Goal: Task Accomplishment & Management: Use online tool/utility

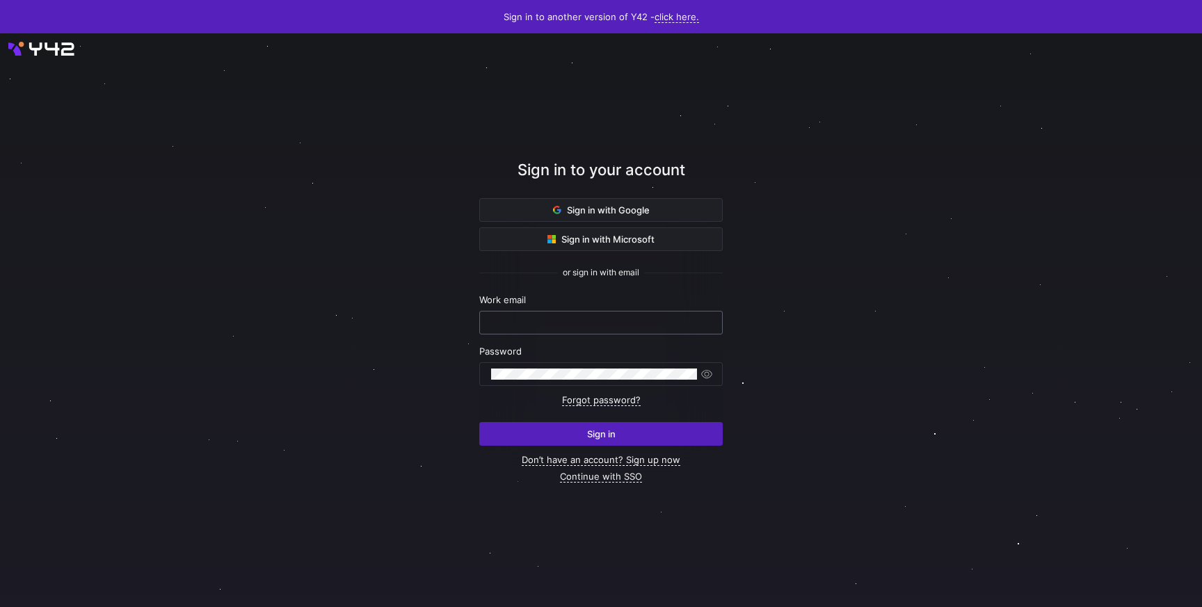
click at [536, 318] on input "text" at bounding box center [601, 322] width 220 height 11
type input "[PERSON_NAME][EMAIL_ADDRESS][DOMAIN_NAME]"
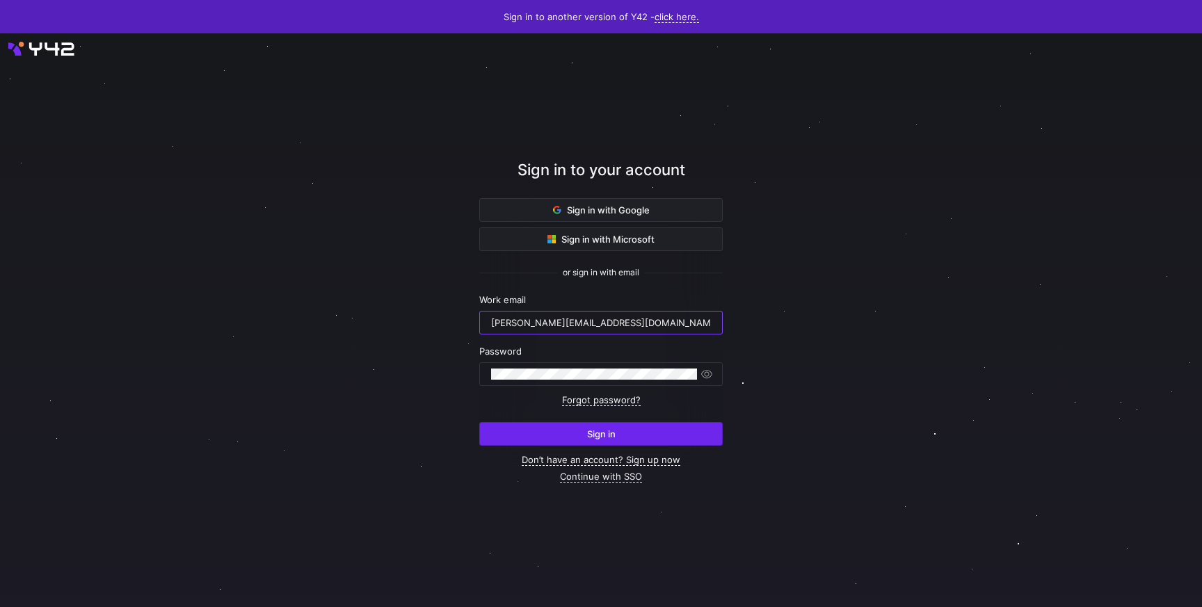
click at [590, 431] on span "Sign in" at bounding box center [601, 434] width 29 height 11
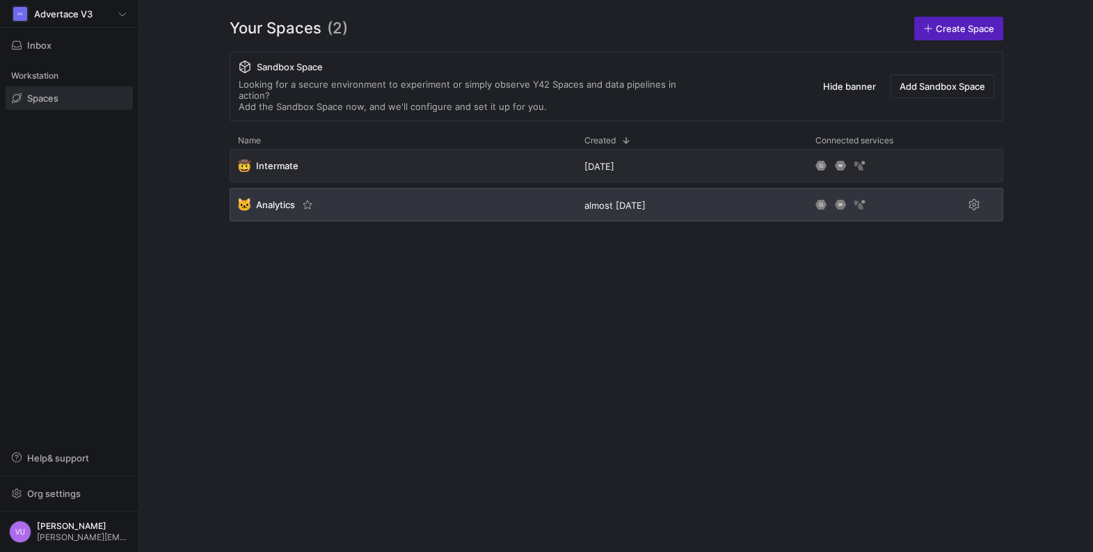
click at [274, 199] on span "Analytics" at bounding box center [275, 204] width 39 height 11
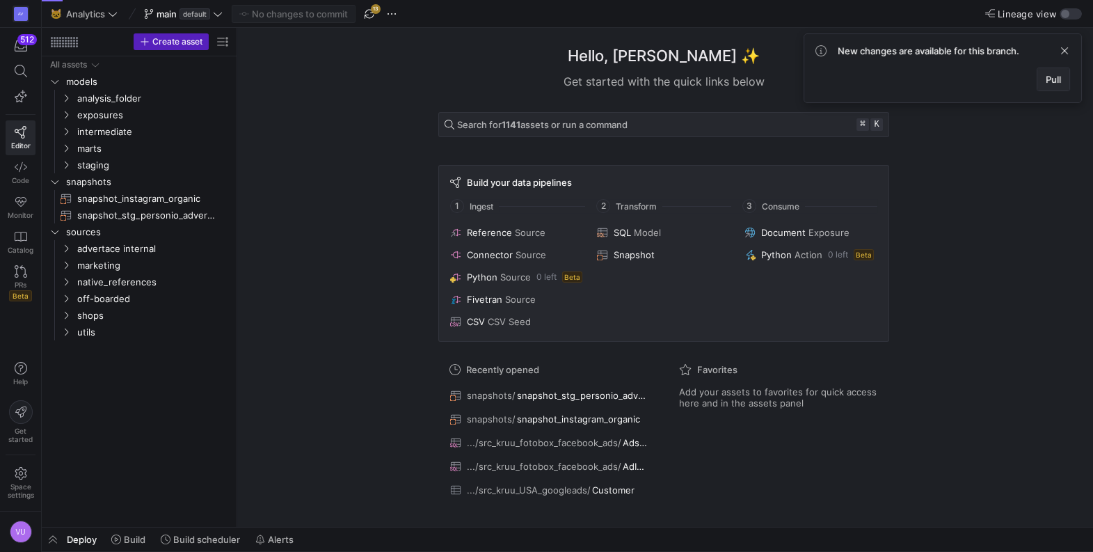
click at [1053, 80] on span "Pull" at bounding box center [1053, 79] width 15 height 11
click at [306, 88] on div "Hello, [PERSON_NAME] ✨ Get started with the quick links below Search for 1144 a…" at bounding box center [664, 277] width 842 height 499
click at [221, 13] on icon at bounding box center [218, 14] width 8 height 4
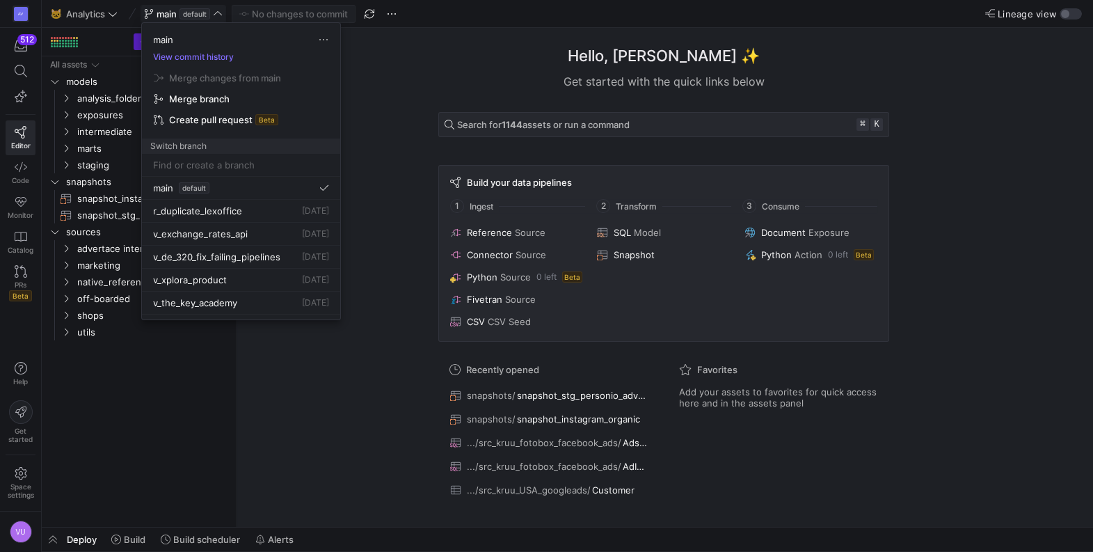
click at [401, 73] on div at bounding box center [546, 276] width 1093 height 552
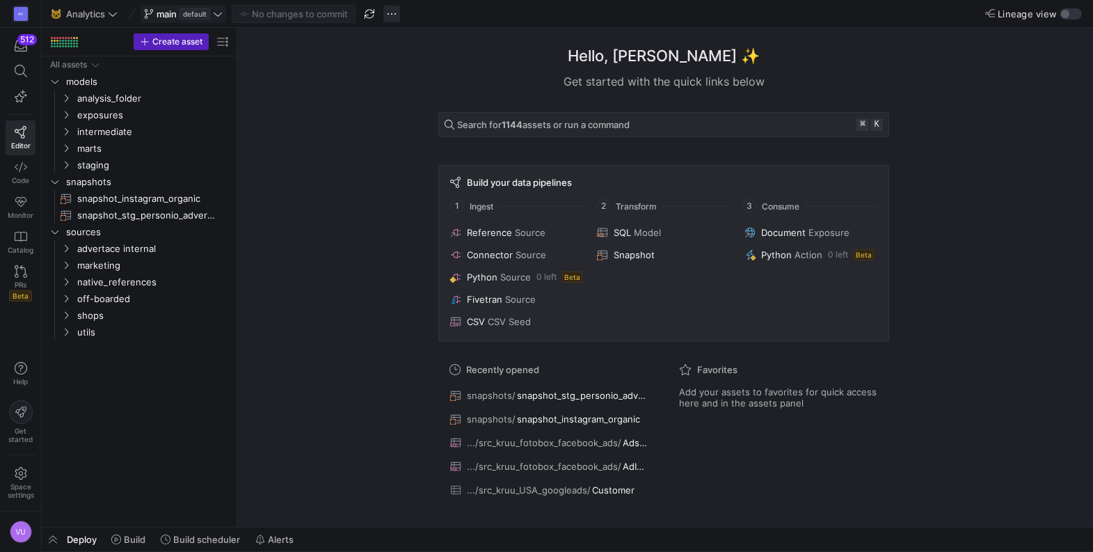
click at [393, 16] on span "button" at bounding box center [391, 14] width 17 height 17
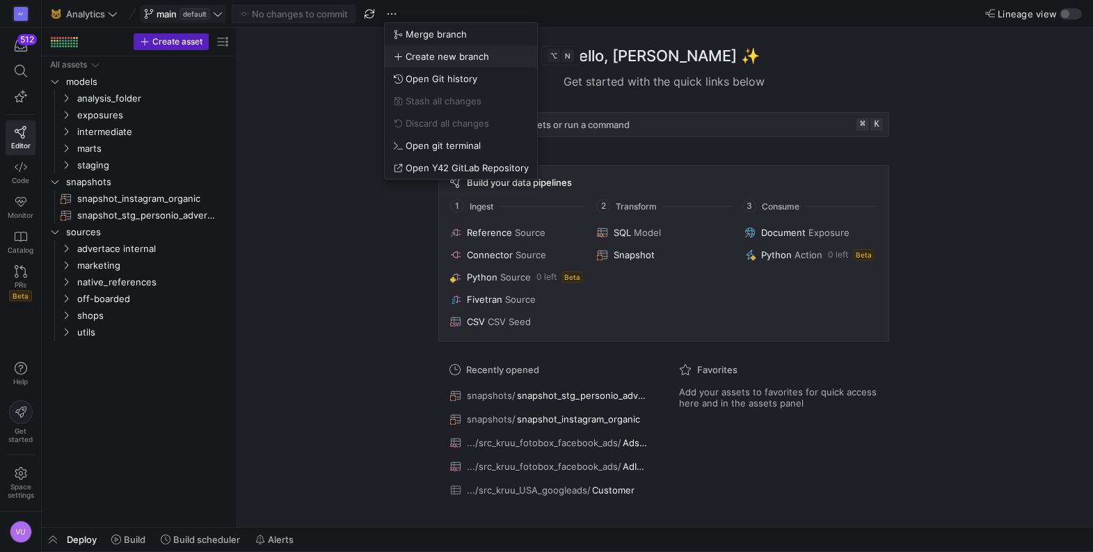
click at [446, 57] on span "Create new branch" at bounding box center [447, 56] width 83 height 11
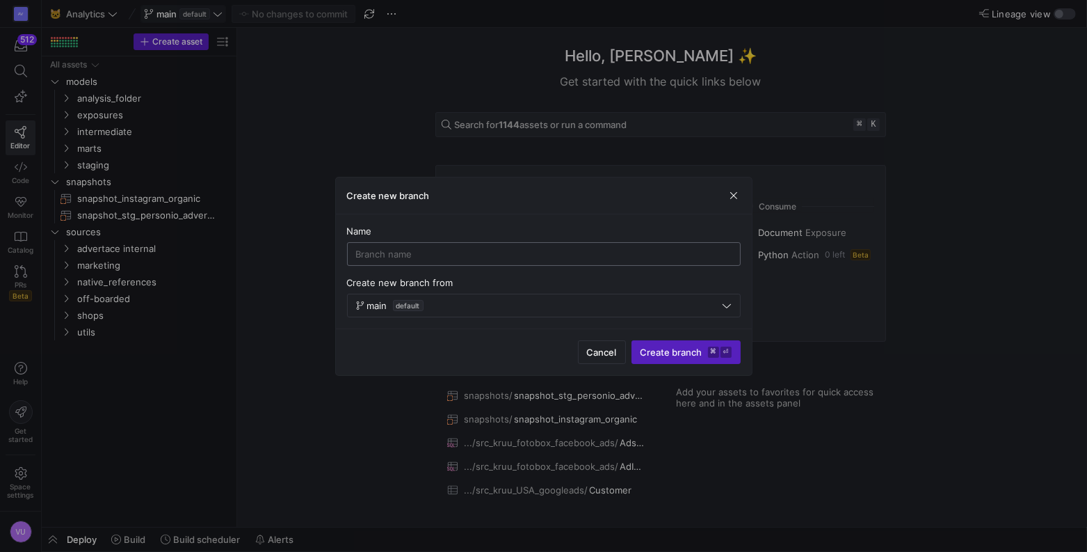
click at [424, 253] on input at bounding box center [544, 253] width 376 height 11
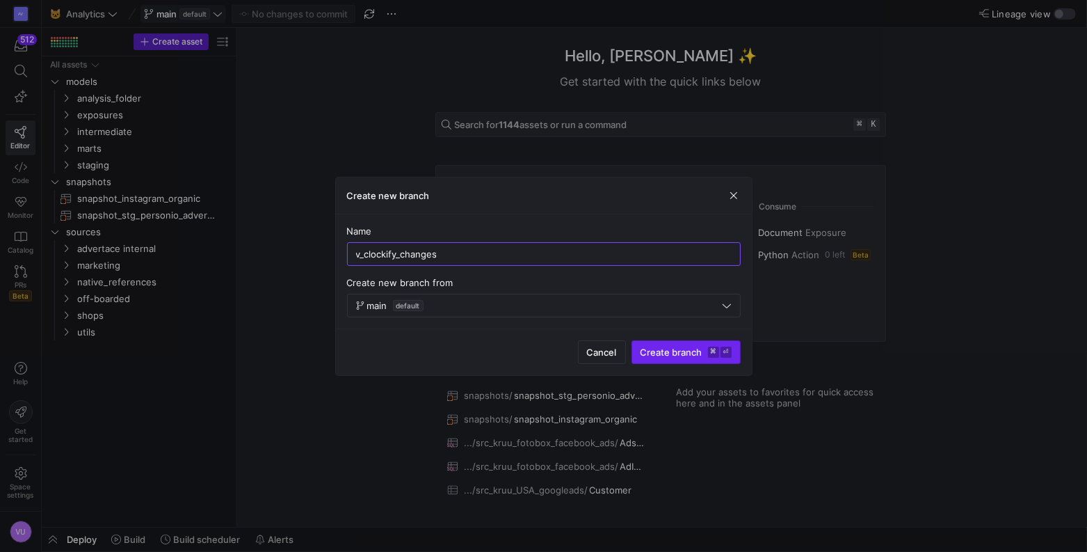
type input "v_clockify_changes"
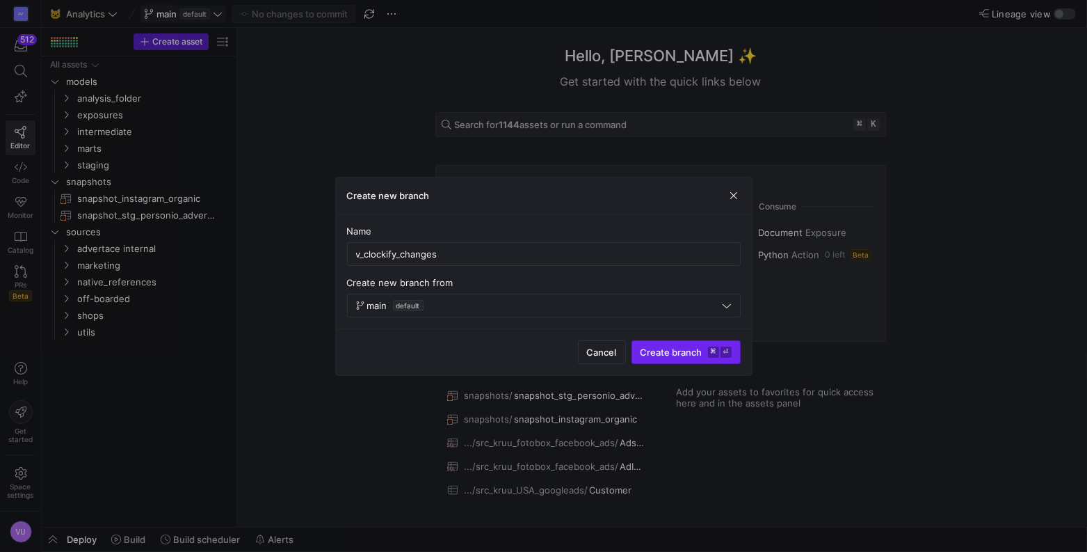
click at [666, 355] on span "Create branch ⌘ ⏎" at bounding box center [686, 351] width 91 height 11
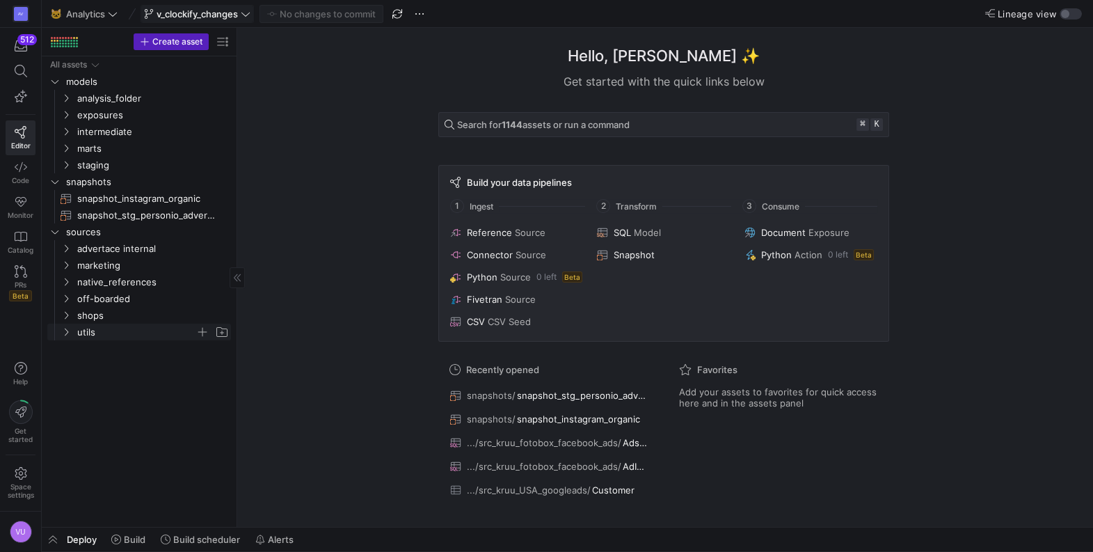
click at [70, 335] on icon "Press SPACE to select this row." at bounding box center [66, 332] width 10 height 8
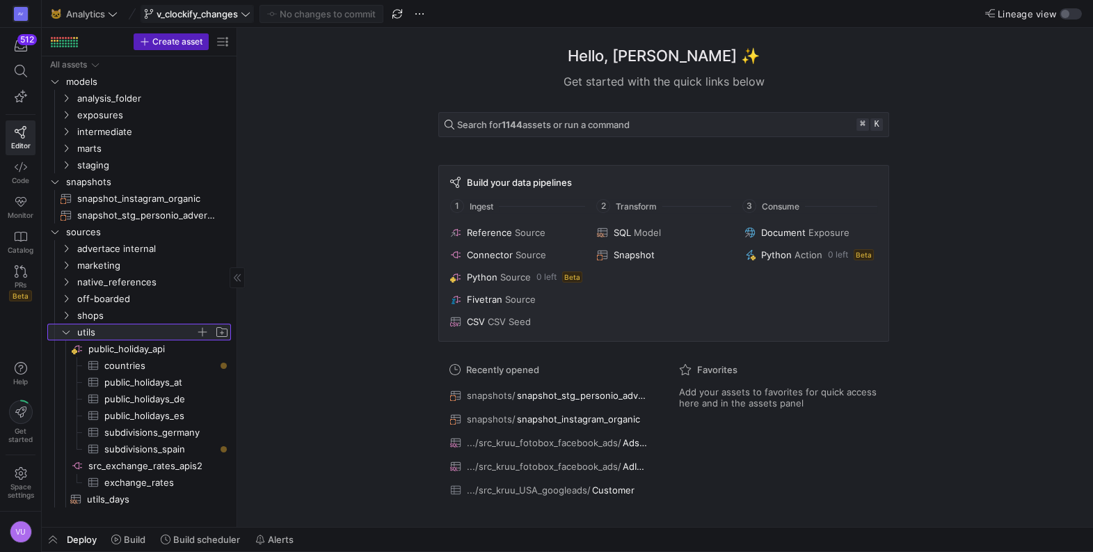
click at [68, 335] on icon at bounding box center [66, 332] width 10 height 8
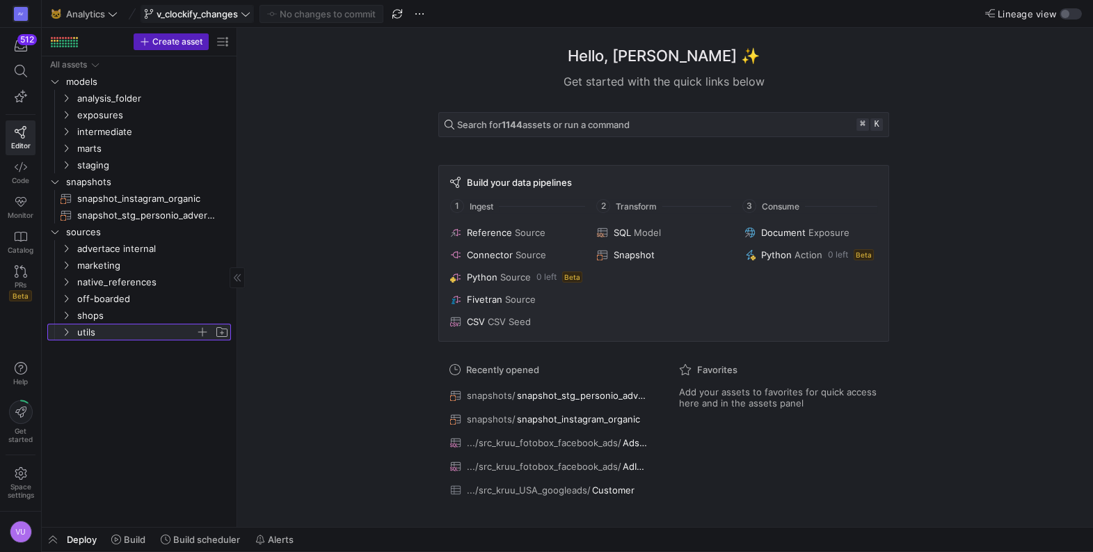
click at [68, 335] on icon at bounding box center [66, 332] width 10 height 8
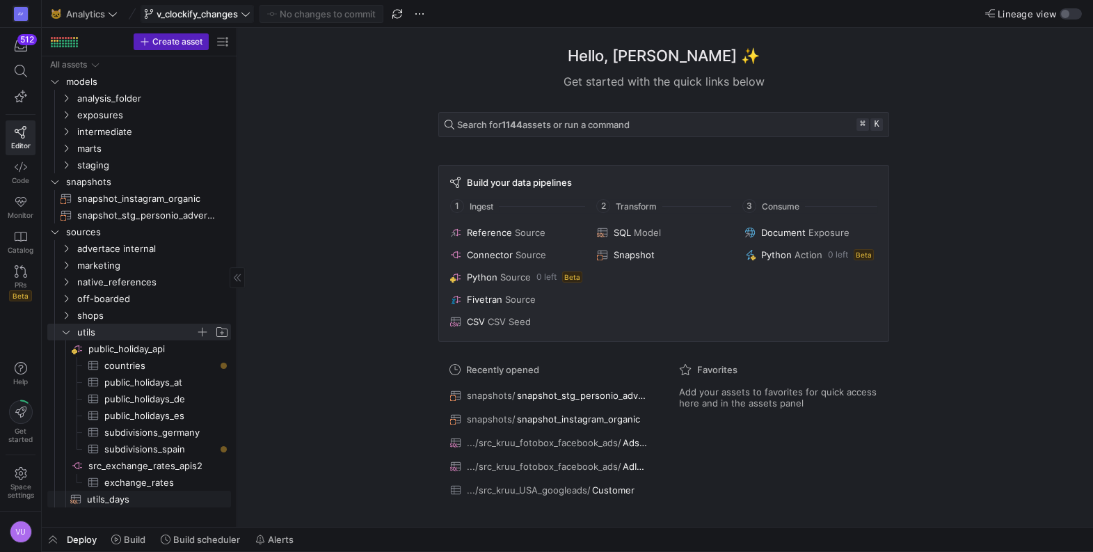
click at [101, 495] on span "utils_days​​​​​​​​​​" at bounding box center [151, 499] width 128 height 16
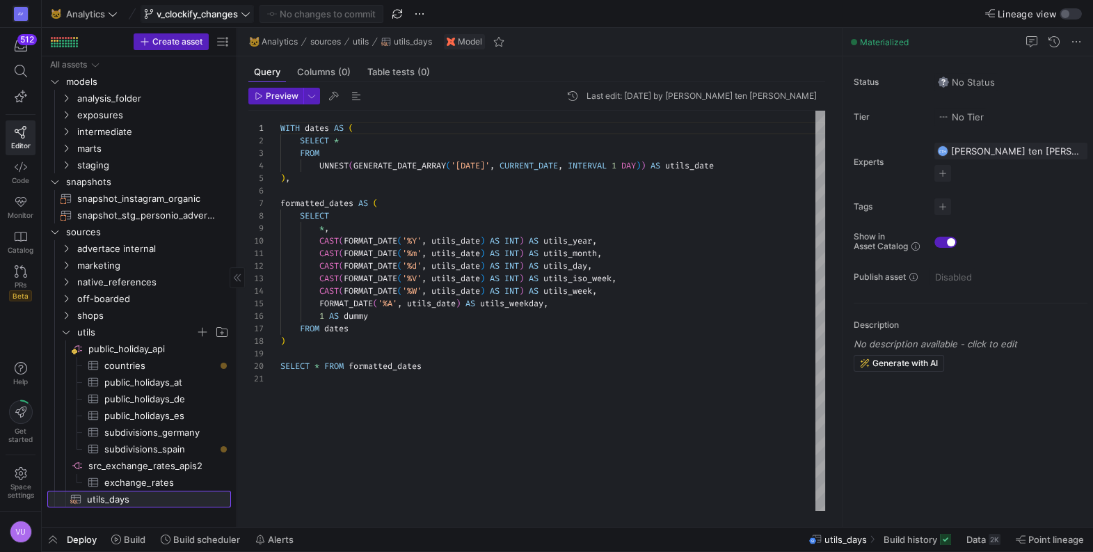
scroll to position [125, 0]
click at [67, 314] on icon "Press SPACE to select this row." at bounding box center [66, 315] width 10 height 8
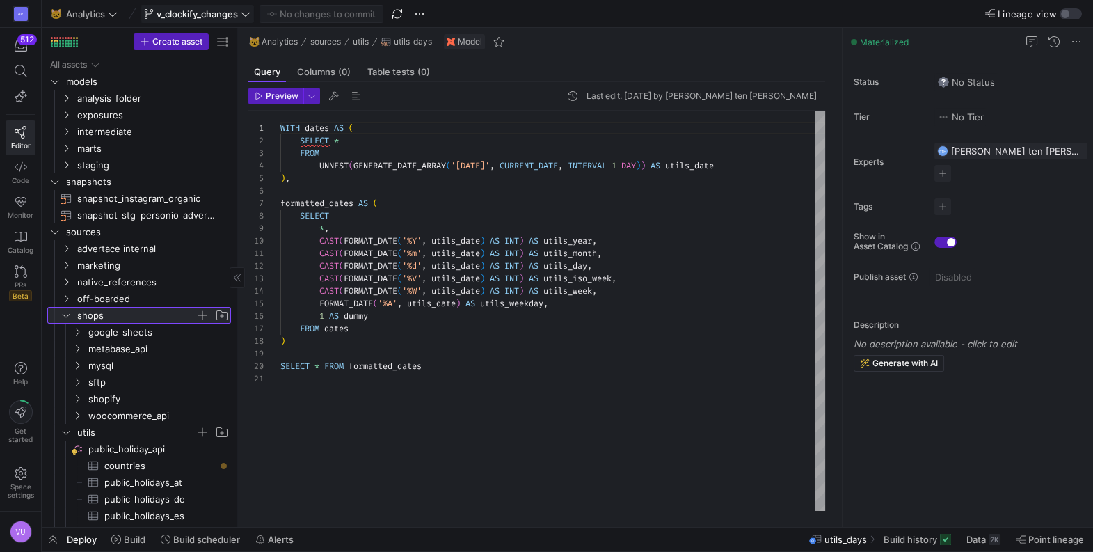
click at [67, 314] on icon at bounding box center [66, 315] width 10 height 8
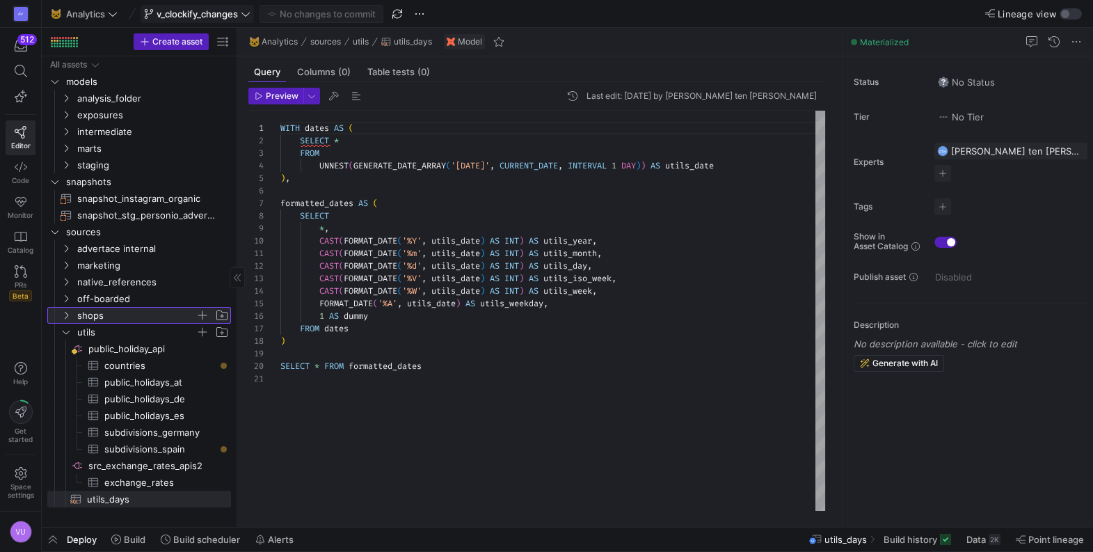
click at [65, 314] on icon at bounding box center [66, 315] width 10 height 8
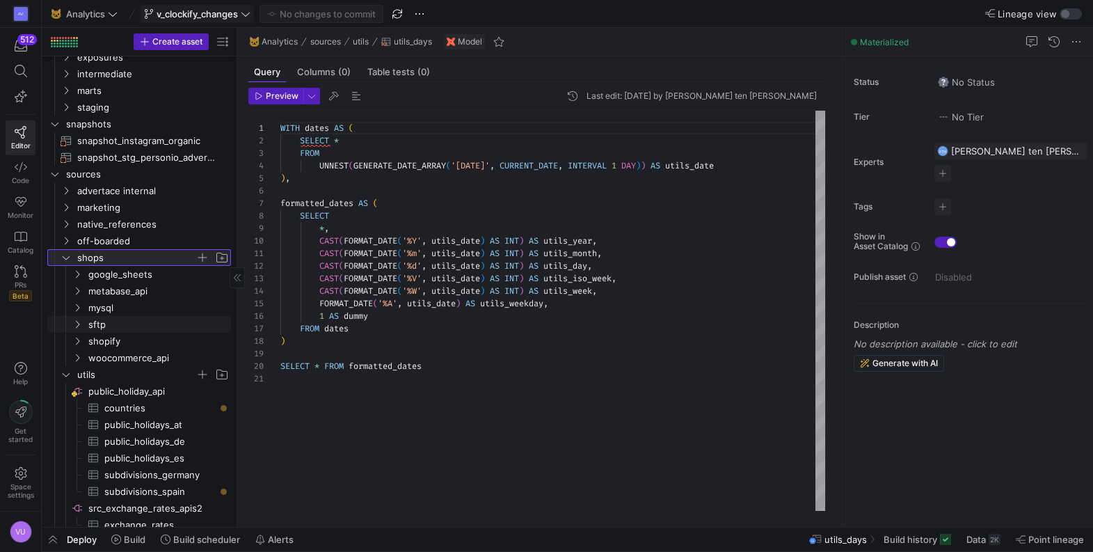
scroll to position [59, 0]
click at [81, 355] on icon "Press SPACE to select this row." at bounding box center [77, 356] width 10 height 8
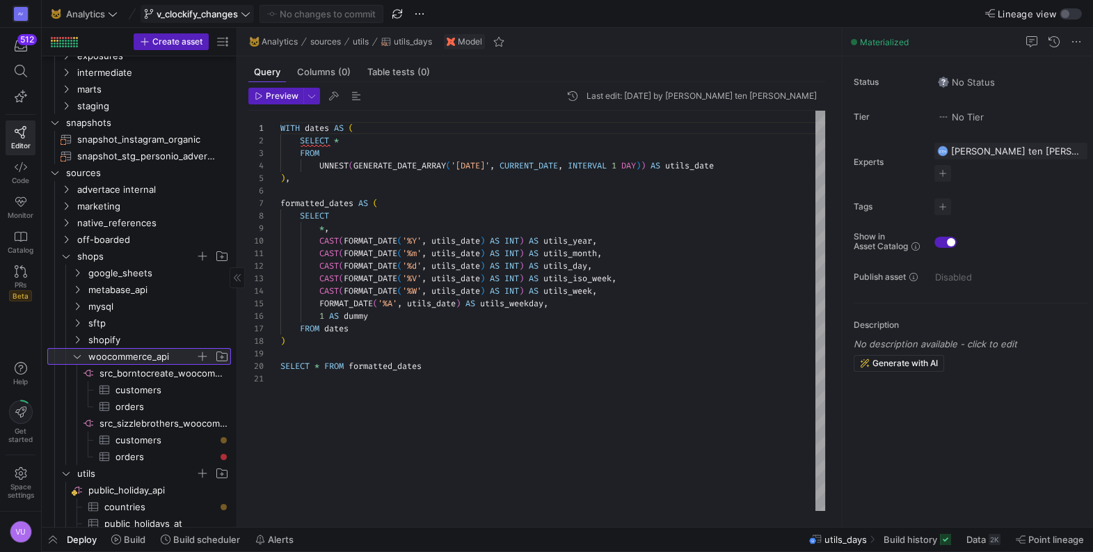
click at [81, 355] on icon at bounding box center [77, 356] width 10 height 8
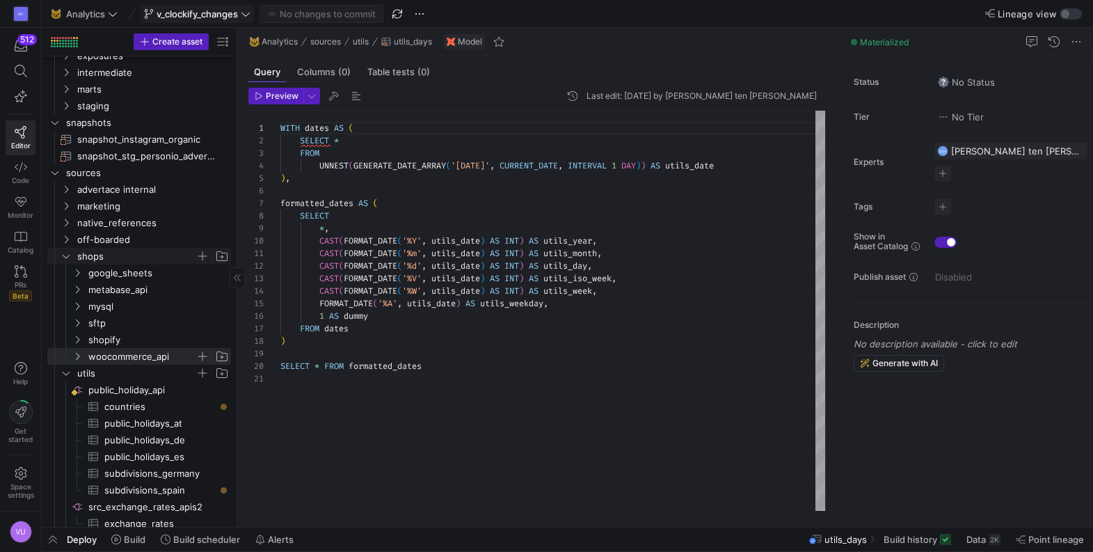
click at [70, 256] on icon "Press SPACE to select this row." at bounding box center [66, 256] width 10 height 8
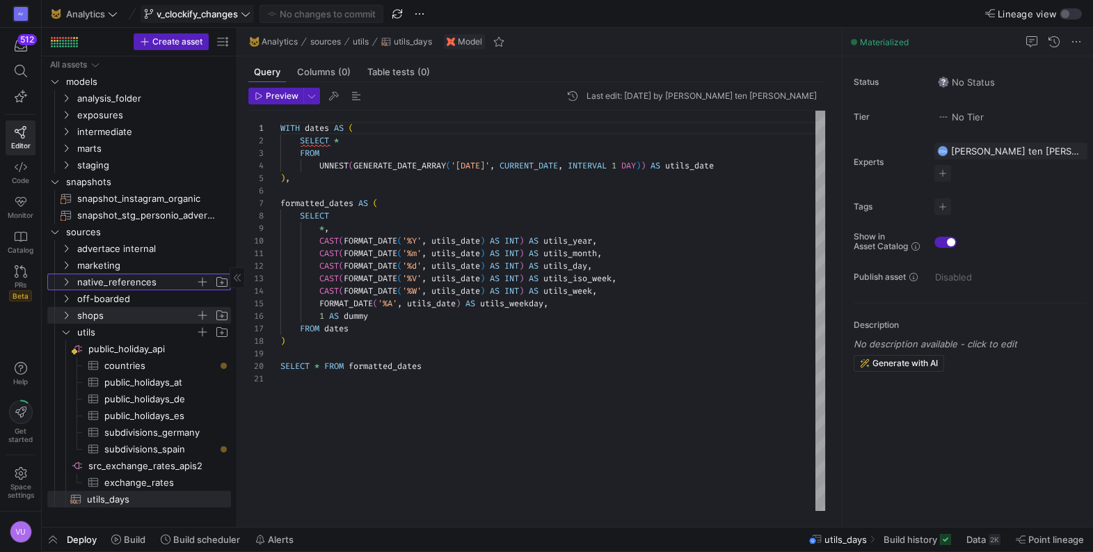
click at [66, 281] on icon "Press SPACE to select this row." at bounding box center [66, 282] width 10 height 8
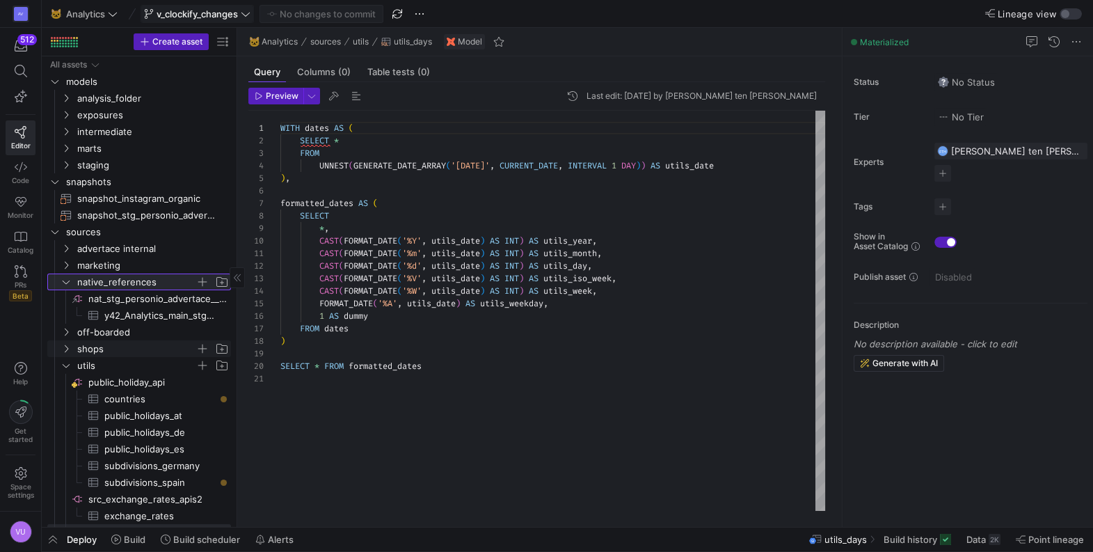
click at [66, 281] on icon at bounding box center [66, 282] width 10 height 8
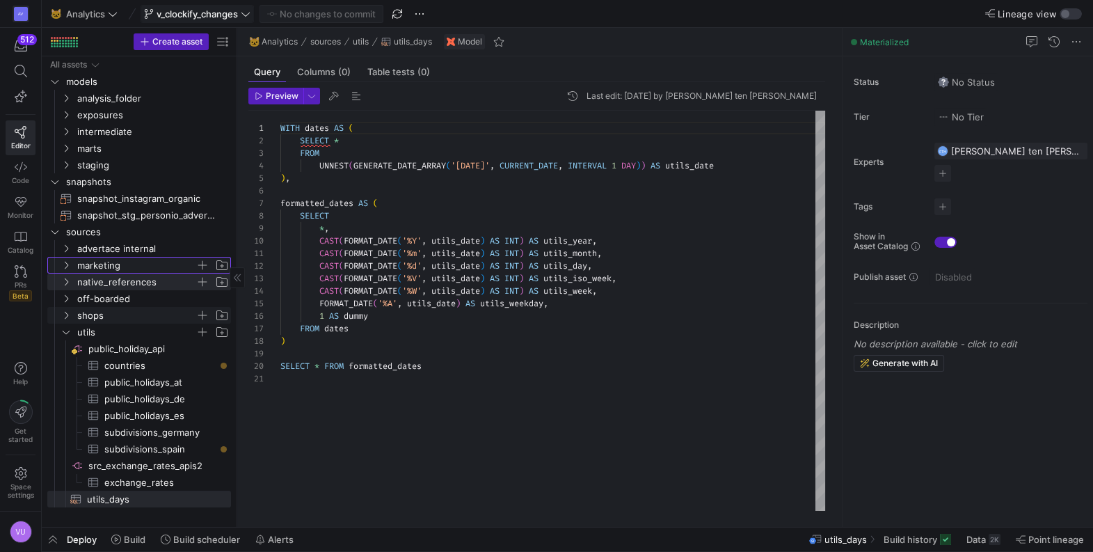
click at [65, 270] on y42-icon "Press SPACE to select this row." at bounding box center [66, 264] width 11 height 11
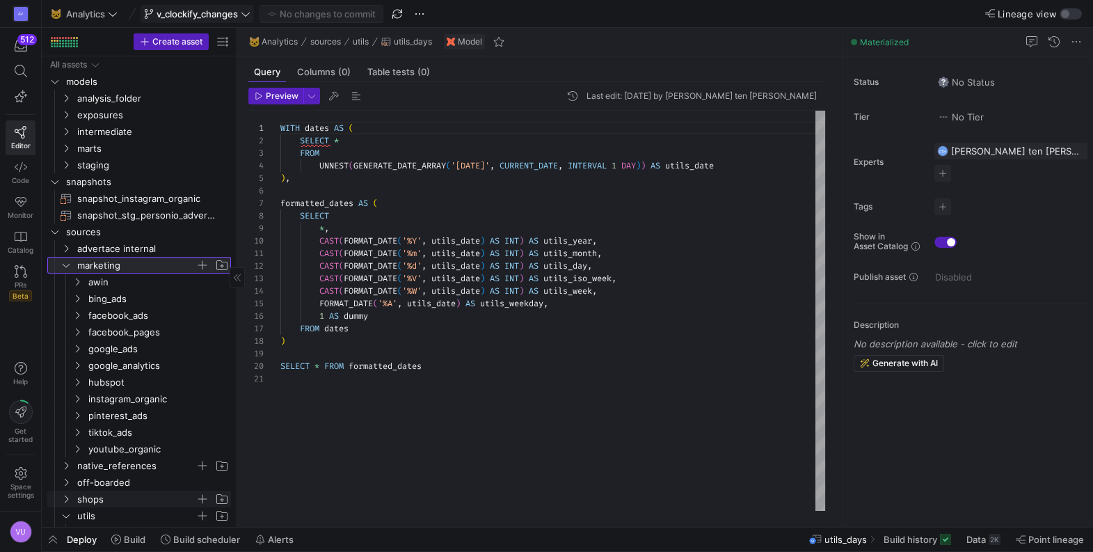
click at [65, 270] on y42-icon at bounding box center [66, 264] width 11 height 11
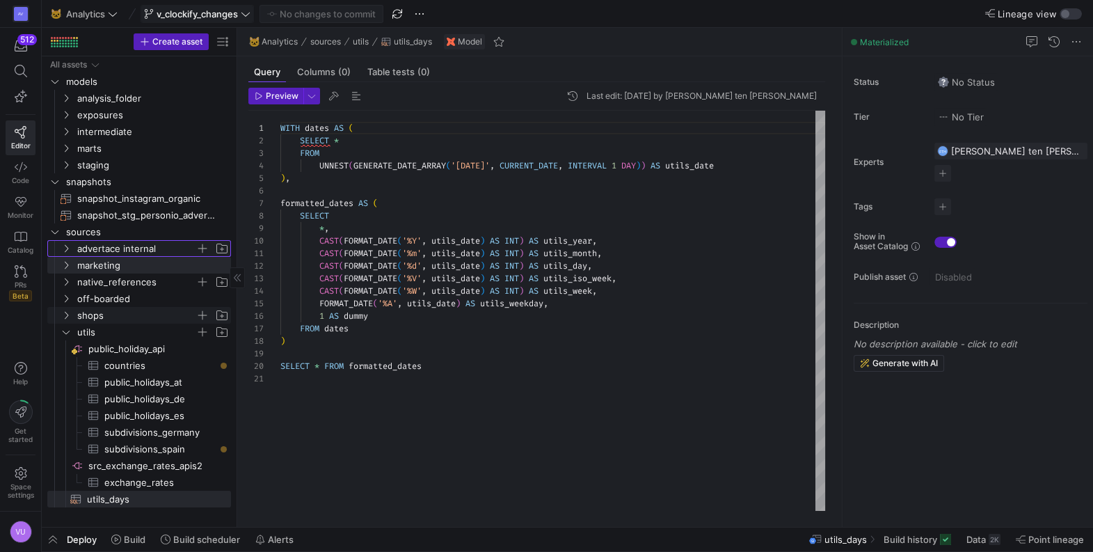
click at [66, 250] on icon "Press SPACE to select this row." at bounding box center [66, 248] width 10 height 8
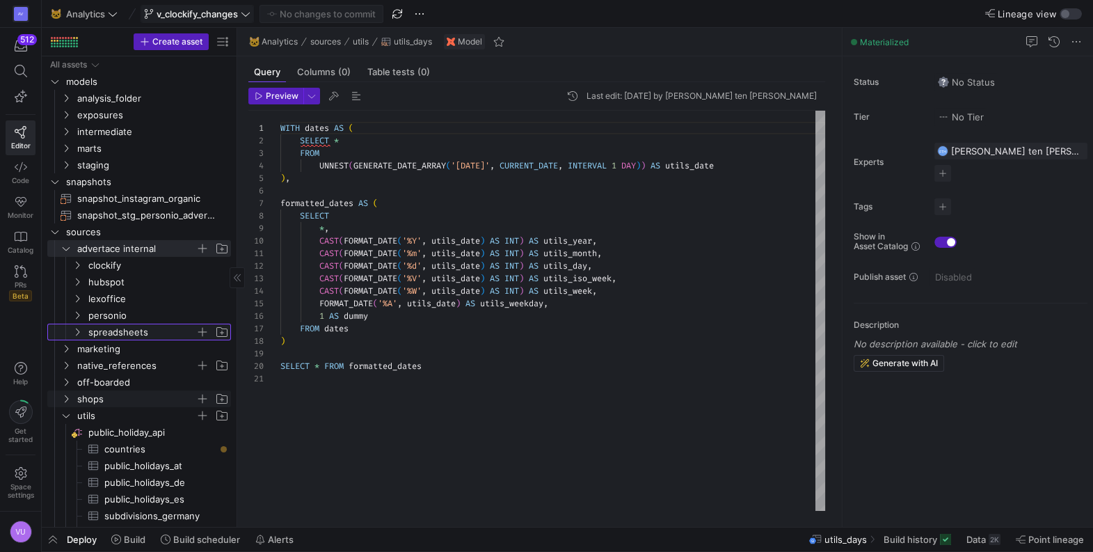
click at [80, 329] on icon "Press SPACE to select this row." at bounding box center [77, 332] width 10 height 8
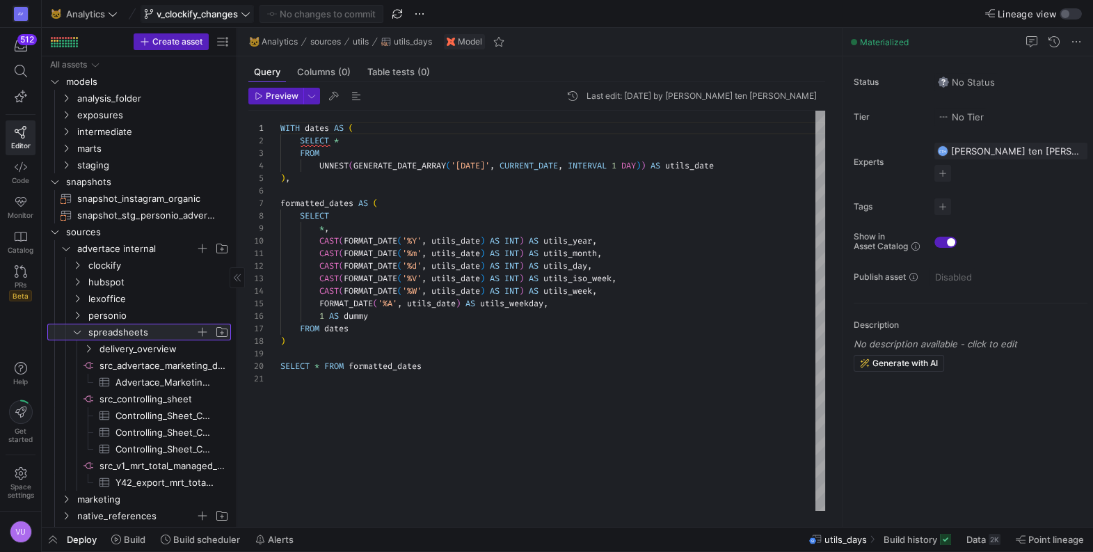
click at [80, 329] on icon at bounding box center [77, 332] width 10 height 8
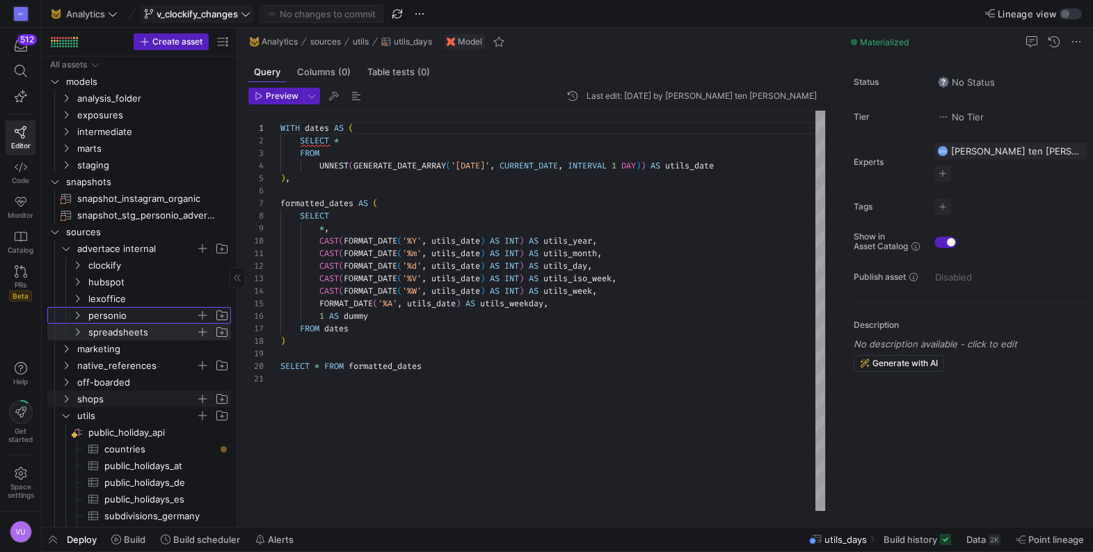
click at [81, 312] on icon "Press SPACE to select this row." at bounding box center [77, 315] width 10 height 8
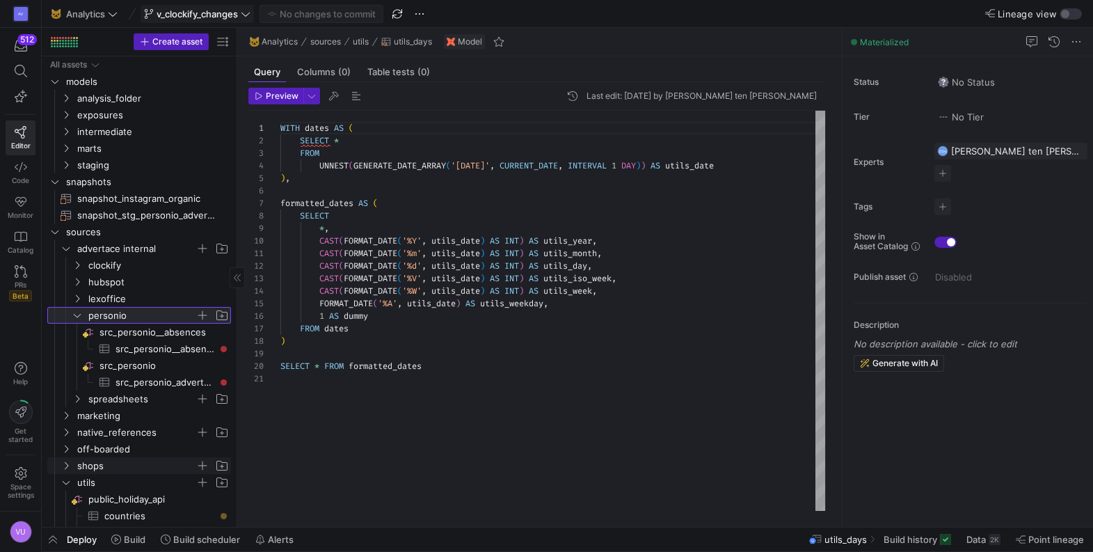
click at [81, 312] on icon at bounding box center [77, 315] width 10 height 8
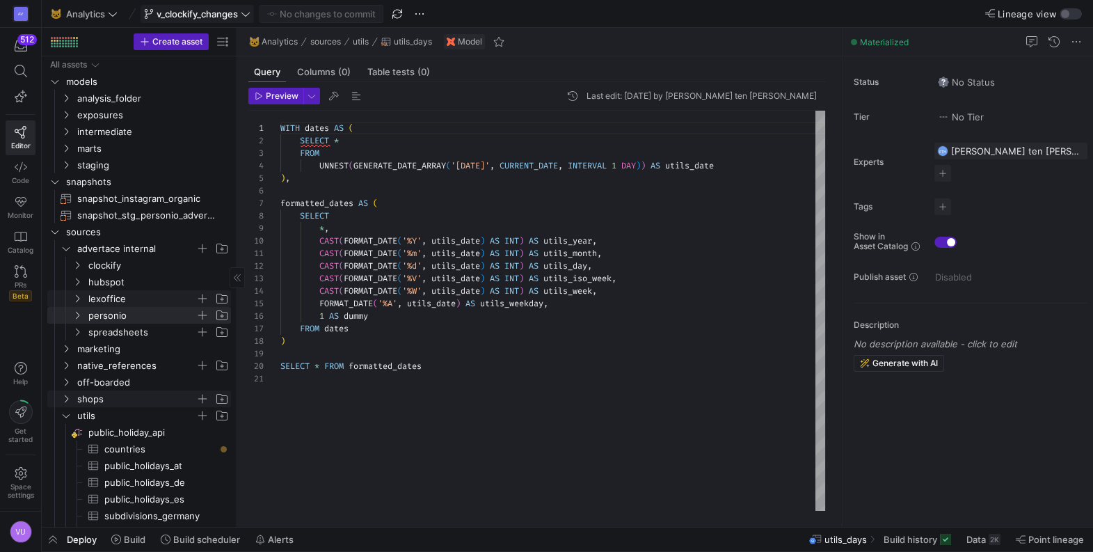
click at [78, 299] on icon "Press SPACE to select this row." at bounding box center [77, 299] width 3 height 8
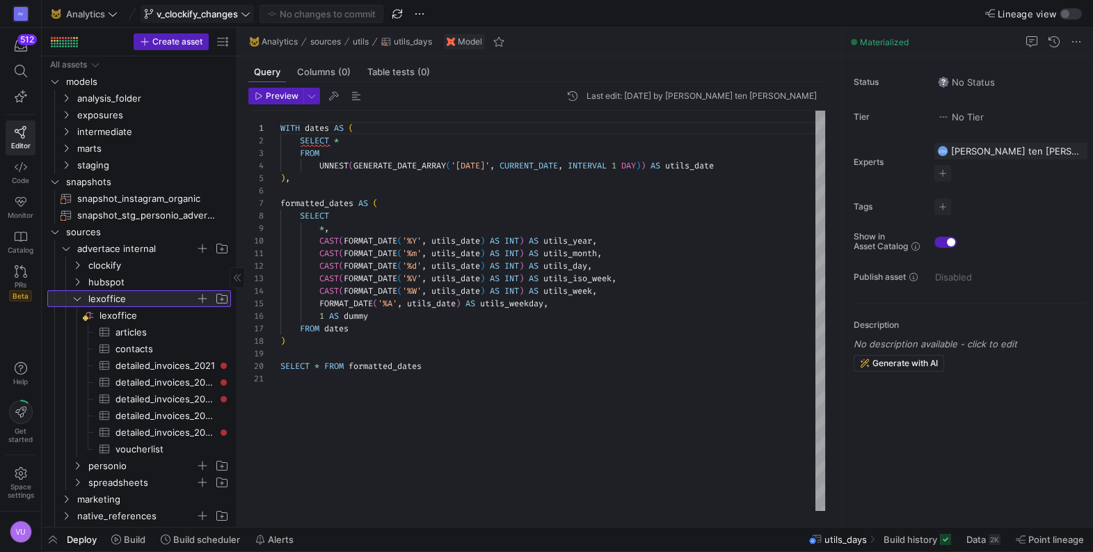
click at [78, 299] on icon at bounding box center [77, 298] width 7 height 3
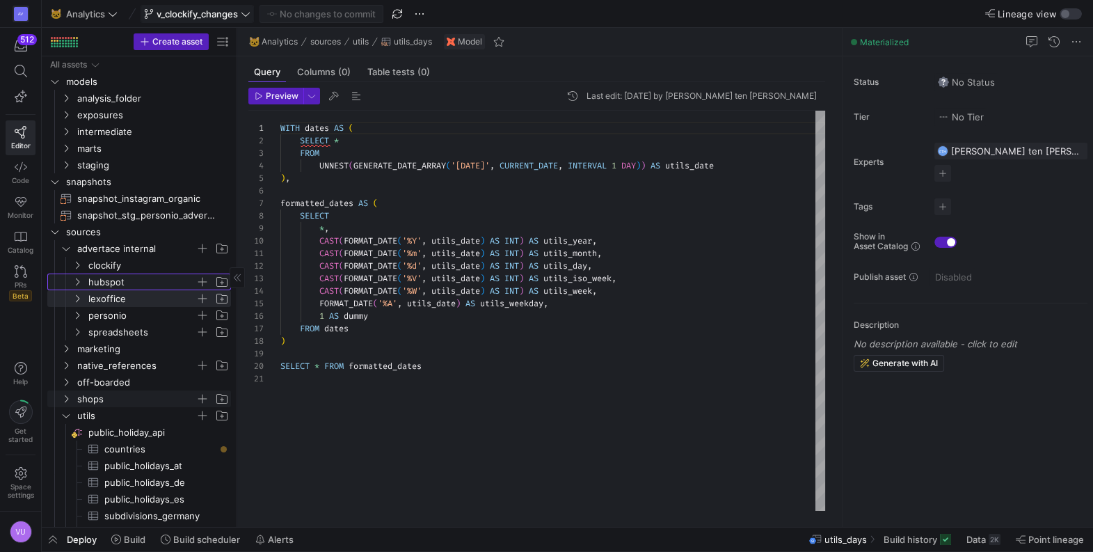
click at [74, 283] on icon "Press SPACE to select this row." at bounding box center [77, 282] width 10 height 8
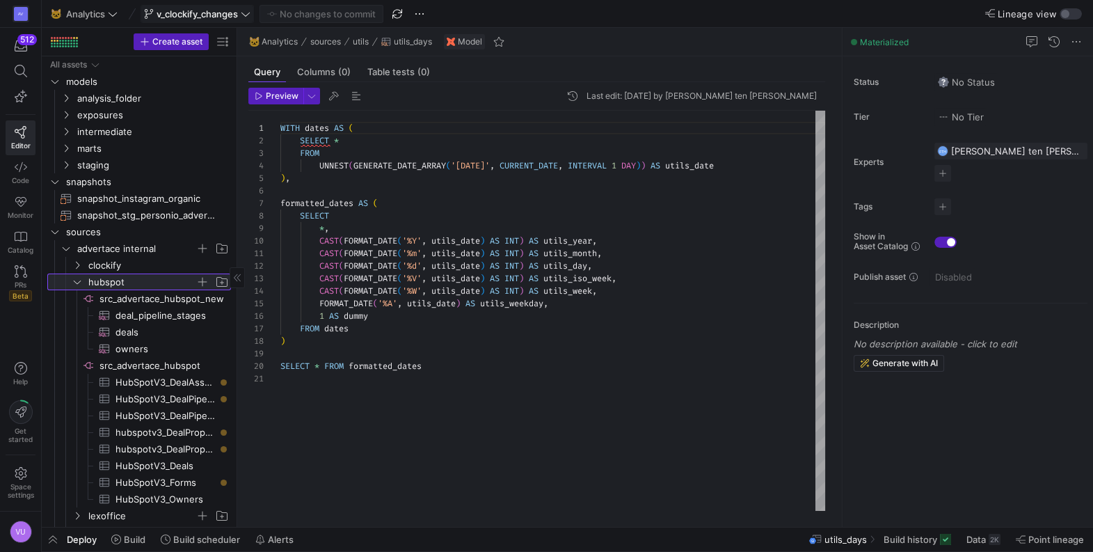
click at [74, 283] on icon at bounding box center [77, 282] width 10 height 8
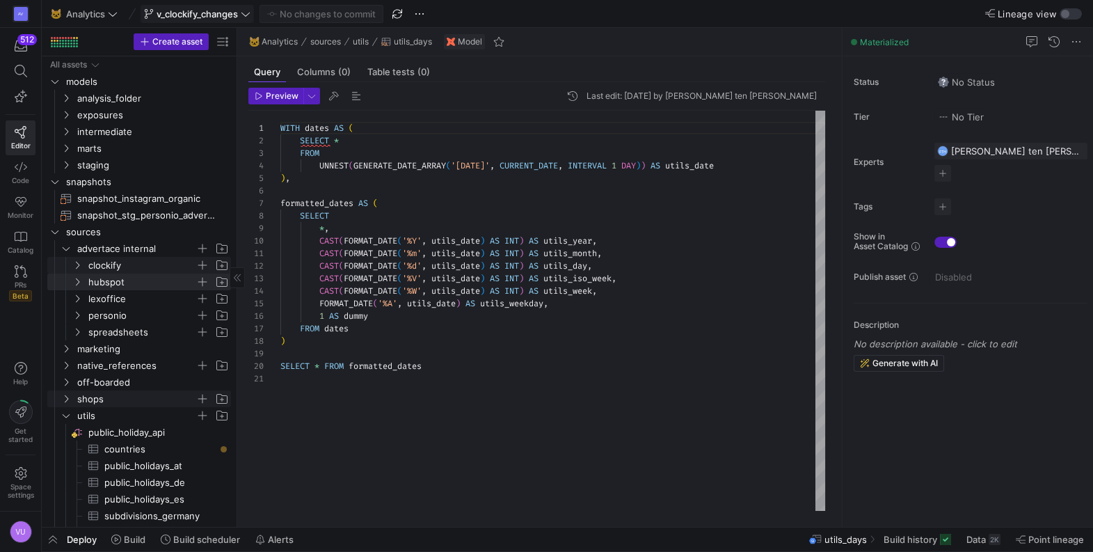
click at [75, 265] on icon "Press SPACE to select this row." at bounding box center [77, 265] width 10 height 8
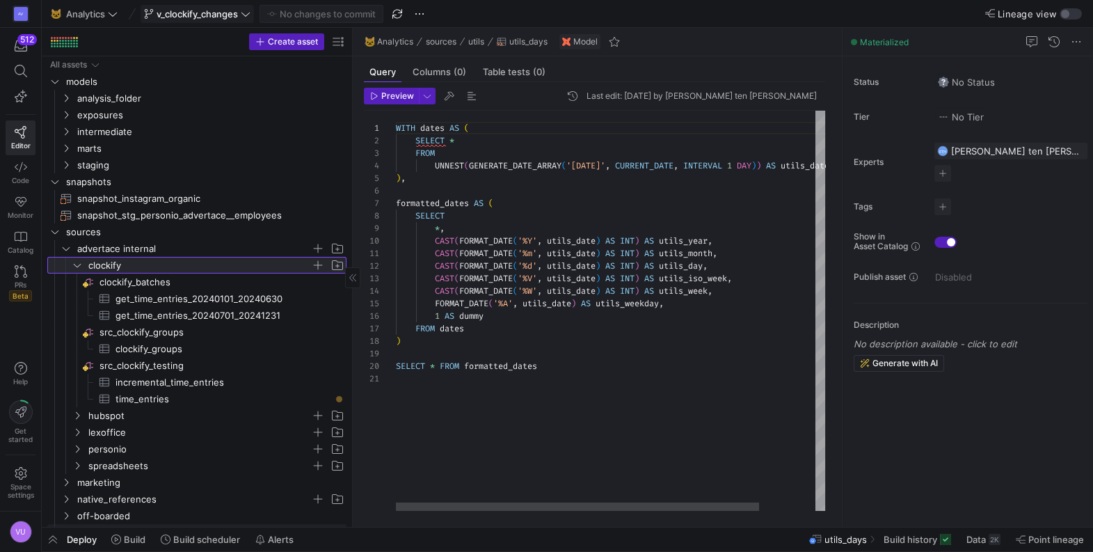
drag, startPoint x: 235, startPoint y: 248, endPoint x: 351, endPoint y: 246, distance: 115.5
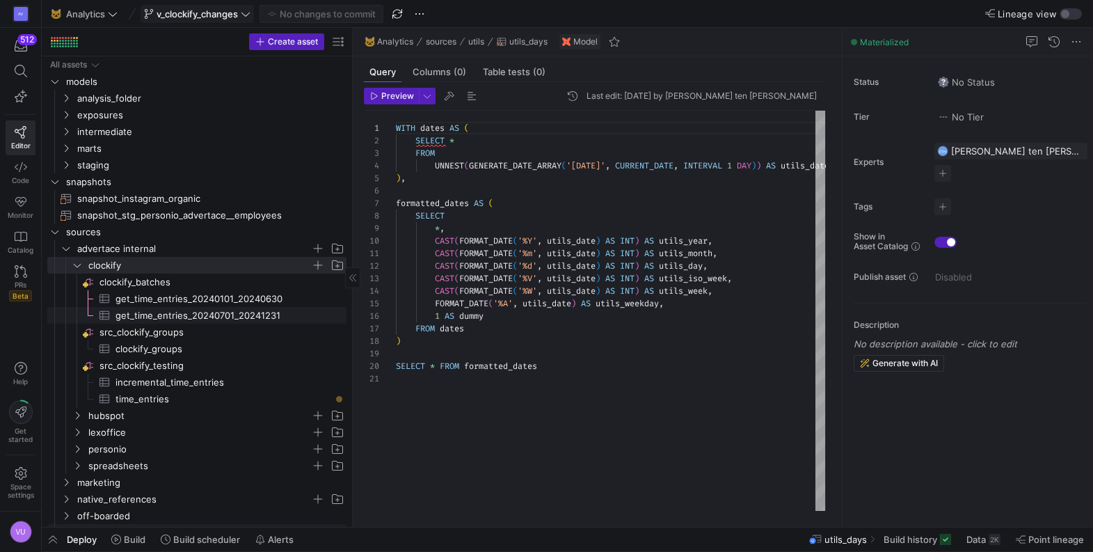
click at [202, 317] on span "get_time_entries_20240701_20241231​​​​​​​​​" at bounding box center [222, 316] width 215 height 16
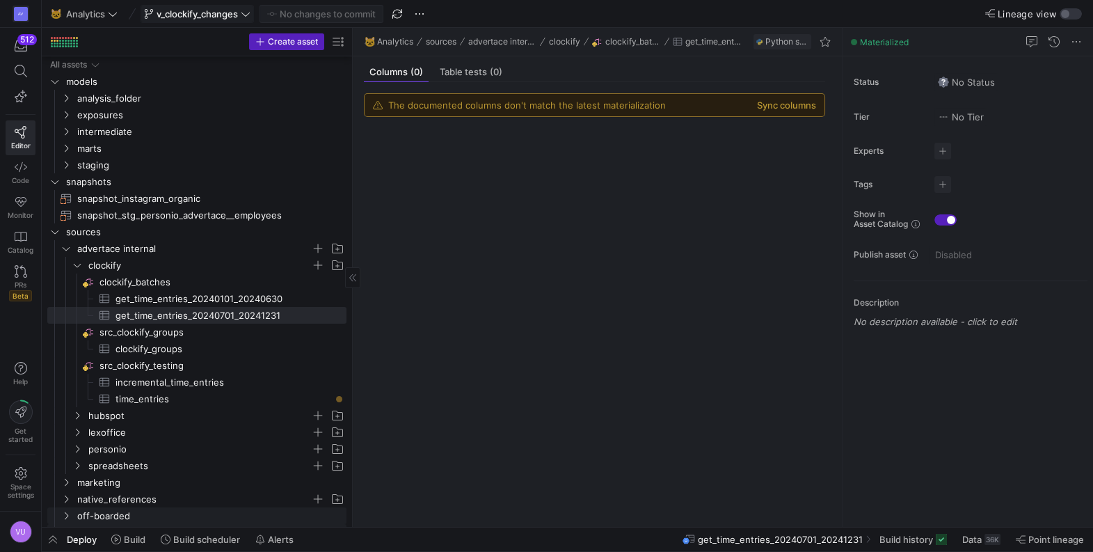
scroll to position [197, 0]
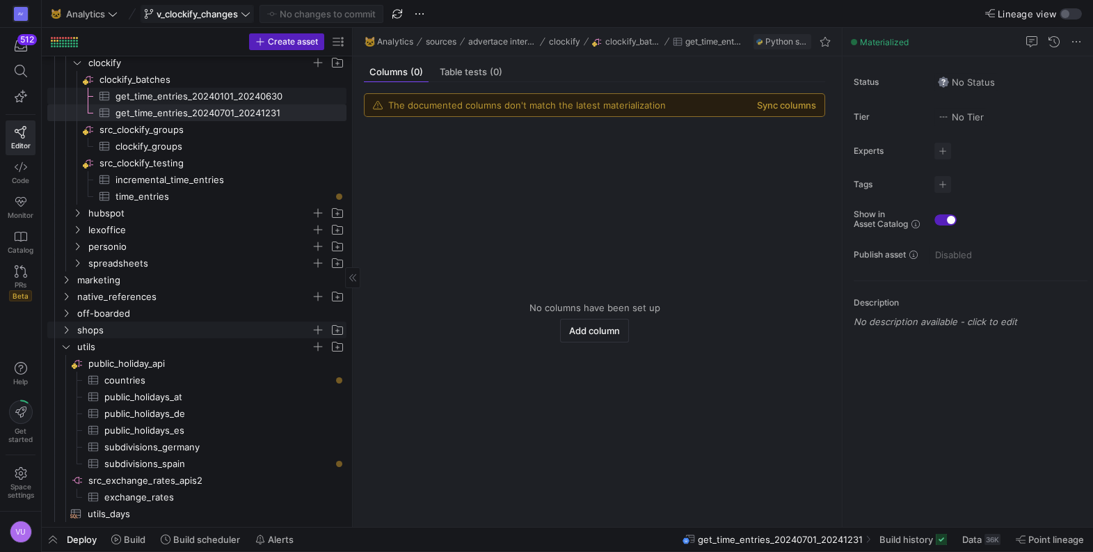
click at [219, 99] on span "get_time_entries_20240101_20240630​​​​​​​​​" at bounding box center [222, 96] width 215 height 16
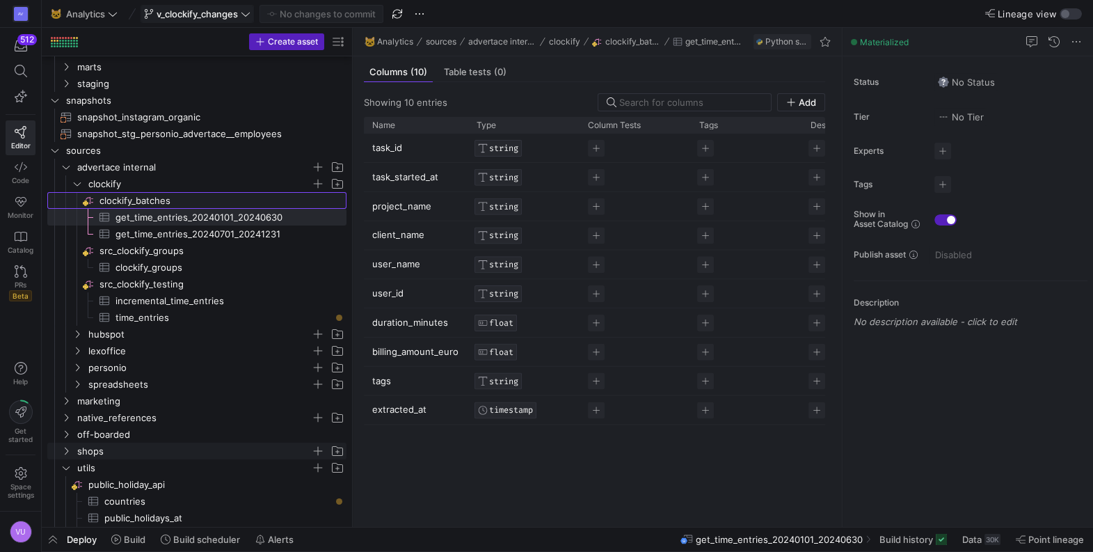
click at [145, 196] on span "clockify_batches​​​​​​​​" at bounding box center [221, 201] width 245 height 16
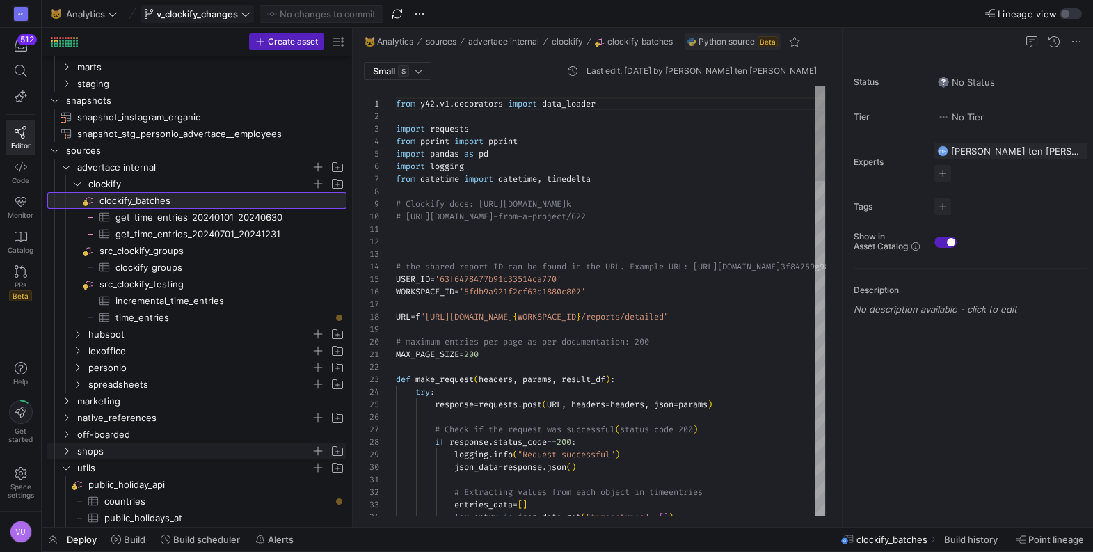
scroll to position [125, 0]
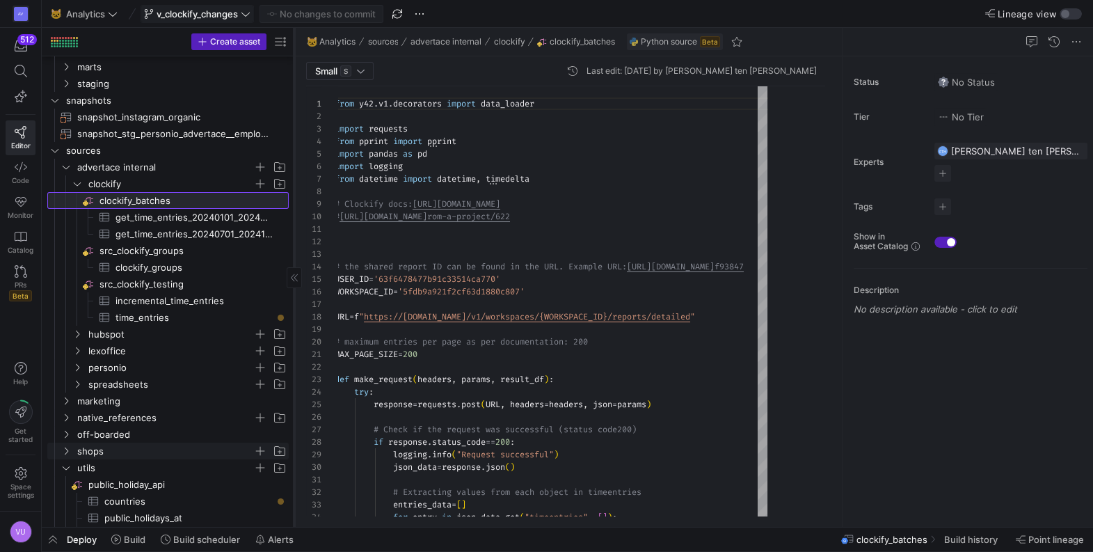
drag, startPoint x: 352, startPoint y: 181, endPoint x: 294, endPoint y: 183, distance: 58.5
click at [294, 183] on div at bounding box center [294, 277] width 1 height 499
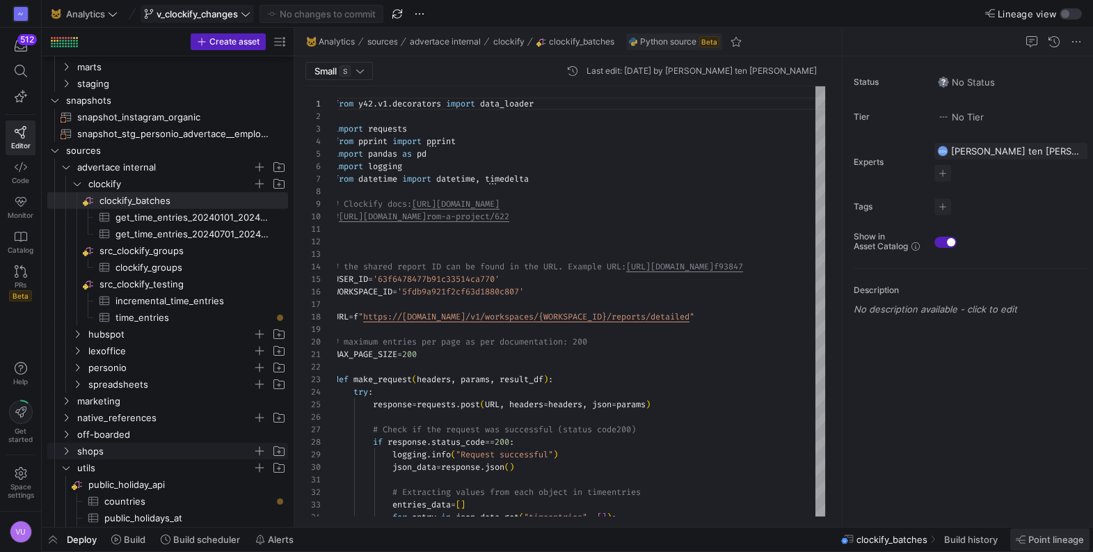
click at [1039, 536] on span "Point lineage" at bounding box center [1056, 539] width 56 height 11
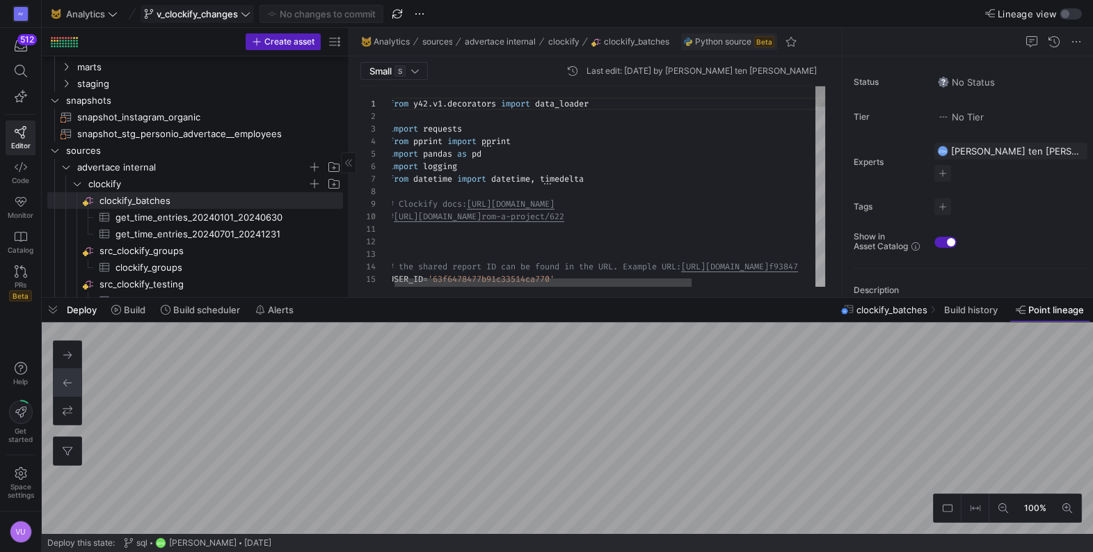
drag, startPoint x: 292, startPoint y: 188, endPoint x: 347, endPoint y: 187, distance: 55.0
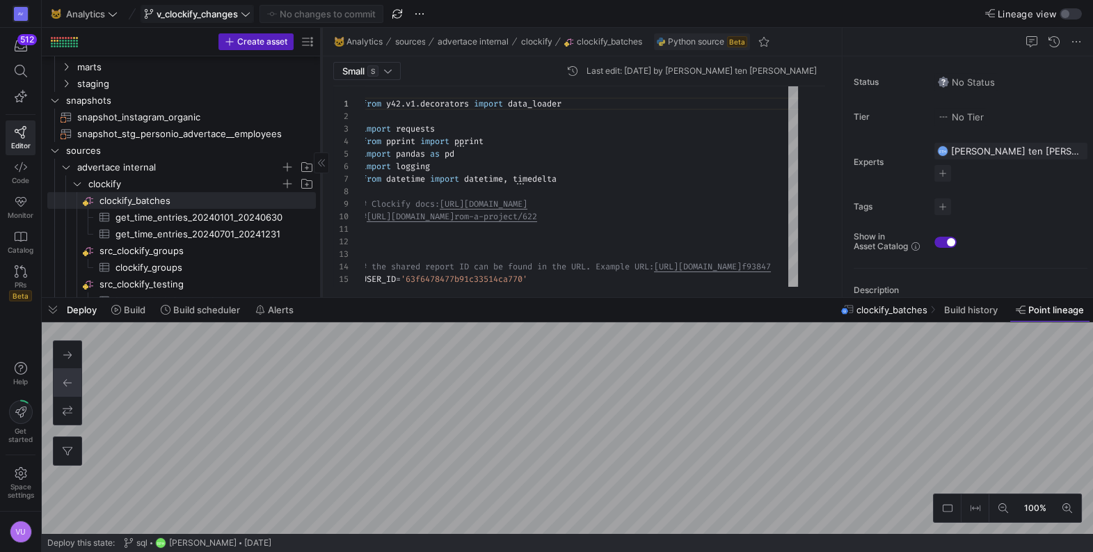
drag, startPoint x: 348, startPoint y: 137, endPoint x: 317, endPoint y: 141, distance: 30.9
click at [321, 141] on div at bounding box center [321, 162] width 1 height 269
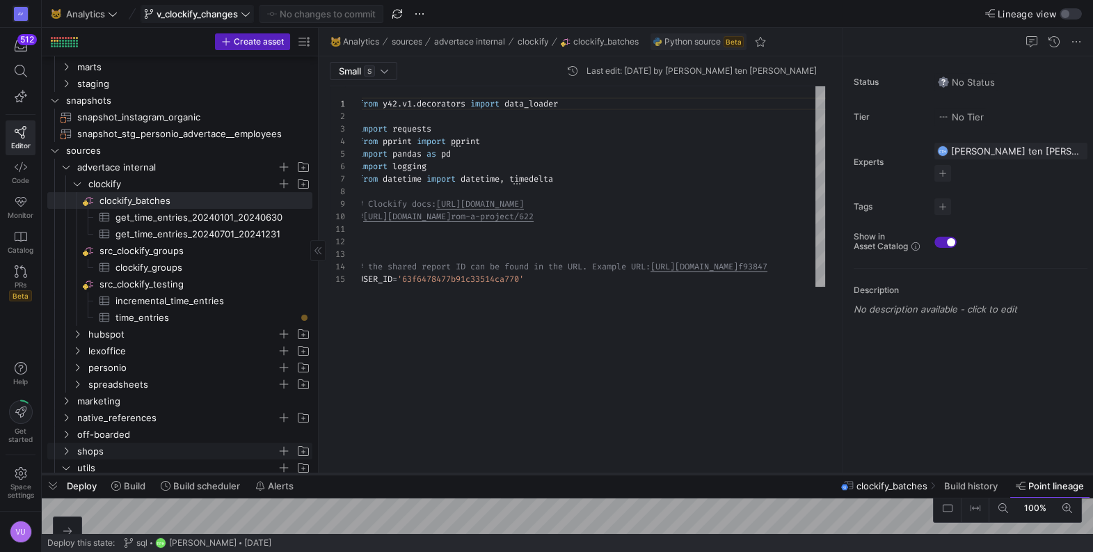
drag, startPoint x: 490, startPoint y: 296, endPoint x: 538, endPoint y: 472, distance: 182.3
click at [538, 472] on div at bounding box center [567, 474] width 1051 height 6
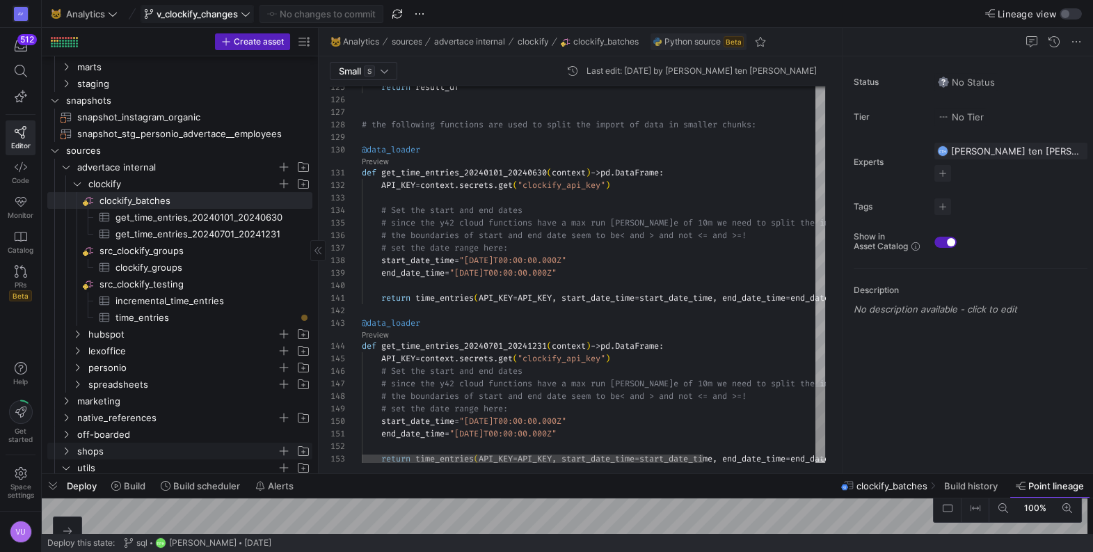
type textarea "def get_time_entries_20240101_20240630(context) -> pd.DataFrame: API_KEY = cont…"
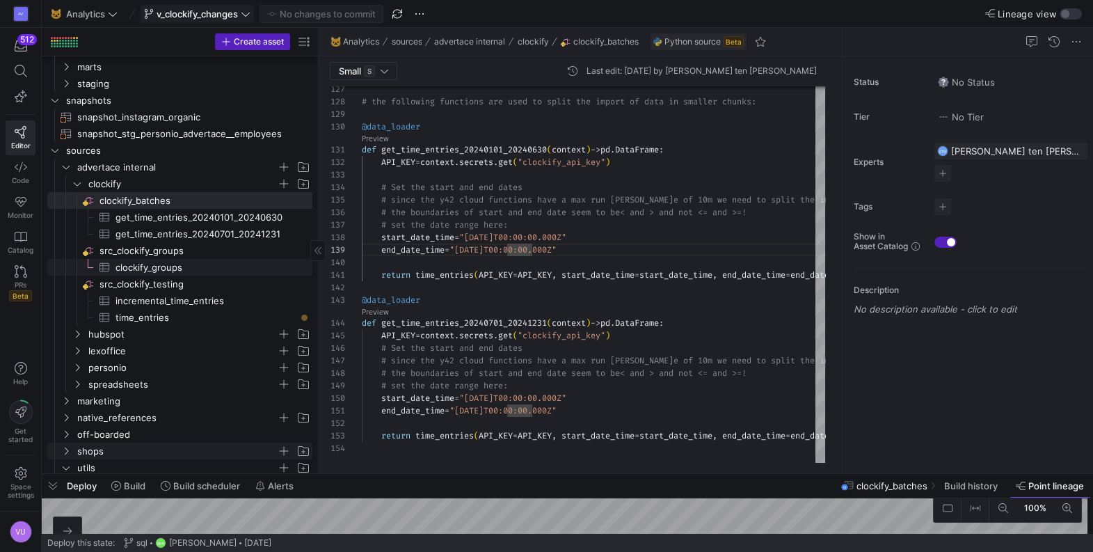
click at [178, 265] on span "clockify_groups​​​​​​​​​" at bounding box center [205, 267] width 181 height 16
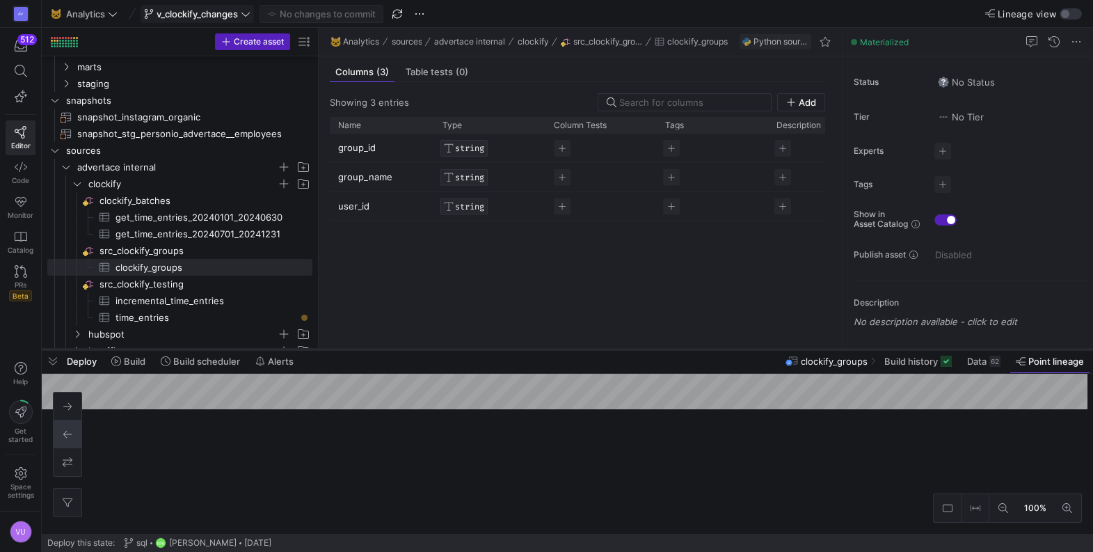
drag, startPoint x: 769, startPoint y: 473, endPoint x: 760, endPoint y: 346, distance: 126.9
click at [760, 346] on div at bounding box center [567, 349] width 1051 height 6
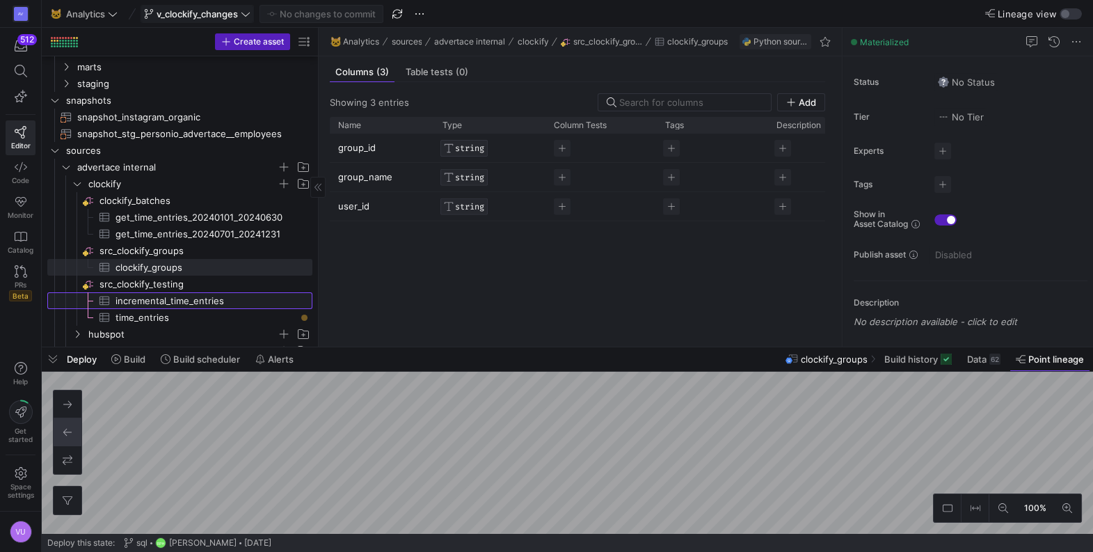
click at [149, 300] on span "incremental_time_entries​​​​​​​​​" at bounding box center [205, 301] width 181 height 16
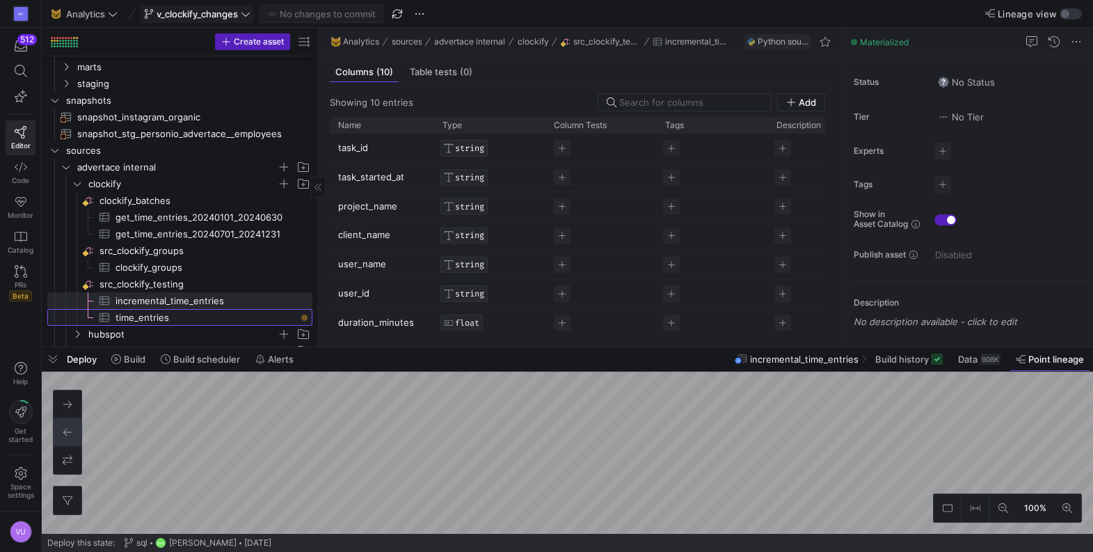
click at [157, 312] on span "time_entries​​​​​​​​​" at bounding box center [205, 318] width 181 height 16
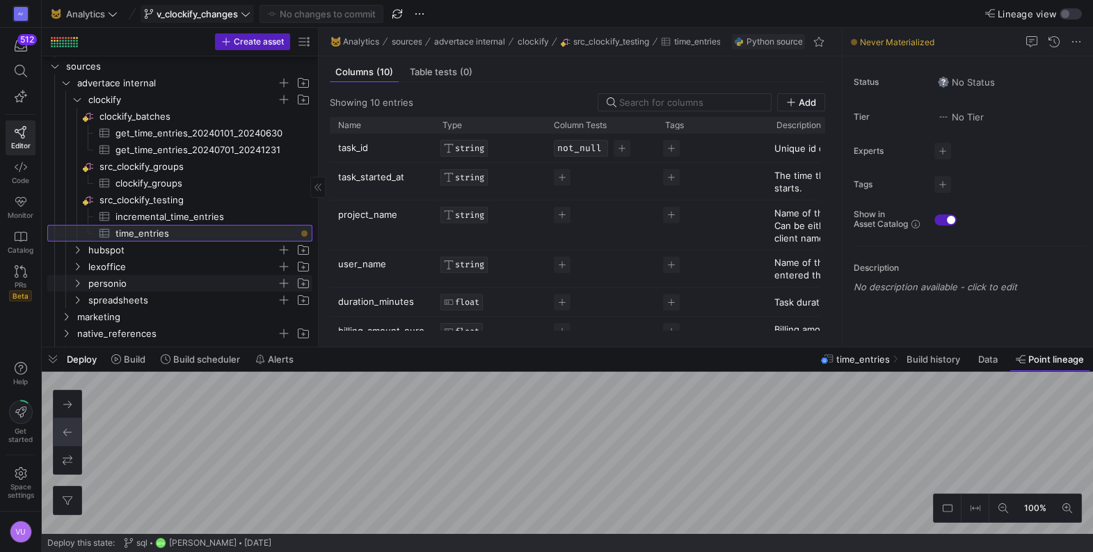
scroll to position [175, 0]
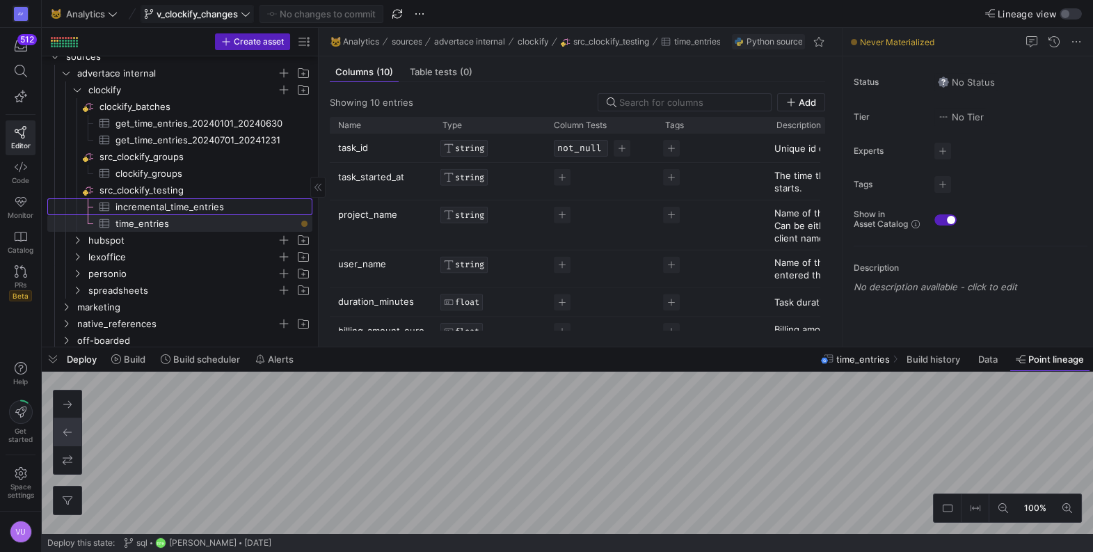
click at [176, 202] on span "incremental_time_entries​​​​​​​​​" at bounding box center [205, 207] width 181 height 16
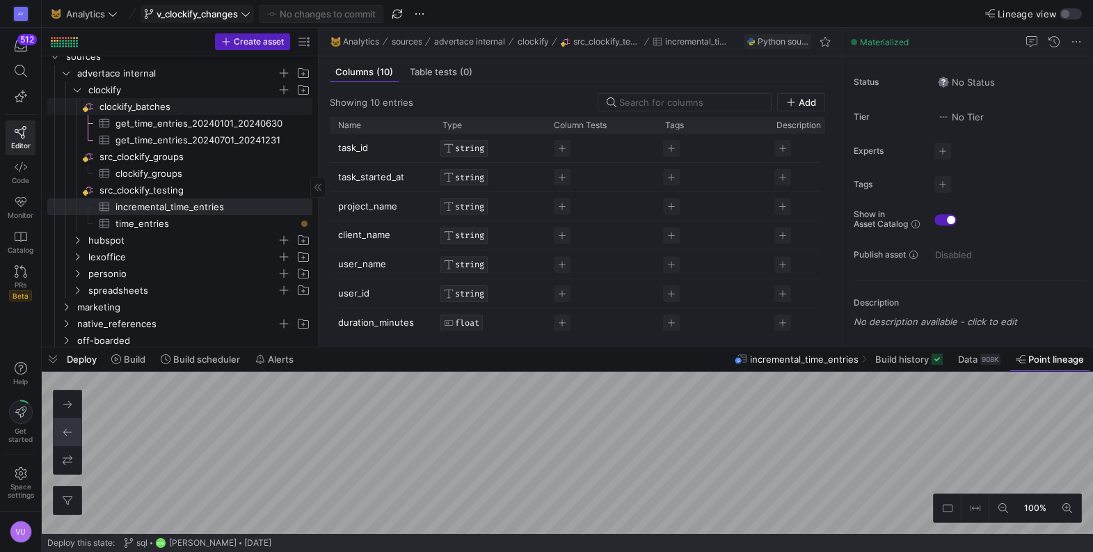
click at [143, 106] on span "clockify_batches​​​​​​​​" at bounding box center [204, 107] width 211 height 16
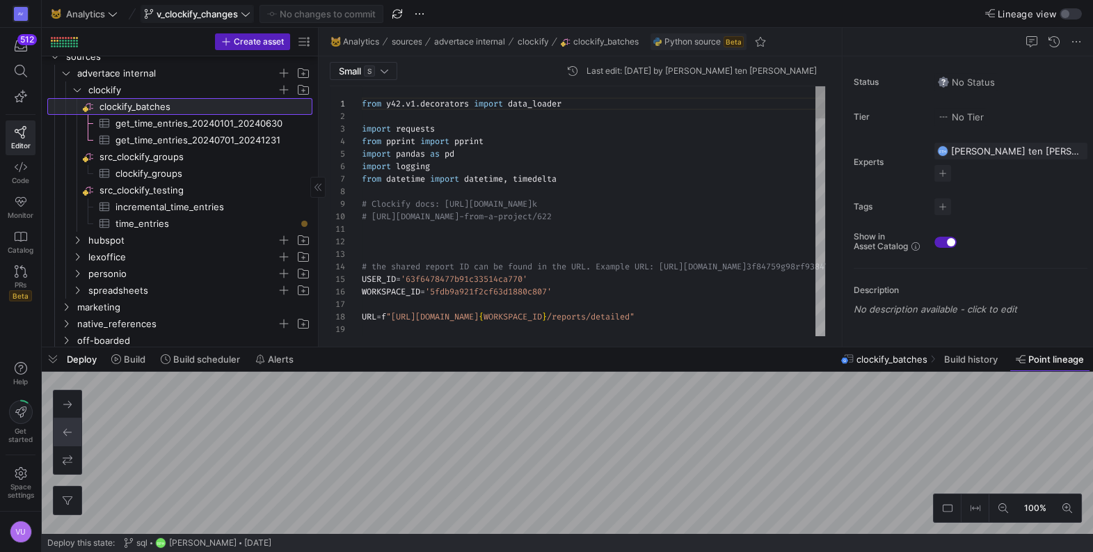
scroll to position [125, 0]
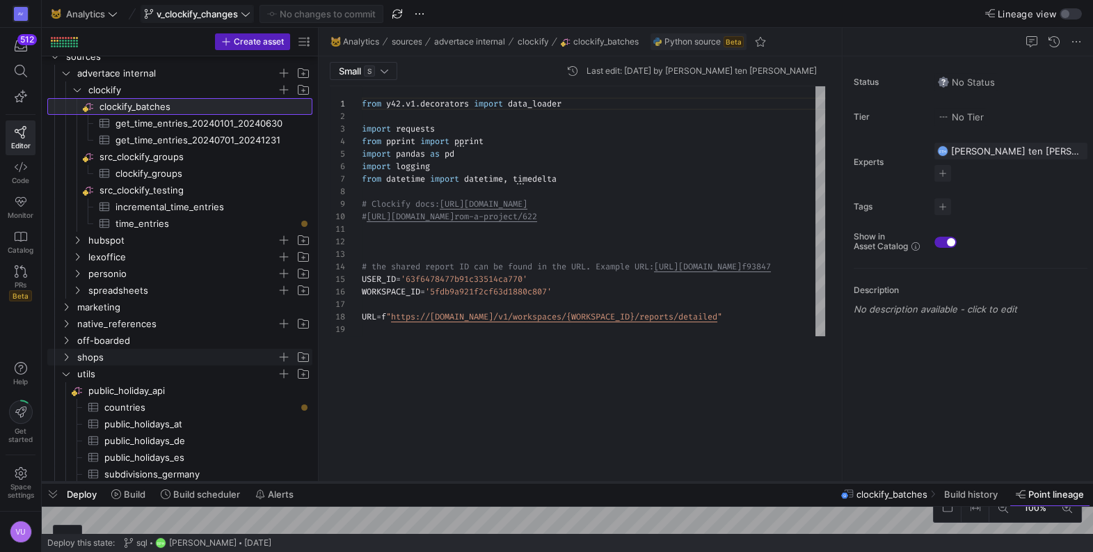
drag, startPoint x: 411, startPoint y: 347, endPoint x: 416, endPoint y: 481, distance: 134.4
click at [416, 482] on div at bounding box center [567, 482] width 1051 height 6
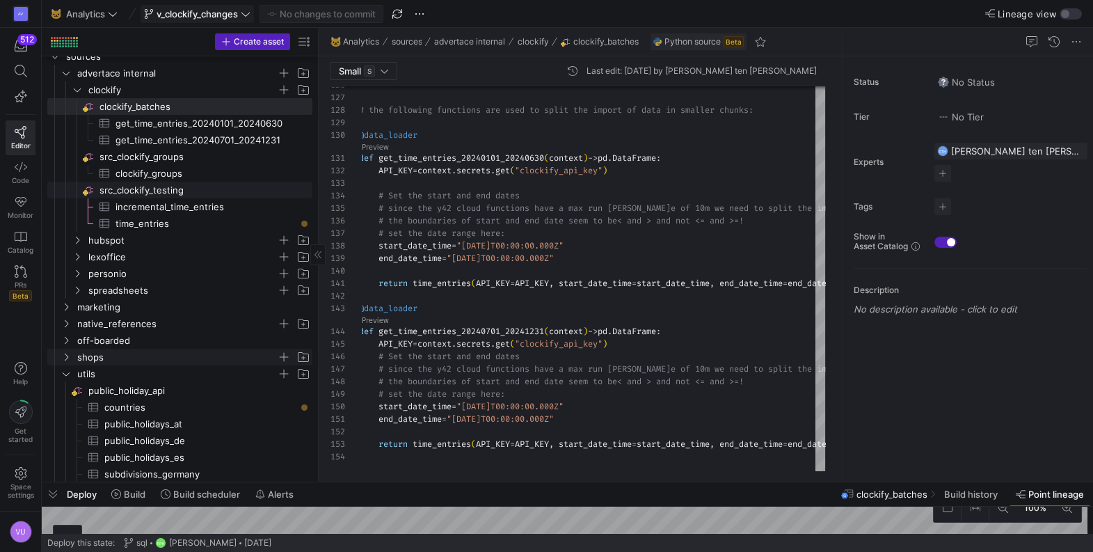
click at [150, 192] on span "src_clockify_testing​​​​​​​​" at bounding box center [204, 190] width 211 height 16
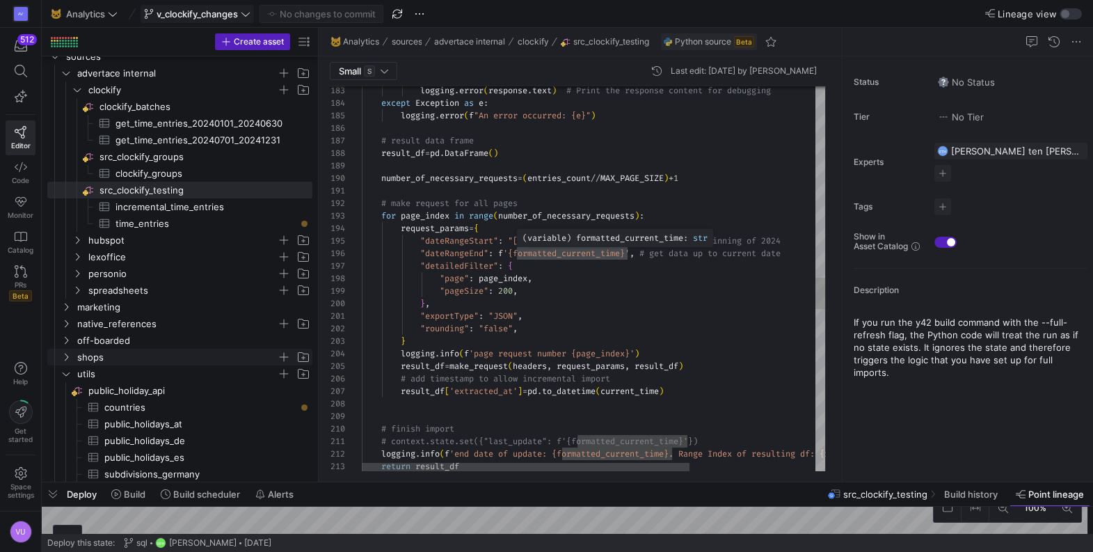
type textarea "# make request for all pages for page_index in range(number_of_necessary_reques…"
click at [548, 248] on div "logging . error ( response . text ) # Print the response content for debugging …" at bounding box center [682, 101] width 640 height 4636
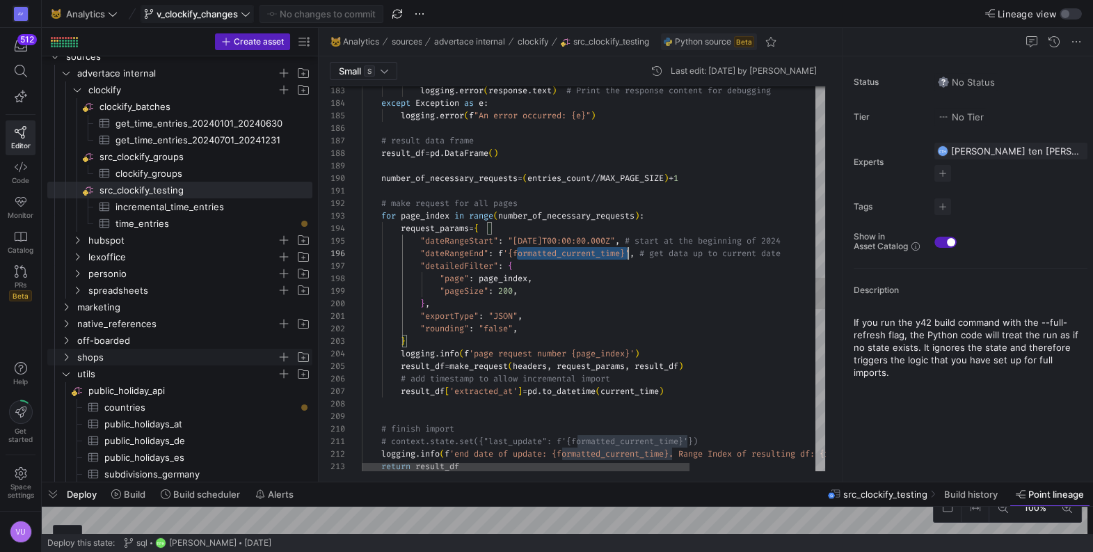
click at [548, 248] on div "logging . error ( response . text ) # Print the response content for debugging …" at bounding box center [682, 101] width 640 height 4636
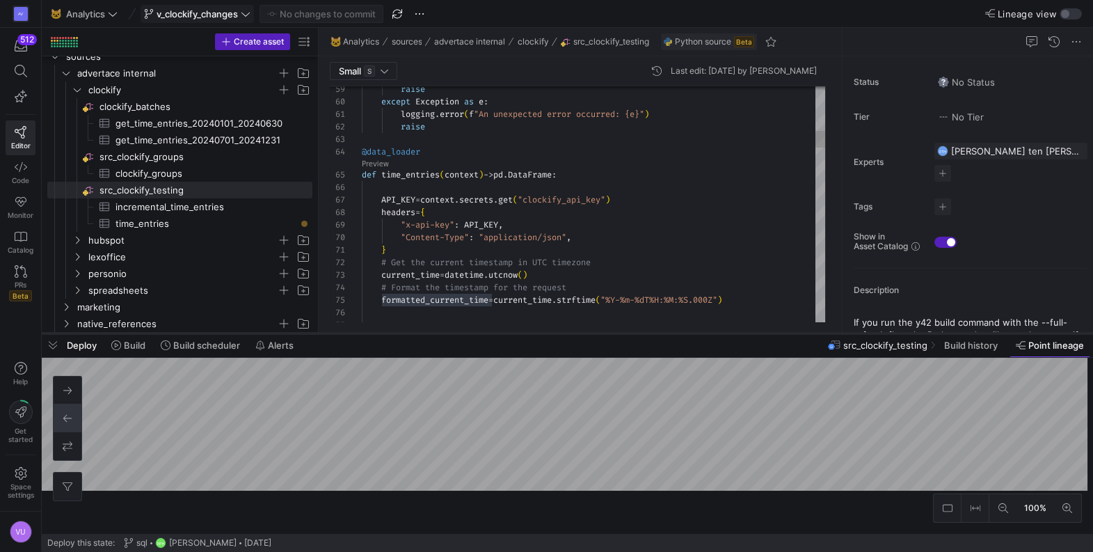
drag, startPoint x: 562, startPoint y: 481, endPoint x: 565, endPoint y: 329, distance: 151.7
click at [565, 330] on div at bounding box center [567, 333] width 1051 height 6
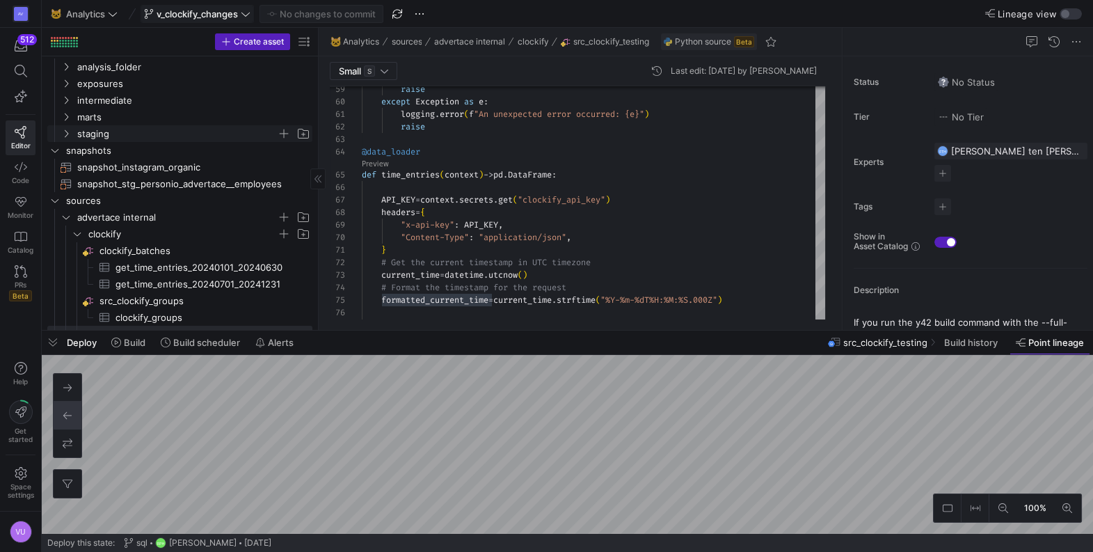
scroll to position [0, 0]
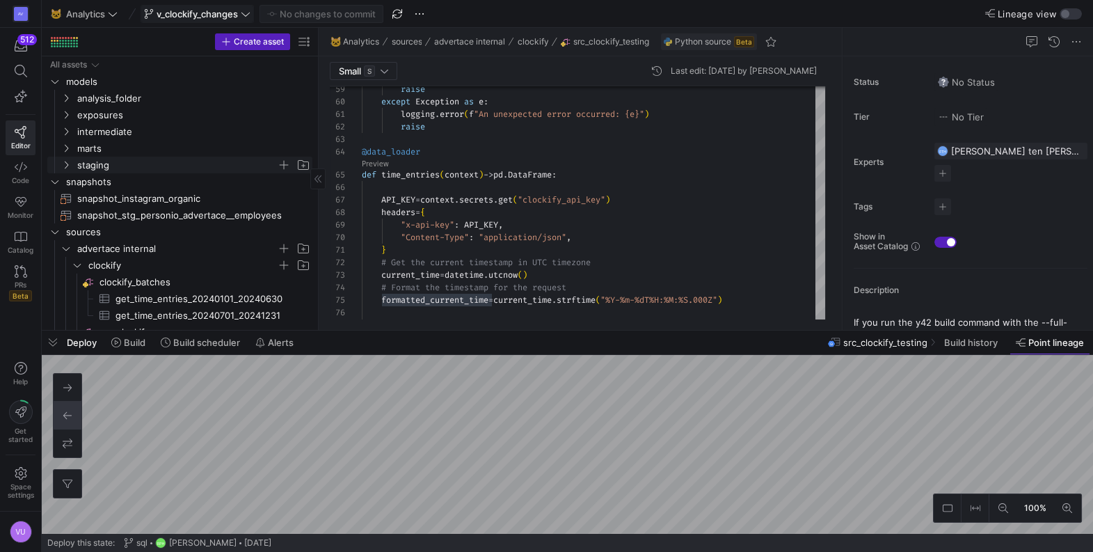
click at [63, 163] on icon "Press SPACE to select this row." at bounding box center [66, 165] width 10 height 8
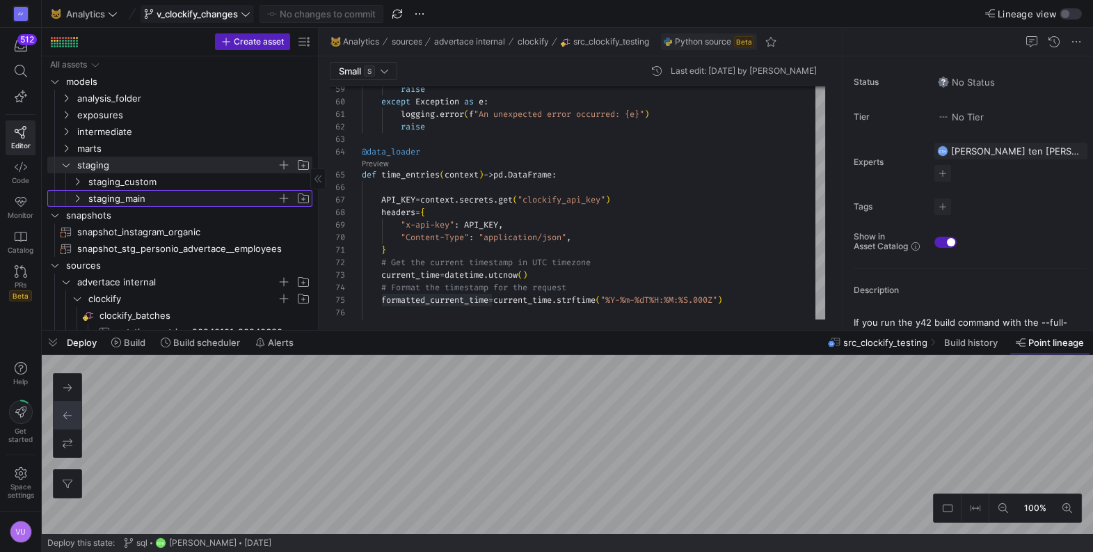
click at [78, 198] on icon "Press SPACE to select this row." at bounding box center [77, 198] width 10 height 8
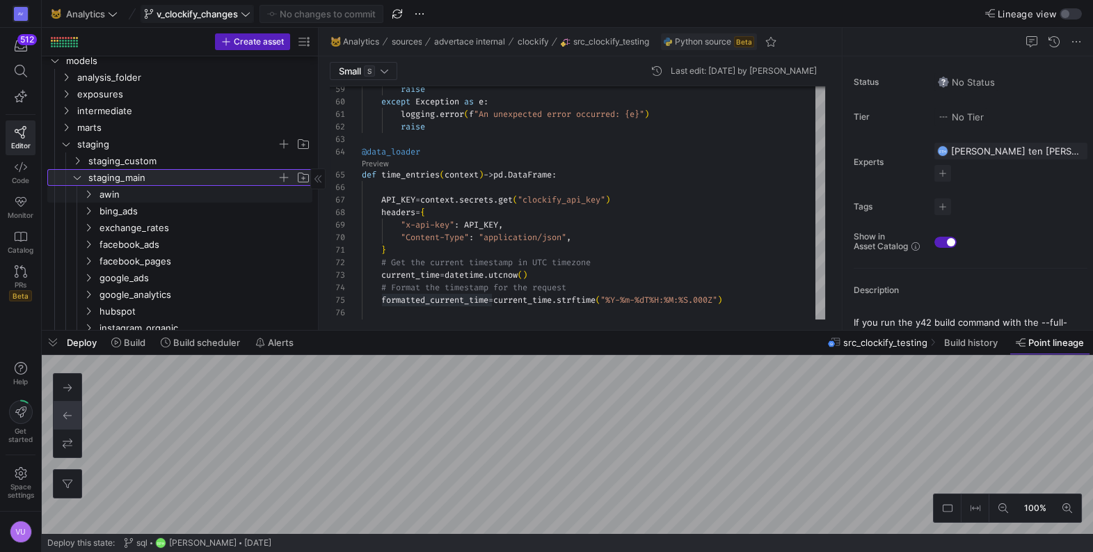
scroll to position [31, 0]
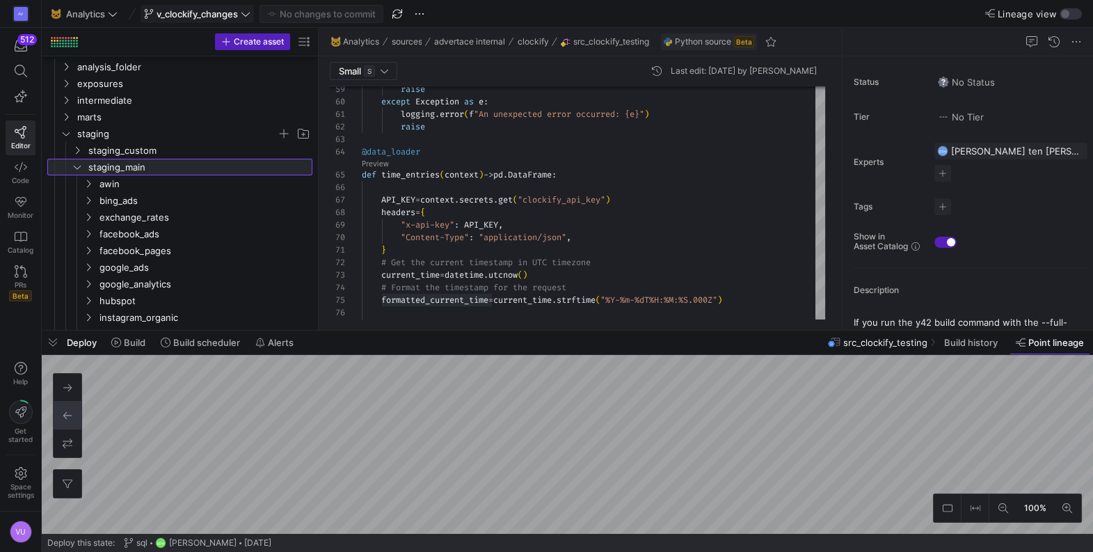
click at [80, 168] on icon at bounding box center [77, 167] width 10 height 8
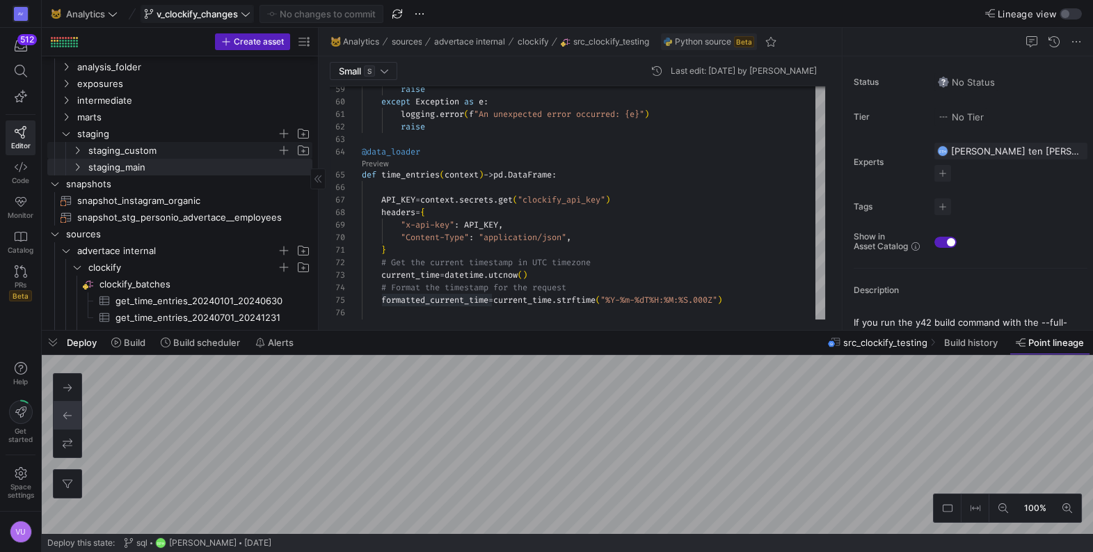
click at [79, 150] on icon "Press SPACE to select this row." at bounding box center [77, 151] width 3 height 8
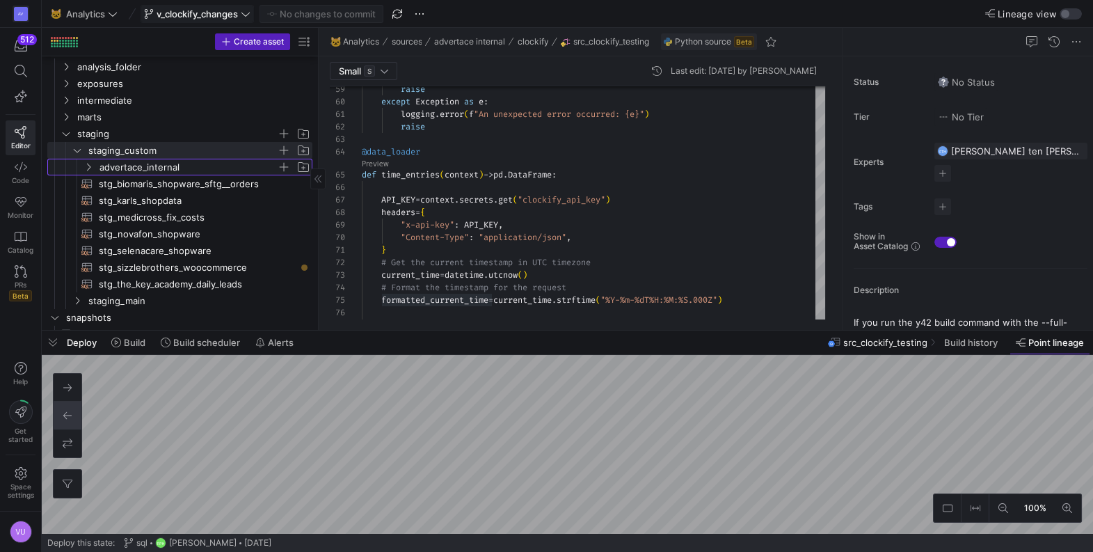
click at [89, 163] on icon "Press SPACE to select this row." at bounding box center [88, 167] width 10 height 8
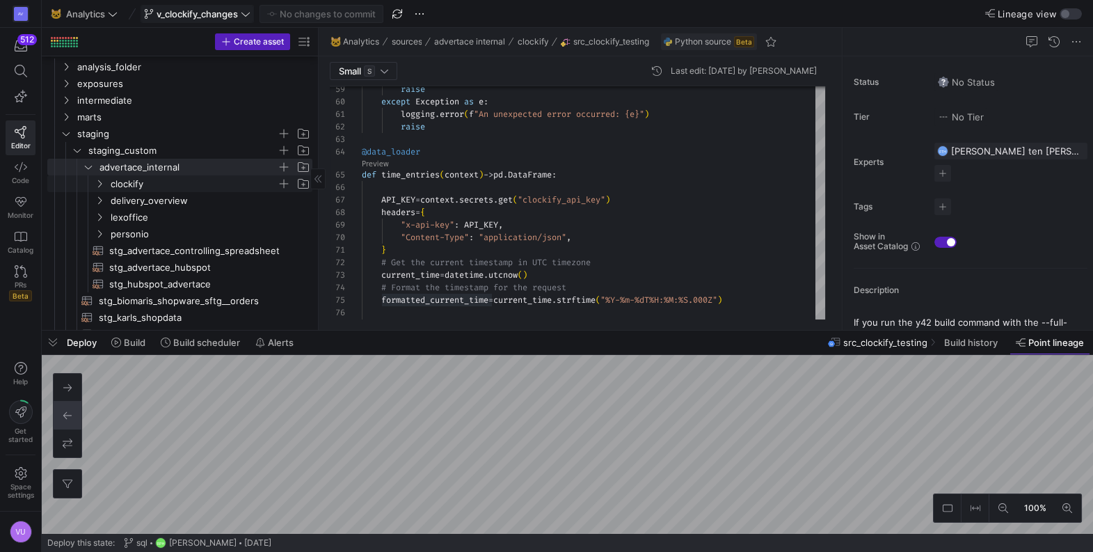
click at [102, 182] on icon "Press SPACE to select this row." at bounding box center [100, 183] width 10 height 8
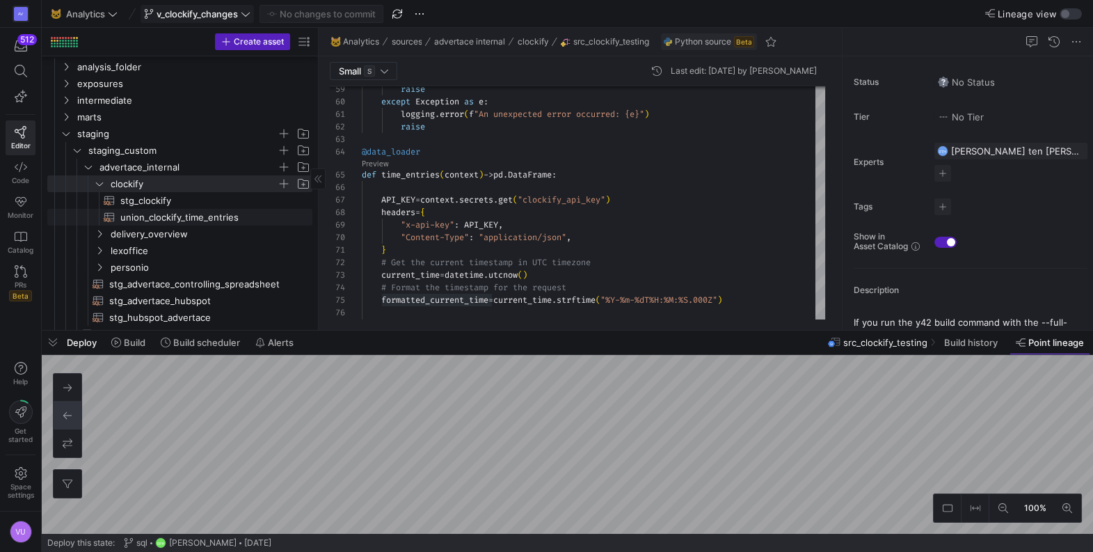
click at [139, 217] on span "union_clockify_time_entries​​​​​​​​​​" at bounding box center [208, 217] width 176 height 16
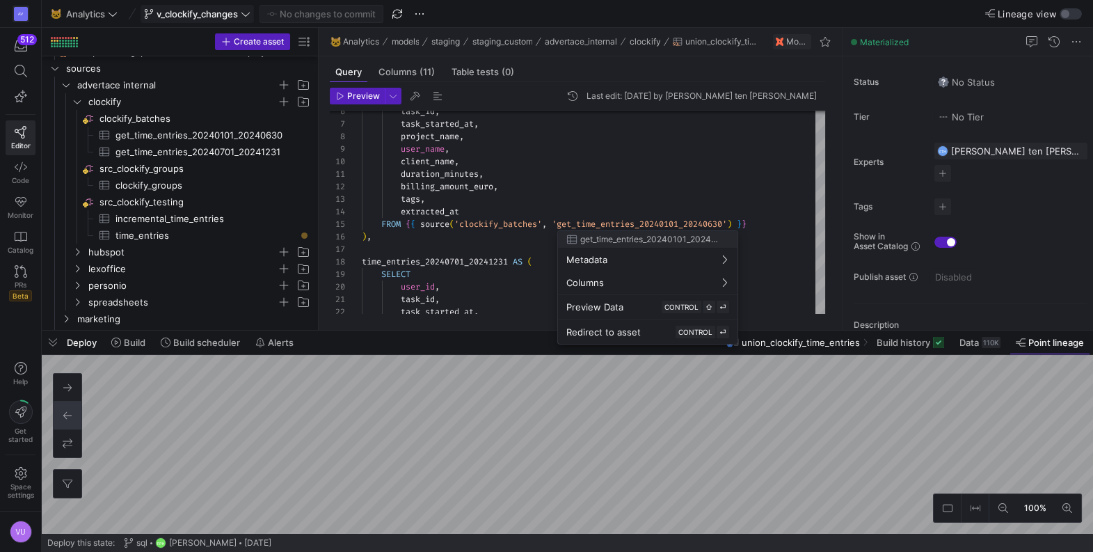
click at [628, 175] on div at bounding box center [546, 276] width 1093 height 552
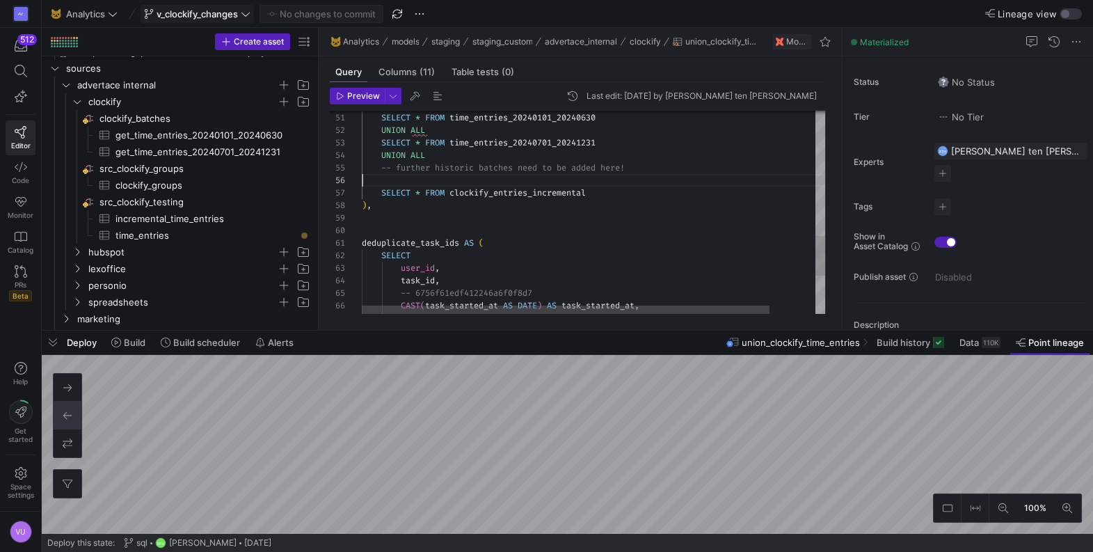
scroll to position [63, 0]
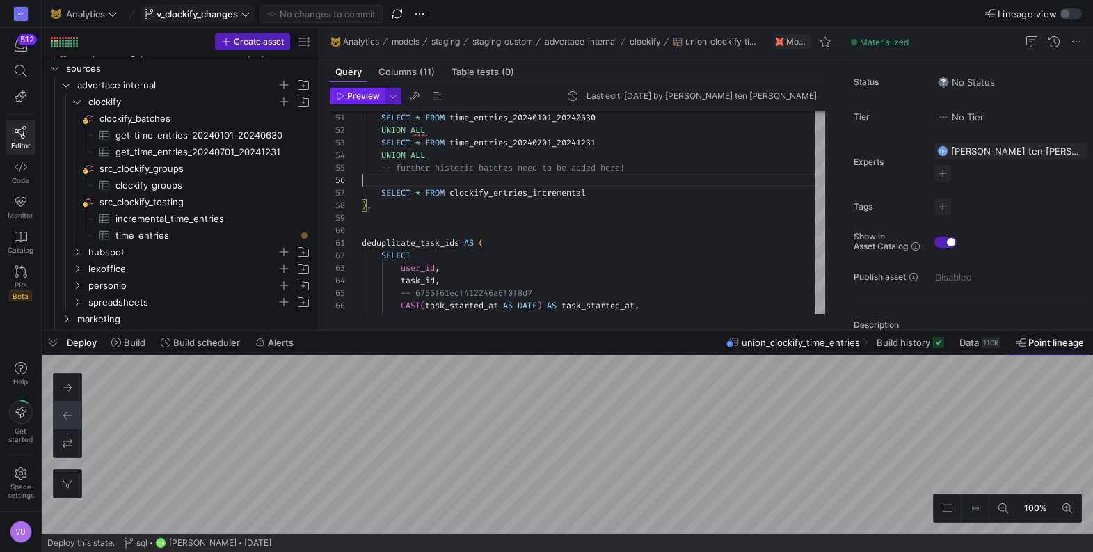
click at [363, 96] on span "Preview" at bounding box center [363, 96] width 33 height 10
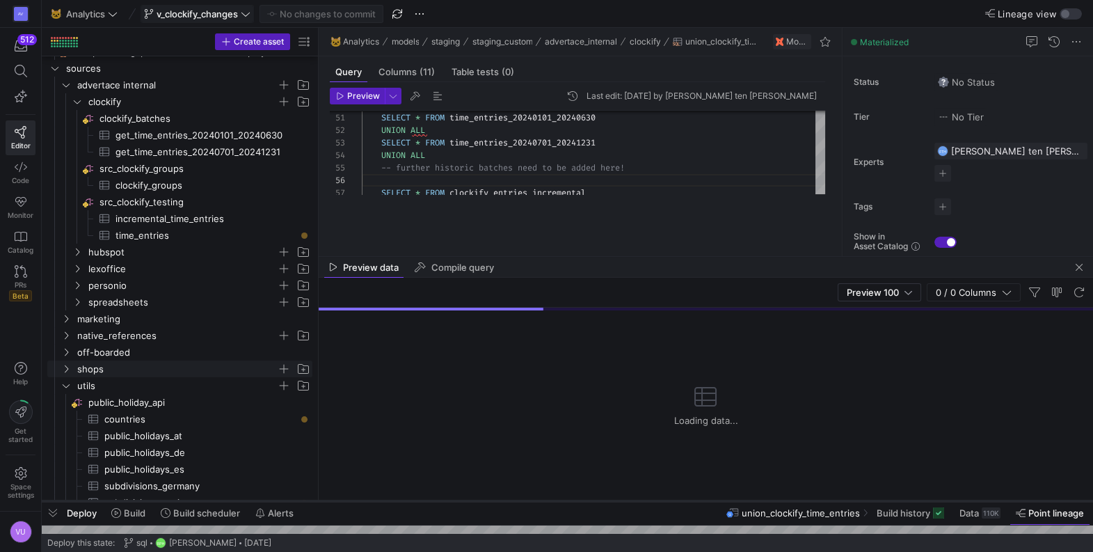
drag, startPoint x: 525, startPoint y: 328, endPoint x: 542, endPoint y: 499, distance: 171.3
click at [542, 499] on div at bounding box center [567, 501] width 1051 height 6
click at [554, 259] on div "Preview data Compile query" at bounding box center [706, 267] width 774 height 21
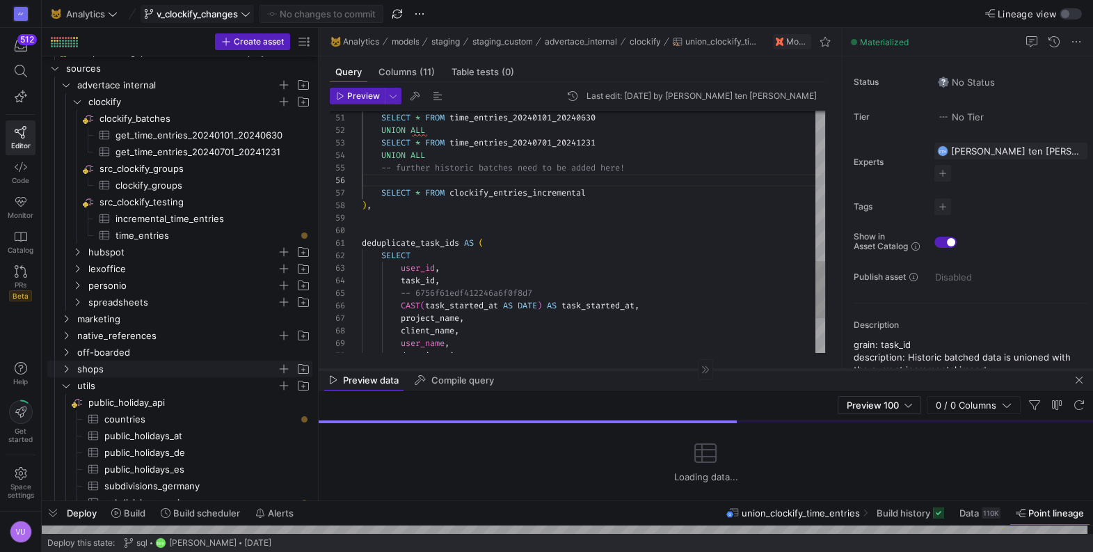
drag, startPoint x: 555, startPoint y: 256, endPoint x: 539, endPoint y: 369, distance: 113.8
click at [539, 369] on div at bounding box center [706, 369] width 774 height 1
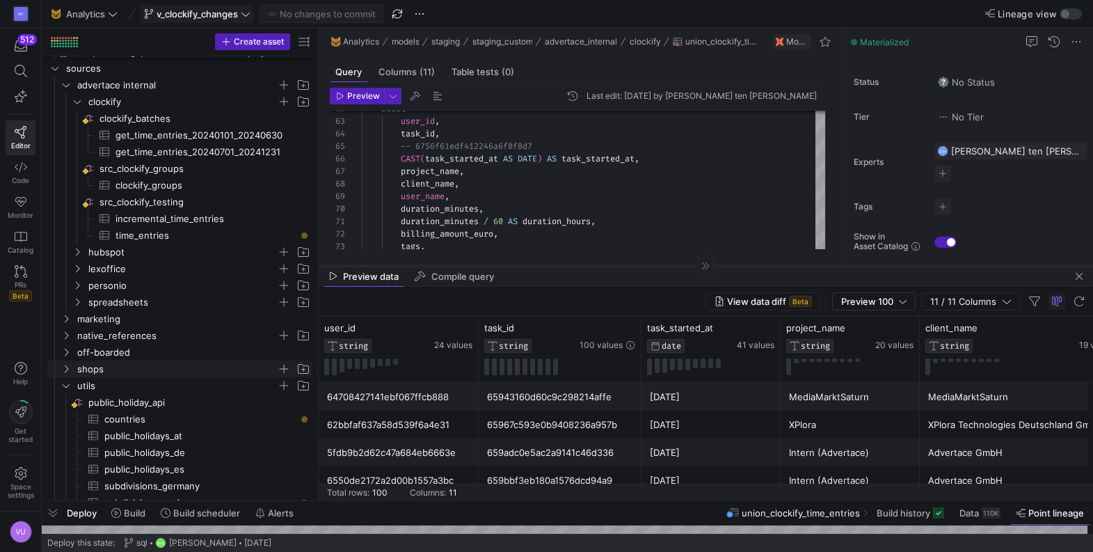
drag, startPoint x: 547, startPoint y: 369, endPoint x: 542, endPoint y: 265, distance: 103.8
click at [542, 265] on div at bounding box center [706, 265] width 774 height 1
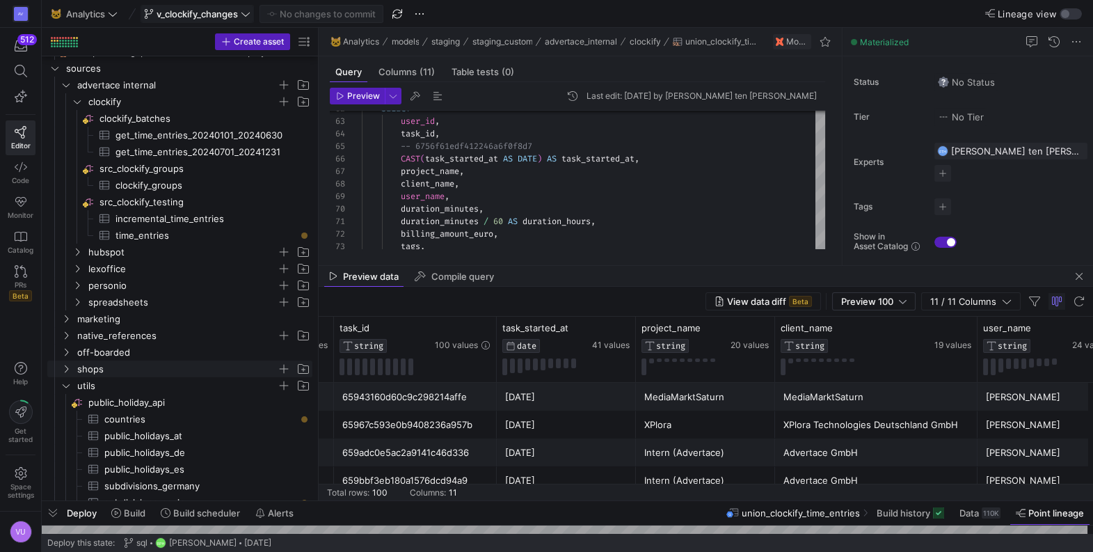
scroll to position [0, 236]
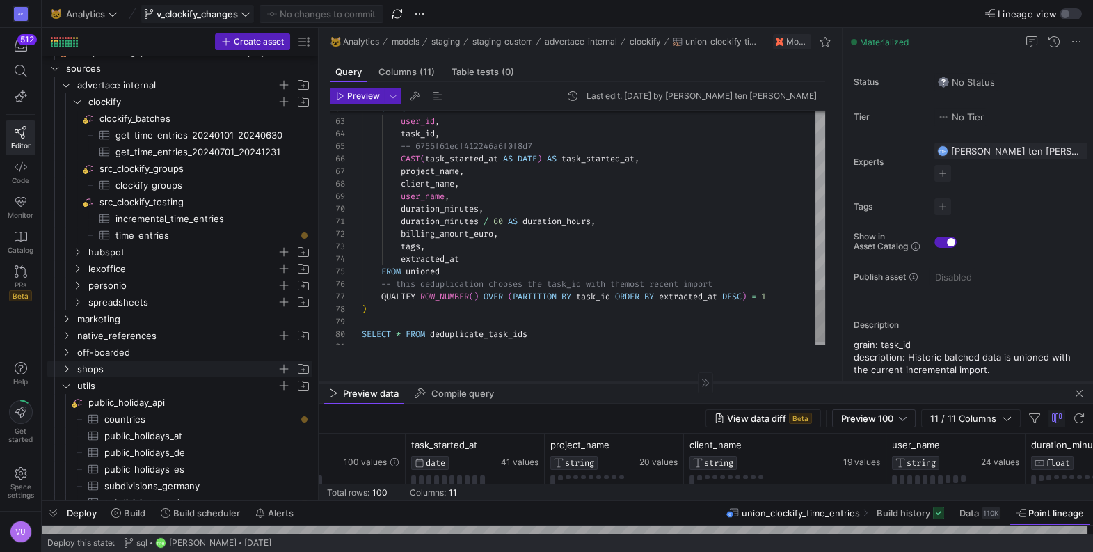
drag, startPoint x: 587, startPoint y: 264, endPoint x: 624, endPoint y: 381, distance: 122.6
click at [624, 382] on div at bounding box center [706, 382] width 774 height 1
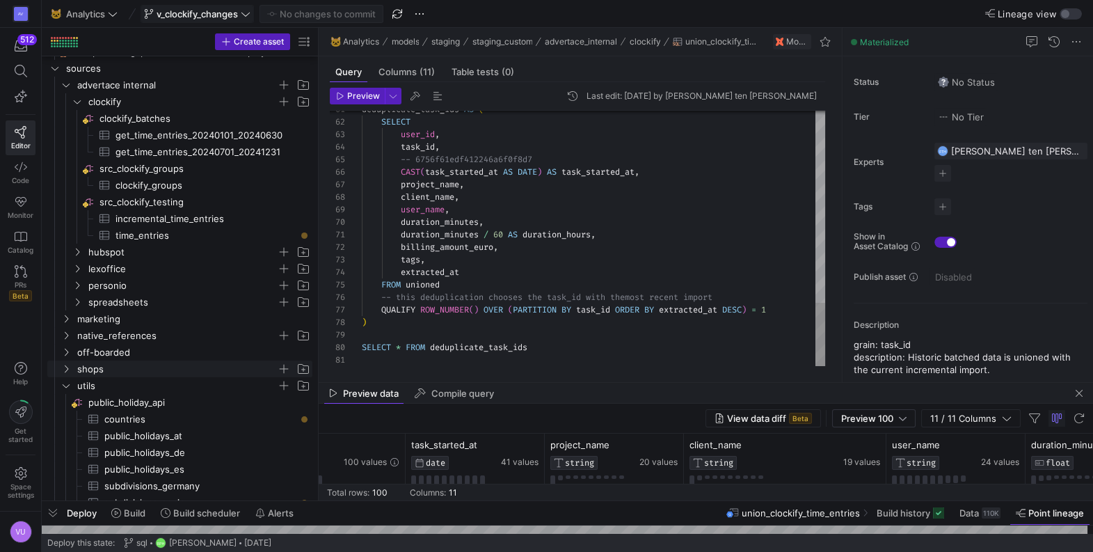
scroll to position [112, 0]
type textarea "duration_minutes / 60 AS duration_hours, billing_amount_euro, tags, extracted_a…"
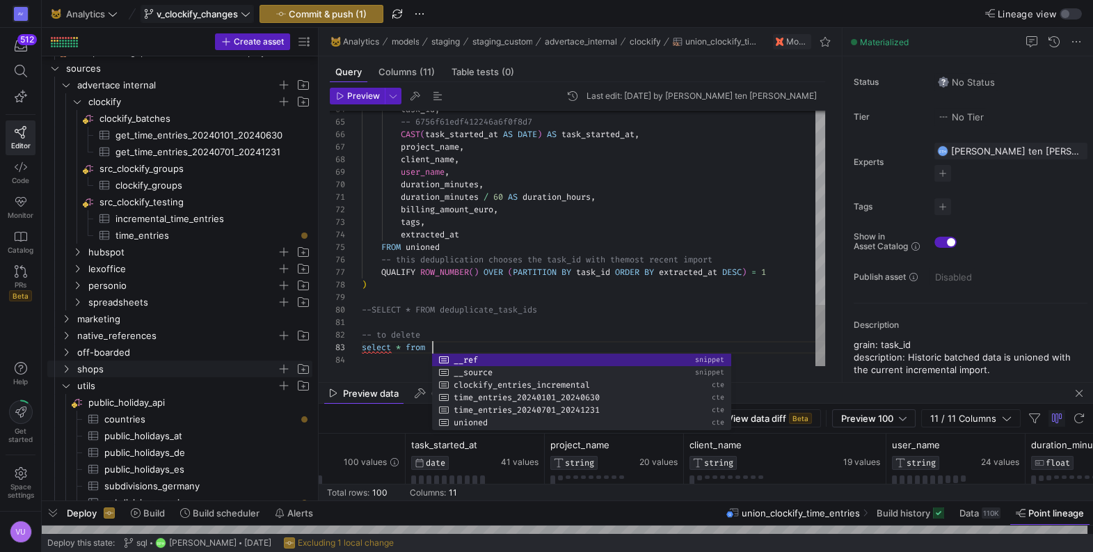
scroll to position [24, 70]
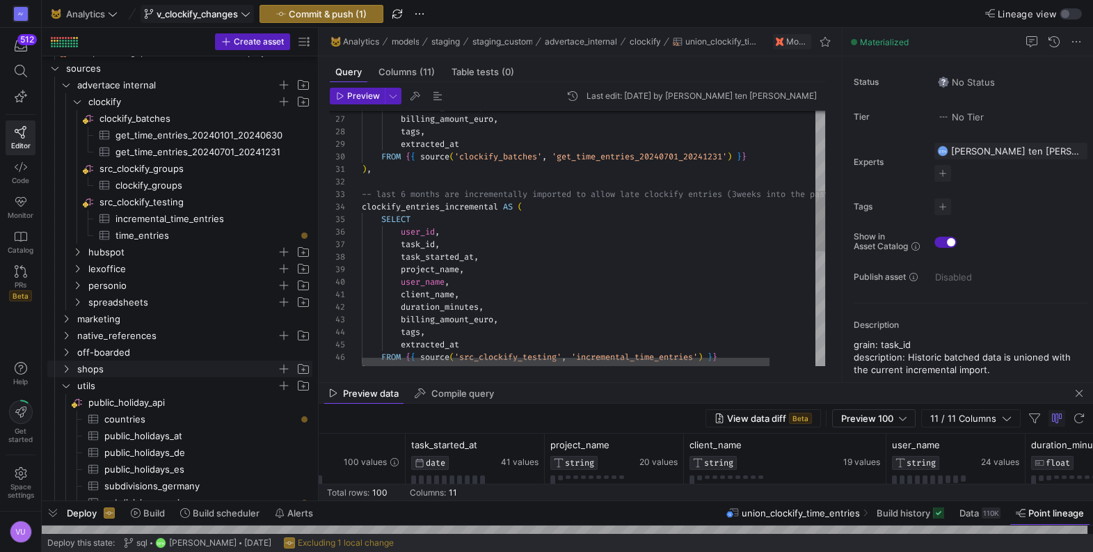
click at [426, 204] on div ") , FROM { { source ( 'src_clockify_testing' , 'incremental_time_entries' ) } }…" at bounding box center [619, 311] width 515 height 1071
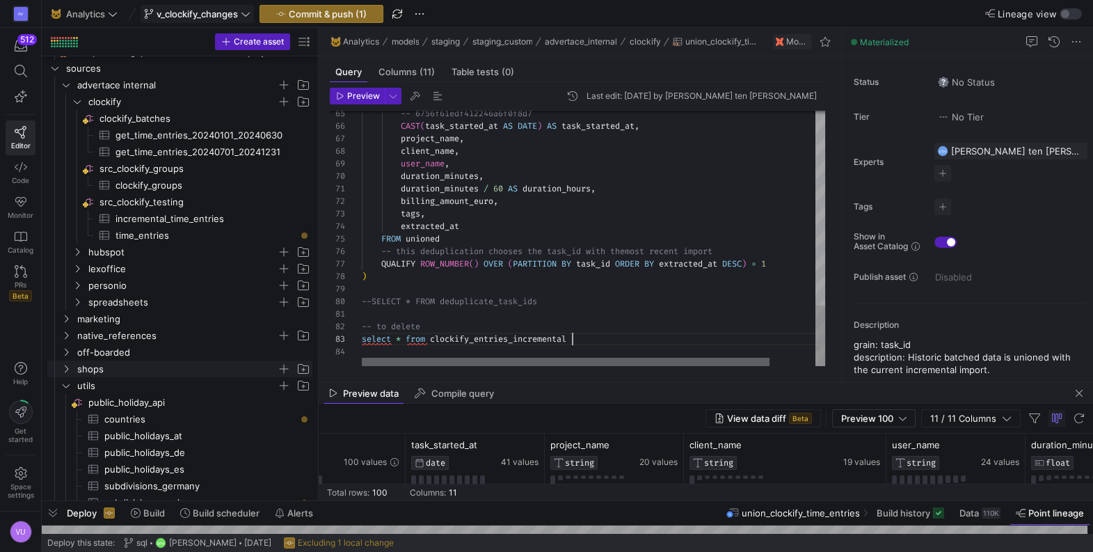
click at [453, 361] on div at bounding box center [566, 362] width 408 height 8
click at [361, 99] on span "Preview" at bounding box center [363, 96] width 33 height 10
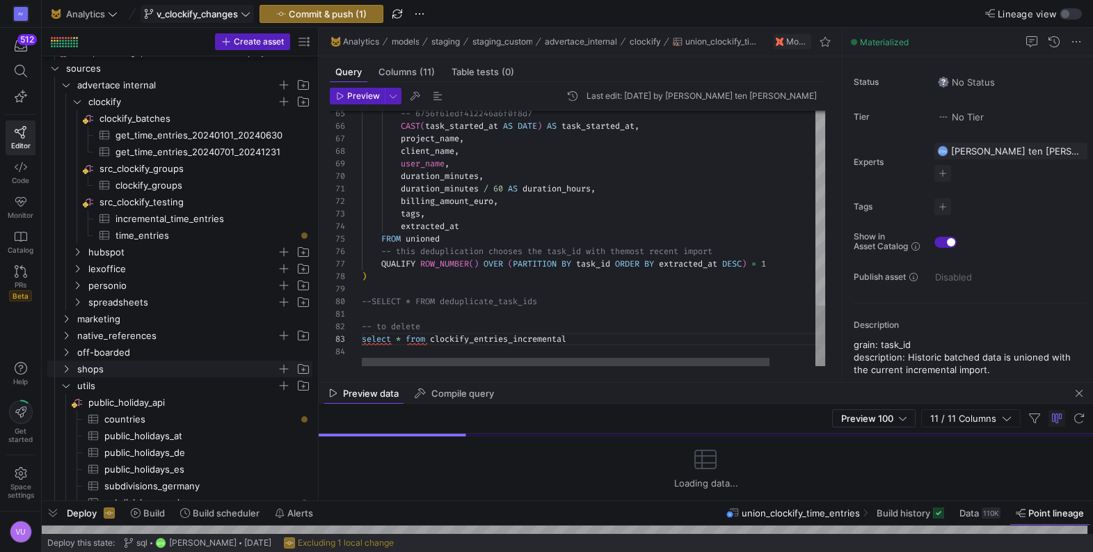
scroll to position [13, 59]
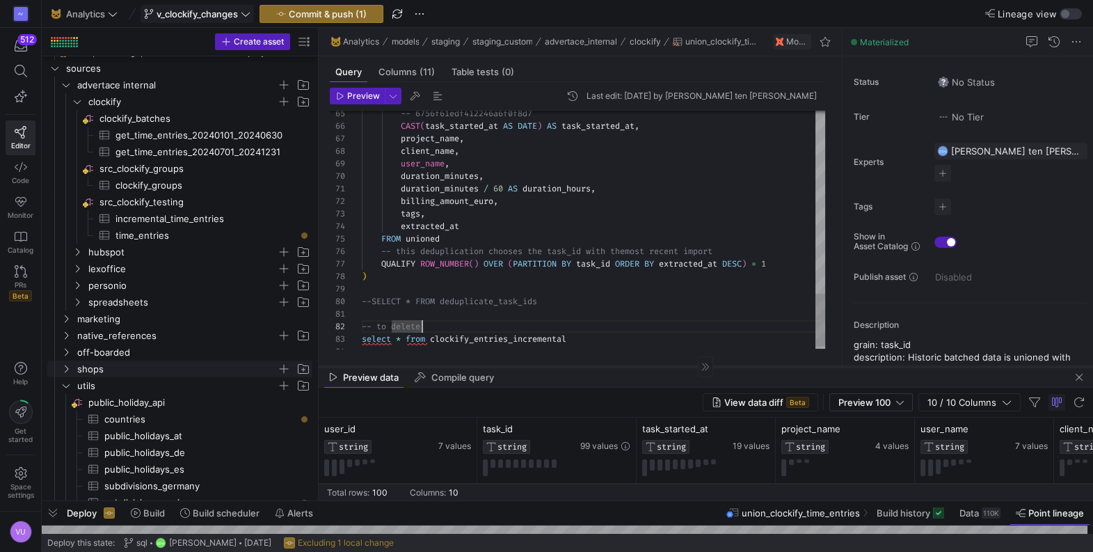
drag, startPoint x: 503, startPoint y: 383, endPoint x: 506, endPoint y: 367, distance: 16.4
click at [506, 367] on div at bounding box center [706, 366] width 774 height 1
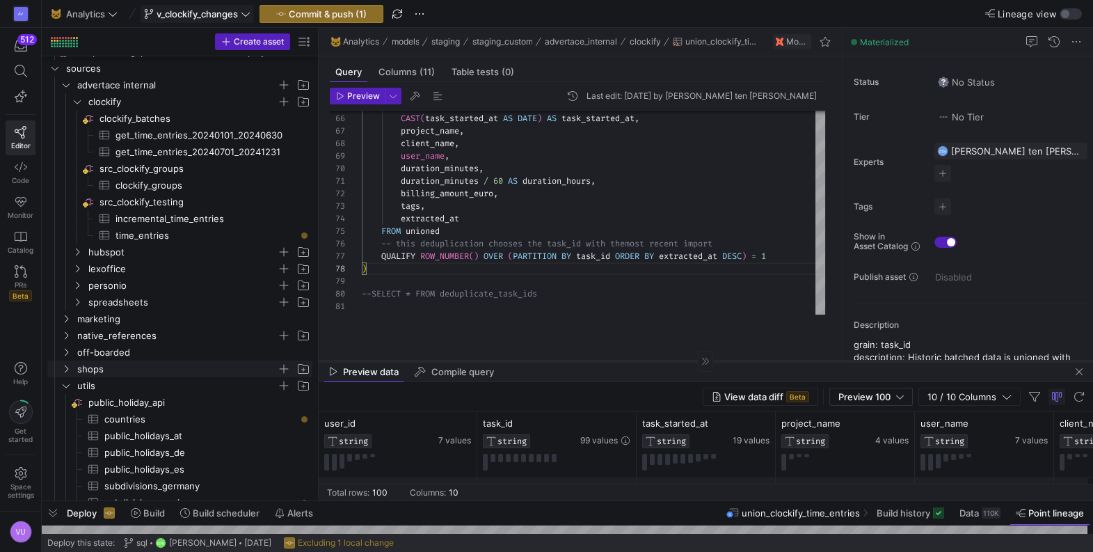
drag, startPoint x: 561, startPoint y: 367, endPoint x: 573, endPoint y: 361, distance: 13.7
click at [573, 361] on div at bounding box center [706, 360] width 774 height 1
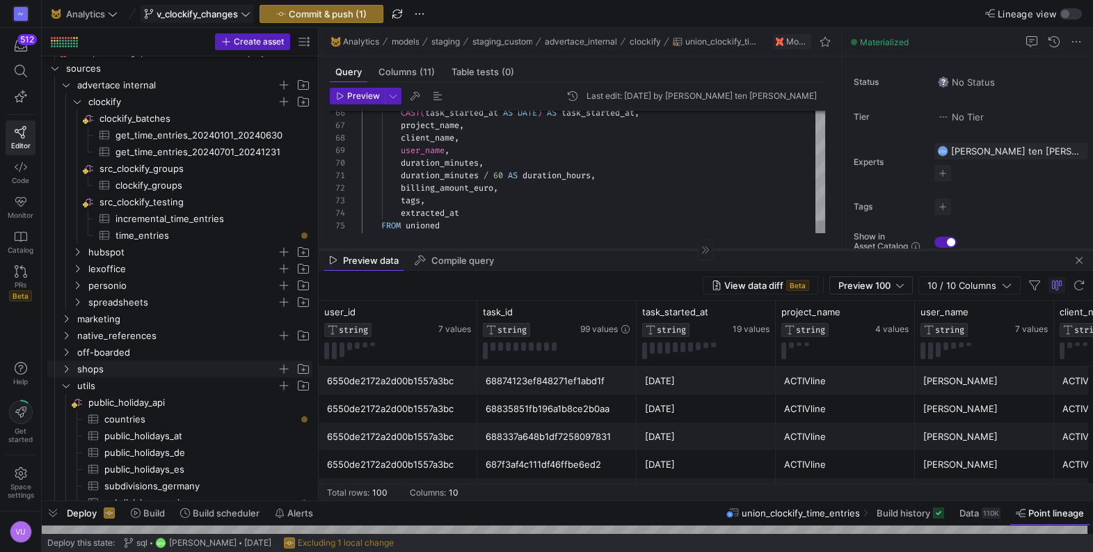
drag, startPoint x: 577, startPoint y: 361, endPoint x: 584, endPoint y: 250, distance: 111.5
click at [584, 250] on div at bounding box center [706, 249] width 774 height 1
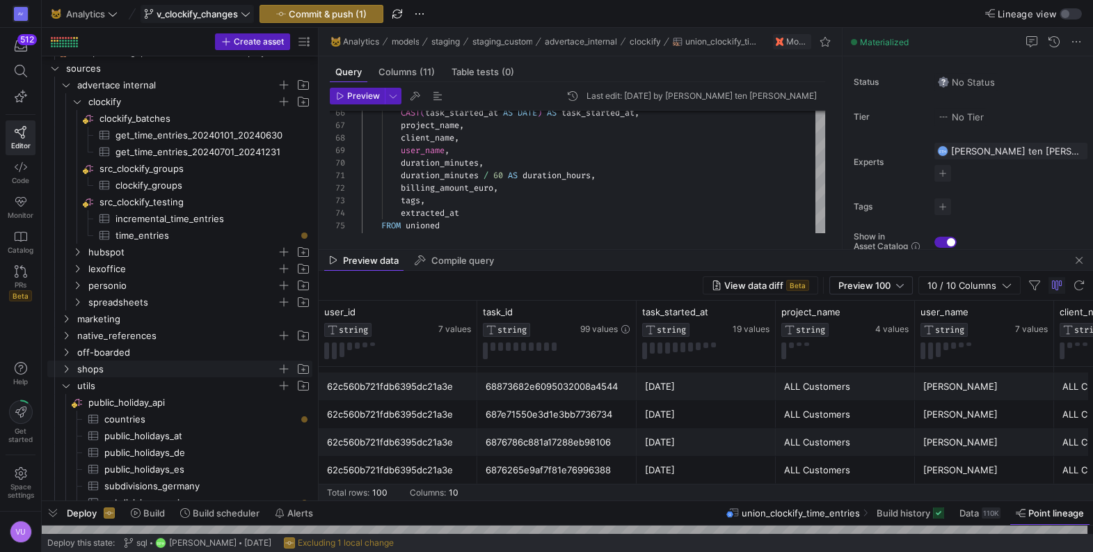
scroll to position [426, 0]
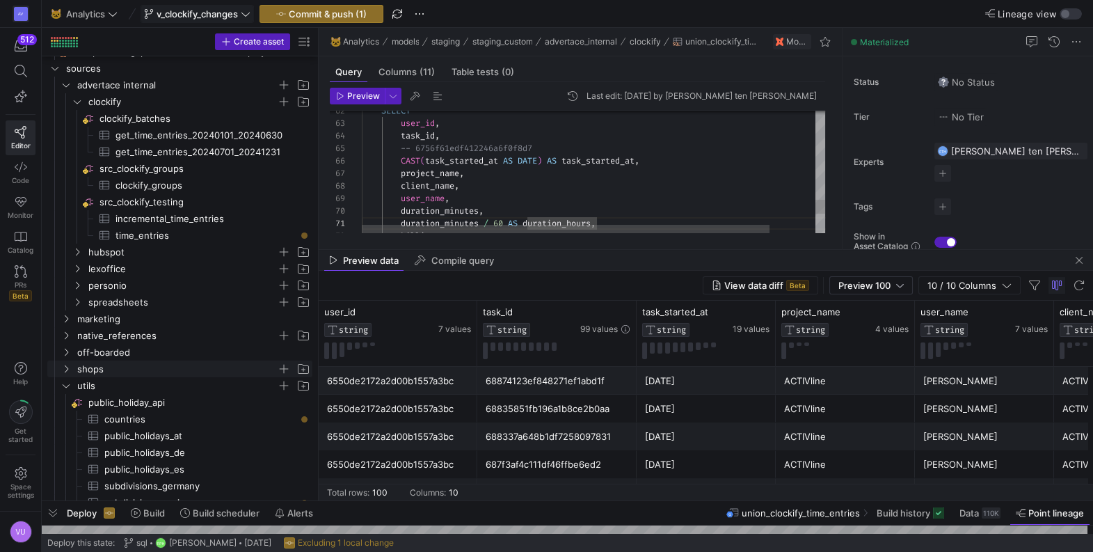
type textarea "deduplicate_task_ids AS ( SELECT user_id, task_id, -- 6756f61edf412246a6f0f8d7 …"
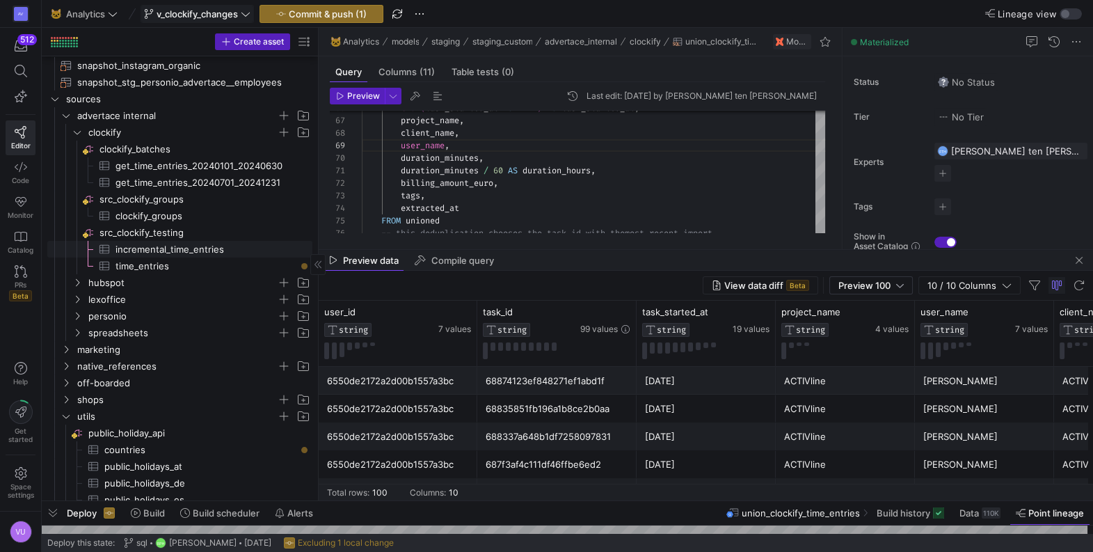
click at [168, 249] on span "incremental_time_entries​​​​​​​​​" at bounding box center [205, 249] width 181 height 16
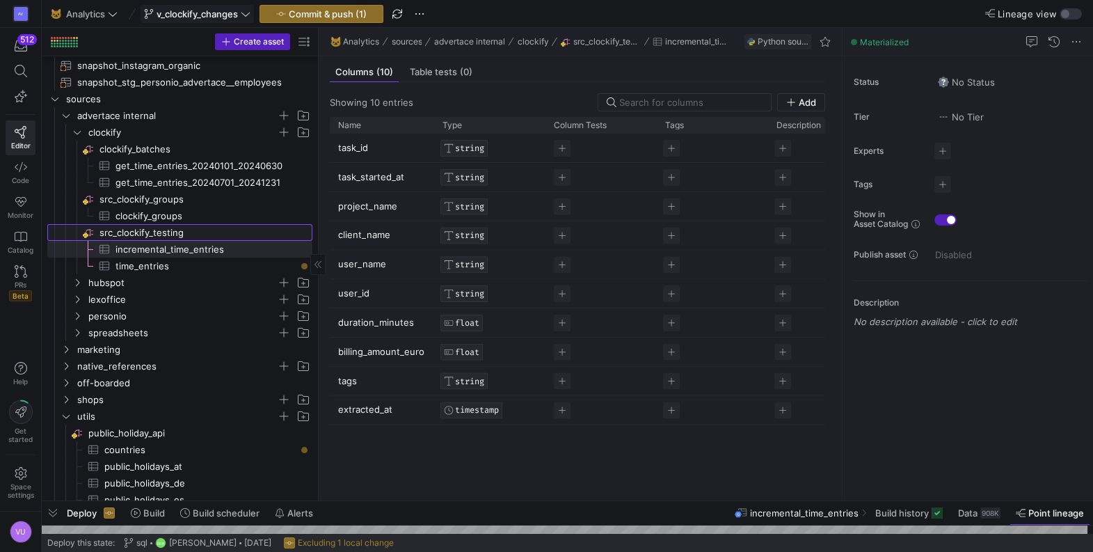
click at [166, 231] on span "src_clockify_testing​​​​​​​​" at bounding box center [204, 233] width 211 height 16
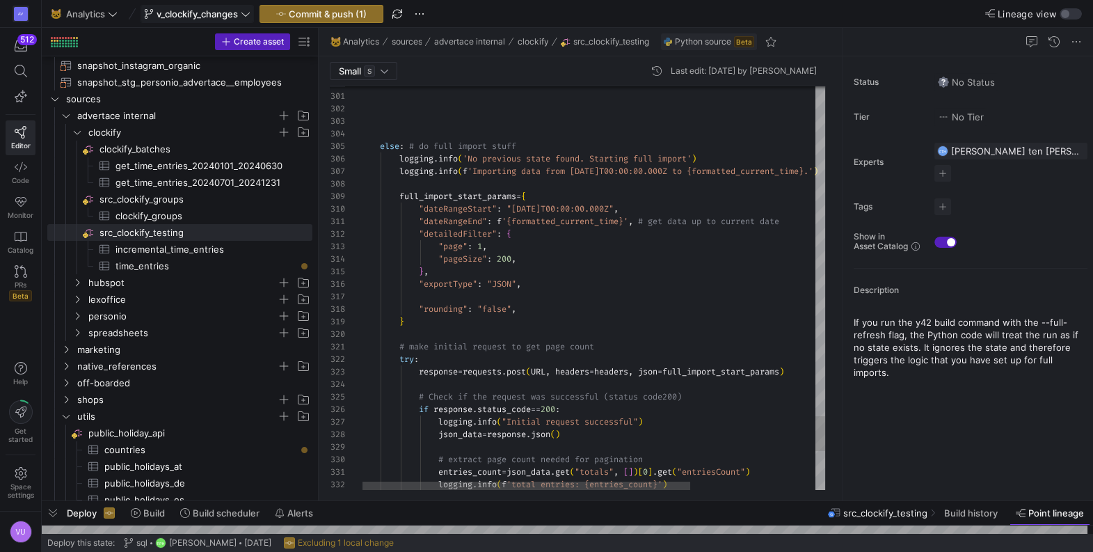
scroll to position [49, 160]
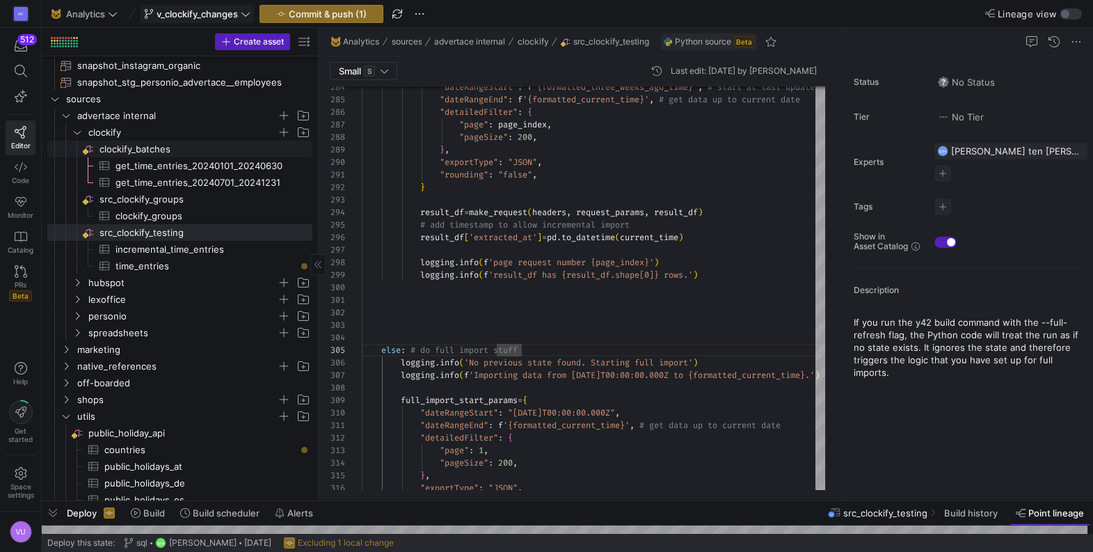
click at [156, 146] on span "clockify_batches​​​​​​​​" at bounding box center [204, 149] width 211 height 16
type textarea "from y42.v1.decorators import data_loader import requests from pprint import pp…"
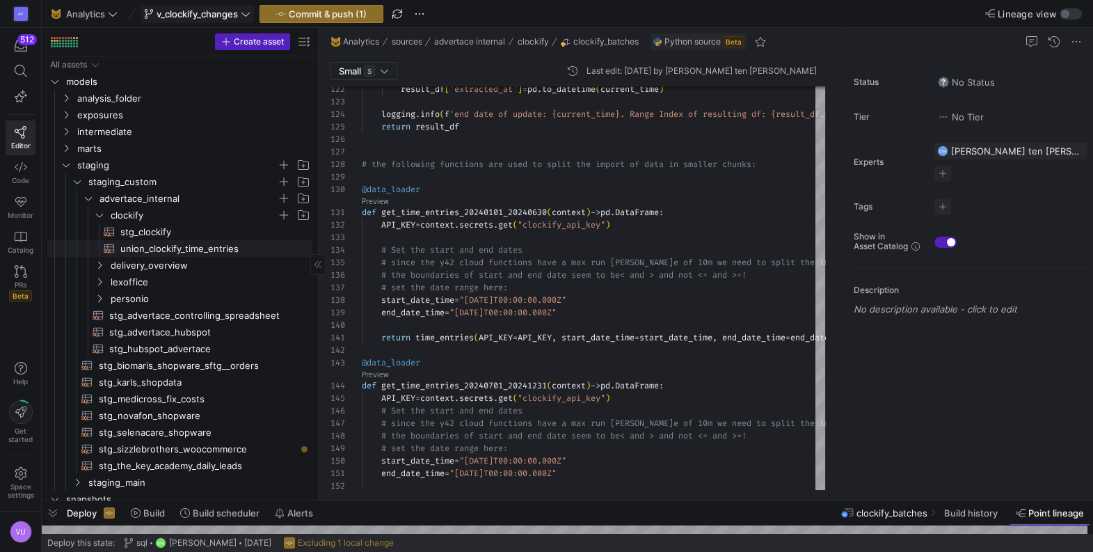
click at [177, 248] on span "union_clockify_time_entries​​​​​​​​​​" at bounding box center [208, 249] width 176 height 16
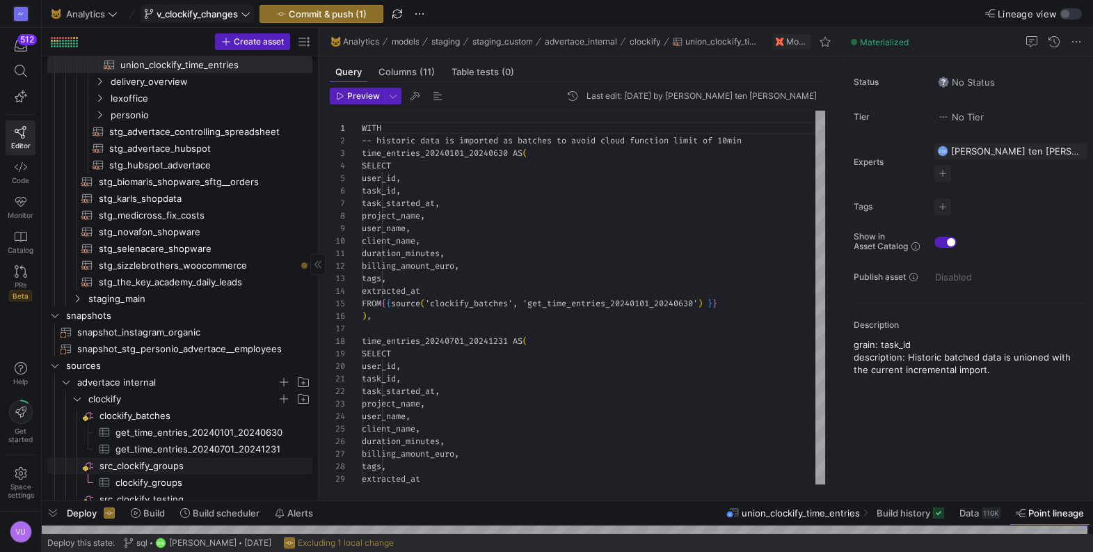
scroll to position [125, 0]
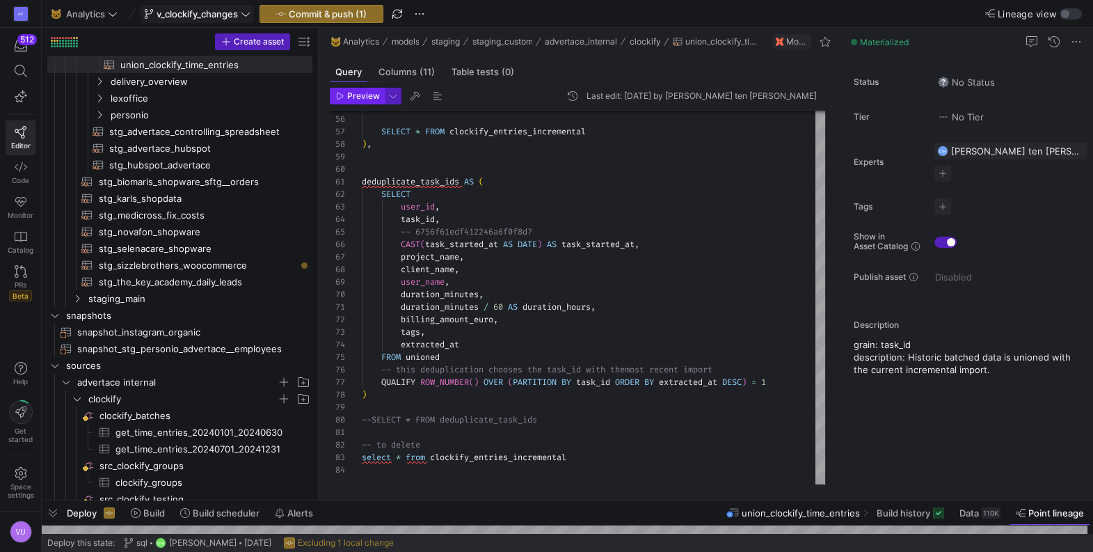
click at [356, 89] on span "button" at bounding box center [357, 95] width 54 height 15
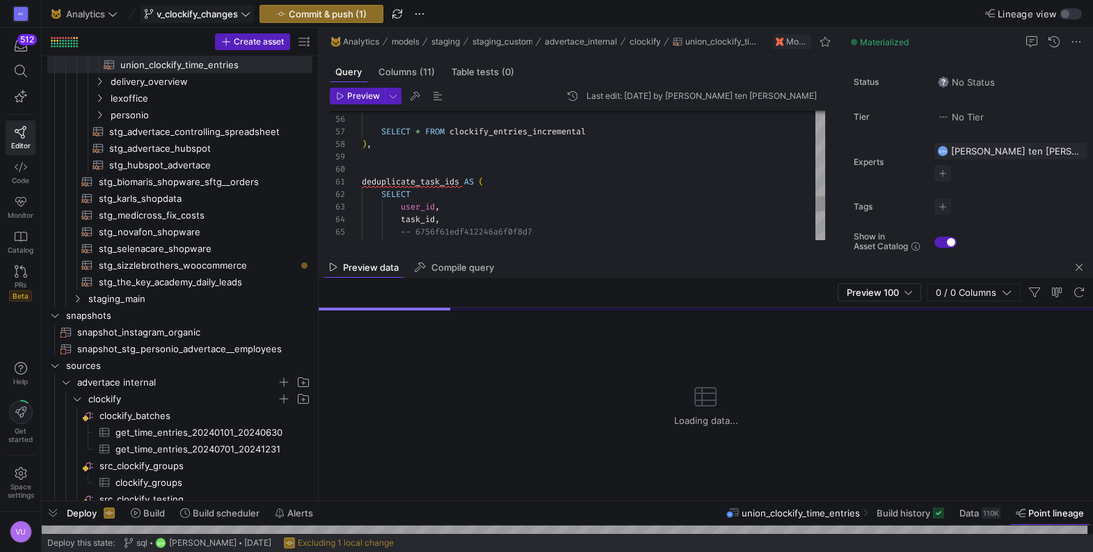
scroll to position [112, 0]
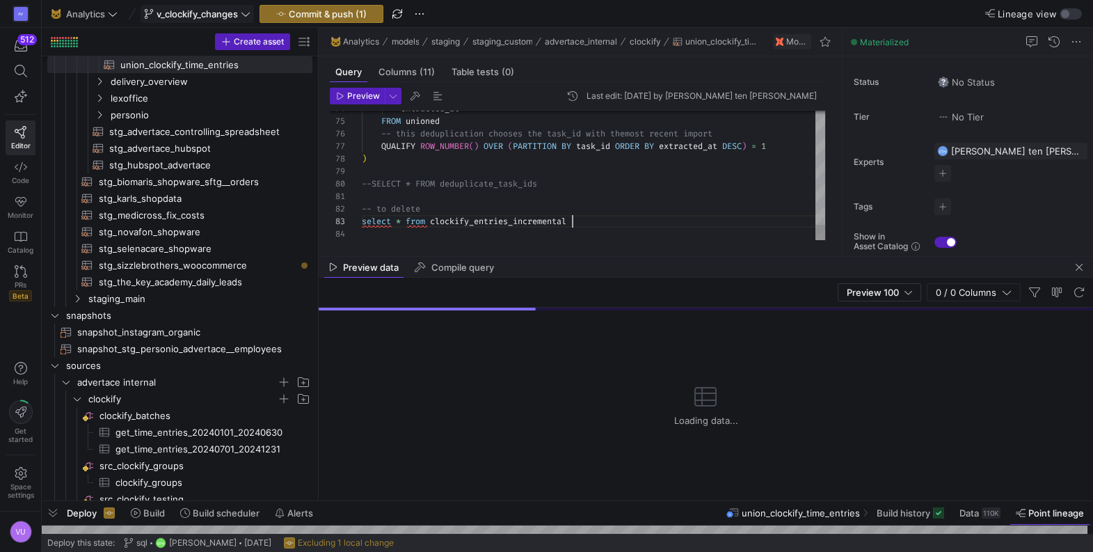
scroll to position [24, 209]
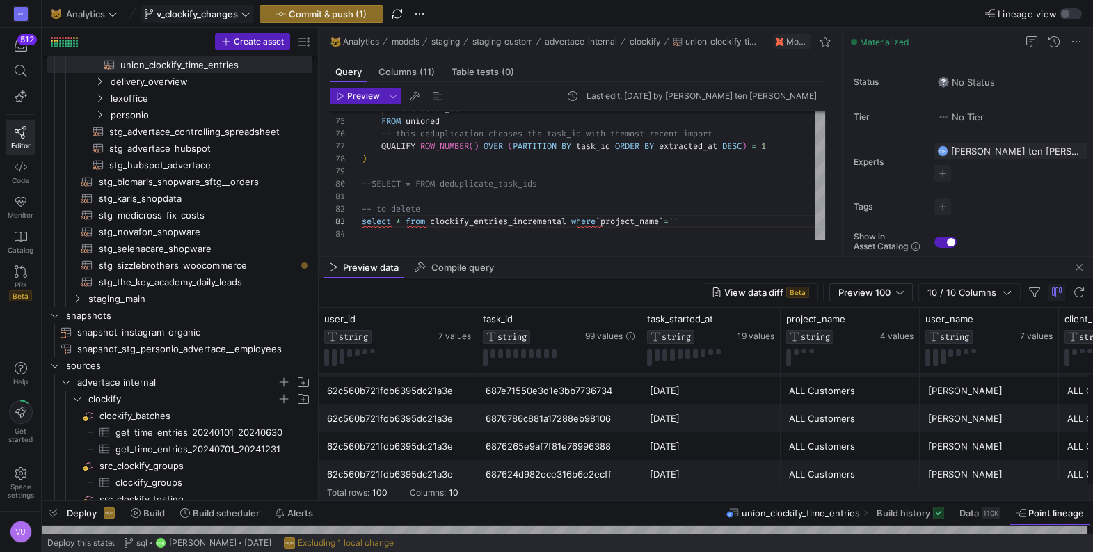
scroll to position [328, 0]
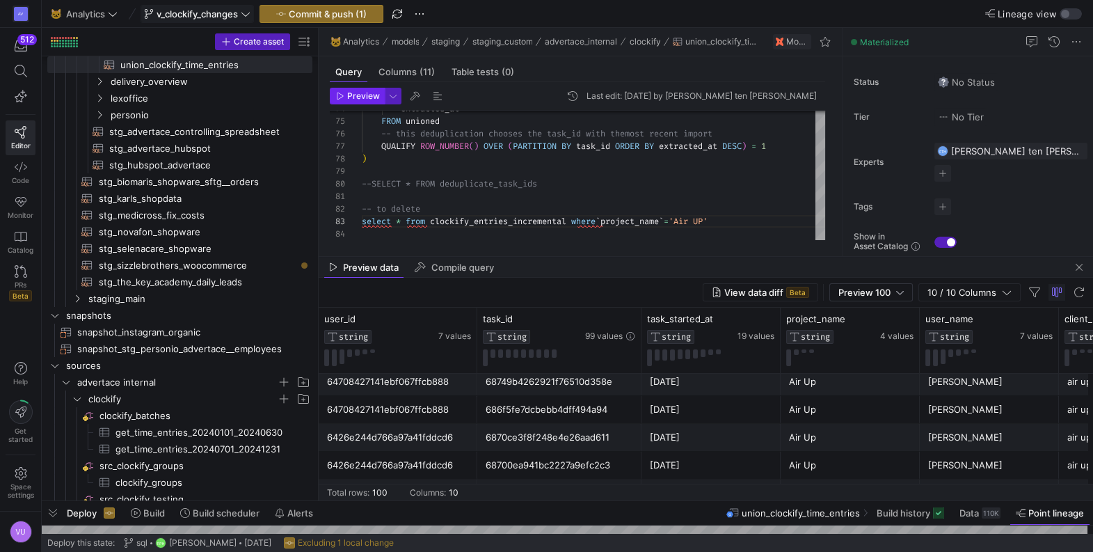
click at [356, 98] on span "Preview" at bounding box center [363, 96] width 33 height 10
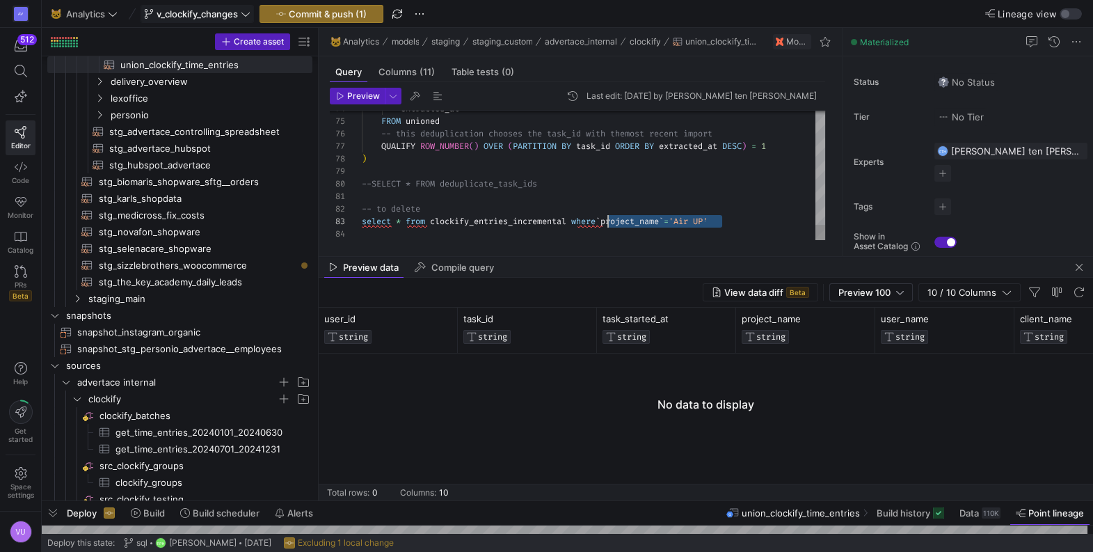
drag, startPoint x: 735, startPoint y: 218, endPoint x: 609, endPoint y: 220, distance: 126.6
drag, startPoint x: 374, startPoint y: 183, endPoint x: 545, endPoint y: 184, distance: 171.8
drag, startPoint x: 362, startPoint y: 223, endPoint x: 586, endPoint y: 225, distance: 223.3
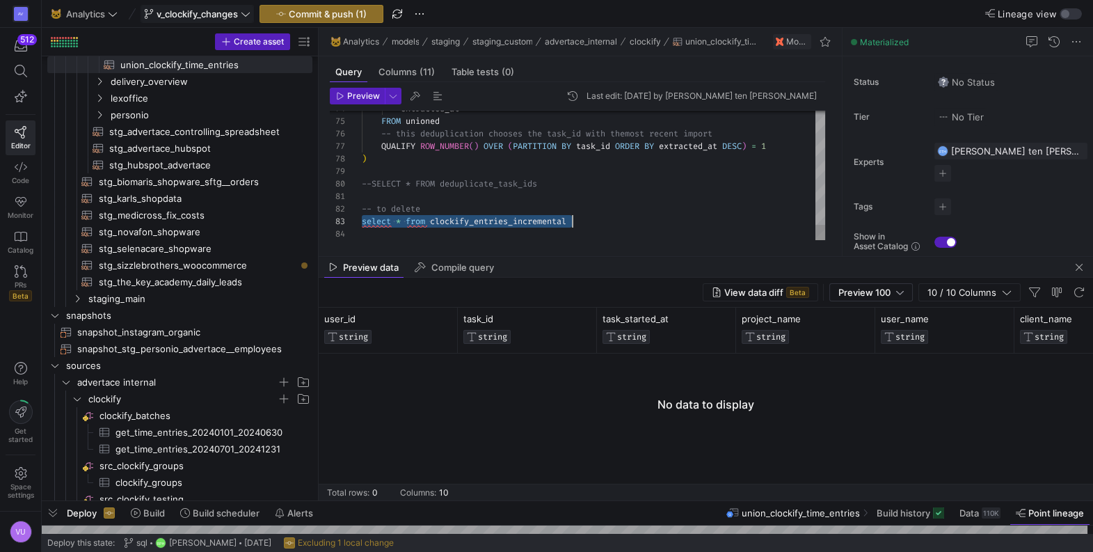
click at [356, 96] on span "Preview" at bounding box center [363, 96] width 33 height 10
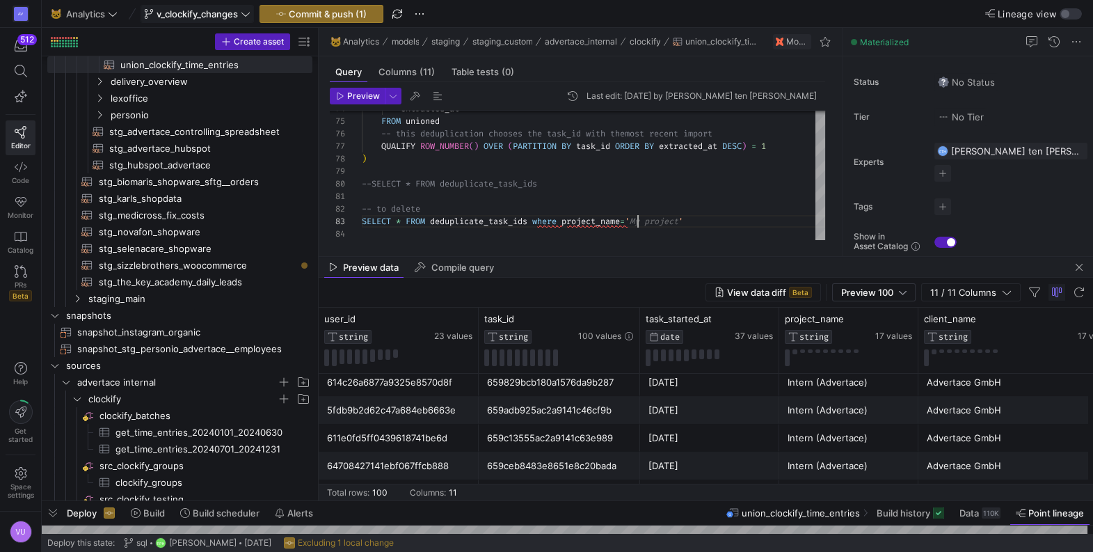
scroll to position [431, 0]
click at [359, 97] on span "Preview" at bounding box center [363, 96] width 33 height 10
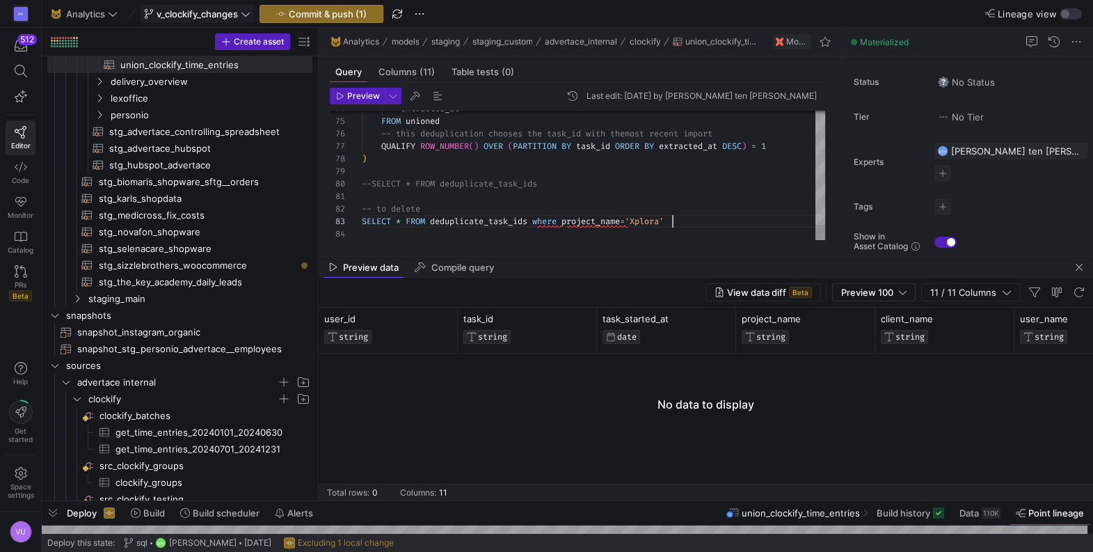
click at [353, 94] on span "Preview" at bounding box center [363, 96] width 33 height 10
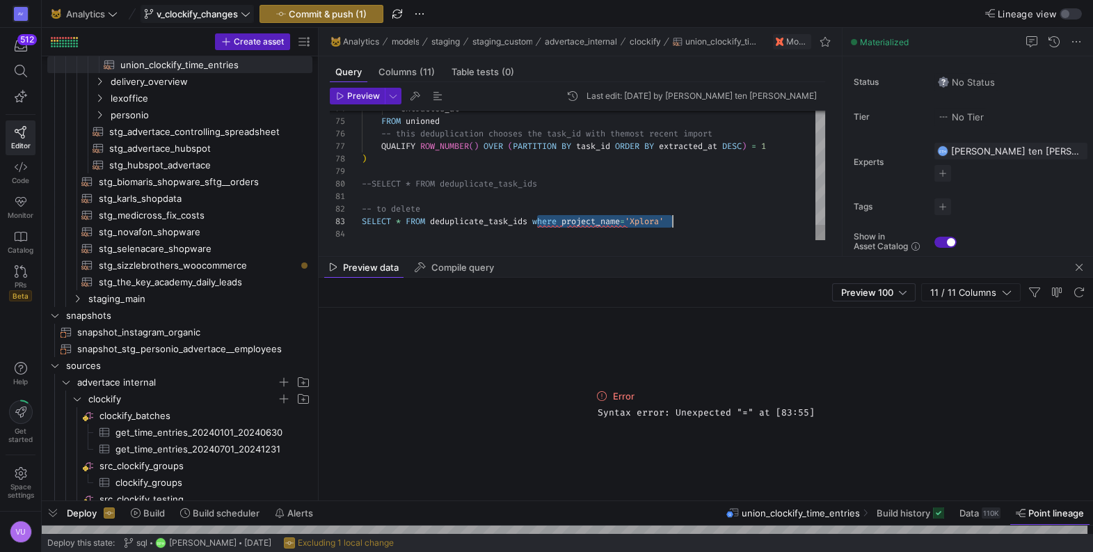
drag, startPoint x: 538, startPoint y: 221, endPoint x: 694, endPoint y: 227, distance: 155.9
click at [360, 102] on span "button" at bounding box center [357, 95] width 54 height 15
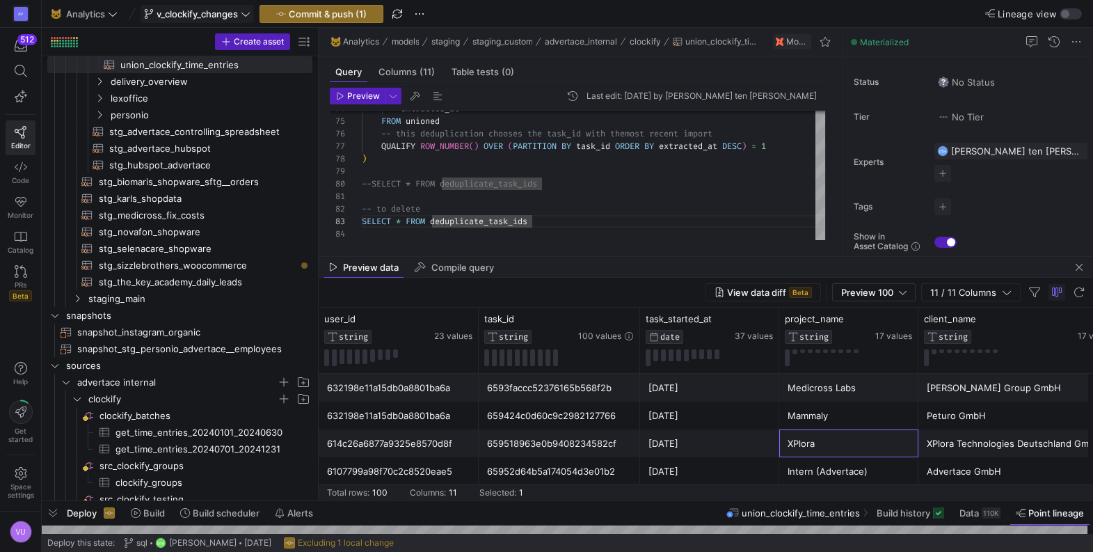
click at [806, 440] on div "XPlora" at bounding box center [849, 443] width 122 height 27
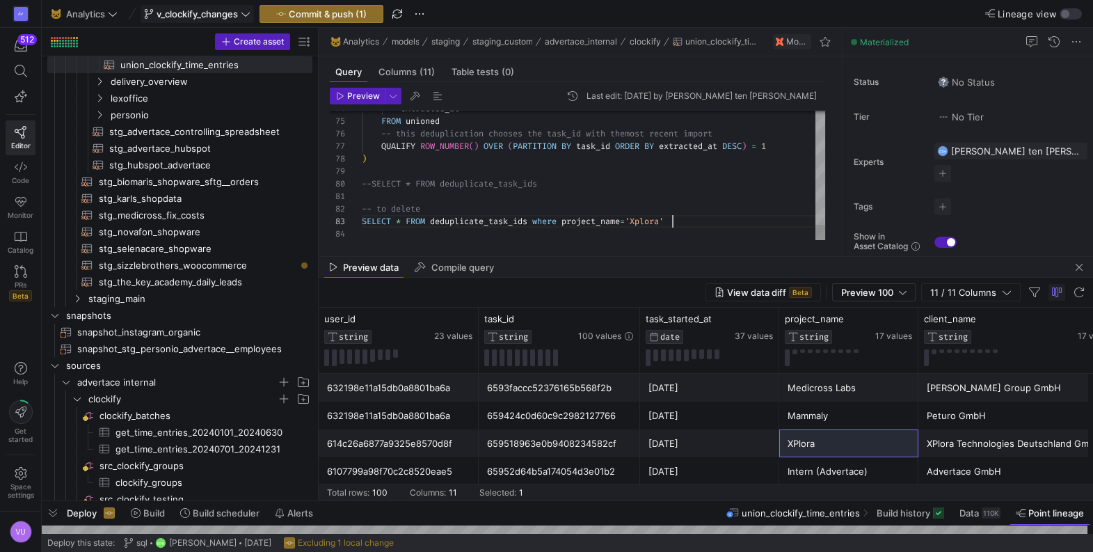
scroll to position [24, 310]
click at [818, 443] on div "XPlora" at bounding box center [849, 443] width 122 height 27
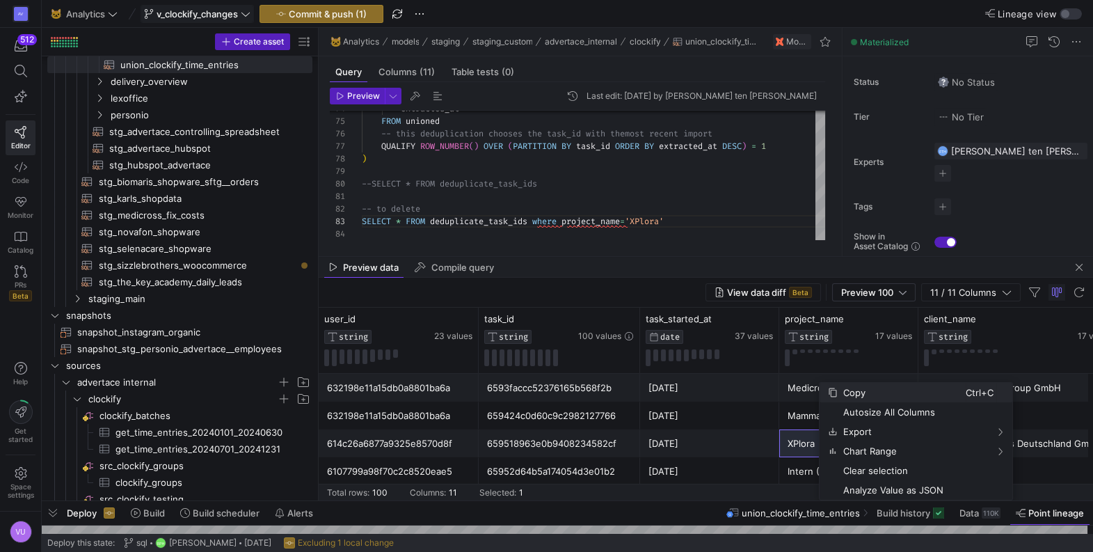
click at [853, 388] on span "Copy" at bounding box center [902, 392] width 128 height 19
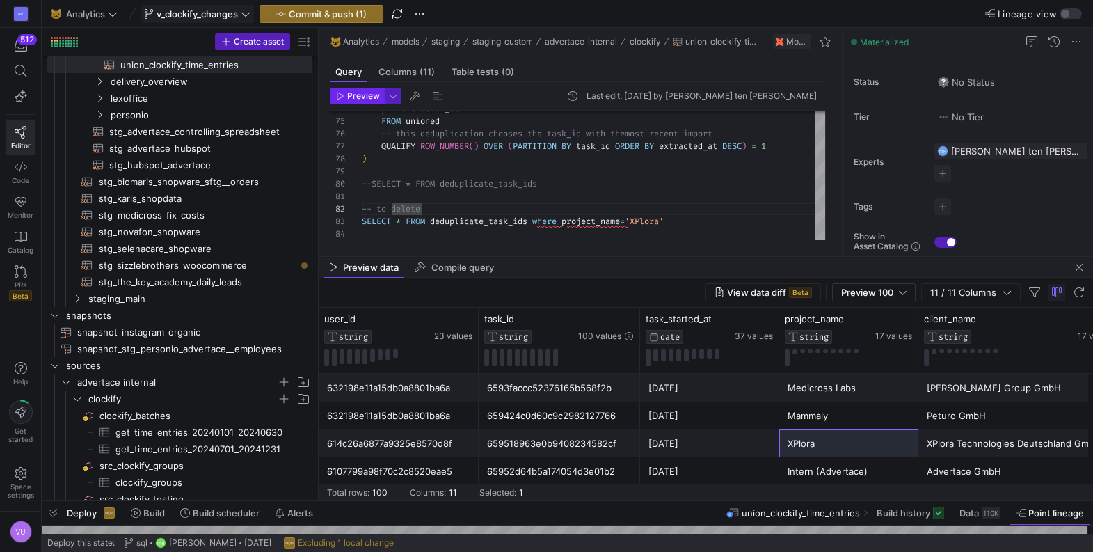
click at [362, 100] on span "Preview" at bounding box center [363, 96] width 33 height 10
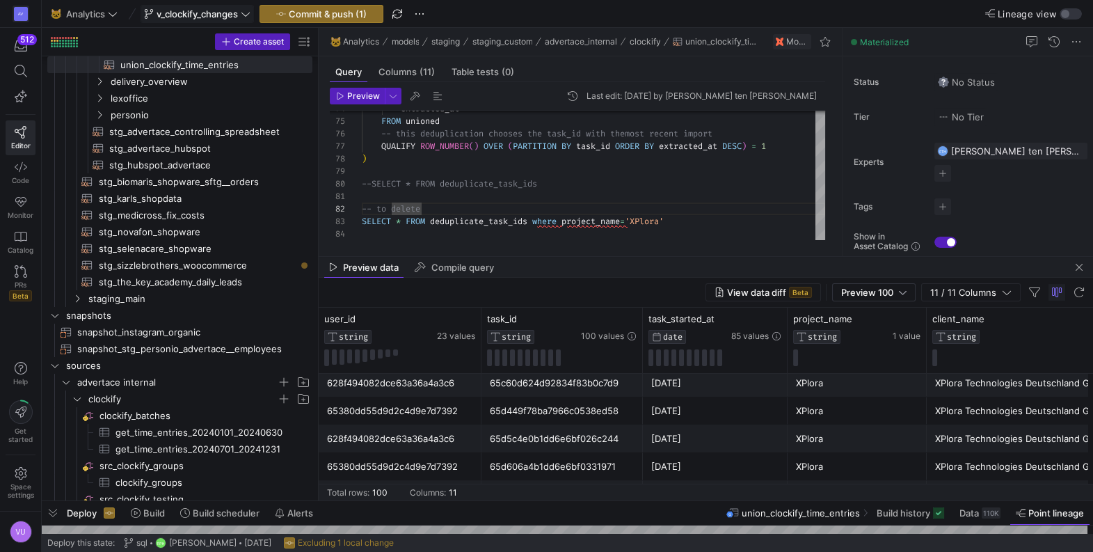
scroll to position [0, 0]
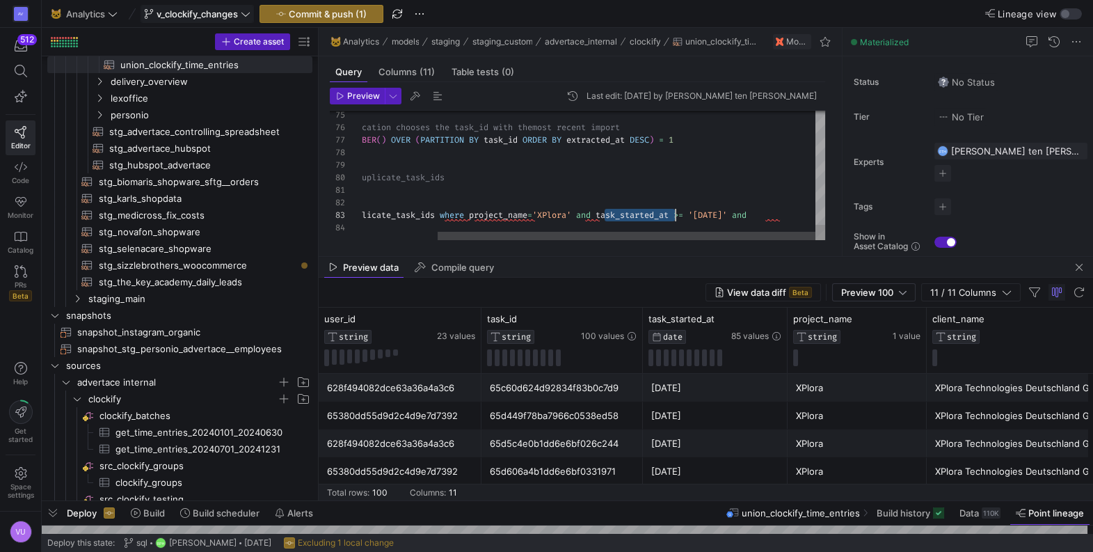
scroll to position [24, 410]
drag, startPoint x: 605, startPoint y: 214, endPoint x: 678, endPoint y: 213, distance: 72.4
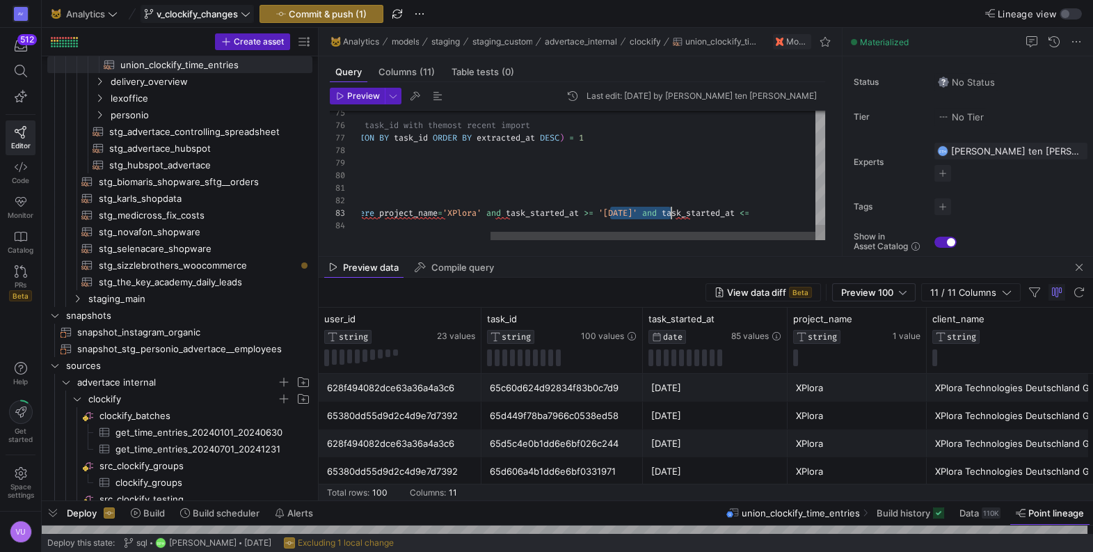
scroll to position [24, 490]
drag, startPoint x: 610, startPoint y: 211, endPoint x: 669, endPoint y: 210, distance: 59.1
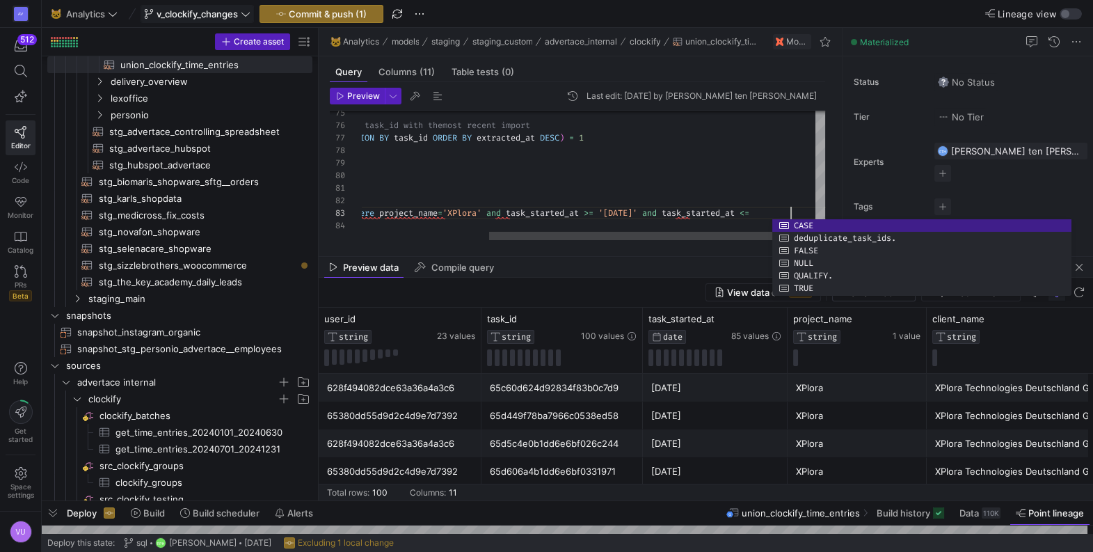
scroll to position [24, 671]
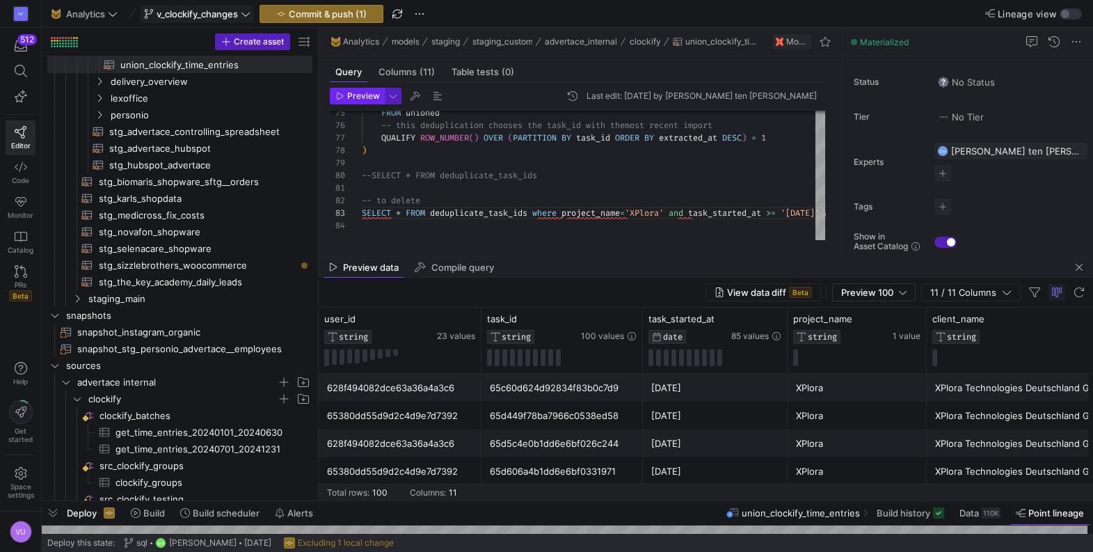
type textarea "-- to delete SELECT * FROM deduplicate_task_ids where project_name='XPlora' and…"
click at [359, 97] on span "Preview" at bounding box center [363, 96] width 33 height 10
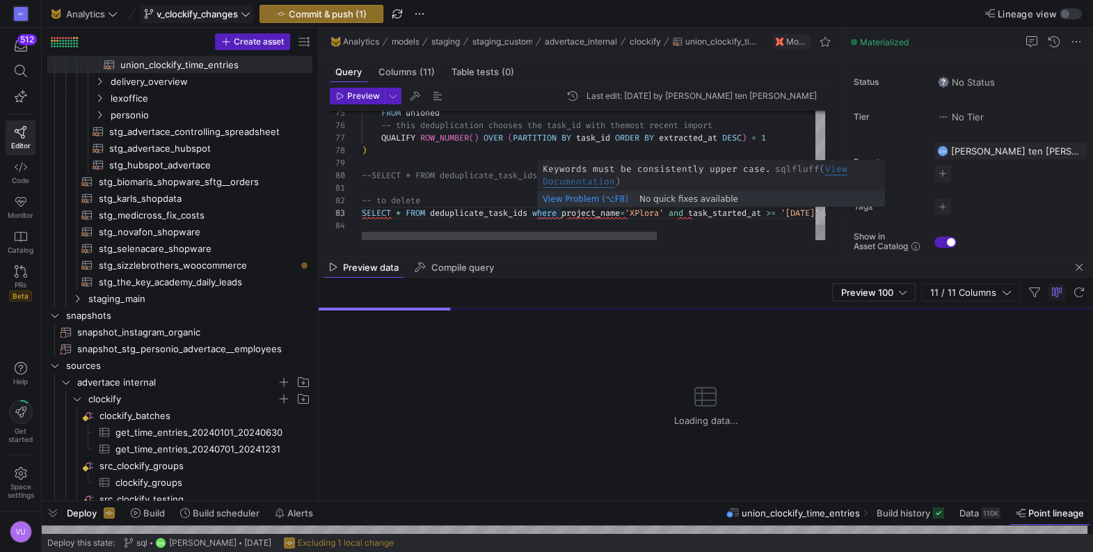
scroll to position [24, 184]
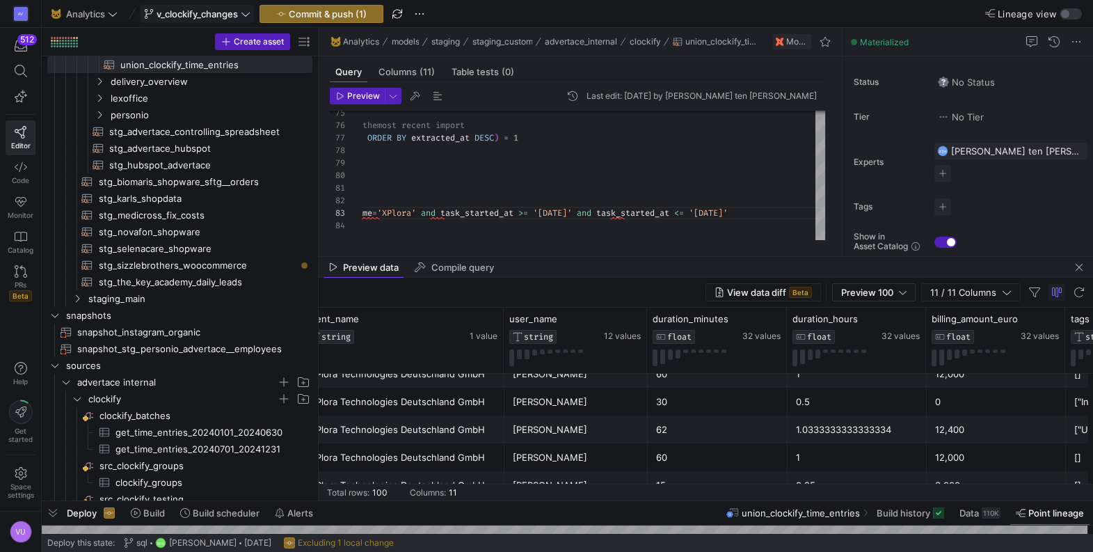
scroll to position [47, 0]
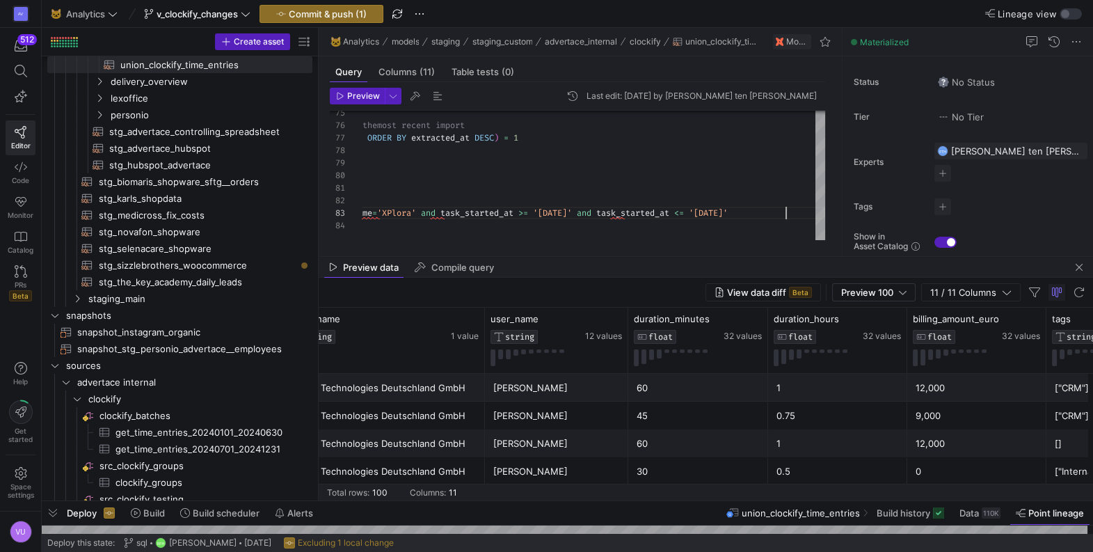
scroll to position [0, 650]
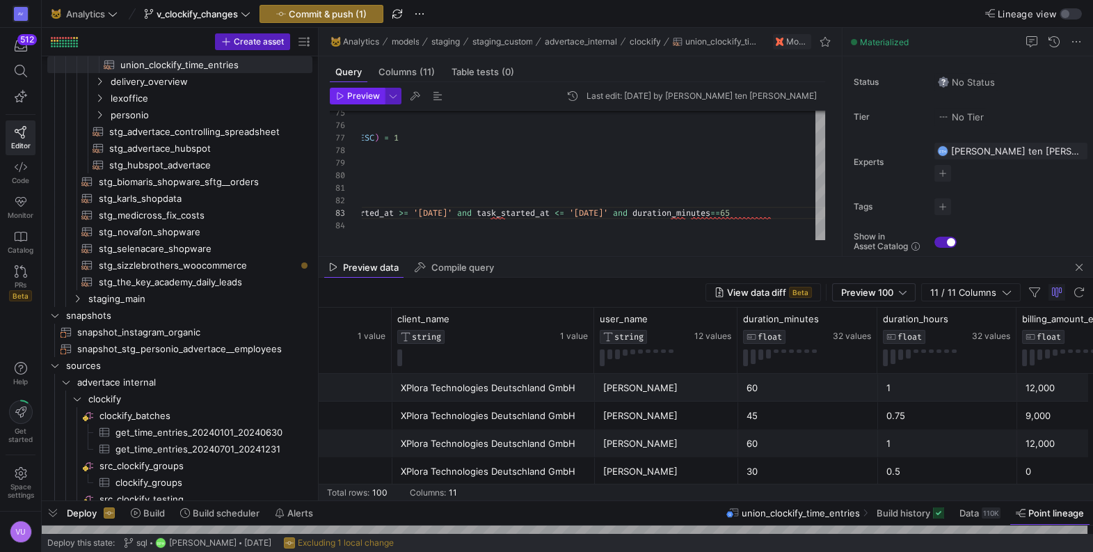
click at [357, 93] on span "Preview" at bounding box center [363, 96] width 33 height 10
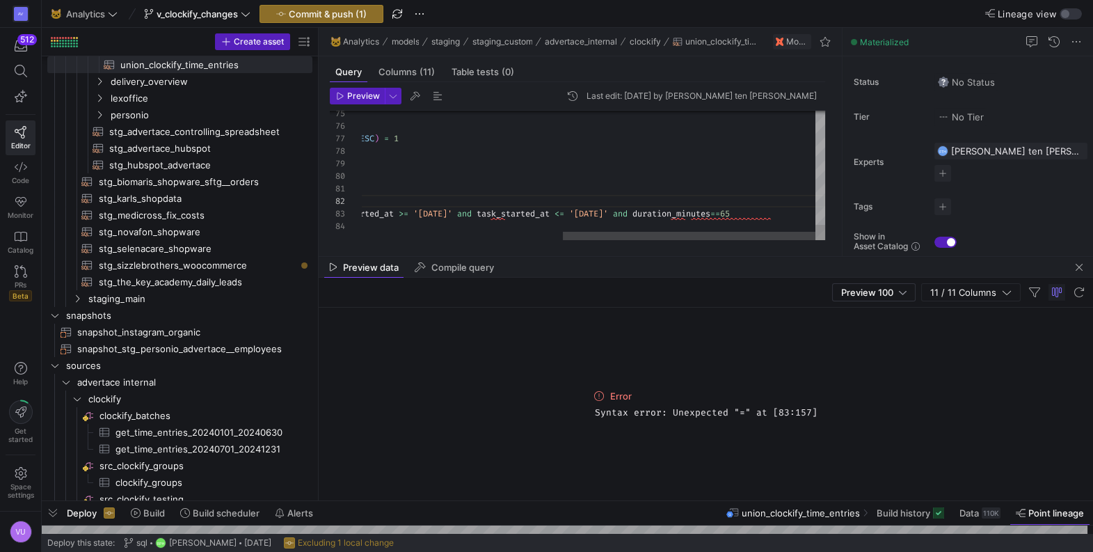
click at [363, 94] on span "Preview" at bounding box center [363, 96] width 33 height 10
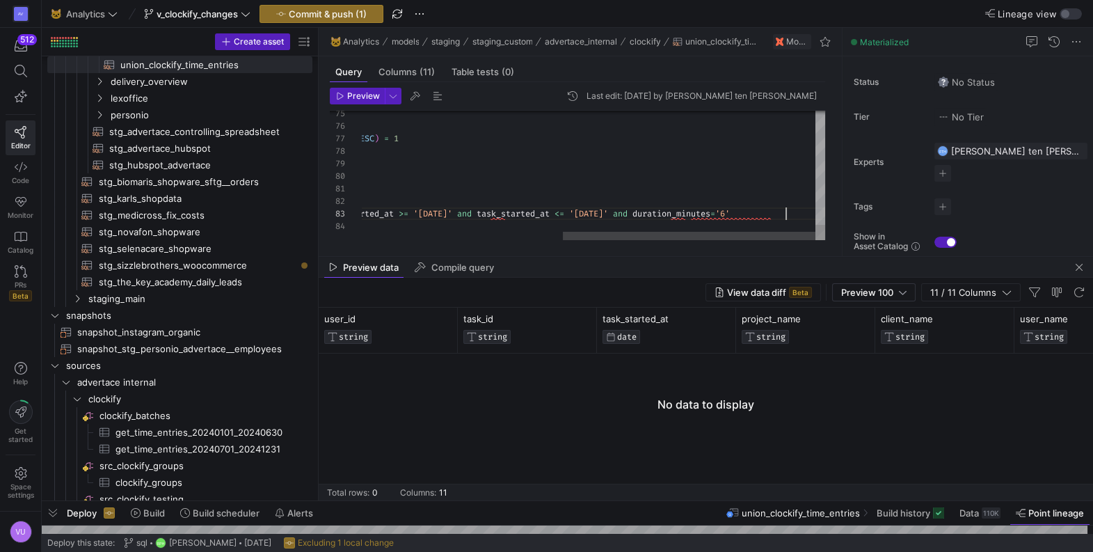
scroll to position [24, 797]
click at [372, 94] on span "Preview" at bounding box center [363, 96] width 33 height 10
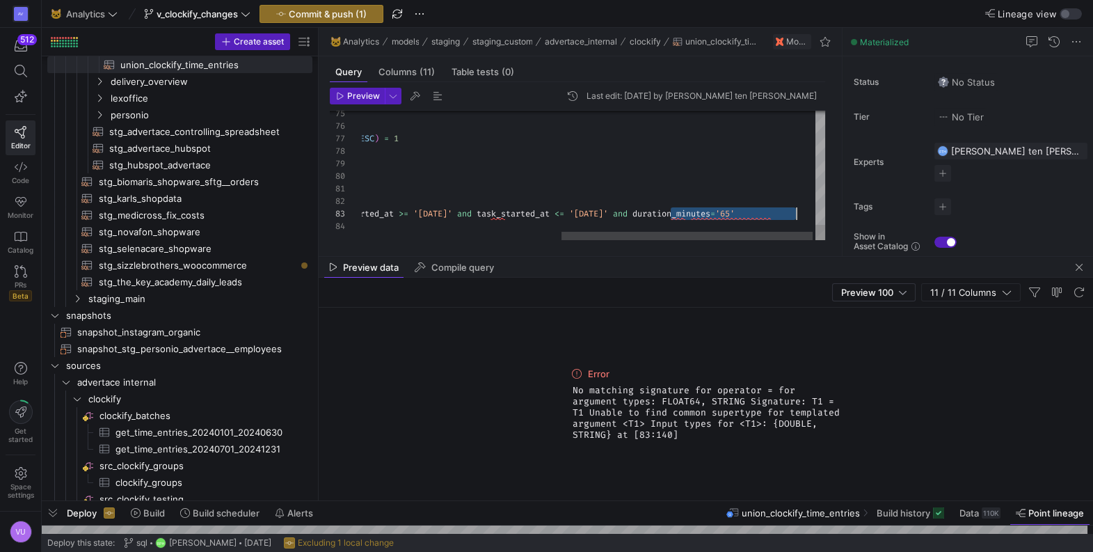
drag, startPoint x: 670, startPoint y: 212, endPoint x: 797, endPoint y: 208, distance: 127.4
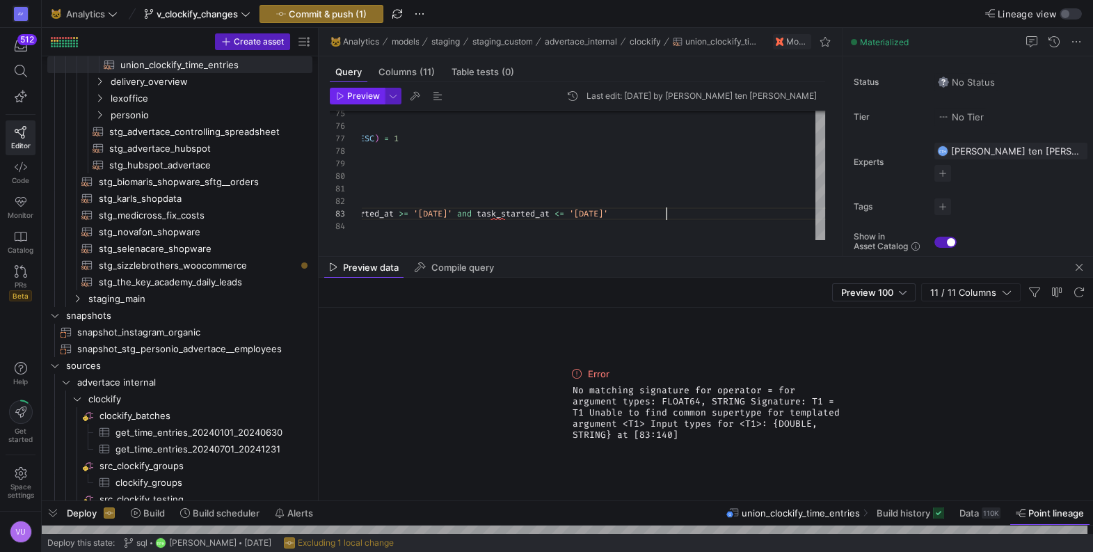
click at [360, 99] on span "Preview" at bounding box center [363, 96] width 33 height 10
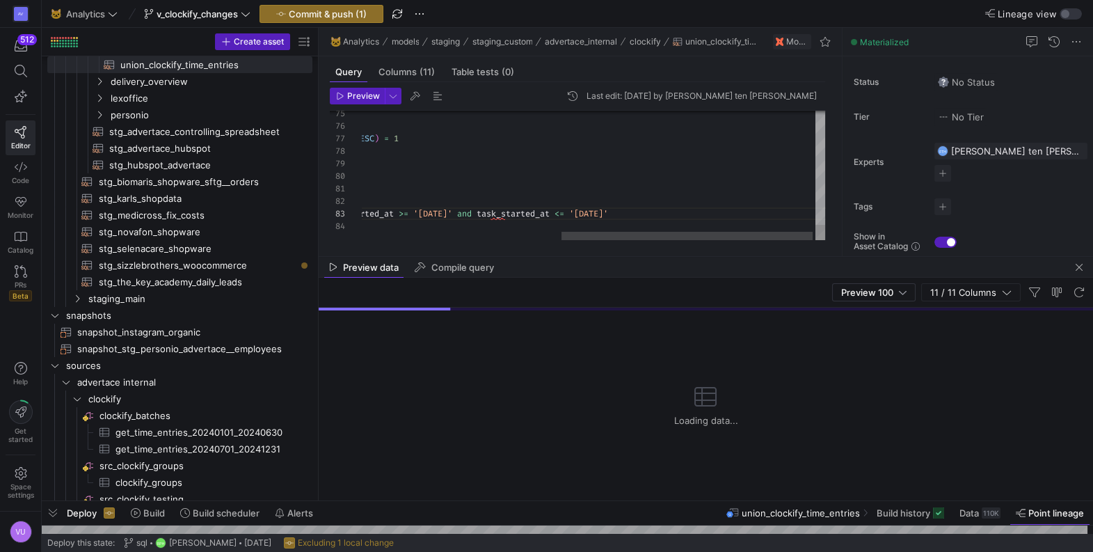
scroll to position [0, 0]
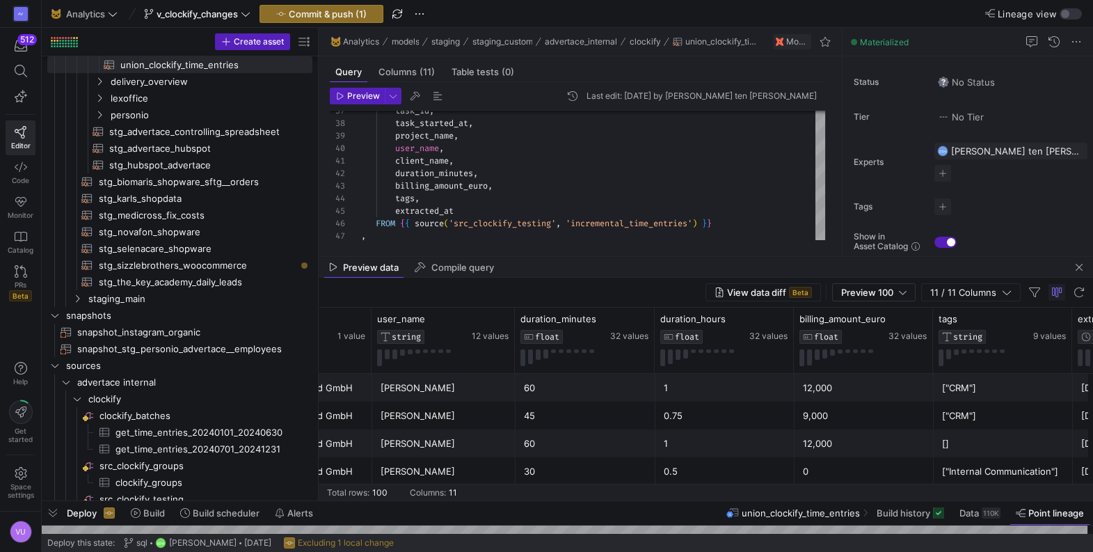
scroll to position [0, 728]
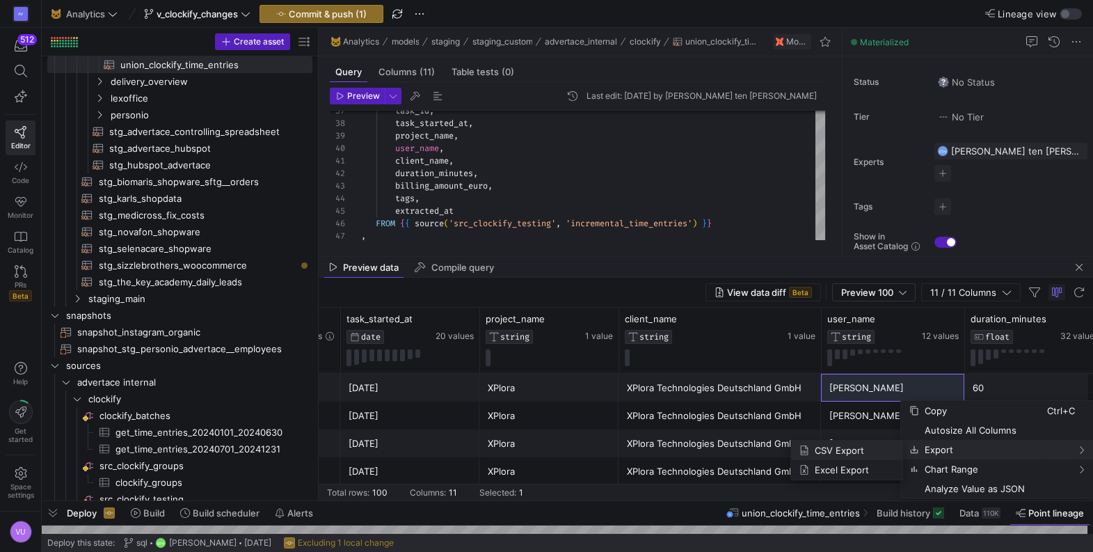
click at [850, 451] on span "CSV Export" at bounding box center [850, 449] width 82 height 19
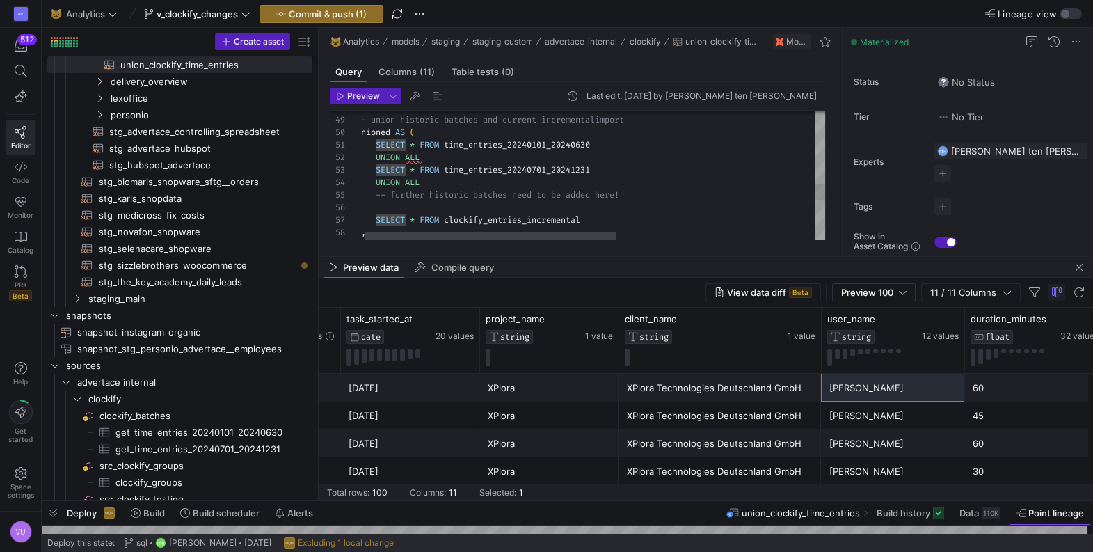
click at [374, 184] on div "-- union historic batches and current incremental import unioned AS ( SELECT * …" at bounding box center [774, 36] width 836 height 1071
click at [444, 196] on div "-- union historic batches and current incremental import unioned AS ( --SELECT …" at bounding box center [780, 36] width 836 height 1071
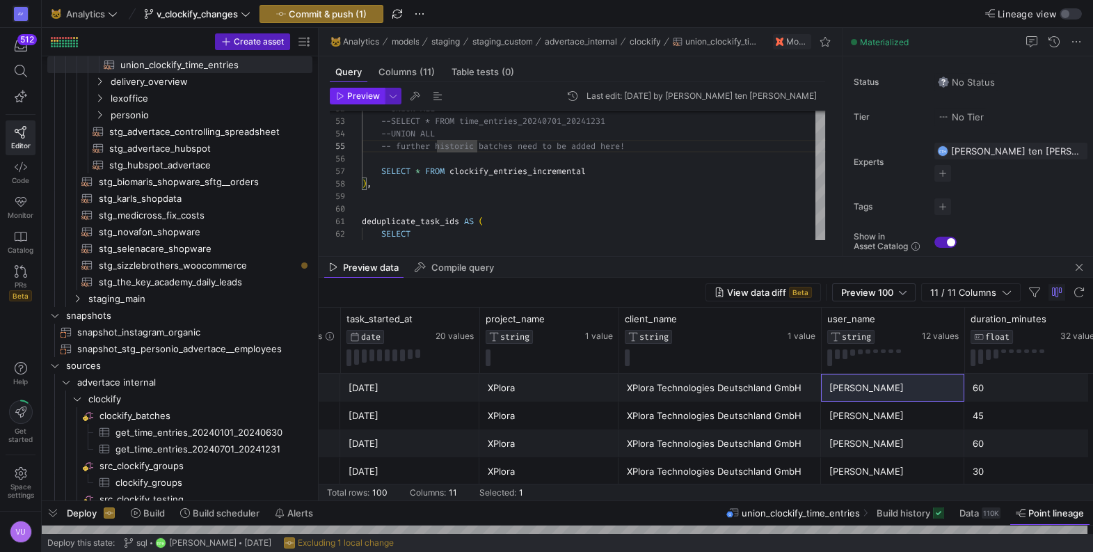
click at [364, 99] on span "Preview" at bounding box center [363, 96] width 33 height 10
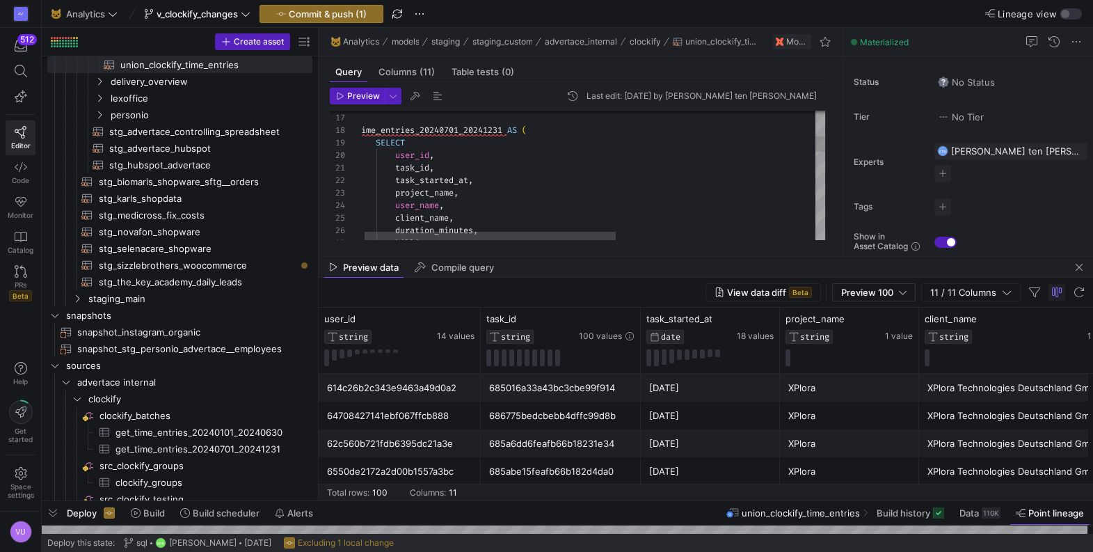
click at [435, 128] on div "duration_minutes , billing_amount_euro , client_name , user_name , project_name…" at bounding box center [774, 435] width 836 height 1071
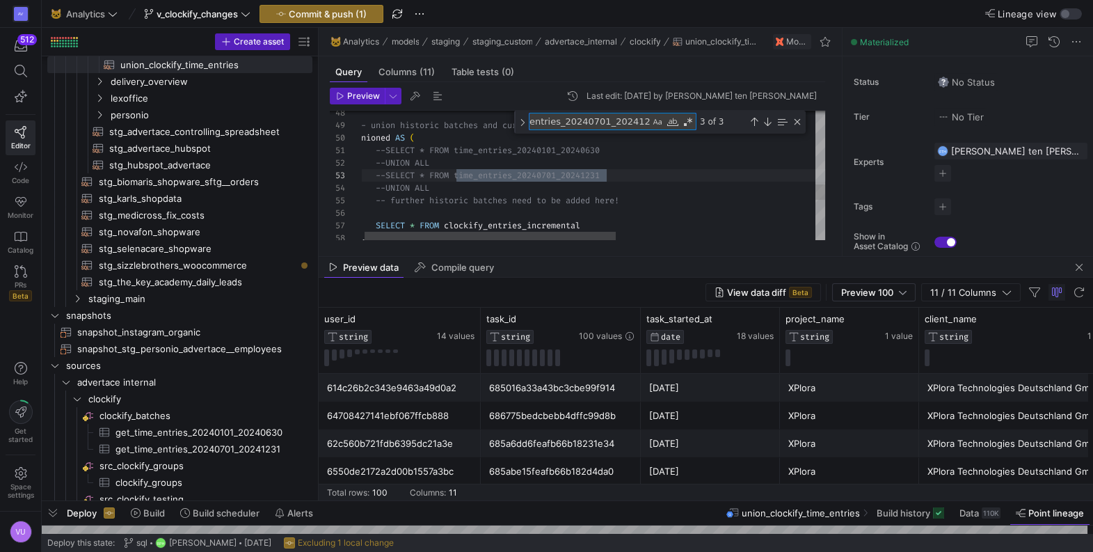
scroll to position [125, 150]
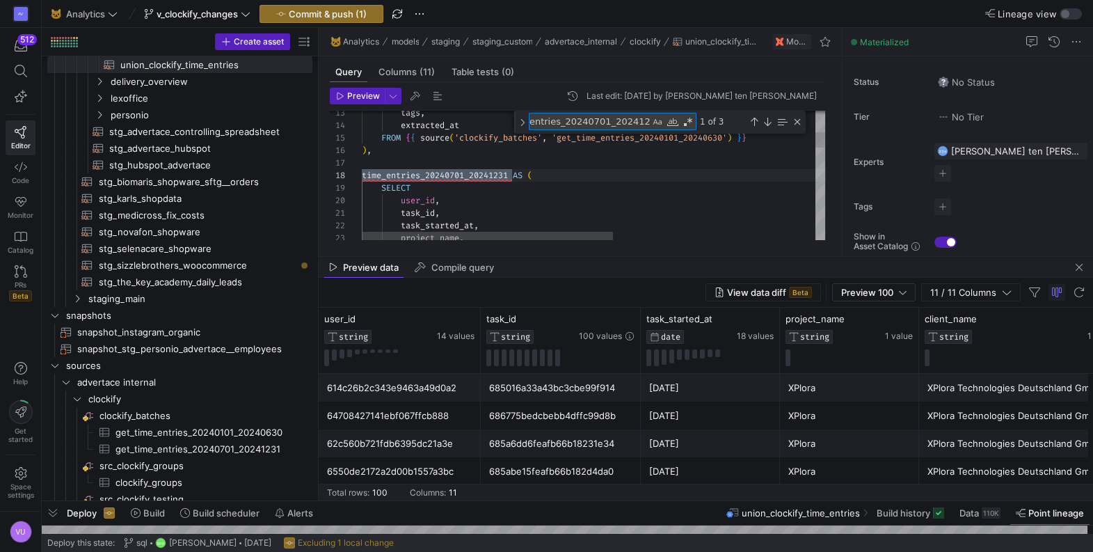
type textarea "task_id, task_started_at, project_name, user_name, client_name, duration_minute…"
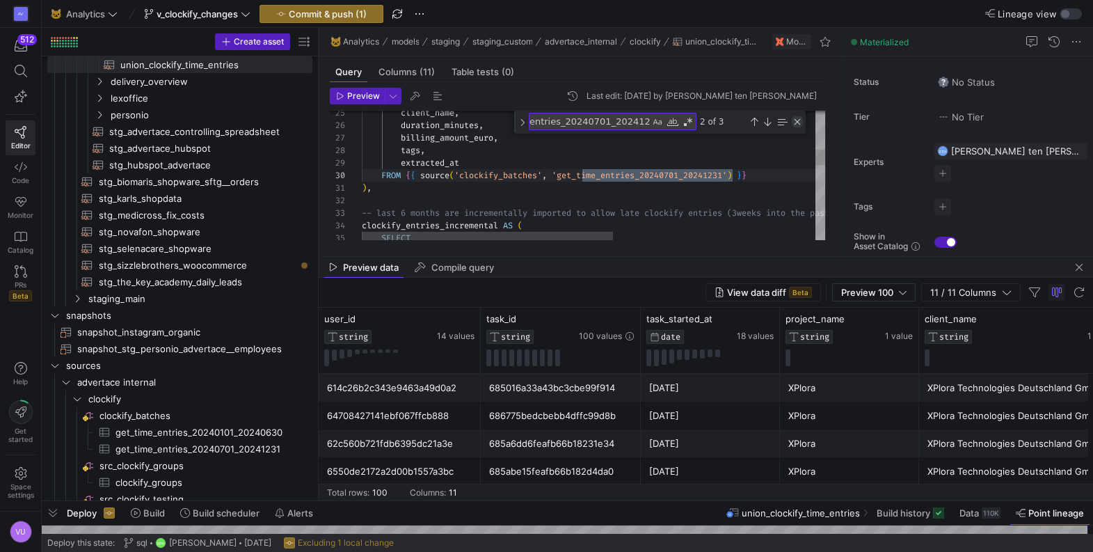
click at [799, 125] on div "Close (Escape)" at bounding box center [797, 121] width 11 height 11
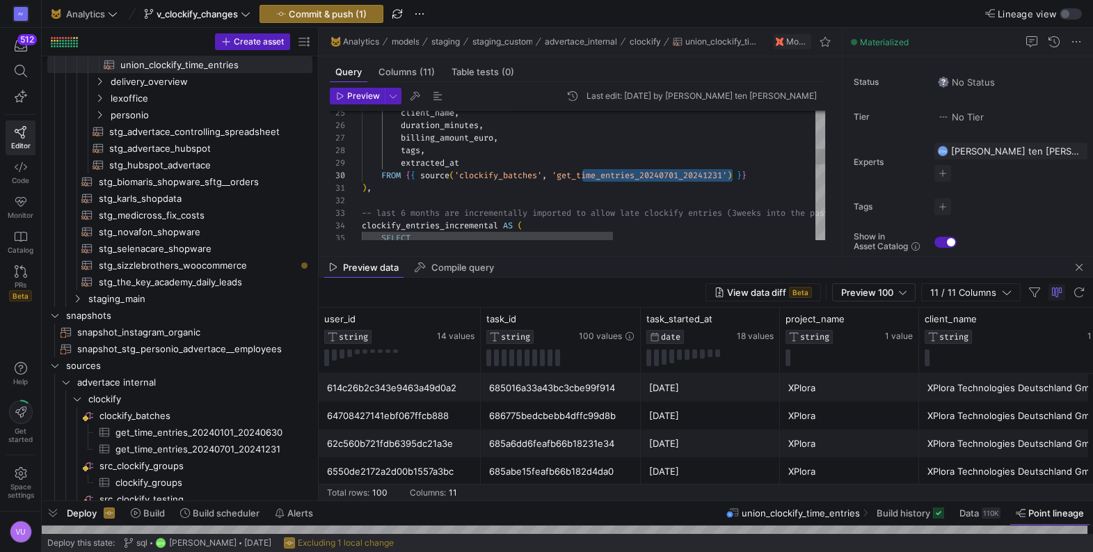
scroll to position [75, 140]
click at [650, 138] on div "client_name , duration_minutes , billing_amount_euro , tags , extracted_at FROM…" at bounding box center [780, 330] width 836 height 1071
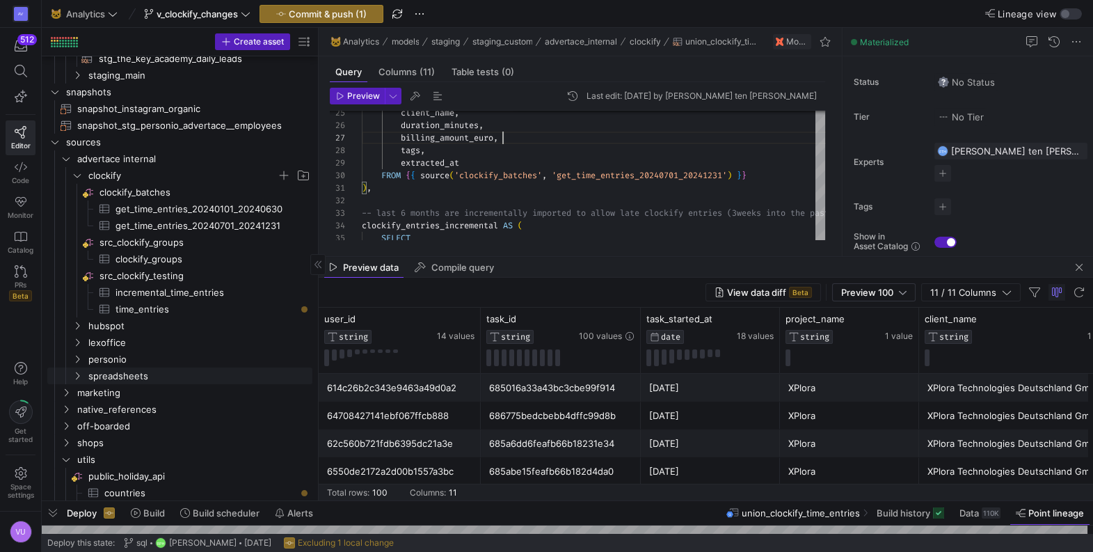
scroll to position [409, 0]
click at [170, 288] on span "incremental_time_entries​​​​​​​​​" at bounding box center [205, 290] width 181 height 16
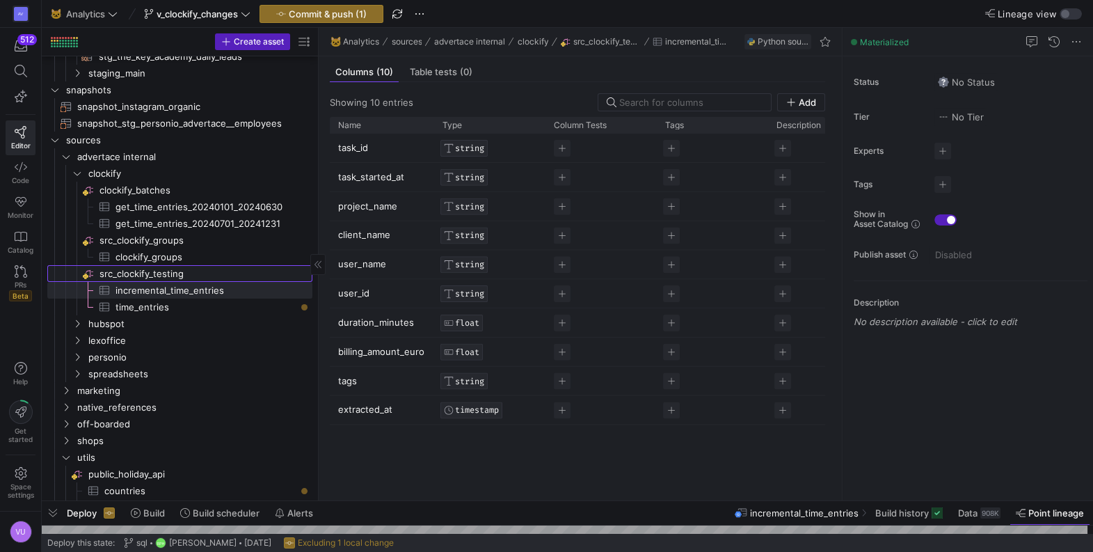
click at [157, 273] on span "src_clockify_testing​​​​​​​​" at bounding box center [204, 274] width 211 height 16
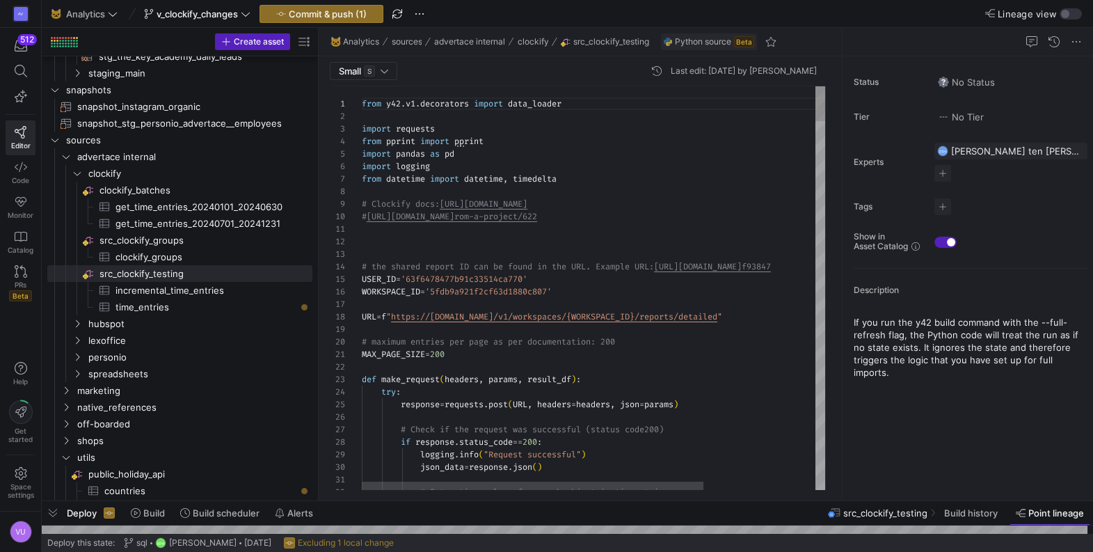
scroll to position [63, 205]
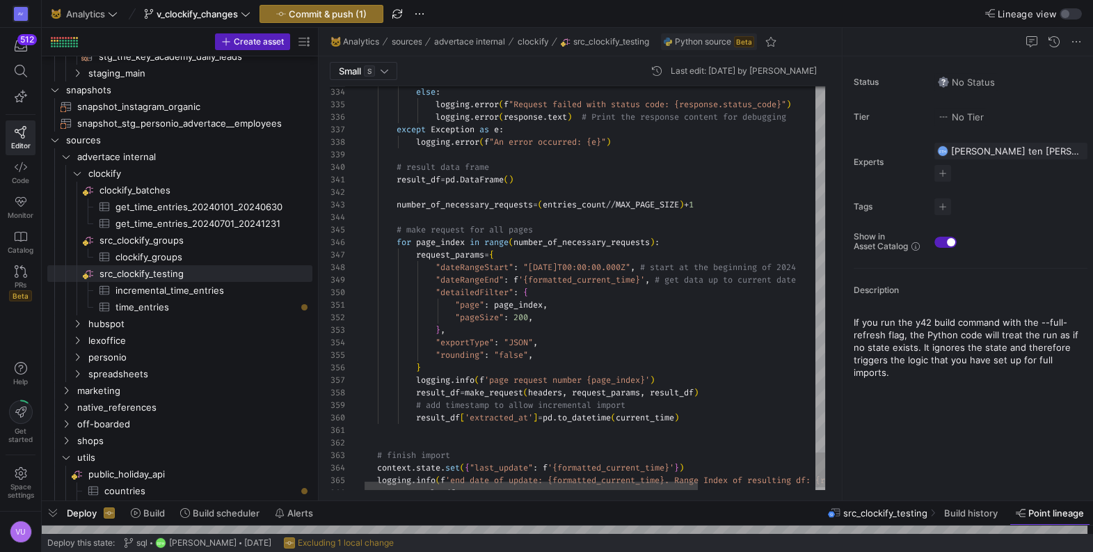
scroll to position [24, 90]
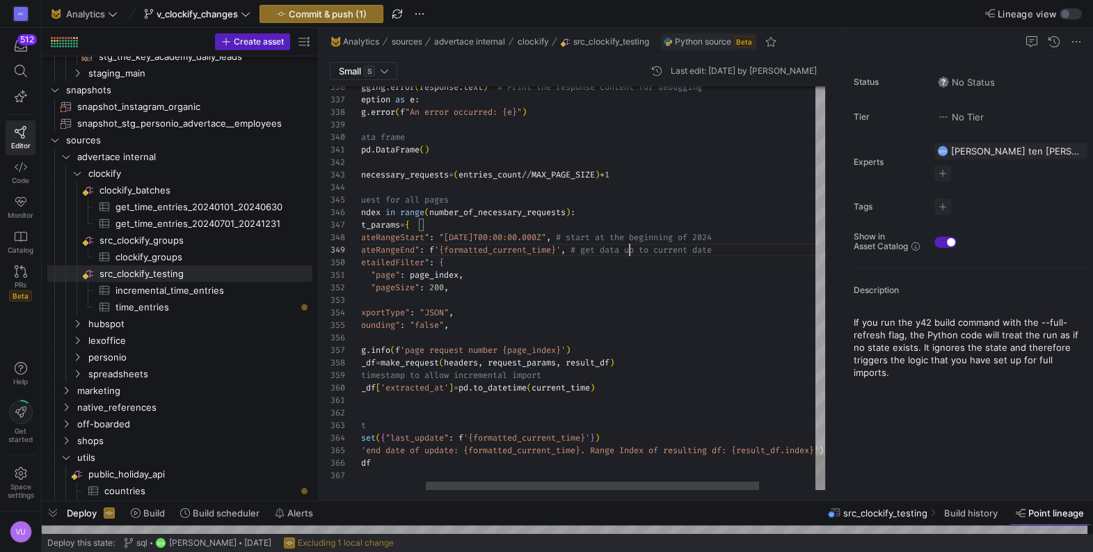
scroll to position [100, 355]
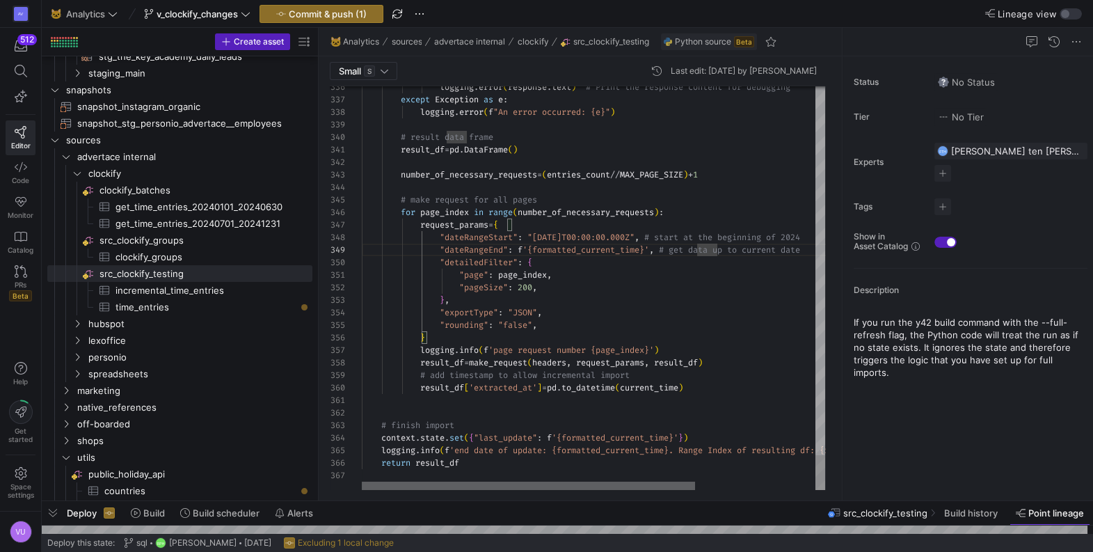
click at [541, 487] on div at bounding box center [528, 485] width 333 height 8
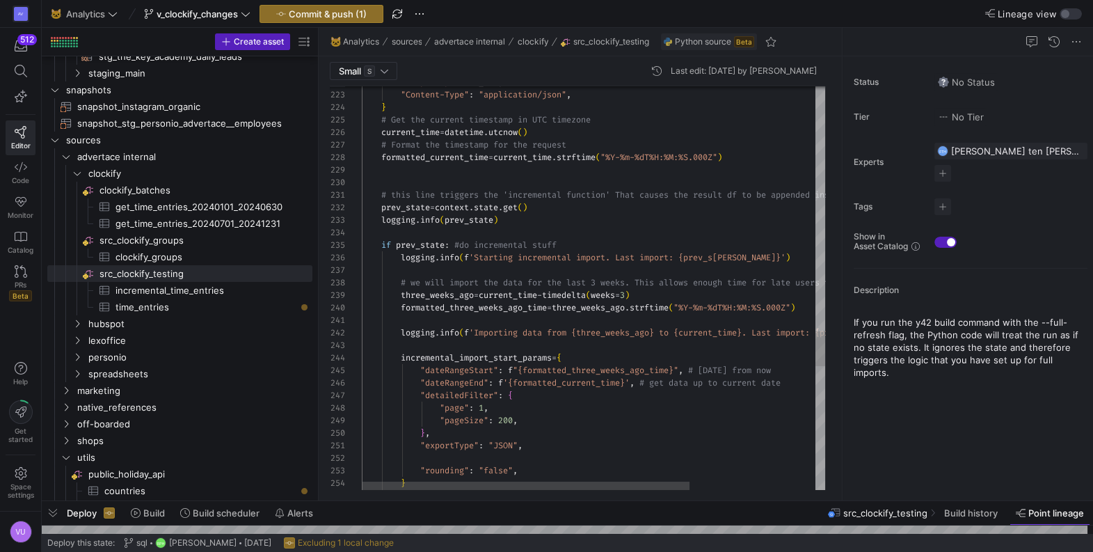
scroll to position [49, 20]
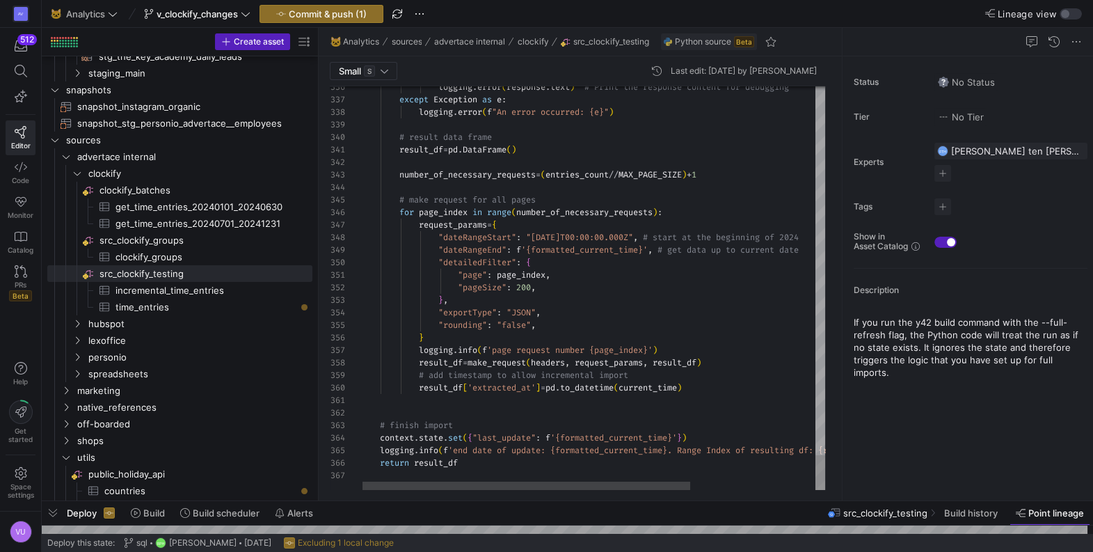
scroll to position [63, 100]
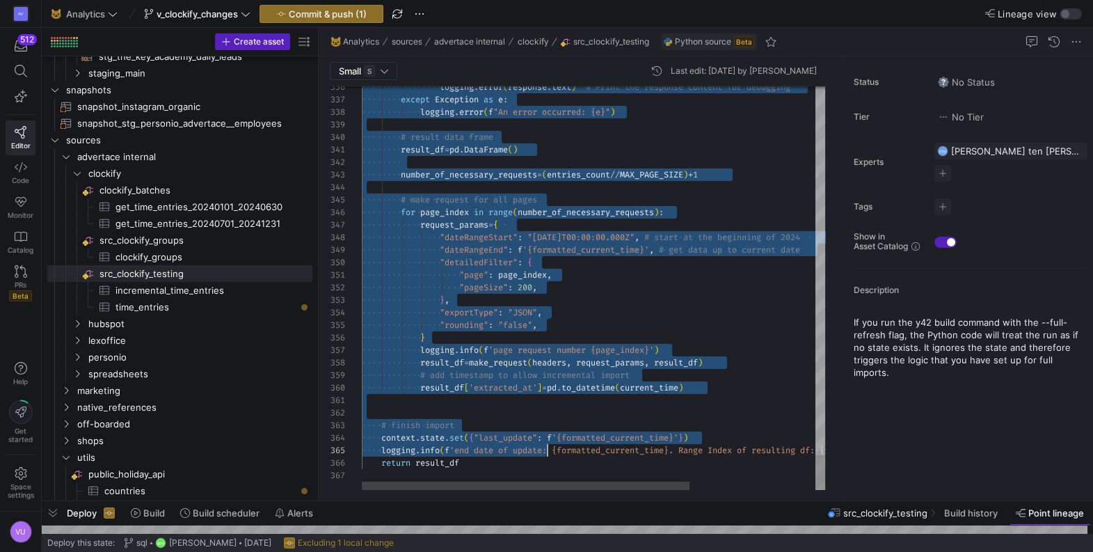
scroll to position [75, 100]
drag, startPoint x: 362, startPoint y: 248, endPoint x: 543, endPoint y: 459, distance: 278.2
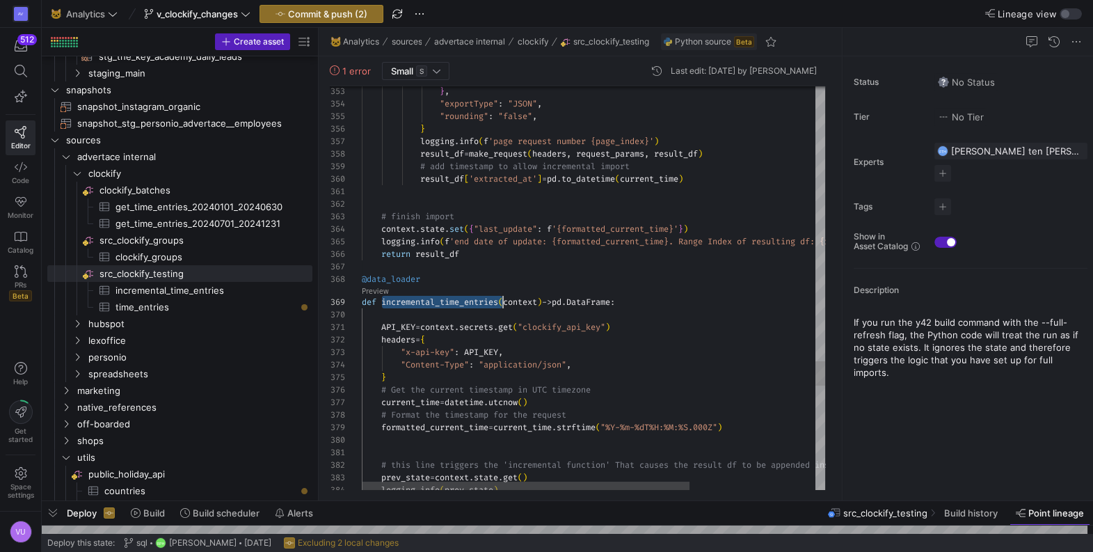
drag, startPoint x: 384, startPoint y: 301, endPoint x: 500, endPoint y: 294, distance: 115.7
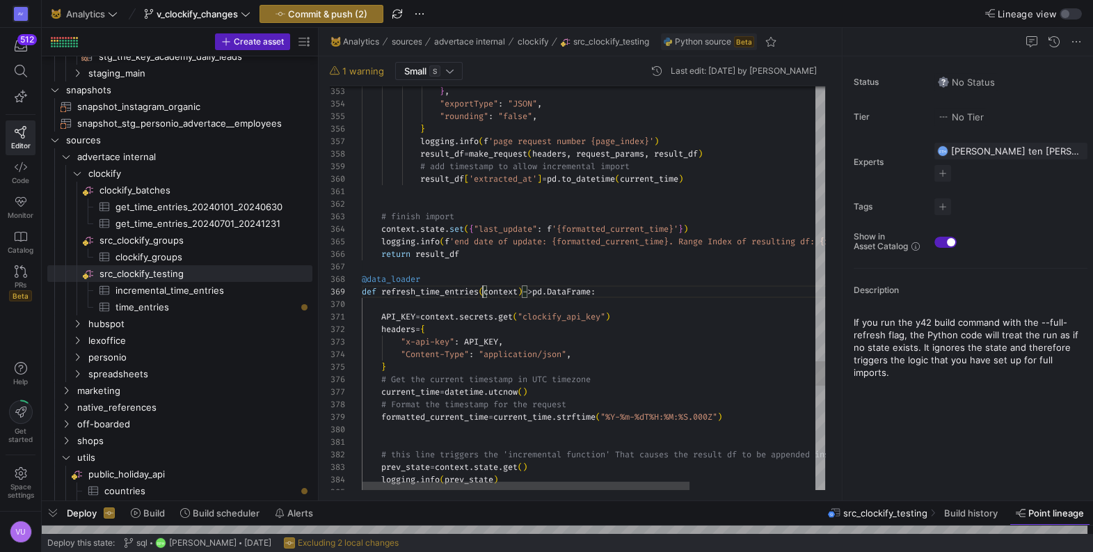
scroll to position [100, 120]
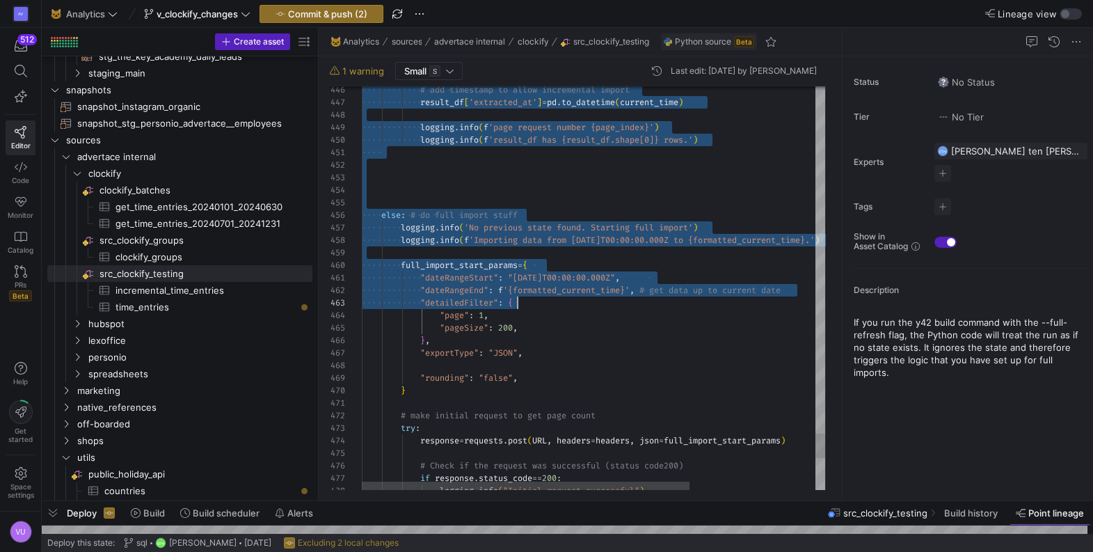
scroll to position [63, 285]
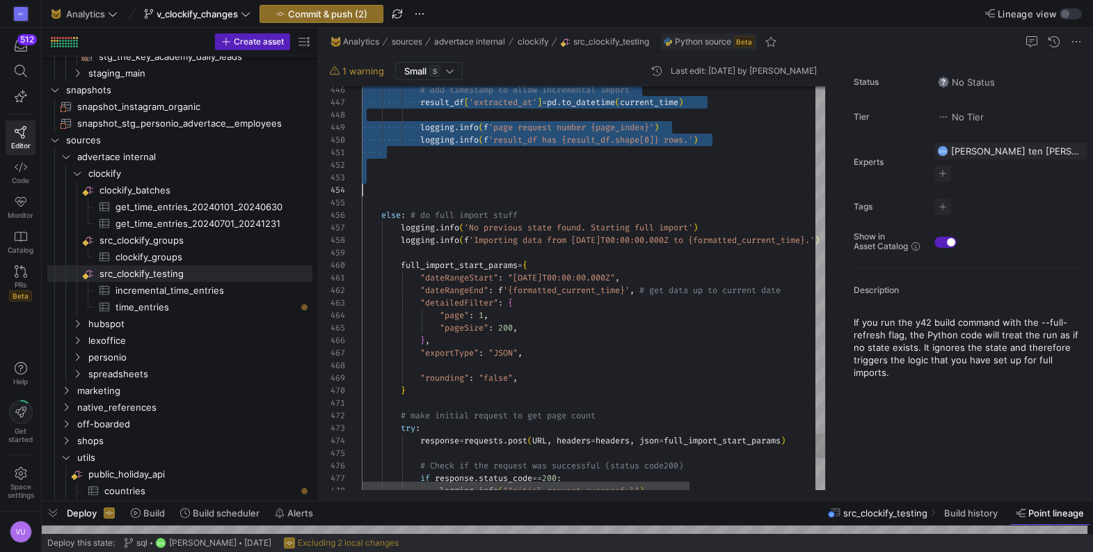
drag, startPoint x: 382, startPoint y: 305, endPoint x: 658, endPoint y: 187, distance: 300.2
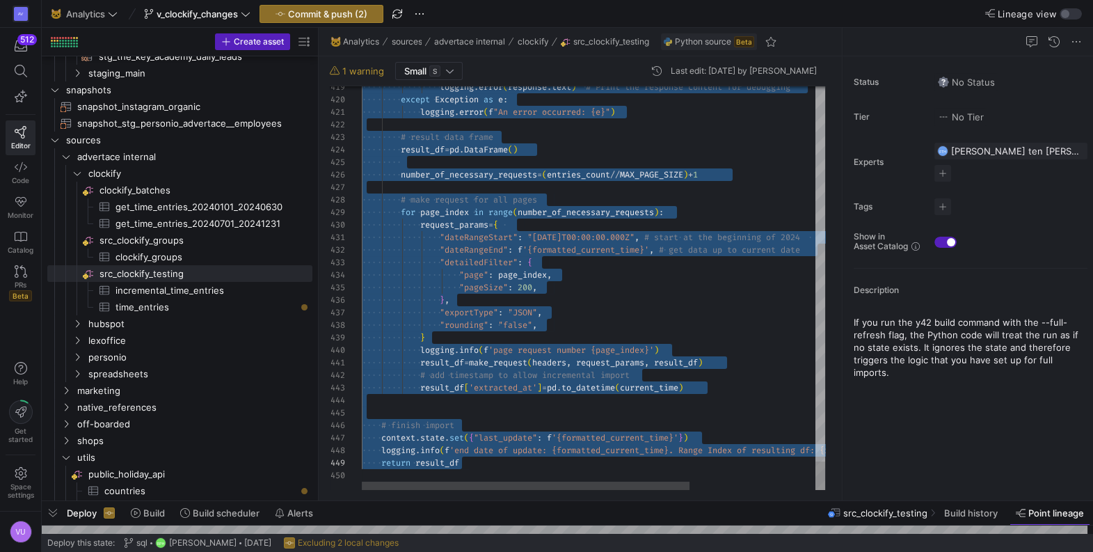
drag, startPoint x: 401, startPoint y: 255, endPoint x: 662, endPoint y: 461, distance: 332.4
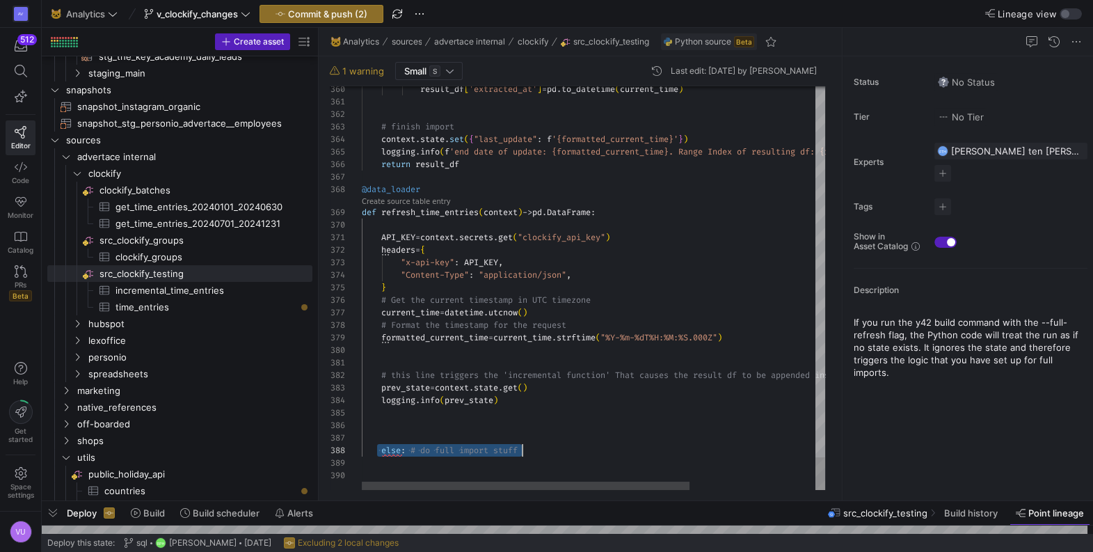
drag, startPoint x: 379, startPoint y: 448, endPoint x: 544, endPoint y: 454, distance: 165.0
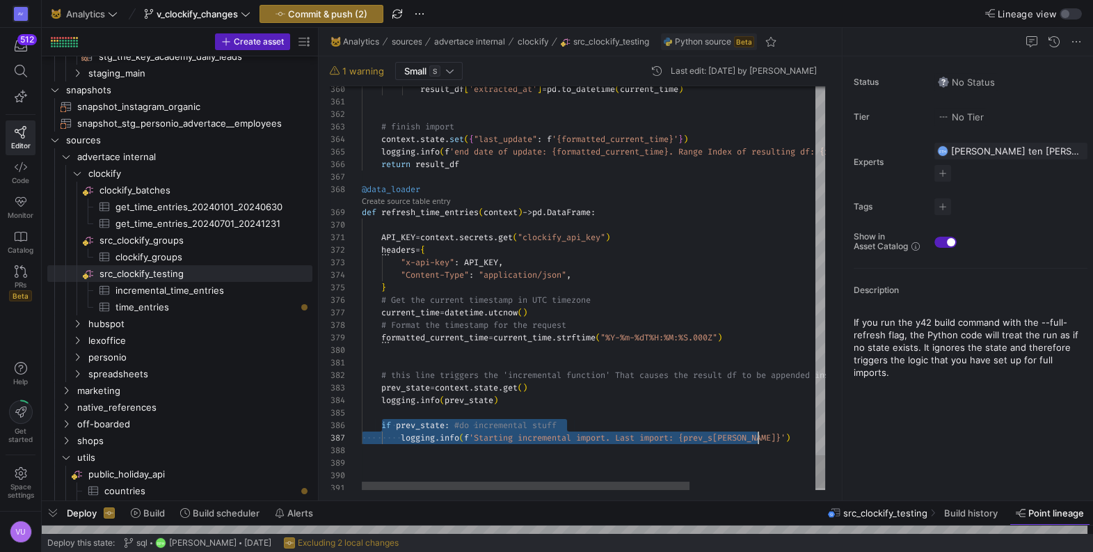
drag, startPoint x: 382, startPoint y: 424, endPoint x: 760, endPoint y: 438, distance: 378.0
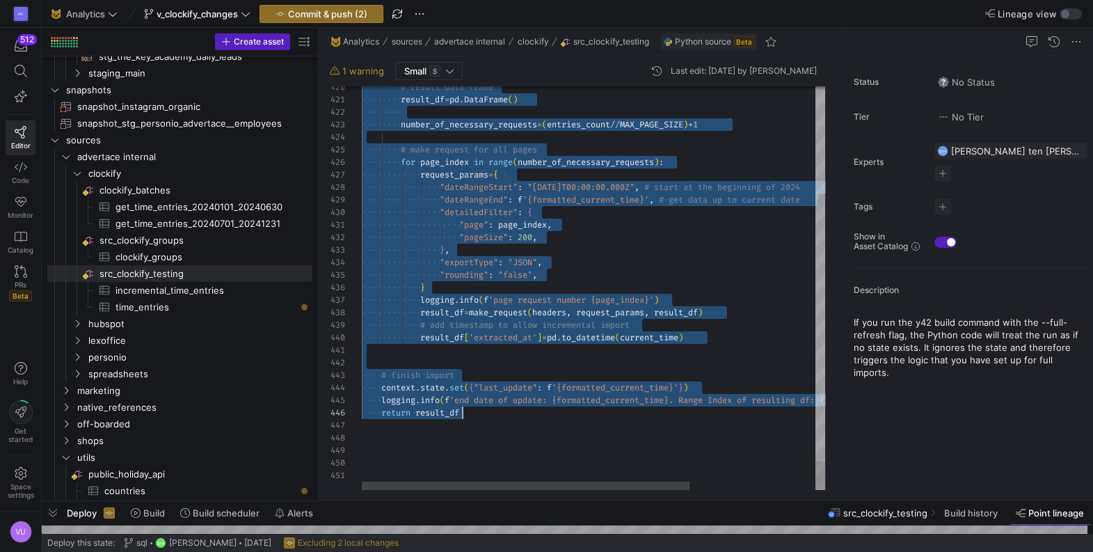
drag, startPoint x: 402, startPoint y: 339, endPoint x: 561, endPoint y: 411, distance: 175.0
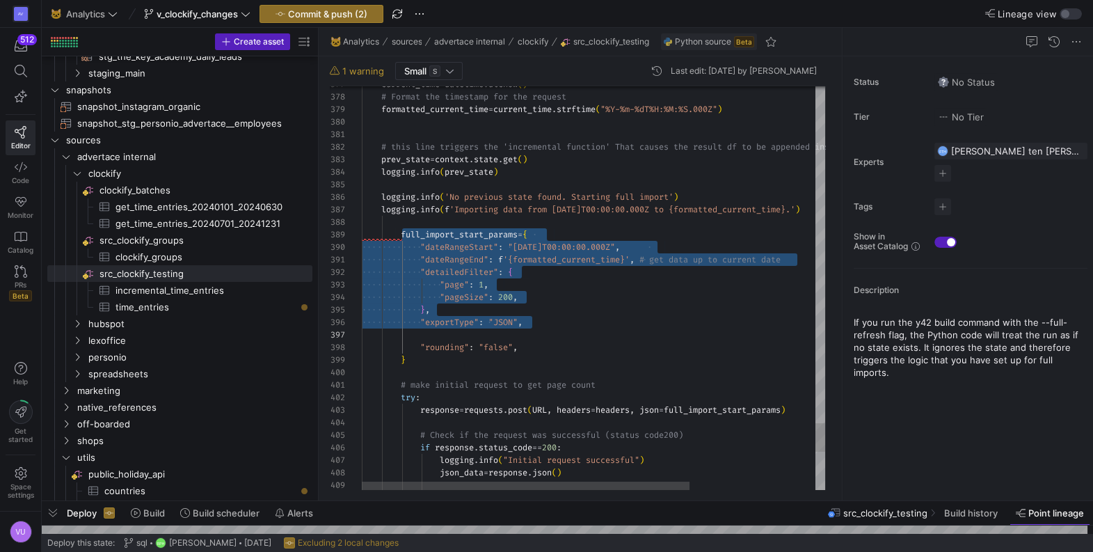
scroll to position [100, 45]
drag, startPoint x: 404, startPoint y: 231, endPoint x: 490, endPoint y: 362, distance: 157.1
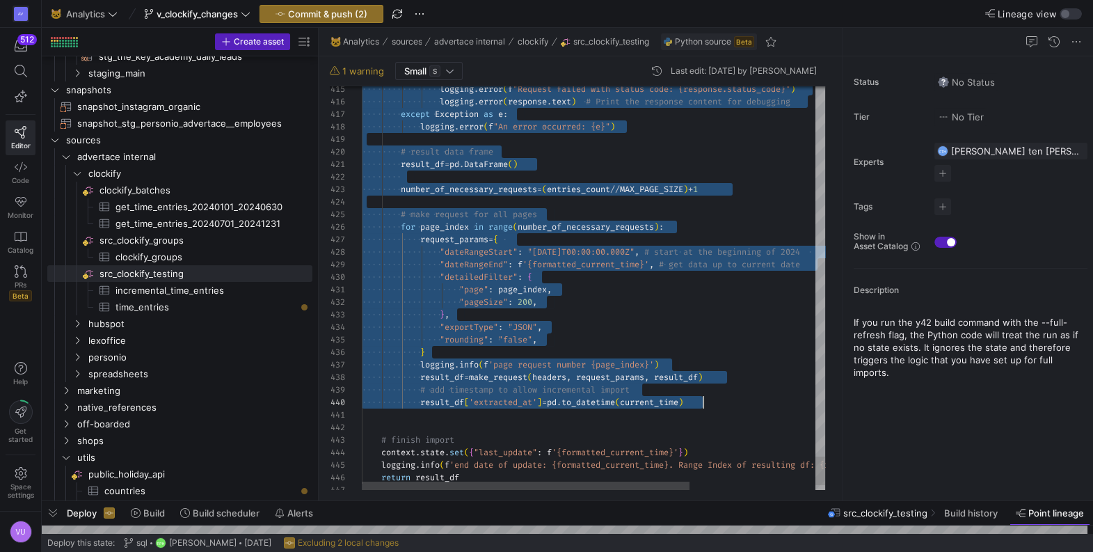
scroll to position [0, 341]
drag, startPoint x: 399, startPoint y: 166, endPoint x: 774, endPoint y: 404, distance: 443.1
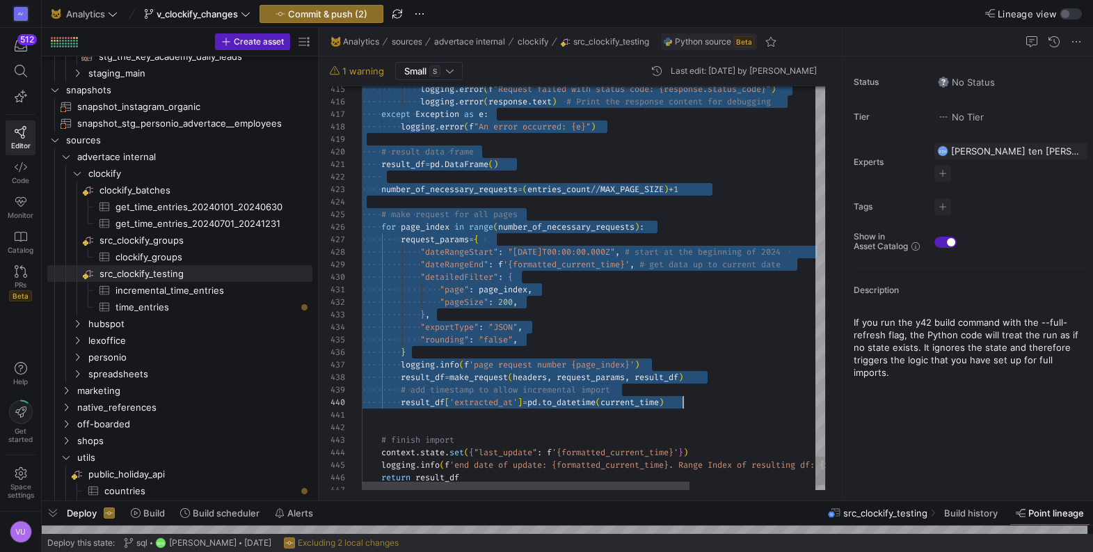
scroll to position [0, 320]
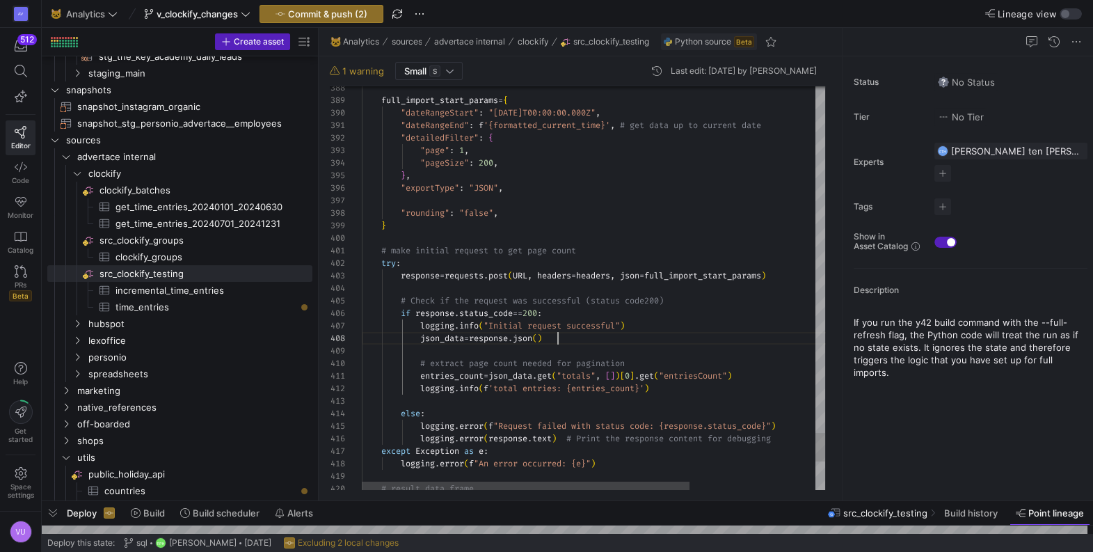
scroll to position [87, 195]
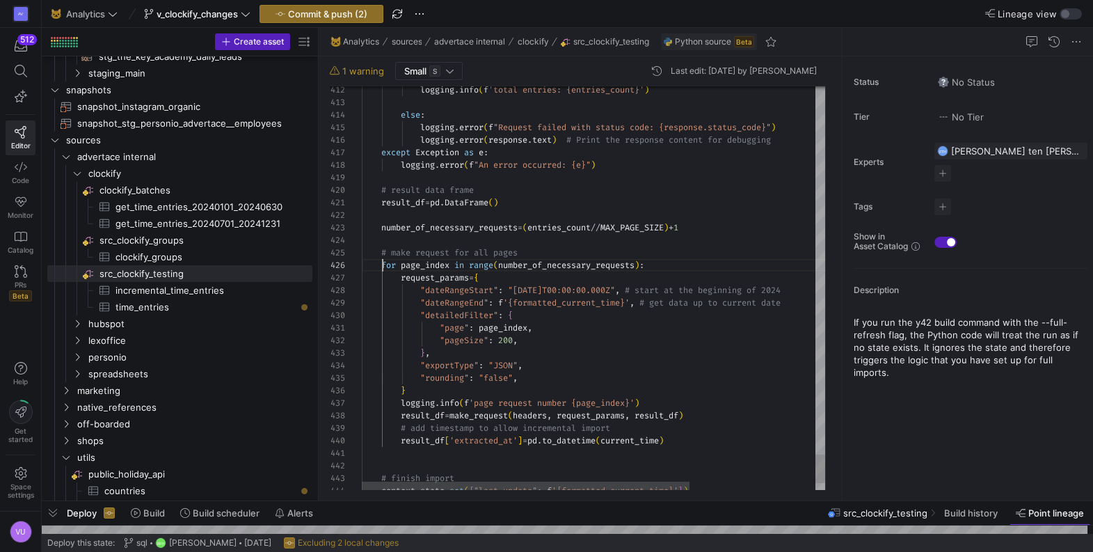
scroll to position [63, 20]
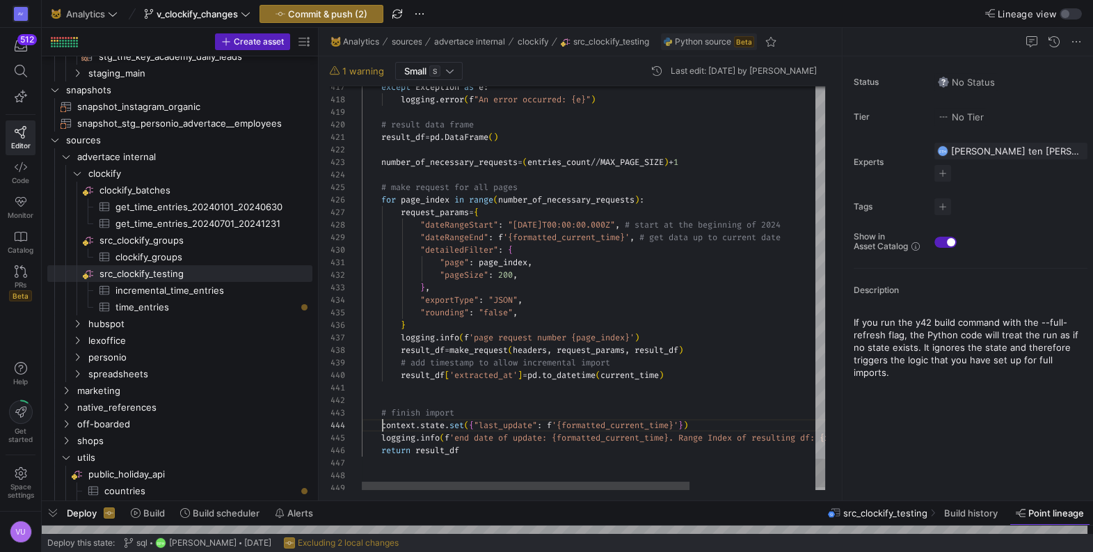
scroll to position [38, 20]
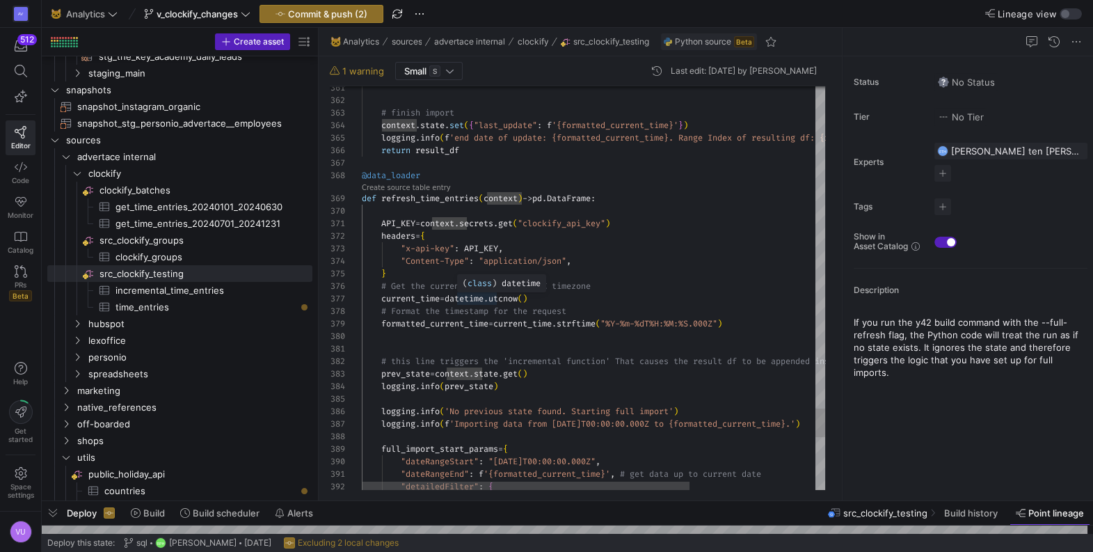
scroll to position [75, 135]
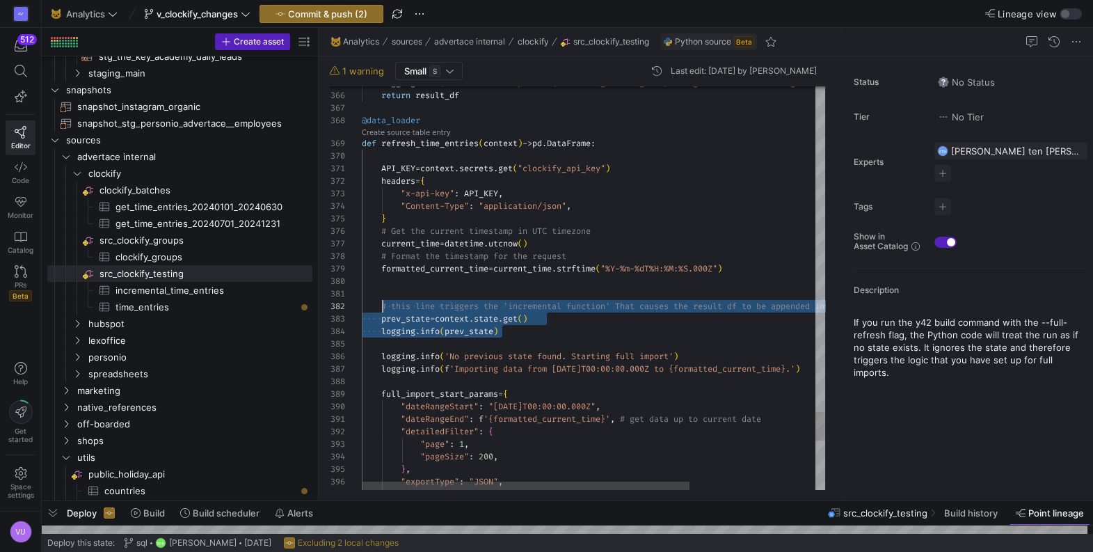
scroll to position [13, 15]
drag, startPoint x: 504, startPoint y: 331, endPoint x: 378, endPoint y: 303, distance: 129.8
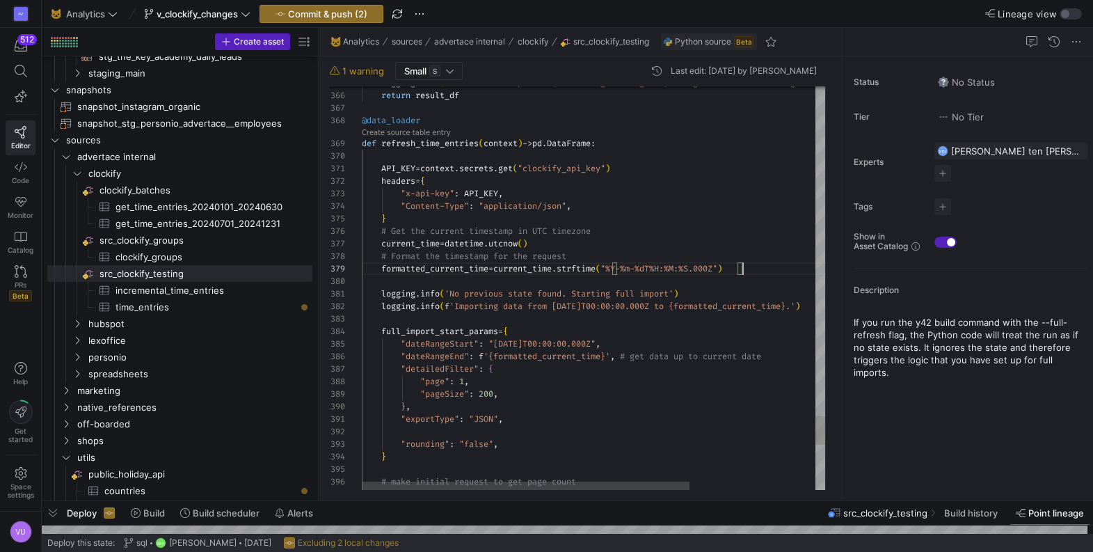
scroll to position [100, 380]
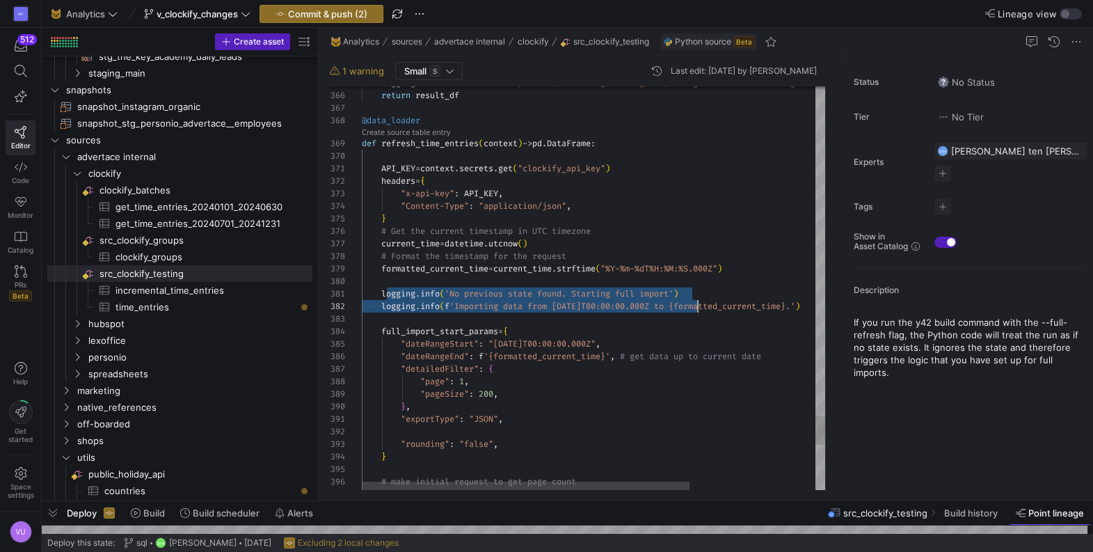
scroll to position [0, 0]
drag, startPoint x: 385, startPoint y: 292, endPoint x: 783, endPoint y: 321, distance: 399.0
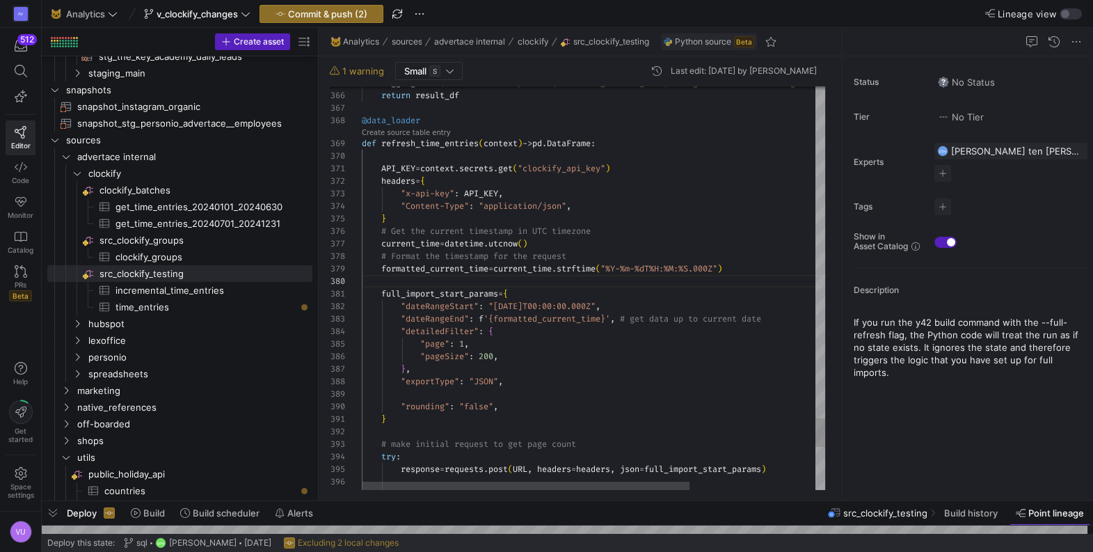
scroll to position [49, 110]
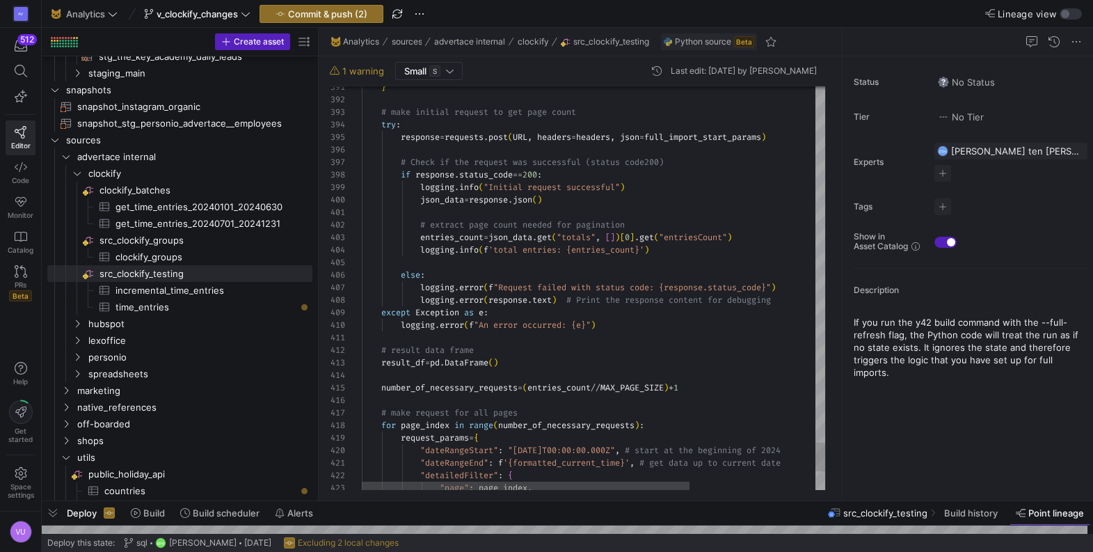
scroll to position [63, 0]
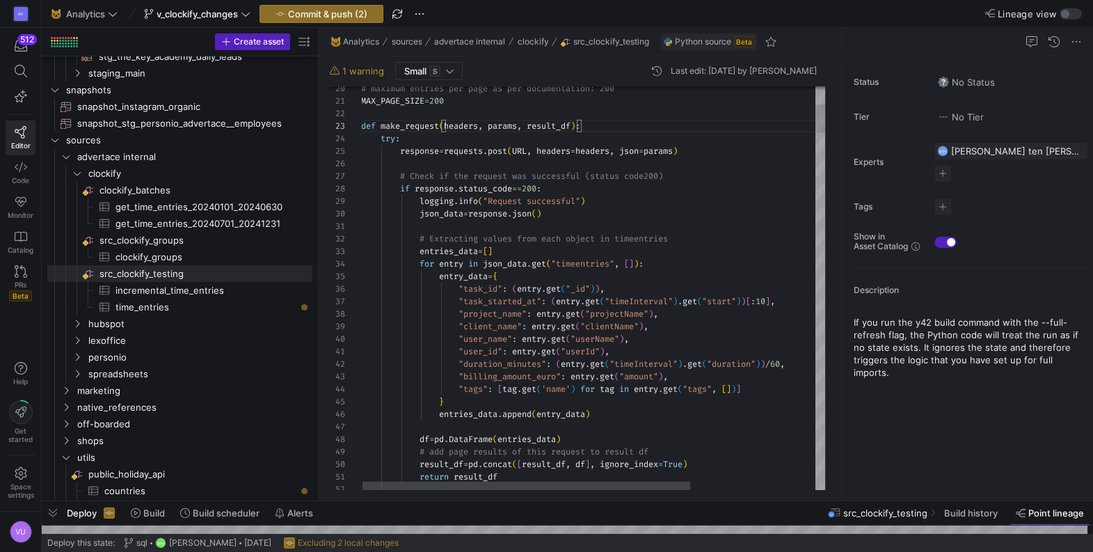
scroll to position [24, 200]
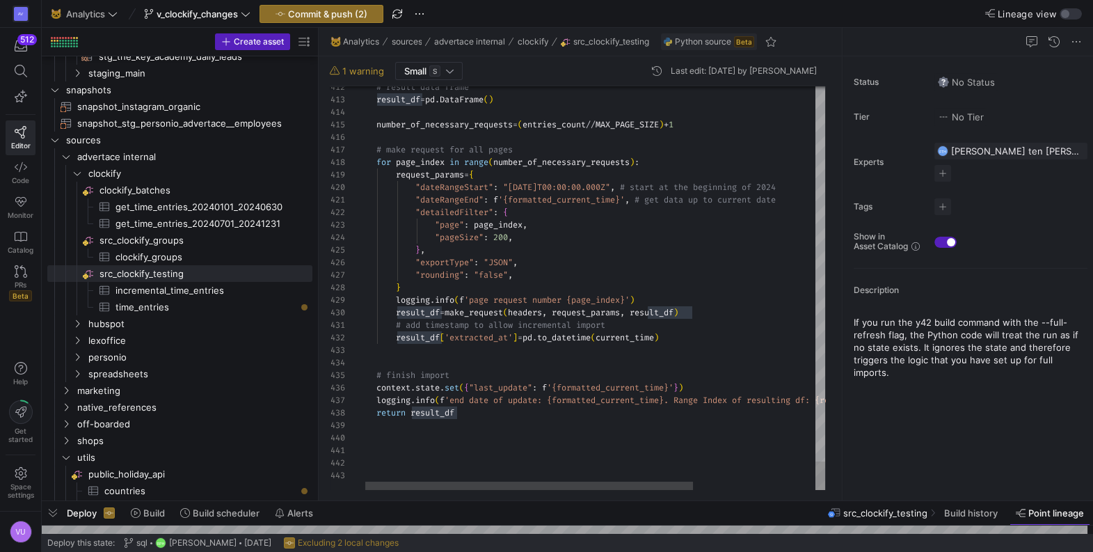
scroll to position [49, 95]
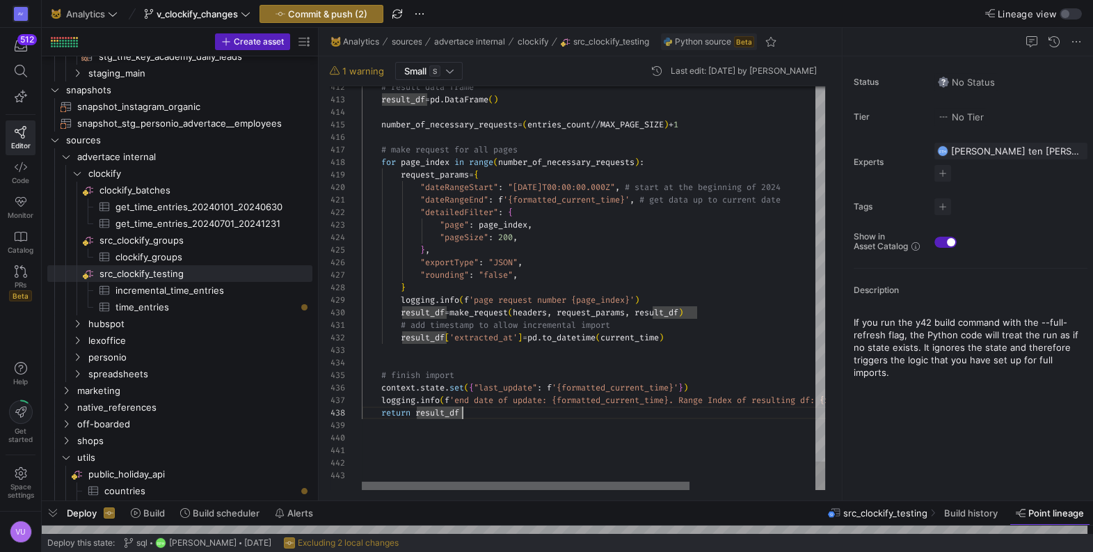
click at [494, 488] on div at bounding box center [526, 485] width 328 height 8
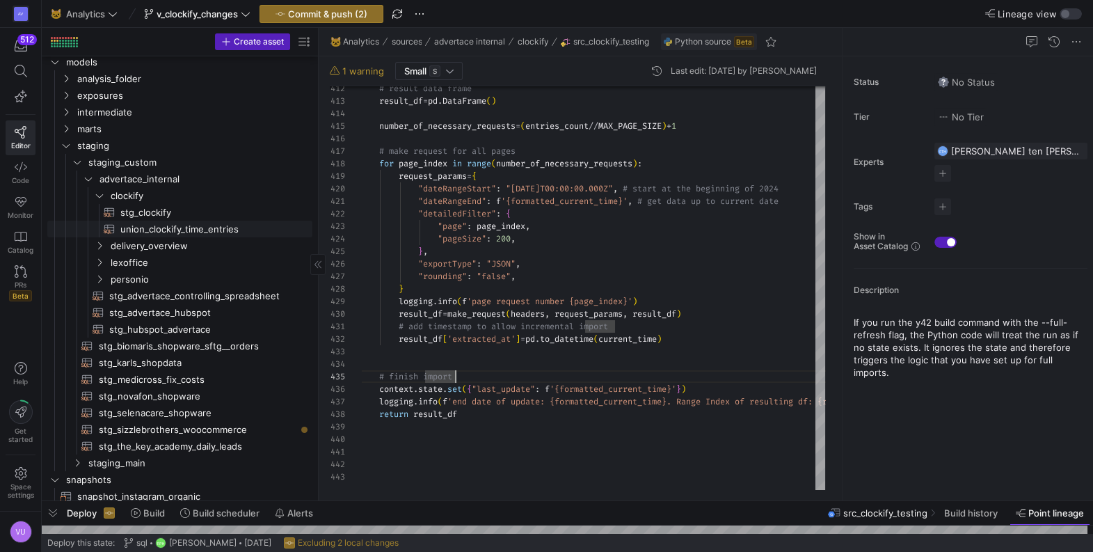
scroll to position [0, 0]
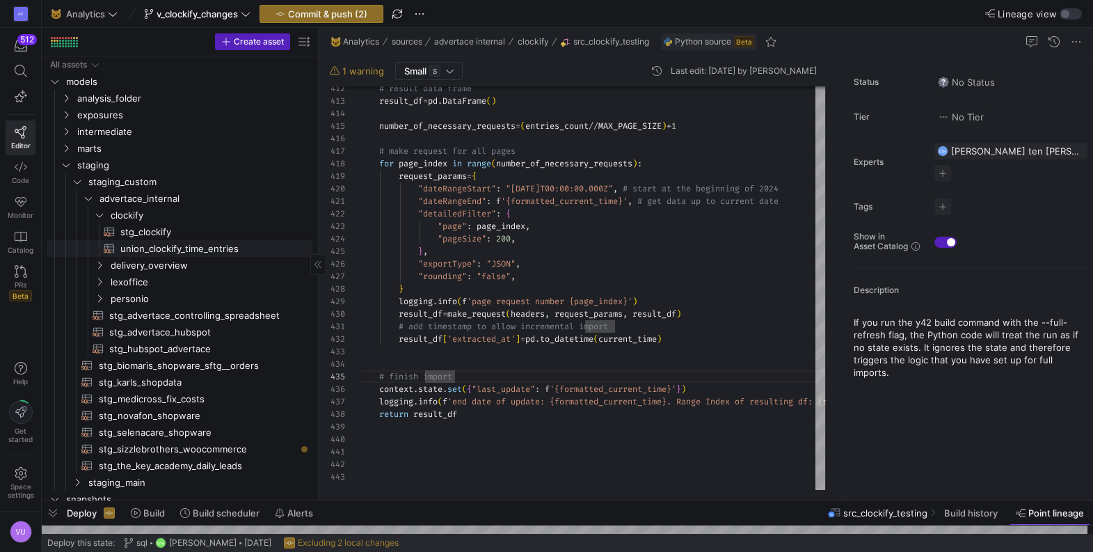
type textarea "# add timestamp to allow incremental import result_df['extracted_at'] = pd.to_d…"
click at [157, 249] on span "union_clockify_time_entries​​​​​​​​​​" at bounding box center [208, 249] width 176 height 16
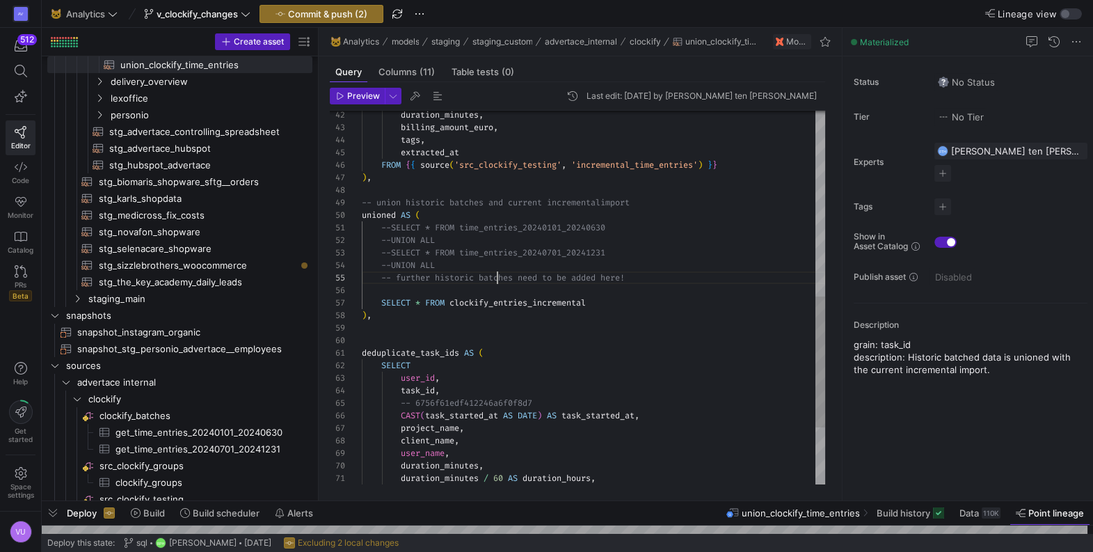
scroll to position [49, 135]
click at [497, 282] on div "FROM { { source ( 'src_clockify_testing' , 'incremental_time_entries' ) } } ) ,…" at bounding box center [593, 115] width 463 height 1063
click at [393, 227] on div "FROM { { source ( 'src_clockify_testing' , 'incremental_time_entries' ) } } ) ,…" at bounding box center [593, 115] width 463 height 1063
click at [429, 219] on div "FROM { { source ( 'src_clockify_testing' , 'incremental_time_entries' ) } } ) ,…" at bounding box center [593, 115] width 463 height 1063
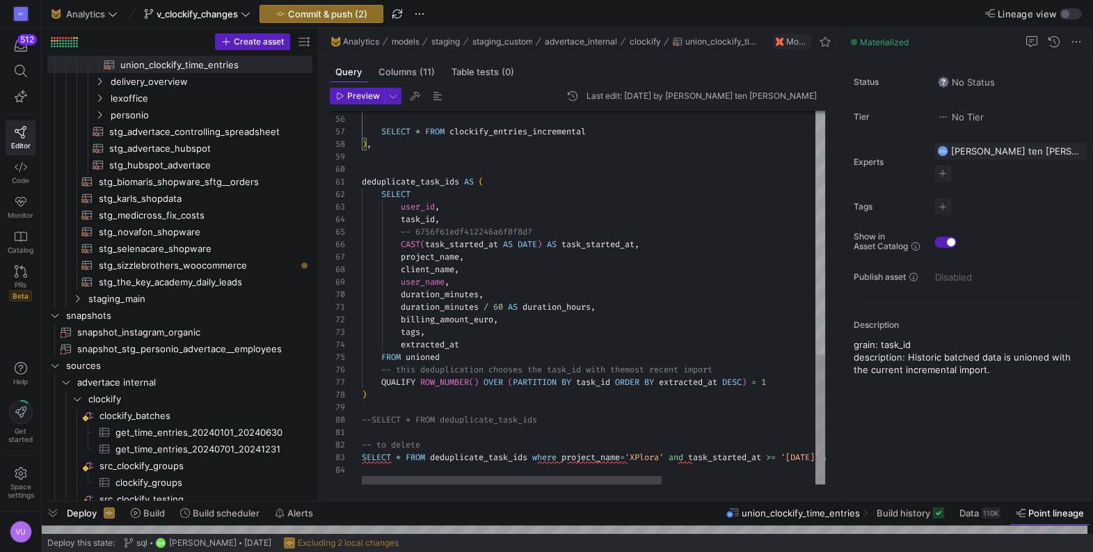
type textarea "-- to delete SELECT * FROM deduplicate_task_ids where project_name='XPlora' and…"
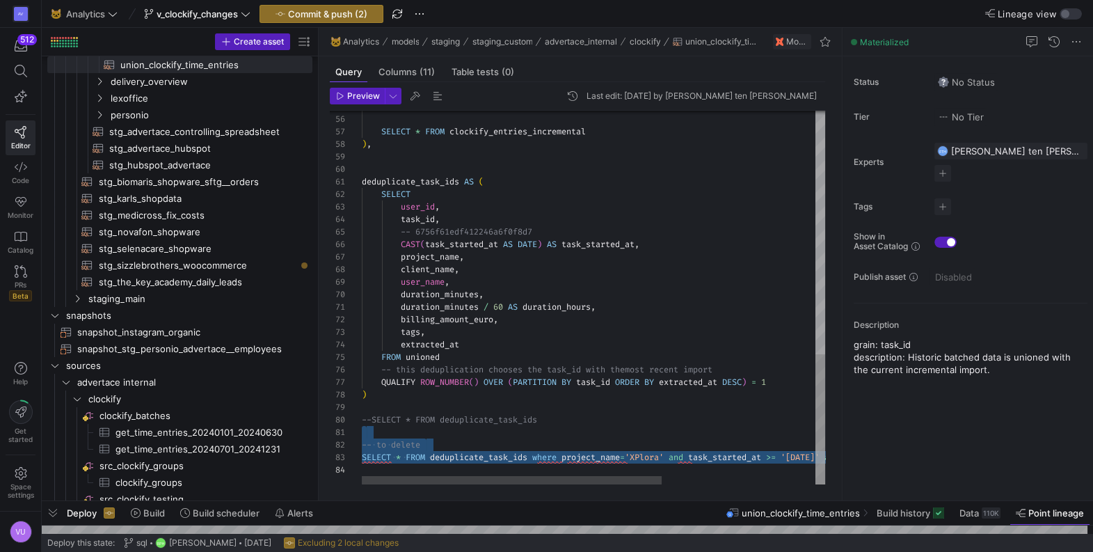
drag, startPoint x: 365, startPoint y: 438, endPoint x: 478, endPoint y: 470, distance: 118.0
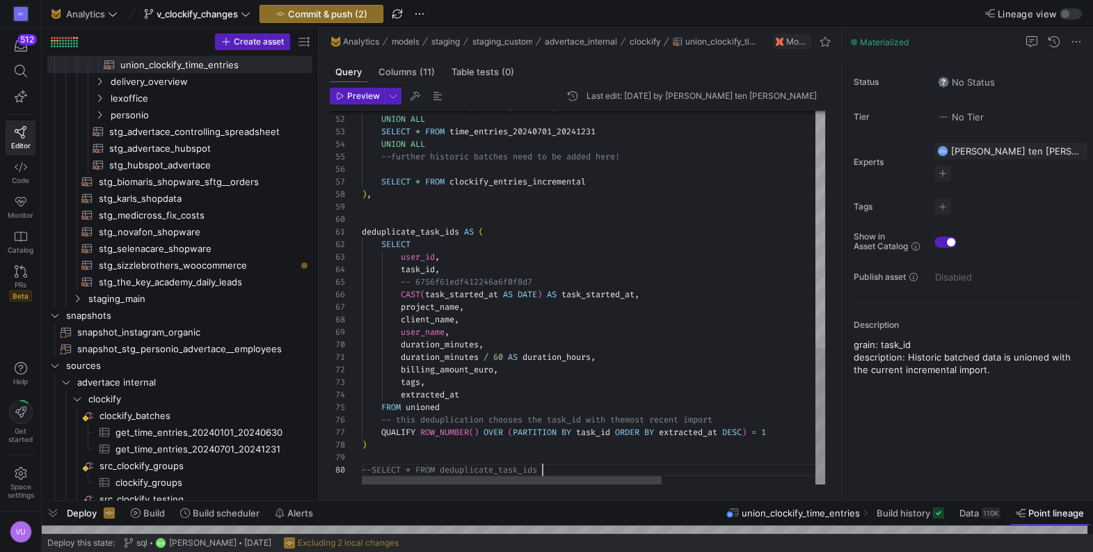
scroll to position [112, 180]
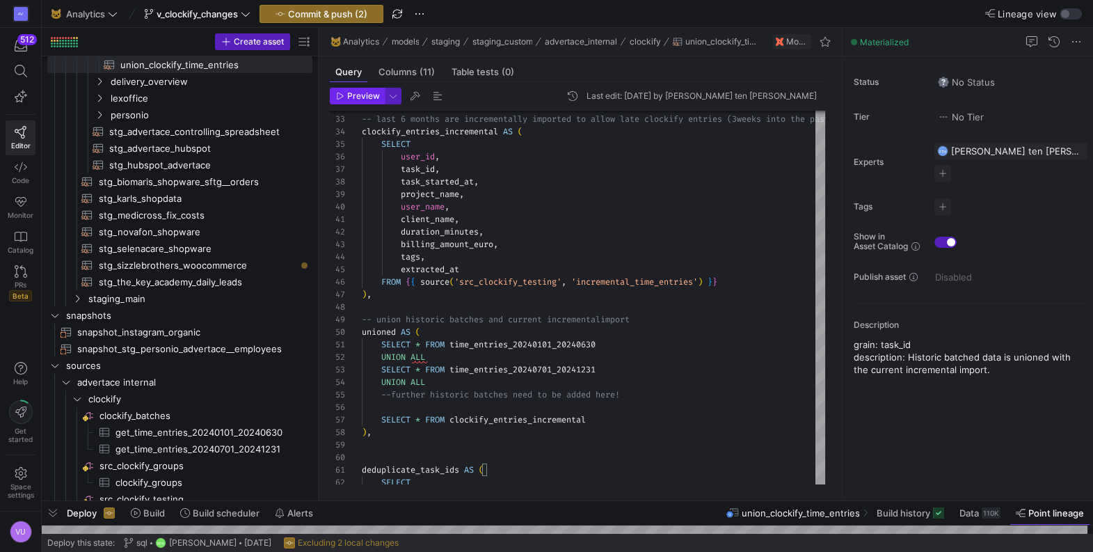
click at [360, 98] on span "Preview" at bounding box center [363, 96] width 33 height 10
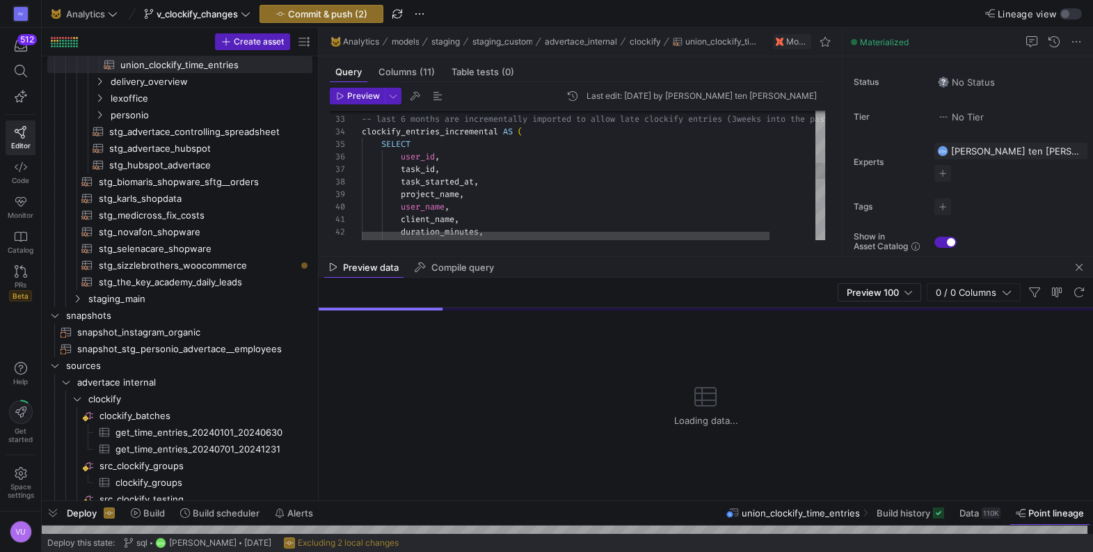
type textarea "), -- last 6 months are incrementally imported to allow late clockify entries (…"
click at [465, 182] on div "billing_amount_euro , duration_minutes , client_name , user_name , project_name…" at bounding box center [619, 211] width 515 height 1021
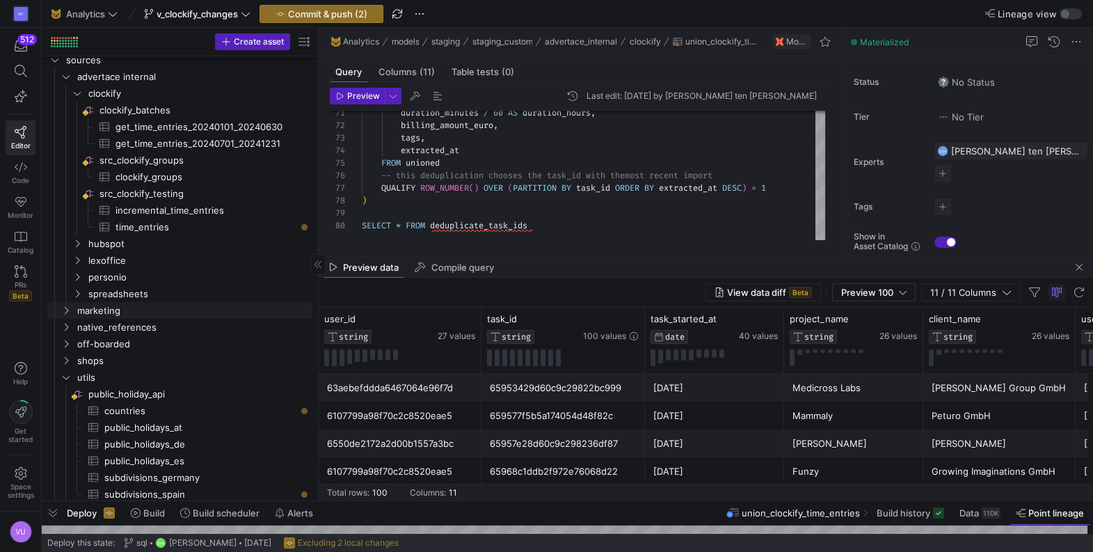
scroll to position [479, 0]
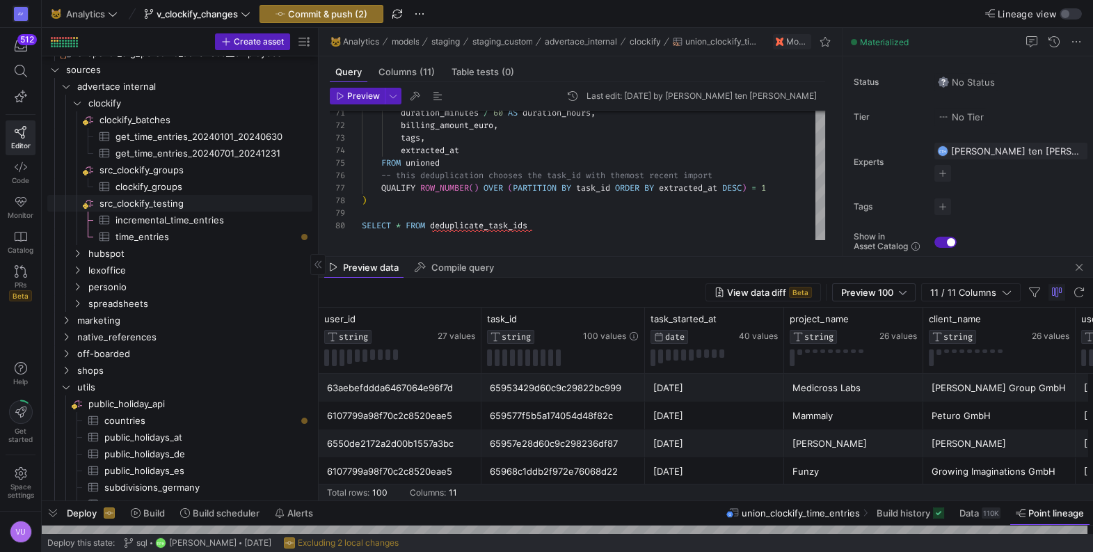
click at [163, 202] on span "src_clockify_testing​​​​​​​​" at bounding box center [204, 203] width 211 height 16
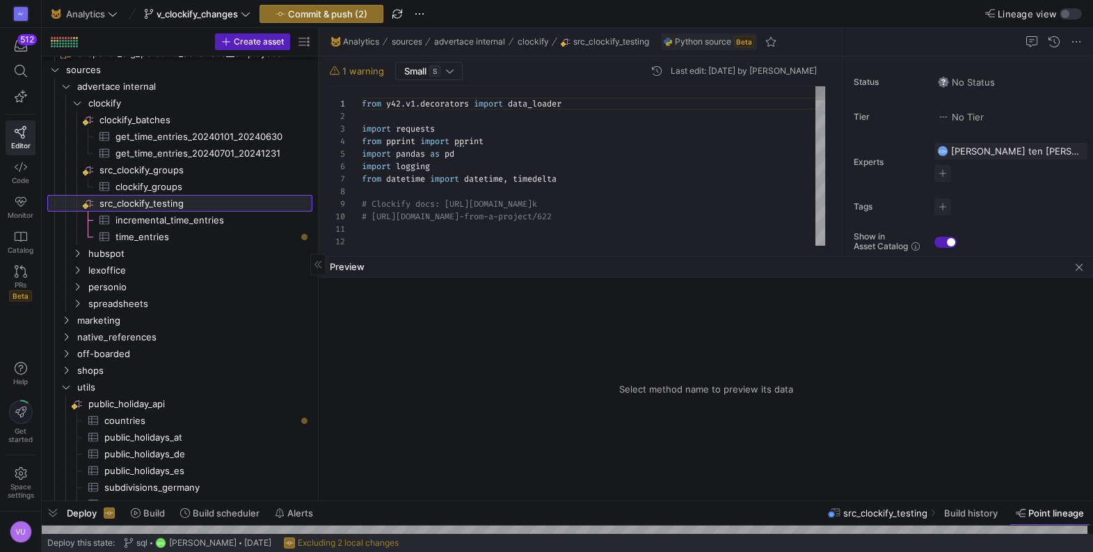
scroll to position [125, 0]
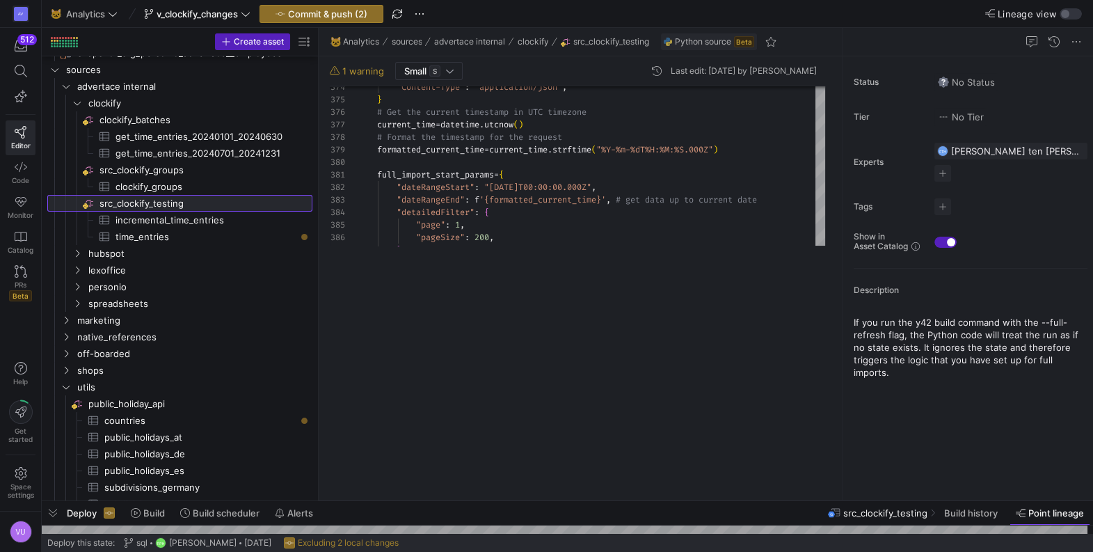
drag, startPoint x: 509, startPoint y: 257, endPoint x: 577, endPoint y: 520, distance: 271.8
click at [577, 520] on as-split "🐱 Analytics v_clockify_changes Commit & push (2) Lineage view Create asset Drag…" at bounding box center [567, 276] width 1051 height 552
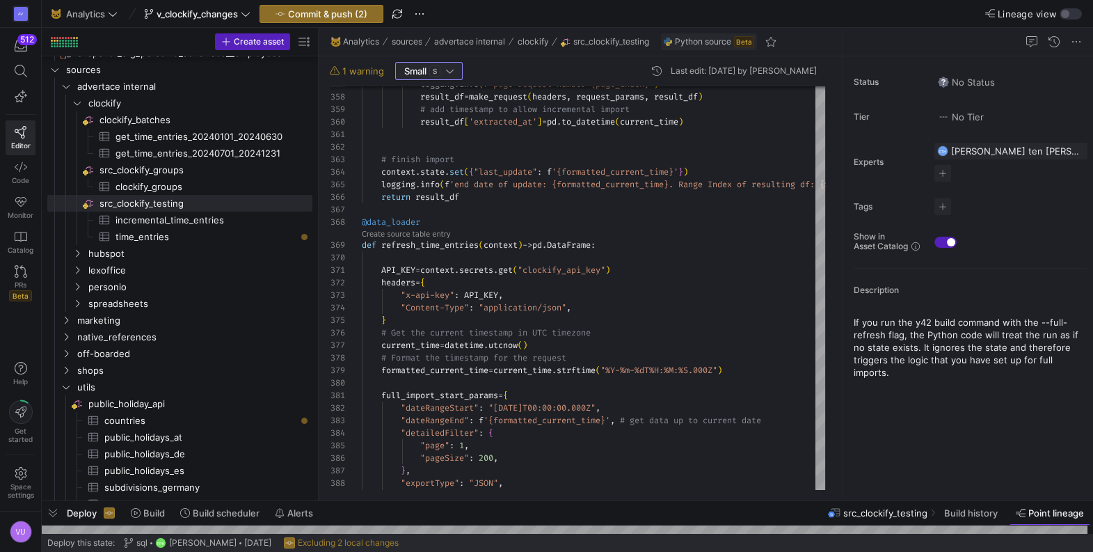
click at [450, 67] on div at bounding box center [450, 70] width 8 height 11
click at [507, 168] on div at bounding box center [546, 276] width 1093 height 552
click at [363, 78] on header "1 warning Small S Last edit: Monday 04 August 2025 by Renate Perez Hoyos" at bounding box center [577, 74] width 495 height 24
click at [330, 69] on icon at bounding box center [335, 70] width 10 height 10
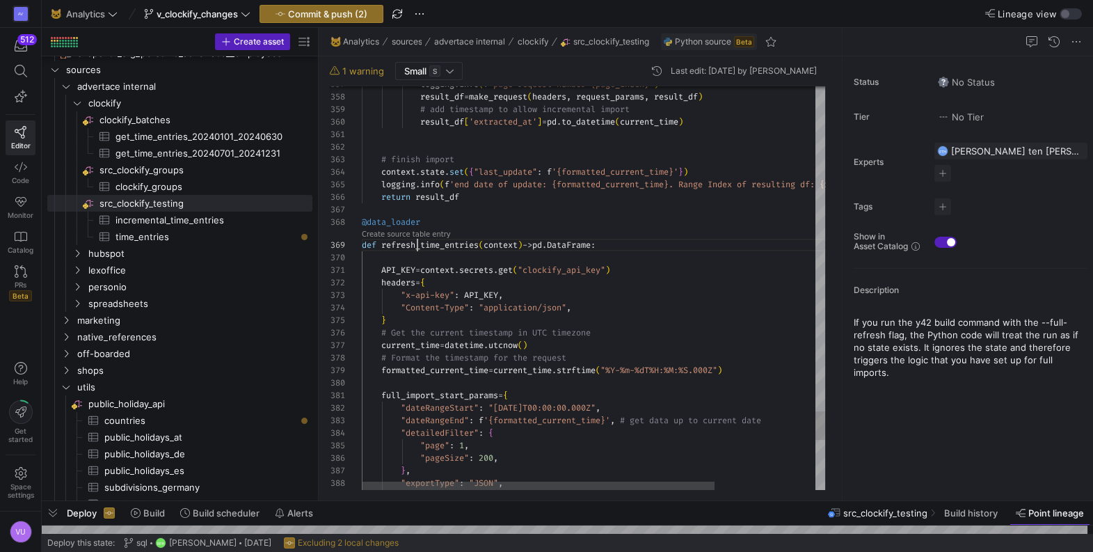
scroll to position [100, 120]
click at [221, 202] on span "src_clockify_testing​​​​​​​​" at bounding box center [204, 203] width 211 height 16
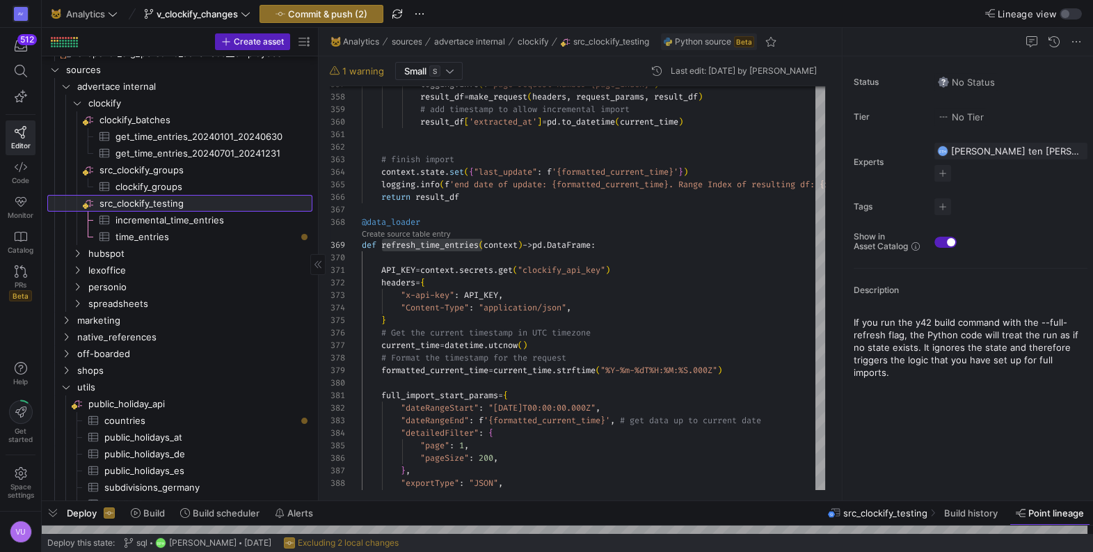
click at [208, 202] on span "src_clockify_testing​​​​​​​​" at bounding box center [204, 203] width 211 height 16
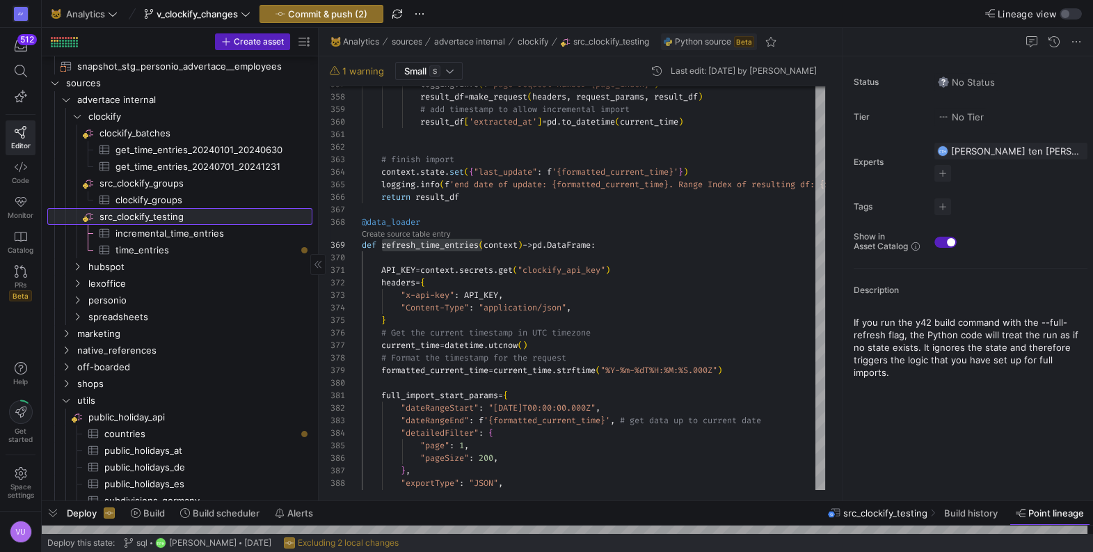
scroll to position [465, 0]
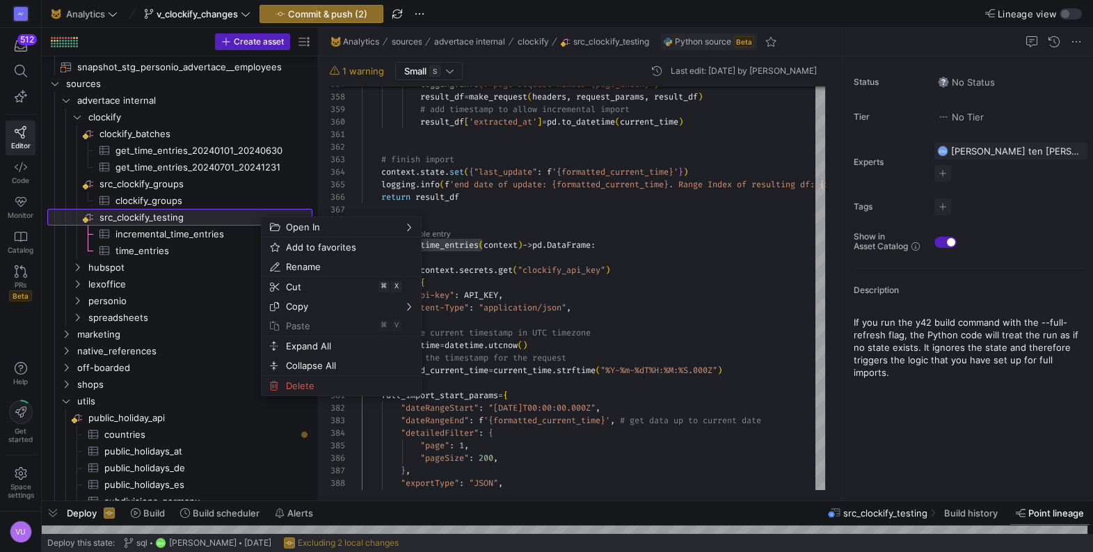
click at [178, 220] on span "src_clockify_testing​​​​​​​​" at bounding box center [204, 217] width 211 height 16
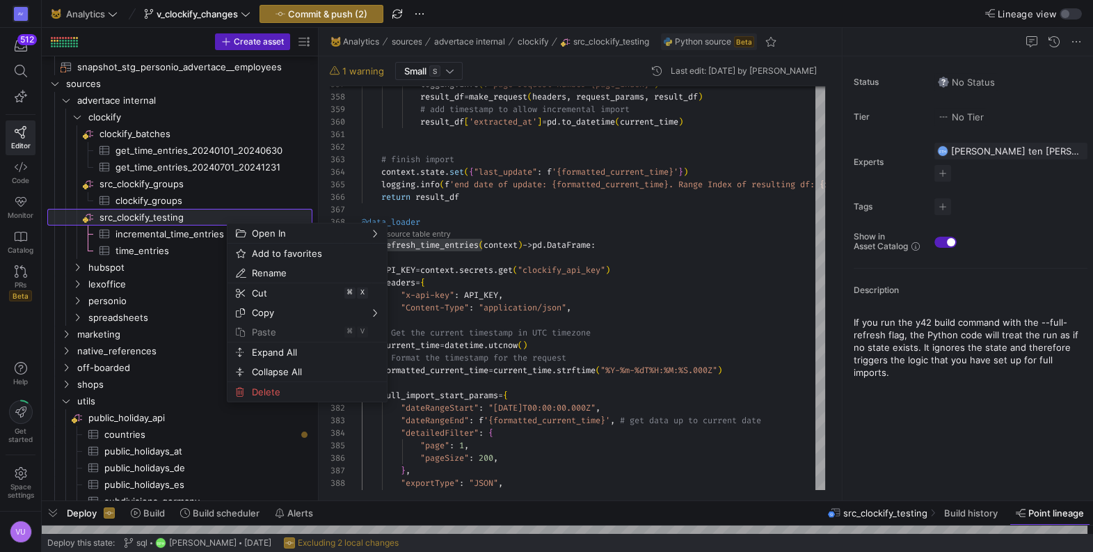
click at [154, 221] on span "src_clockify_testing​​​​​​​​" at bounding box center [204, 217] width 211 height 16
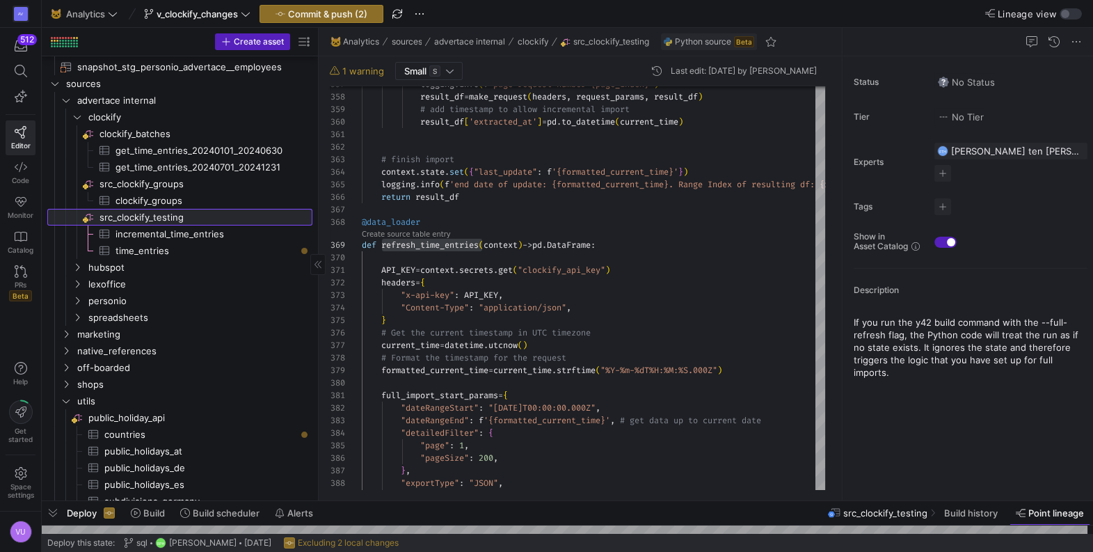
click at [86, 218] on icon at bounding box center [85, 219] width 4 height 4
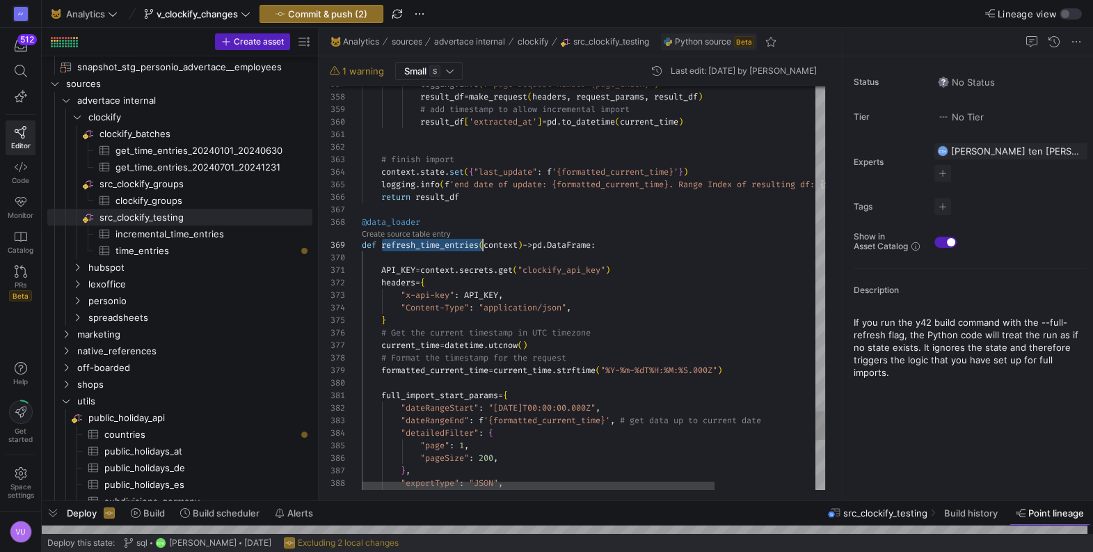
scroll to position [100, 120]
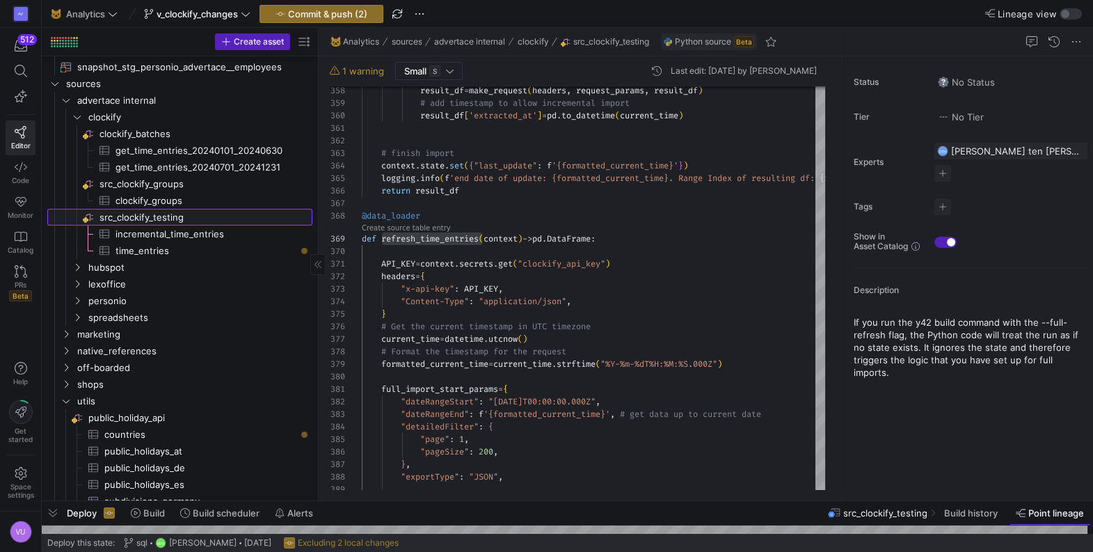
click at [246, 218] on span "src_clockify_testing​​​​​​​​" at bounding box center [204, 217] width 211 height 16
type textarea "API_KEY = context.secrets.get("clockify_api_key") headers = { "x-api-key": API_…"
click at [332, 15] on span "Commit & push (2)" at bounding box center [327, 13] width 79 height 11
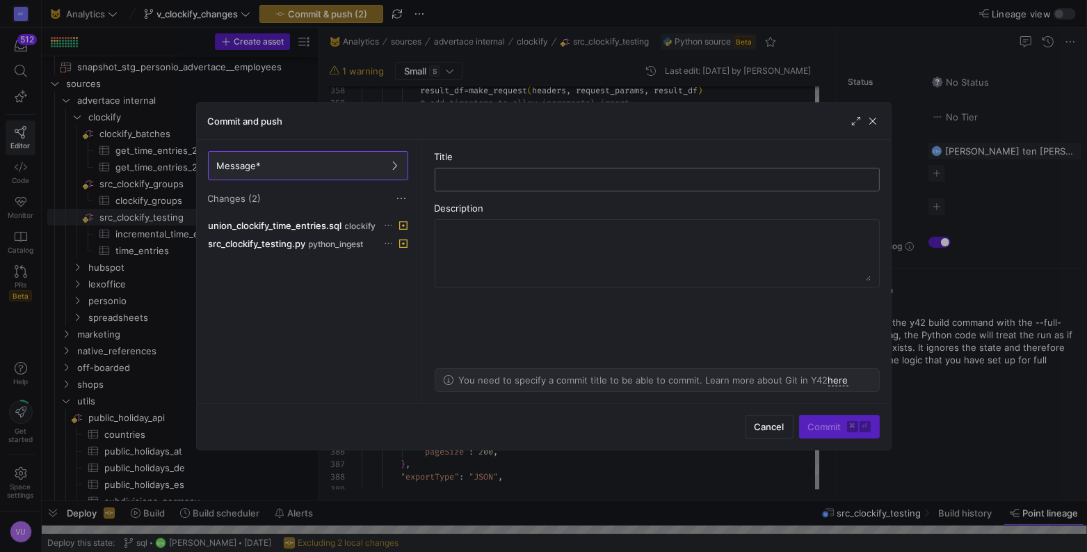
click at [487, 182] on input "text" at bounding box center [658, 179] width 422 height 11
type input "add new refresh function"
click at [825, 419] on span "submit" at bounding box center [839, 426] width 79 height 22
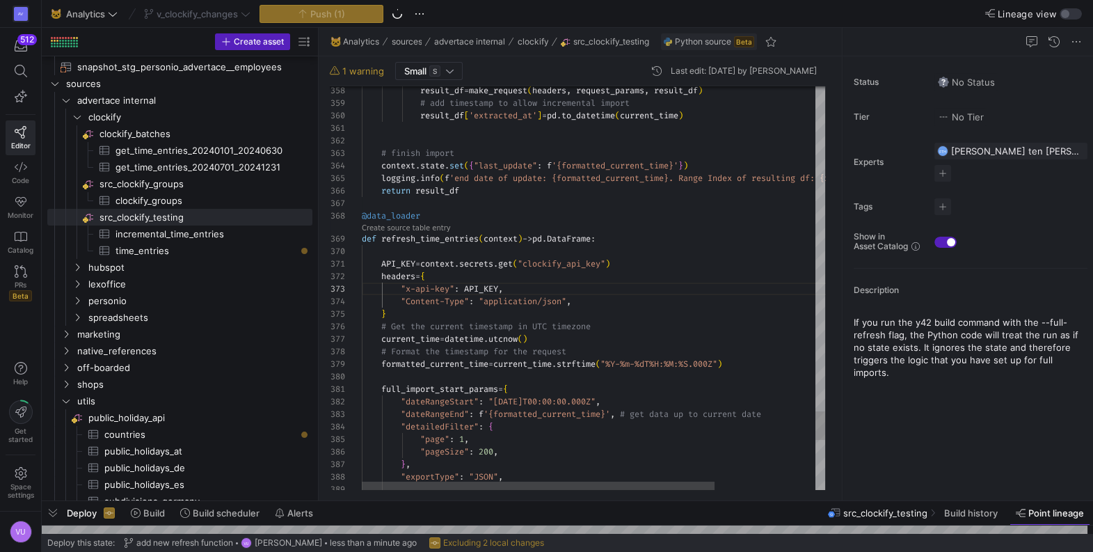
scroll to position [0, 260]
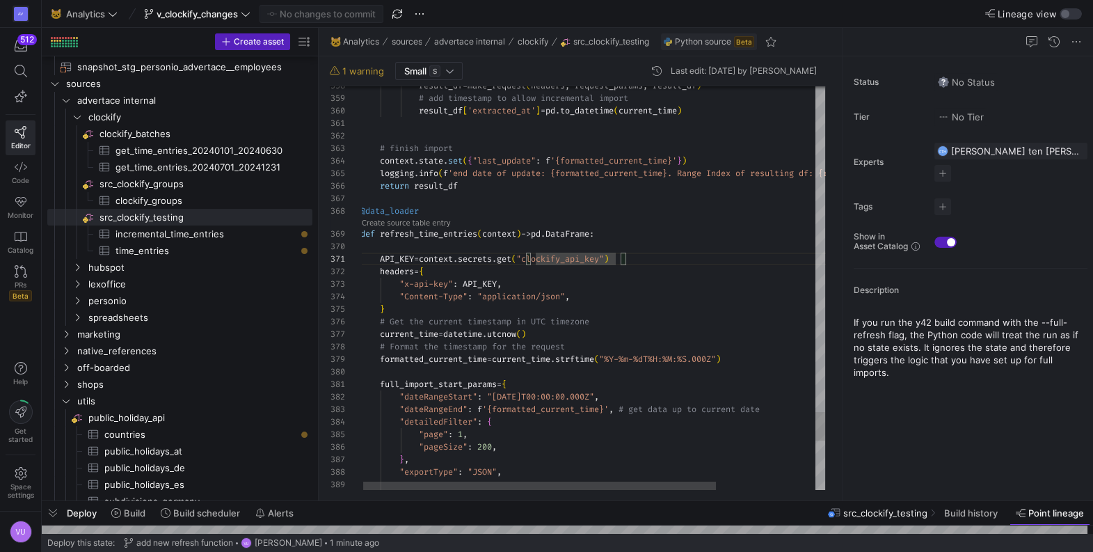
scroll to position [75, 0]
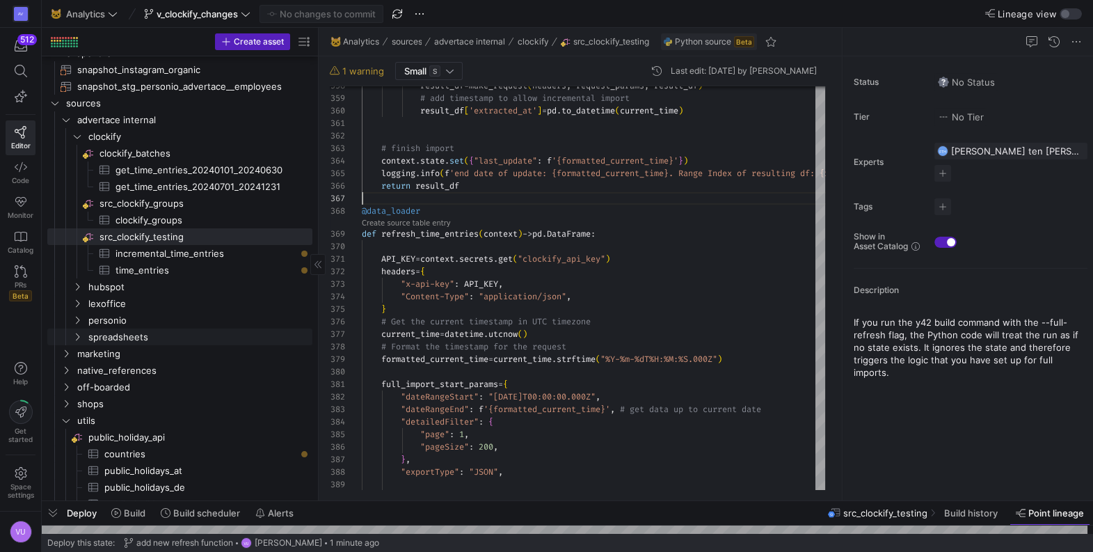
scroll to position [0, 0]
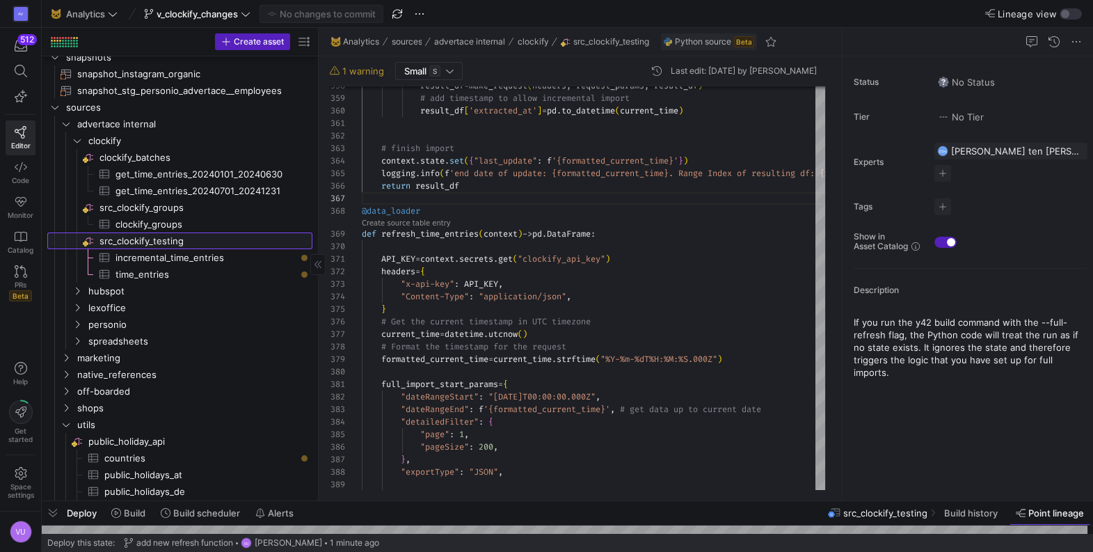
click at [161, 239] on span "src_clockify_testing​​​​​​​​" at bounding box center [204, 241] width 211 height 16
click at [88, 240] on icon at bounding box center [88, 240] width 11 height 11
click at [205, 242] on span "src_clockify_testing​​​​​​​​" at bounding box center [204, 241] width 211 height 16
click at [961, 518] on span at bounding box center [972, 513] width 67 height 22
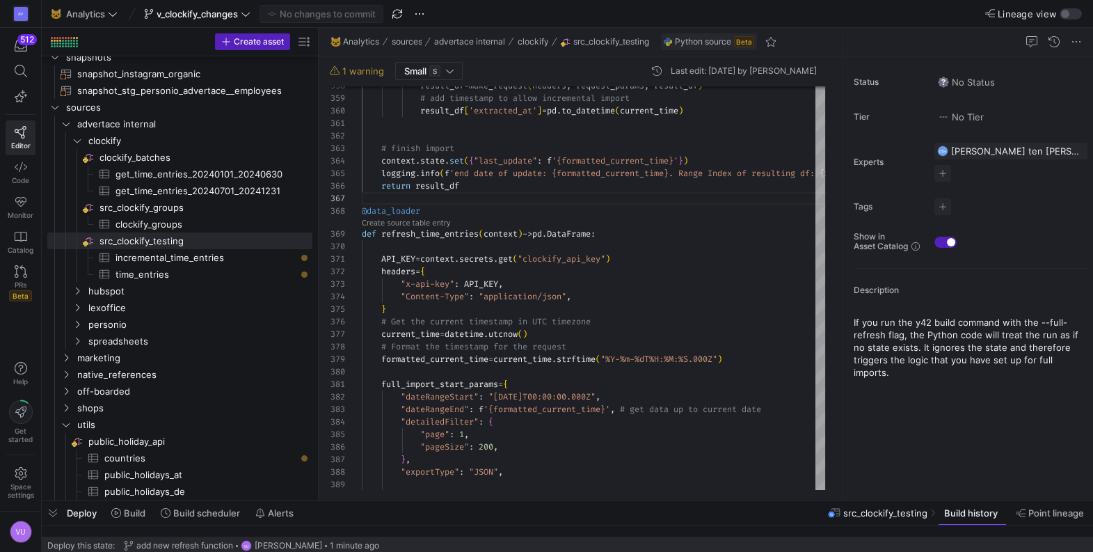
click at [882, 511] on span "src_clockify_testing" at bounding box center [885, 512] width 84 height 11
click at [960, 513] on span "Build history" at bounding box center [971, 512] width 54 height 11
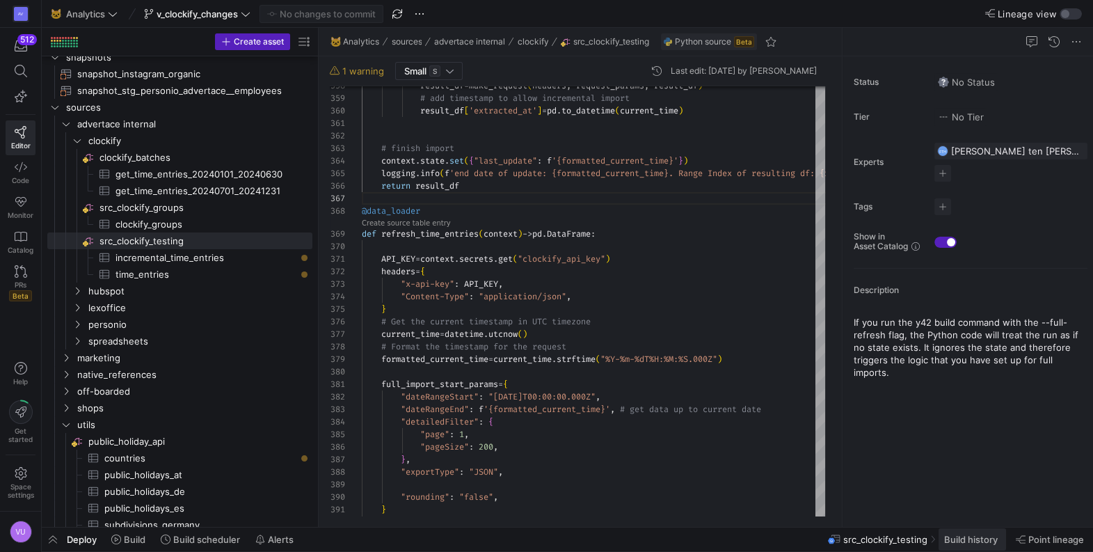
click at [957, 539] on span "Build history" at bounding box center [971, 539] width 54 height 11
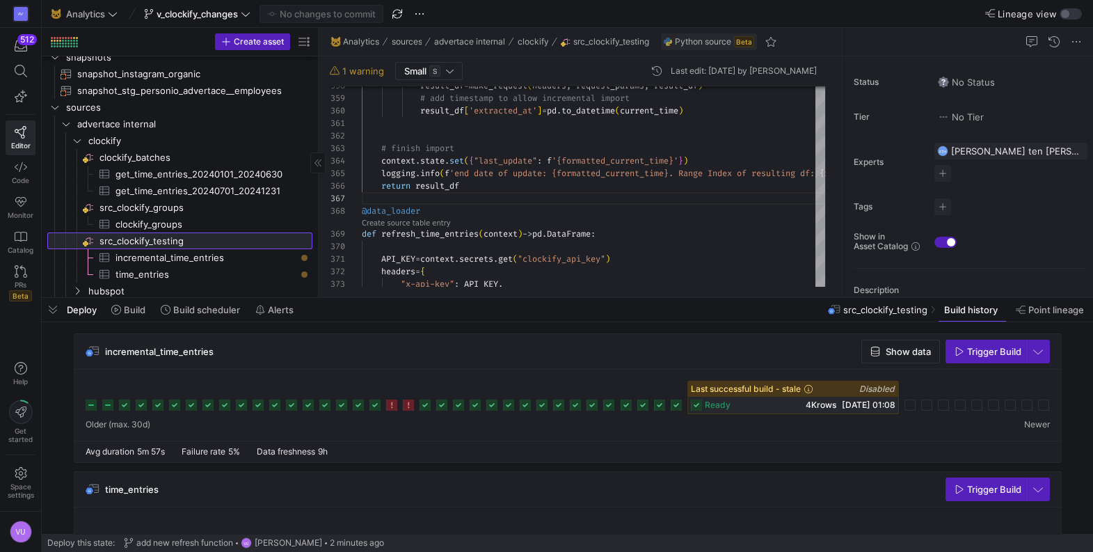
click at [166, 238] on span "src_clockify_testing​​​​​​​​" at bounding box center [204, 241] width 211 height 16
click at [980, 362] on span "button" at bounding box center [985, 351] width 79 height 22
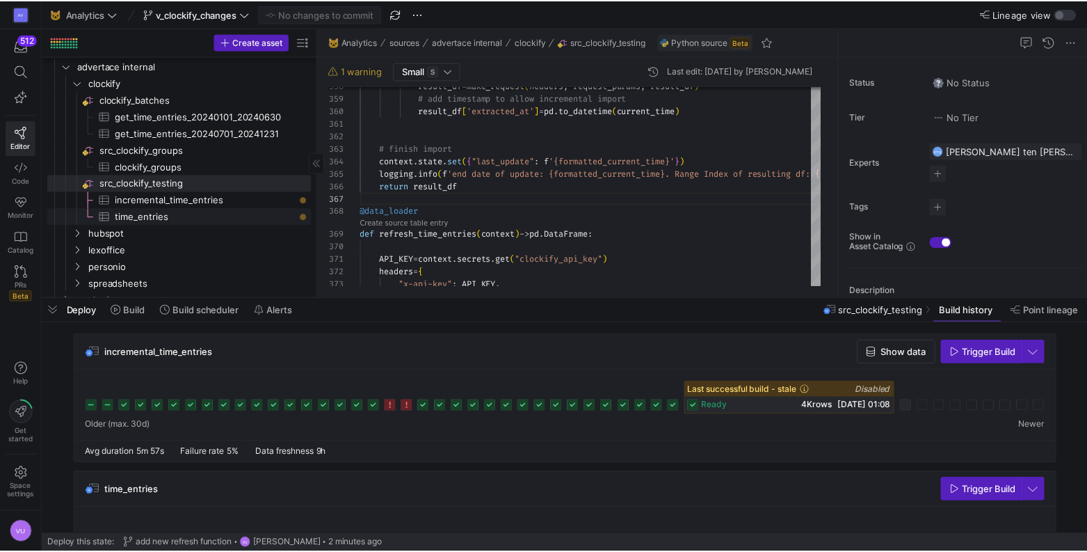
scroll to position [494, 0]
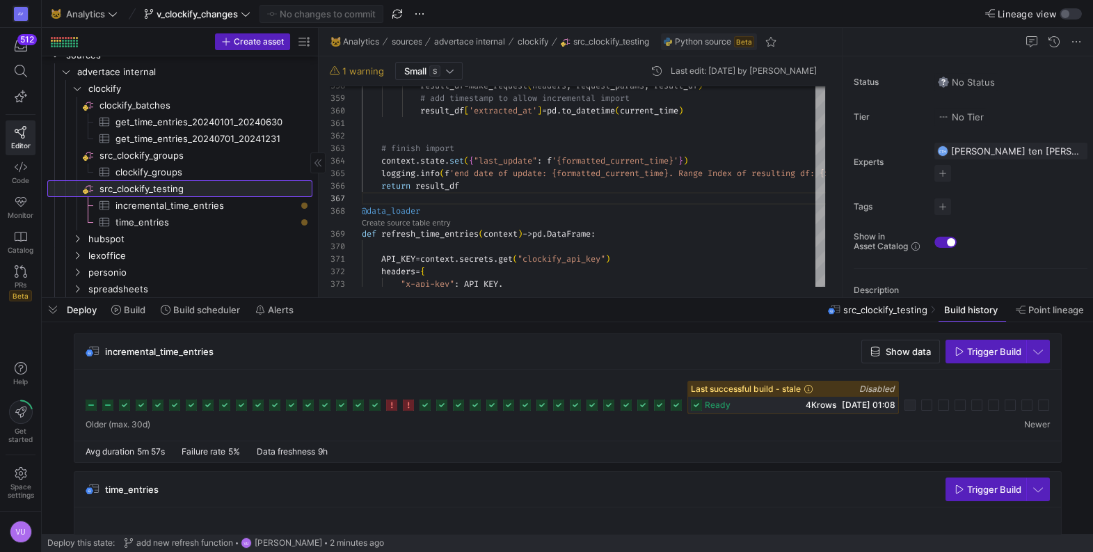
click at [175, 186] on span "src_clockify_testing​​​​​​​​" at bounding box center [204, 189] width 211 height 16
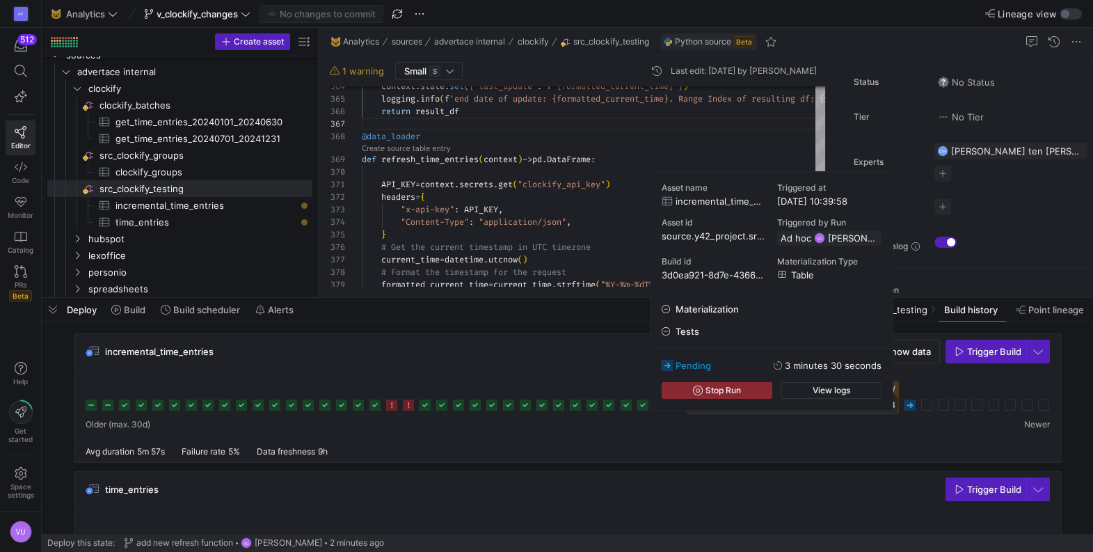
click at [912, 404] on rect at bounding box center [909, 404] width 11 height 11
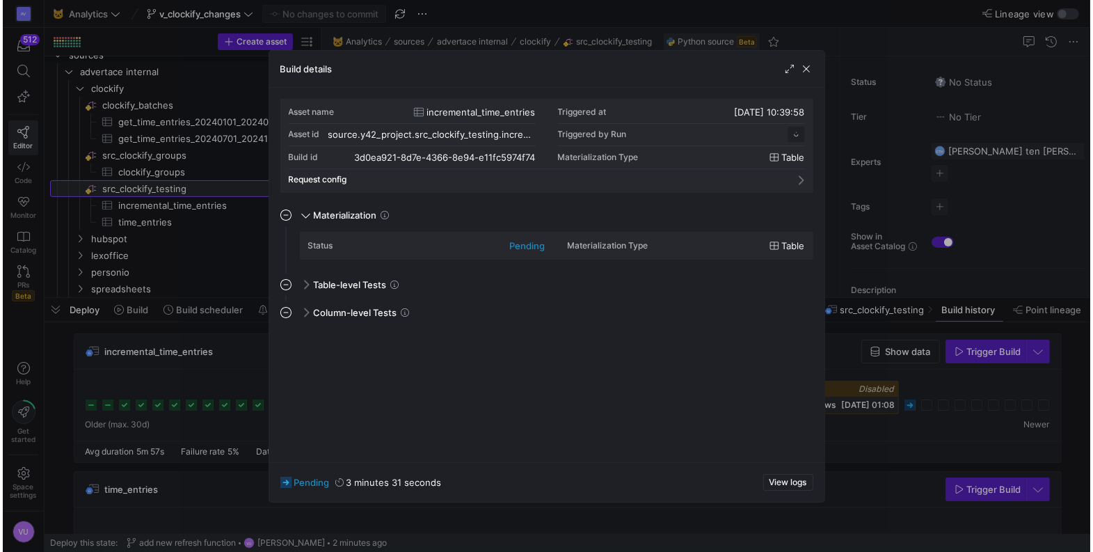
scroll to position [125, 0]
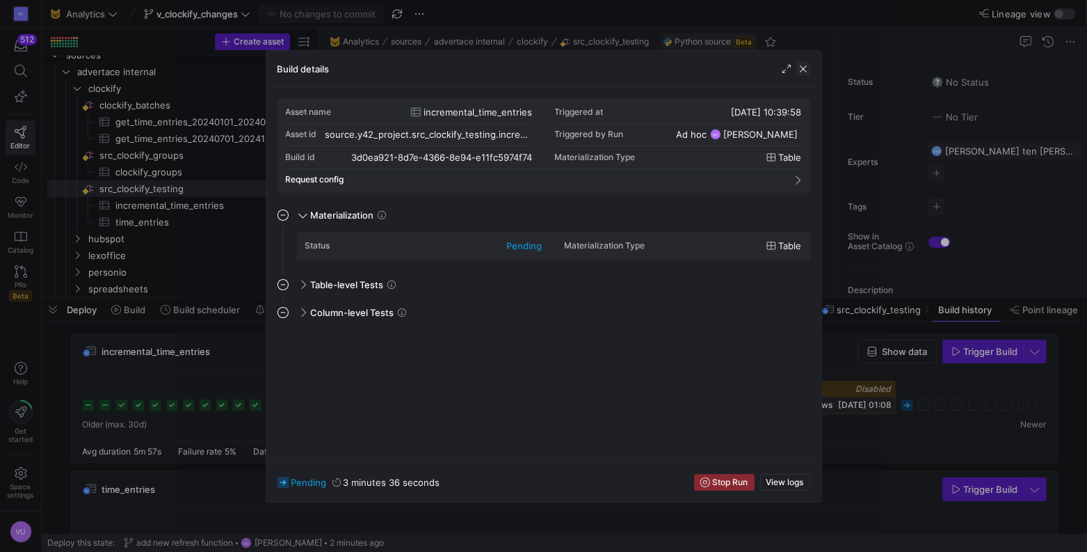
click at [804, 67] on span "button" at bounding box center [804, 69] width 14 height 14
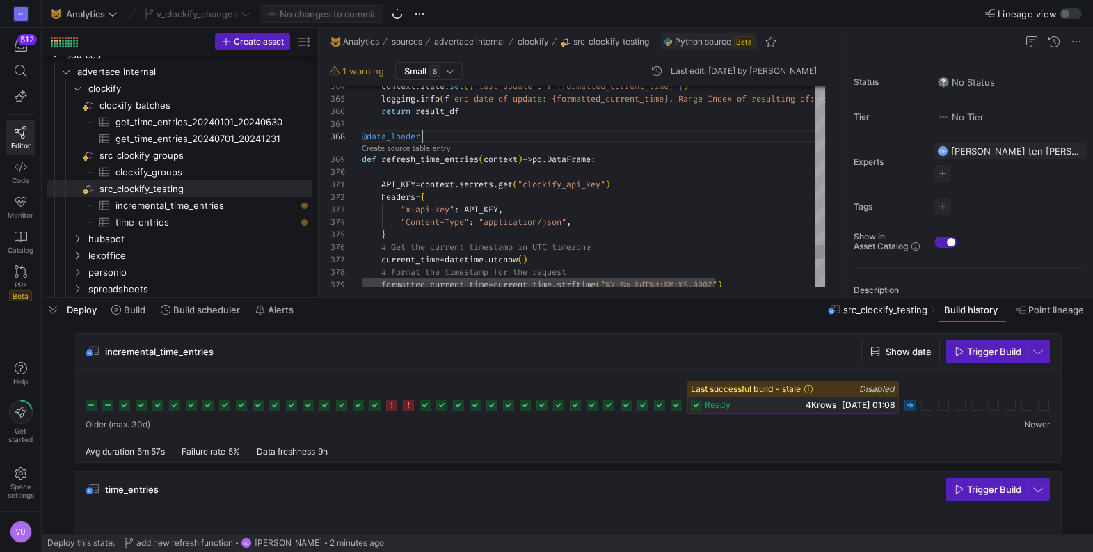
scroll to position [87, 59]
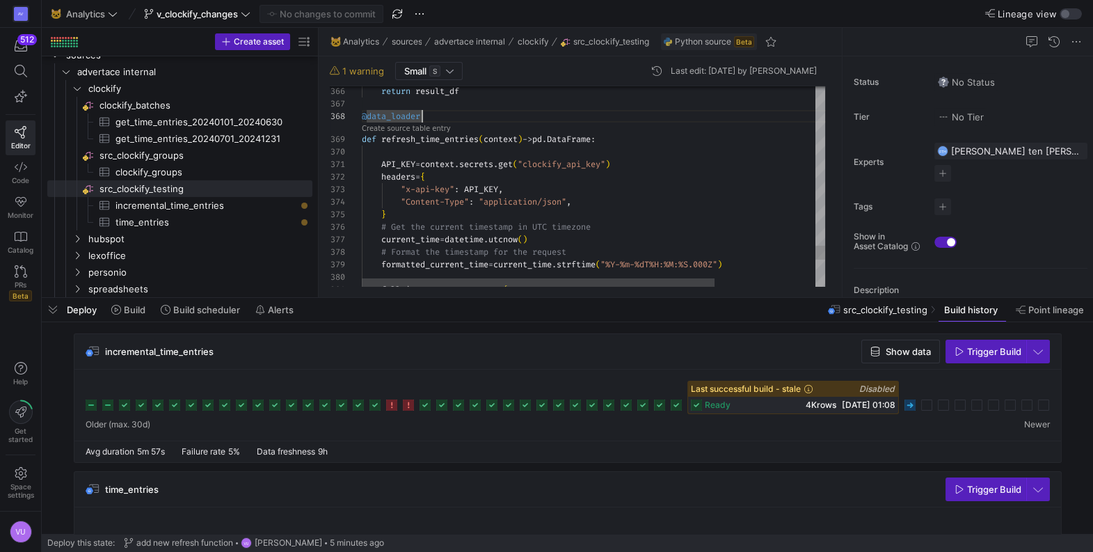
type textarea "API_KEY = context.secrets.get("clockify_api_key") headers = { "x-api-key": API_…"
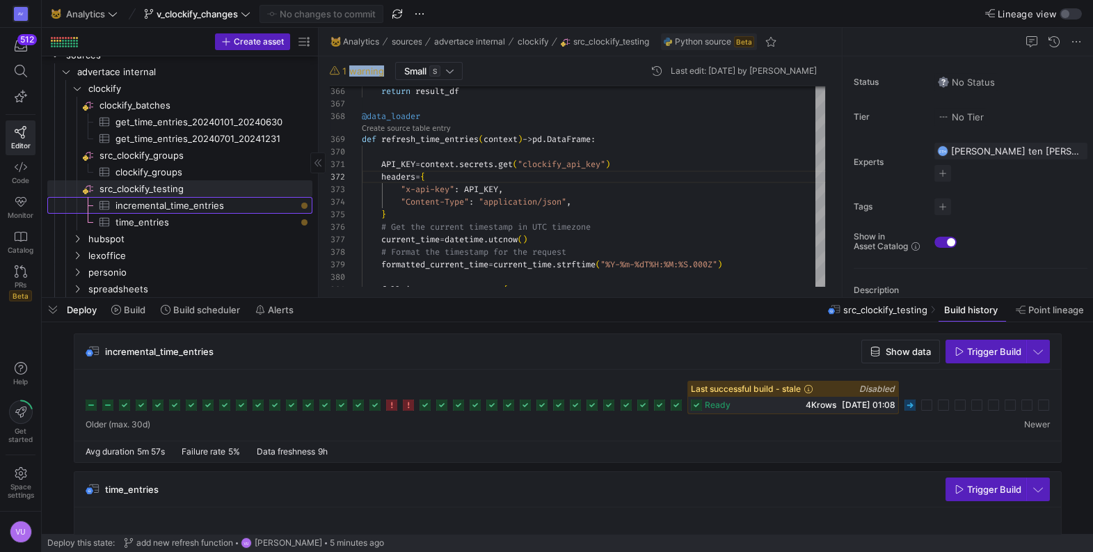
click at [239, 205] on span "incremental_time_entries​​​​​​​​​" at bounding box center [205, 206] width 181 height 16
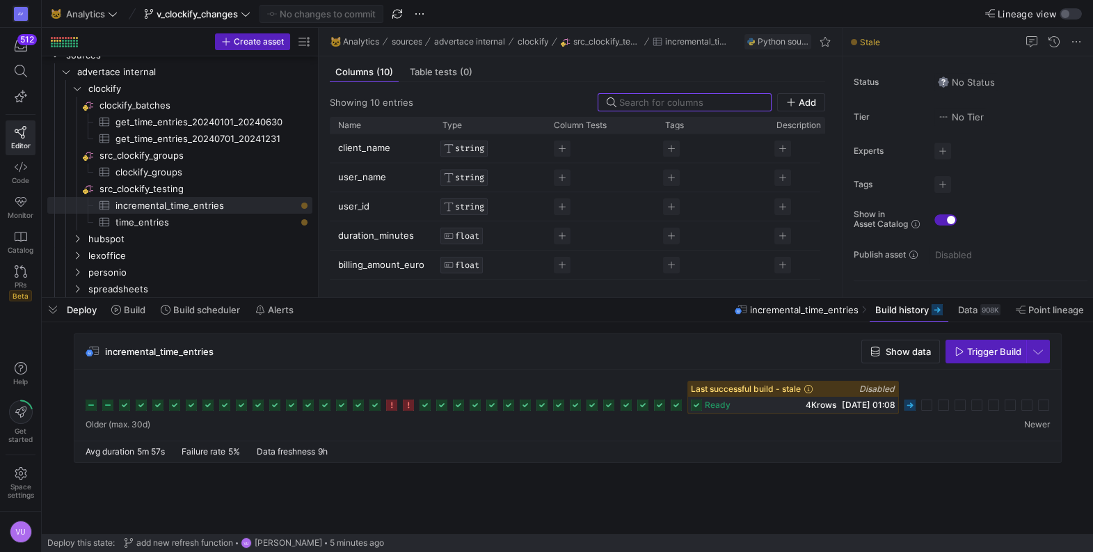
scroll to position [143, 0]
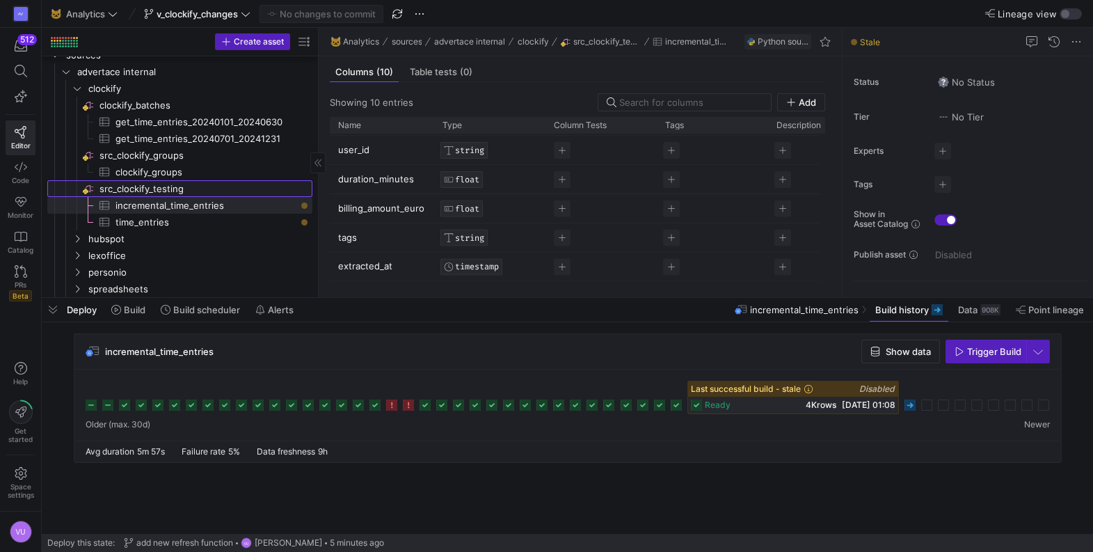
click at [184, 186] on span "src_clockify_testing​​​​​​​​" at bounding box center [204, 189] width 211 height 16
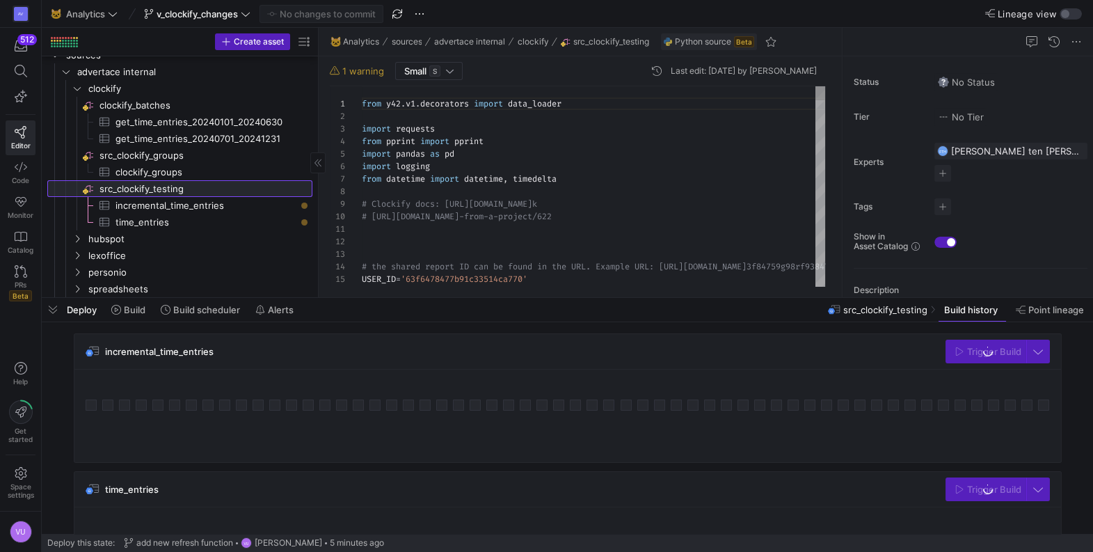
scroll to position [125, 0]
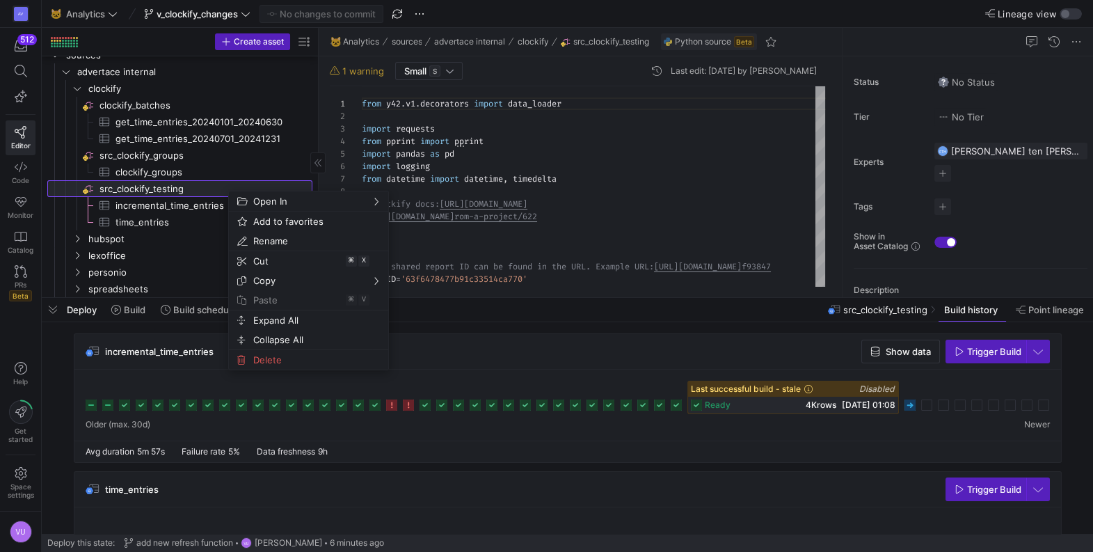
click at [227, 190] on span "src_clockify_testing​​​​​​​​" at bounding box center [204, 189] width 211 height 16
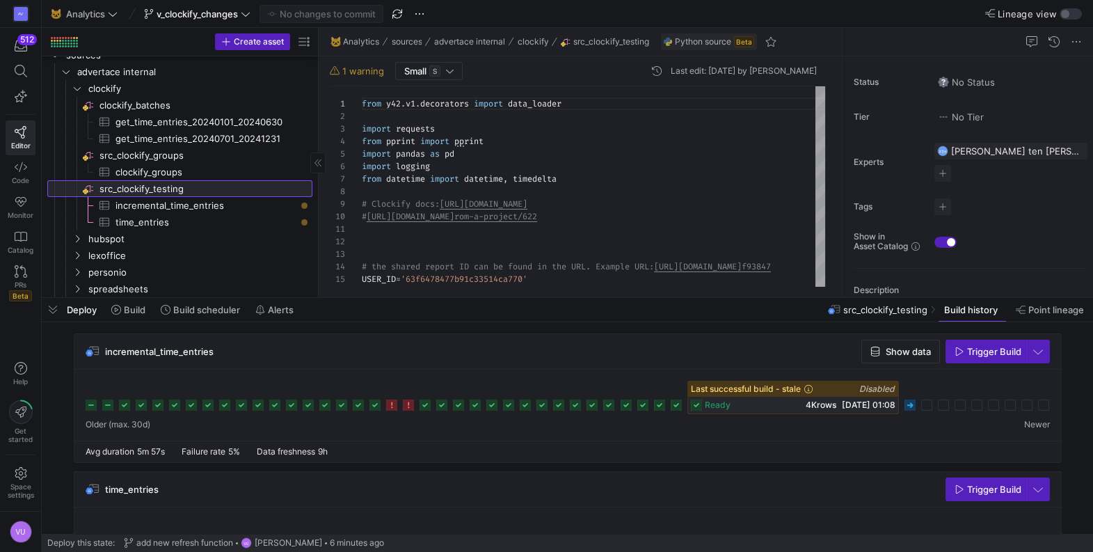
click at [160, 188] on span "src_clockify_testing​​​​​​​​" at bounding box center [204, 189] width 211 height 16
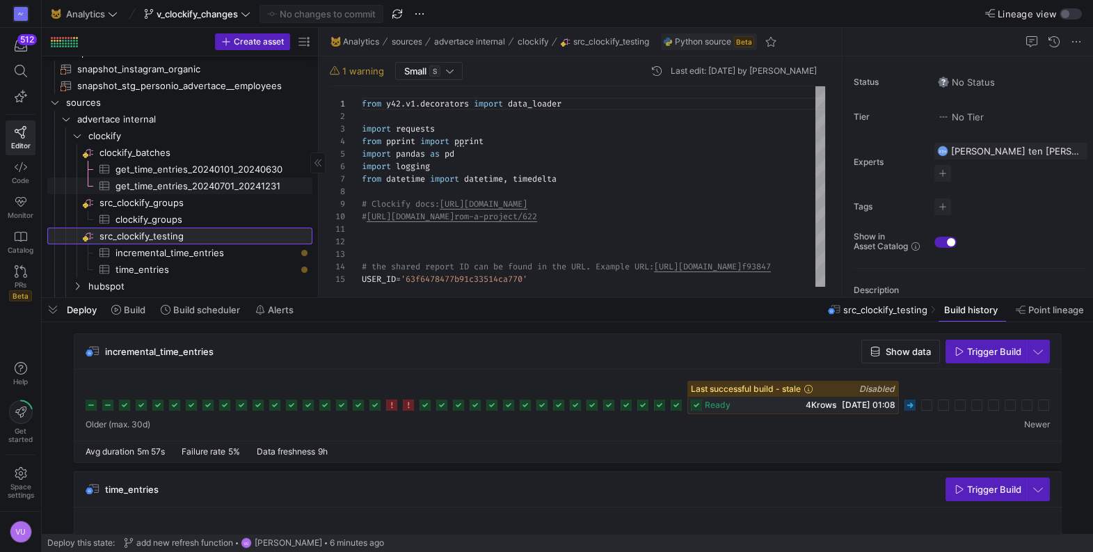
scroll to position [439, 0]
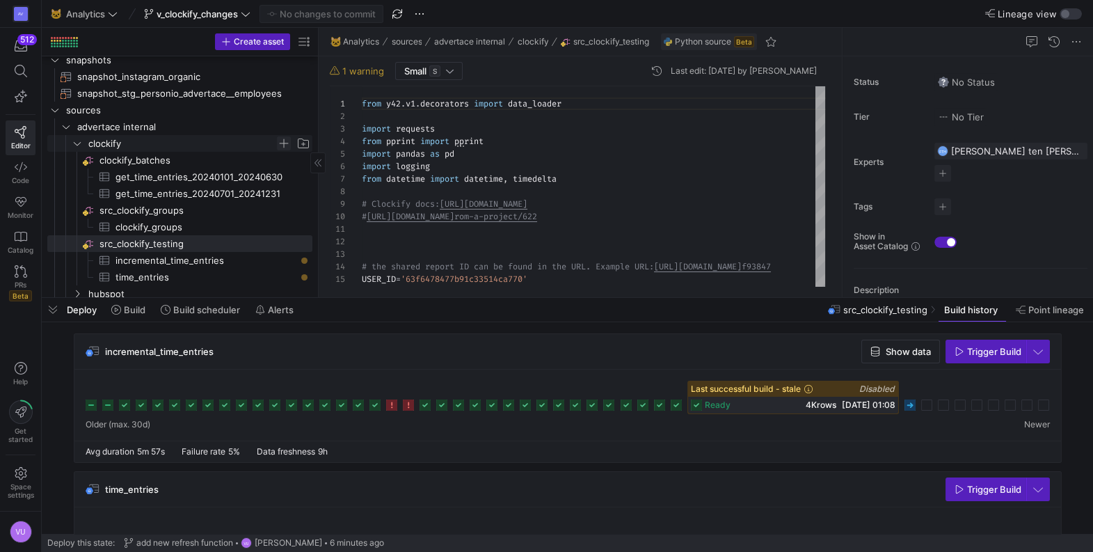
click at [283, 142] on span "Press SPACE to select this row." at bounding box center [284, 143] width 14 height 14
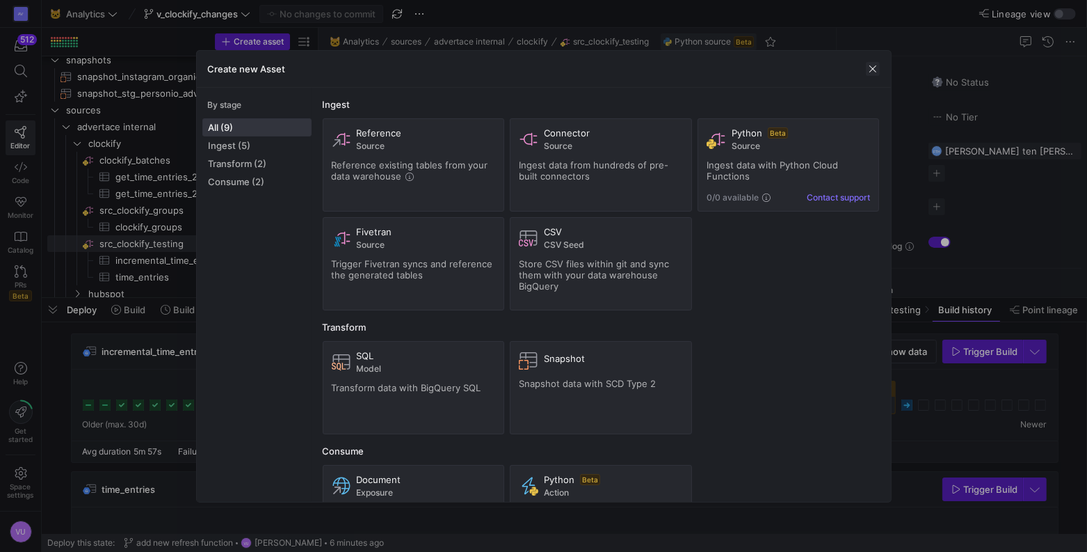
click at [868, 70] on span "button" at bounding box center [873, 69] width 14 height 14
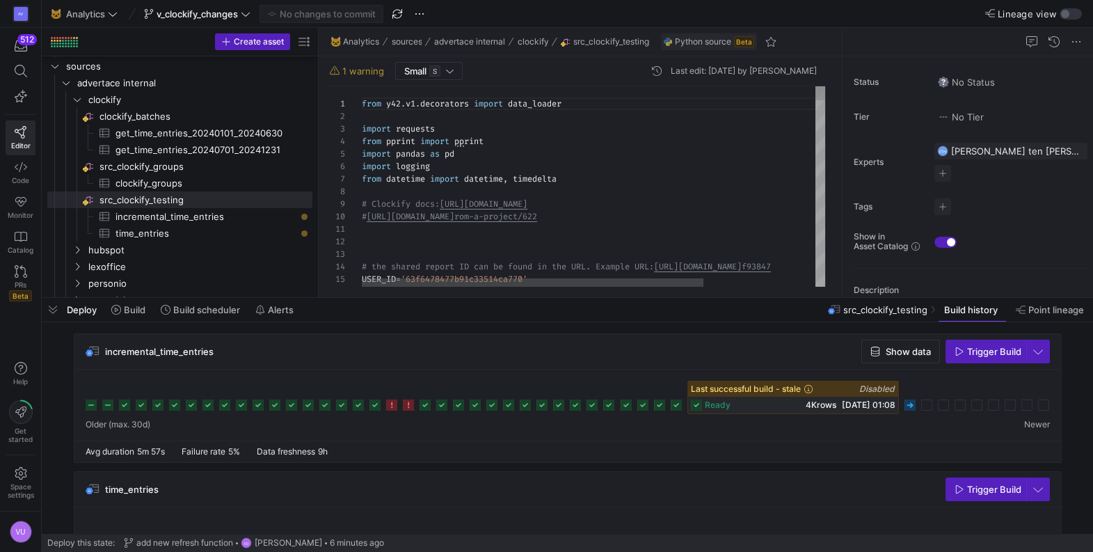
scroll to position [87, 0]
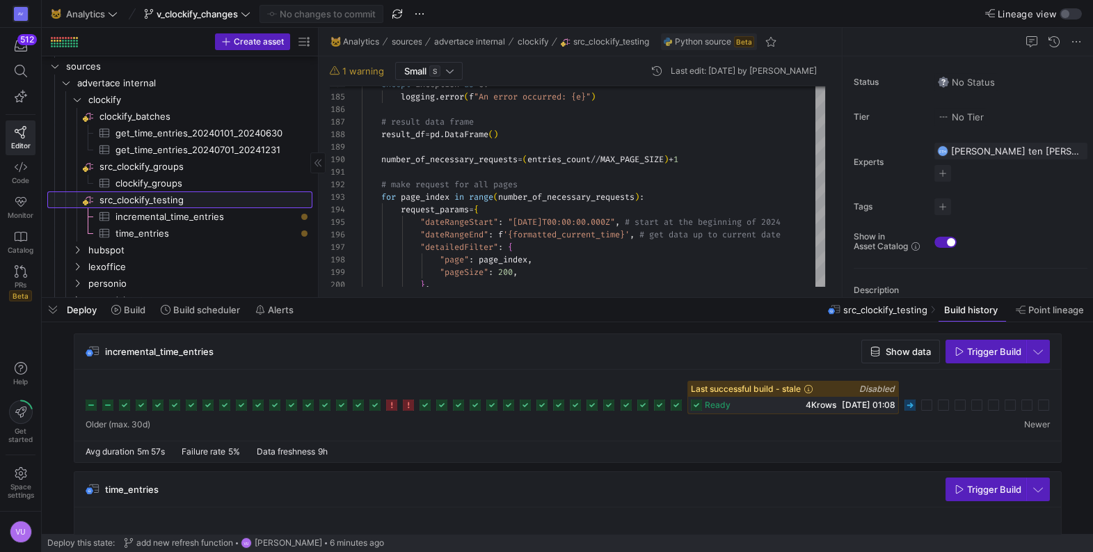
click at [168, 202] on span "src_clockify_testing​​​​​​​​" at bounding box center [204, 200] width 211 height 16
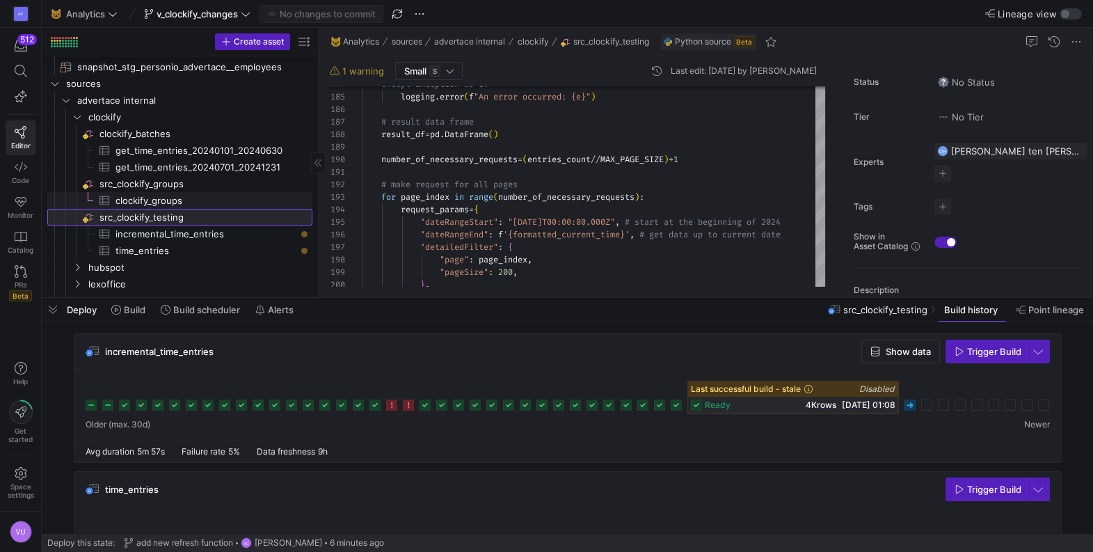
scroll to position [463, 0]
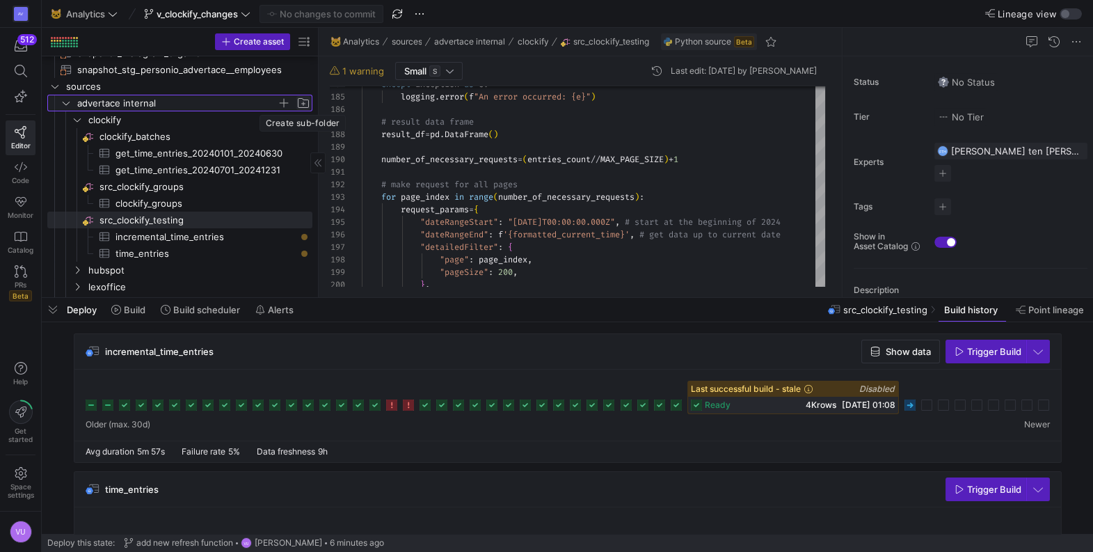
click at [305, 101] on span "Press SPACE to select this row." at bounding box center [303, 103] width 14 height 14
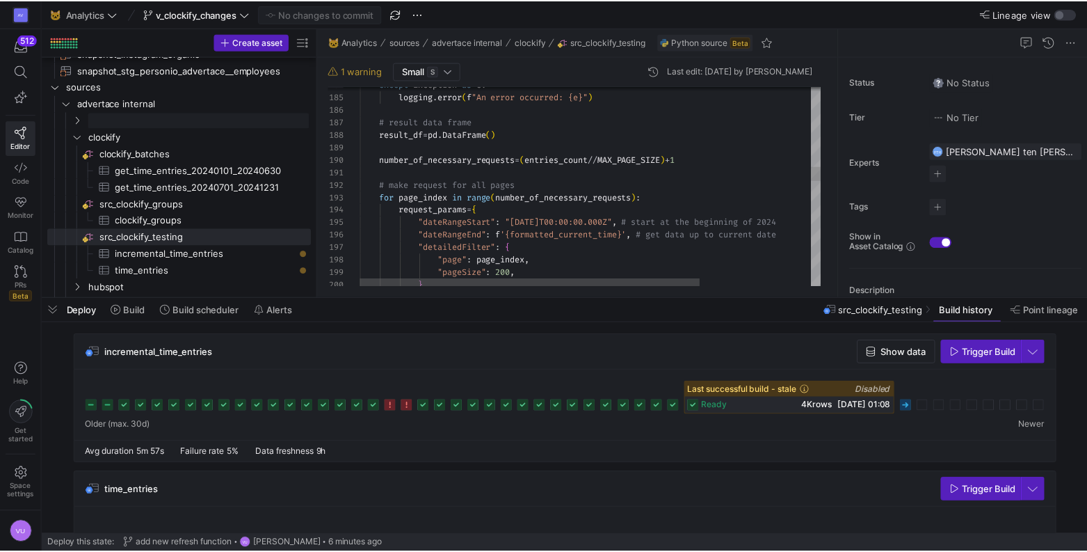
scroll to position [75, 40]
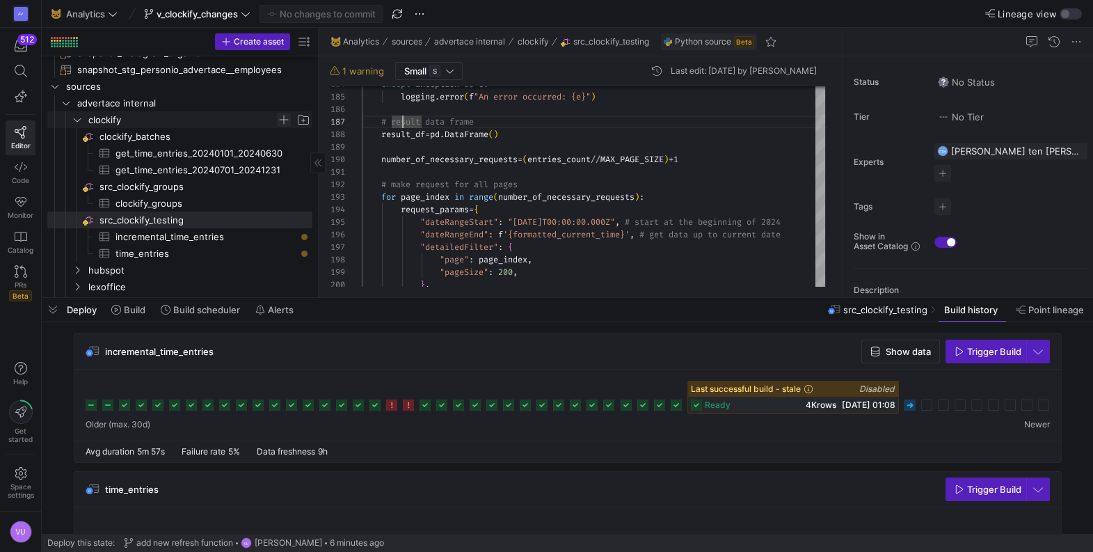
click at [283, 122] on span "Press SPACE to select this row." at bounding box center [284, 120] width 14 height 14
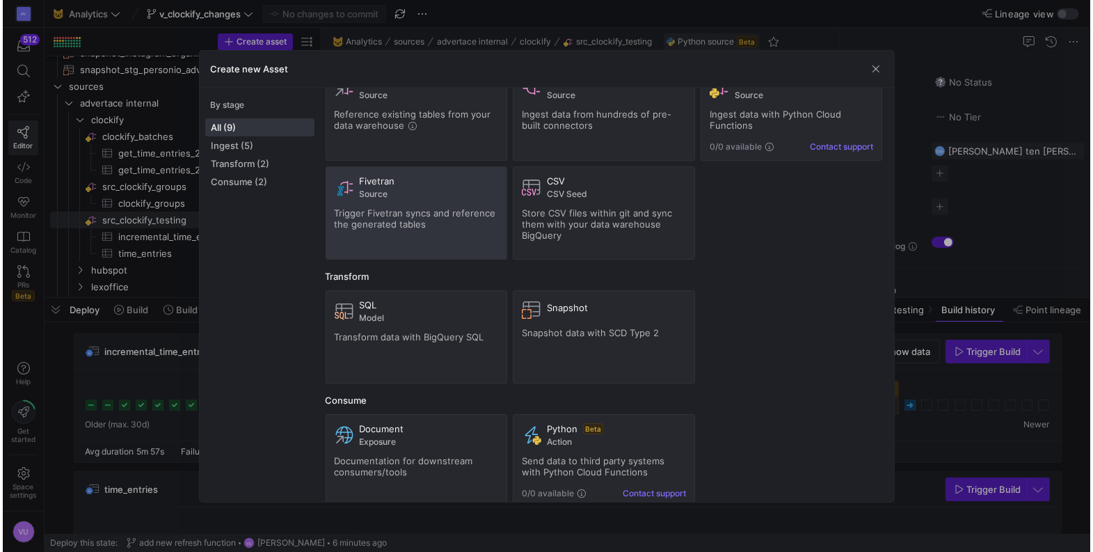
scroll to position [0, 0]
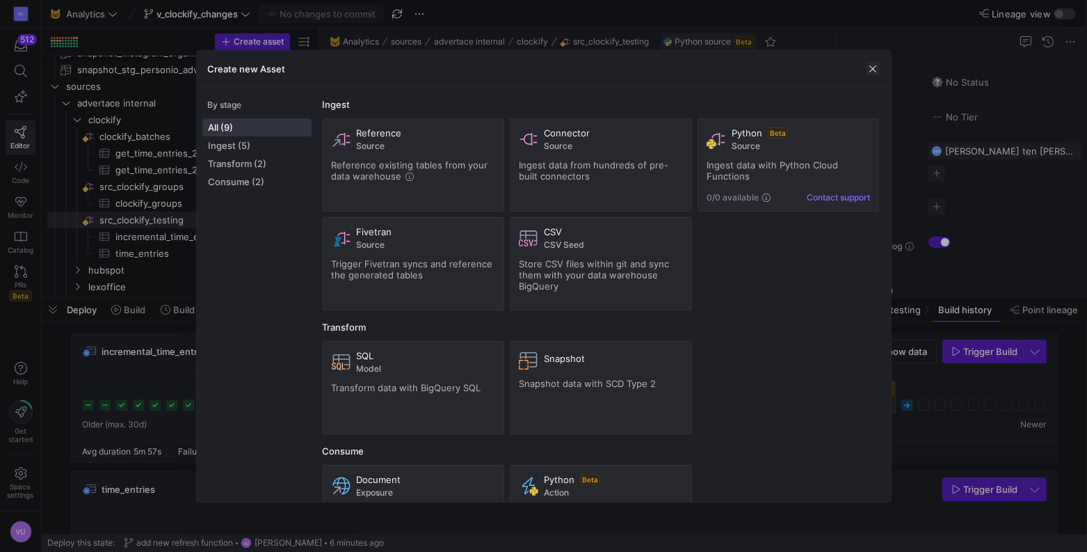
click at [870, 66] on span "button" at bounding box center [873, 69] width 14 height 14
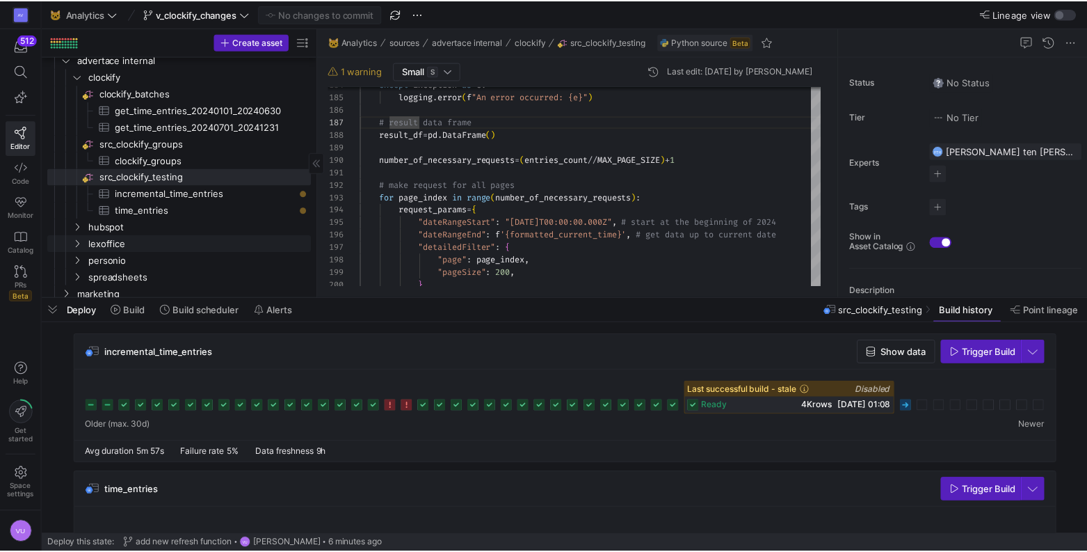
scroll to position [508, 0]
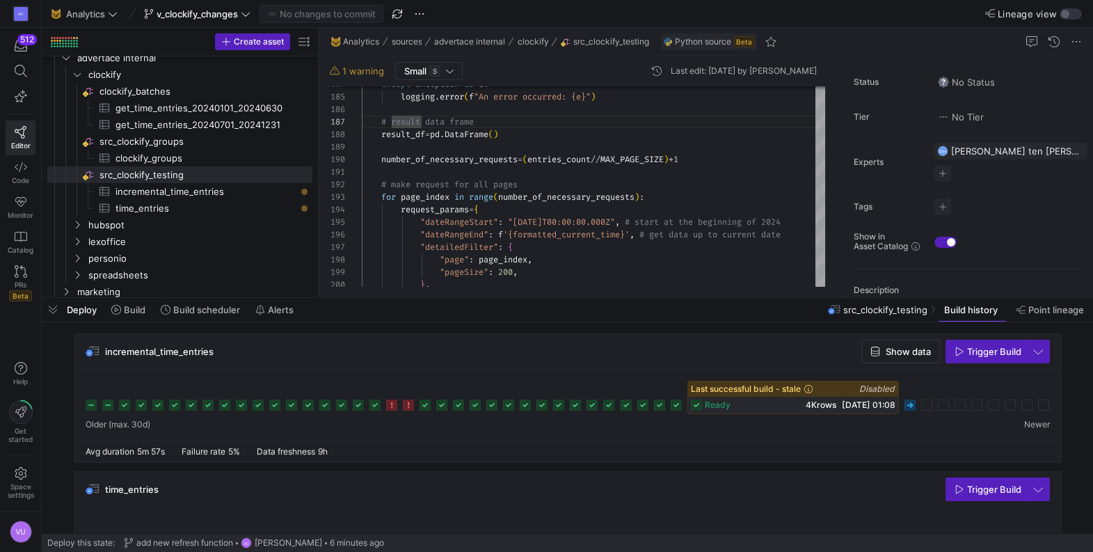
click at [909, 410] on div at bounding box center [568, 397] width 964 height 33
click at [909, 410] on icon at bounding box center [909, 404] width 11 height 11
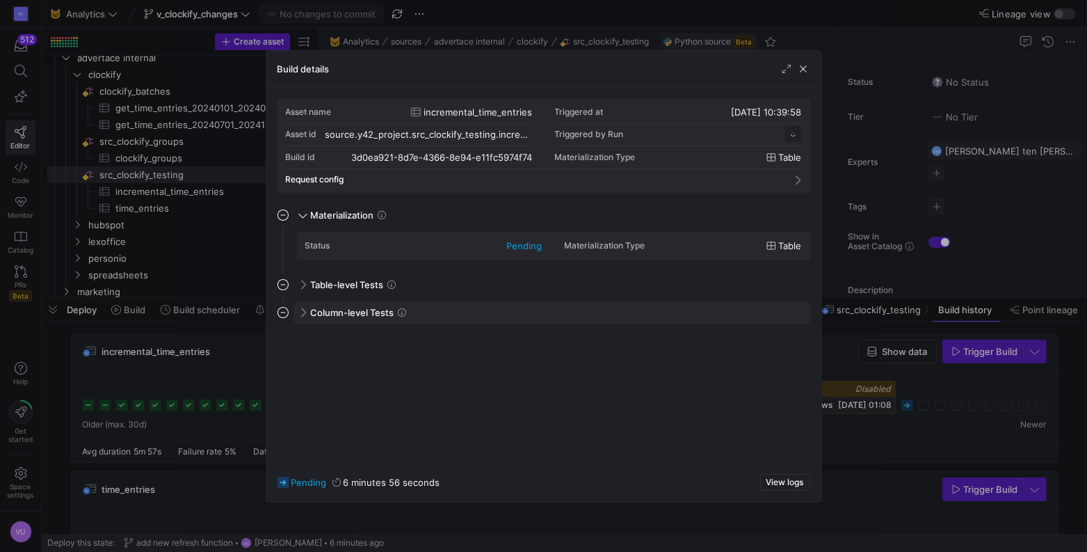
scroll to position [125, 0]
click at [359, 310] on span "Column-level Tests" at bounding box center [352, 312] width 83 height 11
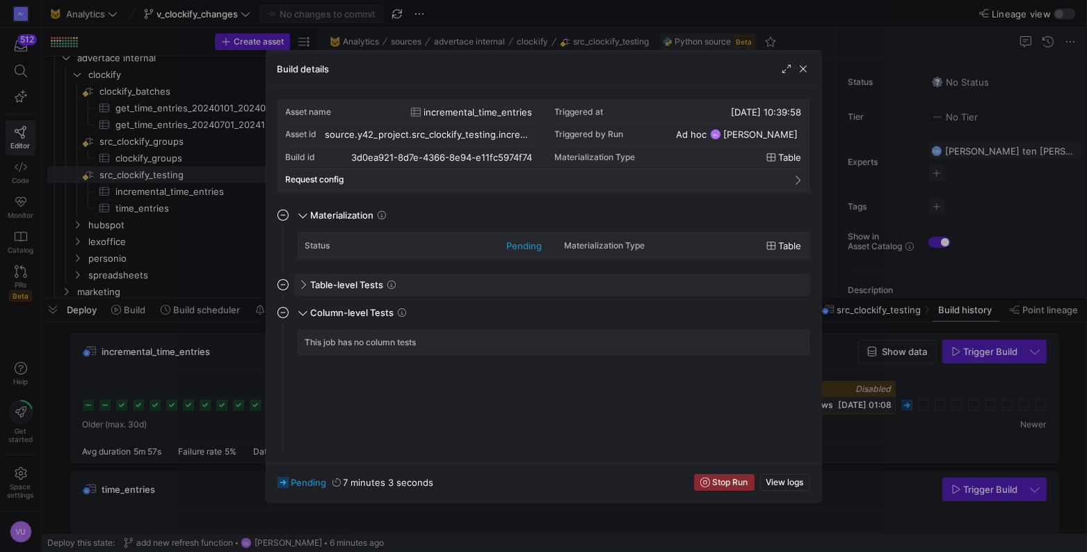
click at [359, 287] on span "Table-level Tests" at bounding box center [347, 284] width 73 height 11
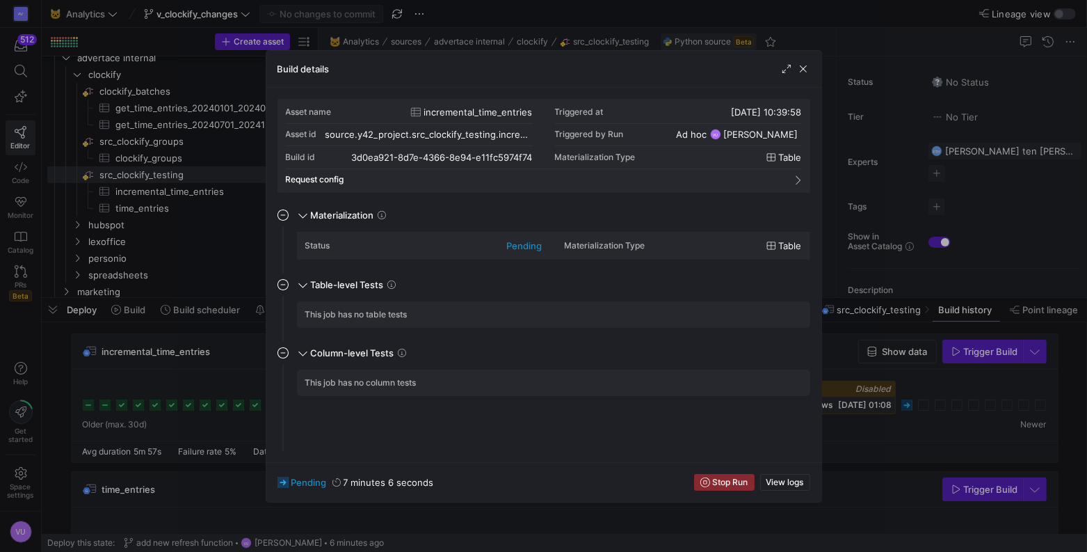
click at [774, 243] on icon at bounding box center [772, 246] width 10 height 10
click at [791, 481] on span "View logs" at bounding box center [786, 482] width 38 height 10
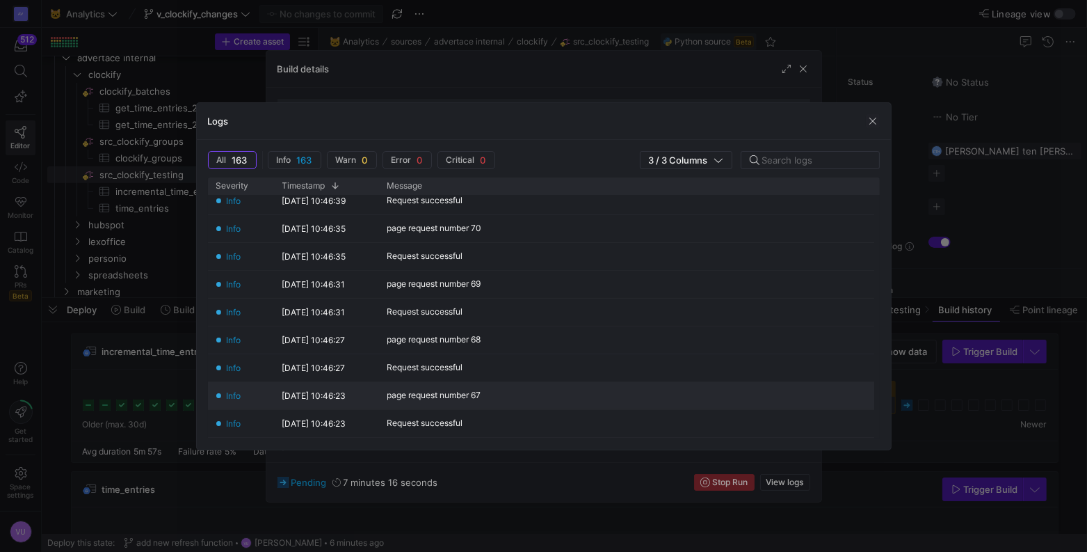
scroll to position [440, 0]
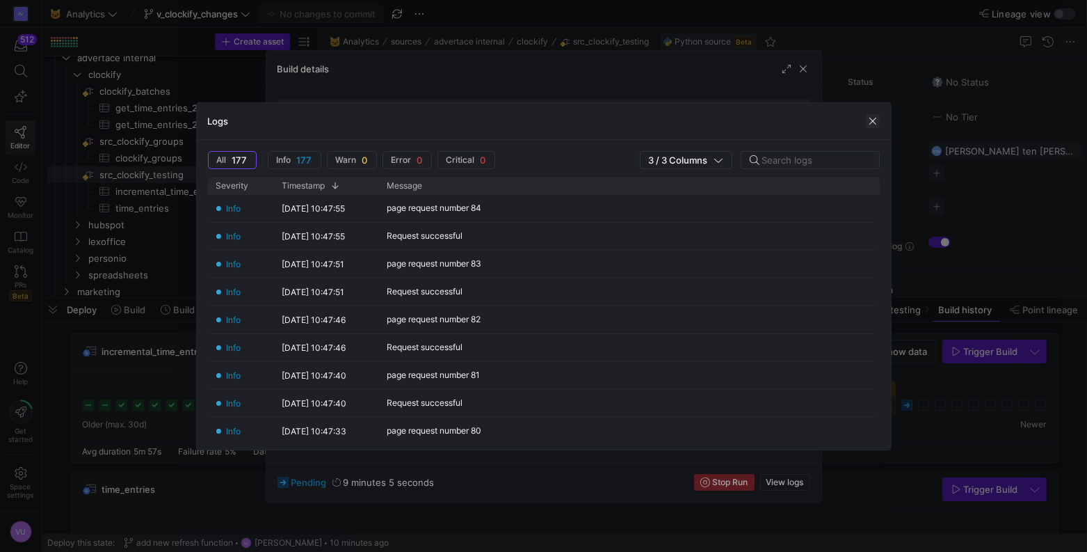
click at [874, 123] on span "button" at bounding box center [873, 121] width 14 height 14
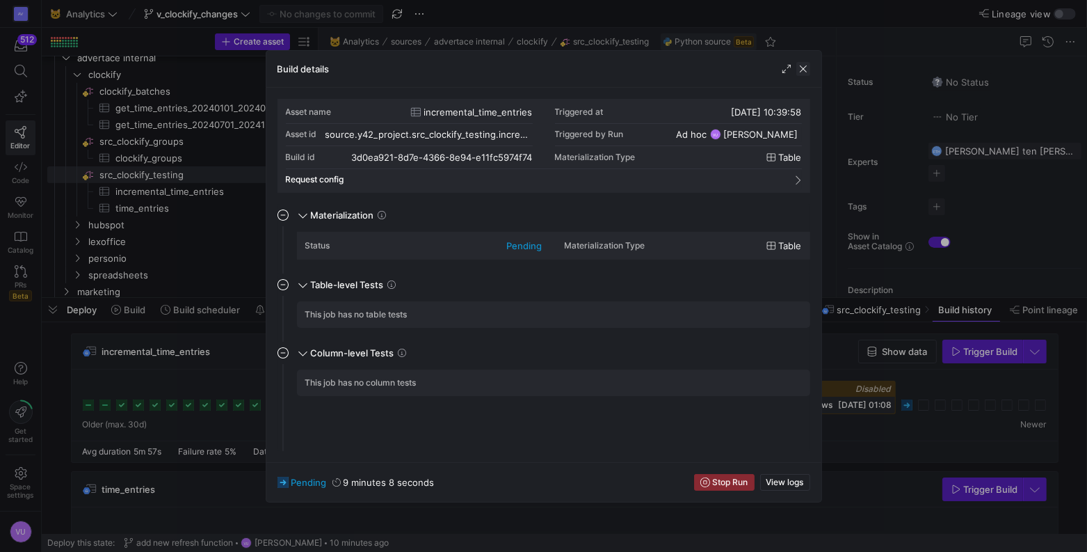
click at [802, 67] on span "button" at bounding box center [804, 69] width 14 height 14
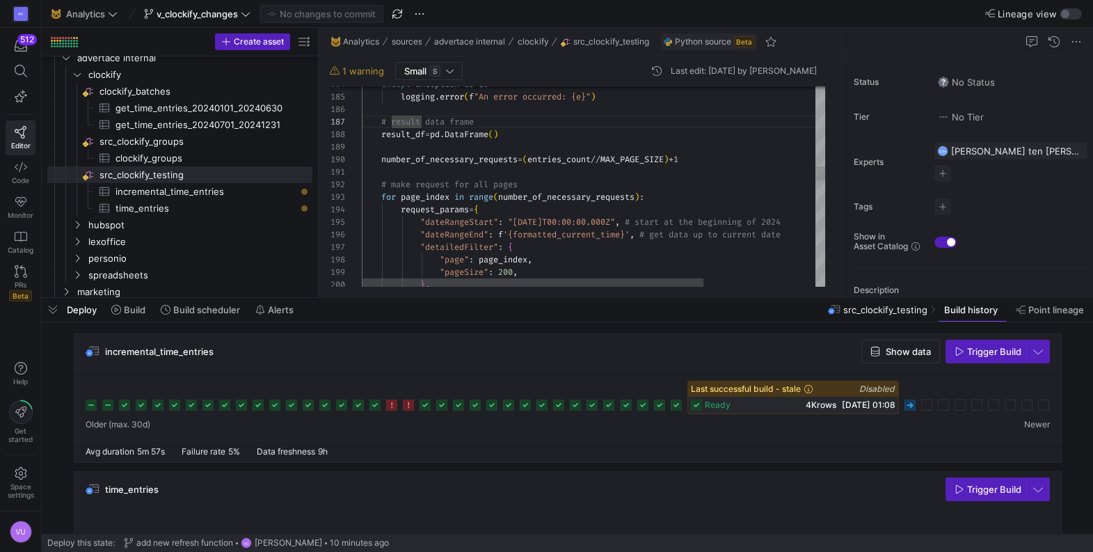
type textarea "# make request for all pages for page_index in range(number_of_necessary_reques…"
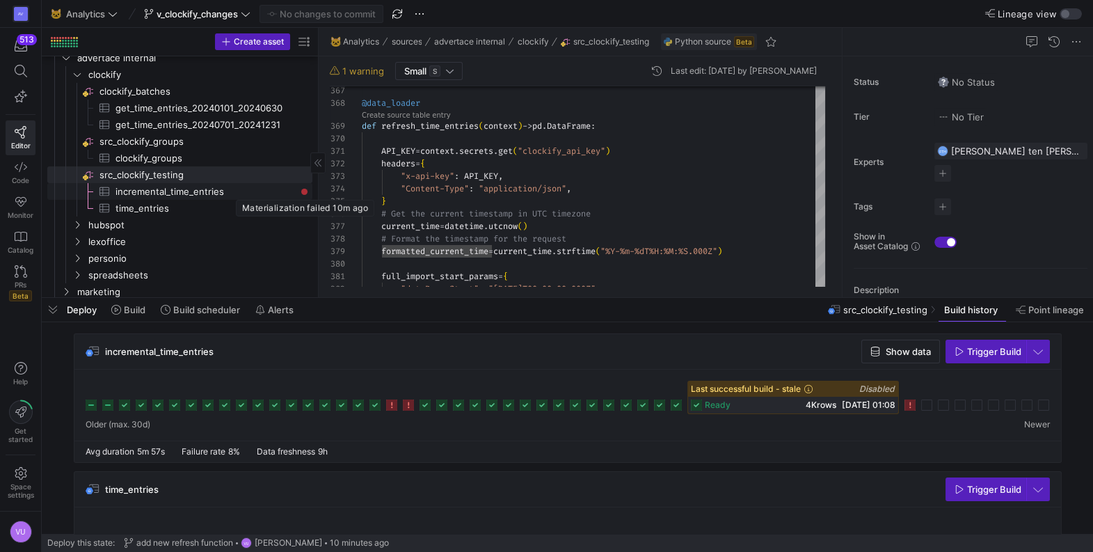
click at [305, 191] on div "Press SPACE to select this row." at bounding box center [305, 192] width 6 height 6
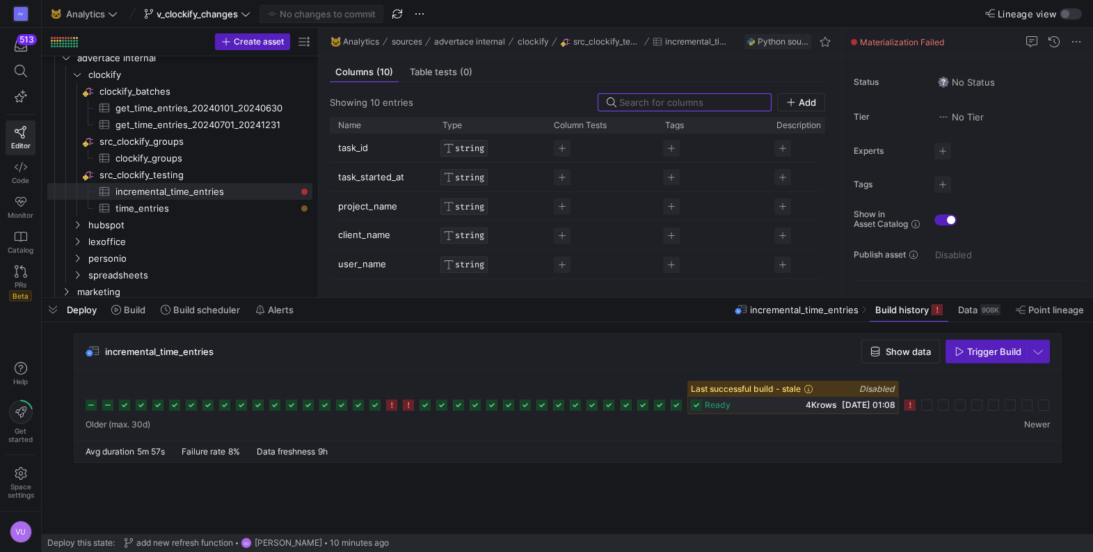
click at [909, 406] on icon at bounding box center [909, 404] width 11 height 11
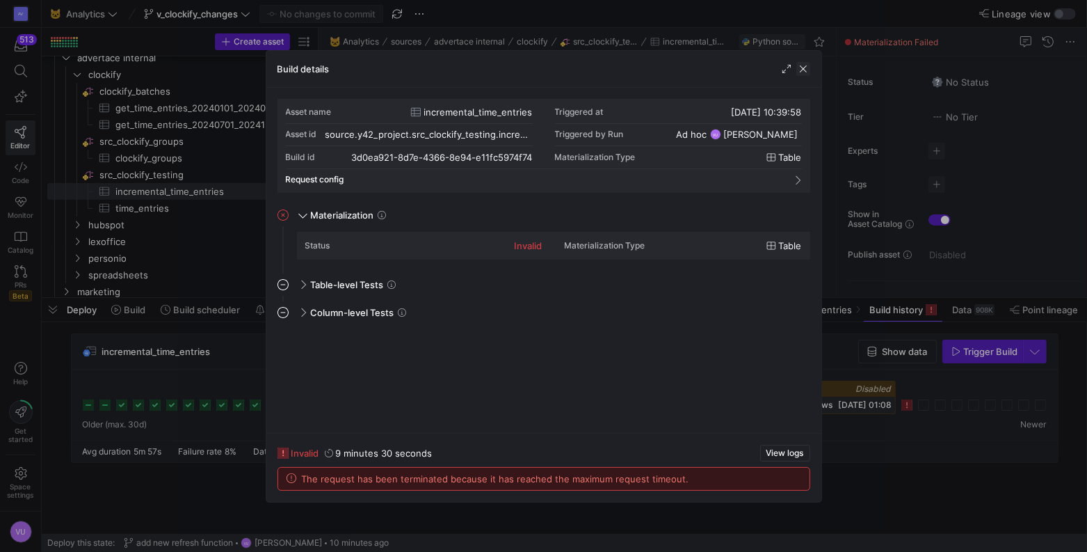
click at [800, 70] on span "button" at bounding box center [804, 69] width 14 height 14
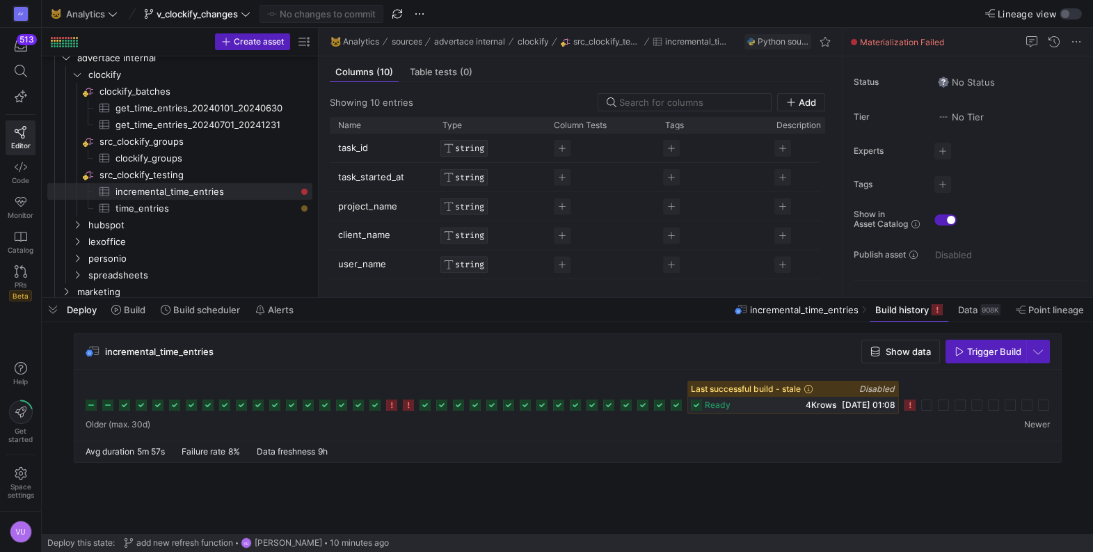
click at [909, 404] on rect at bounding box center [909, 404] width 11 height 11
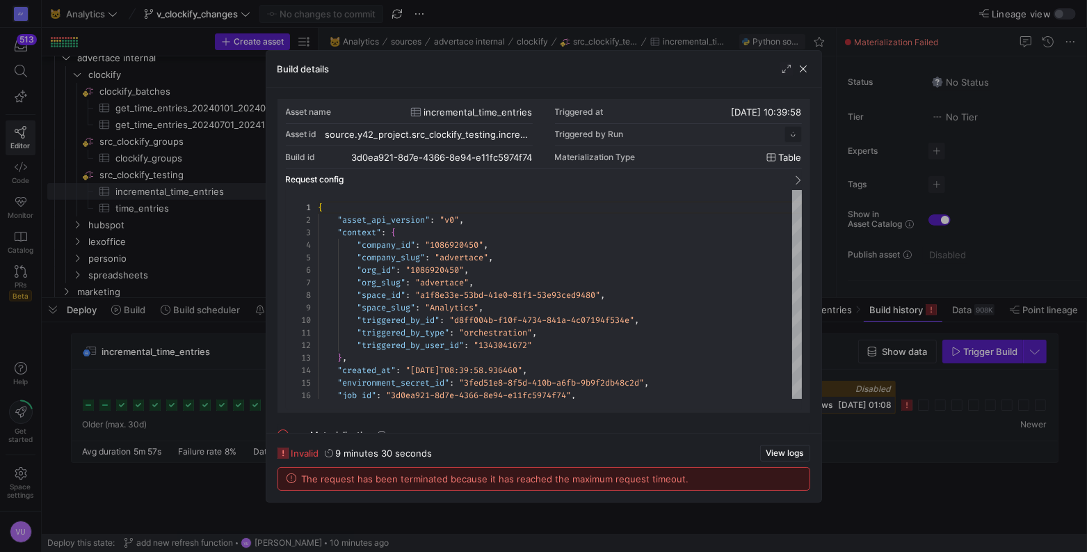
scroll to position [125, 0]
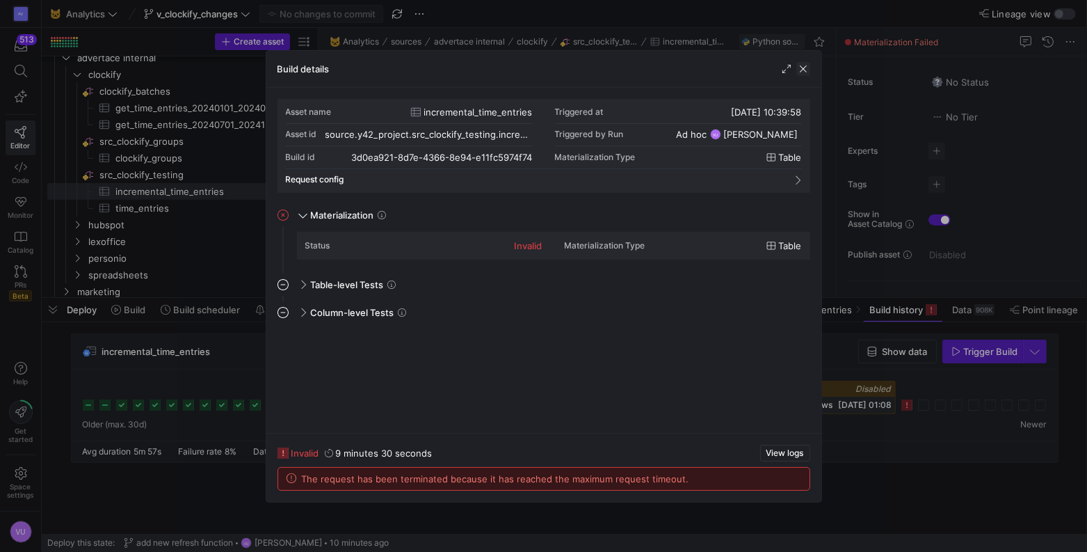
click at [802, 72] on span "button" at bounding box center [804, 69] width 14 height 14
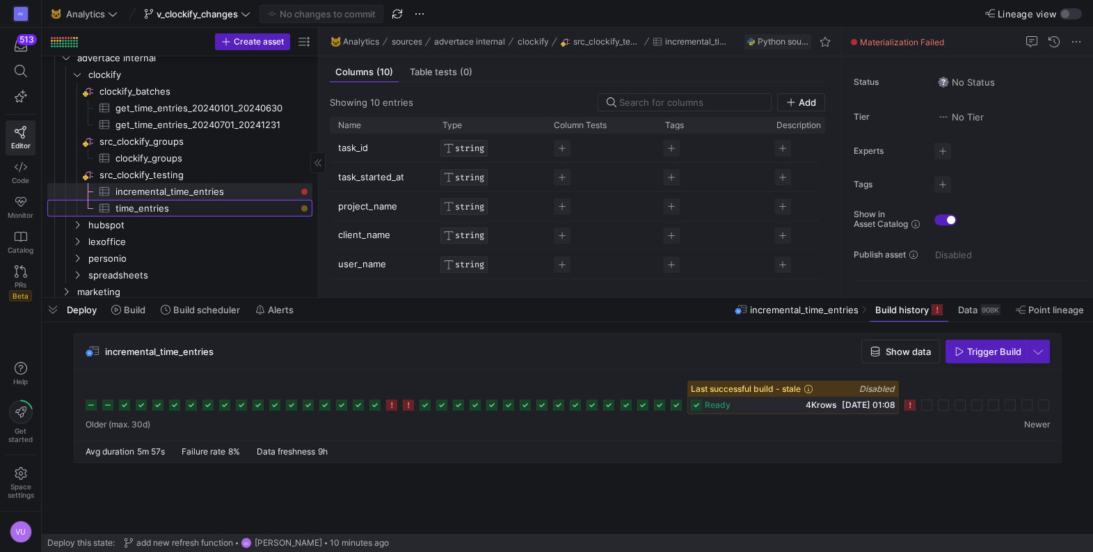
click at [154, 207] on span "time_entries​​​​​​​​​" at bounding box center [205, 208] width 181 height 16
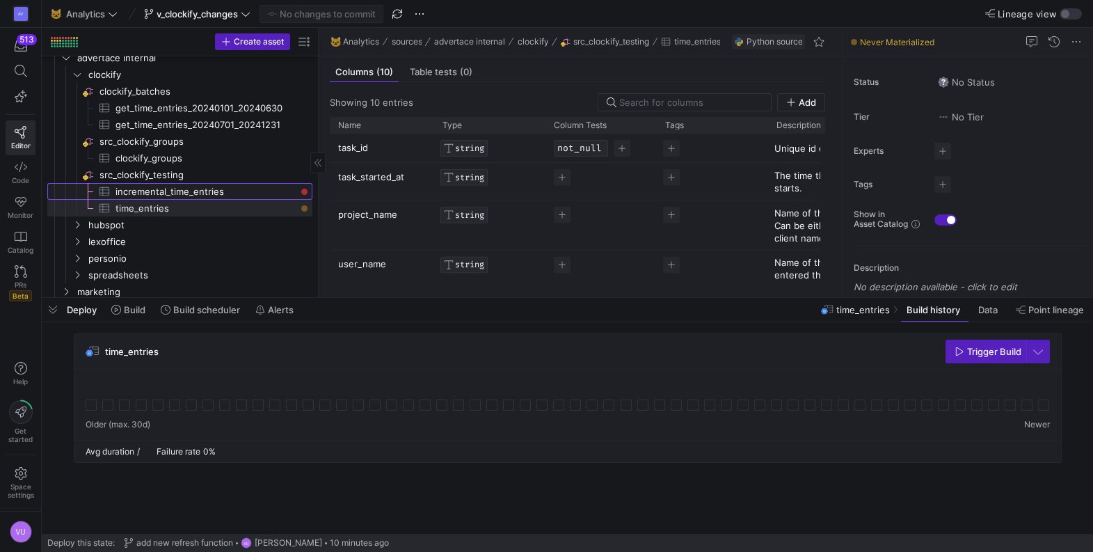
click at [306, 191] on div "Press SPACE to select this row." at bounding box center [305, 192] width 6 height 6
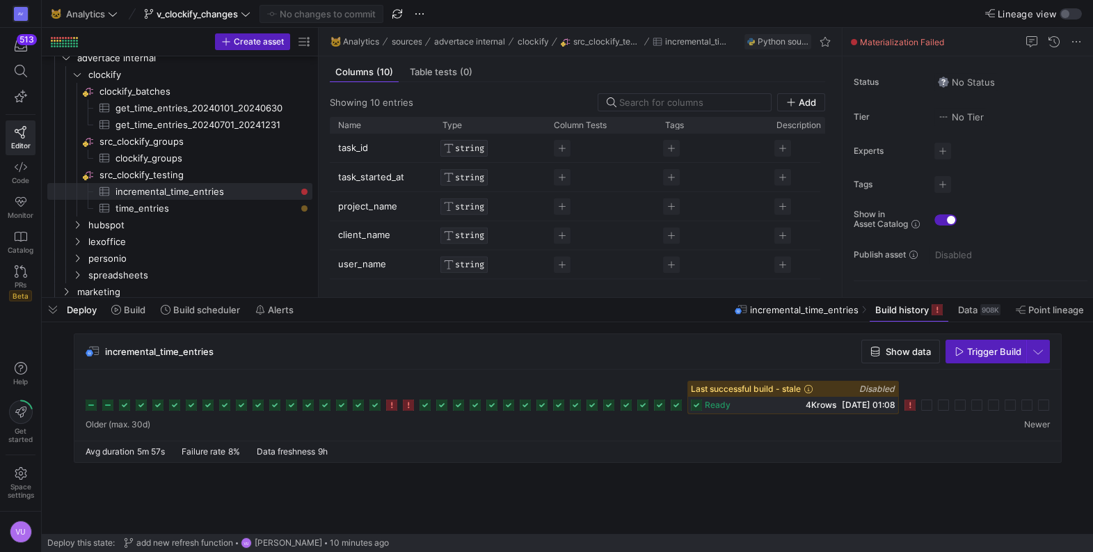
click at [915, 436] on div at bounding box center [567, 404] width 987 height 71
click at [694, 404] on icon at bounding box center [696, 404] width 11 height 11
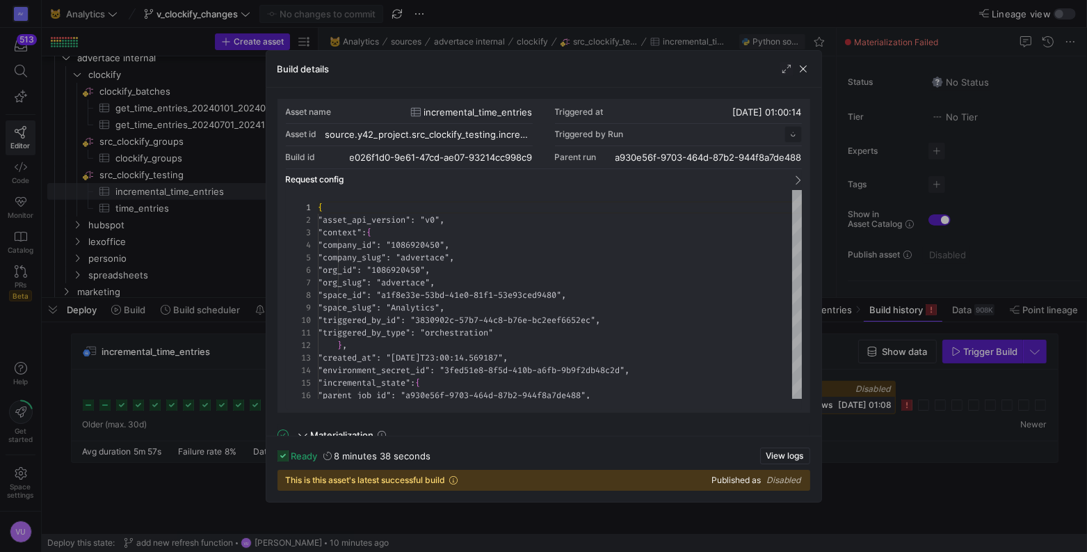
scroll to position [125, 0]
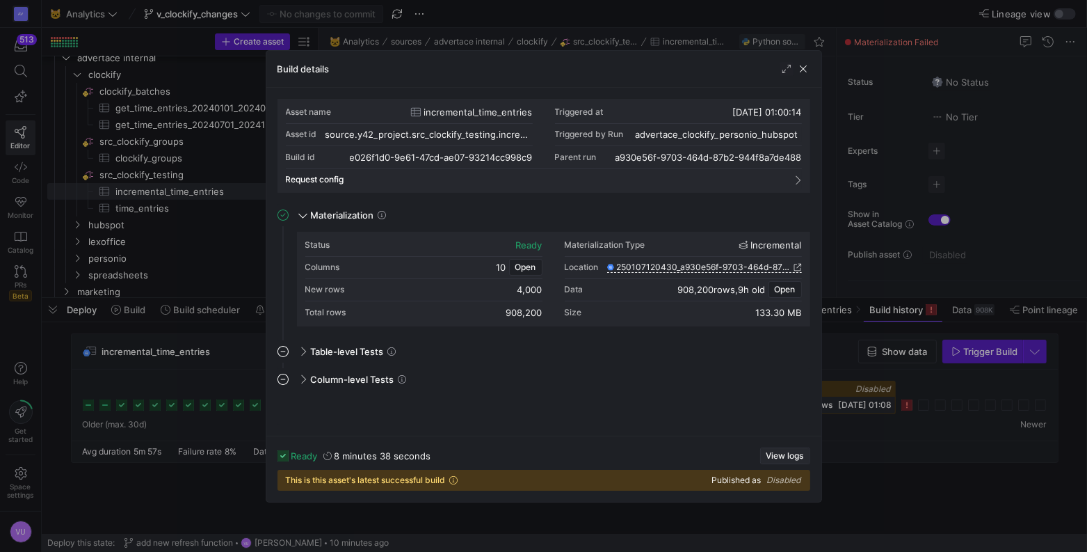
click at [782, 458] on span "View logs" at bounding box center [786, 456] width 38 height 10
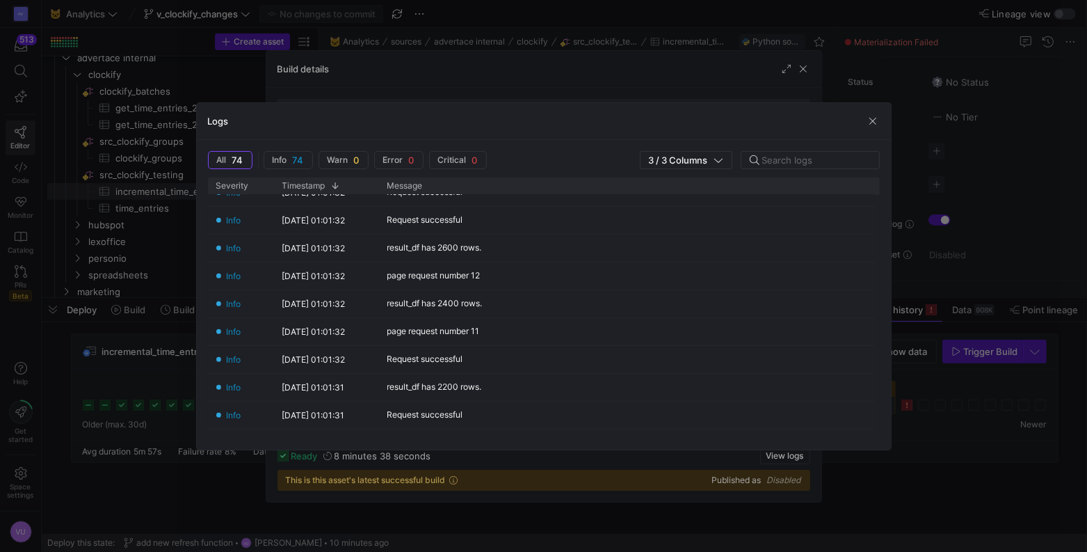
scroll to position [758, 0]
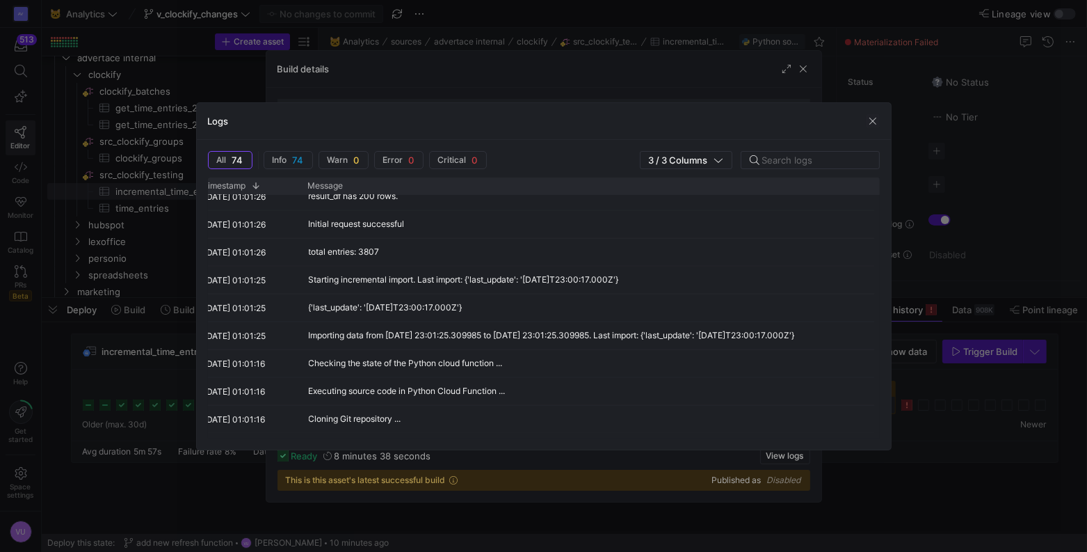
click at [921, 279] on div at bounding box center [543, 276] width 1087 height 552
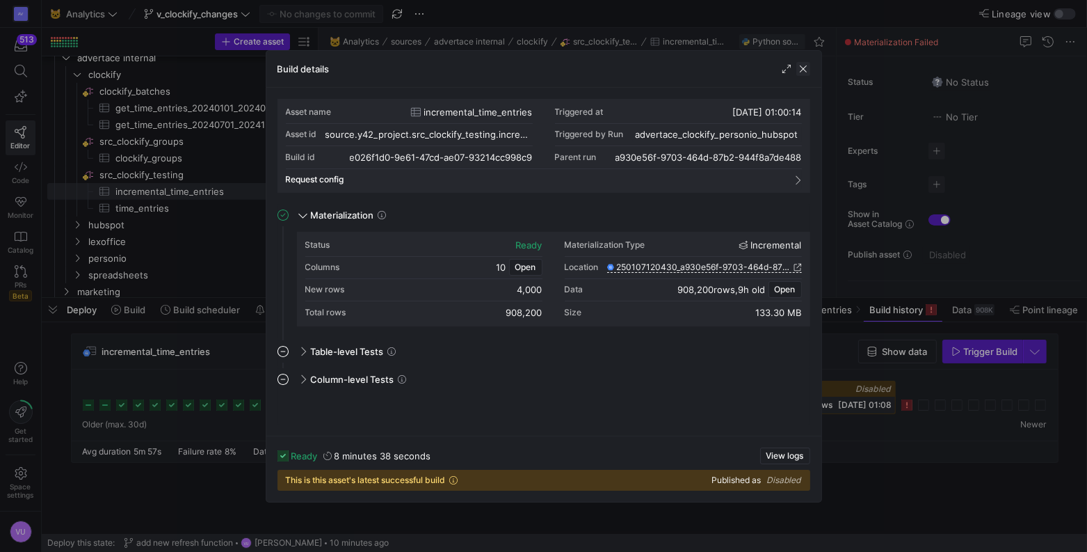
click at [803, 68] on span "button" at bounding box center [804, 69] width 14 height 14
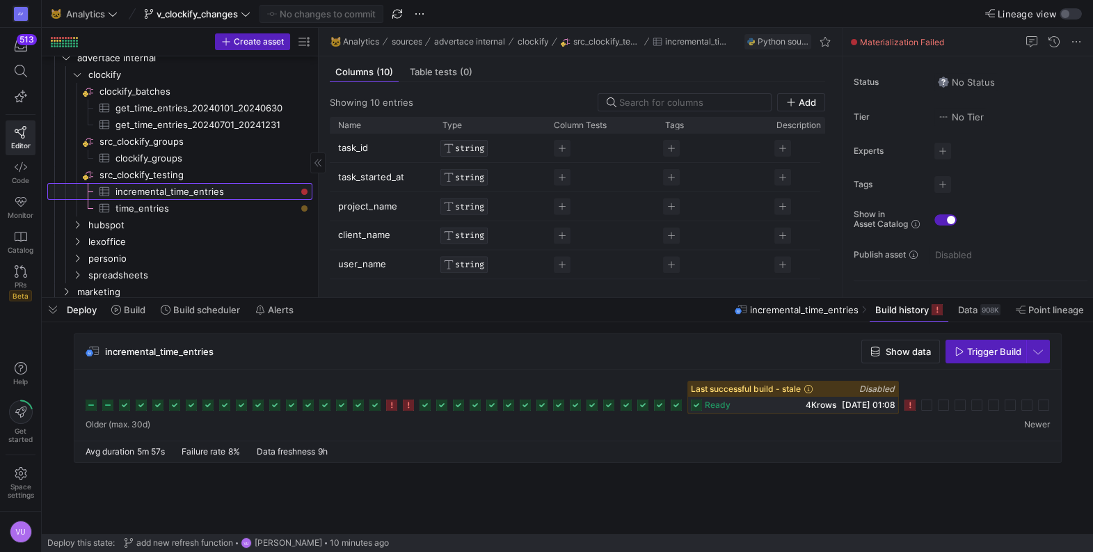
click at [164, 189] on span "incremental_time_entries​​​​​​​​​" at bounding box center [205, 192] width 181 height 16
click at [170, 172] on span "src_clockify_testing​​​​​​​​" at bounding box center [204, 175] width 211 height 16
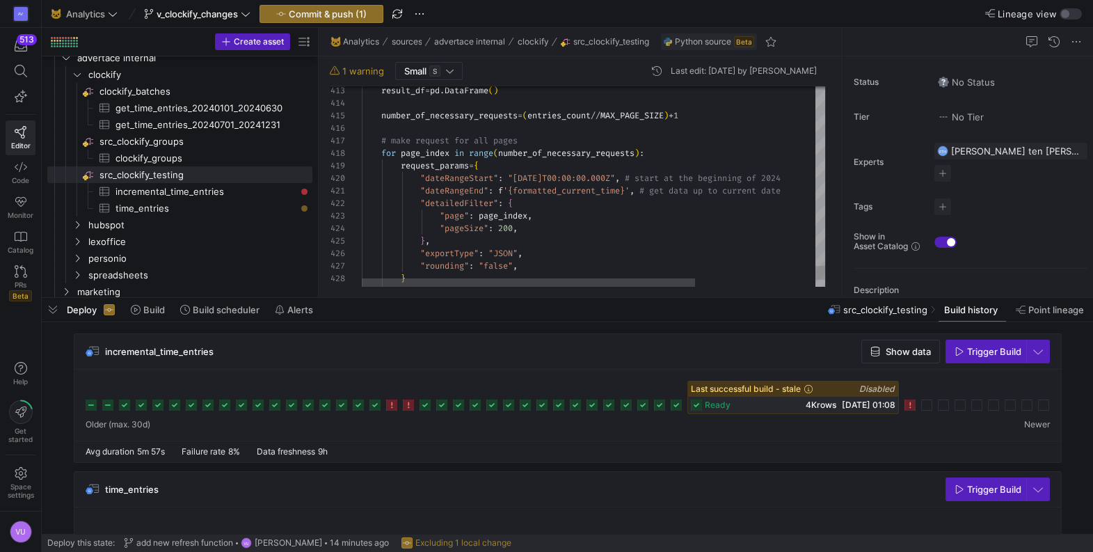
scroll to position [112, 175]
type textarea "# result data frame result_df = pd.DataFrame() number_of_necessary_requests = (…"
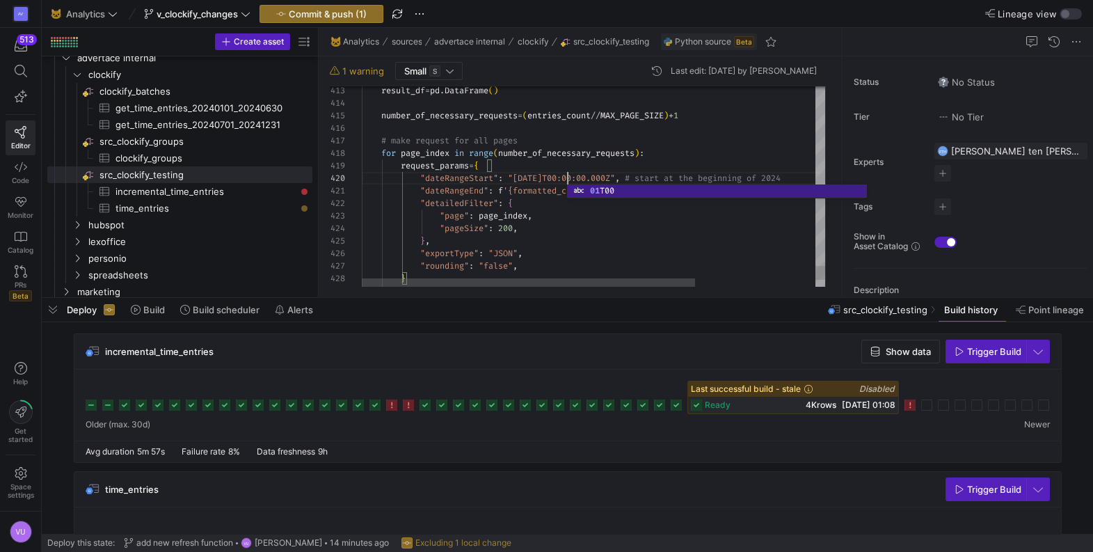
scroll to position [100, 129]
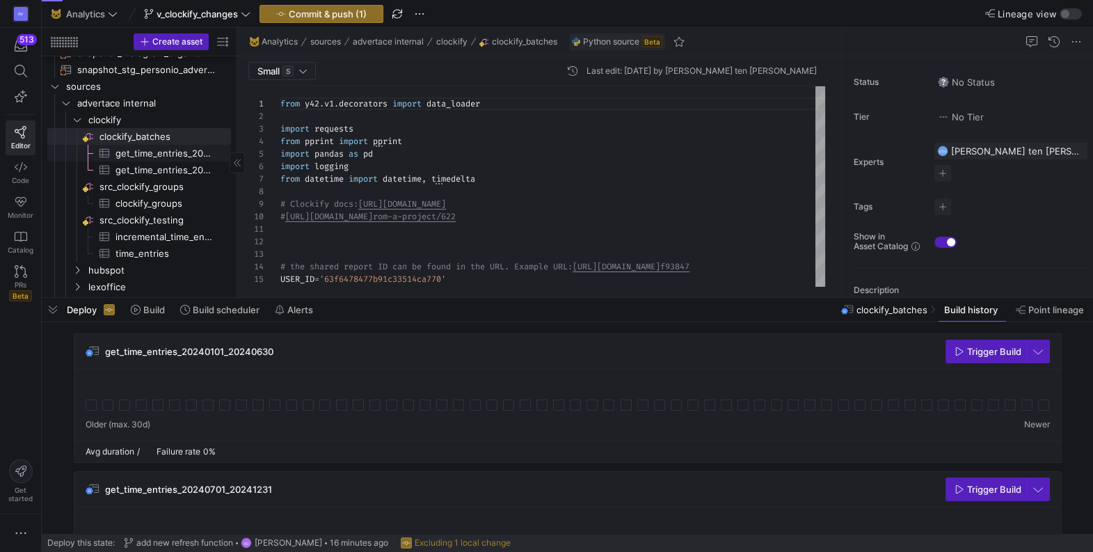
click at [150, 154] on span "get_time_entries_20240101_20240630​​​​​​​​​" at bounding box center [164, 153] width 99 height 16
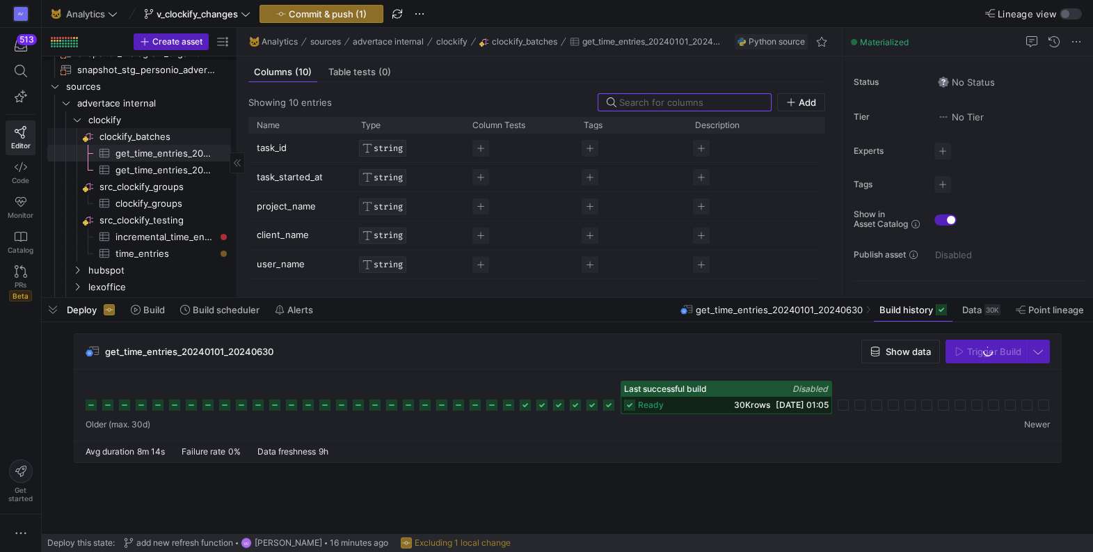
click at [174, 131] on span "clockify_batches​​​​​​​​" at bounding box center [163, 137] width 129 height 16
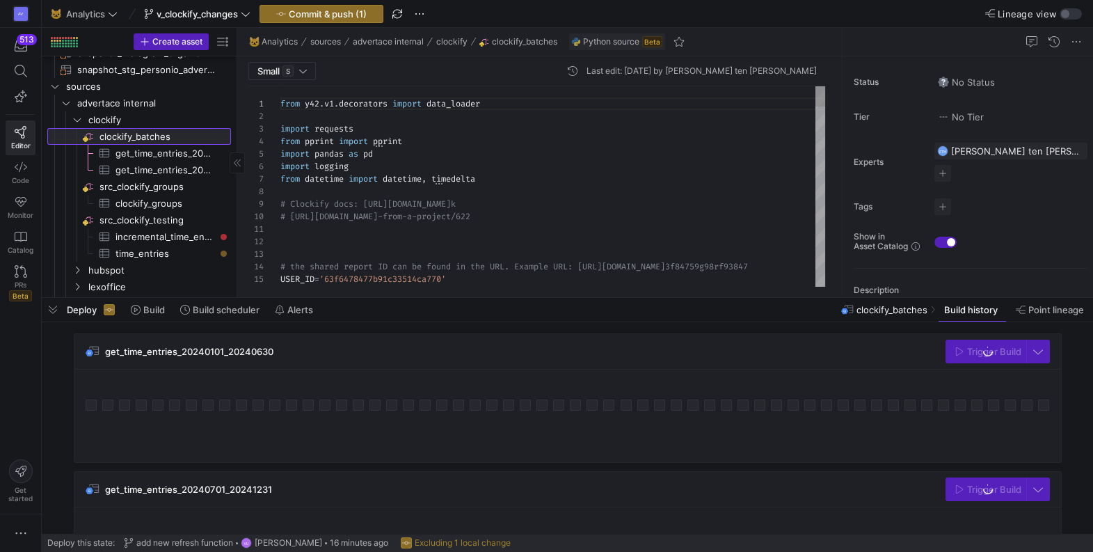
scroll to position [125, 0]
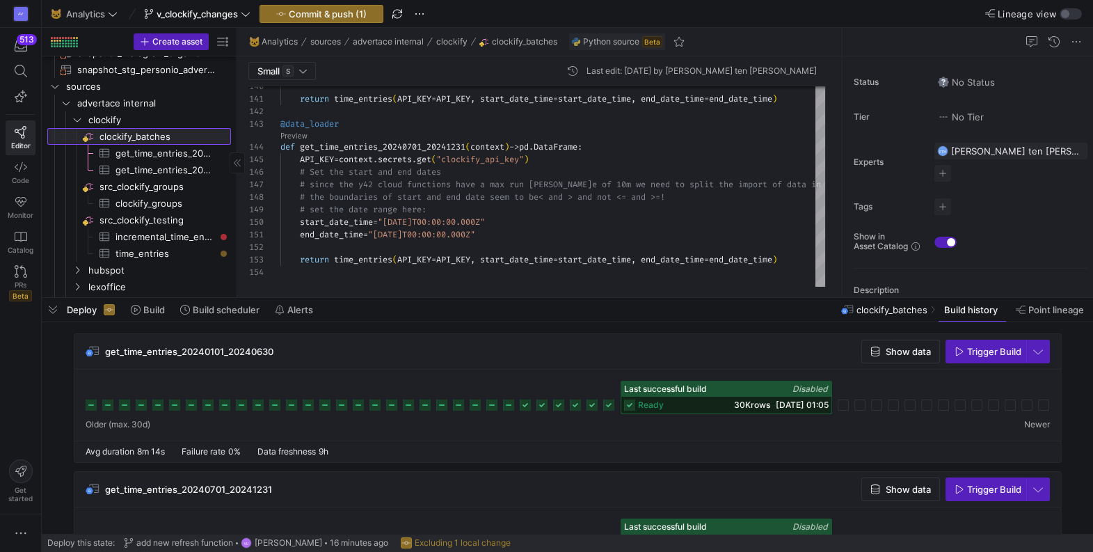
click at [173, 136] on span "clockify_batches​​​​​​​​" at bounding box center [163, 137] width 129 height 16
click at [983, 358] on span "button" at bounding box center [985, 351] width 79 height 22
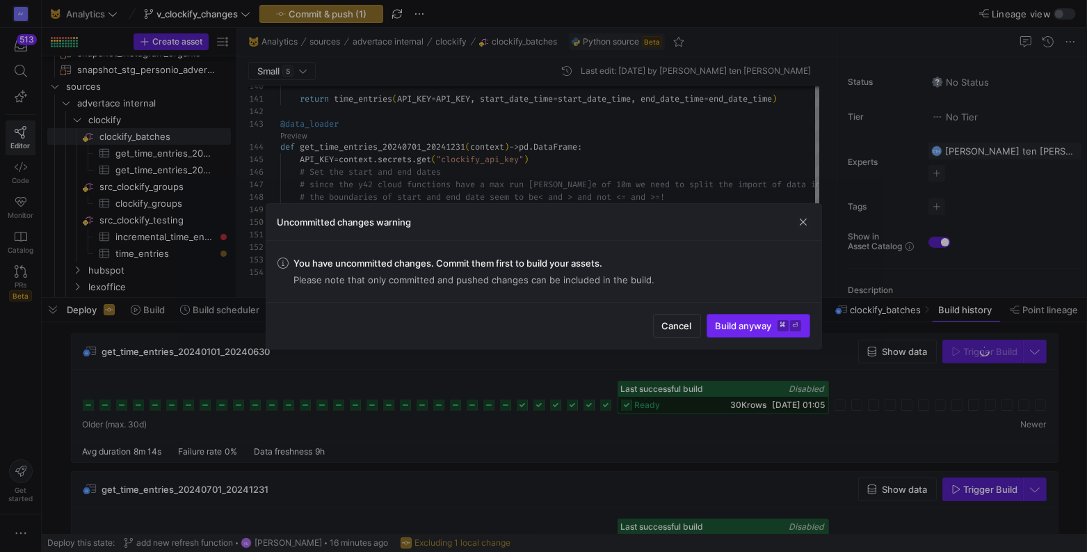
click at [738, 326] on span "Build anyway ⌘ ⏎" at bounding box center [759, 325] width 86 height 11
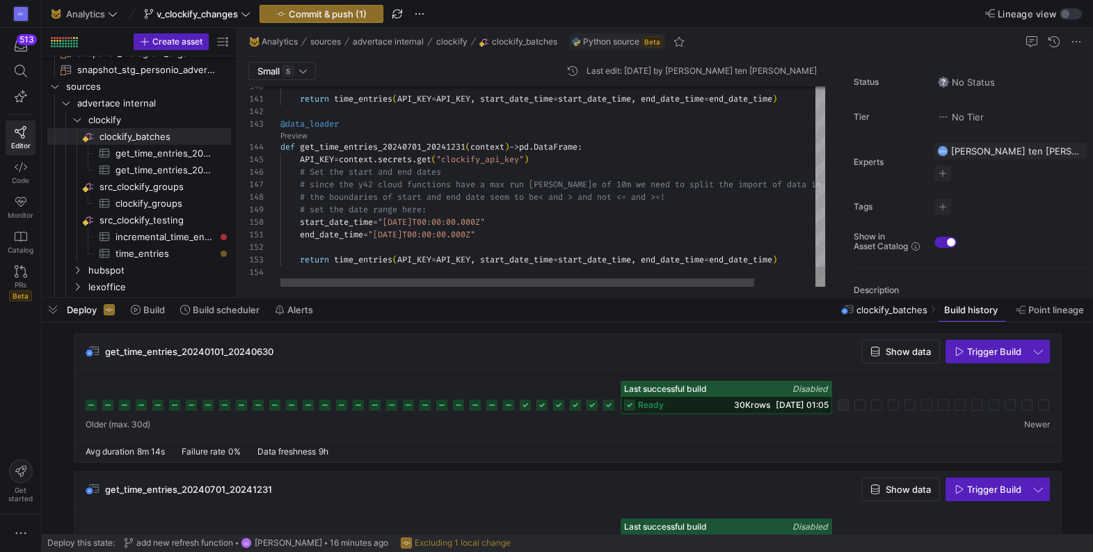
scroll to position [100, 150]
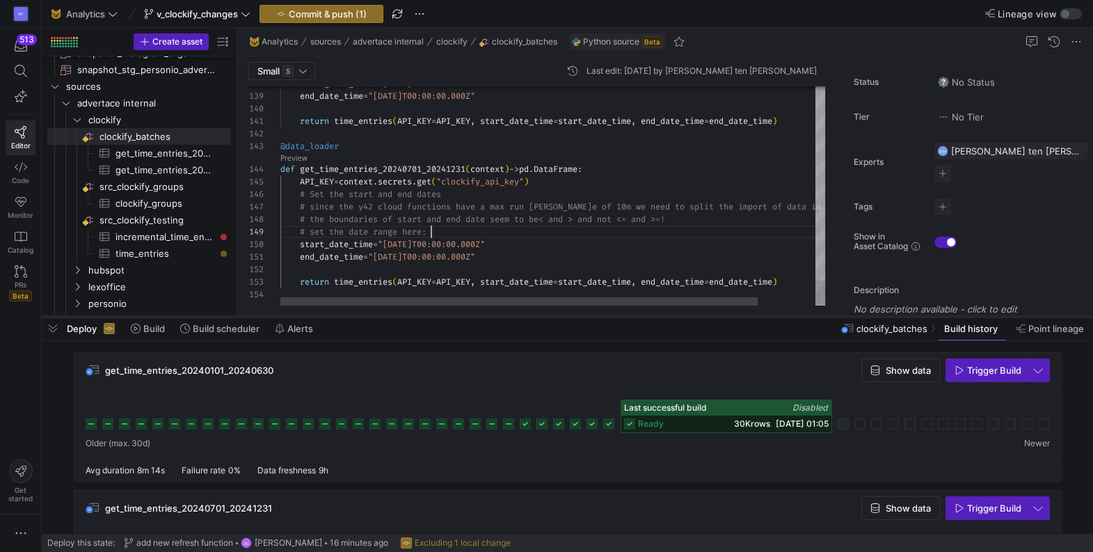
drag, startPoint x: 587, startPoint y: 298, endPoint x: 597, endPoint y: 317, distance: 21.2
click at [597, 317] on div at bounding box center [567, 317] width 1051 height 6
click at [900, 328] on span "clockify_batches" at bounding box center [891, 328] width 71 height 11
click at [948, 331] on span "Build history" at bounding box center [971, 328] width 54 height 11
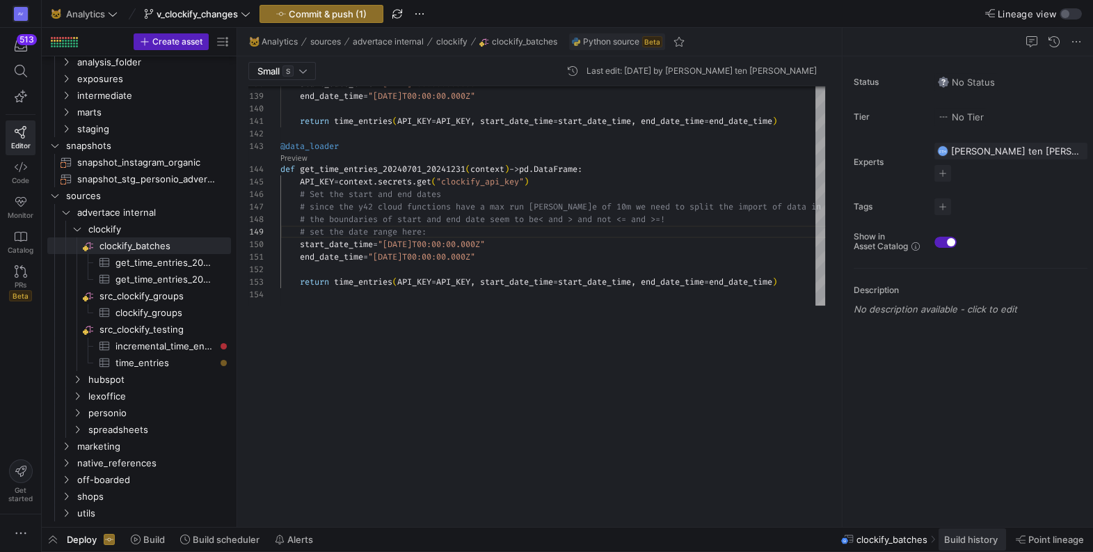
scroll to position [30, 0]
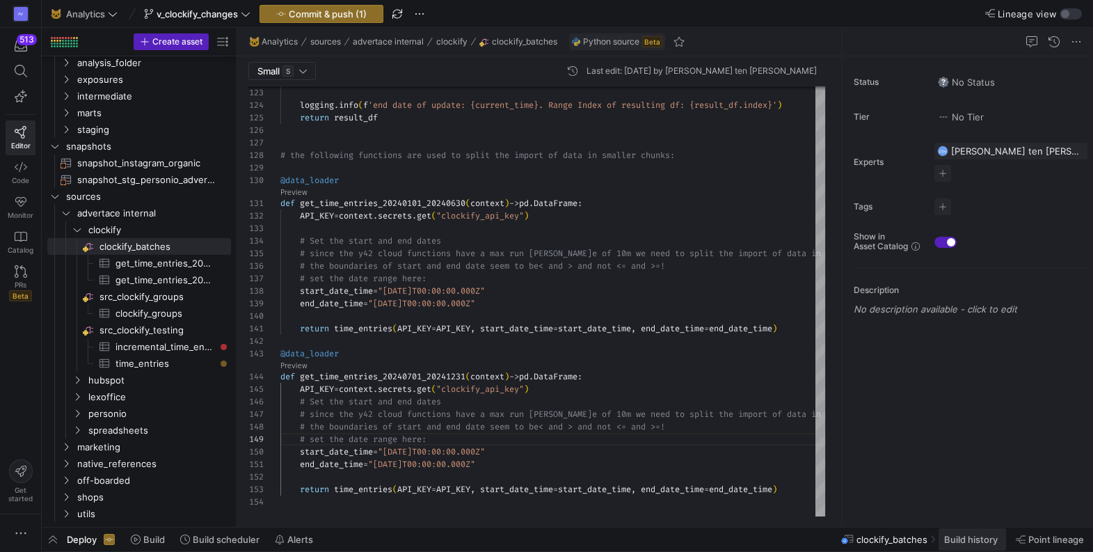
click at [955, 541] on span "Build history" at bounding box center [971, 539] width 54 height 11
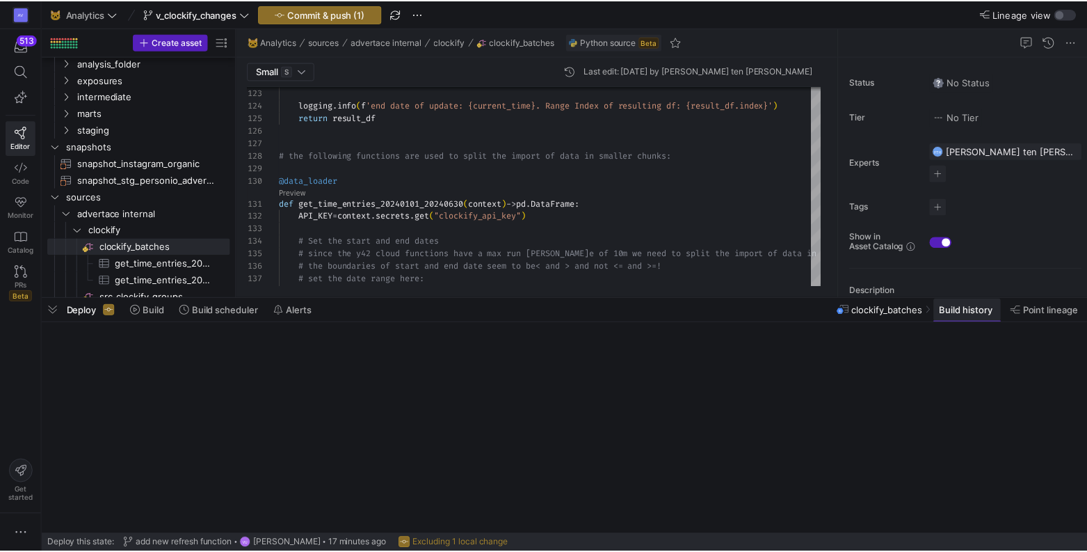
scroll to position [145, 0]
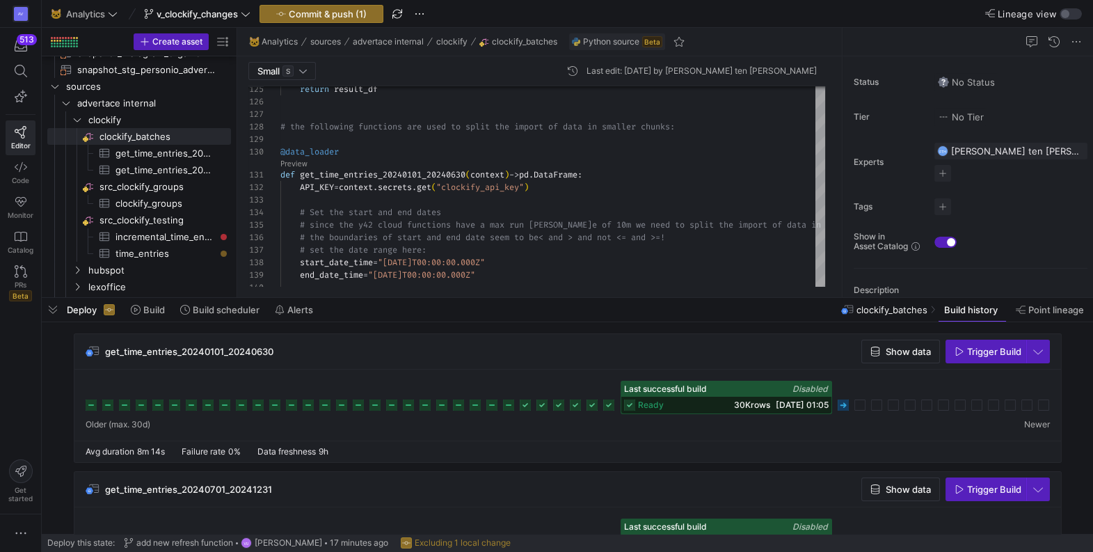
click at [843, 402] on icon at bounding box center [843, 404] width 11 height 11
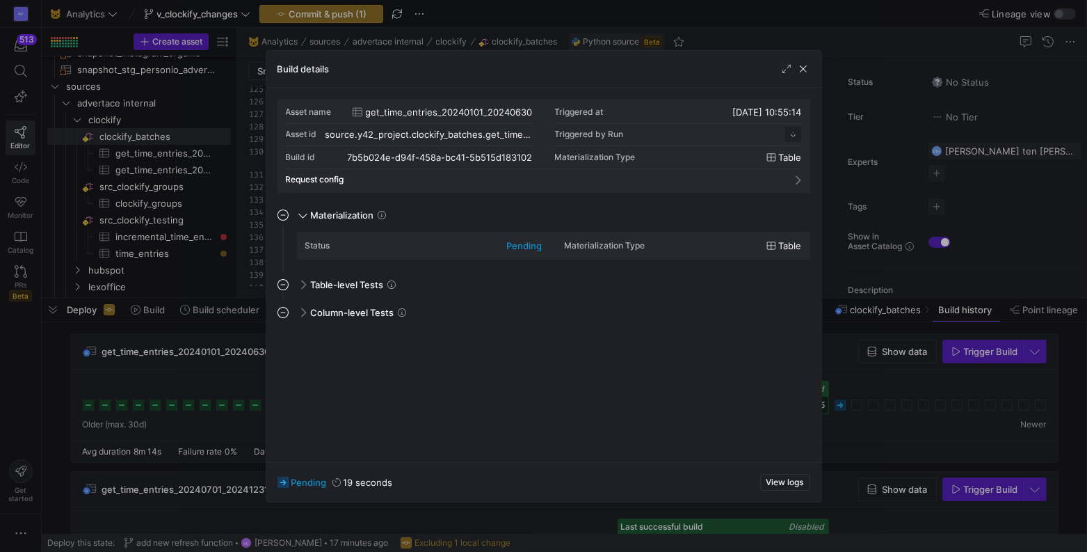
scroll to position [125, 0]
click at [790, 482] on span "View logs" at bounding box center [786, 482] width 38 height 10
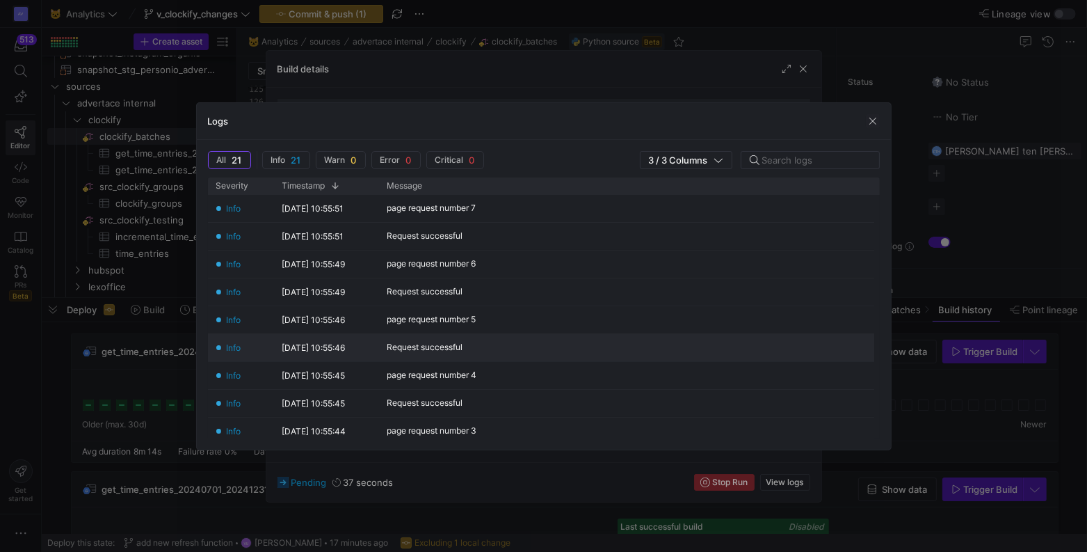
scroll to position [14, 0]
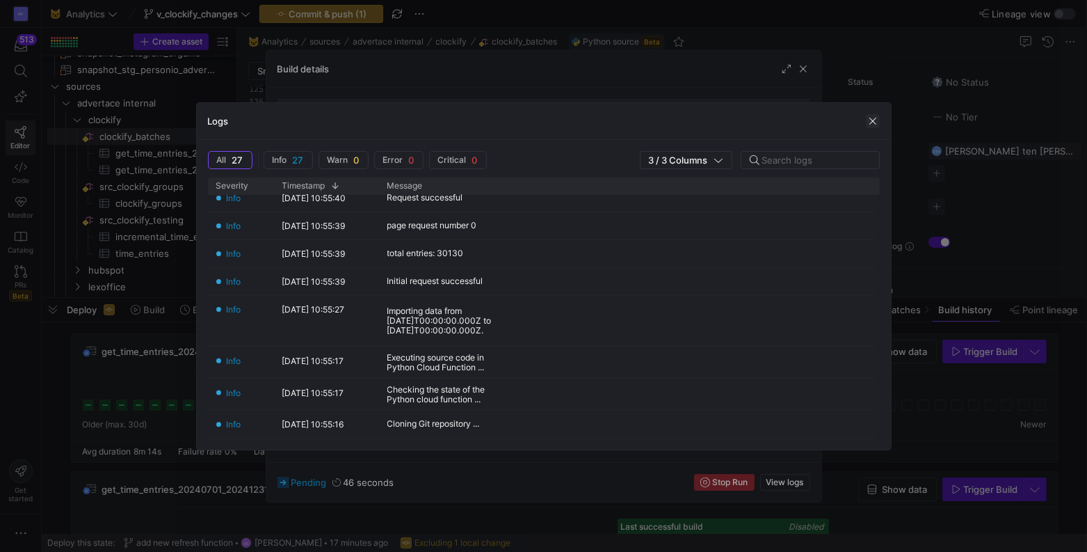
click at [877, 126] on span "button" at bounding box center [873, 121] width 14 height 14
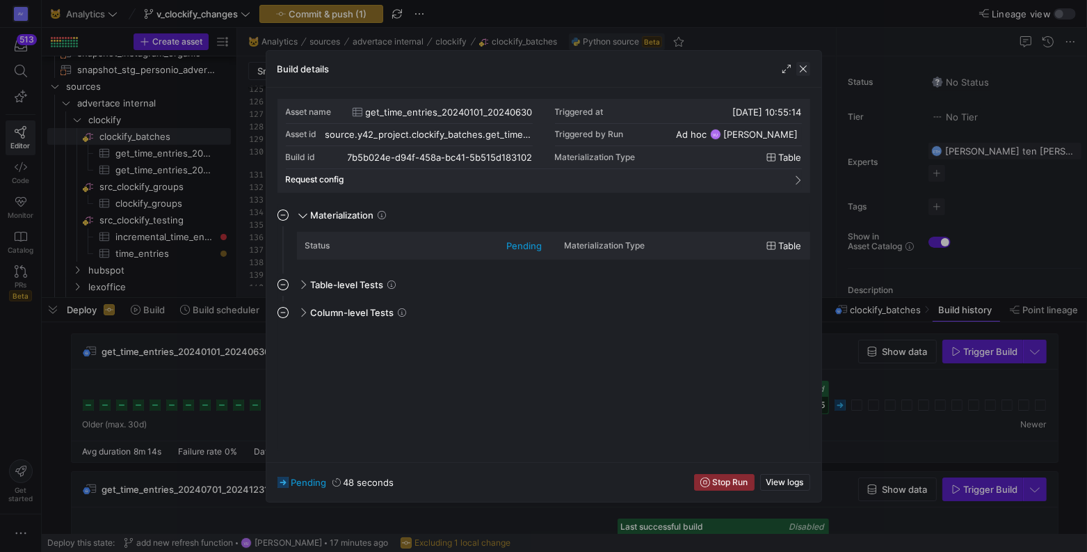
click at [803, 67] on span "button" at bounding box center [804, 69] width 14 height 14
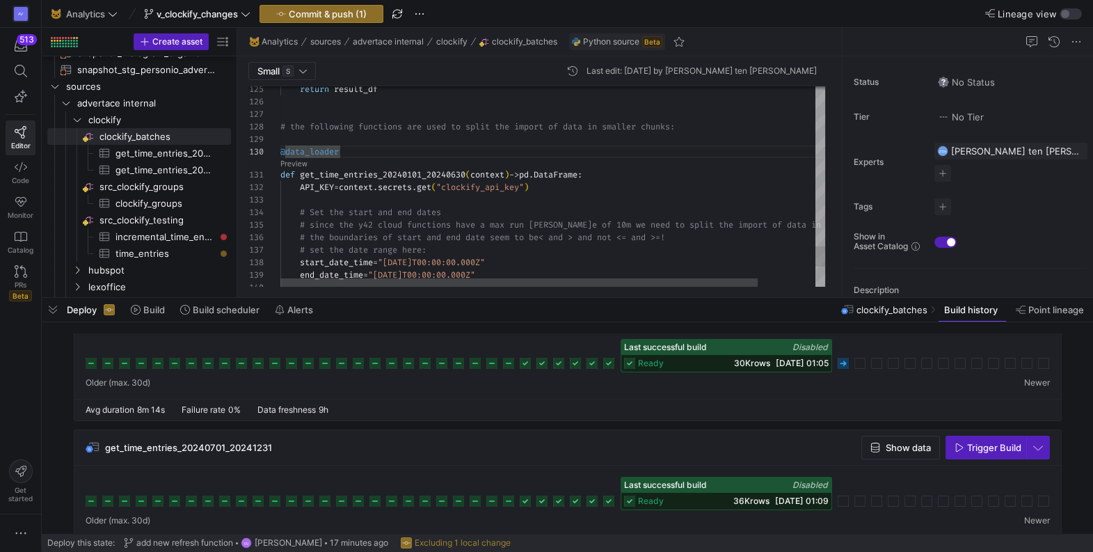
type textarea "def get_time_entries_20240101_20240630(context) -> pd.DataFrame: API_KEY = cont…"
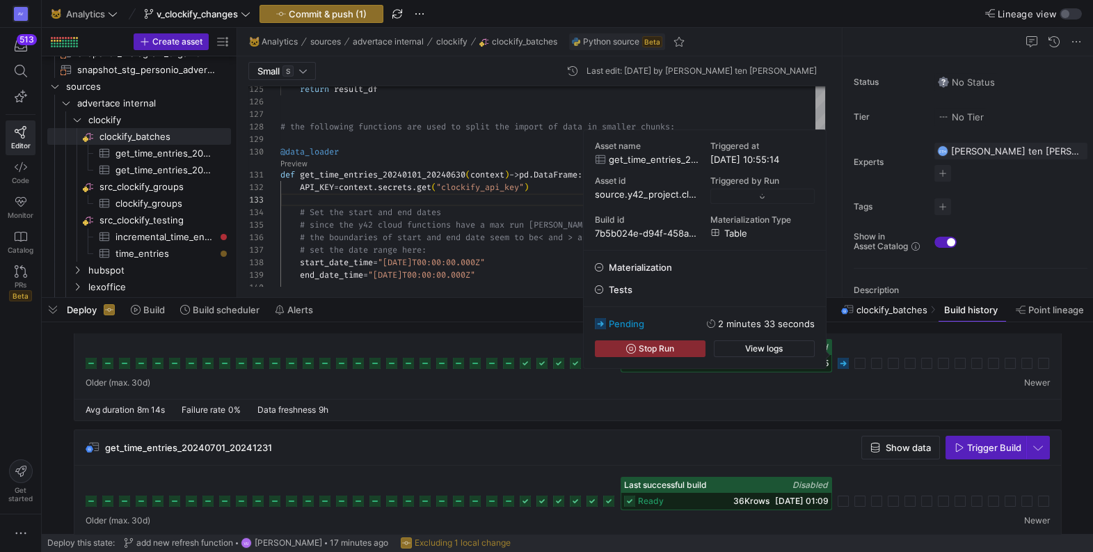
click at [845, 362] on rect at bounding box center [843, 363] width 11 height 11
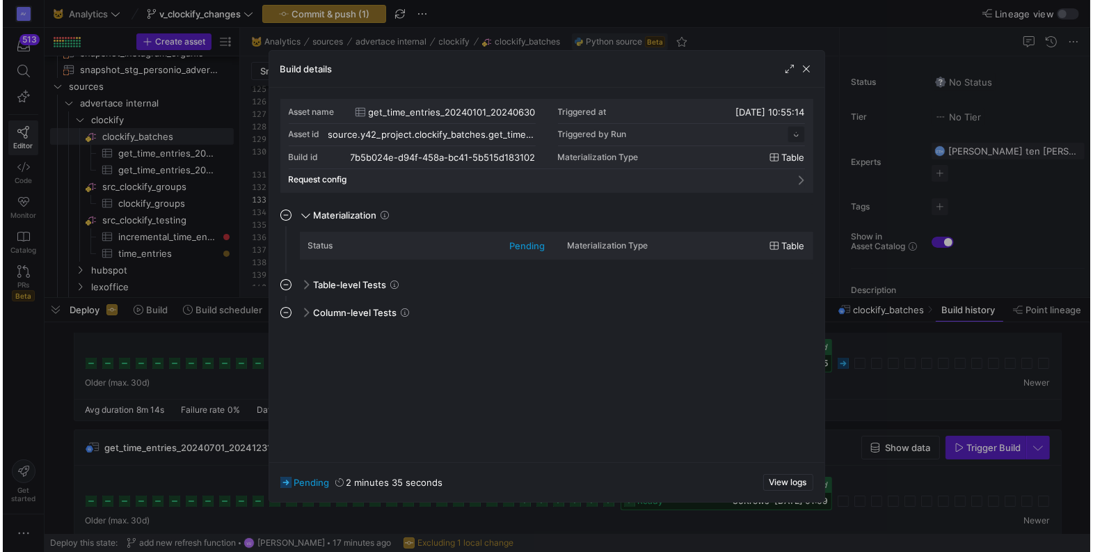
scroll to position [125, 0]
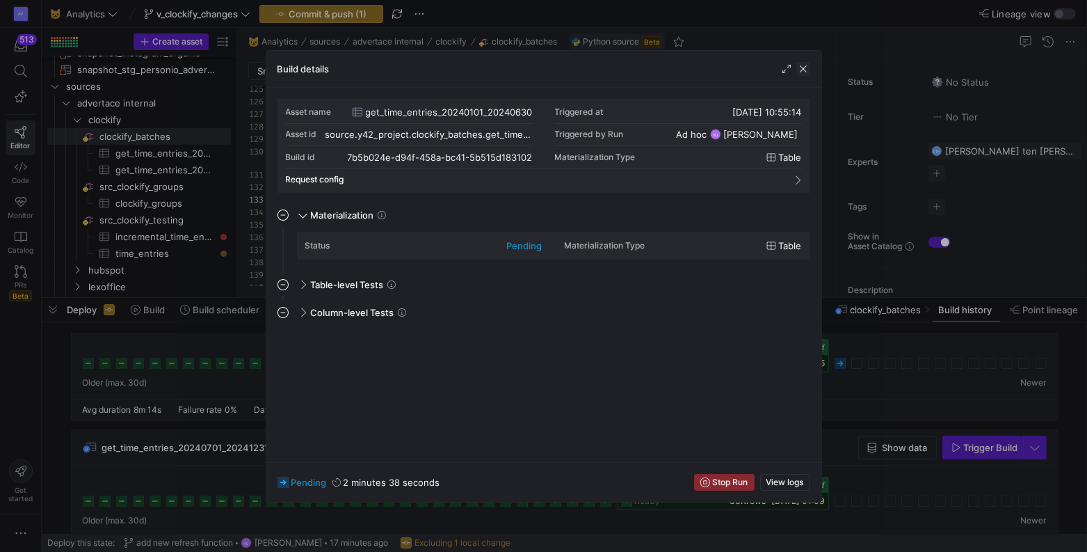
click at [804, 70] on span "button" at bounding box center [804, 69] width 14 height 14
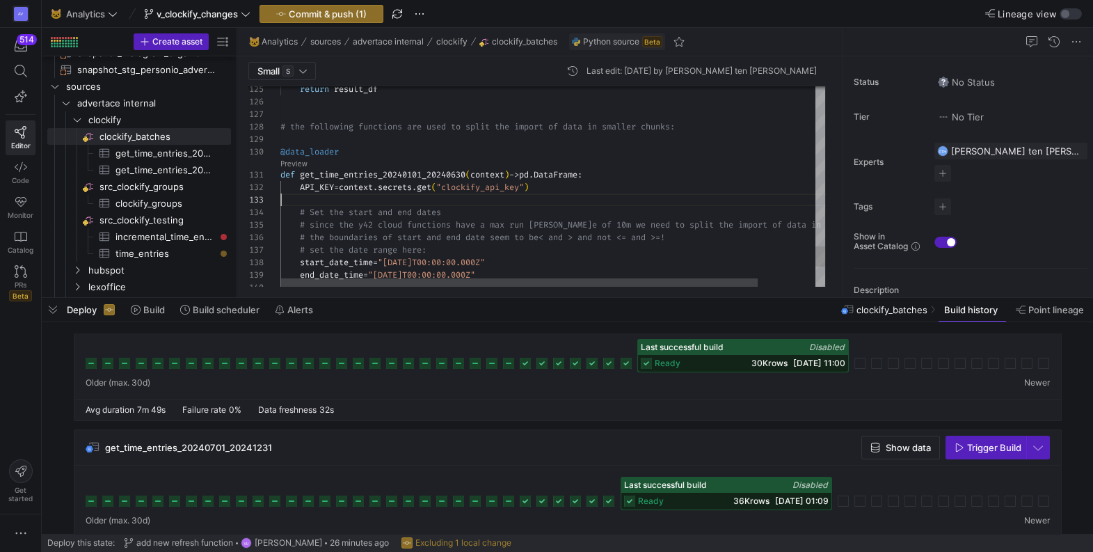
scroll to position [0, 300]
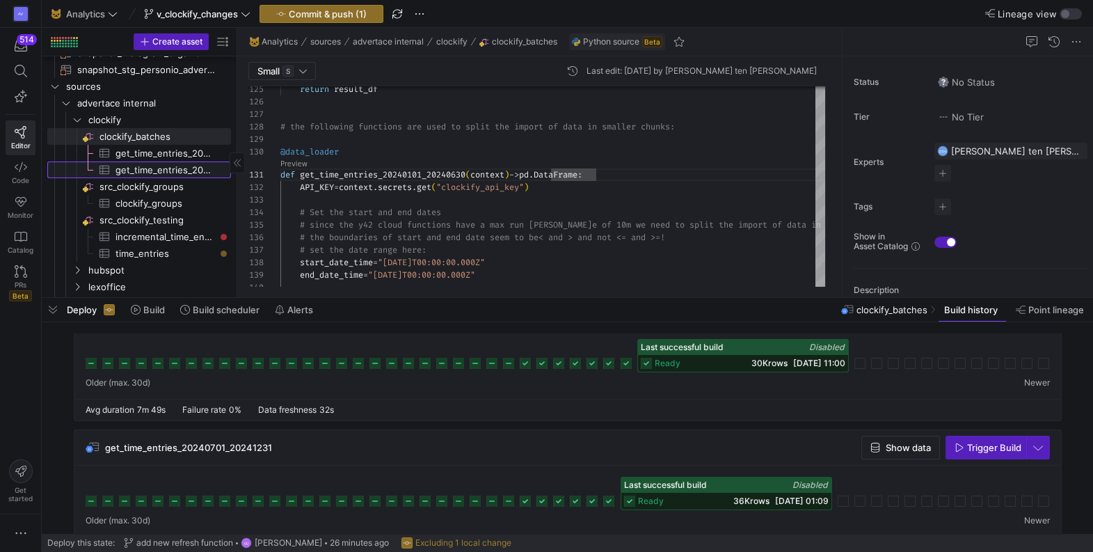
click at [185, 170] on span "get_time_entries_20240701_20241231​​​​​​​​​" at bounding box center [164, 170] width 99 height 16
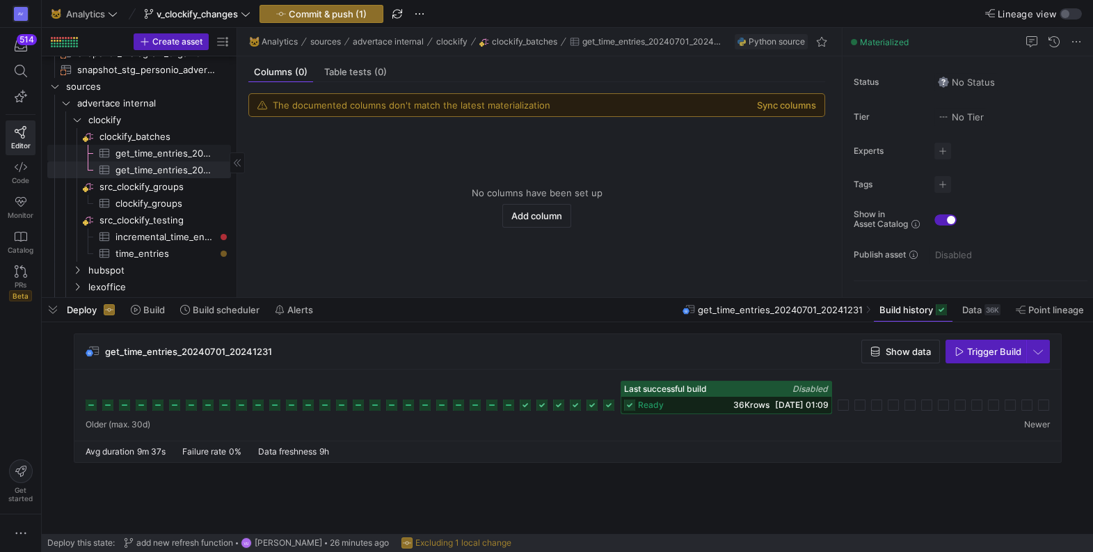
click at [175, 148] on span "get_time_entries_20240101_20240630​​​​​​​​​" at bounding box center [164, 153] width 99 height 16
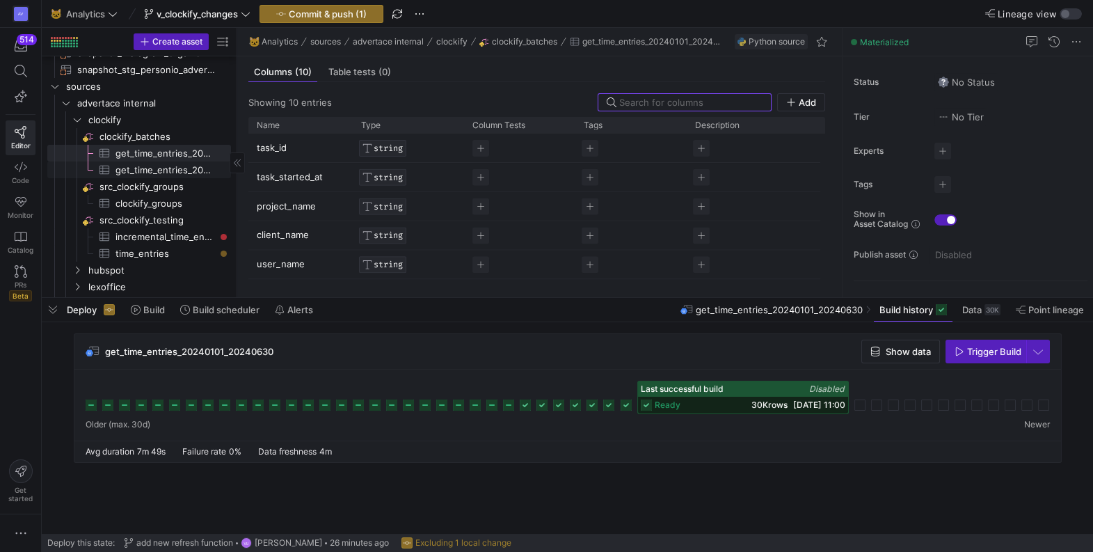
click at [170, 164] on span "get_time_entries_20240701_20241231​​​​​​​​​" at bounding box center [164, 170] width 99 height 16
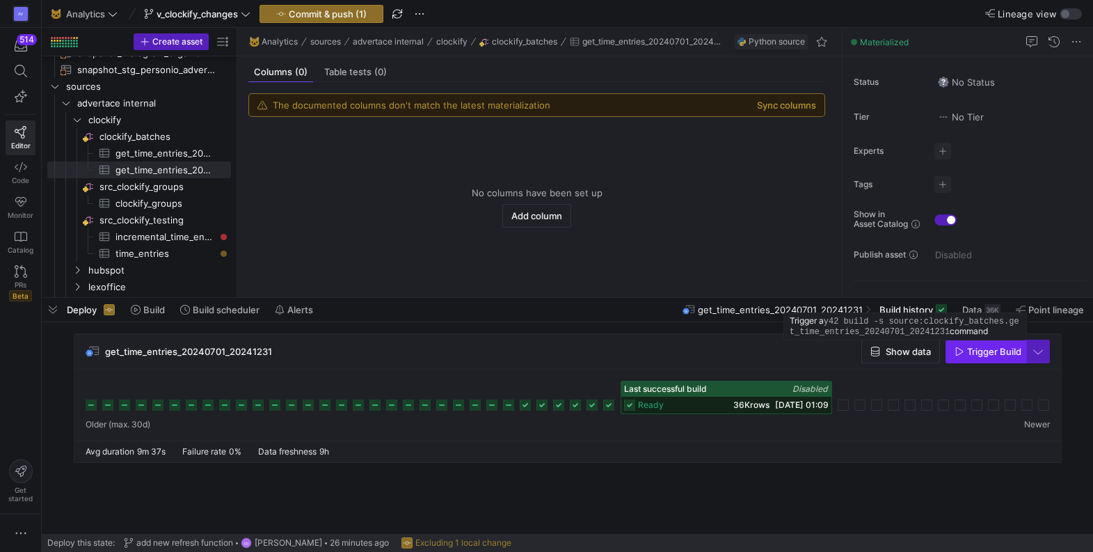
click at [983, 353] on span "Trigger Build" at bounding box center [994, 351] width 54 height 11
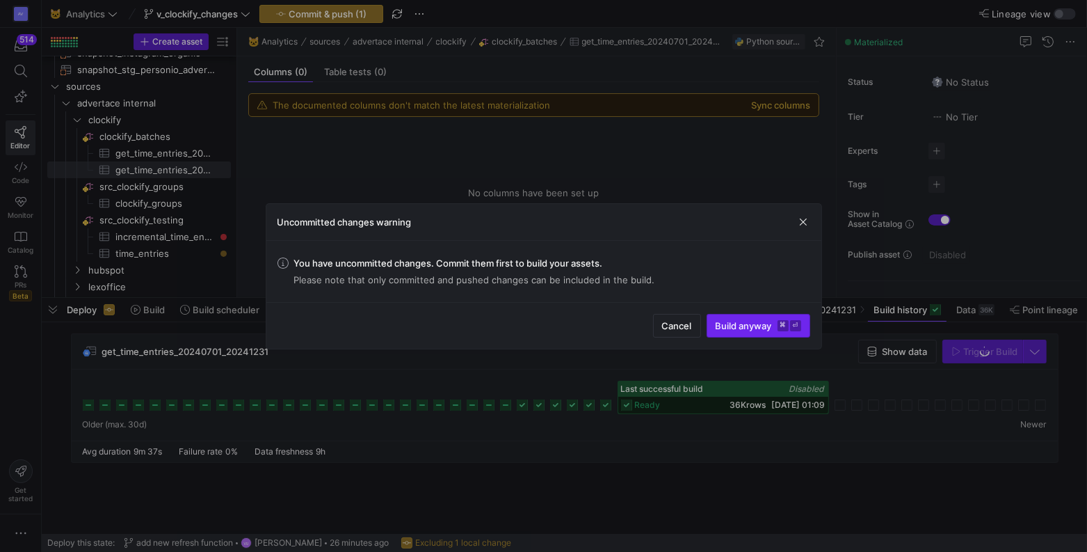
click at [760, 327] on span "Build anyway ⌘ ⏎" at bounding box center [759, 325] width 86 height 11
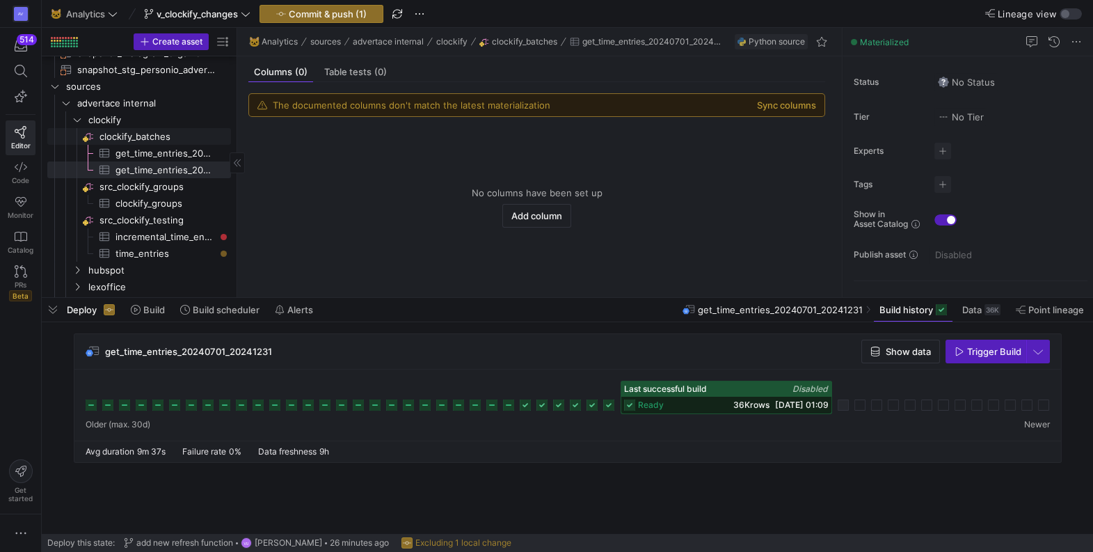
click at [125, 134] on span "clockify_batches​​​​​​​​" at bounding box center [163, 137] width 129 height 16
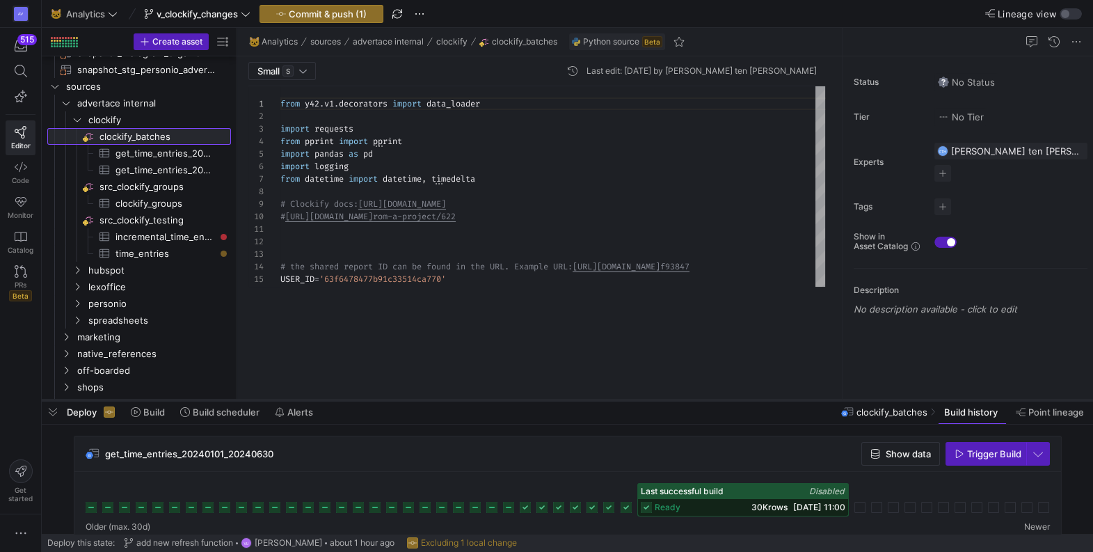
drag, startPoint x: 372, startPoint y: 296, endPoint x: 357, endPoint y: 398, distance: 103.3
click at [357, 398] on div at bounding box center [567, 400] width 1051 height 6
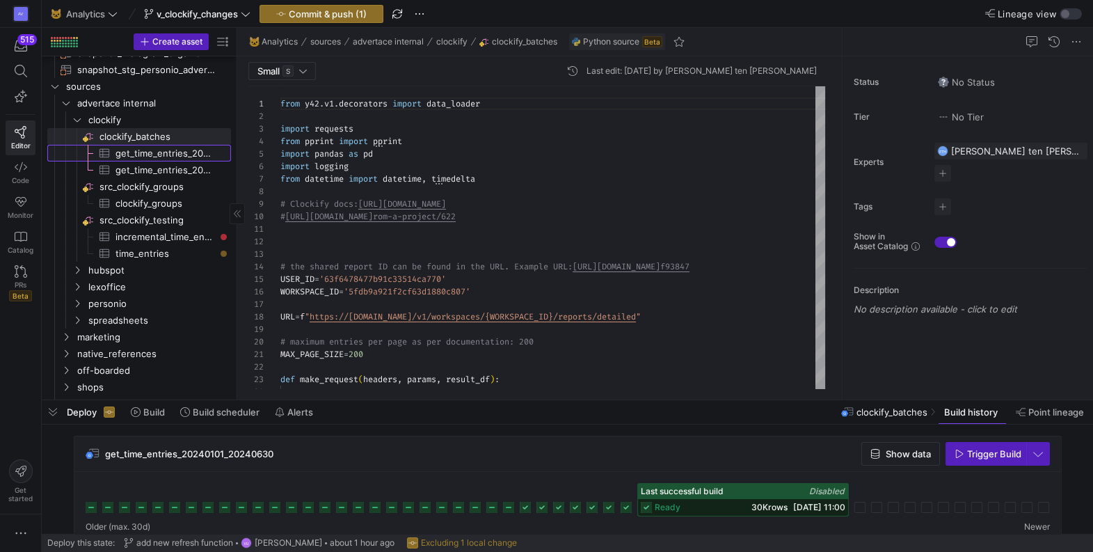
click at [175, 152] on span "get_time_entries_20240101_20240630​​​​​​​​​" at bounding box center [164, 153] width 99 height 16
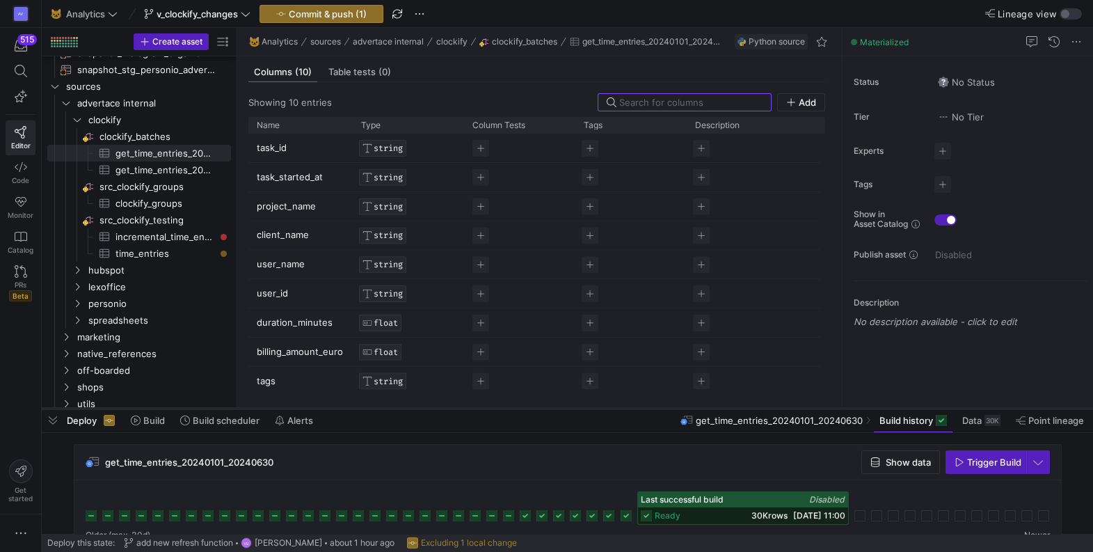
drag, startPoint x: 454, startPoint y: 402, endPoint x: 463, endPoint y: 412, distance: 12.8
click at [463, 411] on div at bounding box center [567, 409] width 1051 height 6
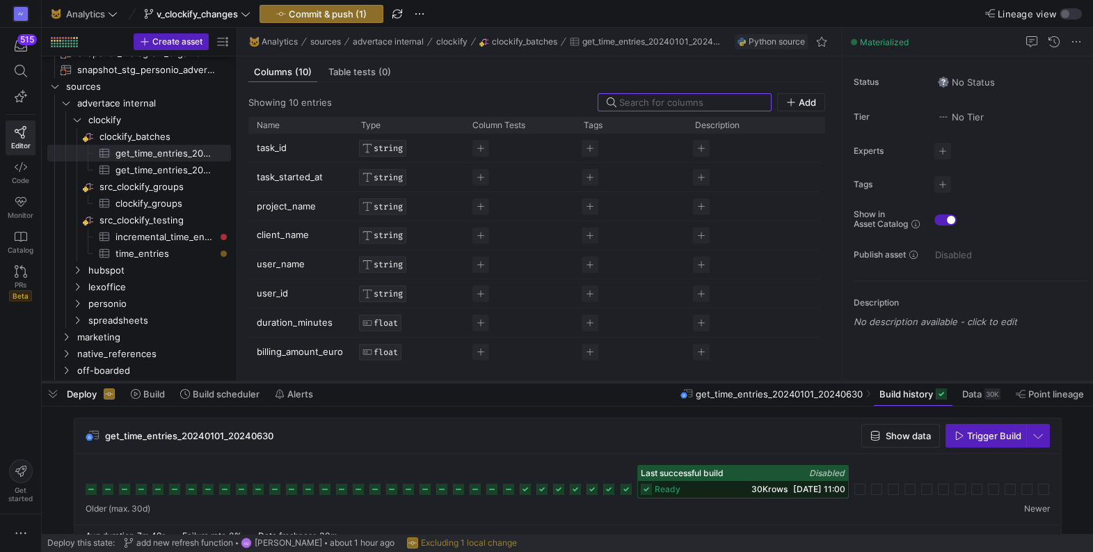
drag, startPoint x: 479, startPoint y: 410, endPoint x: 477, endPoint y: 383, distance: 27.3
click at [477, 383] on div at bounding box center [567, 382] width 1051 height 6
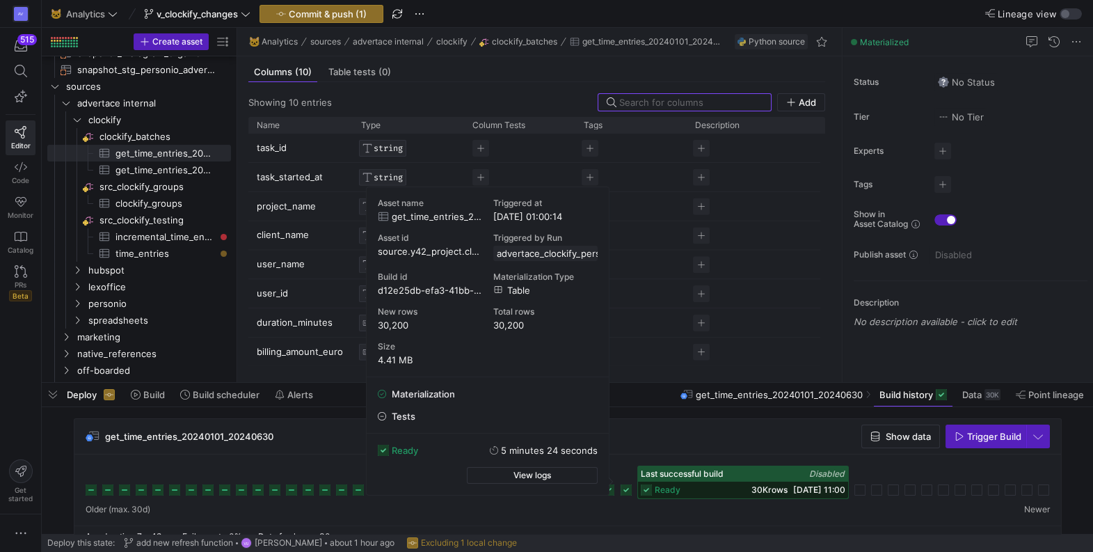
click at [628, 489] on rect at bounding box center [626, 489] width 11 height 11
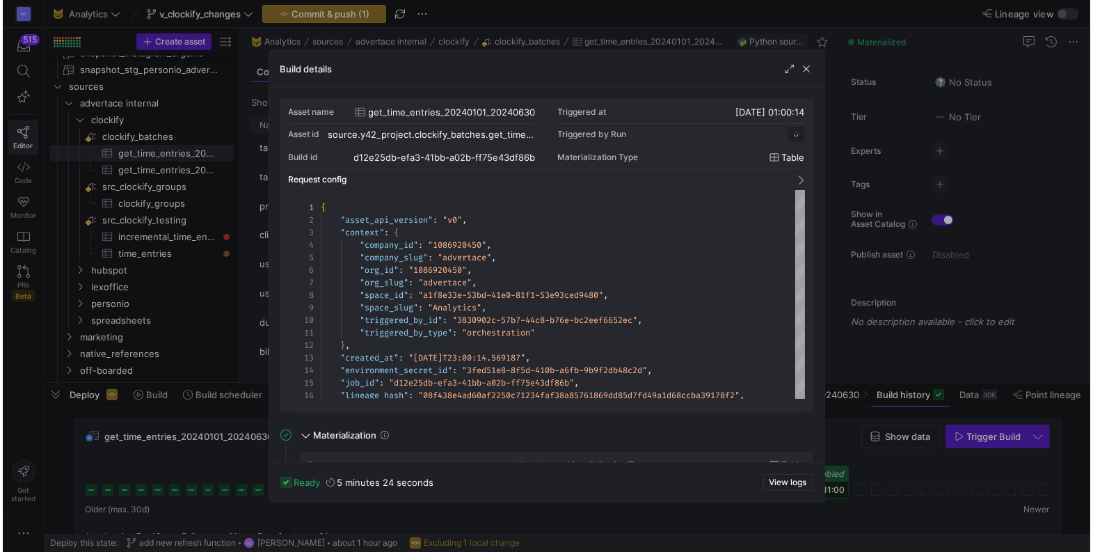
scroll to position [125, 0]
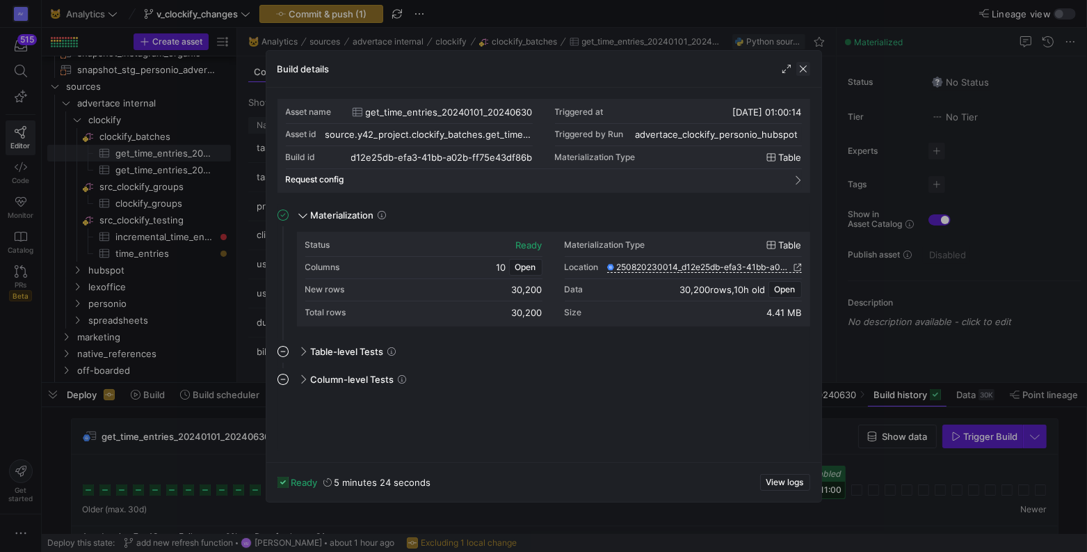
click at [801, 70] on span "button" at bounding box center [804, 69] width 14 height 14
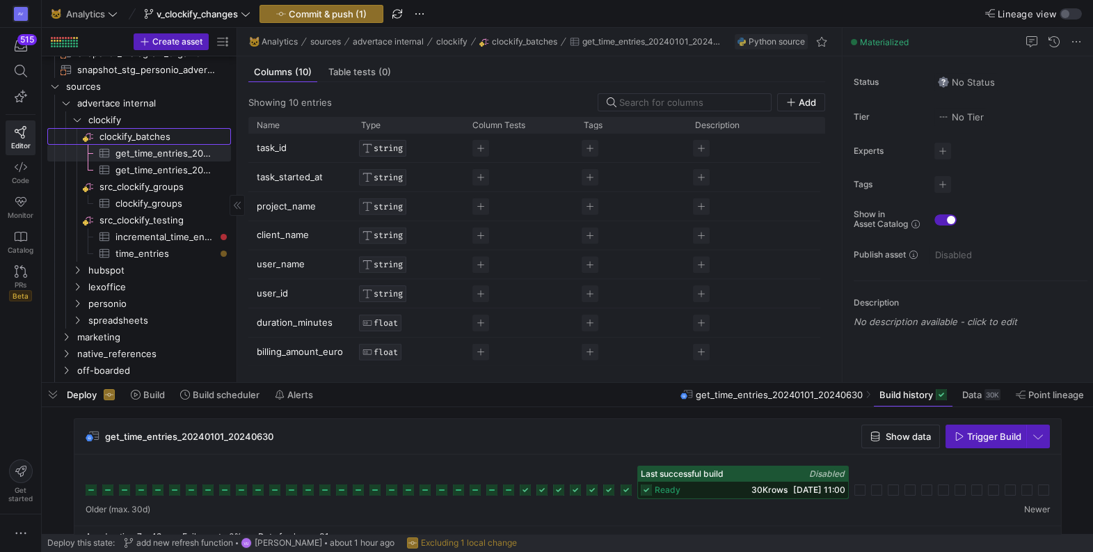
click at [152, 134] on span "clockify_batches​​​​​​​​" at bounding box center [163, 137] width 129 height 16
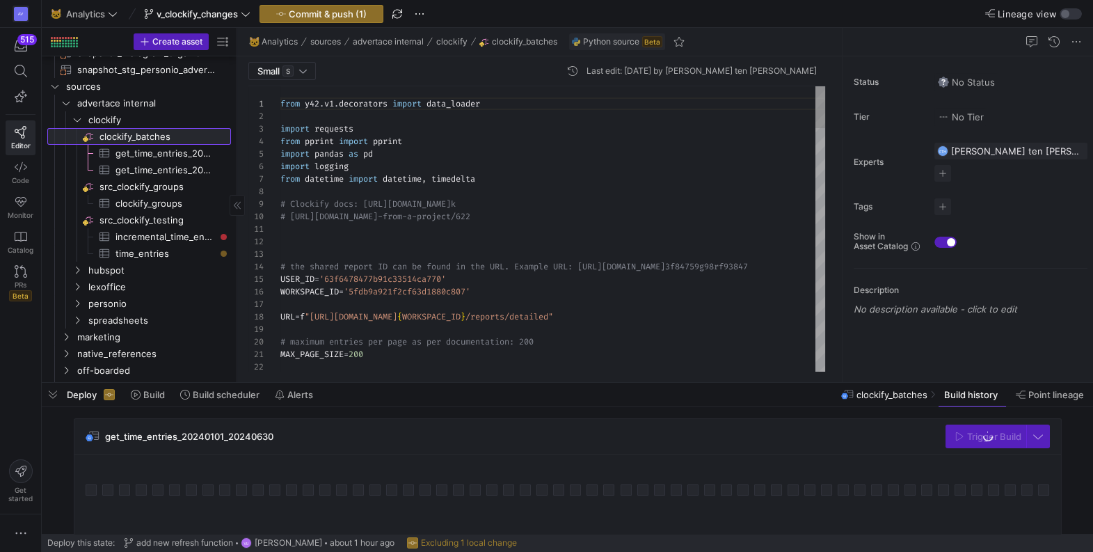
scroll to position [125, 0]
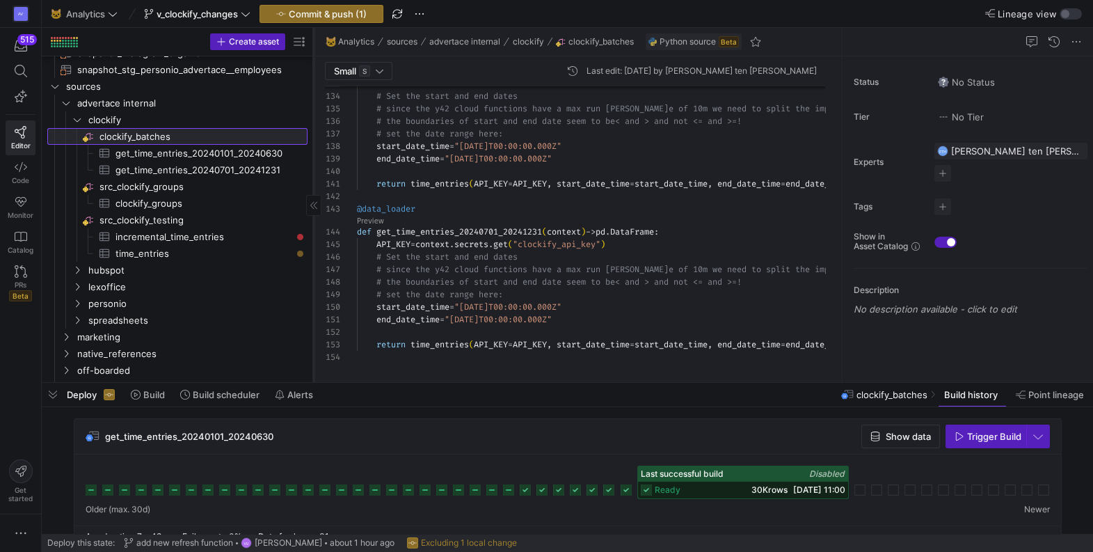
drag, startPoint x: 236, startPoint y: 128, endPoint x: 313, endPoint y: 127, distance: 77.2
click at [313, 127] on div at bounding box center [313, 205] width 1 height 354
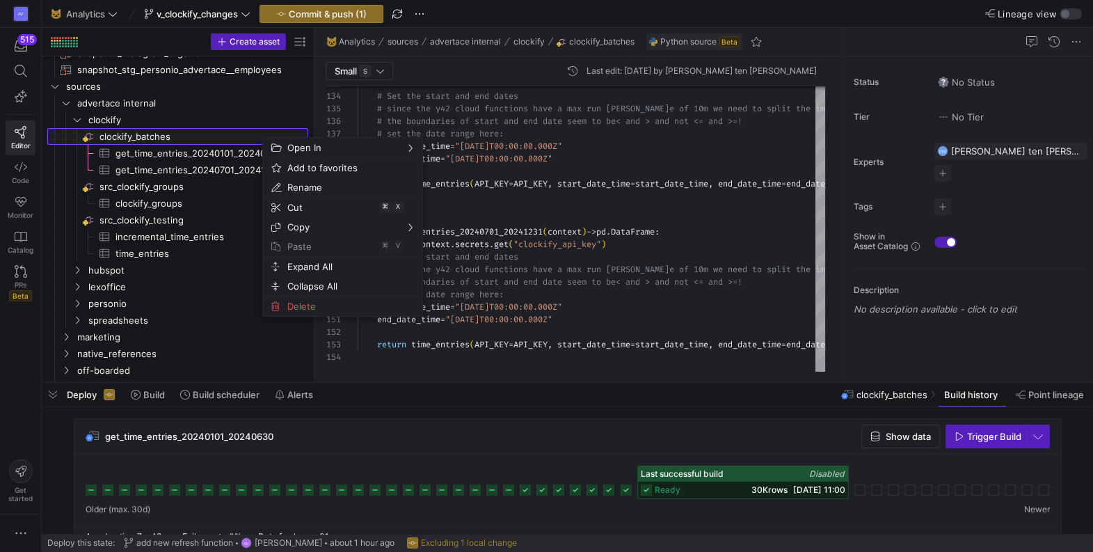
click at [262, 136] on span "clockify_batches​​​​​​​​" at bounding box center [202, 137] width 207 height 16
click at [261, 136] on span "clockify_batches​​​​​​​​" at bounding box center [202, 137] width 207 height 16
click at [229, 131] on span "clockify_batches​​​​​​​​" at bounding box center [202, 137] width 207 height 16
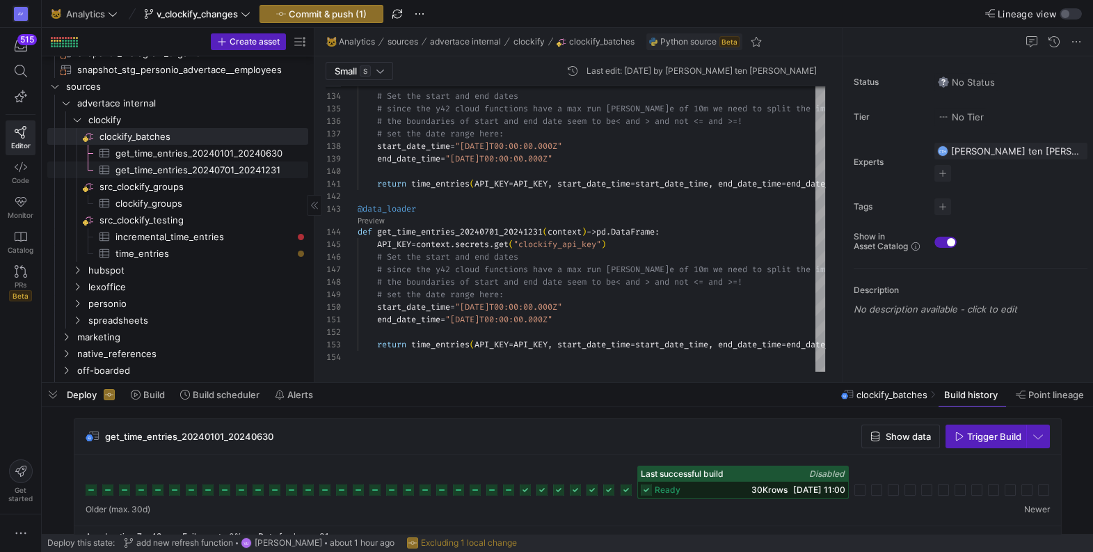
click at [103, 170] on icon "Press SPACE to select this row." at bounding box center [104, 169] width 11 height 11
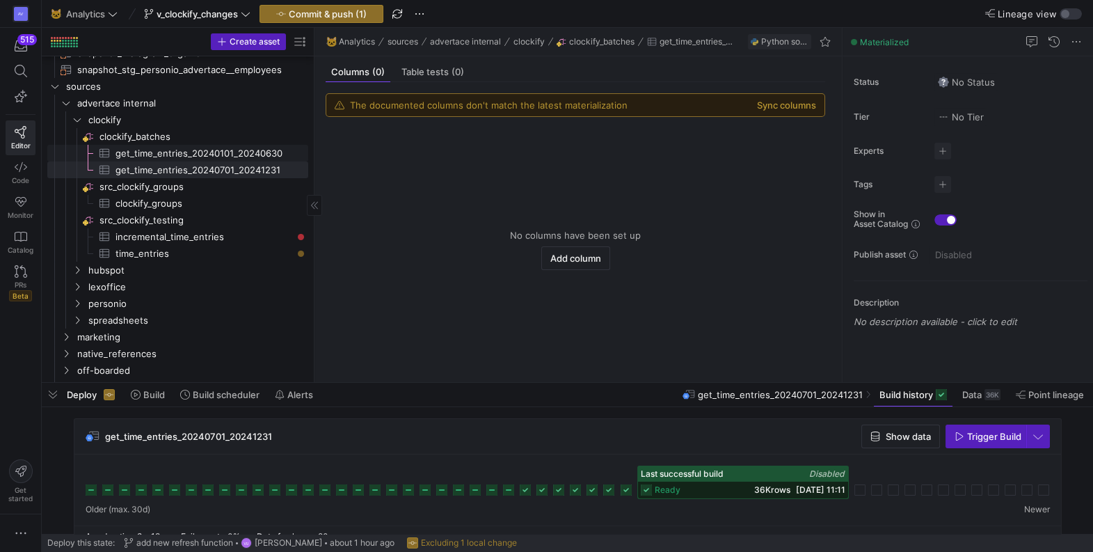
click at [101, 150] on icon "Press SPACE to select this row." at bounding box center [104, 152] width 11 height 11
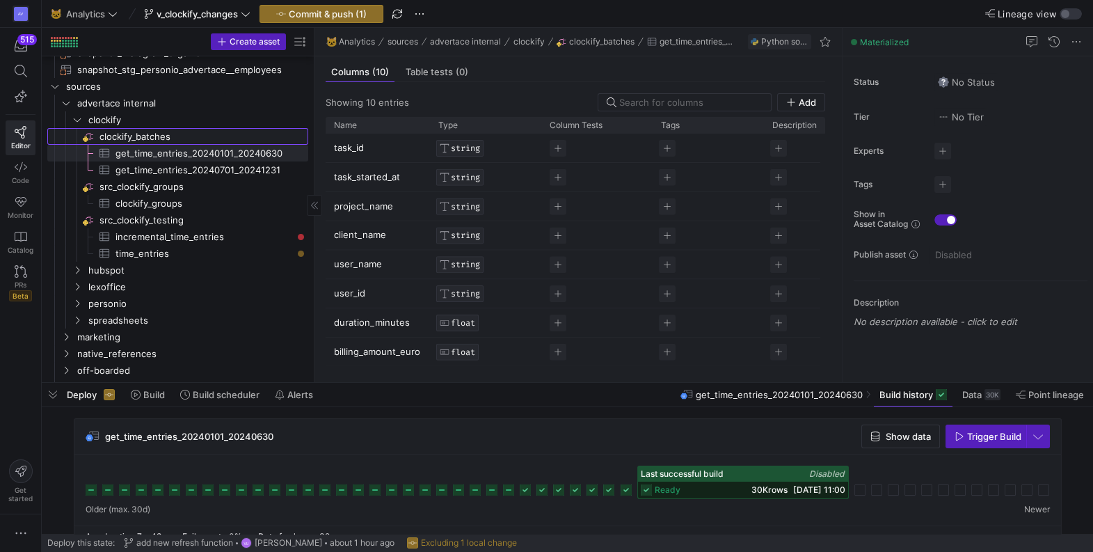
click at [120, 134] on span "clockify_batches​​​​​​​​" at bounding box center [202, 137] width 207 height 16
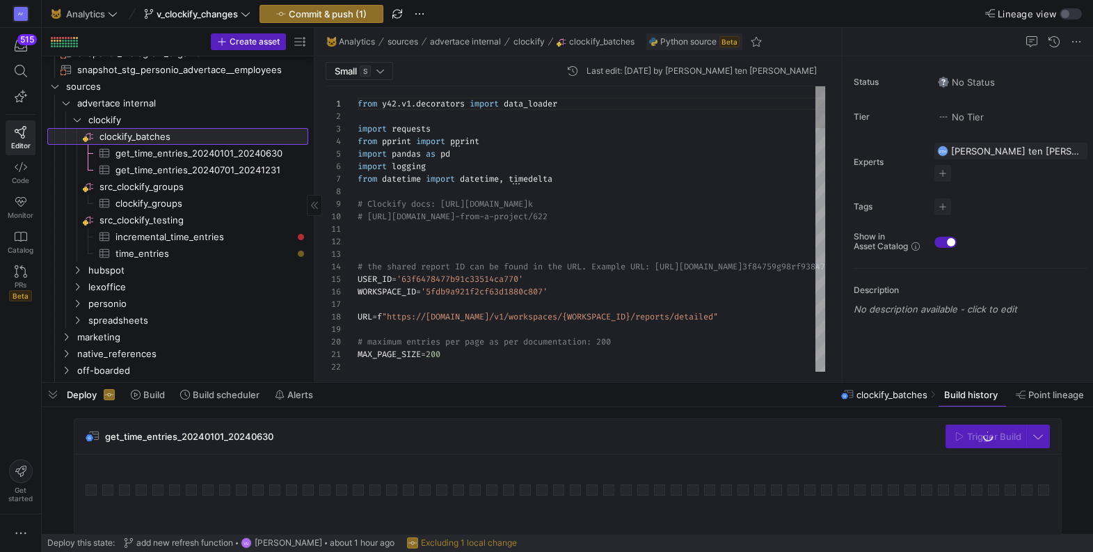
scroll to position [125, 0]
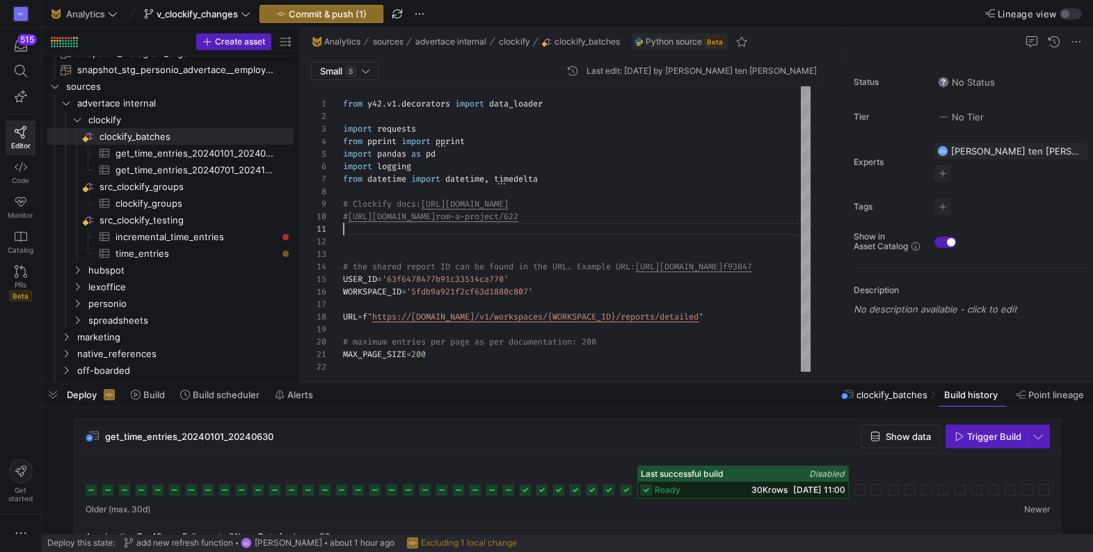
drag, startPoint x: 315, startPoint y: 157, endPoint x: 301, endPoint y: 159, distance: 14.7
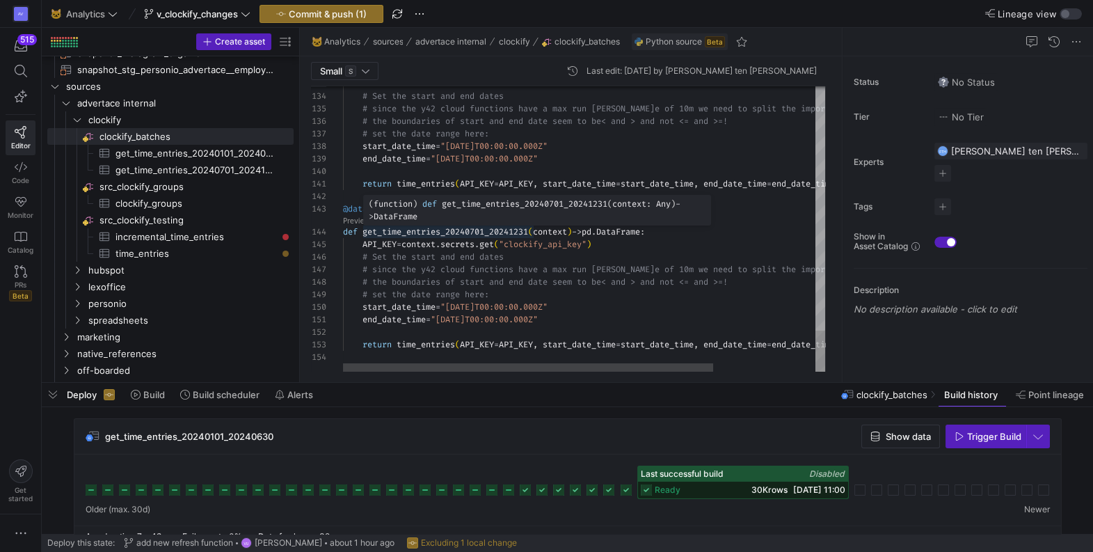
scroll to position [38, 100]
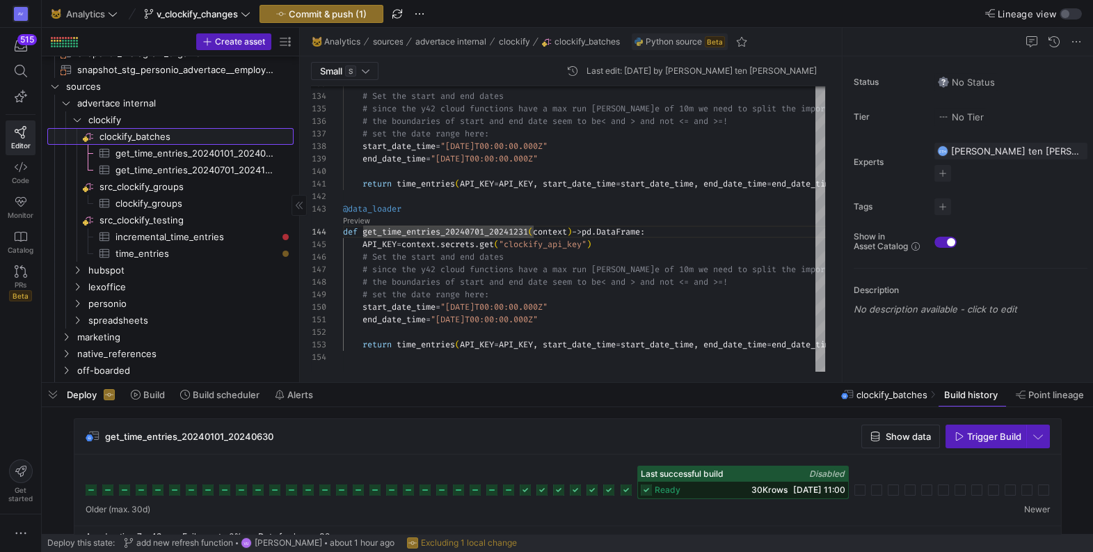
click at [211, 136] on span "clockify_batches​​​​​​​​" at bounding box center [195, 137] width 192 height 16
click at [147, 132] on span "clockify_batches​​​​​​​​" at bounding box center [195, 137] width 192 height 16
click at [89, 134] on icon at bounding box center [88, 136] width 11 height 11
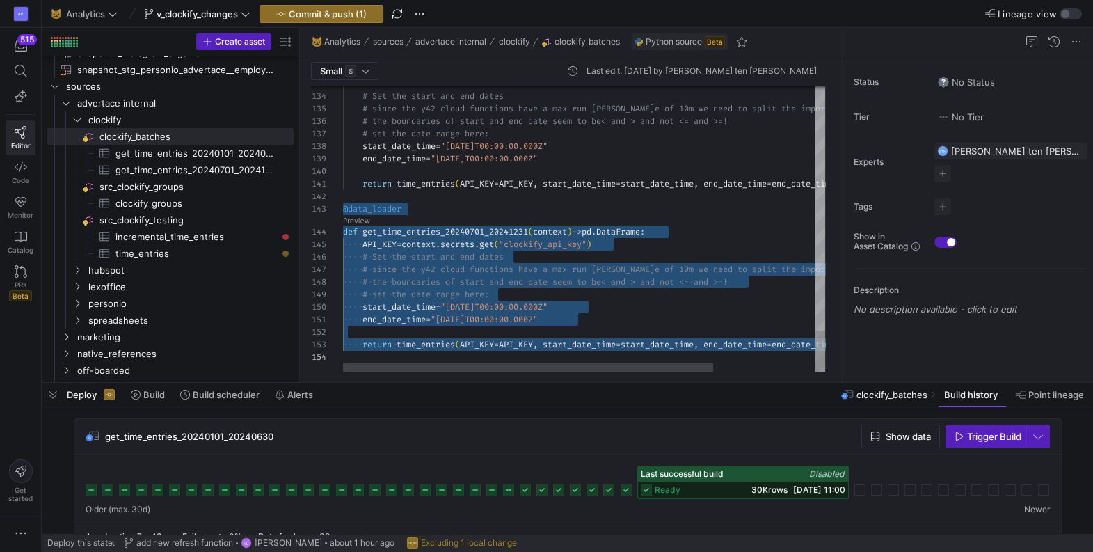
scroll to position [24, 511]
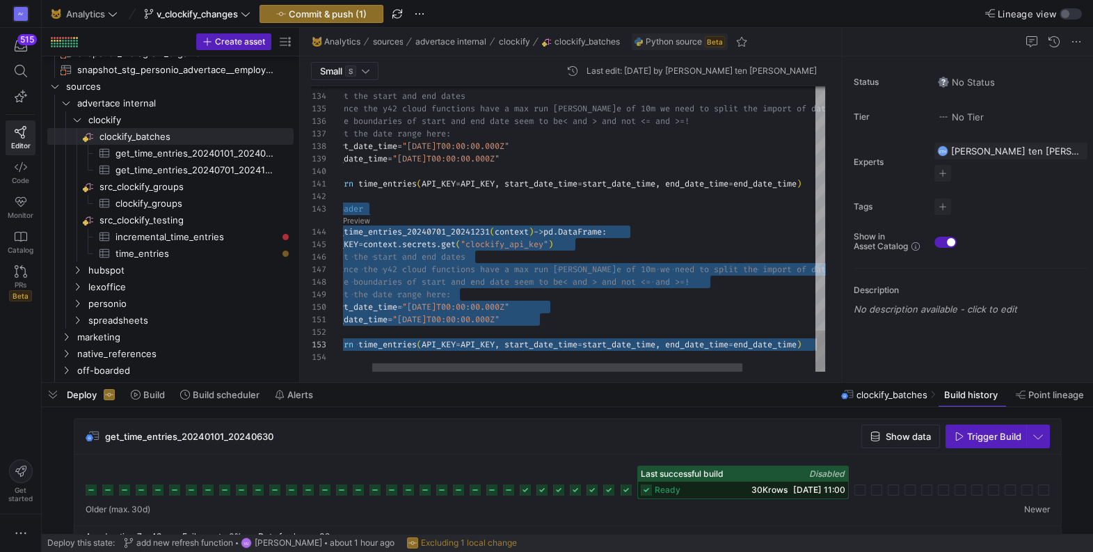
drag, startPoint x: 344, startPoint y: 207, endPoint x: 841, endPoint y: 346, distance: 516.0
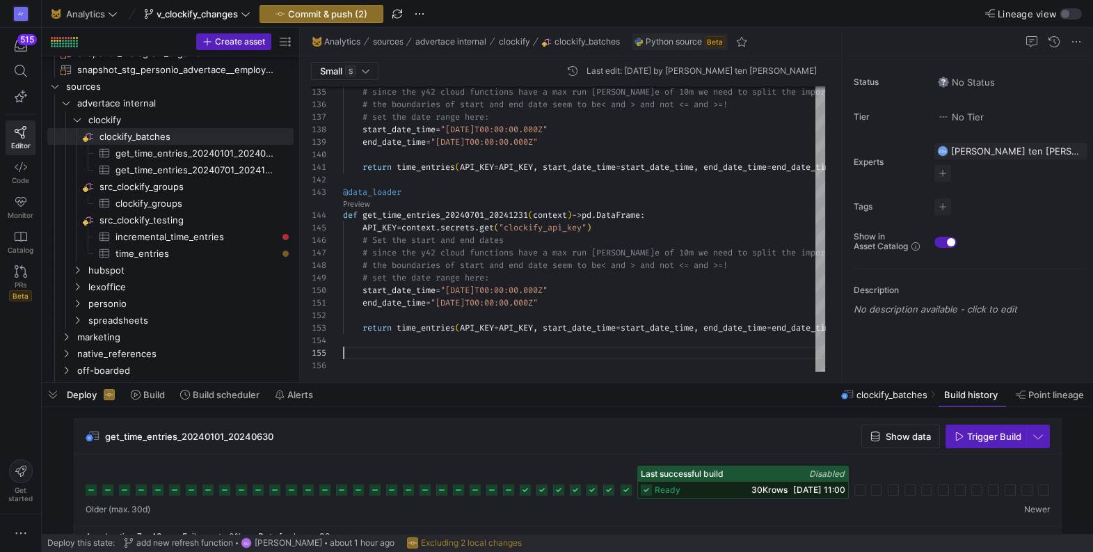
scroll to position [49, 510]
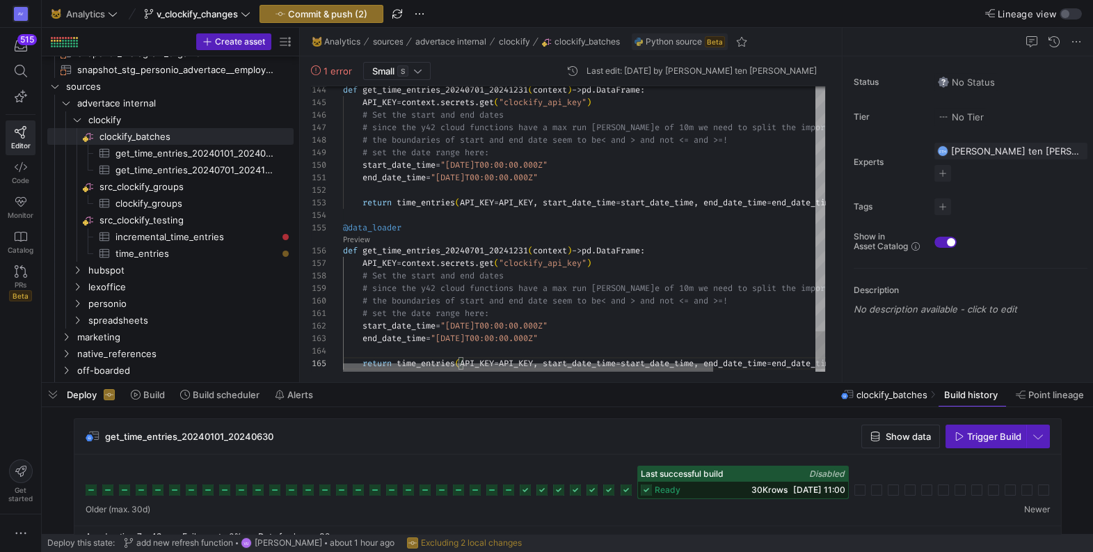
click at [573, 367] on div at bounding box center [528, 367] width 370 height 8
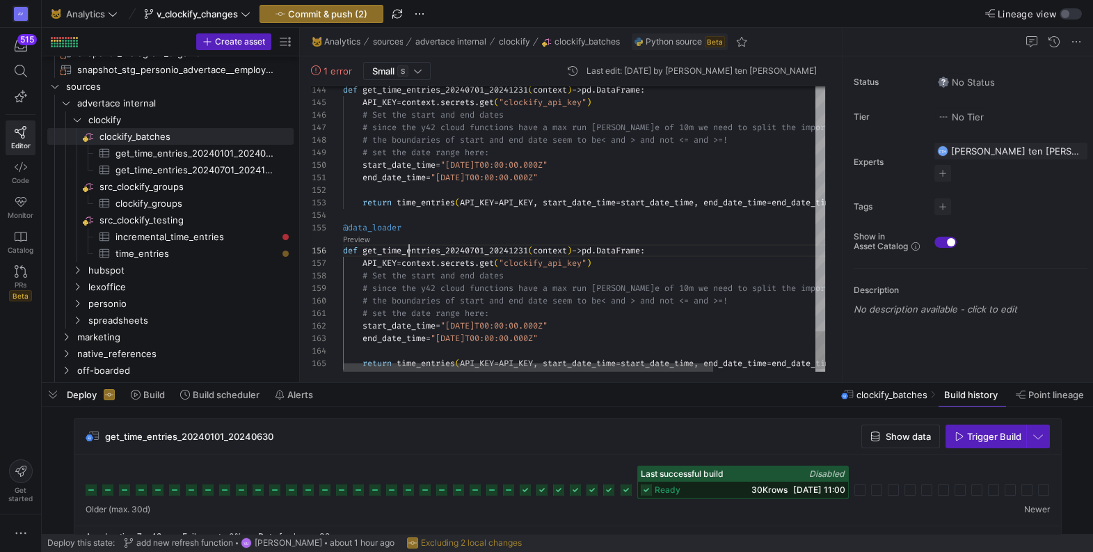
scroll to position [63, 191]
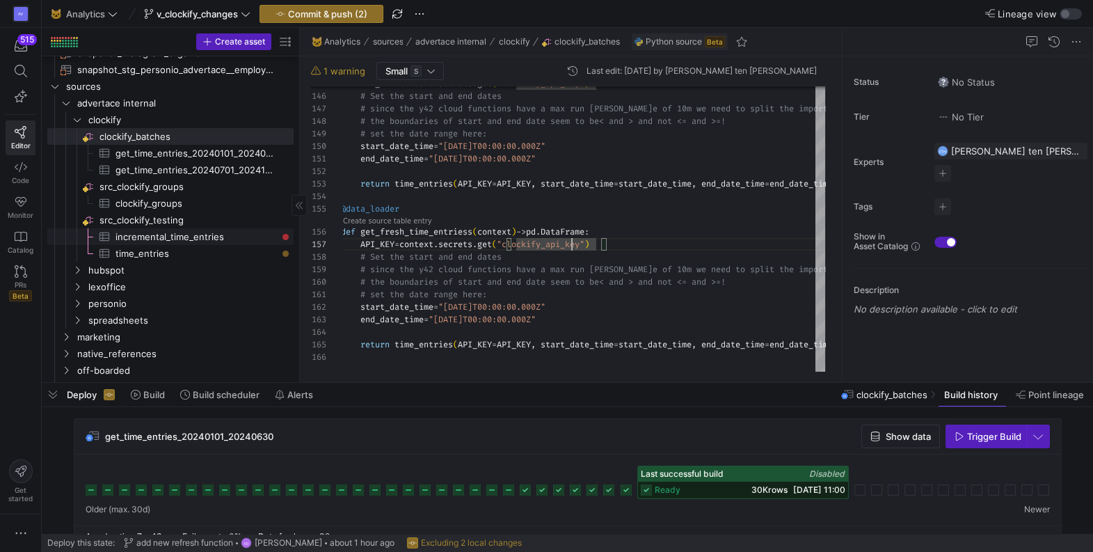
type textarea "end_date_time = "2025-01-01T00:00:00.000Z" return time_entries(API_KEY=API_KEY,…"
click at [182, 232] on span "incremental_time_entries​​​​​​​​​" at bounding box center [196, 237] width 162 height 16
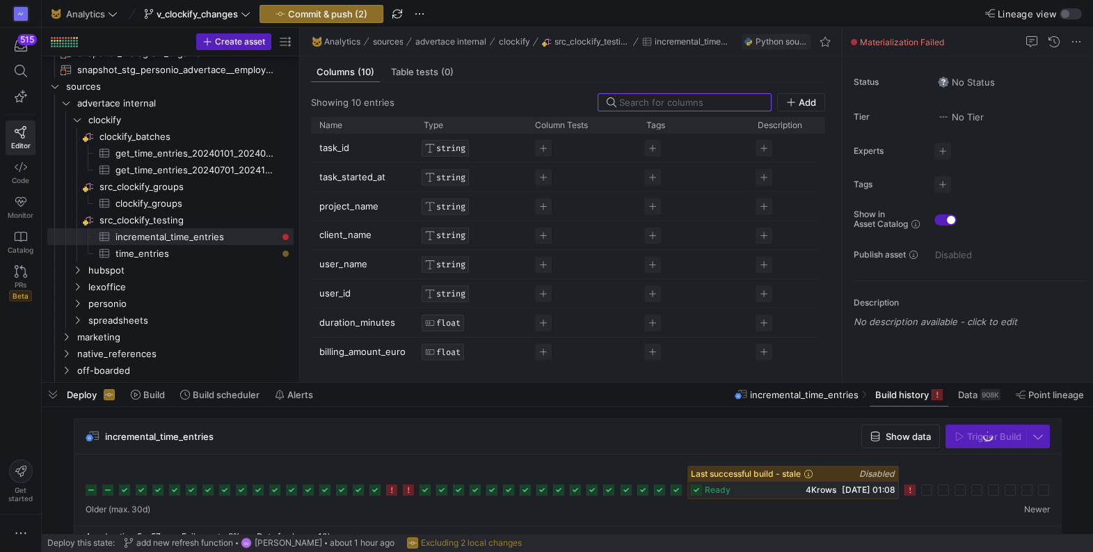
scroll to position [17, 0]
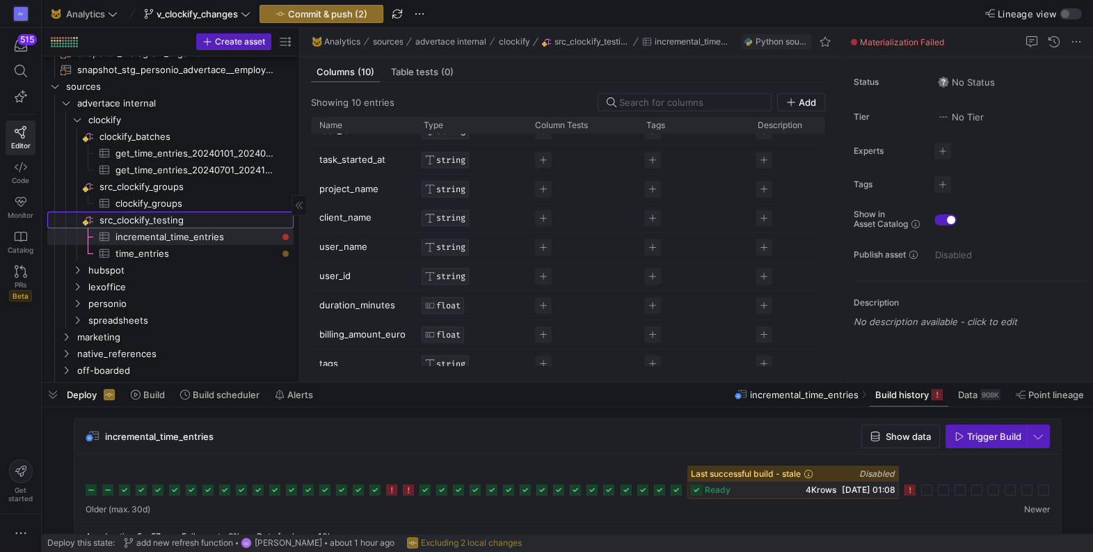
click at [170, 218] on span "src_clockify_testing​​​​​​​​" at bounding box center [195, 220] width 192 height 16
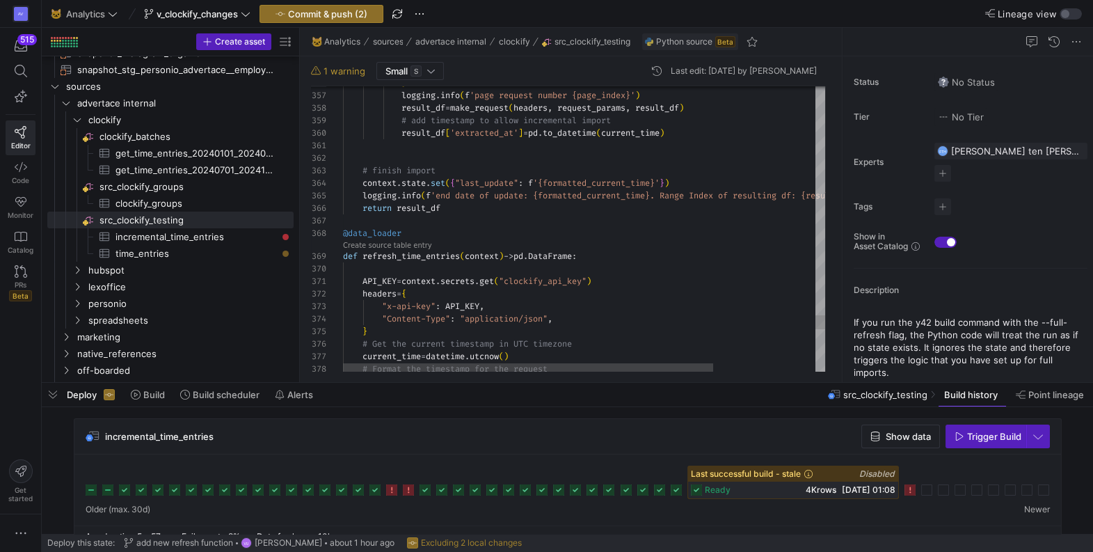
scroll to position [87, 0]
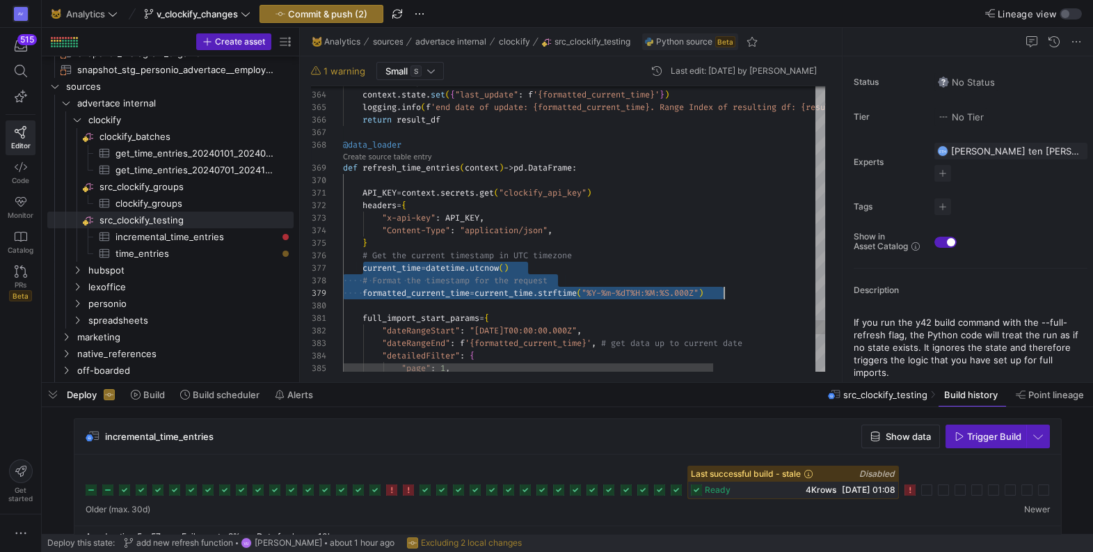
drag, startPoint x: 364, startPoint y: 269, endPoint x: 727, endPoint y: 289, distance: 363.7
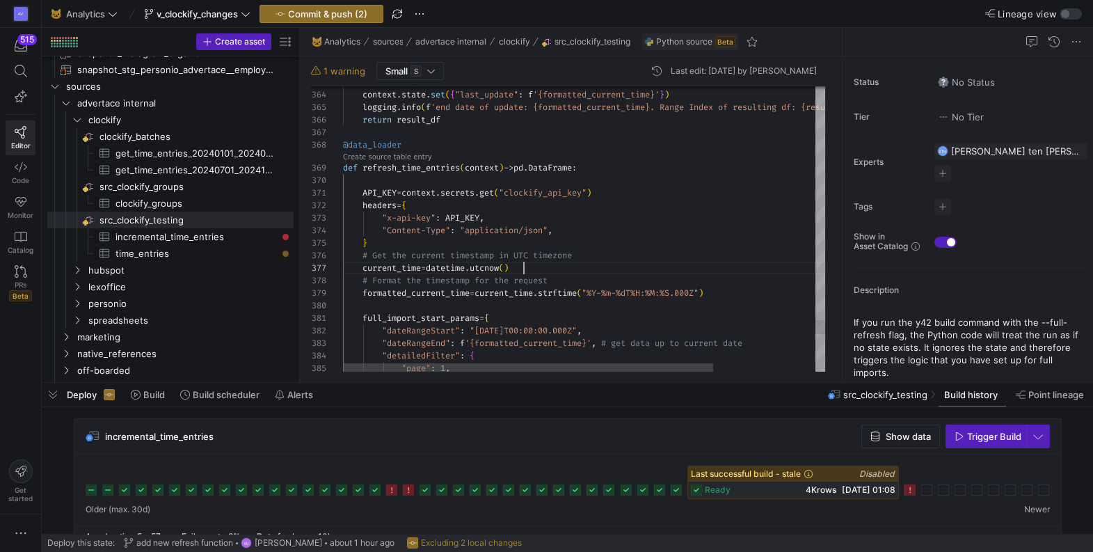
scroll to position [75, 180]
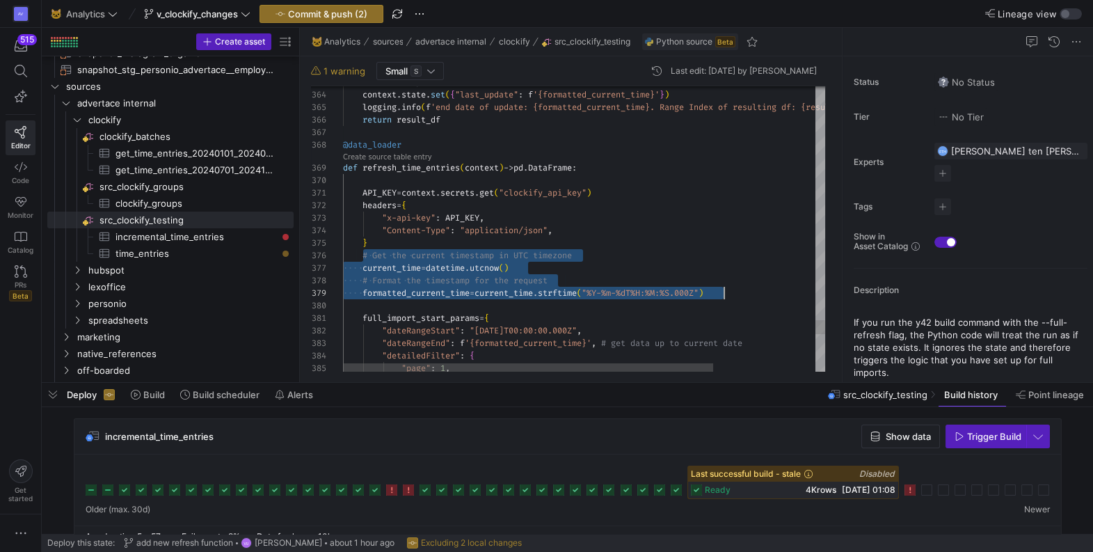
scroll to position [63, 380]
drag, startPoint x: 362, startPoint y: 256, endPoint x: 735, endPoint y: 289, distance: 374.4
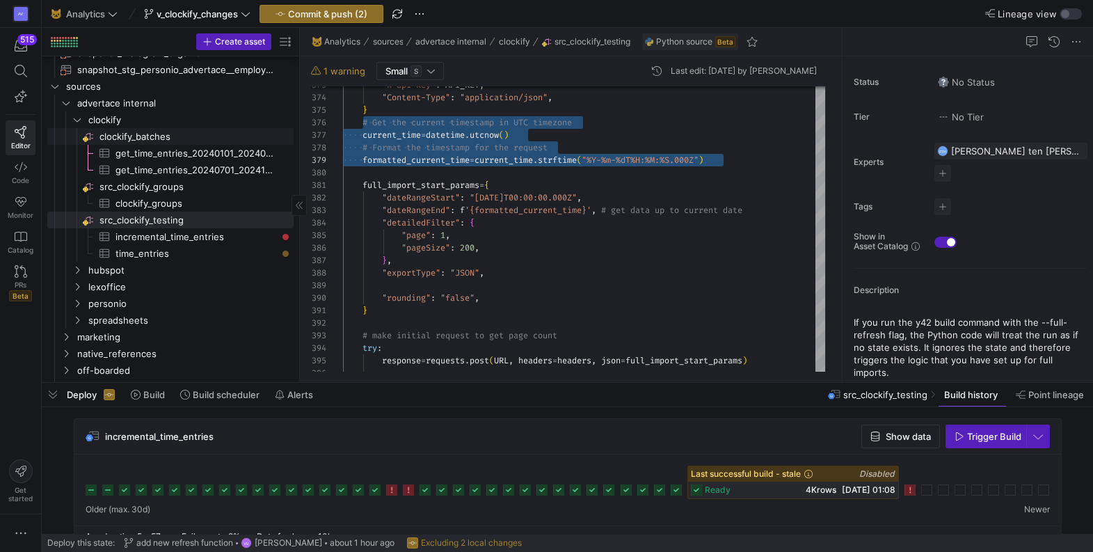
click at [150, 129] on span "clockify_batches​​​​​​​​" at bounding box center [195, 137] width 192 height 16
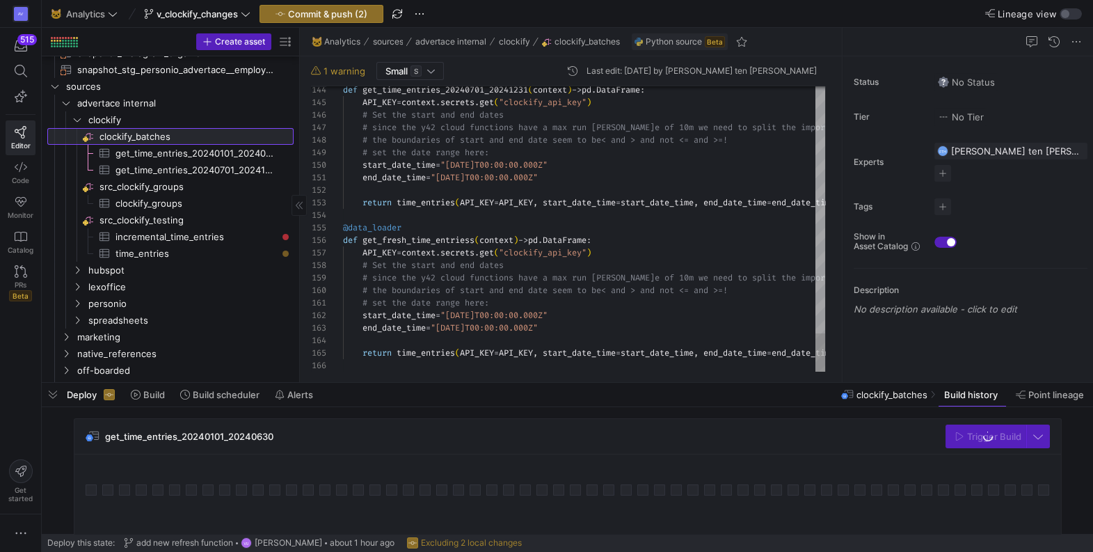
scroll to position [63, 344]
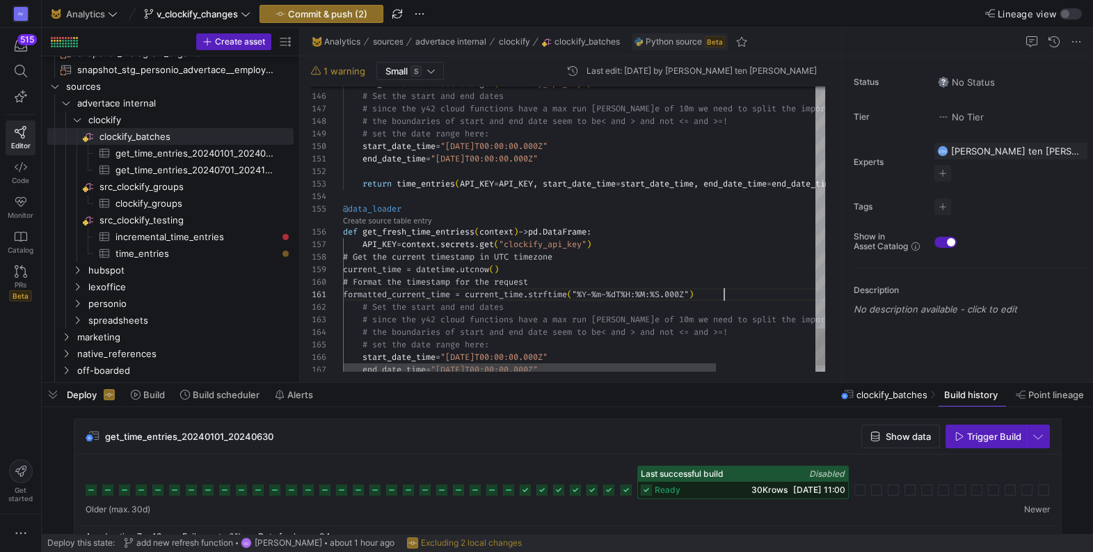
scroll to position [0, 380]
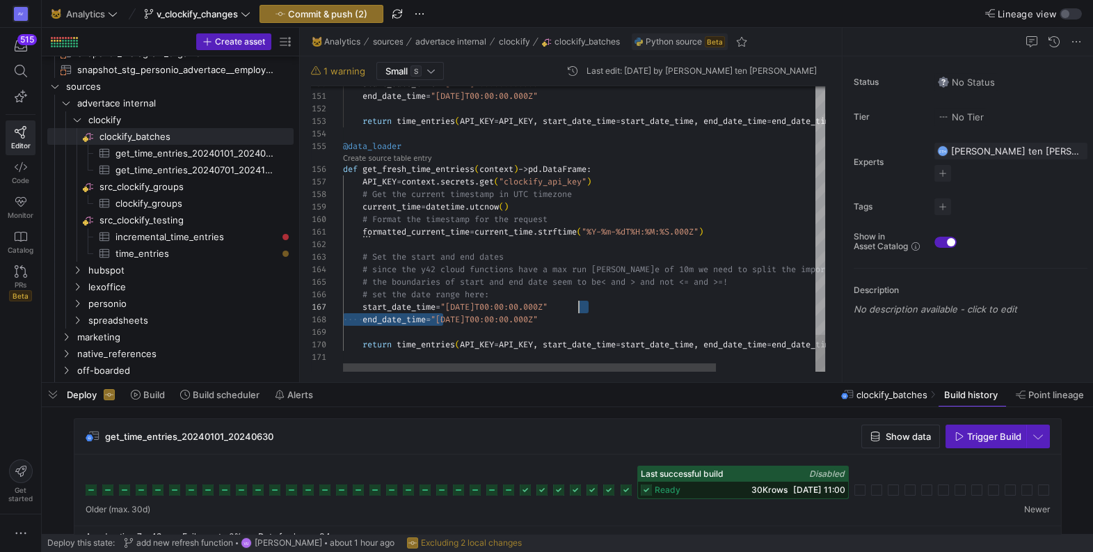
scroll to position [87, 230]
drag, startPoint x: 444, startPoint y: 319, endPoint x: 577, endPoint y: 314, distance: 132.9
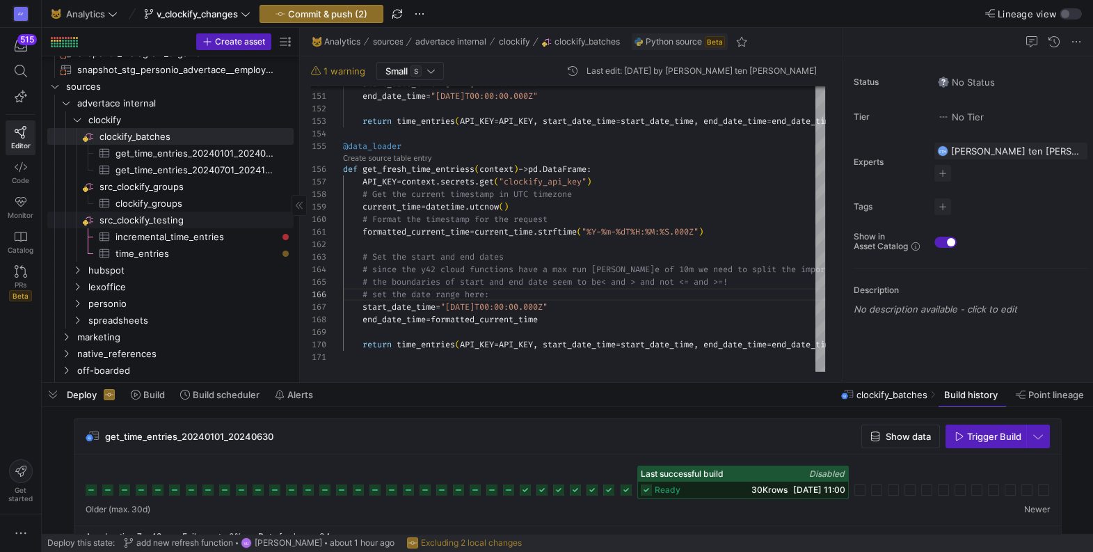
click at [152, 218] on span "src_clockify_testing​​​​​​​​" at bounding box center [195, 220] width 192 height 16
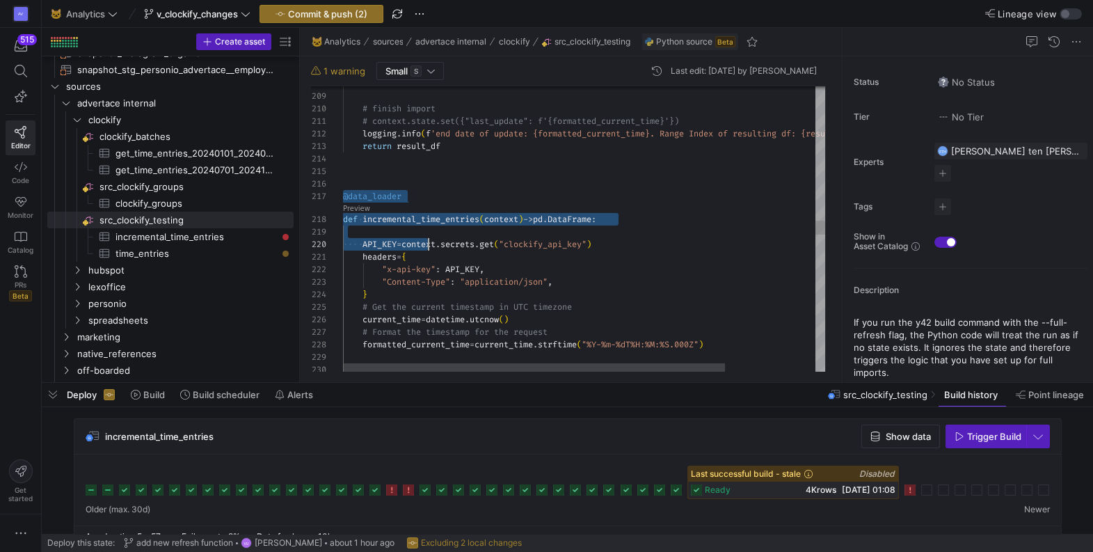
scroll to position [75, 129]
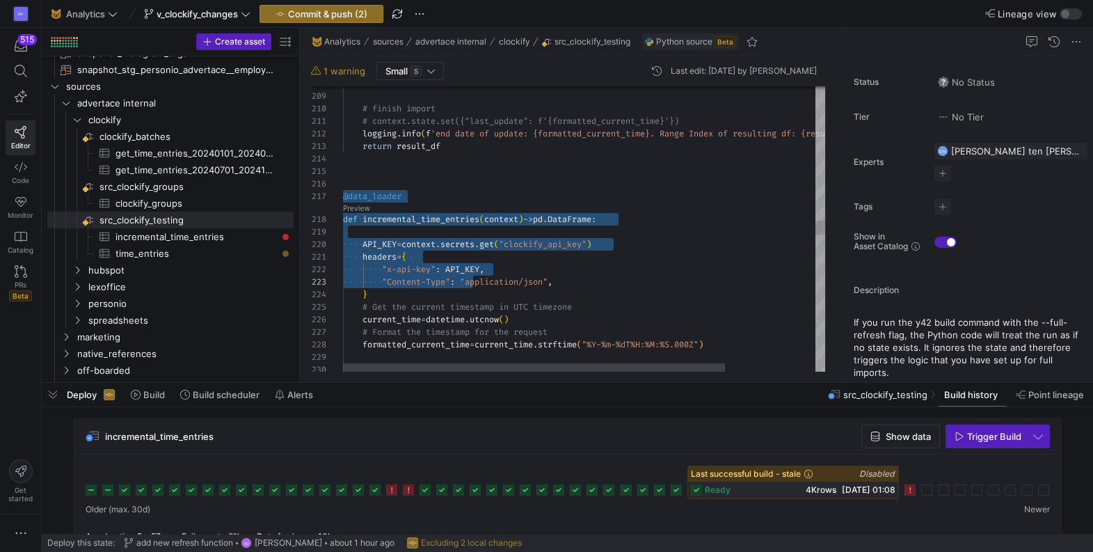
drag, startPoint x: 343, startPoint y: 194, endPoint x: 472, endPoint y: 277, distance: 153.6
click at [472, 277] on div "formatted_current_time = current_time . strftime ( "%Y-%m-%dT%H:%M:%S.000Z" ) #…" at bounding box center [641, 262] width 596 height 5598
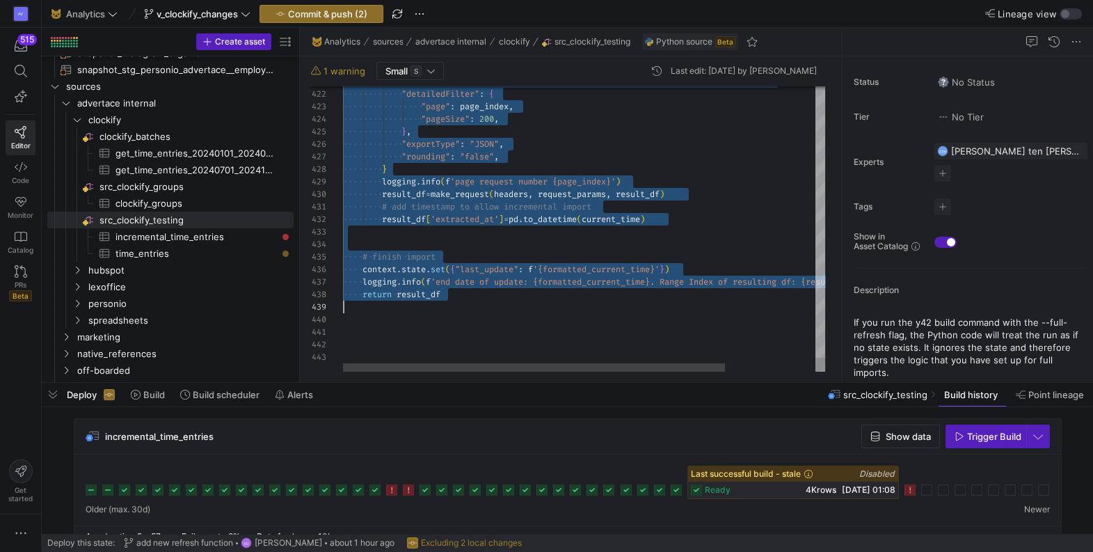
scroll to position [87, 20]
drag, startPoint x: 344, startPoint y: 168, endPoint x: 518, endPoint y: 313, distance: 226.2
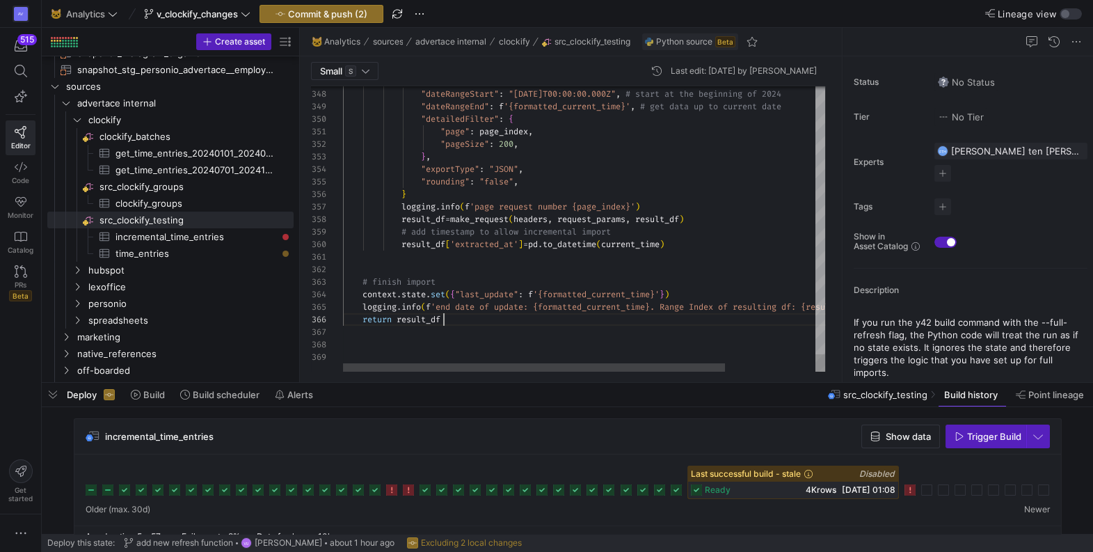
scroll to position [63, 100]
type textarea ""page": page_index, "pageSize": 200, }, "exportType": "JSON", "rounding": "fals…"
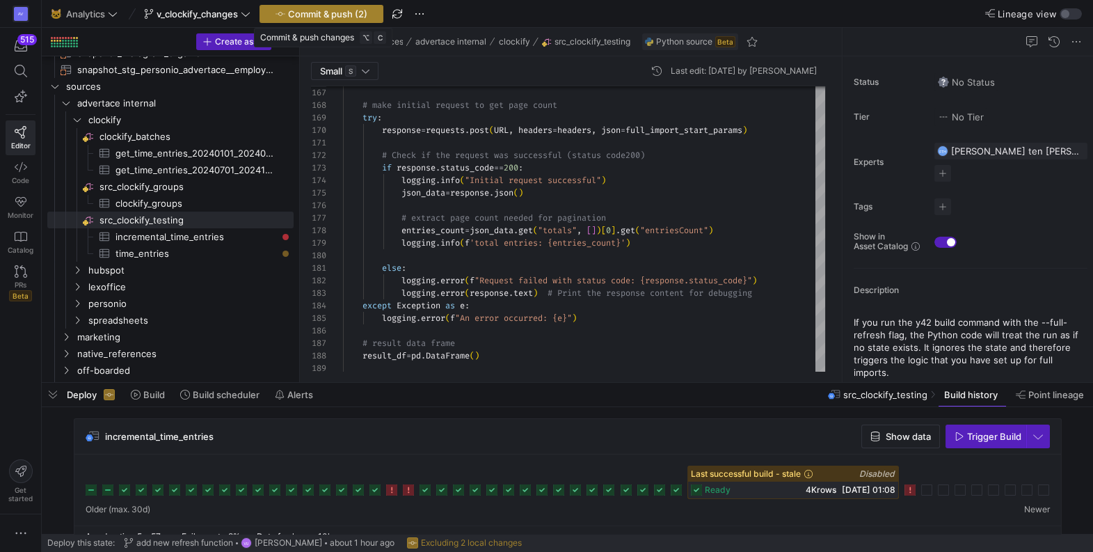
click at [350, 12] on span "Commit & push (2)" at bounding box center [327, 13] width 79 height 11
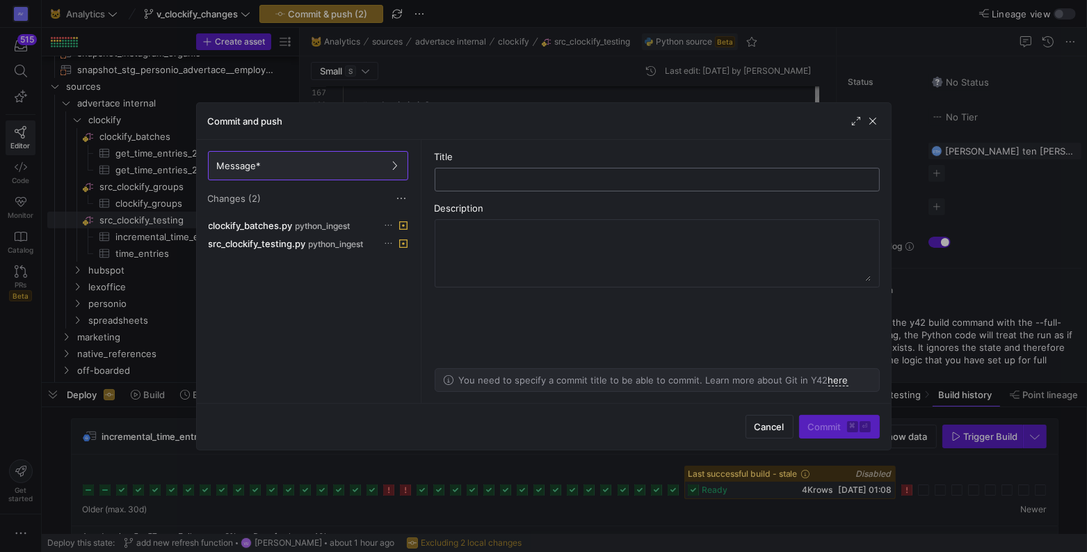
click at [491, 184] on input "text" at bounding box center [658, 179] width 422 height 11
click at [469, 179] on input "creat refresh function" at bounding box center [658, 179] width 422 height 11
type input "create refresh function"
click at [820, 422] on span "Commit ⌘ ⏎" at bounding box center [839, 426] width 63 height 11
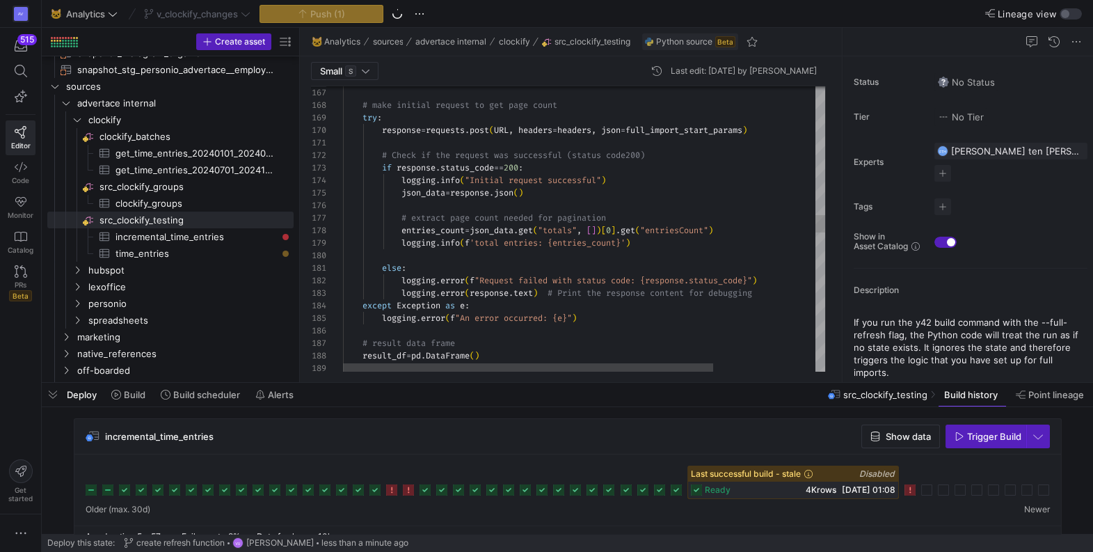
scroll to position [63, 0]
click at [559, 210] on div "# make initial request to get page count try : response = requests . post ( URL…" at bounding box center [650, 316] width 615 height 4661
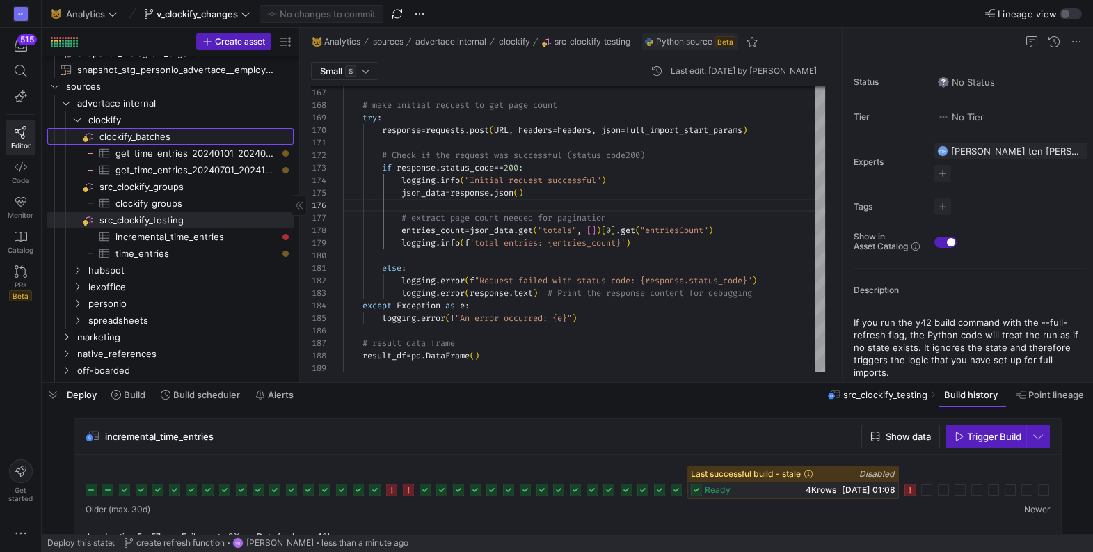
click at [151, 135] on span "clockify_batches​​​​​​​​" at bounding box center [195, 137] width 192 height 16
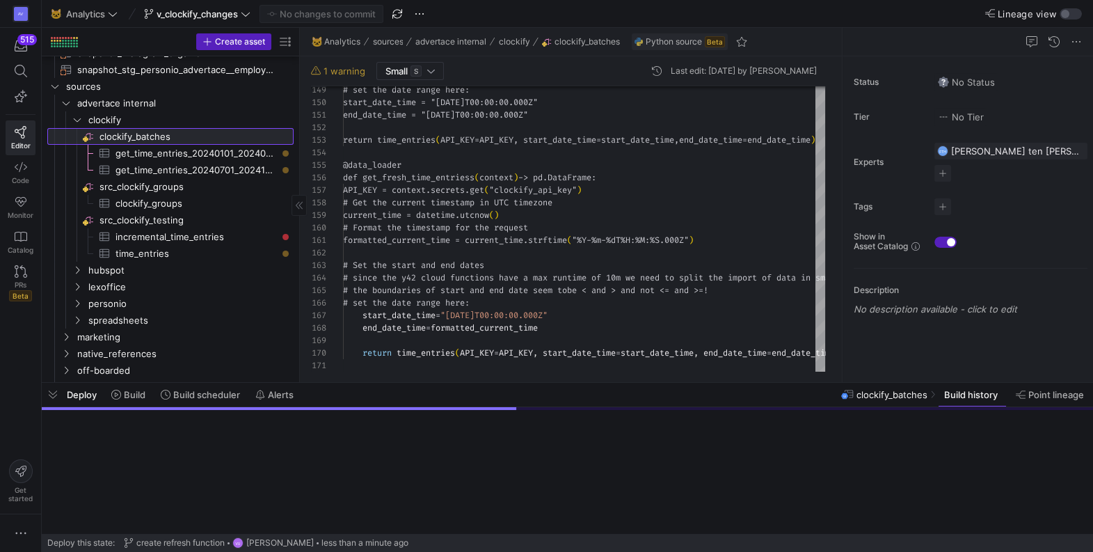
type textarea "from y42.v1.decorators import data_loader import requests from pprint import pp…"
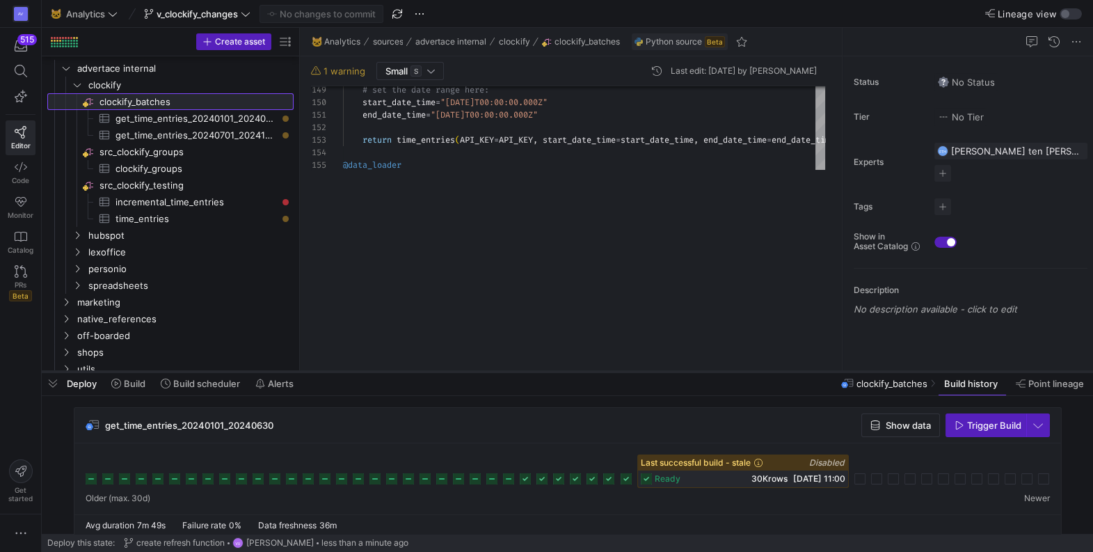
scroll to position [174, 0]
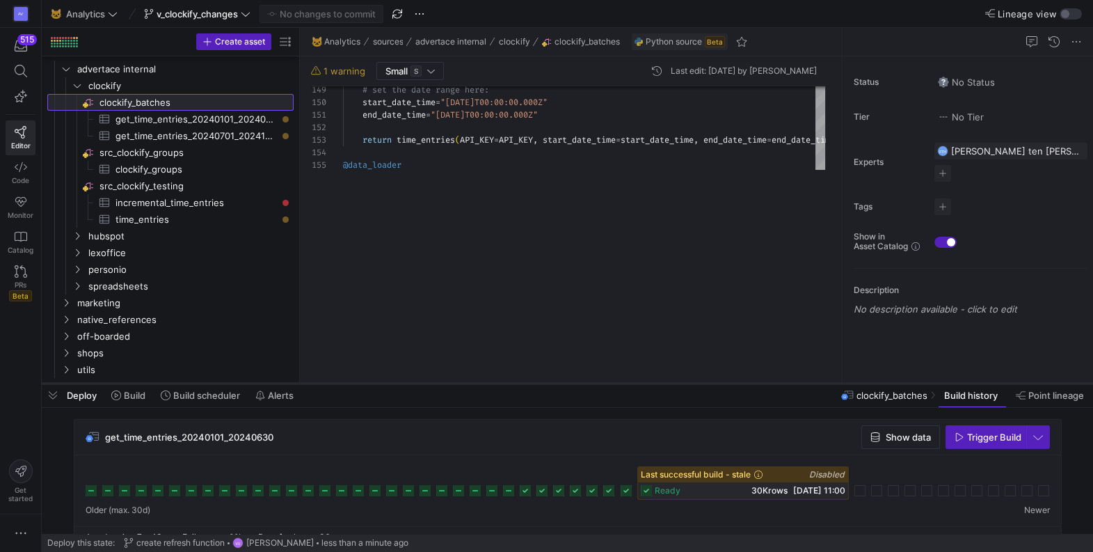
drag, startPoint x: 336, startPoint y: 383, endPoint x: 380, endPoint y: 383, distance: 43.8
click at [380, 383] on div at bounding box center [567, 384] width 1051 height 6
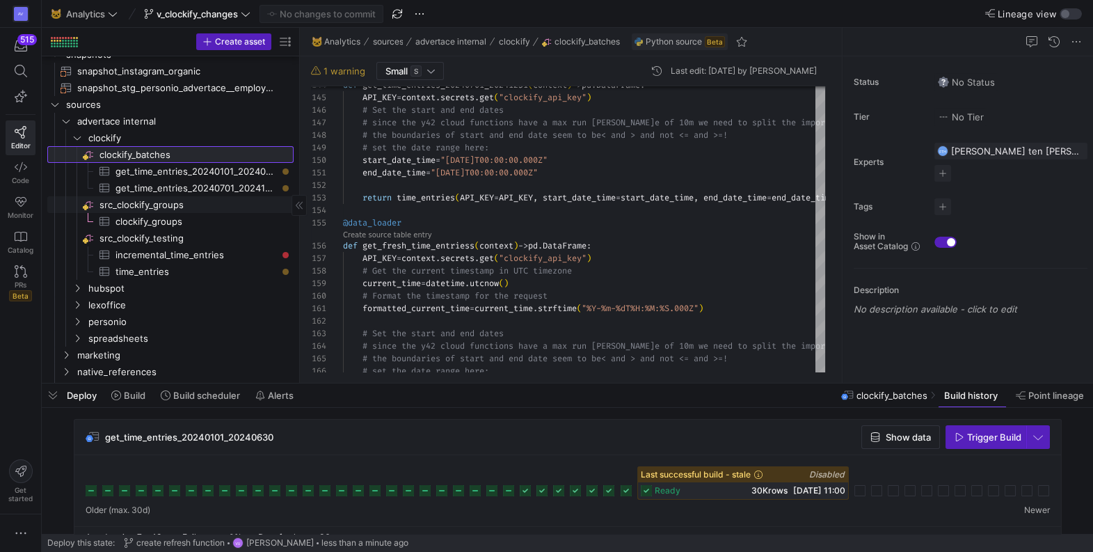
scroll to position [122, 0]
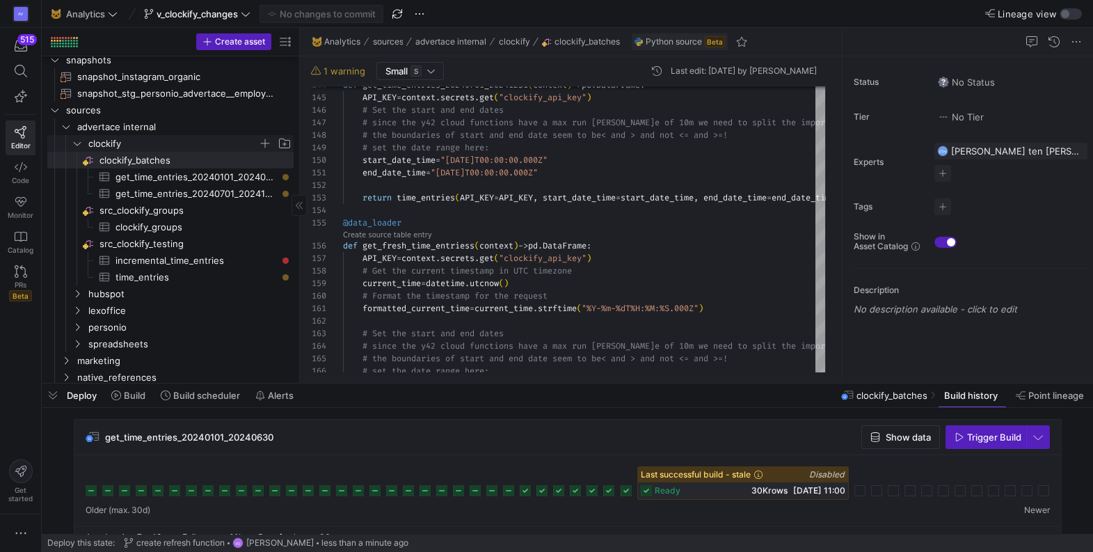
click at [96, 147] on span "clockify" at bounding box center [173, 144] width 170 height 16
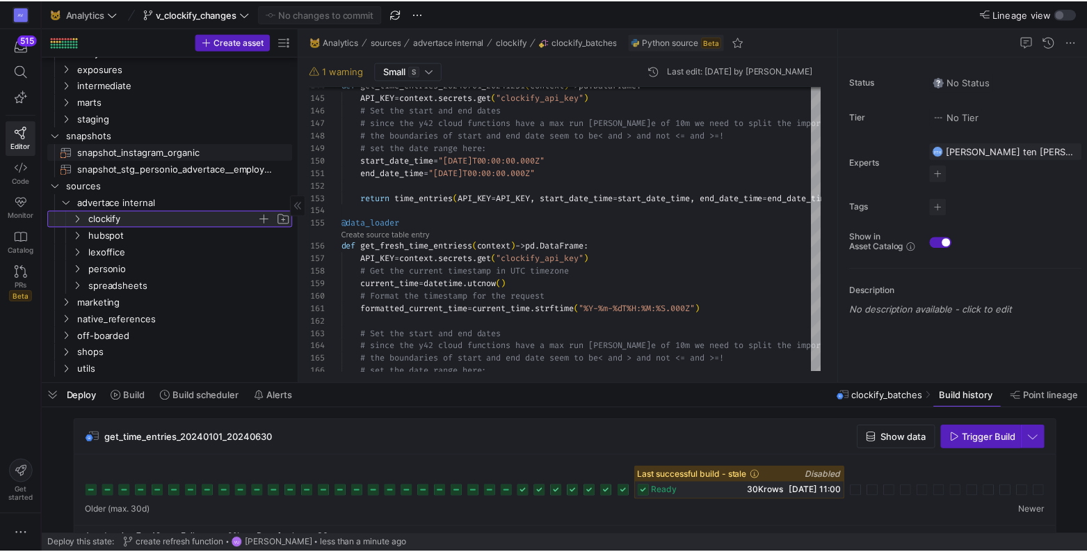
scroll to position [40, 0]
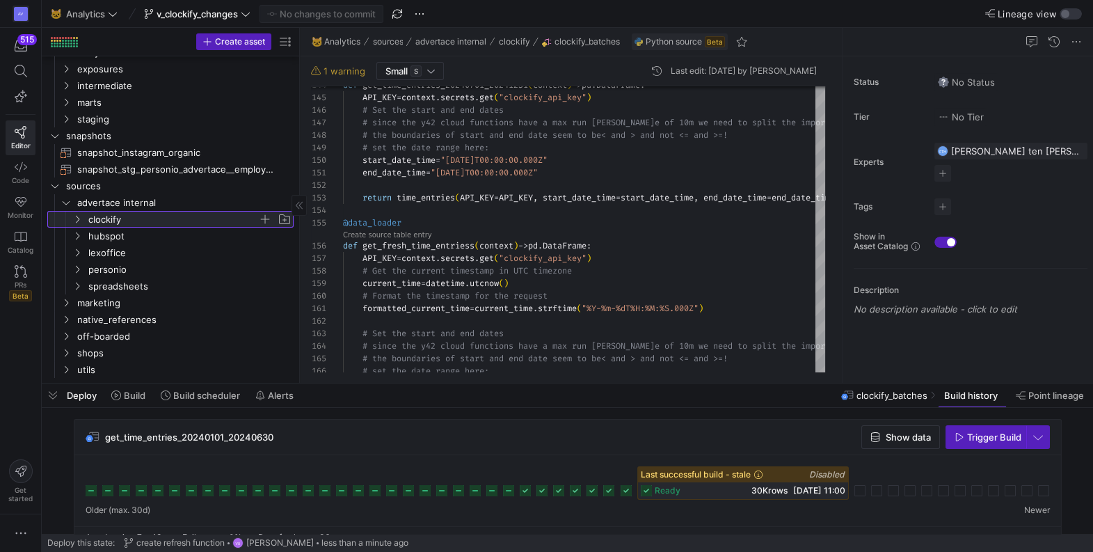
click at [81, 214] on y42-icon at bounding box center [77, 219] width 11 height 11
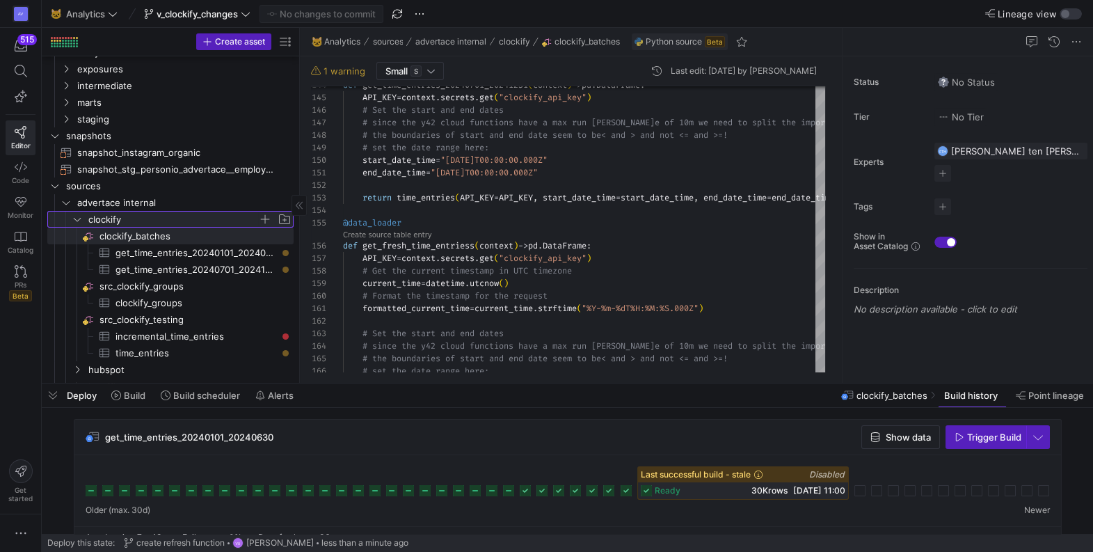
click at [266, 214] on span "button" at bounding box center [265, 219] width 14 height 14
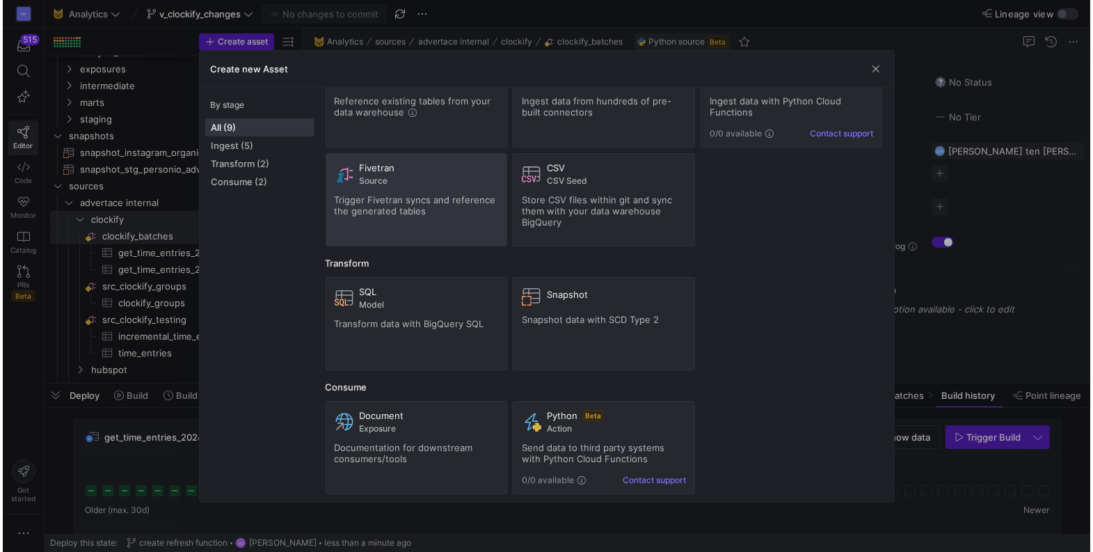
scroll to position [63, 0]
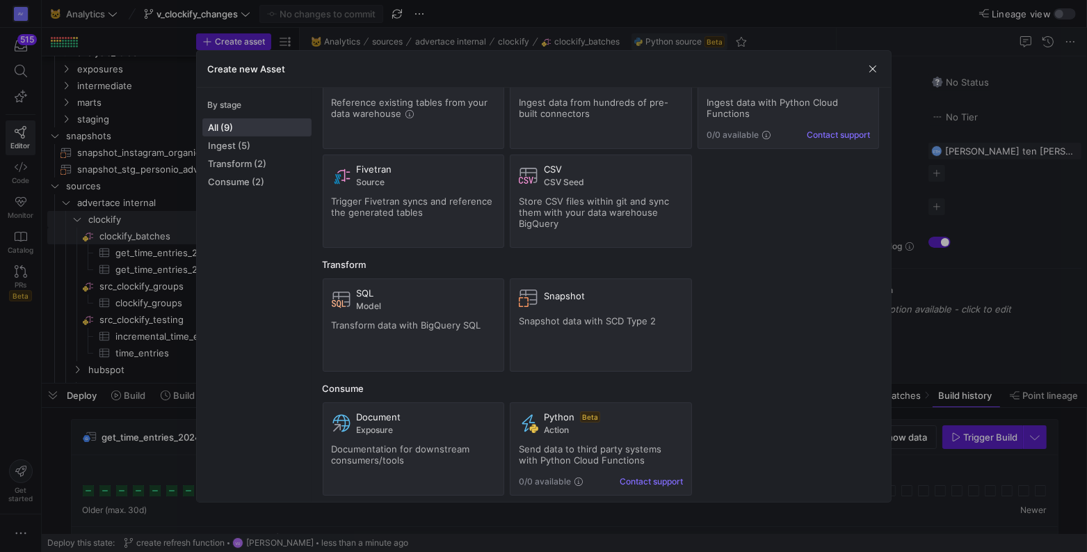
click at [951, 253] on div at bounding box center [543, 276] width 1087 height 552
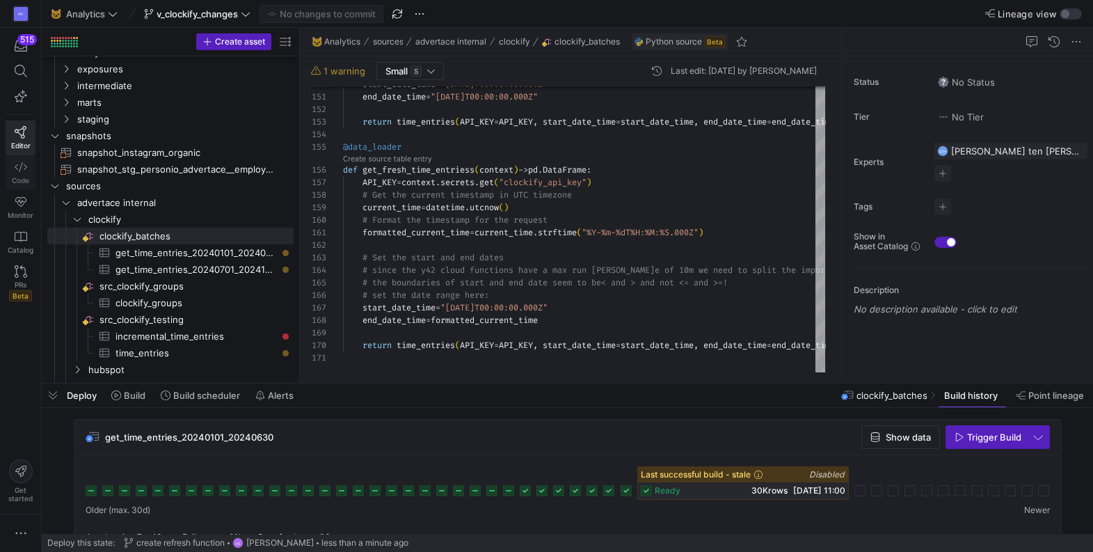
click at [21, 175] on link "Code" at bounding box center [21, 172] width 30 height 35
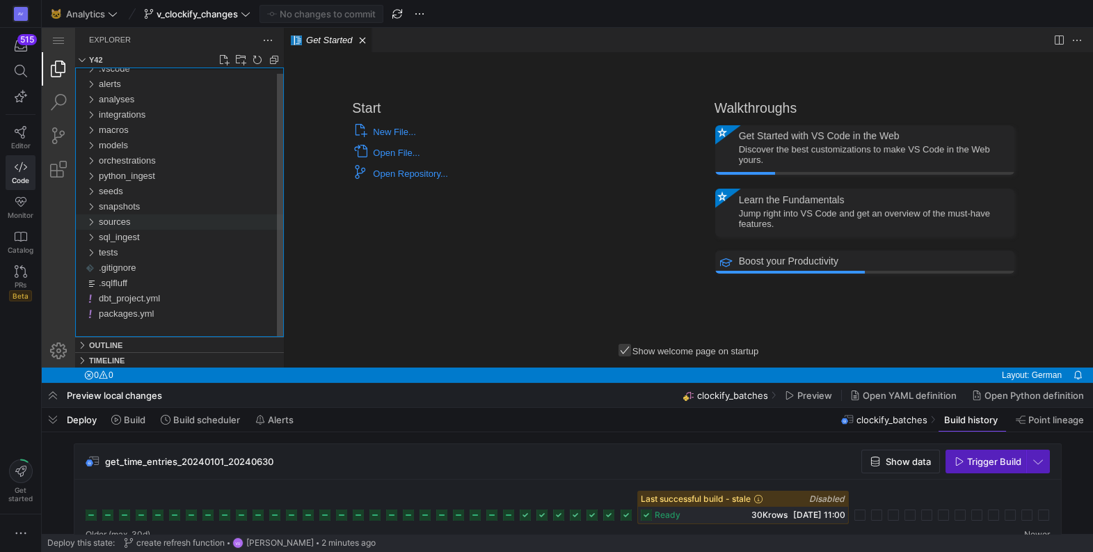
click at [90, 224] on div "sources" at bounding box center [90, 221] width 21 height 15
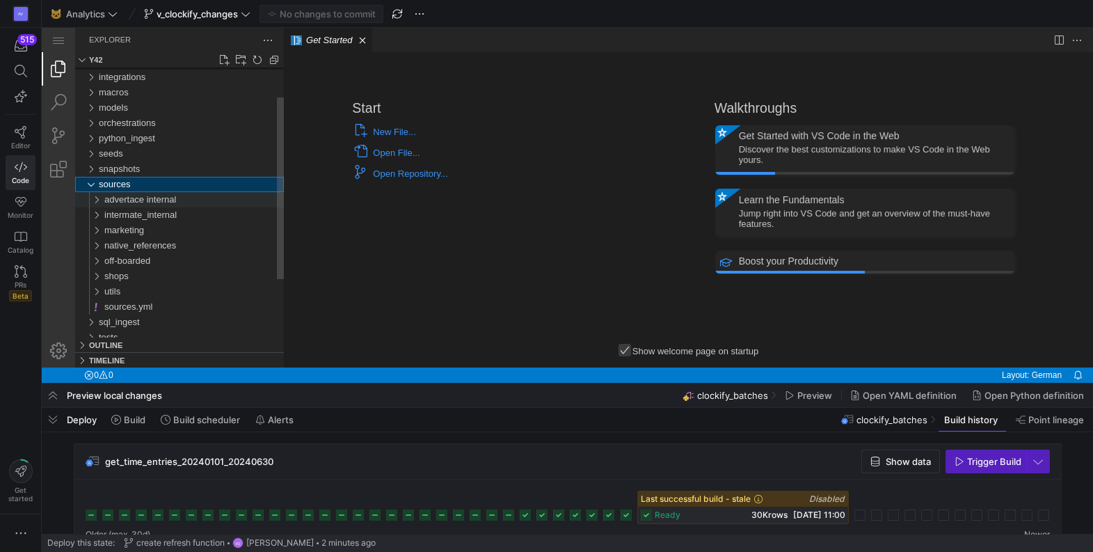
click at [95, 201] on div "advertace internal" at bounding box center [93, 199] width 26 height 15
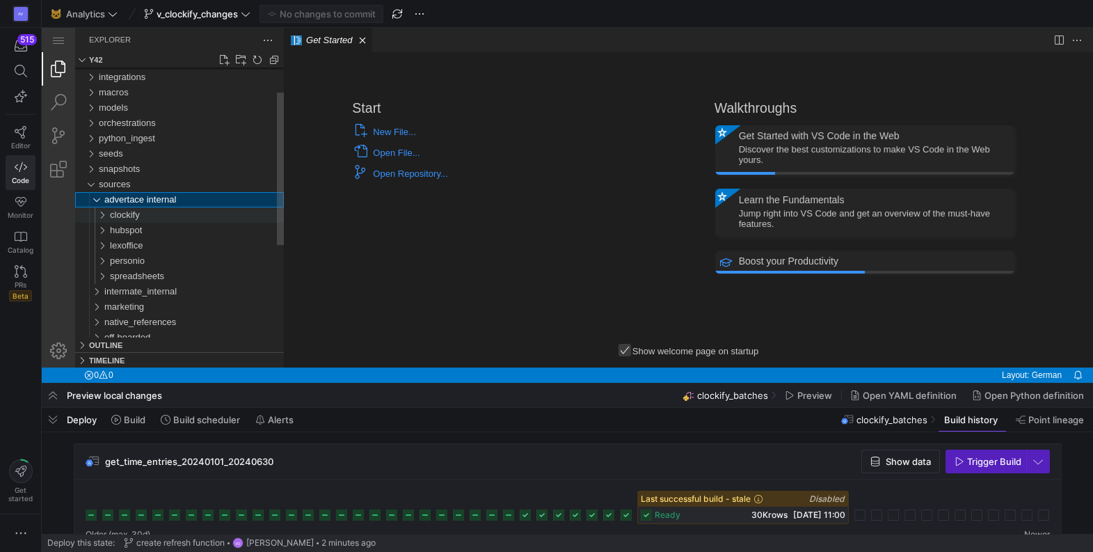
click at [100, 212] on div "clockify" at bounding box center [96, 214] width 32 height 15
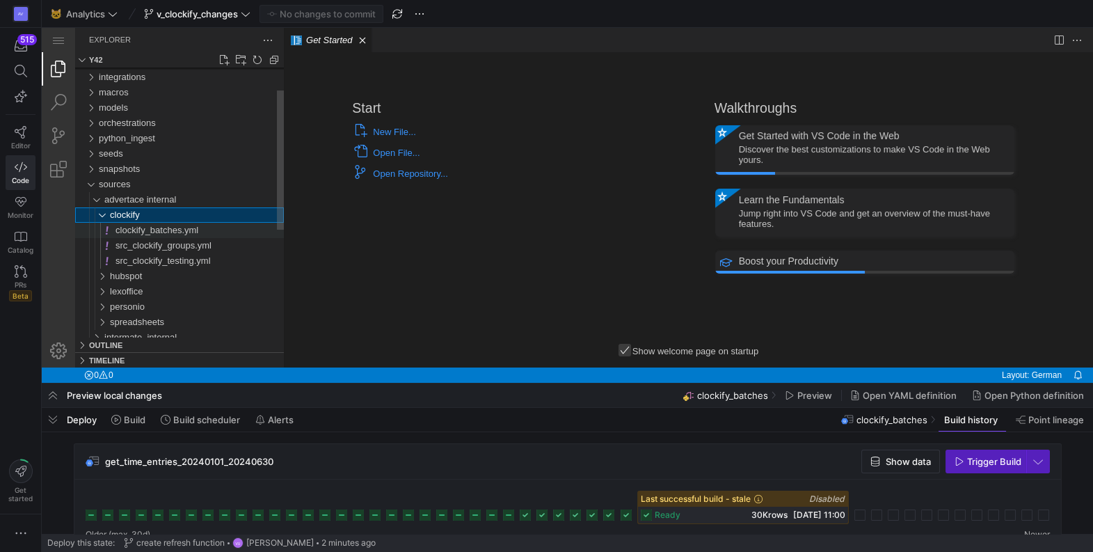
click at [128, 228] on span "clockify_batches.yml" at bounding box center [156, 230] width 83 height 10
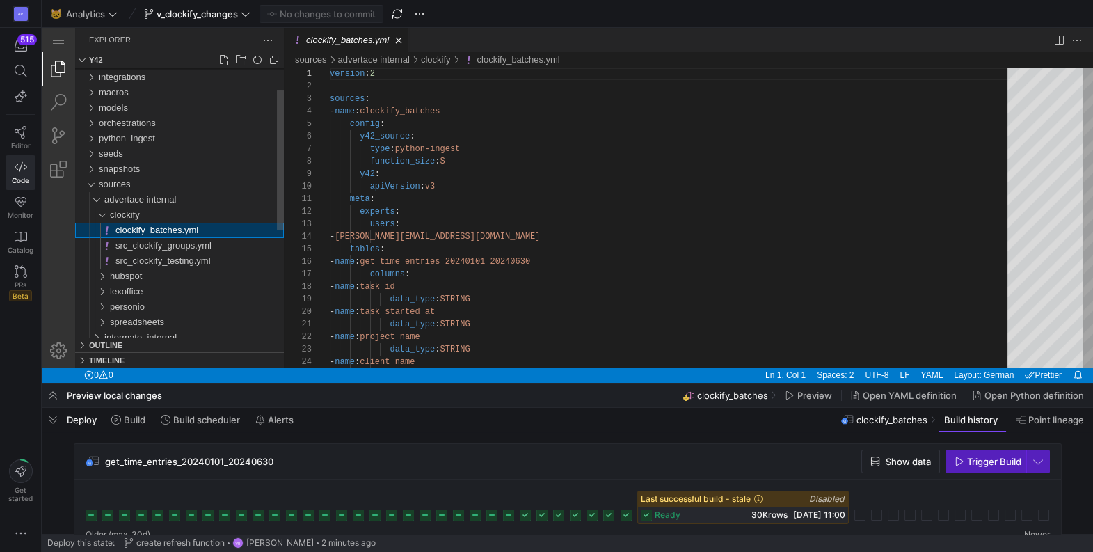
scroll to position [125, 0]
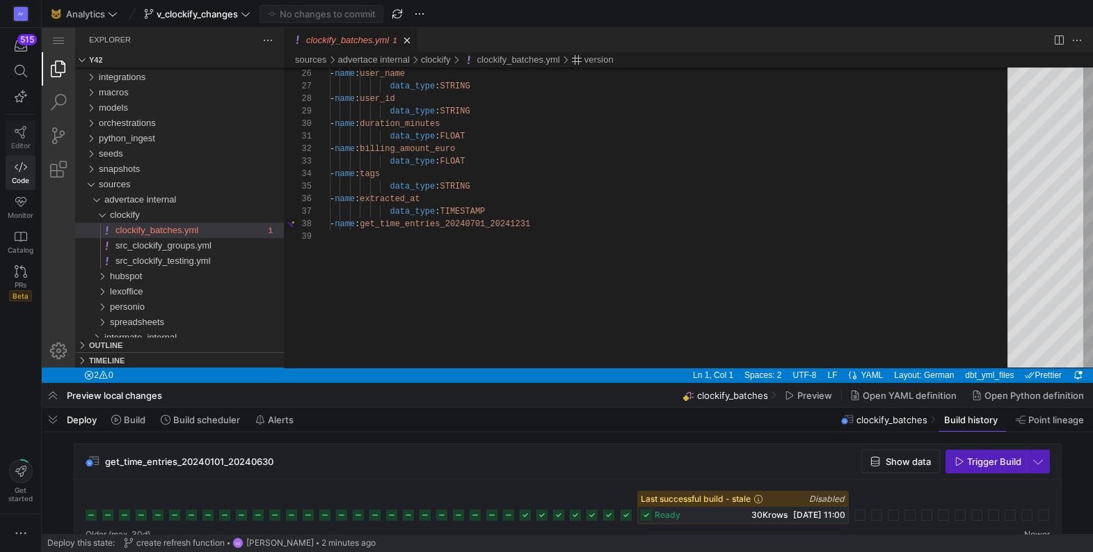
click at [18, 134] on icon at bounding box center [21, 132] width 13 height 13
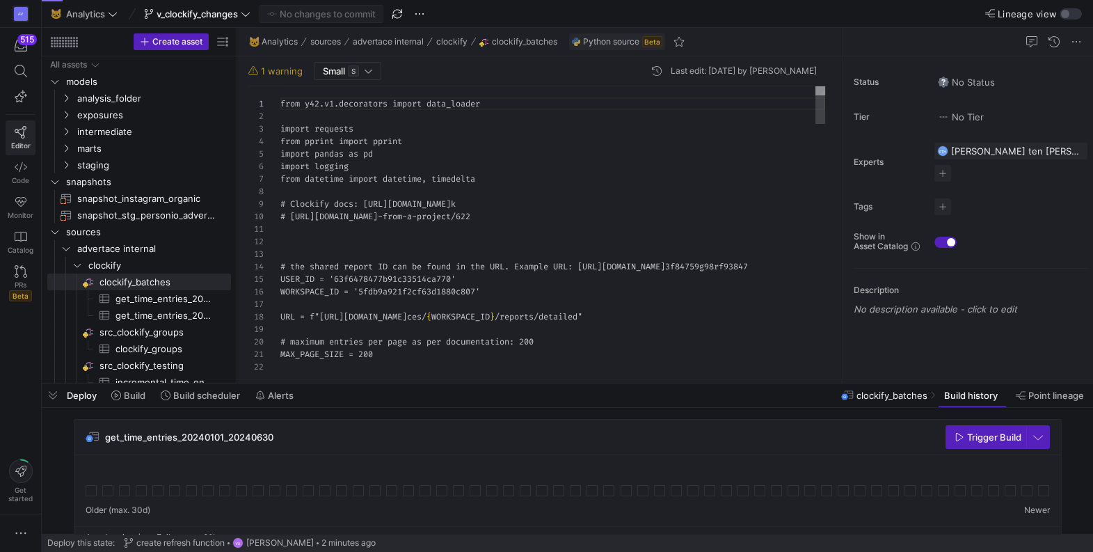
scroll to position [125, 0]
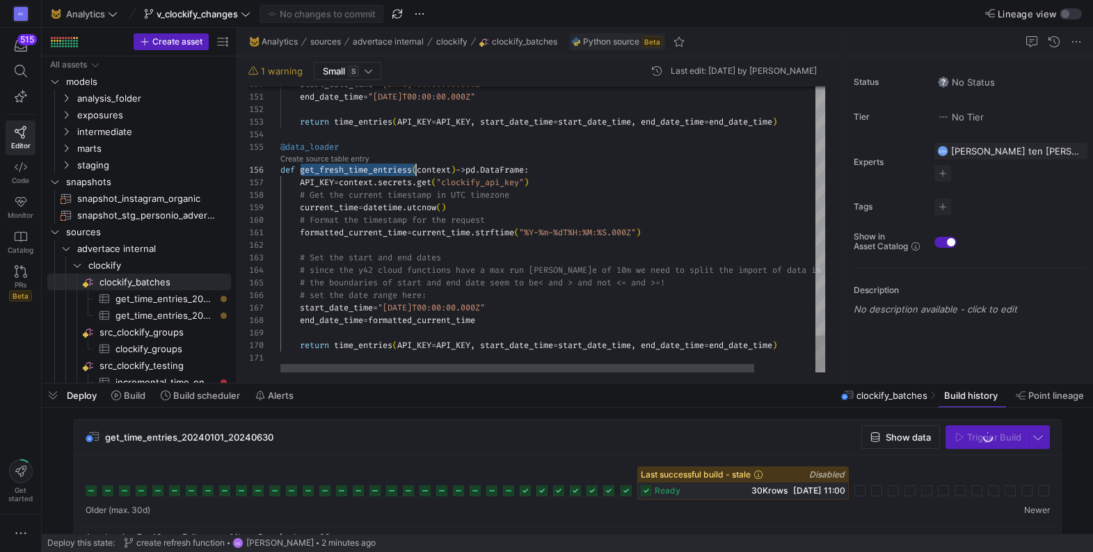
drag, startPoint x: 376, startPoint y: 170, endPoint x: 415, endPoint y: 166, distance: 38.5
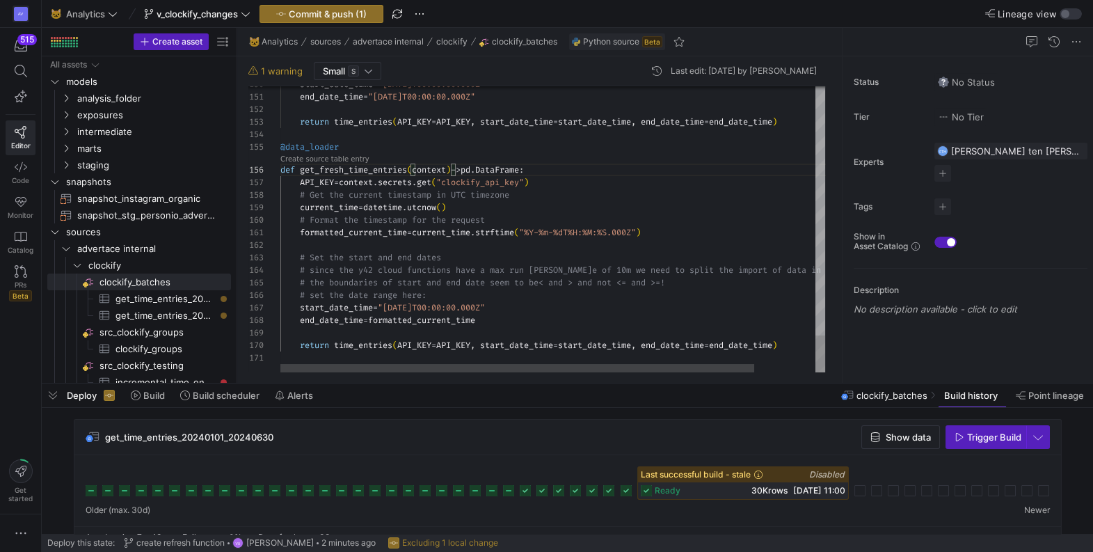
scroll to position [63, 260]
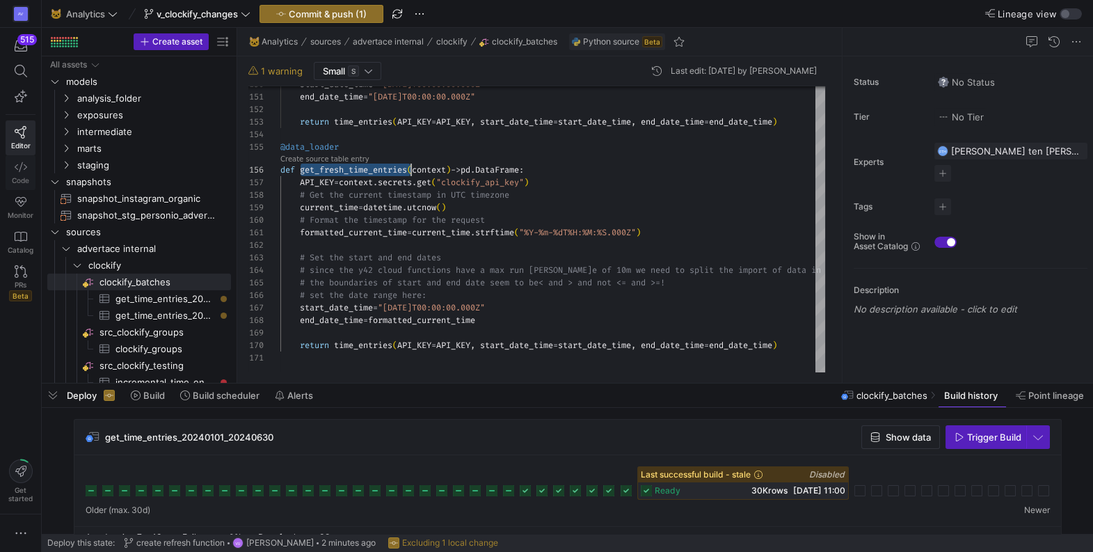
type textarea "end_date_time = "2025-01-01T00:00:00.000Z" return time_entries(API_KEY=API_KEY,…"
click at [19, 168] on icon at bounding box center [21, 167] width 13 height 13
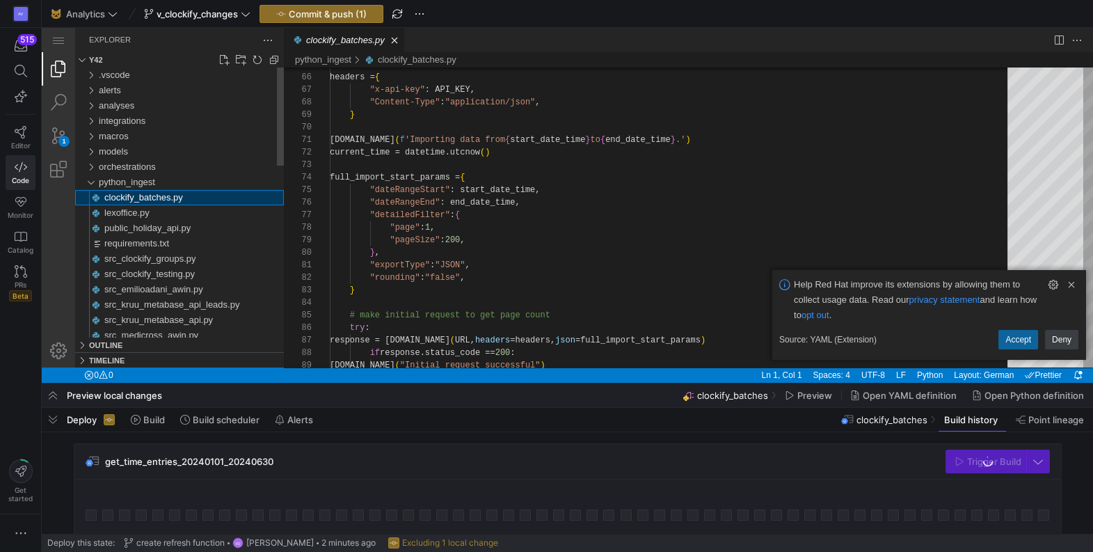
click at [126, 195] on span "clockify_batches.py" at bounding box center [143, 197] width 79 height 10
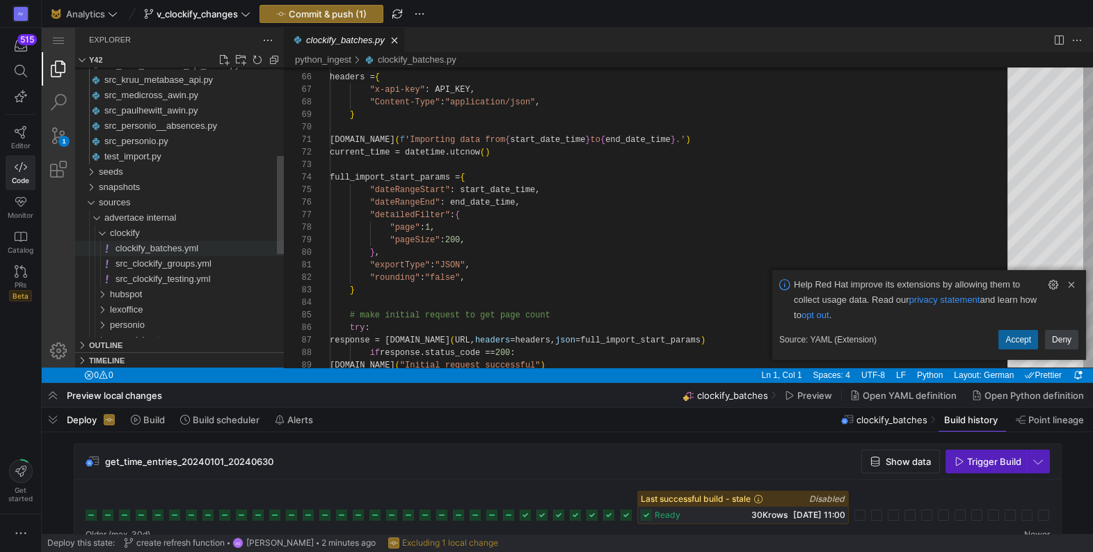
click at [147, 246] on span "clockify_batches.yml" at bounding box center [156, 248] width 83 height 10
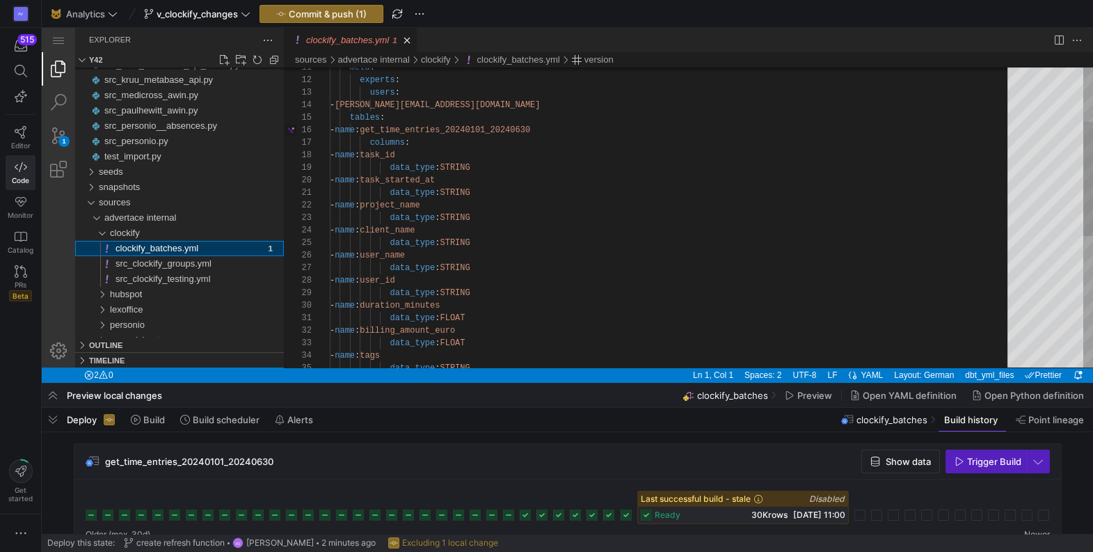
scroll to position [125, 0]
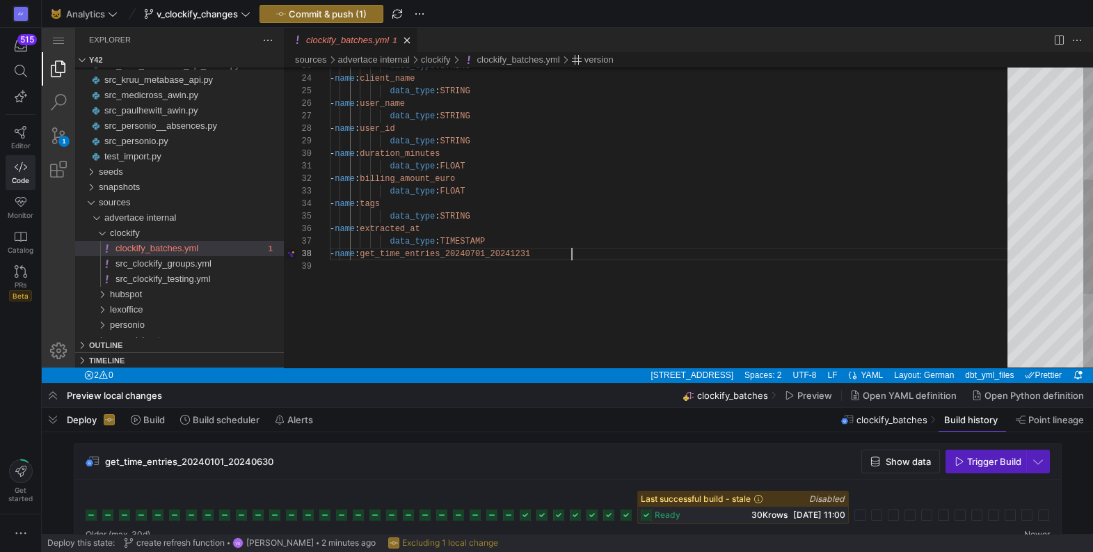
click at [583, 252] on div "- name : client_name data_type : STRING data_type : STRING - name : user_name d…" at bounding box center [673, 167] width 687 height 786
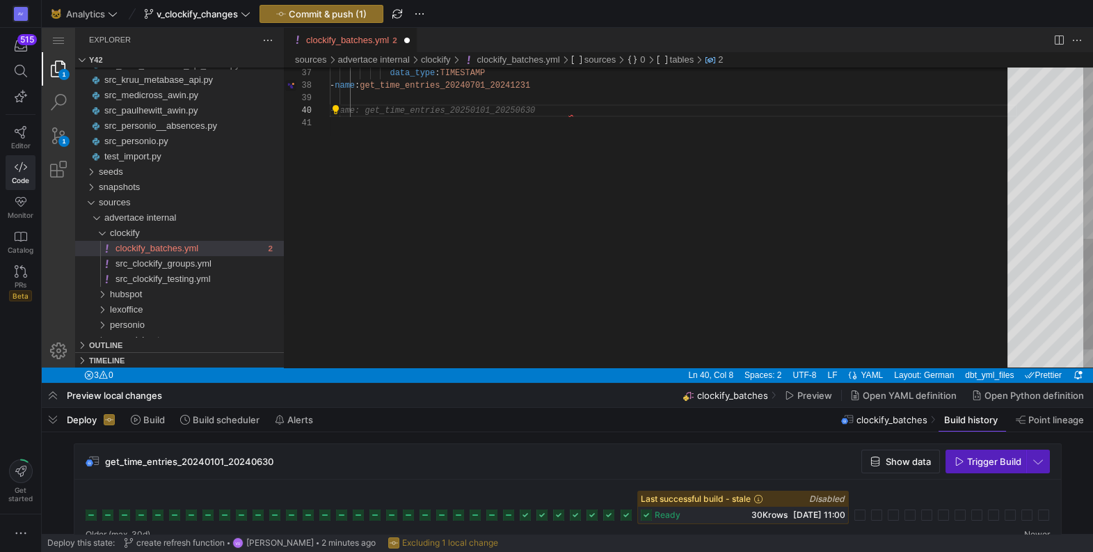
scroll to position [112, 240]
click at [481, 111] on div "data_type : TIMESTAMP - name : get_time_entries_20240701_20241231 - name : get_…" at bounding box center [673, 18] width 687 height 824
click at [481, 111] on div "data_type : TIMESTAMP - name : get_time_entries_20240701_20241231 - name : get_…" at bounding box center [673, 11] width 687 height 811
paste textarea "fresh_time_entries"
type textarea "data_type: FLOAT - name: billing_amount_euro data_type: FLOAT - name: tags data…"
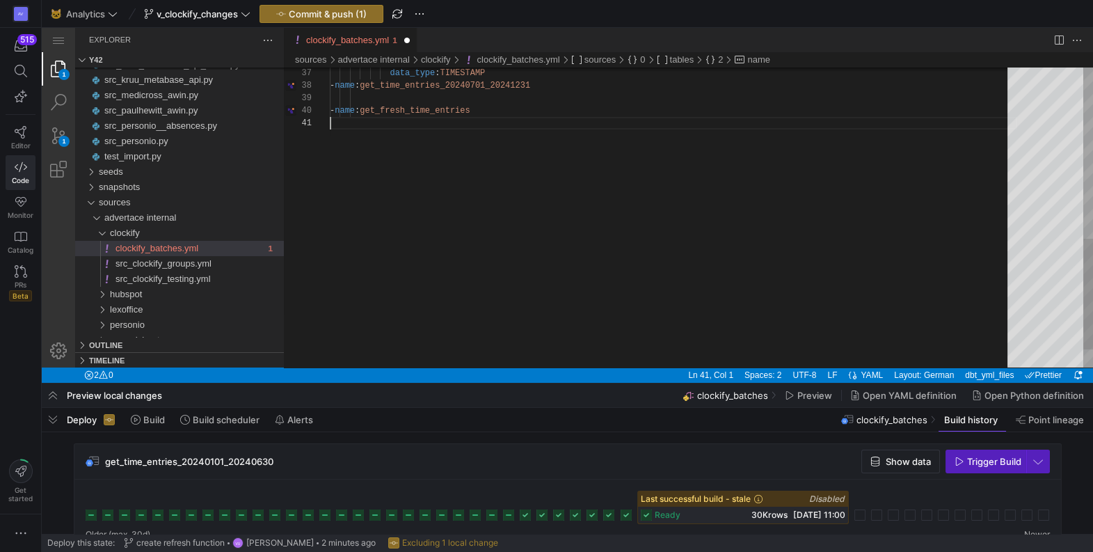
scroll to position [0, 0]
click at [586, 127] on div "data_type : TIMESTAMP - name : get_time_entries_20240701_20241231 - name : get_…" at bounding box center [673, 11] width 687 height 811
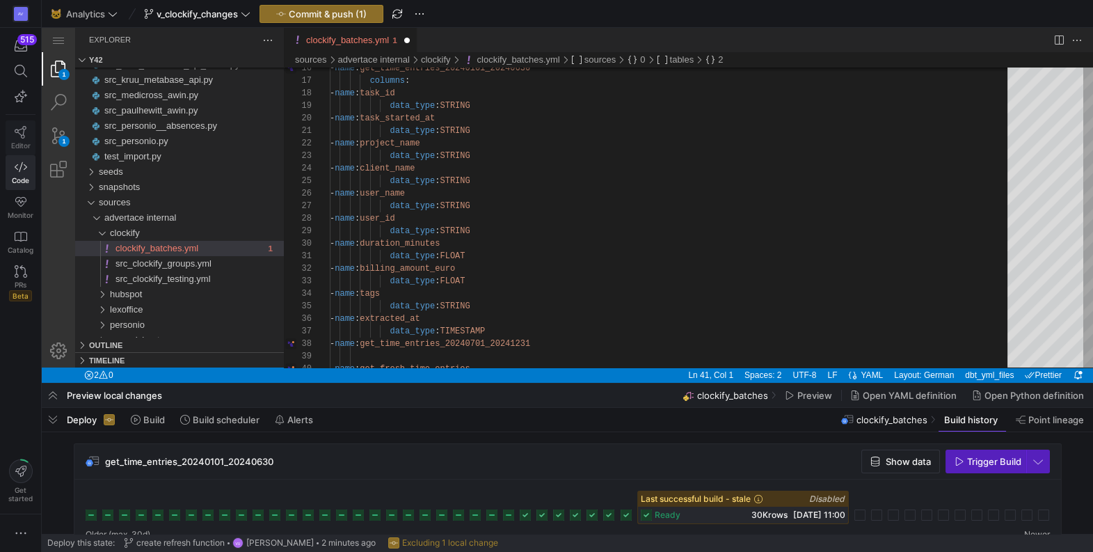
click at [21, 129] on icon at bounding box center [21, 132] width 13 height 13
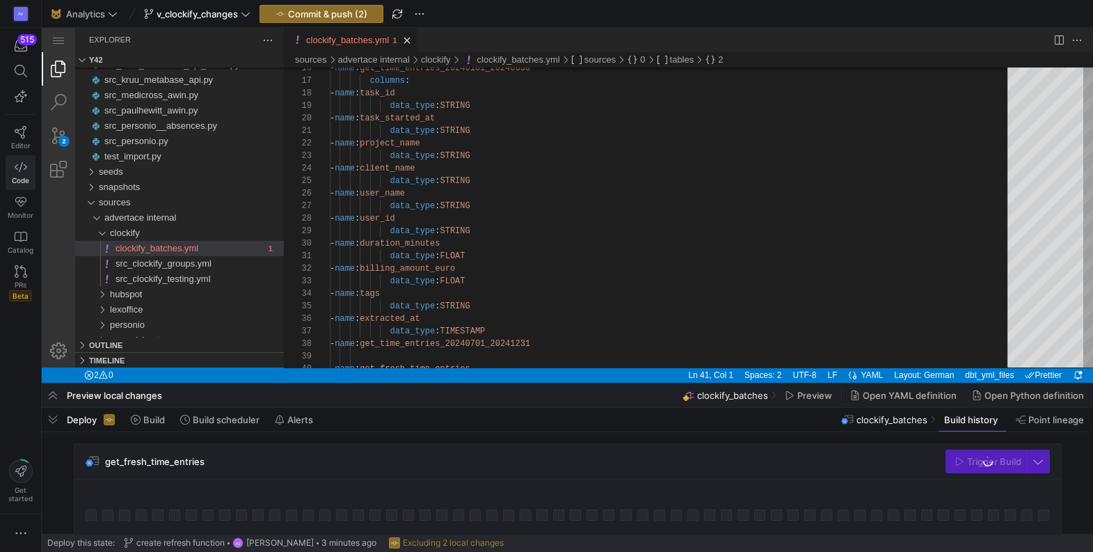
click at [18, 167] on icon at bounding box center [21, 167] width 13 height 13
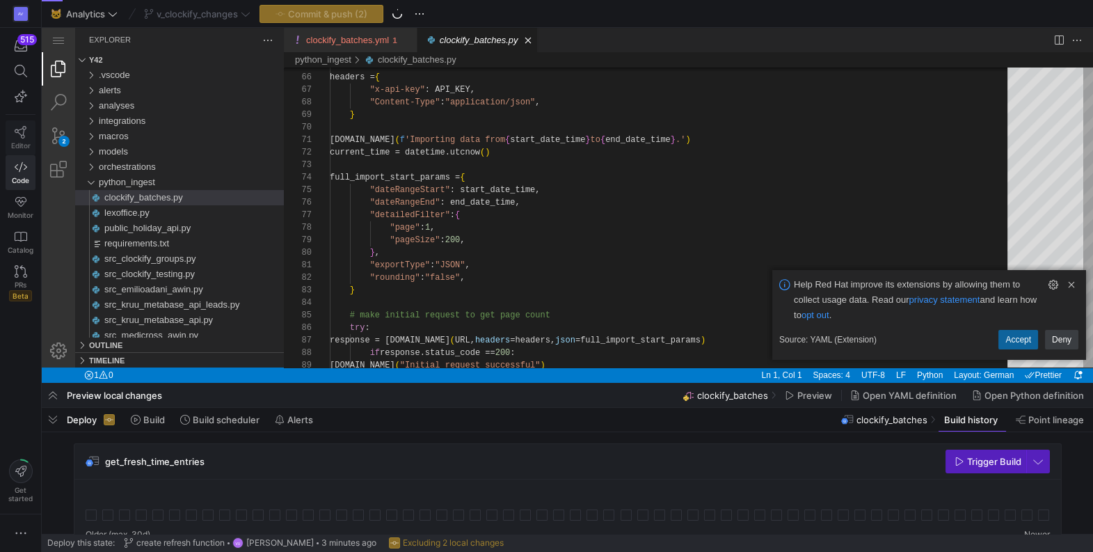
click at [22, 132] on icon at bounding box center [21, 132] width 13 height 13
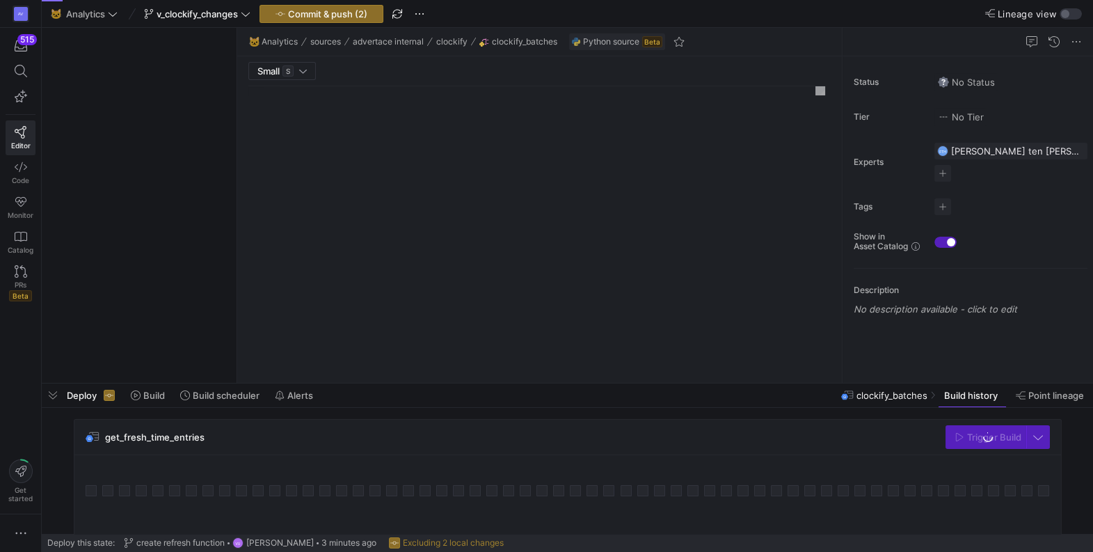
type textarea "from y42.v1.decorators import data_loader import requests from pprint import pp…"
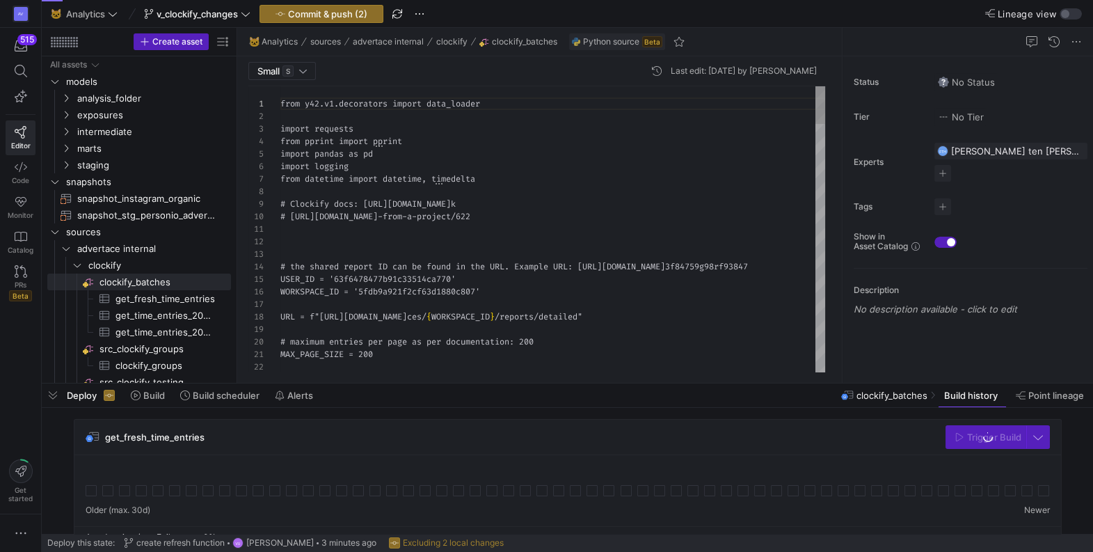
scroll to position [125, 0]
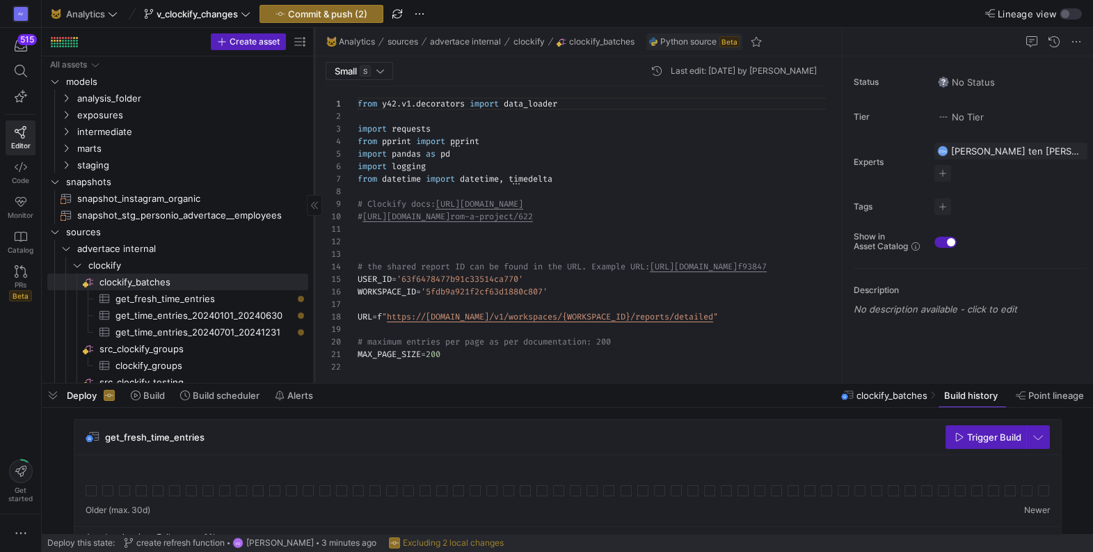
drag, startPoint x: 237, startPoint y: 180, endPoint x: 314, endPoint y: 179, distance: 77.2
click at [314, 179] on div at bounding box center [314, 205] width 1 height 355
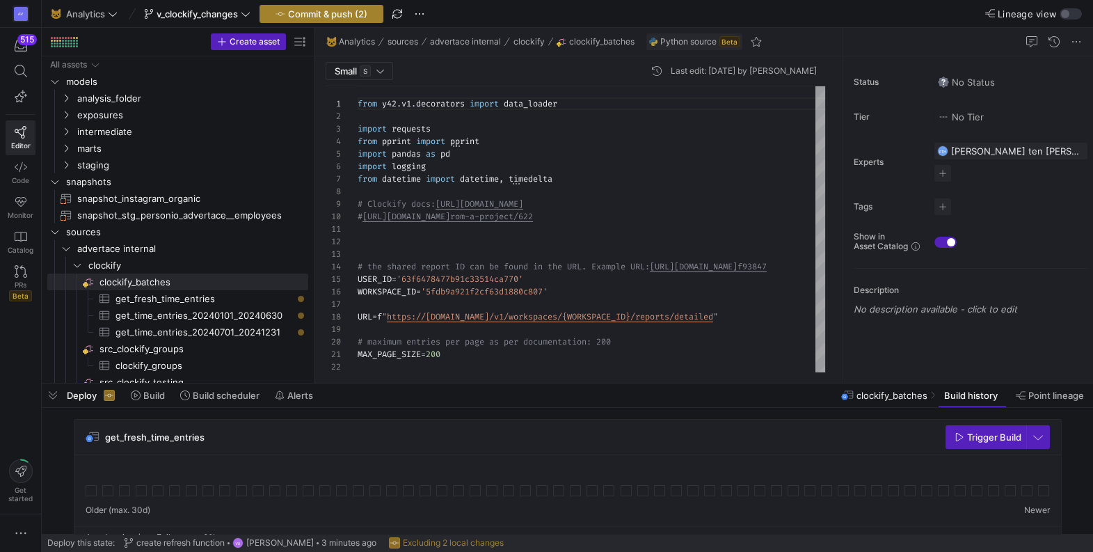
click at [336, 9] on span "Commit & push (2)" at bounding box center [327, 13] width 79 height 11
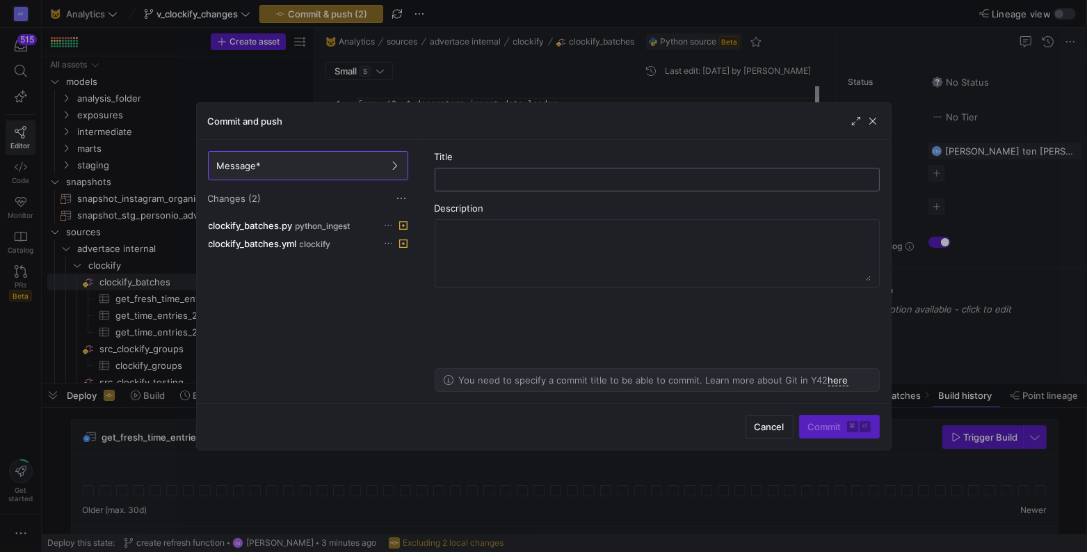
click at [534, 178] on input "text" at bounding box center [658, 179] width 422 height 11
type input "add new table"
click at [820, 426] on span "Commit ⌘ ⏎" at bounding box center [839, 426] width 63 height 11
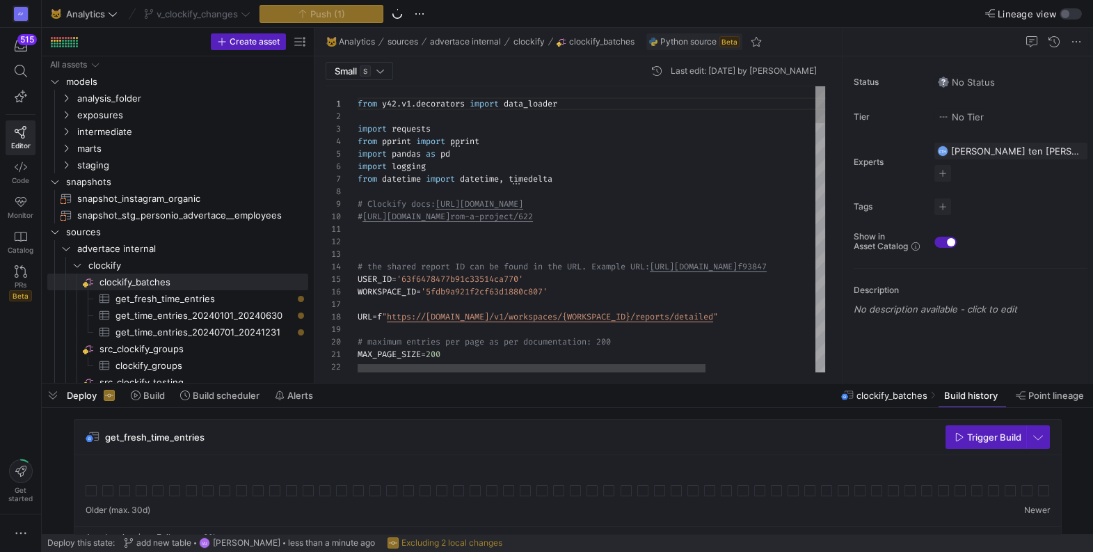
scroll to position [100, 255]
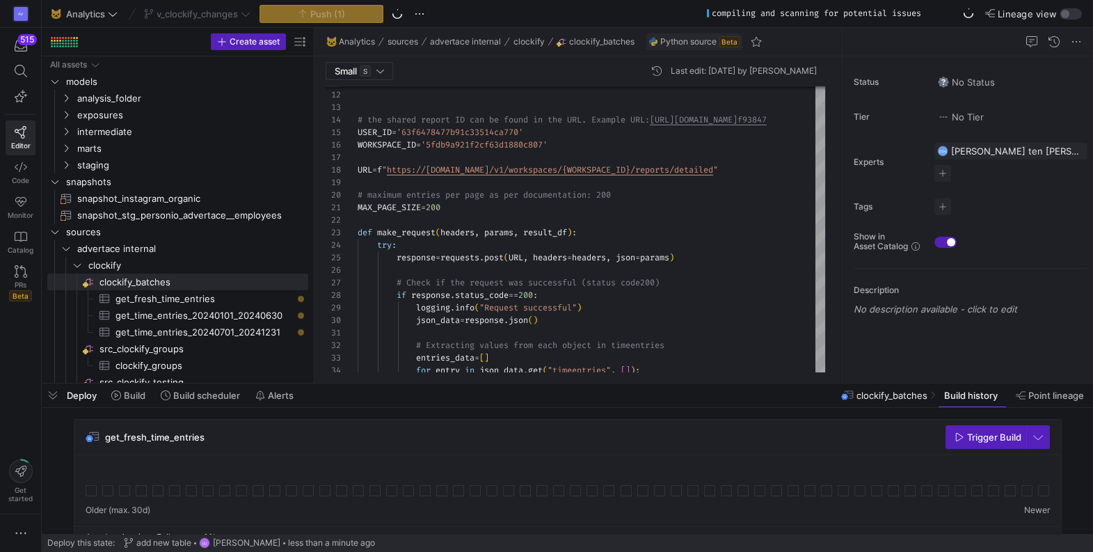
scroll to position [100, 255]
click at [314, 180] on div at bounding box center [314, 205] width 1 height 355
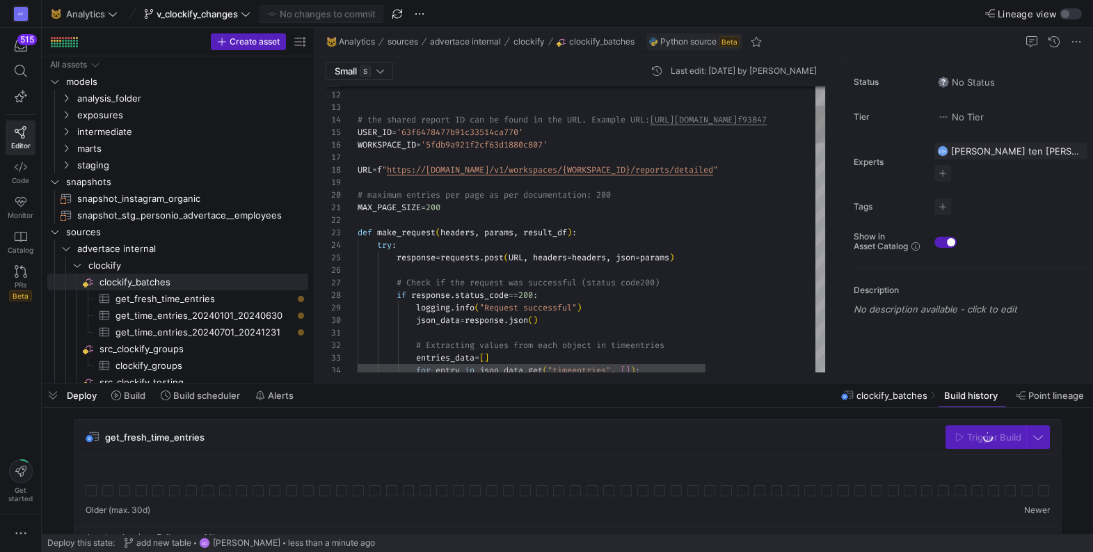
type textarea "MAX_PAGE_SIZE = 200 def make_request(headers, params, result_df): try: response…"
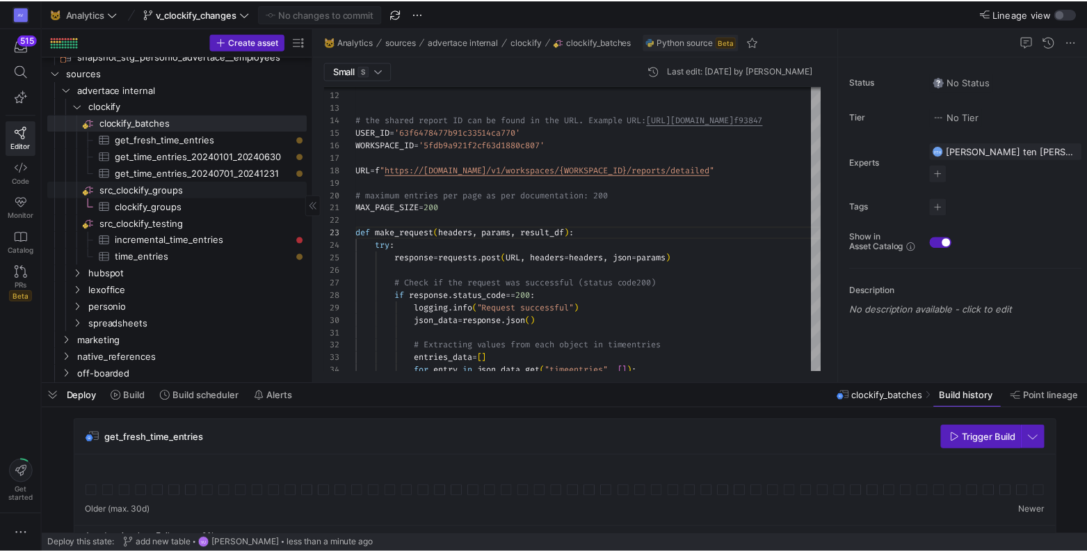
scroll to position [150, 0]
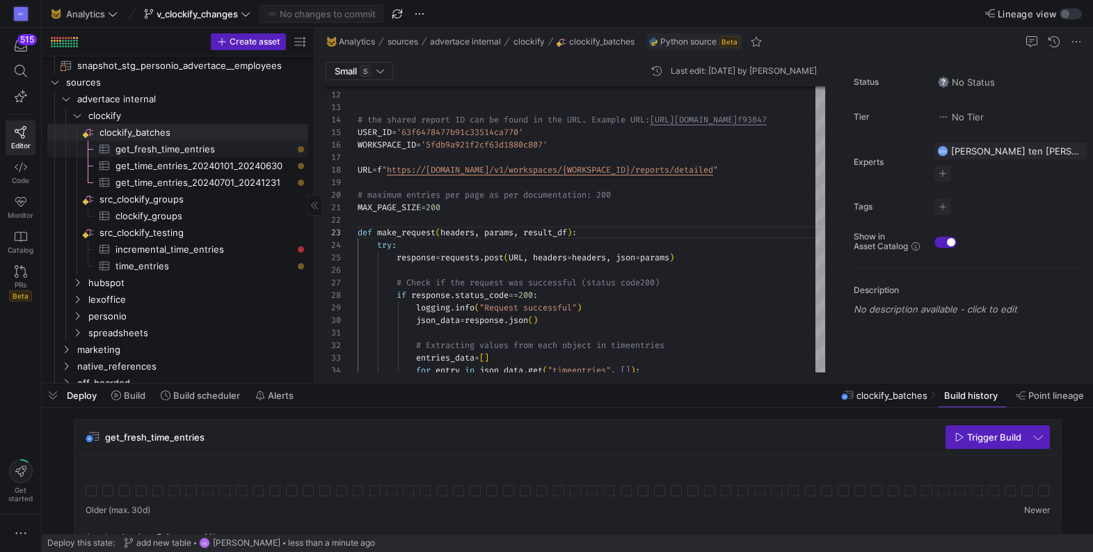
click at [192, 149] on span "get_fresh_time_entries​​​​​​​​​" at bounding box center [203, 149] width 177 height 16
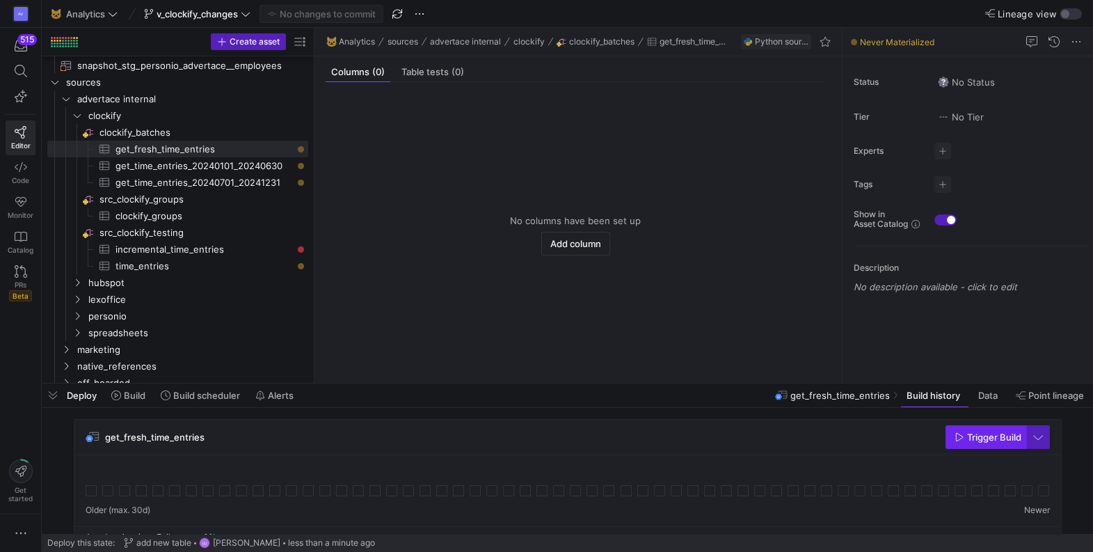
click at [972, 437] on span "Trigger Build" at bounding box center [994, 436] width 54 height 11
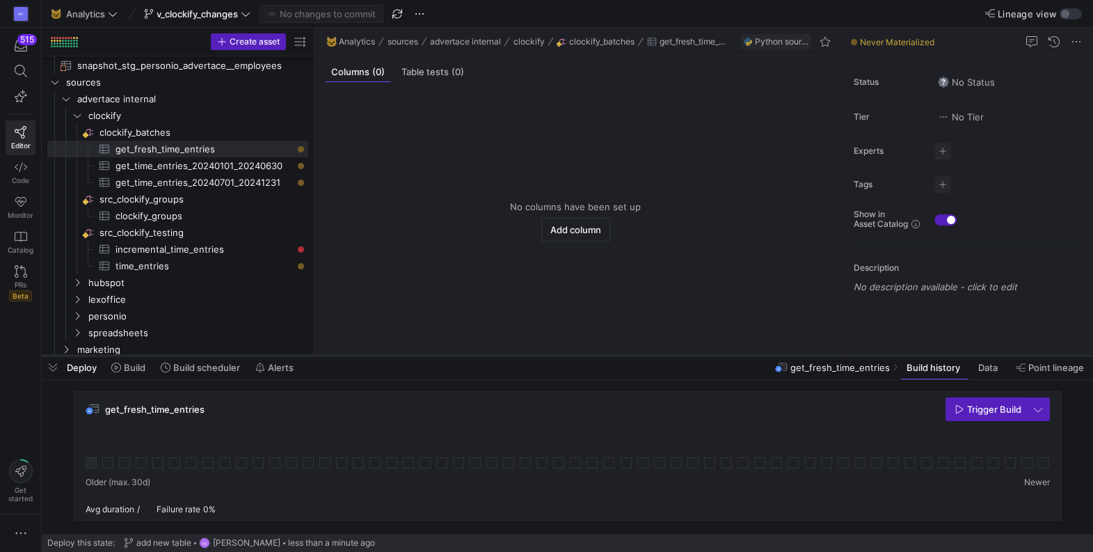
drag, startPoint x: 439, startPoint y: 384, endPoint x: 440, endPoint y: 358, distance: 26.4
click at [440, 358] on div at bounding box center [567, 356] width 1051 height 6
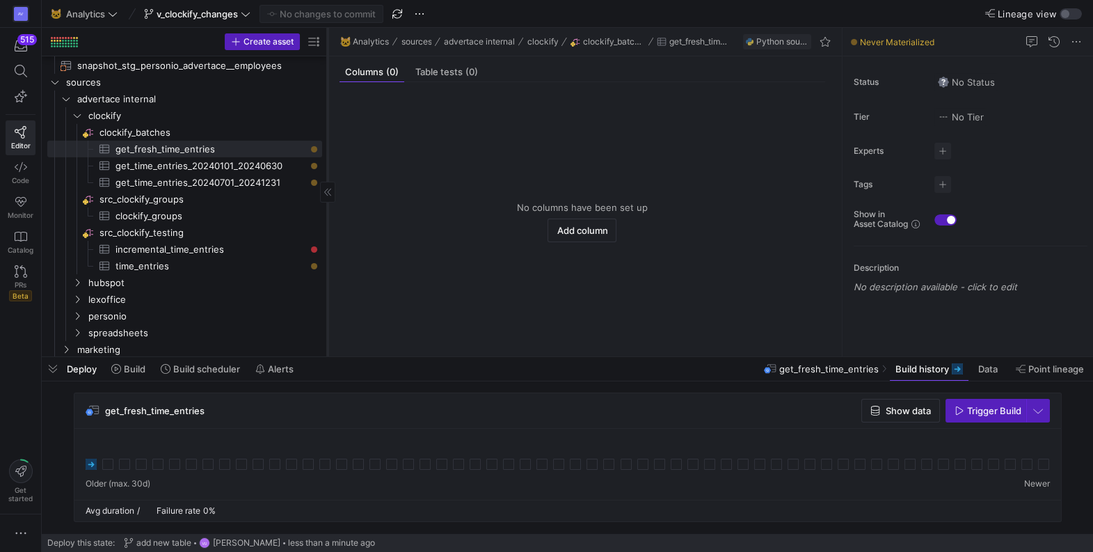
drag, startPoint x: 313, startPoint y: 165, endPoint x: 327, endPoint y: 163, distance: 14.0
click at [328, 163] on div at bounding box center [328, 192] width 1 height 328
click at [216, 146] on span "get_fresh_time_entries​​​​​​​​​" at bounding box center [210, 149] width 191 height 16
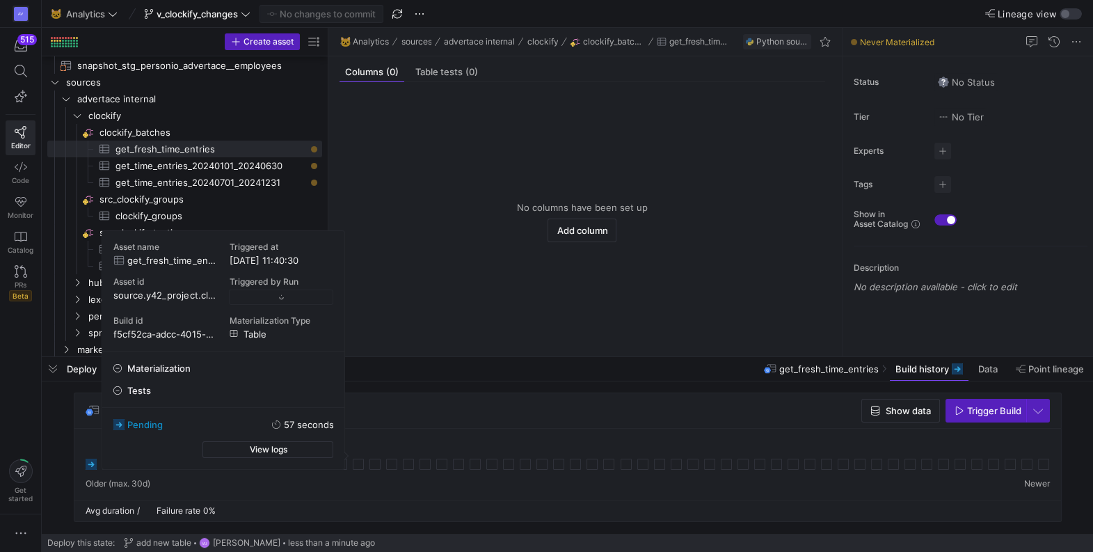
click at [93, 465] on icon at bounding box center [91, 463] width 11 height 11
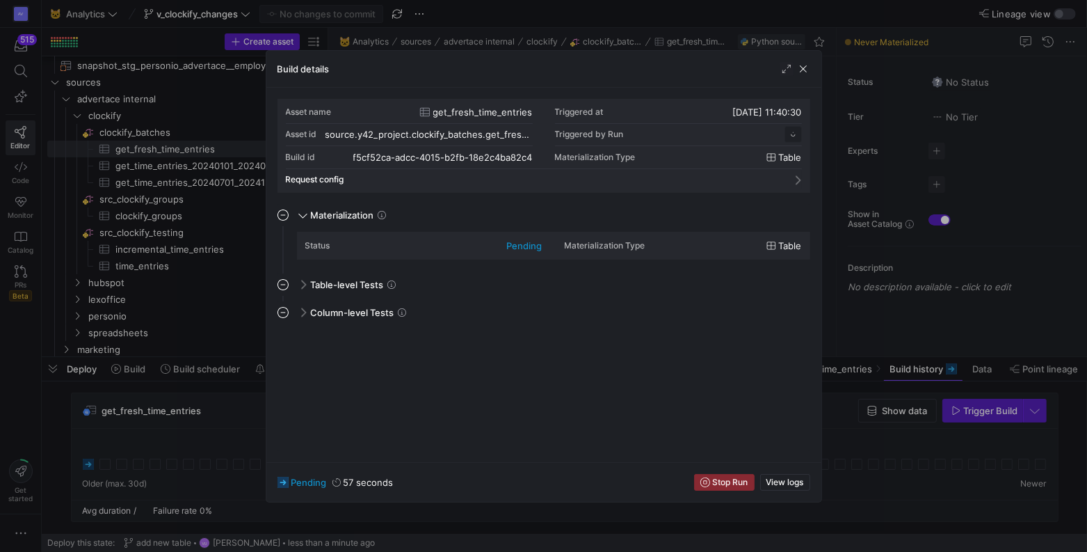
scroll to position [125, 0]
click at [788, 481] on span "View logs" at bounding box center [786, 482] width 38 height 10
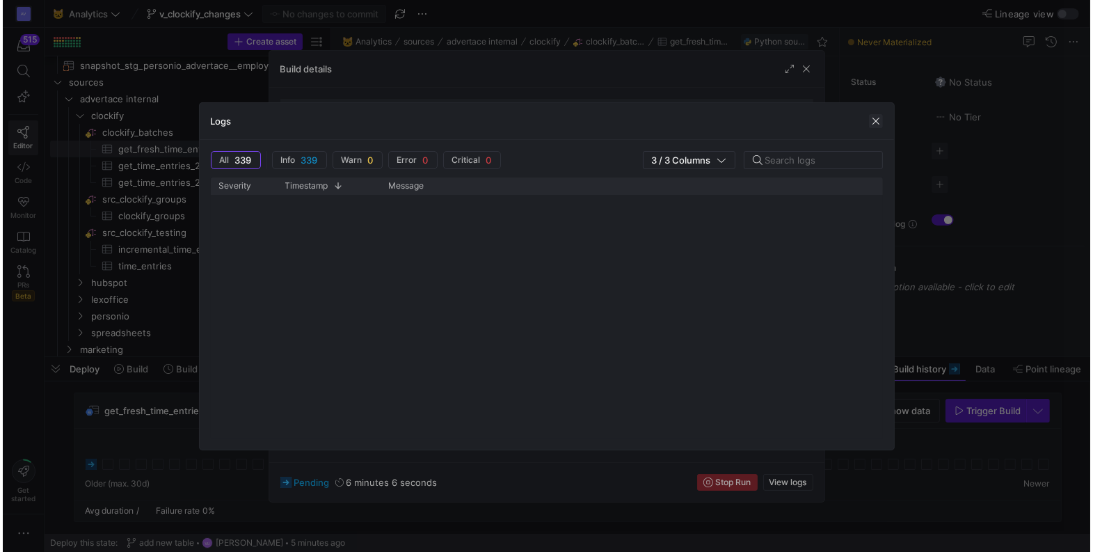
scroll to position [0, 0]
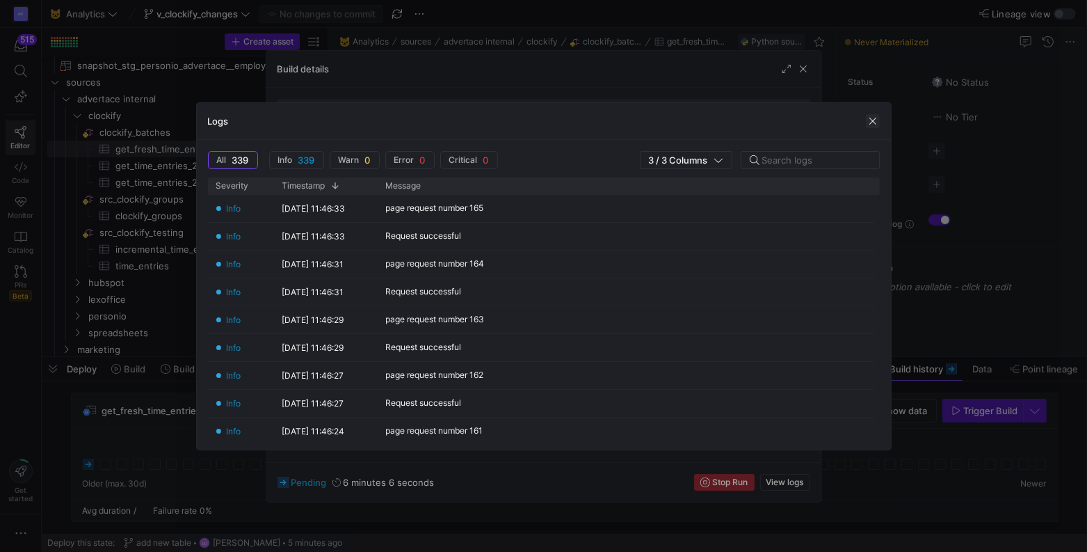
click at [874, 122] on span "button" at bounding box center [873, 121] width 14 height 14
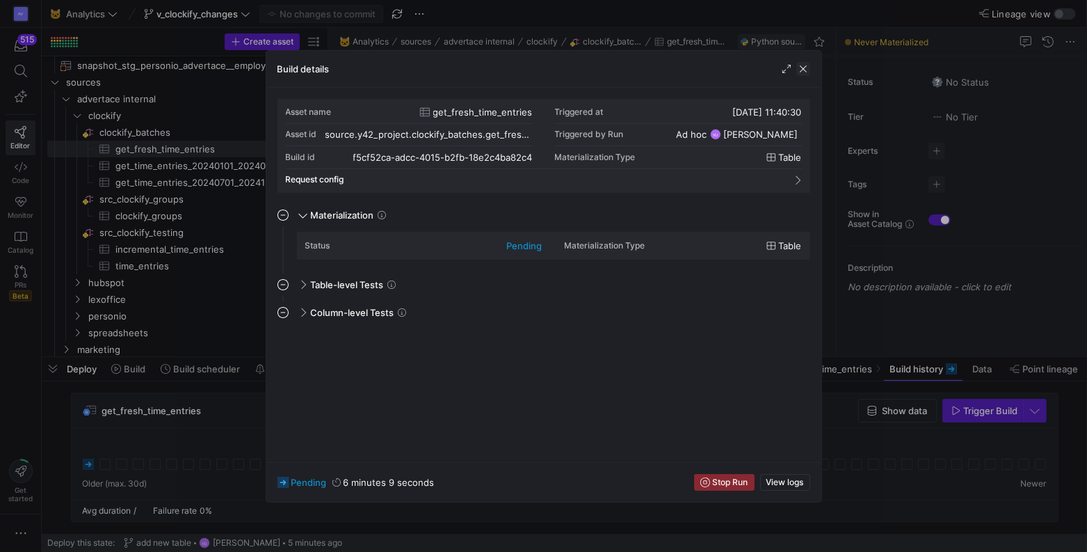
click at [801, 67] on span "button" at bounding box center [804, 69] width 14 height 14
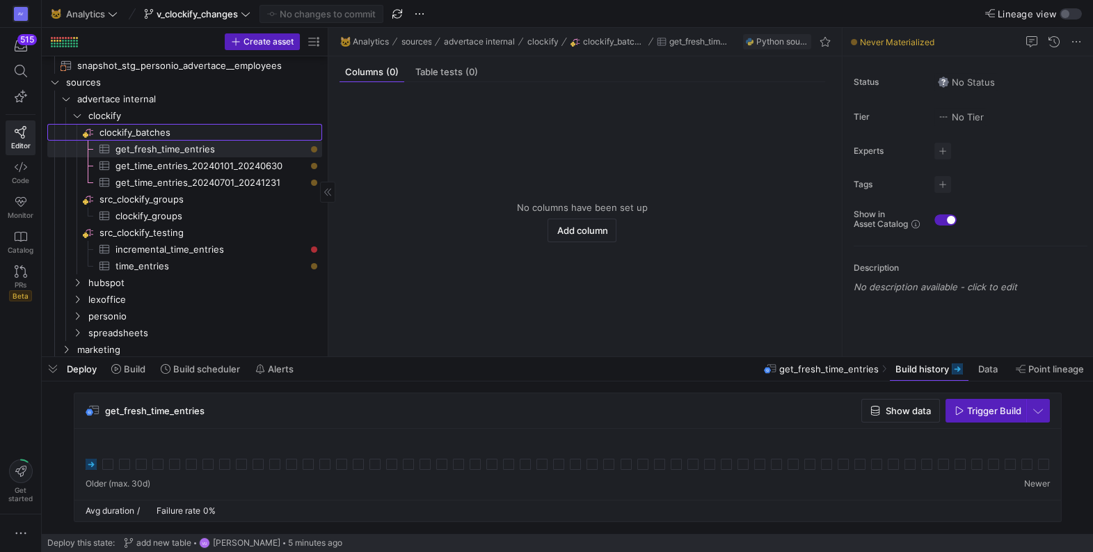
click at [190, 129] on span "clockify_batches​​​​​​​​" at bounding box center [209, 133] width 221 height 16
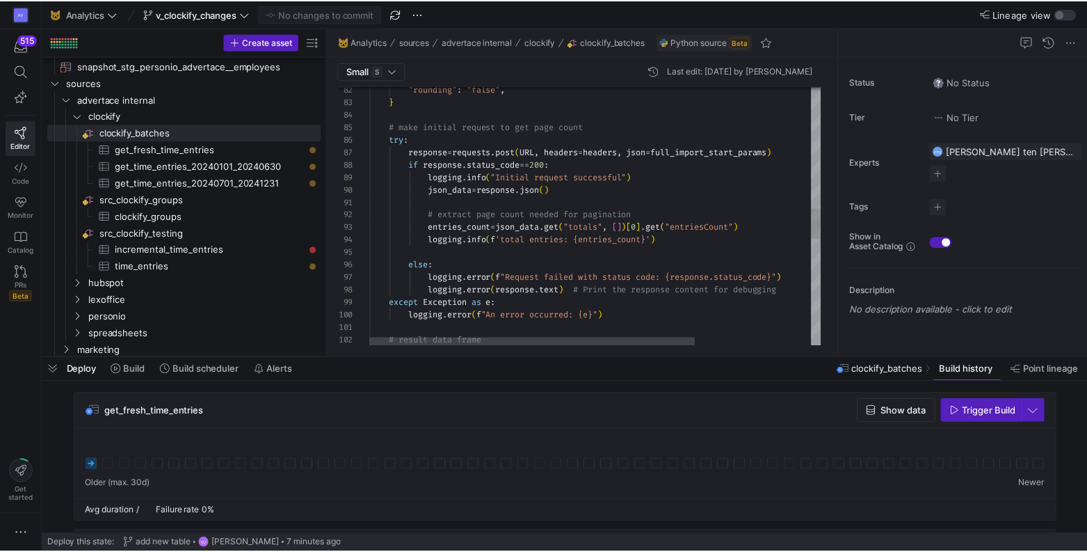
scroll to position [13, 170]
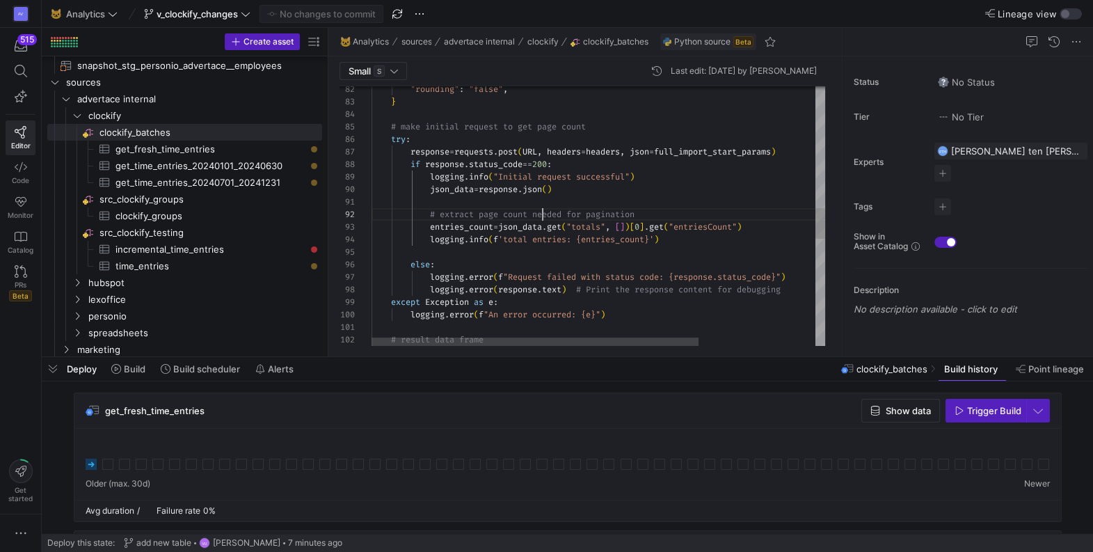
click at [540, 211] on div ""rounding" : "false" , } # make initial request to get page count try : respons…" at bounding box center [679, 153] width 615 height 2192
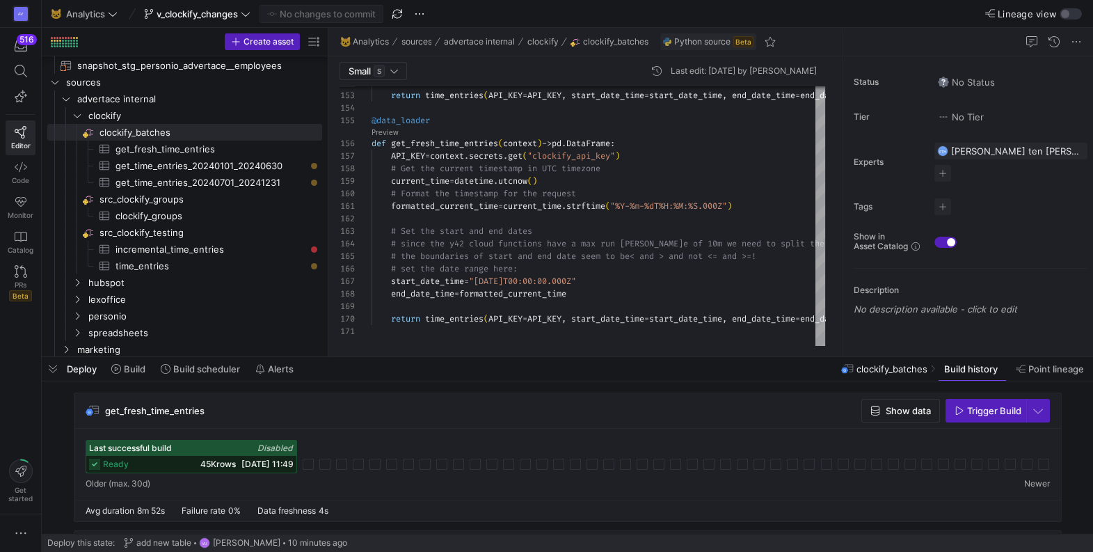
click at [104, 456] on div "ready 45K rows [DATE] 11:49" at bounding box center [191, 464] width 210 height 17
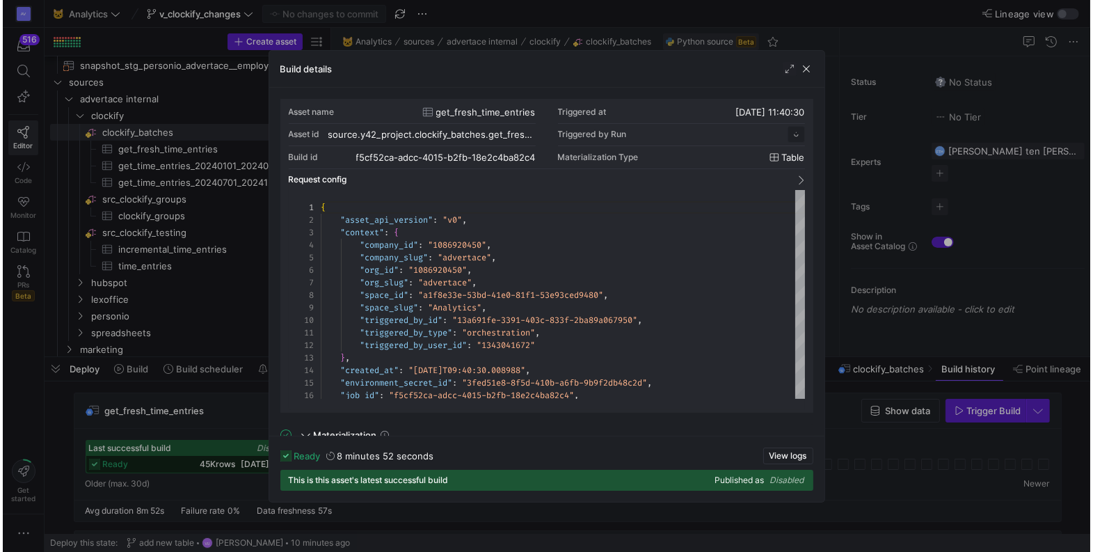
scroll to position [125, 0]
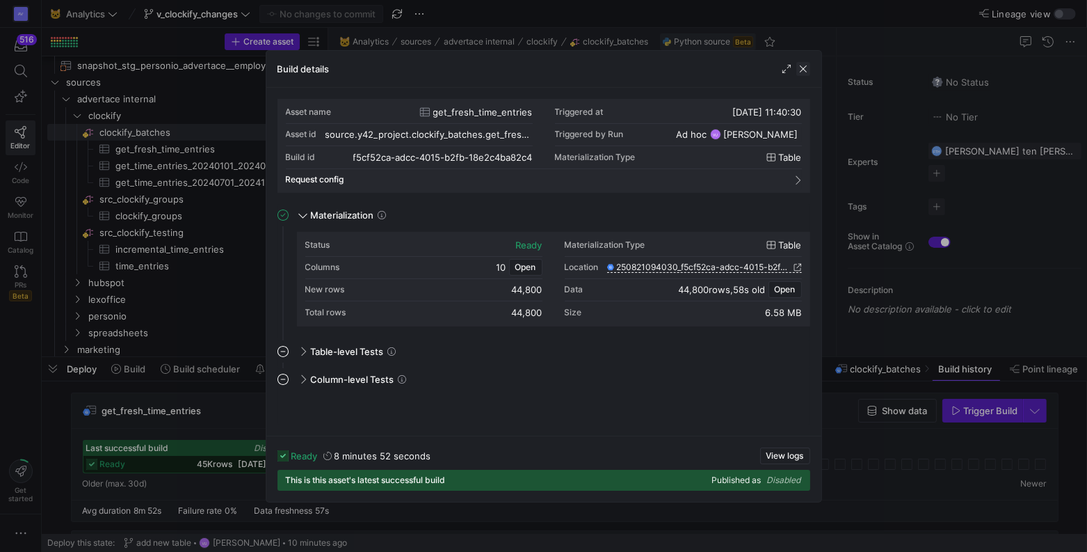
click at [804, 67] on span "button" at bounding box center [804, 69] width 14 height 14
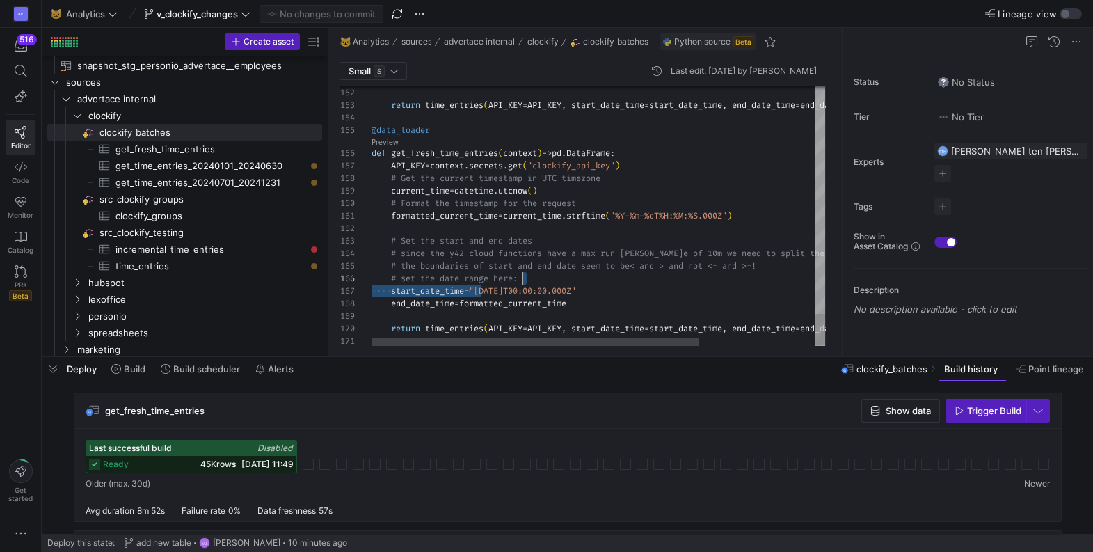
scroll to position [75, 240]
drag, startPoint x: 481, startPoint y: 290, endPoint x: 616, endPoint y: 285, distance: 135.1
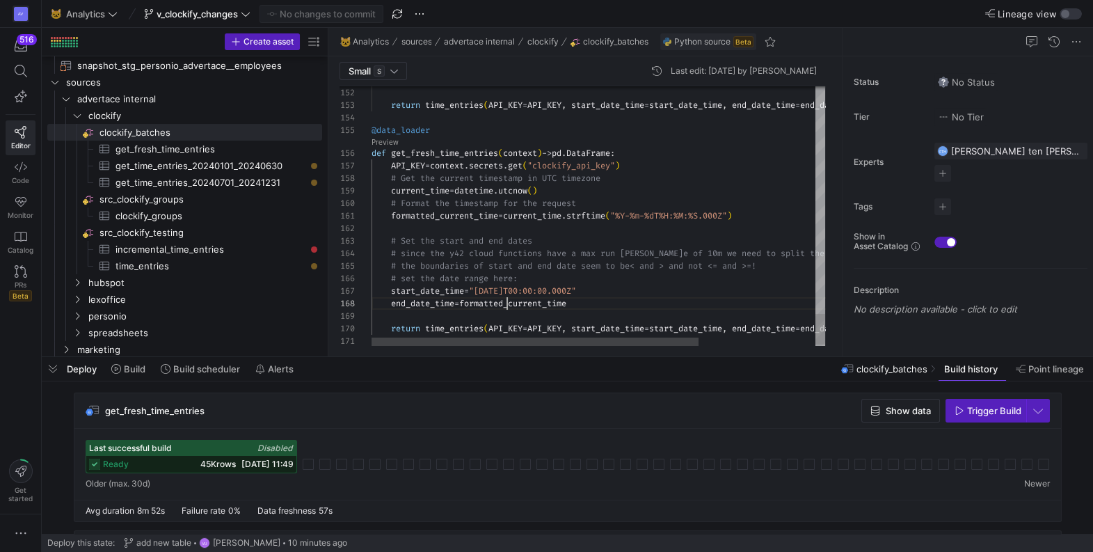
drag, startPoint x: 482, startPoint y: 288, endPoint x: 619, endPoint y: 287, distance: 137.1
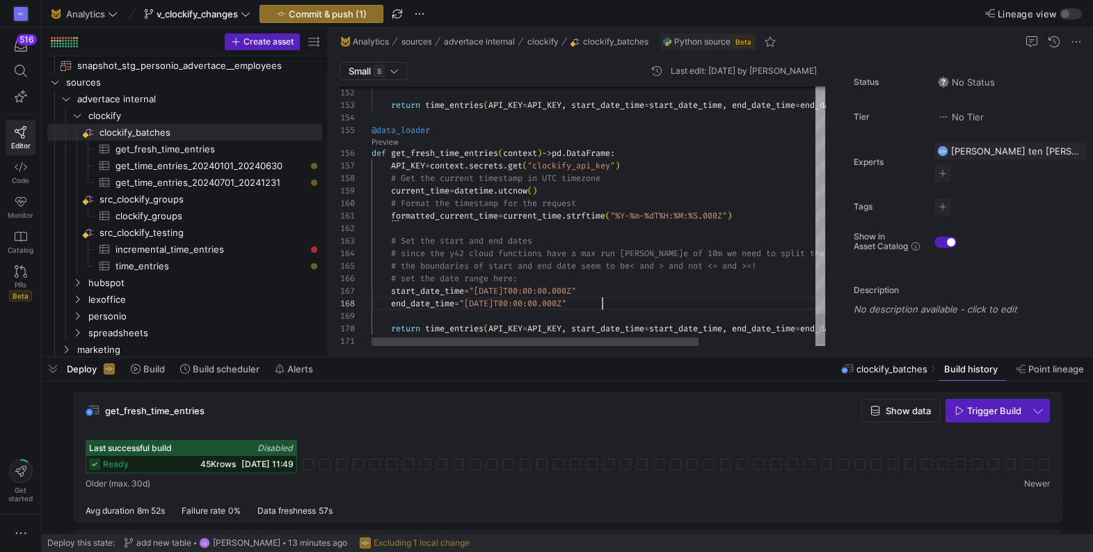
scroll to position [87, 140]
type textarea "formatted_current_time = current_time.strftime("%Y-%m-%dT%H:%M:%S.000Z") # Set …"
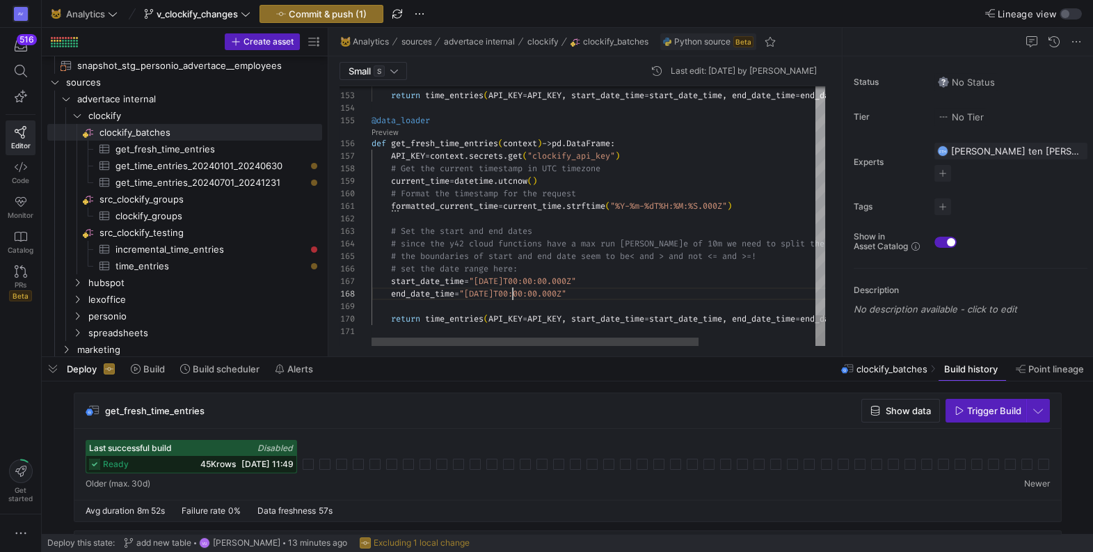
drag, startPoint x: 371, startPoint y: 120, endPoint x: 446, endPoint y: 170, distance: 90.7
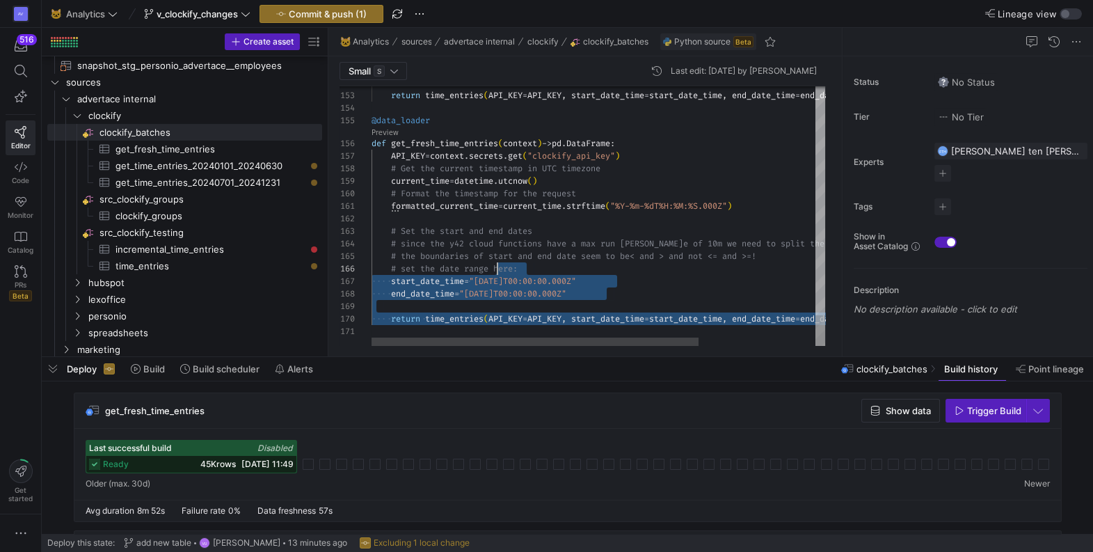
scroll to position [63, 125]
drag, startPoint x: 536, startPoint y: 327, endPoint x: 499, endPoint y: 273, distance: 65.0
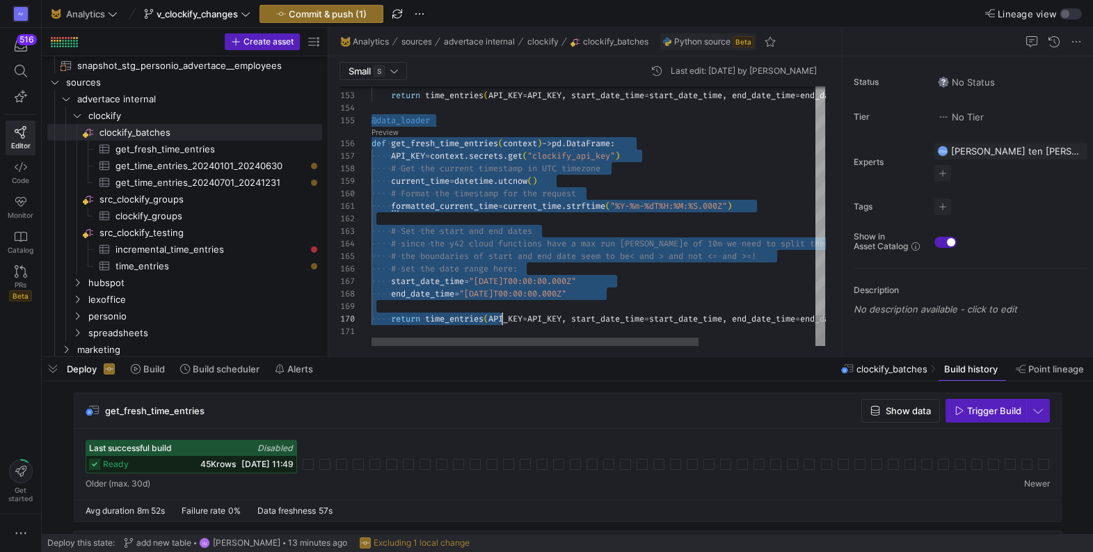
scroll to position [49, 0]
drag, startPoint x: 372, startPoint y: 122, endPoint x: 665, endPoint y: 342, distance: 366.2
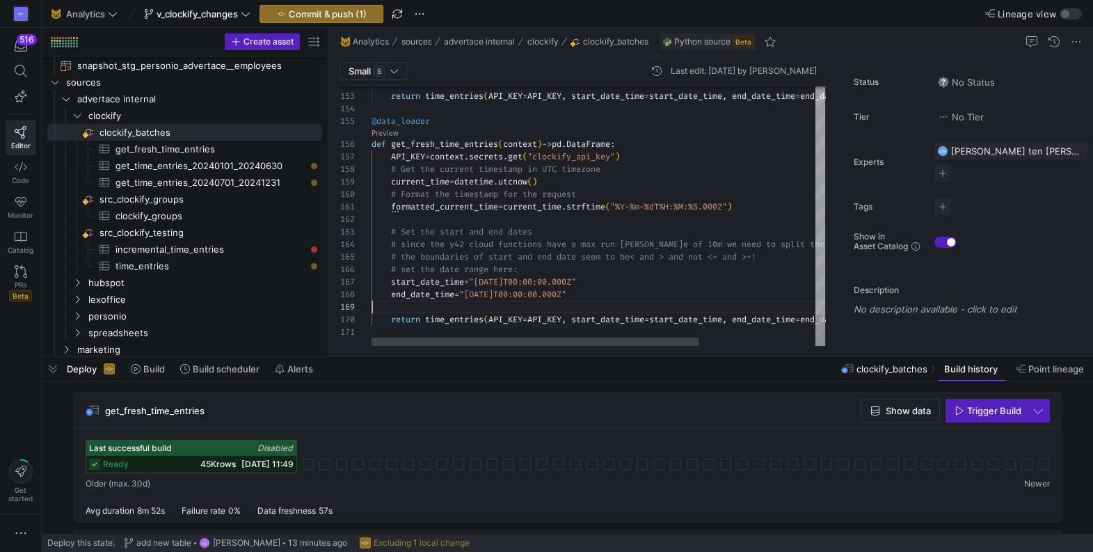
scroll to position [100, 0]
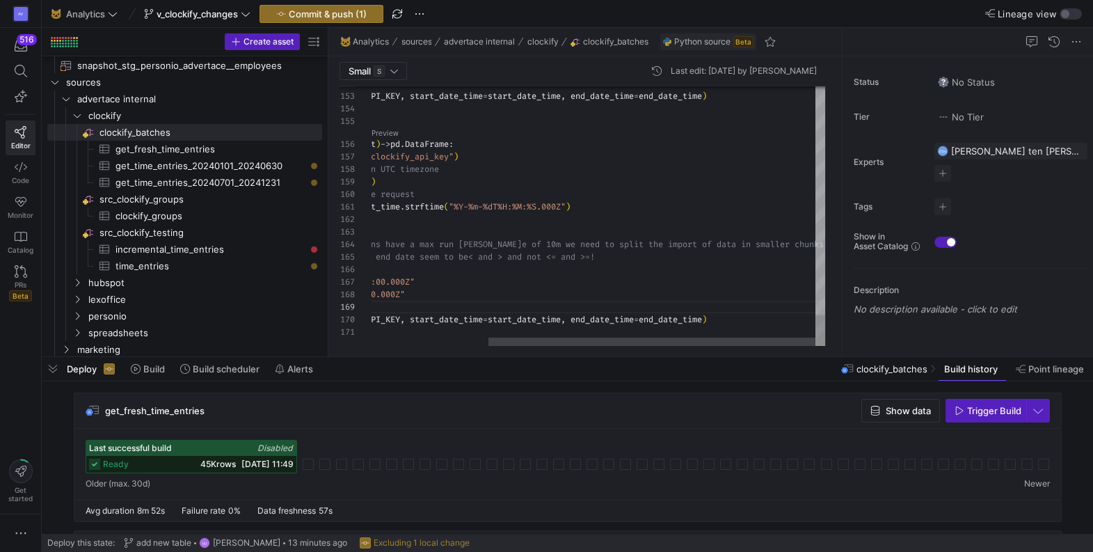
type textarea "e.strftime("%Y-%m-%dT%H:%M:%S.000Z") # Set the start and end dates # since the …"
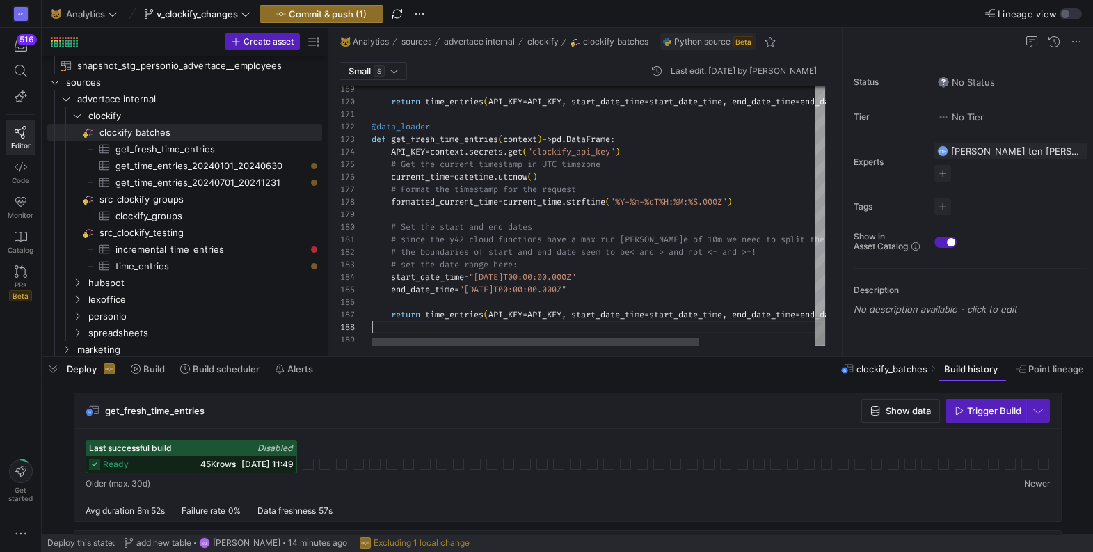
scroll to position [87, 0]
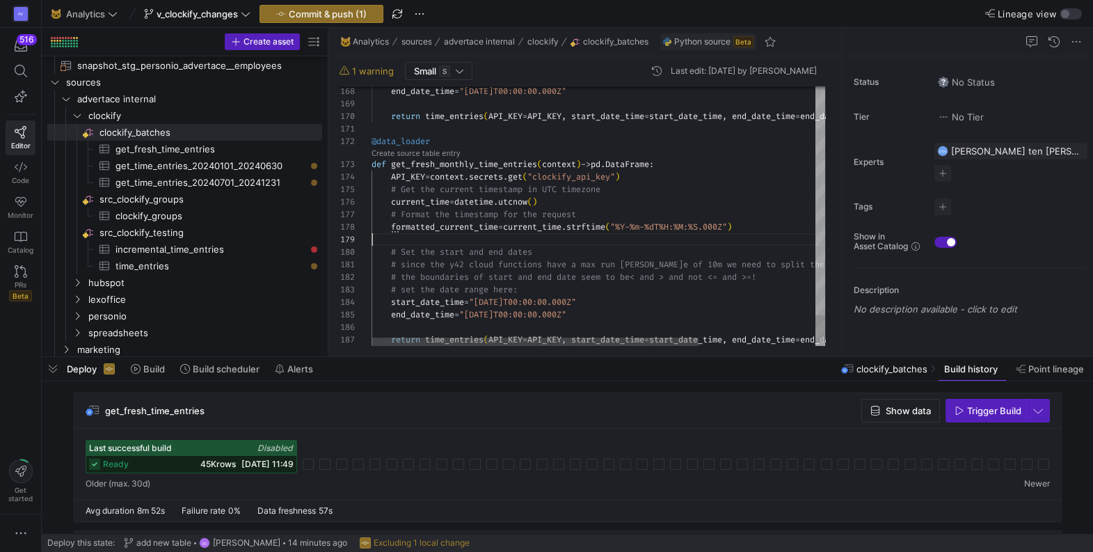
scroll to position [100, 0]
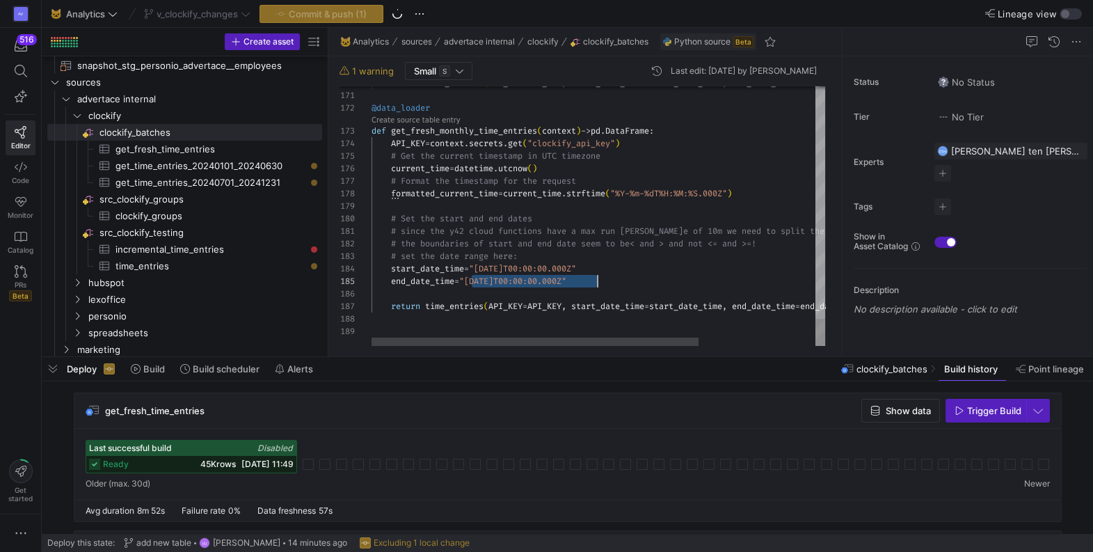
scroll to position [49, 230]
drag, startPoint x: 472, startPoint y: 282, endPoint x: 606, endPoint y: 282, distance: 133.6
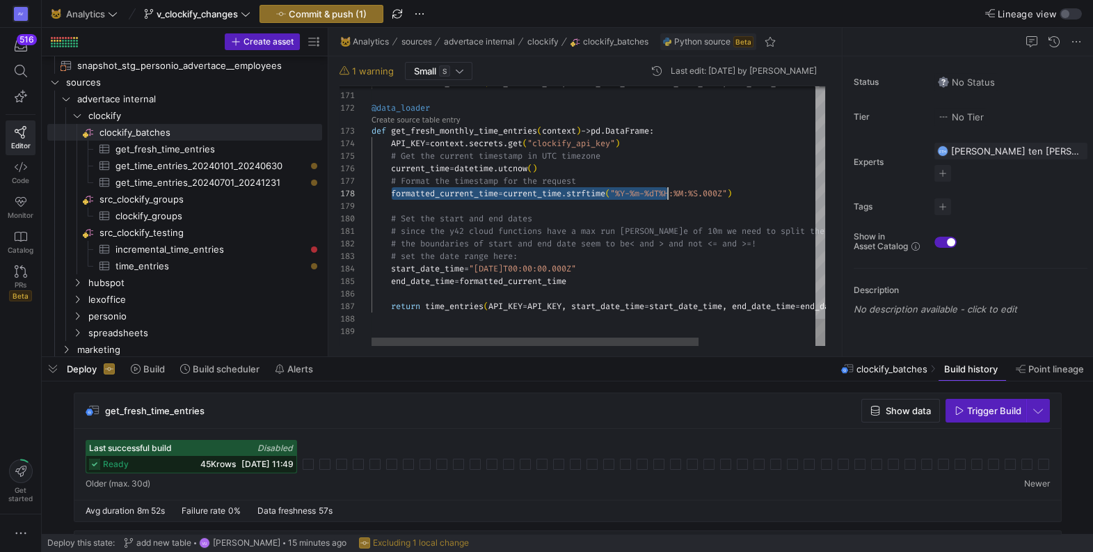
scroll to position [87, 380]
drag, startPoint x: 393, startPoint y: 193, endPoint x: 760, endPoint y: 193, distance: 366.6
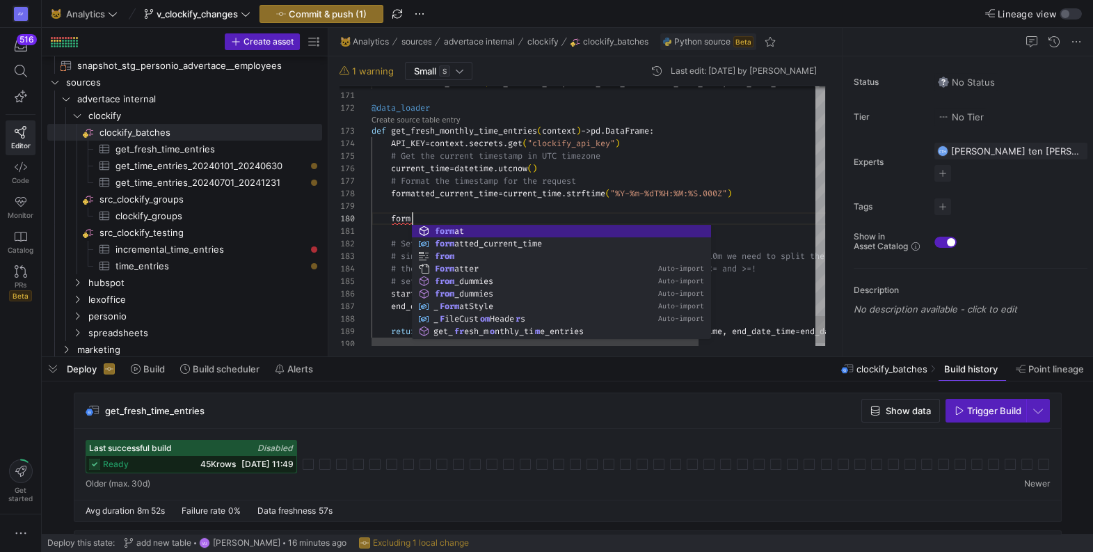
scroll to position [112, 40]
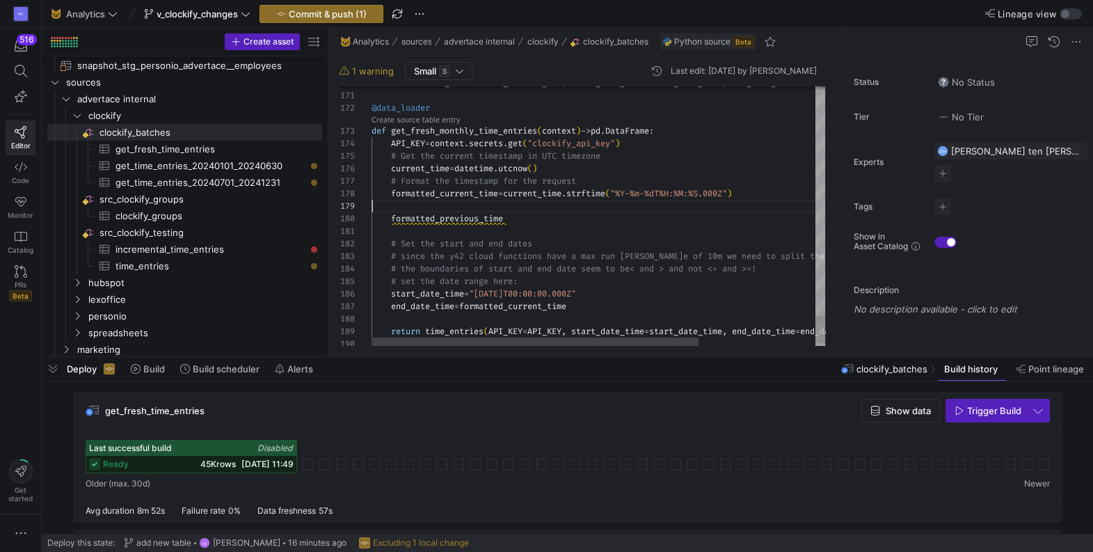
scroll to position [100, 0]
drag, startPoint x: 442, startPoint y: 218, endPoint x: 481, endPoint y: 219, distance: 39.7
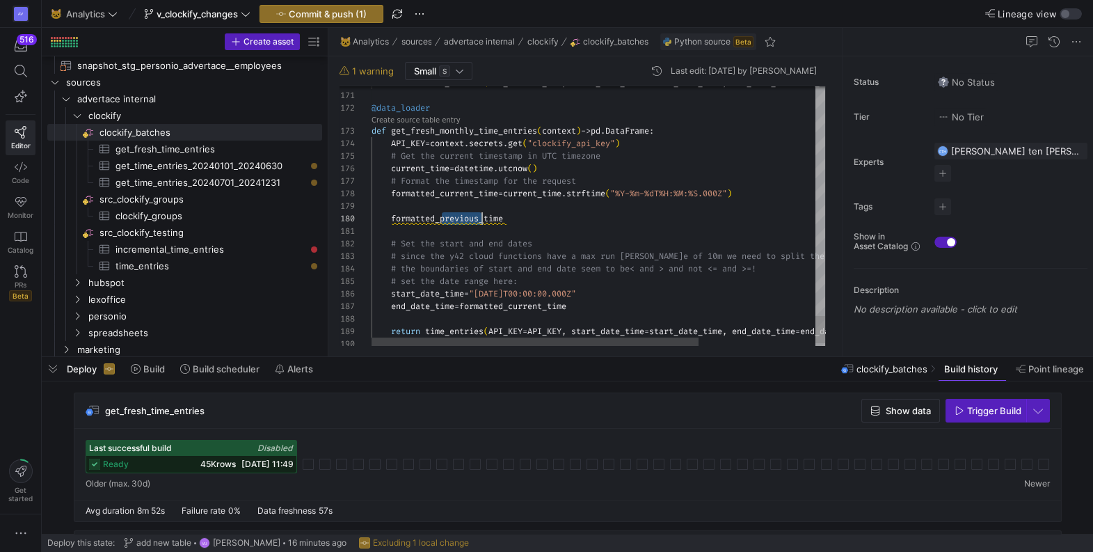
drag, startPoint x: 442, startPoint y: 217, endPoint x: 481, endPoint y: 217, distance: 39.0
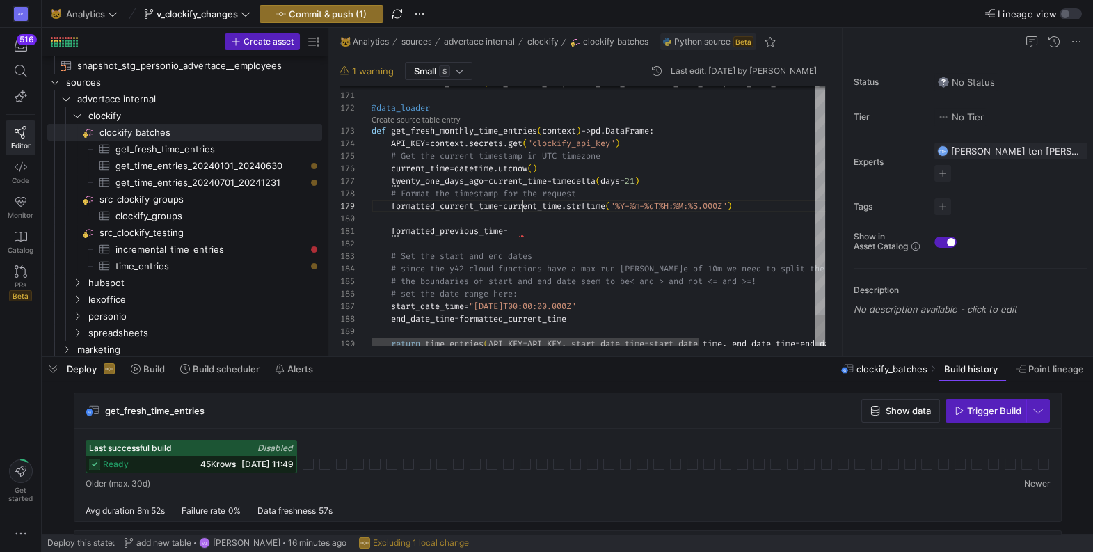
scroll to position [100, 255]
drag, startPoint x: 520, startPoint y: 205, endPoint x: 650, endPoint y: 216, distance: 129.9
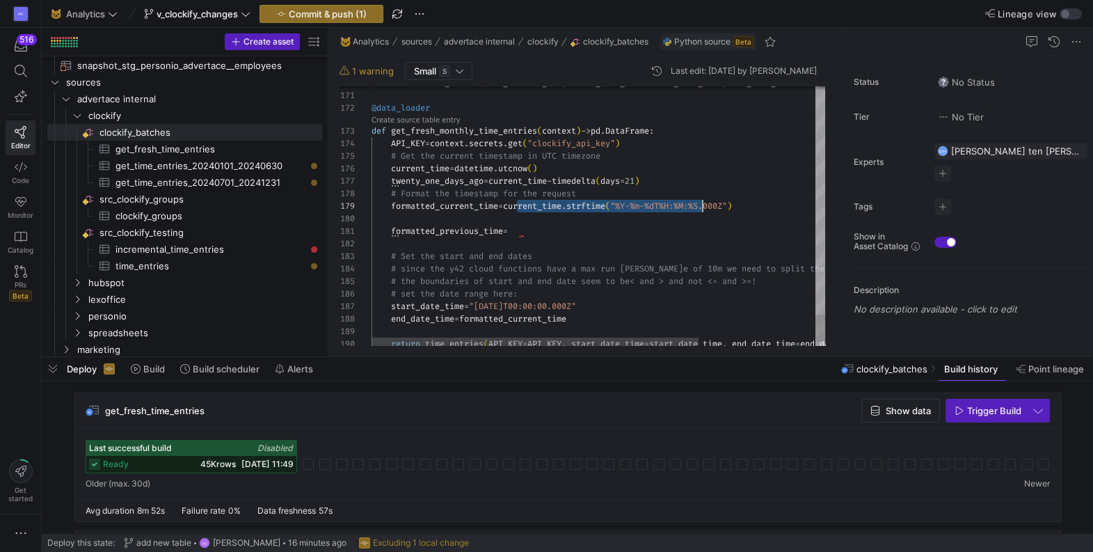
scroll to position [100, 380]
drag, startPoint x: 518, startPoint y: 205, endPoint x: 761, endPoint y: 202, distance: 243.5
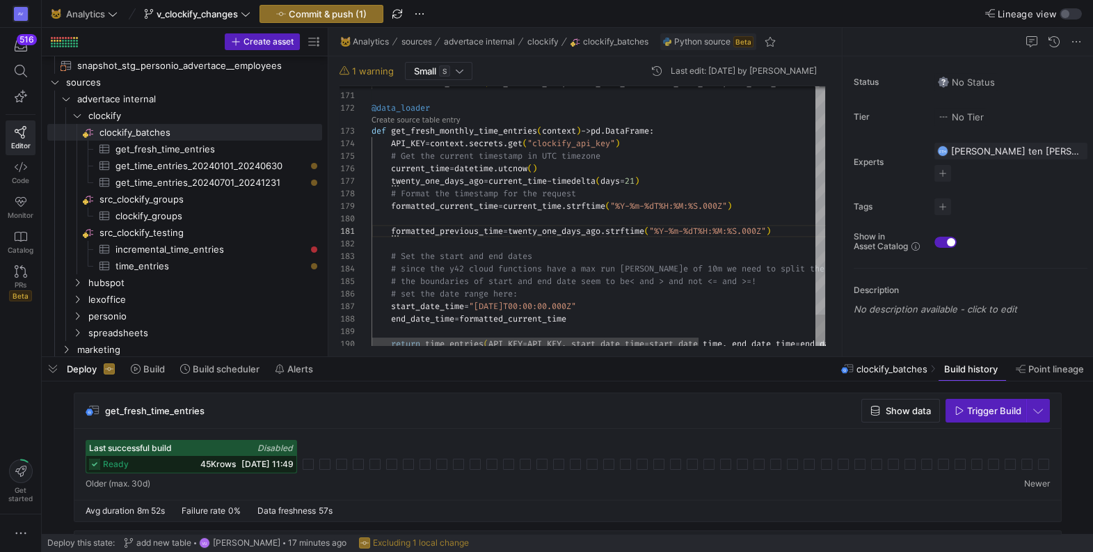
scroll to position [100, 240]
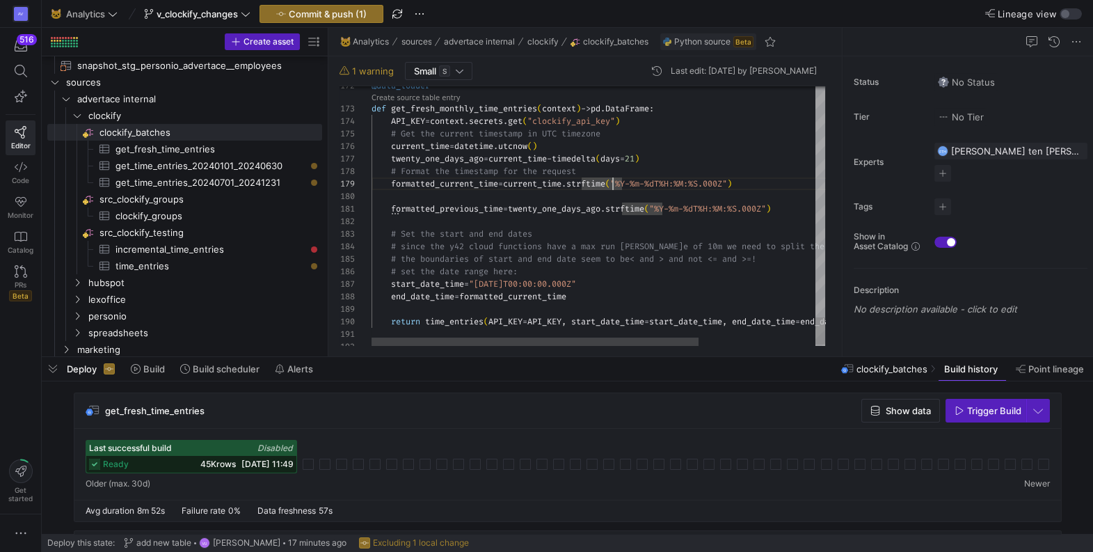
drag, startPoint x: 479, startPoint y: 282, endPoint x: 616, endPoint y: 280, distance: 137.1
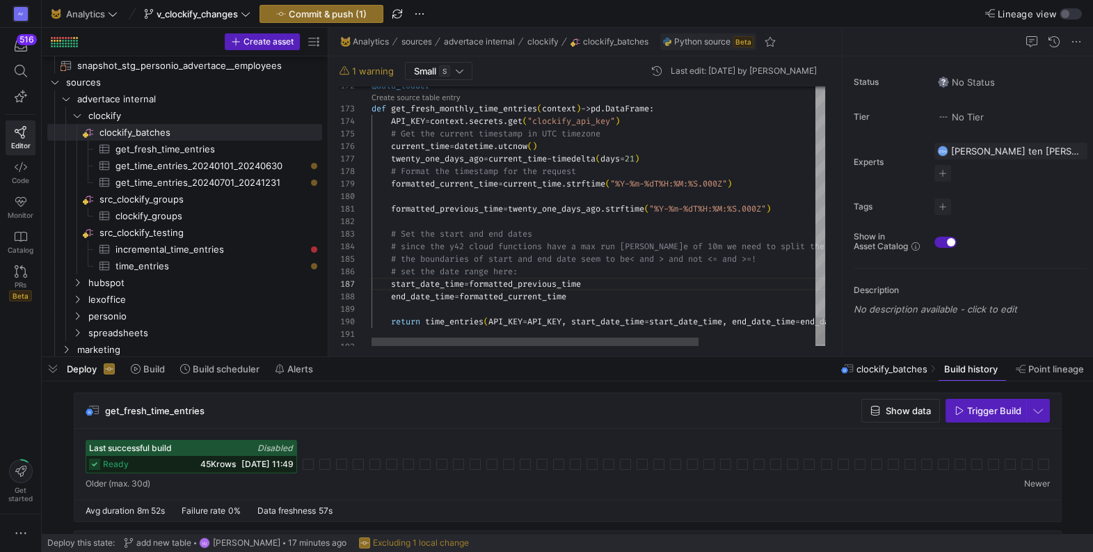
scroll to position [63, 150]
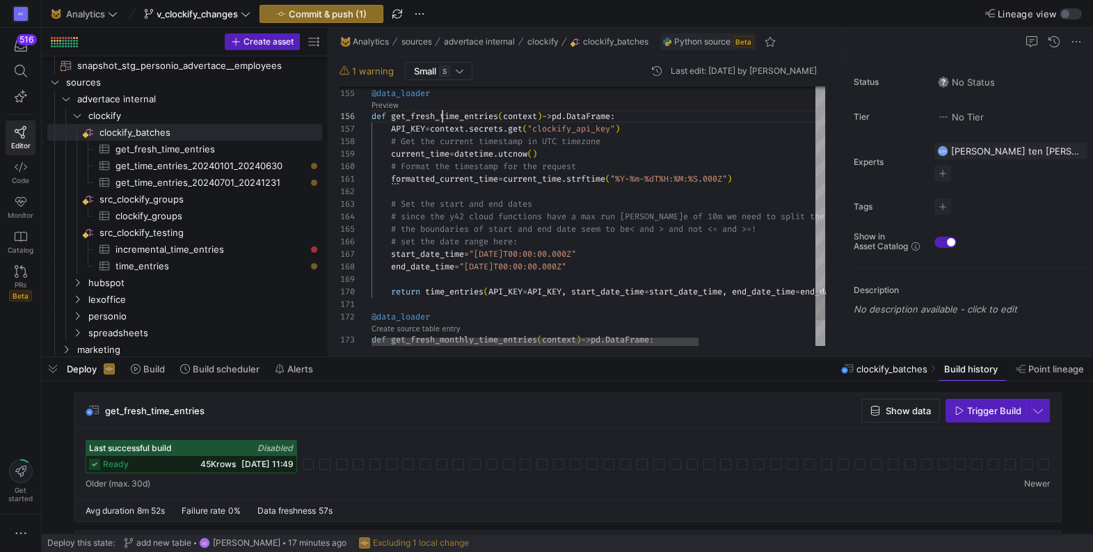
scroll to position [63, 70]
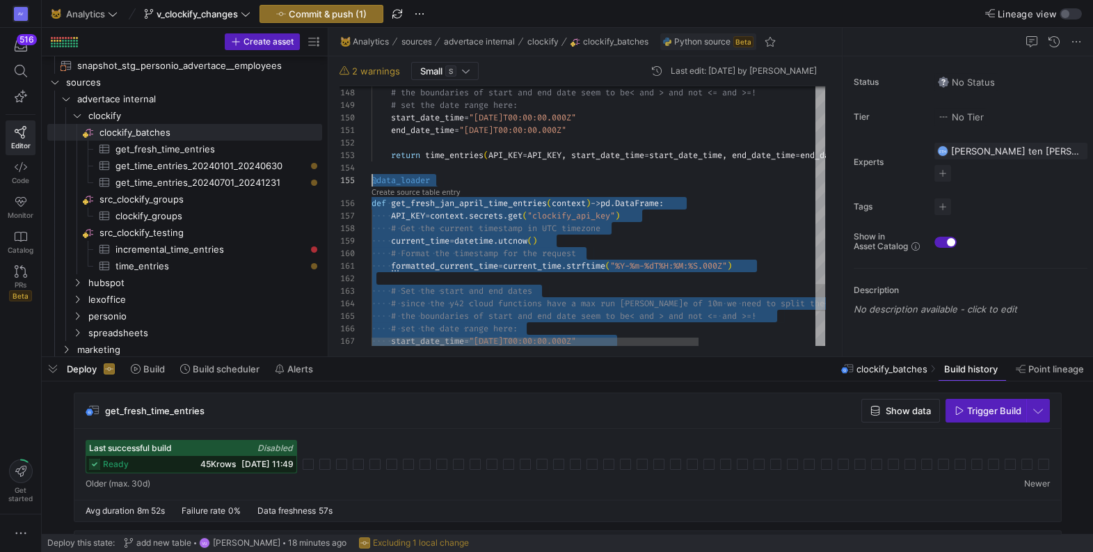
scroll to position [49, 0]
drag, startPoint x: 646, startPoint y: 243, endPoint x: 372, endPoint y: 182, distance: 281.7
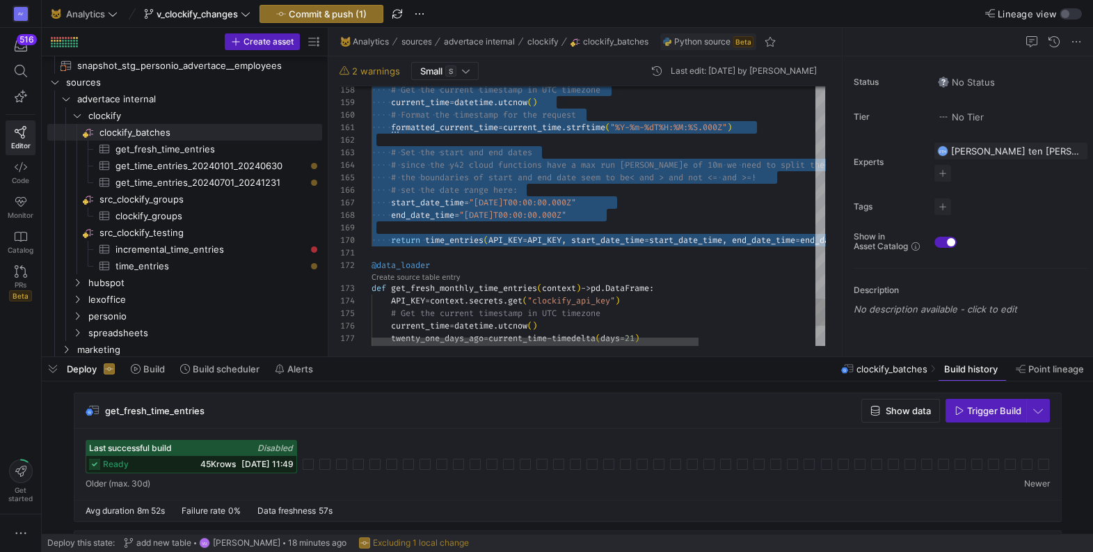
scroll to position [0, 0]
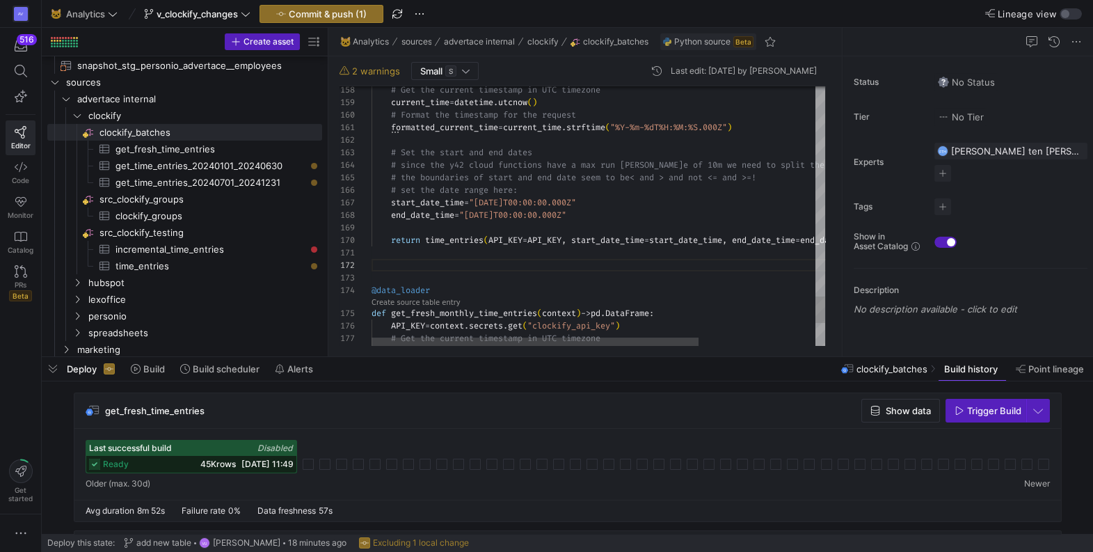
scroll to position [87, 0]
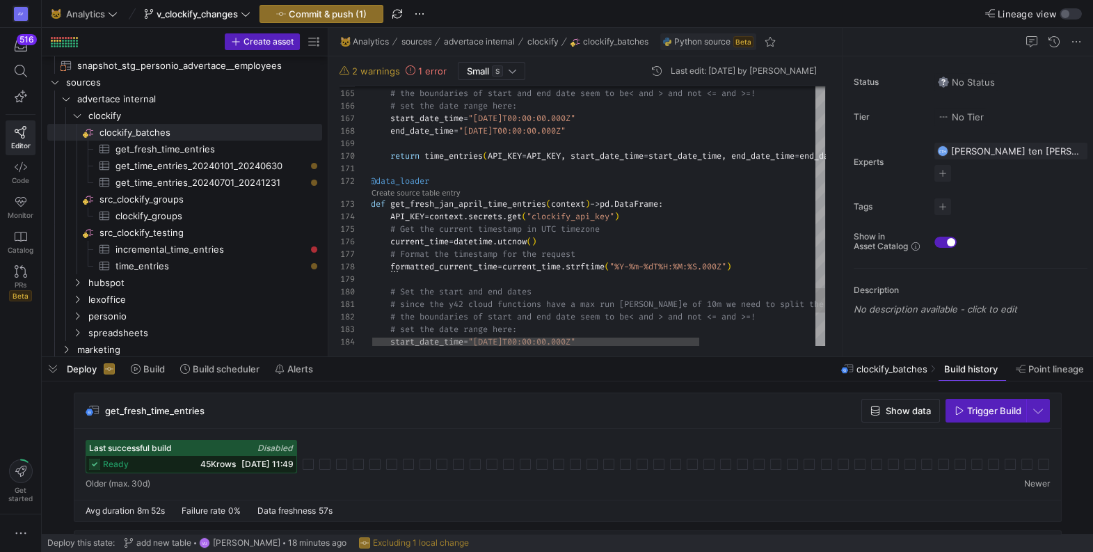
click at [456, 200] on body "AV 516 Editor Code Monitor Catalog PRs Beta Get started 🐱 Analytics v_clockify_…" at bounding box center [546, 276] width 1093 height 552
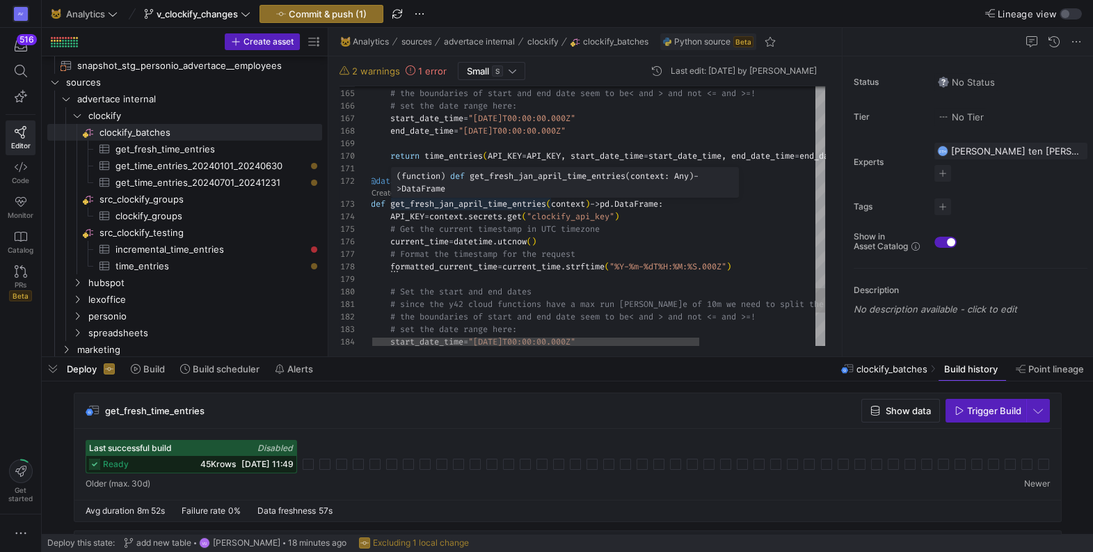
scroll to position [24, 84]
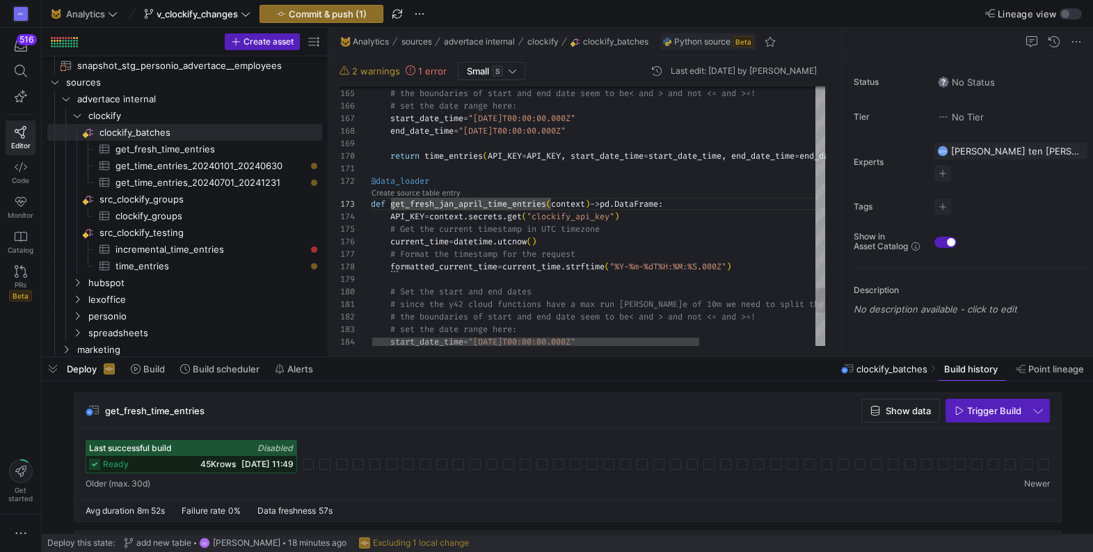
scroll to position [112, 120]
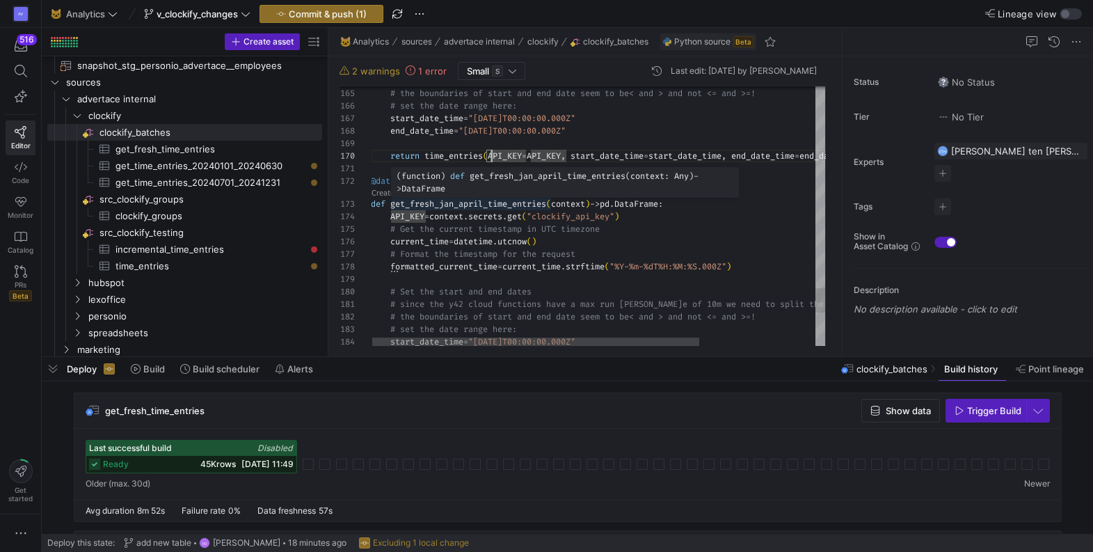
scroll to position [24, 90]
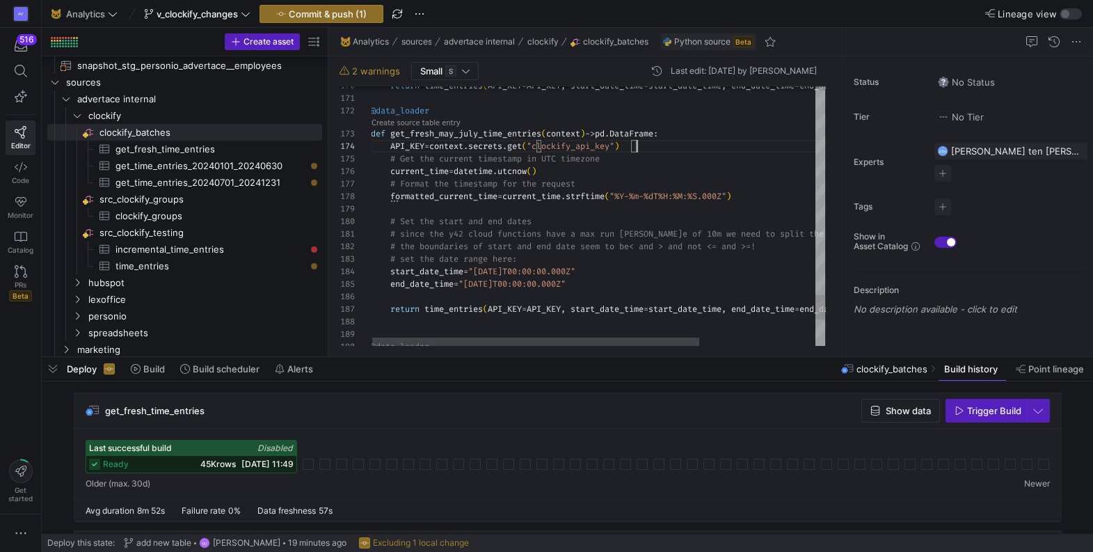
scroll to position [38, 150]
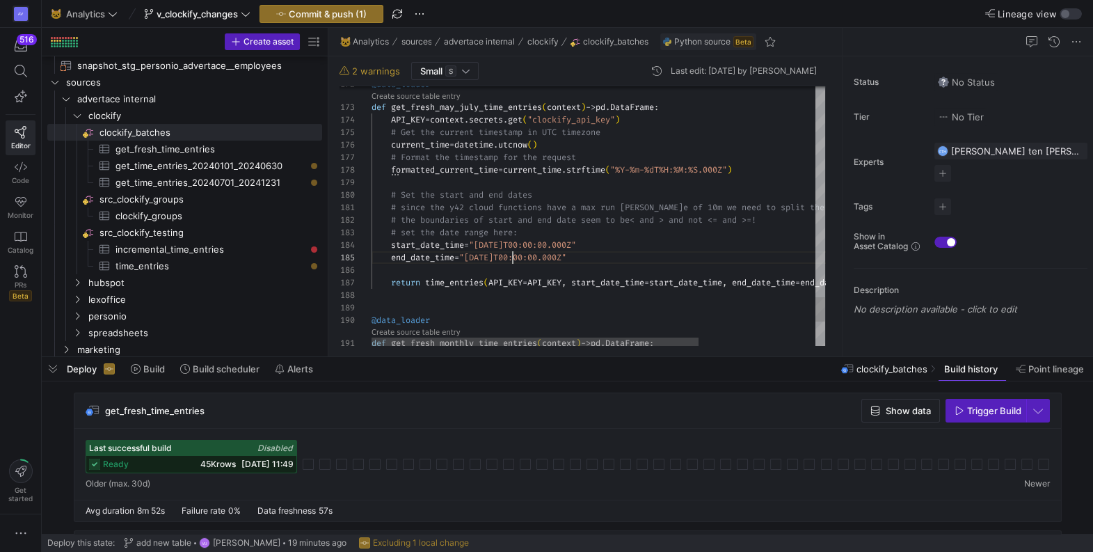
scroll to position [49, 140]
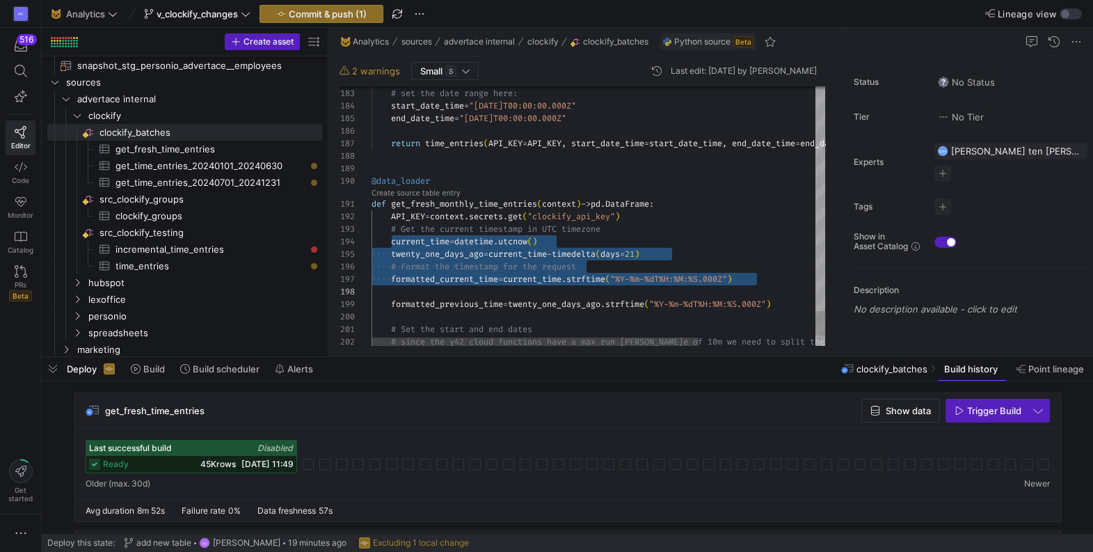
scroll to position [38, 420]
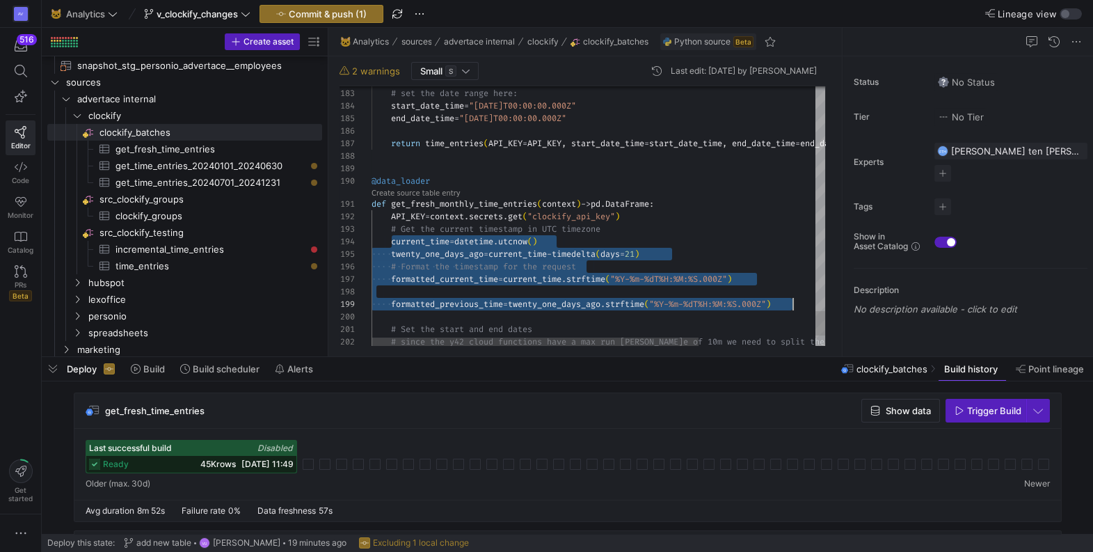
drag, startPoint x: 392, startPoint y: 241, endPoint x: 797, endPoint y: 305, distance: 409.9
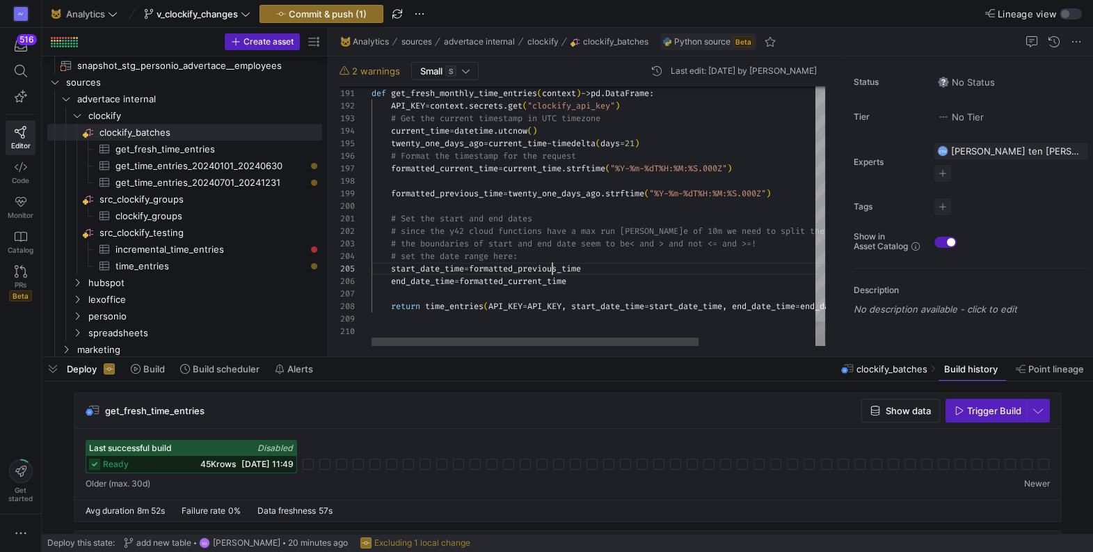
scroll to position [49, 180]
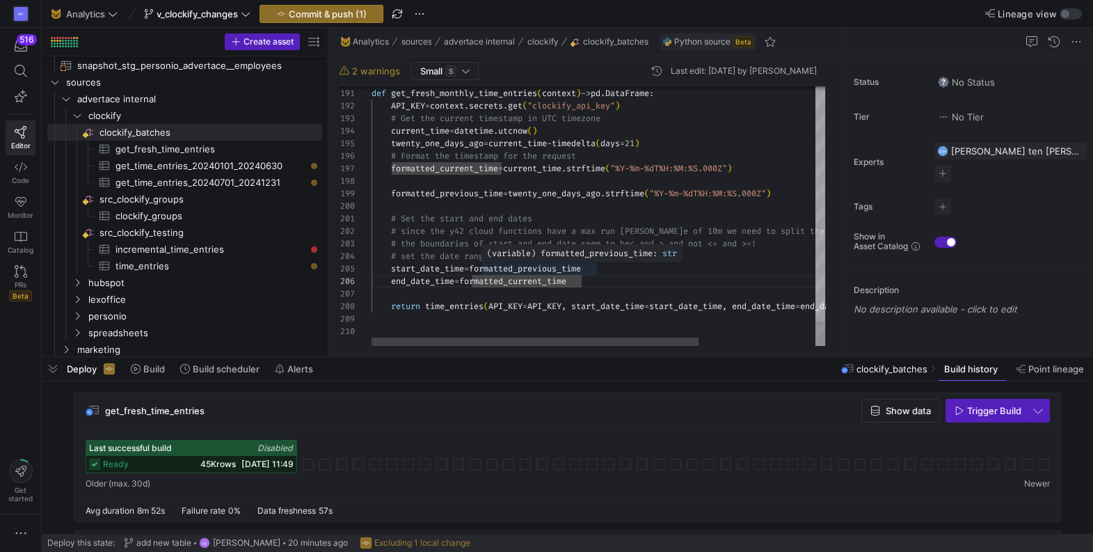
scroll to position [49, 155]
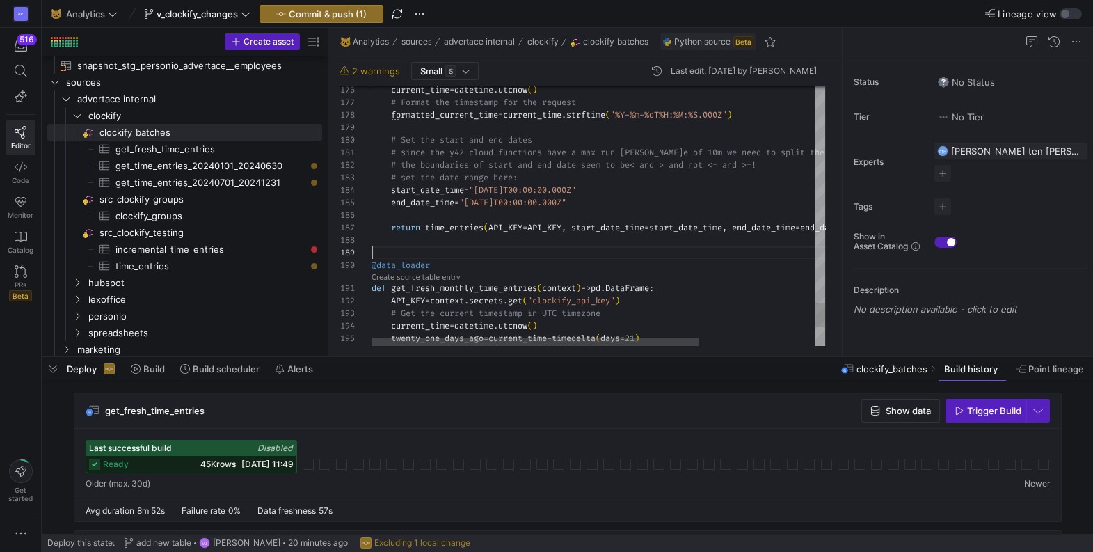
scroll to position [100, 0]
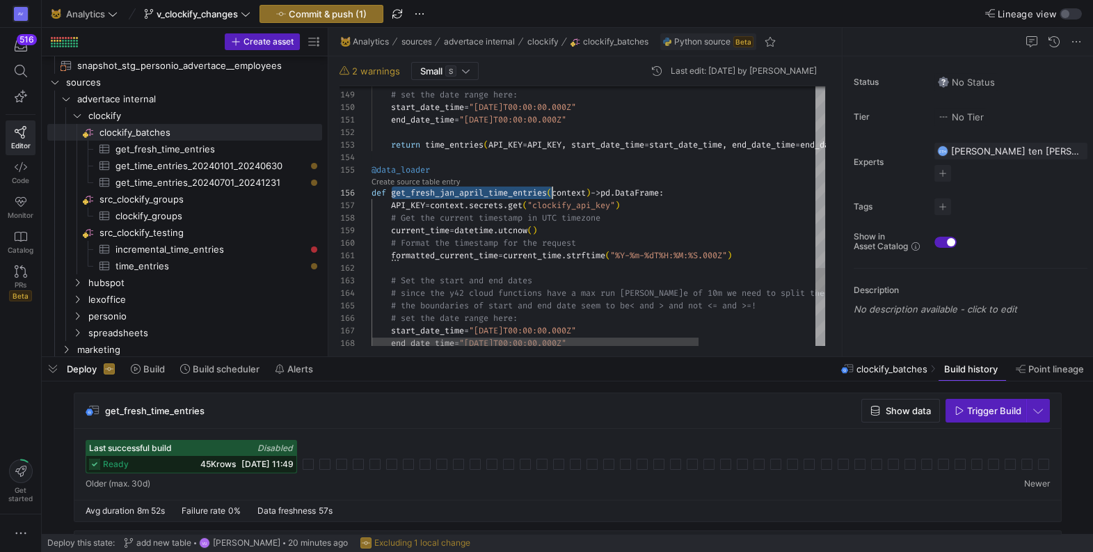
scroll to position [63, 180]
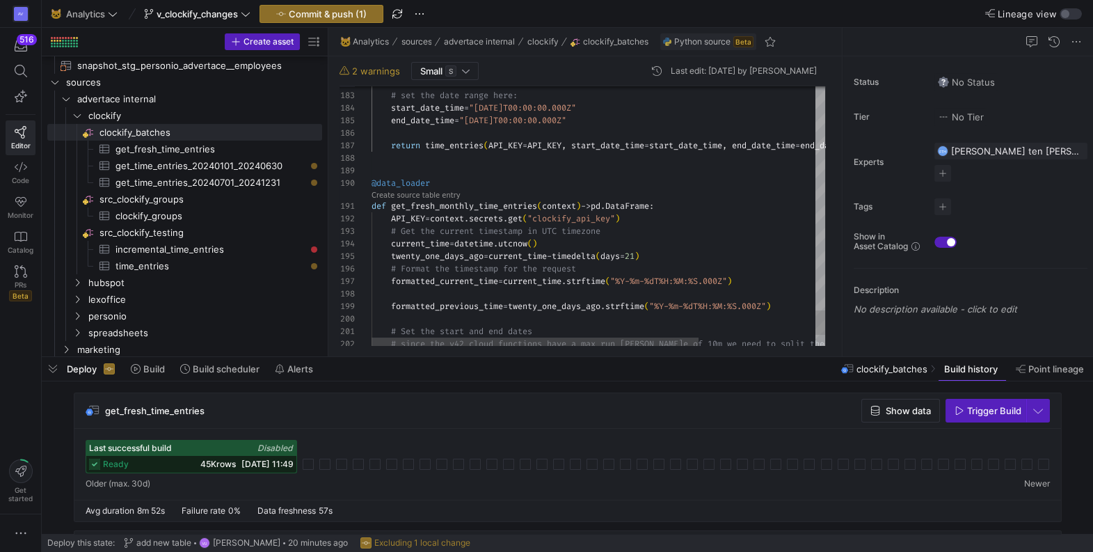
type textarea "def get_fresh_monthly_time_entries(context) -> pd.DataFrame: API_KEY = context.…"
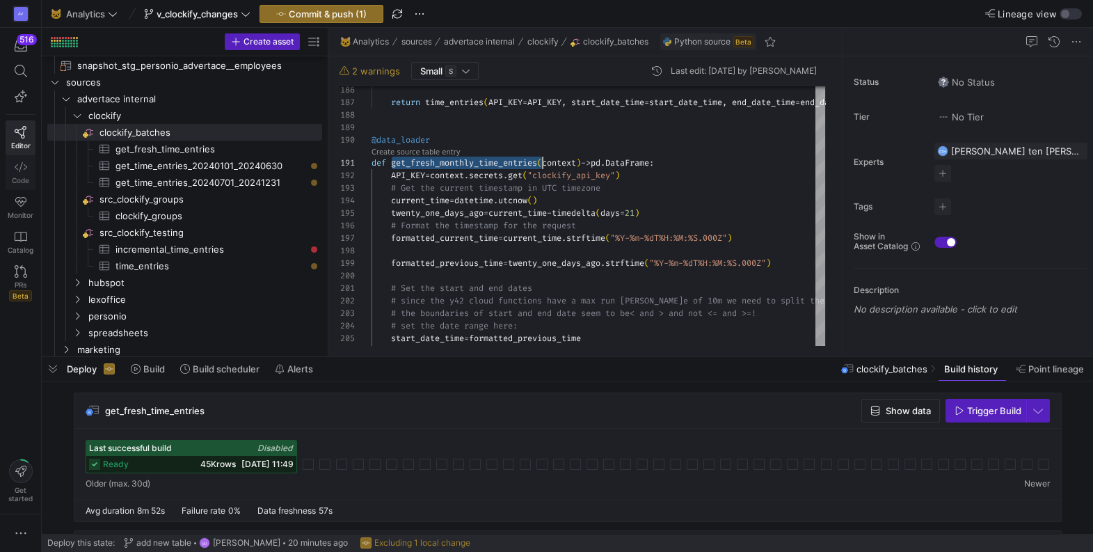
click at [19, 166] on icon at bounding box center [21, 167] width 13 height 13
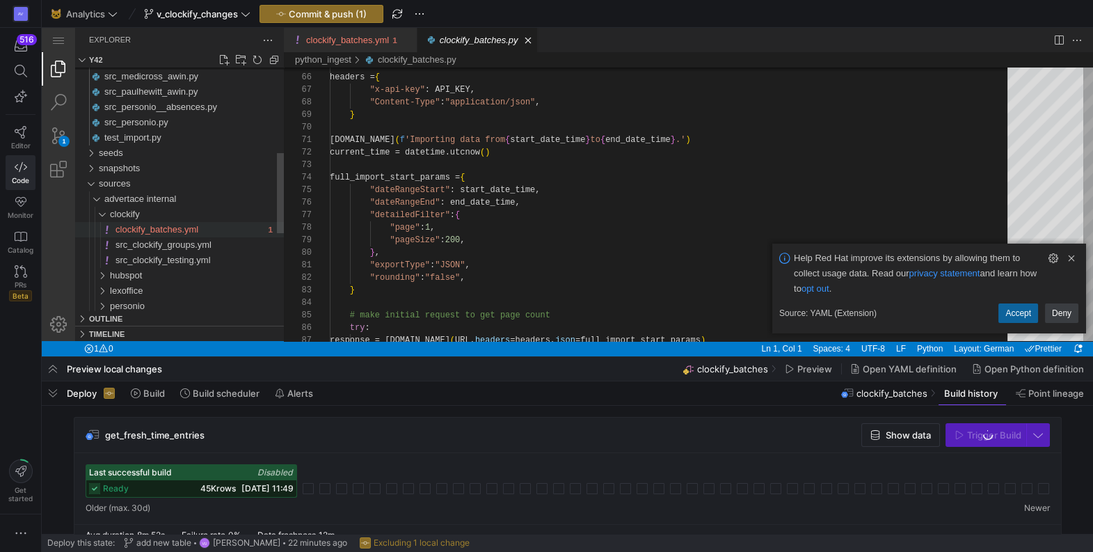
click at [125, 228] on span "clockify_batches.yml" at bounding box center [156, 229] width 83 height 10
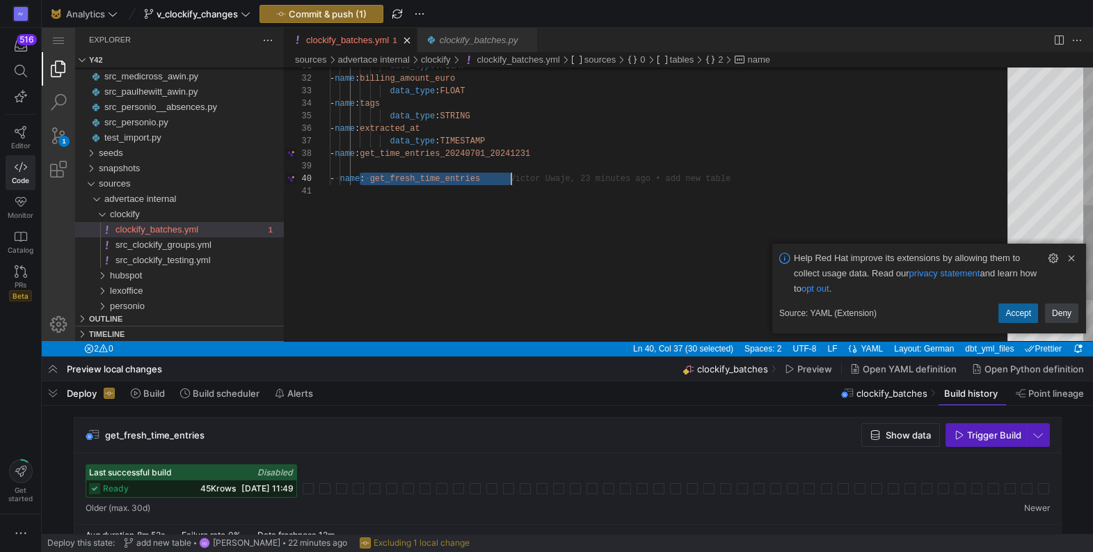
drag, startPoint x: 359, startPoint y: 181, endPoint x: 525, endPoint y: 179, distance: 165.6
paste textarea "get_fresh_jan_april"
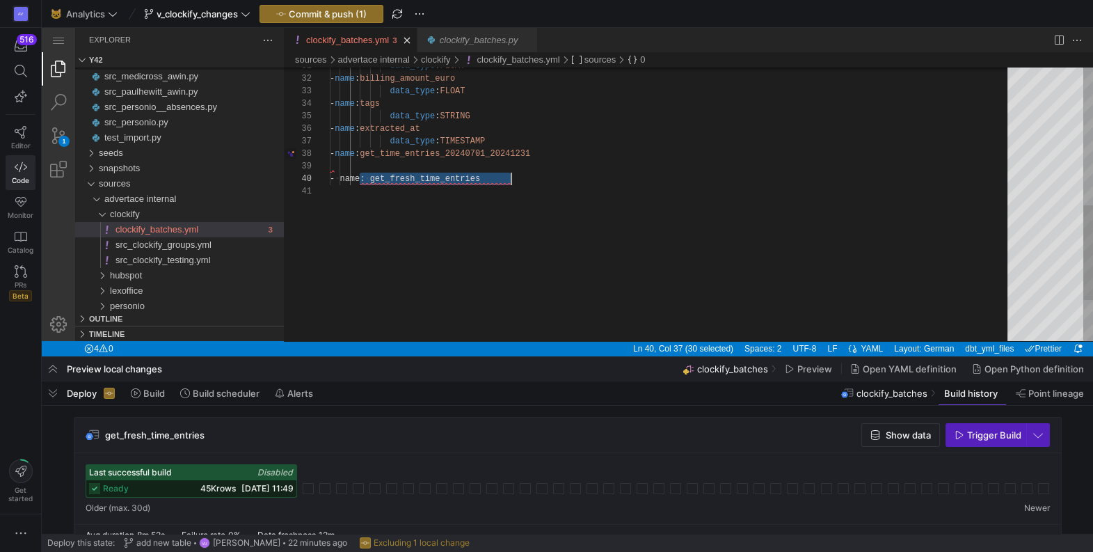
scroll to position [112, 181]
paste textarea "jan_april_"
type textarea "data_type: FLOAT - name: billing_amount_euro data_type: FLOAT - name: tags data…"
drag, startPoint x: 570, startPoint y: 178, endPoint x: 361, endPoint y: 181, distance: 209.4
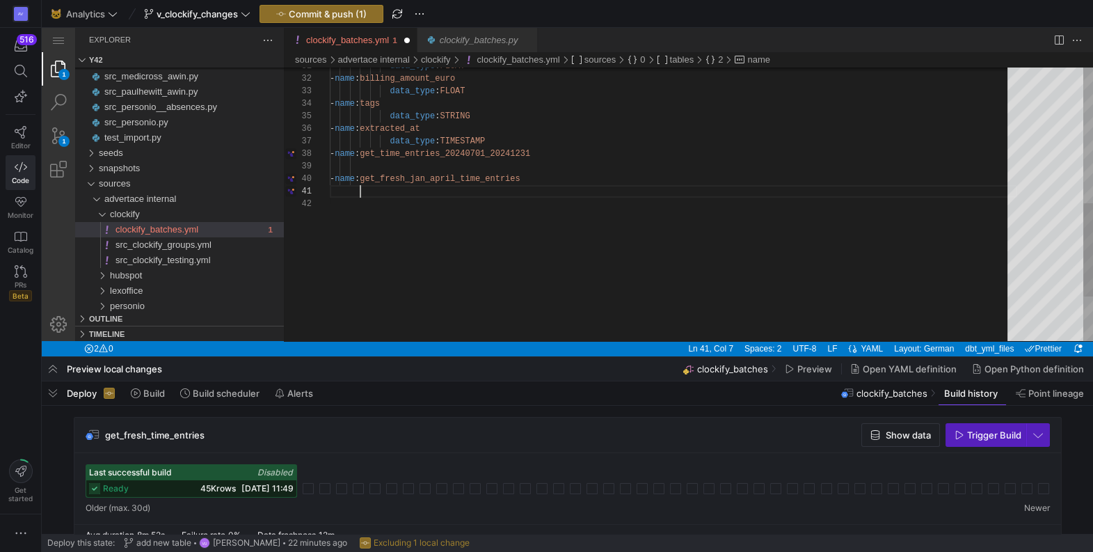
scroll to position [0, 29]
paste textarea "- name: get_fresh_jan_april_time_entries"
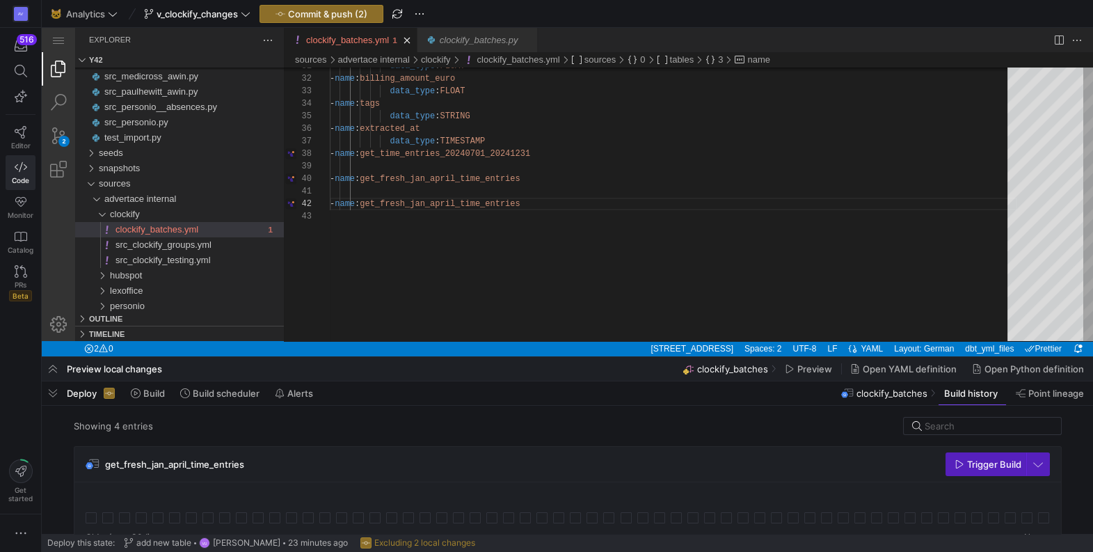
click at [510, 202] on div "- name : get_fresh_jan_april_time_entries - name : get_time_entries_20240701_20…" at bounding box center [673, 79] width 687 height 810
paste textarea "may_july"
drag, startPoint x: 358, startPoint y: 205, endPoint x: 558, endPoint y: 202, distance: 200.4
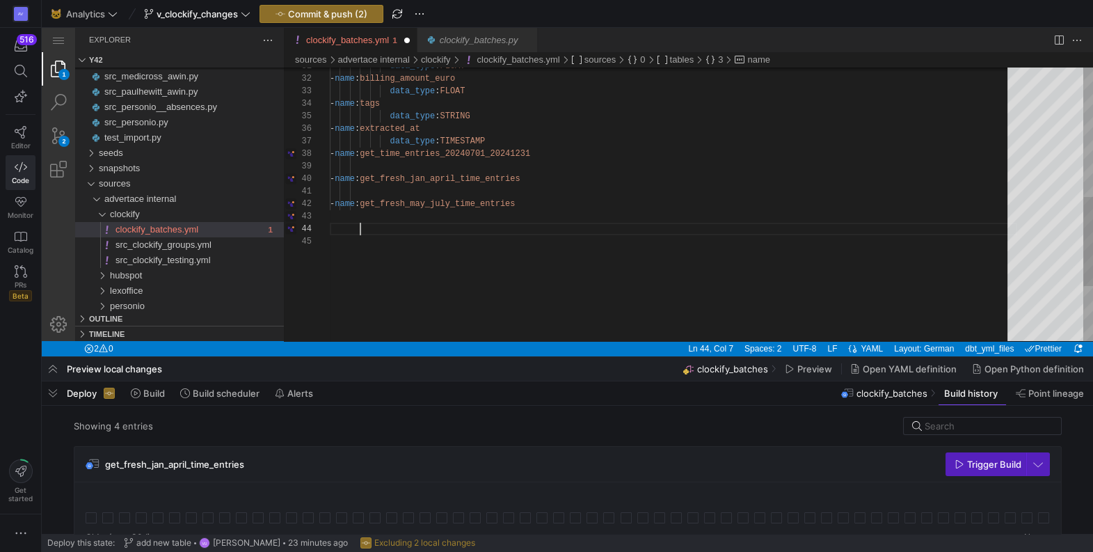
paste textarea "- name: get_fresh_may_july_time_entries"
click at [486, 228] on div "- name : get_fresh_jan_april_time_entries - name : get_time_entries_20240701_20…" at bounding box center [673, 91] width 687 height 835
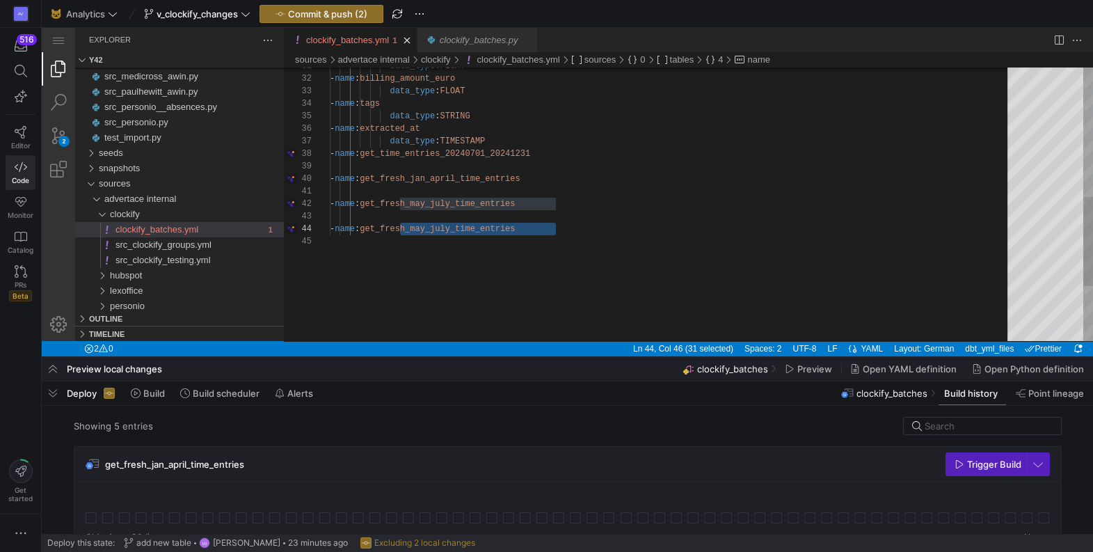
paste textarea "onth"
type textarea "- name: get_fresh_may_july_time_entries - name: get_fresh_monthly_time_entries"
drag, startPoint x: 451, startPoint y: 230, endPoint x: 480, endPoint y: 230, distance: 29.2
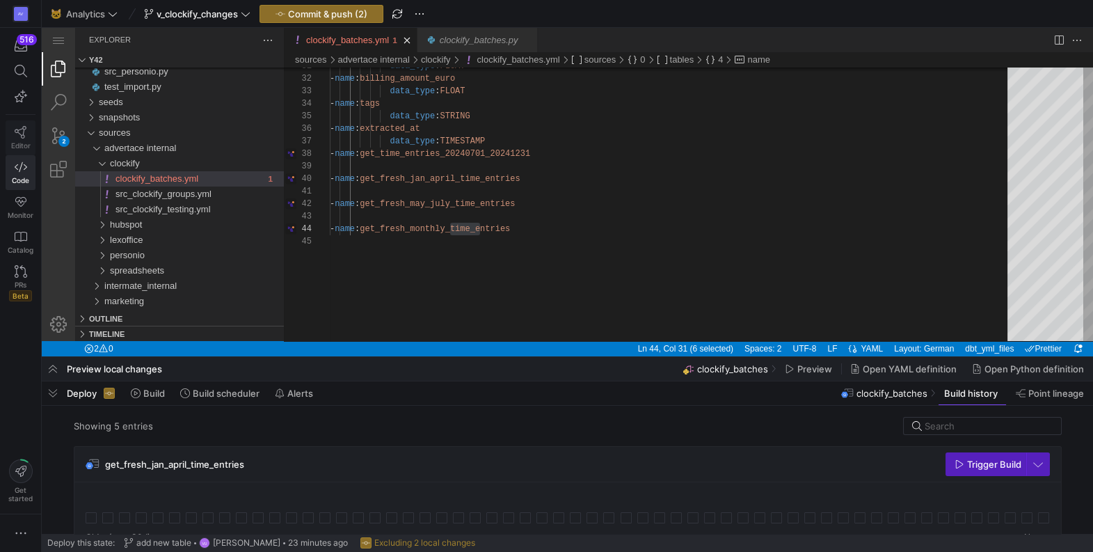
click at [19, 129] on icon at bounding box center [21, 132] width 13 height 13
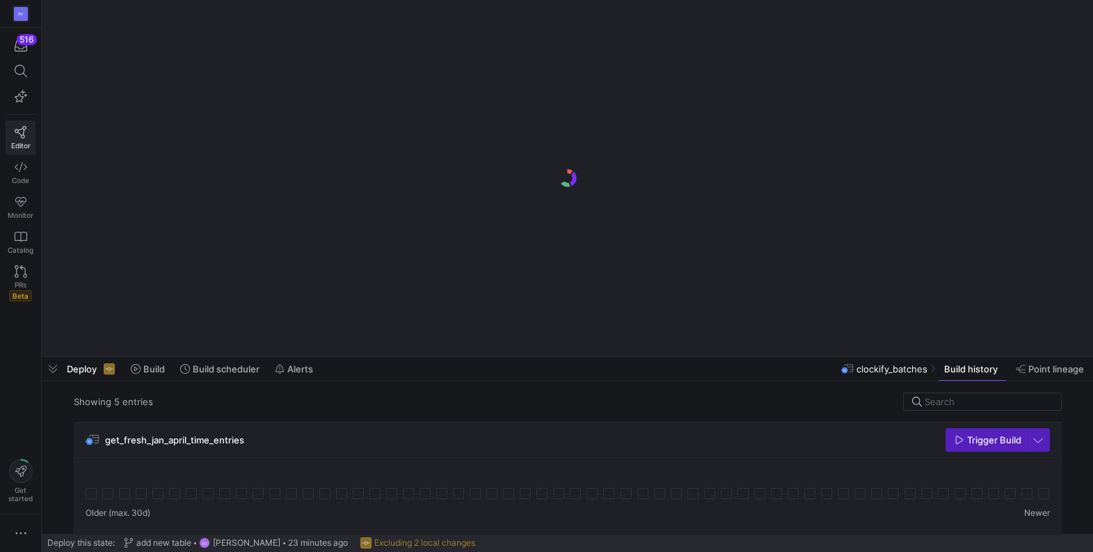
click at [21, 128] on icon at bounding box center [21, 132] width 12 height 13
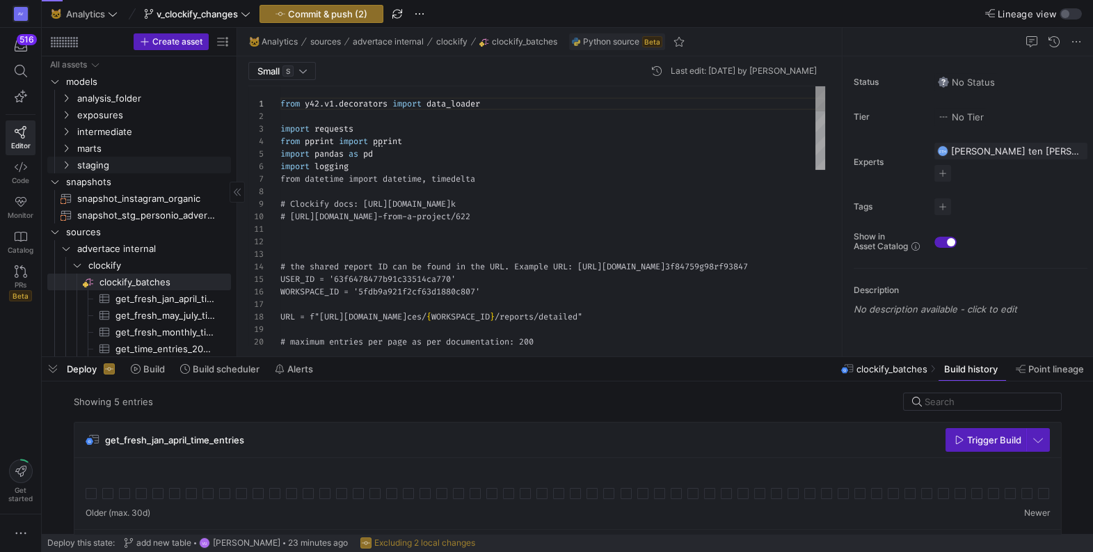
scroll to position [125, 0]
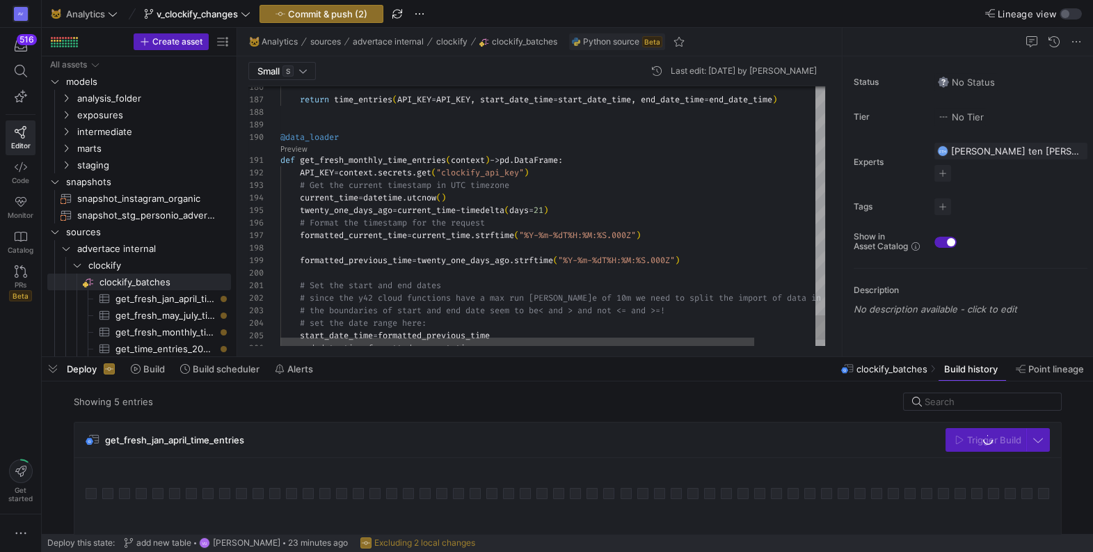
type textarea "def get_fresh_21_day_time_entries(context) -> pd.DataFrame: API_KEY = context.s…"
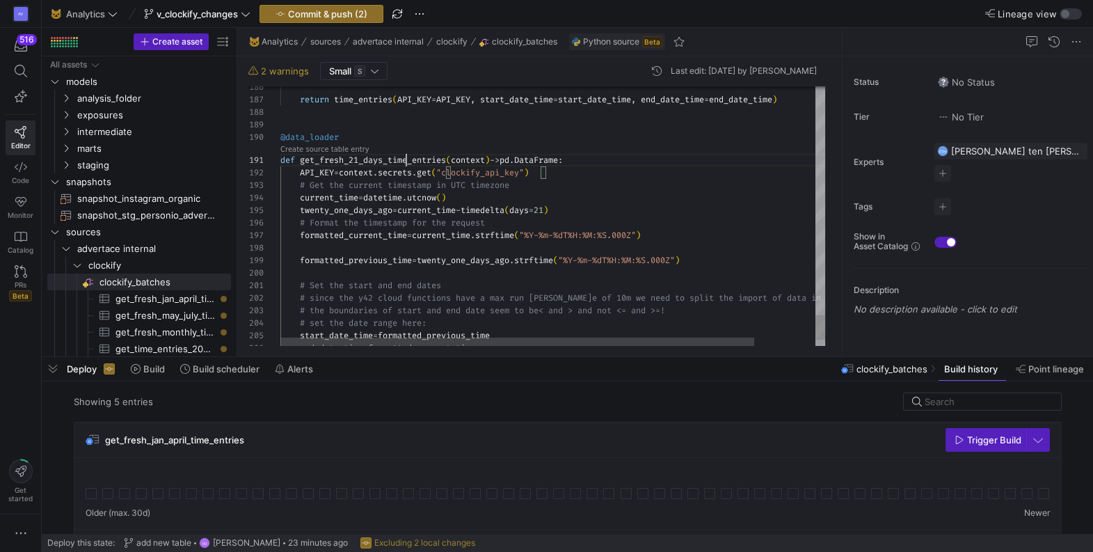
type textarea "def get_fresh_21_days_time_entries(context) -> pd.DataFrame: API_KEY = context.…"
click at [17, 168] on icon at bounding box center [21, 167] width 13 height 13
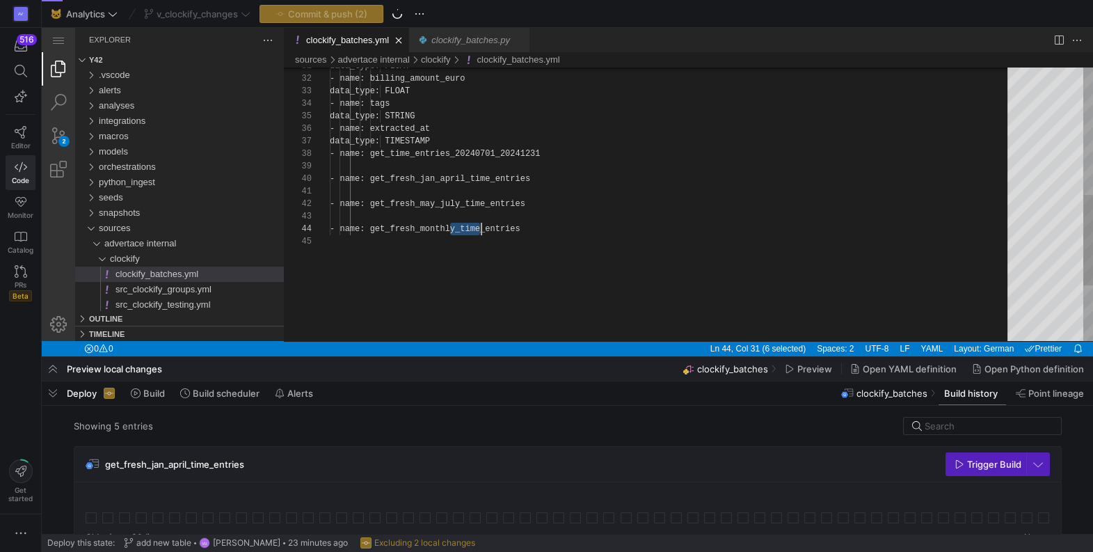
scroll to position [38, 150]
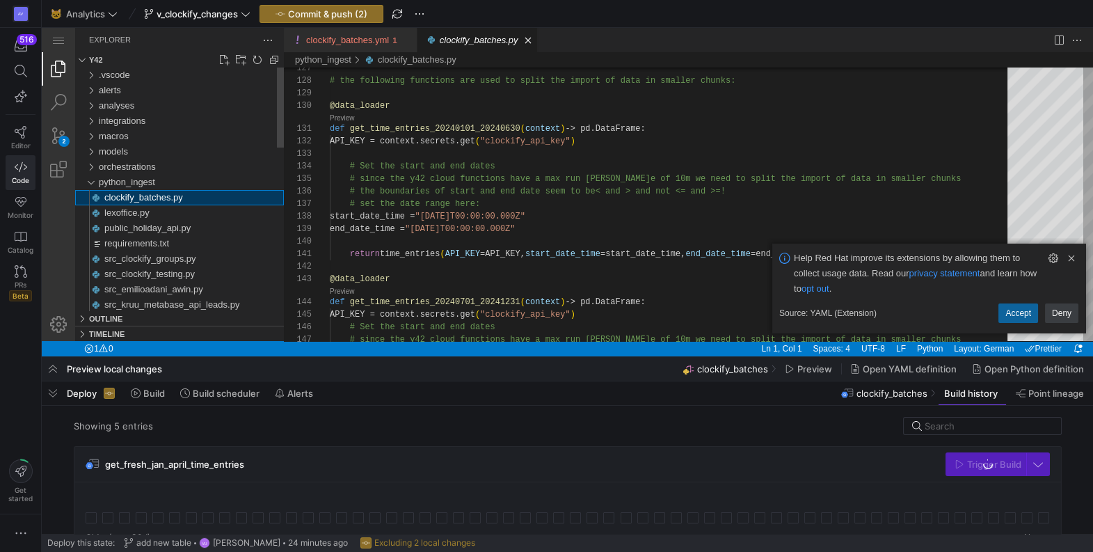
click at [159, 195] on span "clockify_batches.py" at bounding box center [143, 197] width 79 height 10
click at [104, 200] on div "clockify_batches.py" at bounding box center [186, 197] width 195 height 15
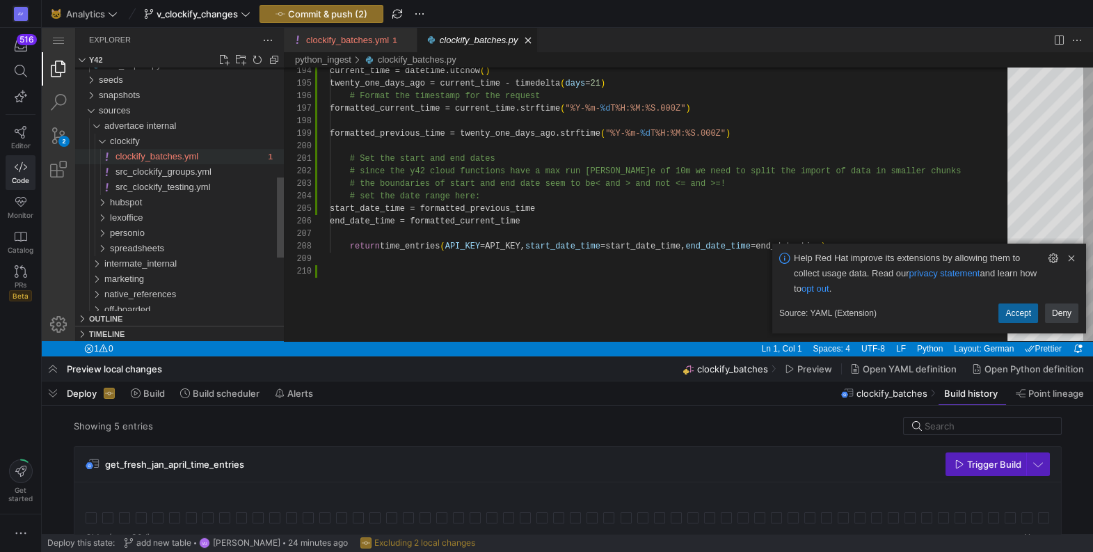
click at [152, 156] on span "clockify_batches.yml" at bounding box center [156, 156] width 83 height 10
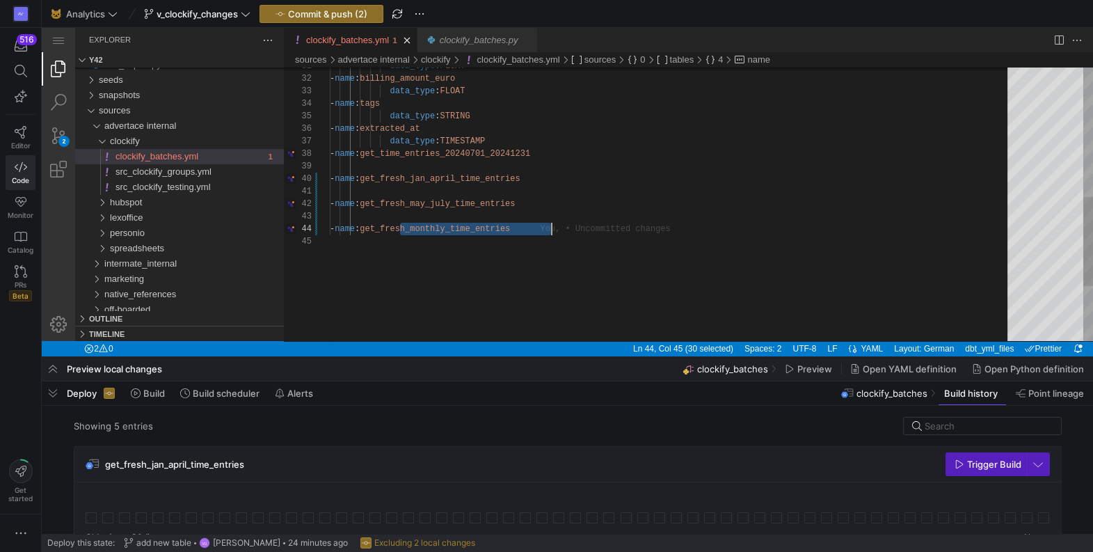
scroll to position [38, 221]
paste textarea "21_days"
type textarea "- name: get_fresh_may_july_time_entries - name: get_fresh_21_days_time_entries"
click at [20, 136] on icon at bounding box center [21, 132] width 13 height 13
click at [22, 131] on icon at bounding box center [21, 132] width 13 height 13
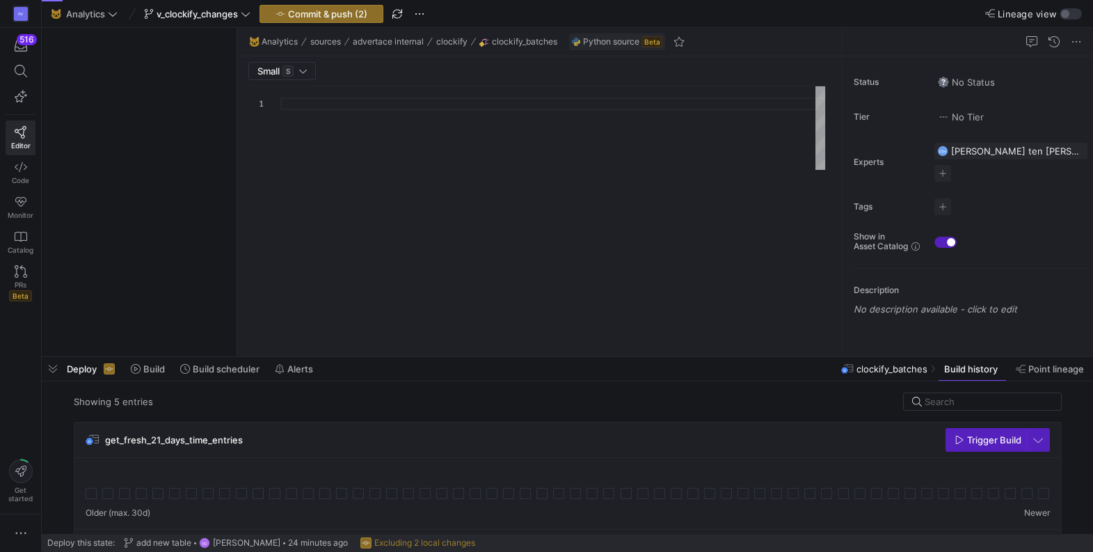
type textarea "from y42.v1.decorators import data_loader import requests from pprint import pp…"
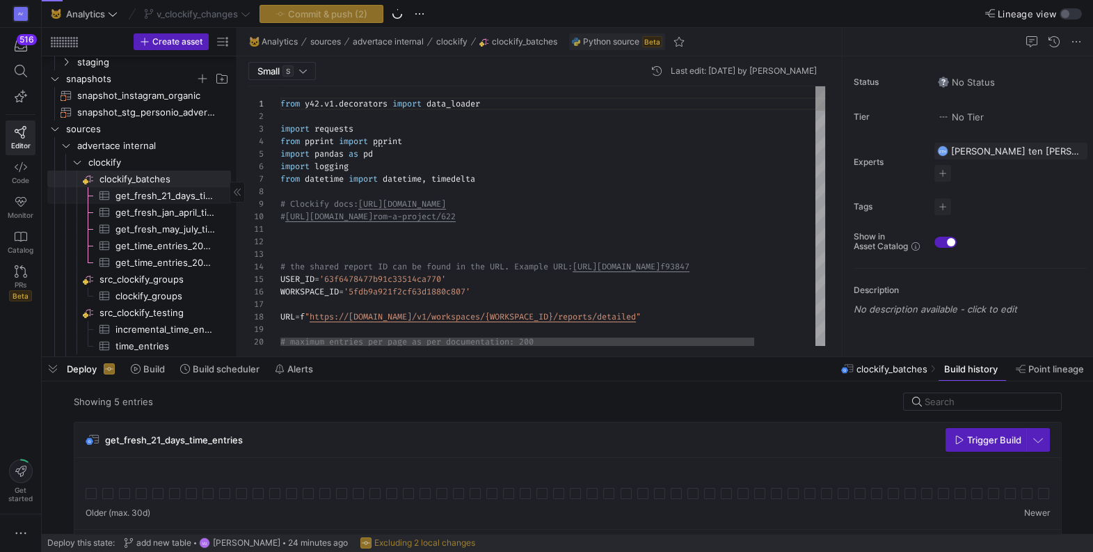
scroll to position [118, 0]
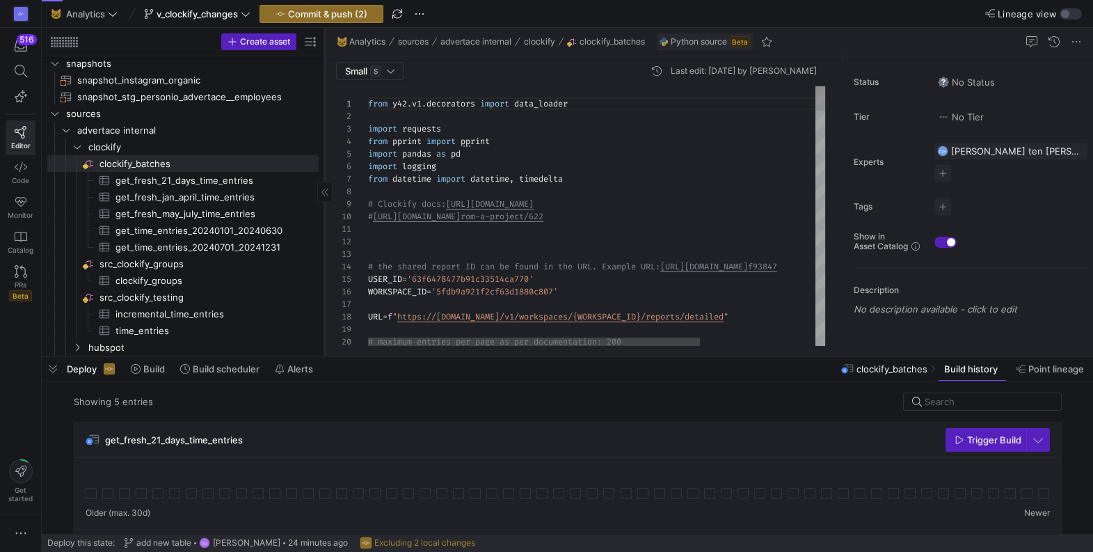
drag, startPoint x: 237, startPoint y: 133, endPoint x: 324, endPoint y: 135, distance: 87.7
click at [324, 135] on div at bounding box center [324, 192] width 1 height 328
click at [330, 17] on span "Commit & push (2)" at bounding box center [327, 13] width 79 height 11
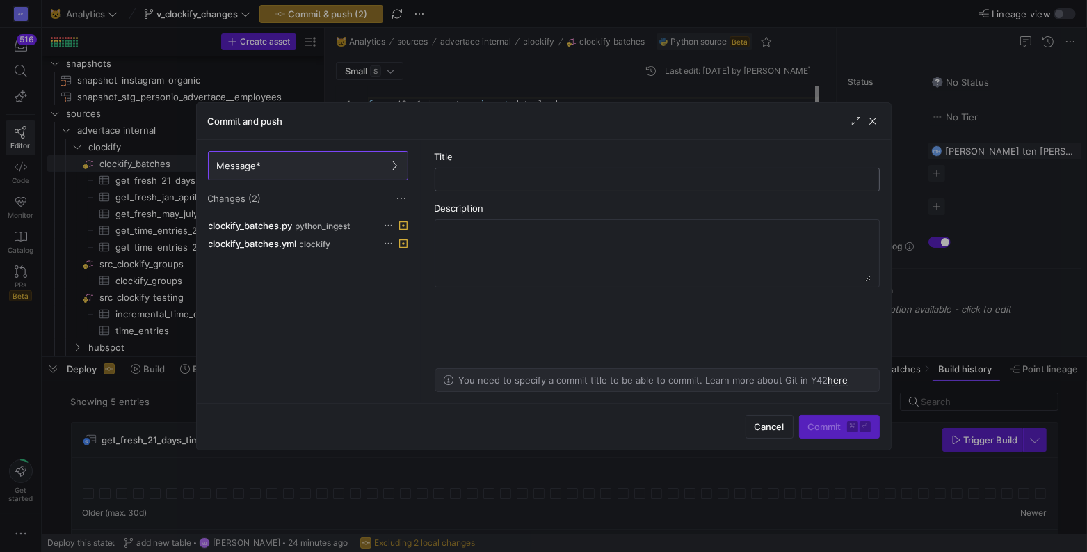
click at [495, 180] on input "text" at bounding box center [658, 179] width 422 height 11
type input "update refresh timeframe"
click at [829, 421] on span "Commit ⌘ ⏎" at bounding box center [839, 426] width 63 height 11
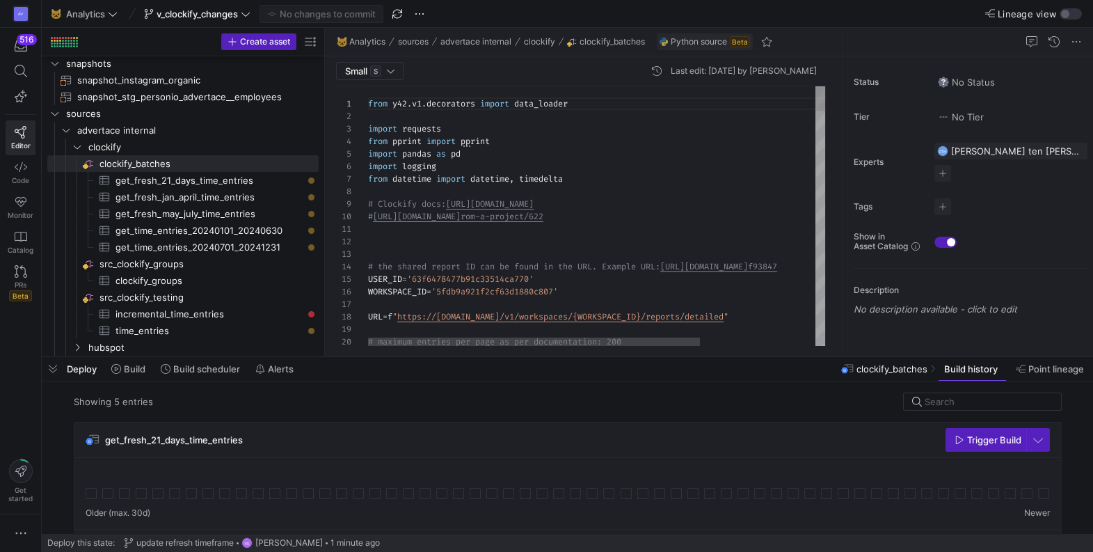
scroll to position [49, 90]
click at [220, 174] on span "get_fresh_21_days_time_entries​​​​​​​​​" at bounding box center [208, 181] width 187 height 16
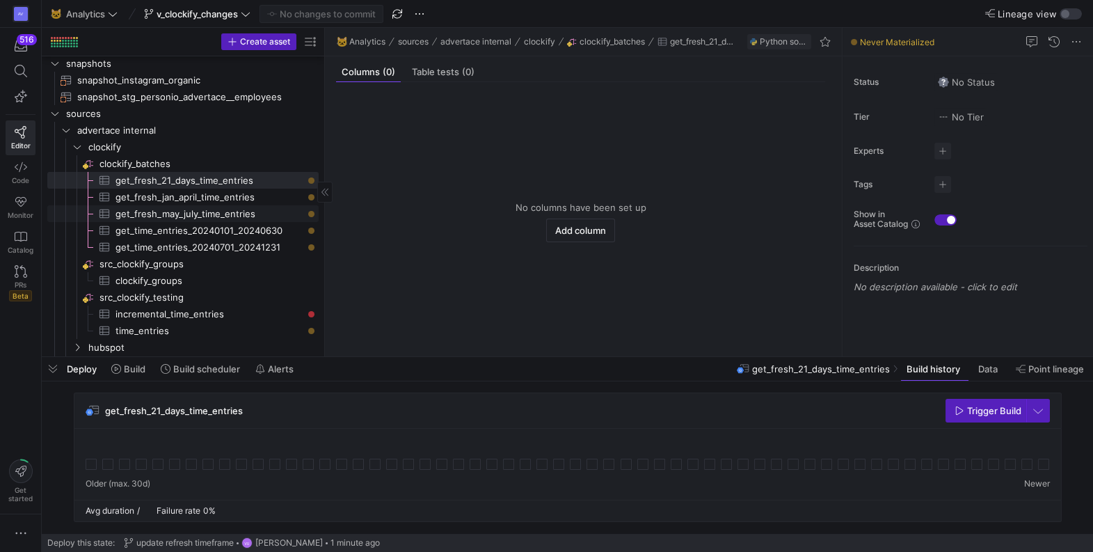
click at [257, 217] on span "get_fresh_may_july_time_entries​​​​​​​​​" at bounding box center [208, 214] width 187 height 16
click at [984, 410] on span "Trigger Build" at bounding box center [994, 410] width 54 height 11
click at [143, 161] on span "clockify_batches​​​​​​​​" at bounding box center [207, 164] width 217 height 16
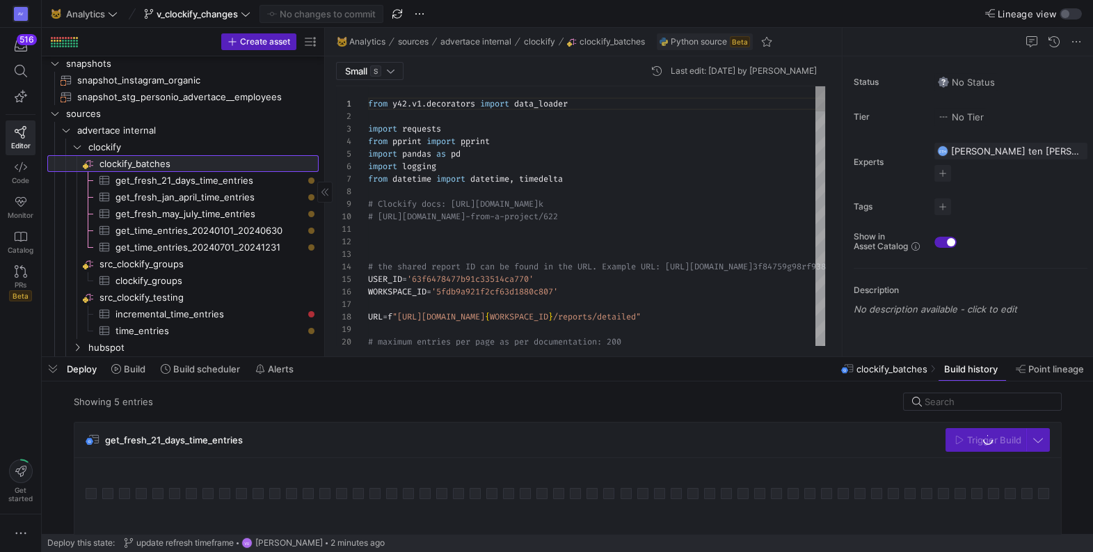
scroll to position [125, 0]
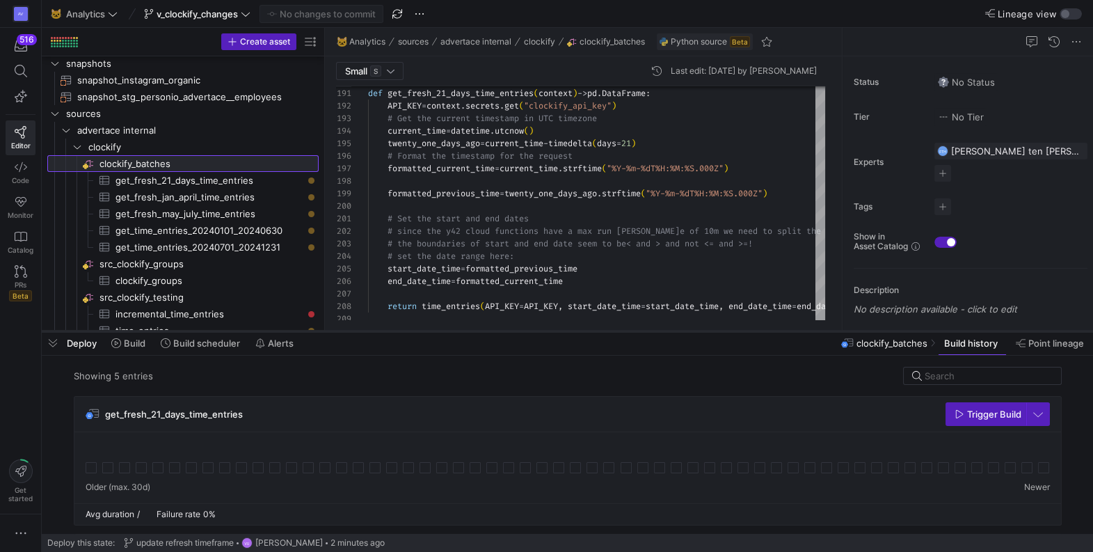
drag, startPoint x: 513, startPoint y: 356, endPoint x: 523, endPoint y: 328, distance: 30.4
click at [523, 328] on div at bounding box center [567, 331] width 1051 height 6
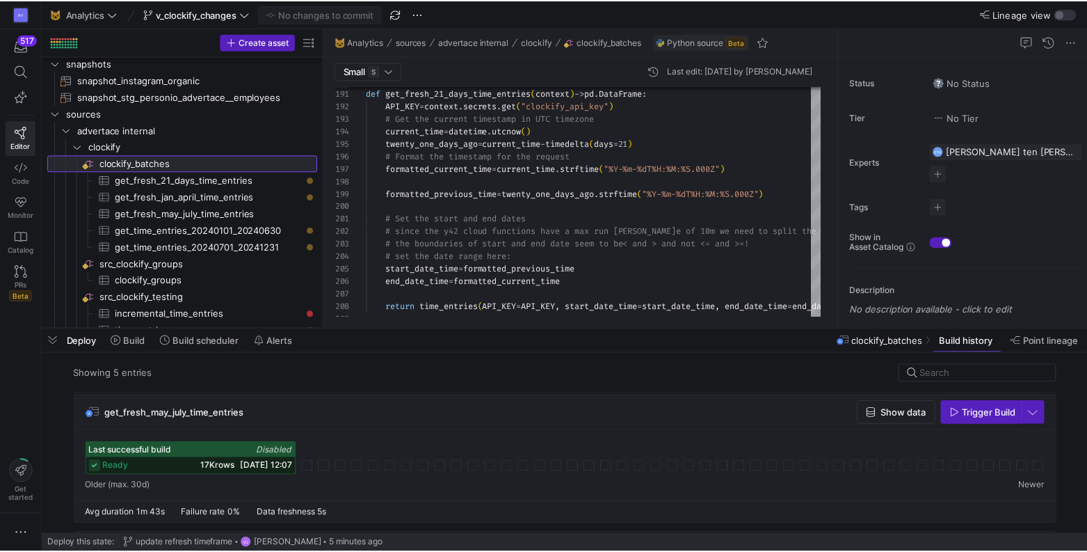
scroll to position [303, 0]
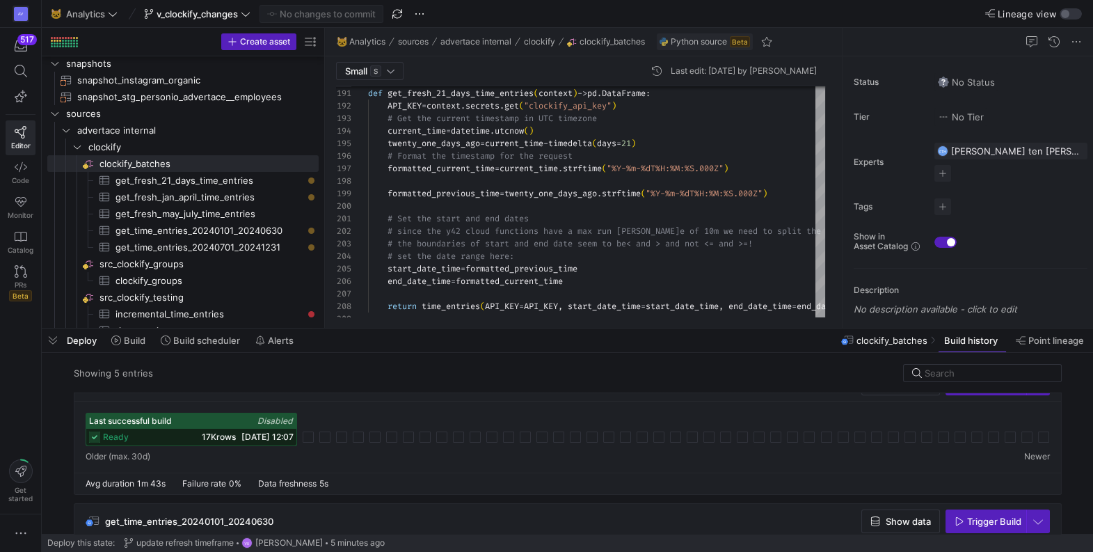
click at [105, 436] on span "ready" at bounding box center [116, 437] width 26 height 10
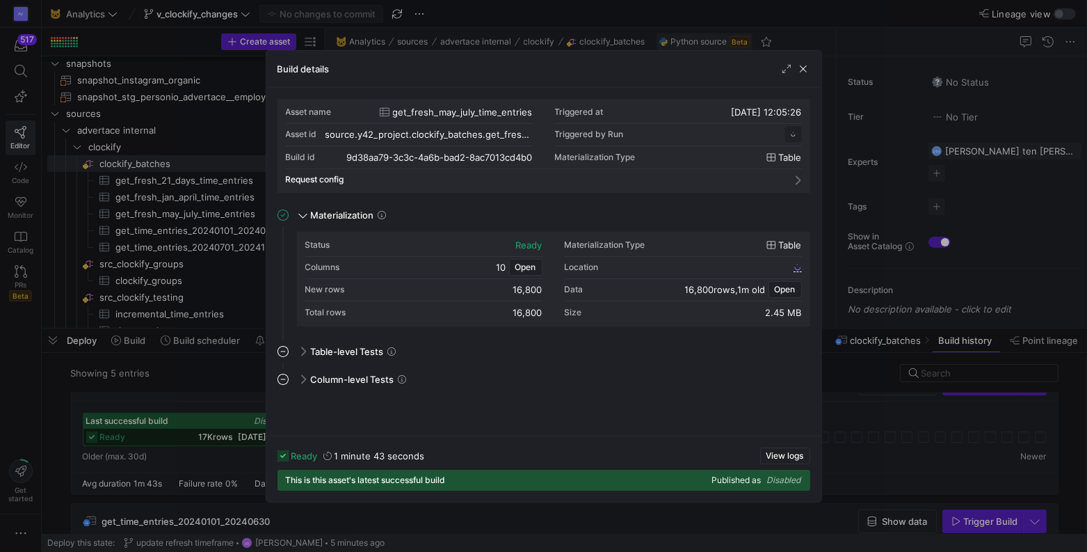
scroll to position [125, 0]
click at [806, 72] on span "button" at bounding box center [804, 69] width 14 height 14
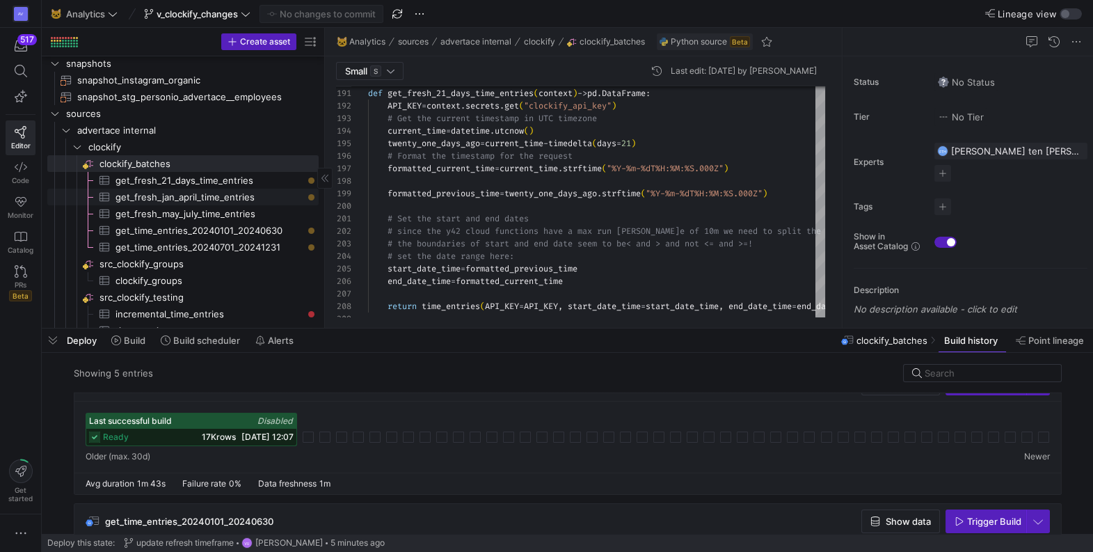
click at [216, 195] on span "get_fresh_jan_april_time_entries​​​​​​​​​" at bounding box center [208, 197] width 187 height 16
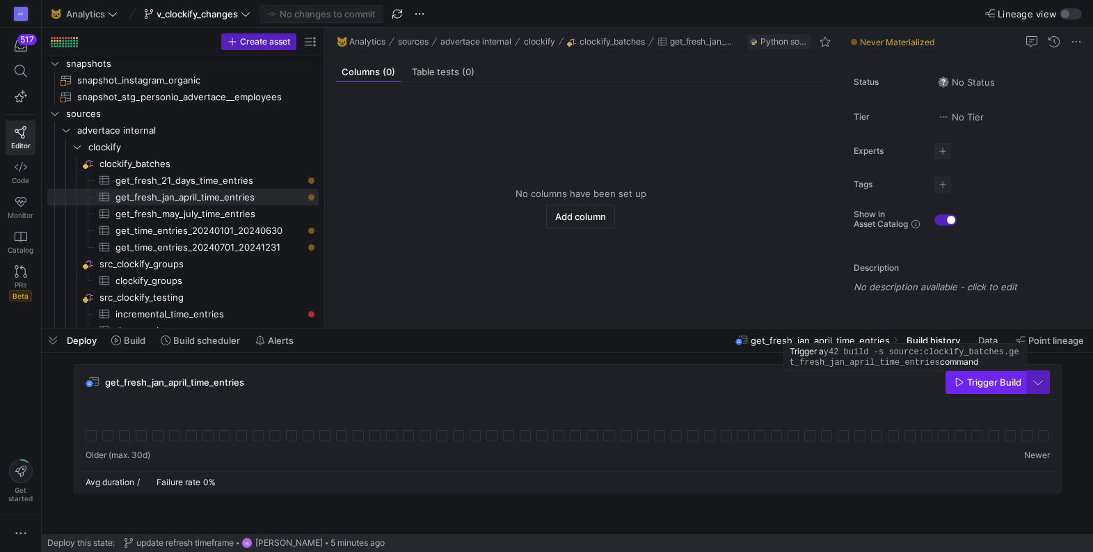
click at [976, 386] on span "Trigger Build" at bounding box center [994, 381] width 54 height 11
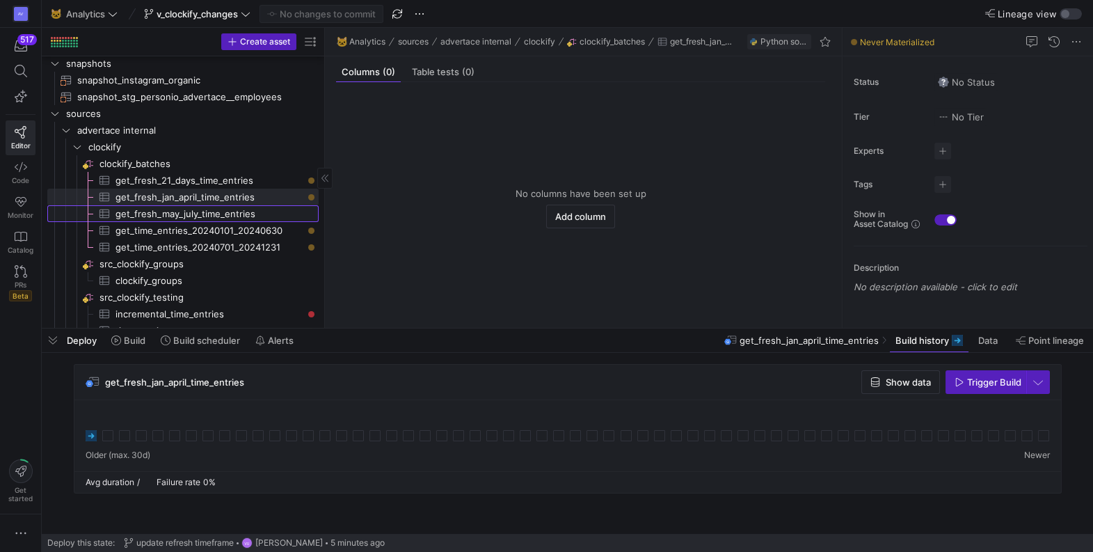
click at [249, 209] on span "get_fresh_may_july_time_entries​​​​​​​​​" at bounding box center [208, 214] width 187 height 16
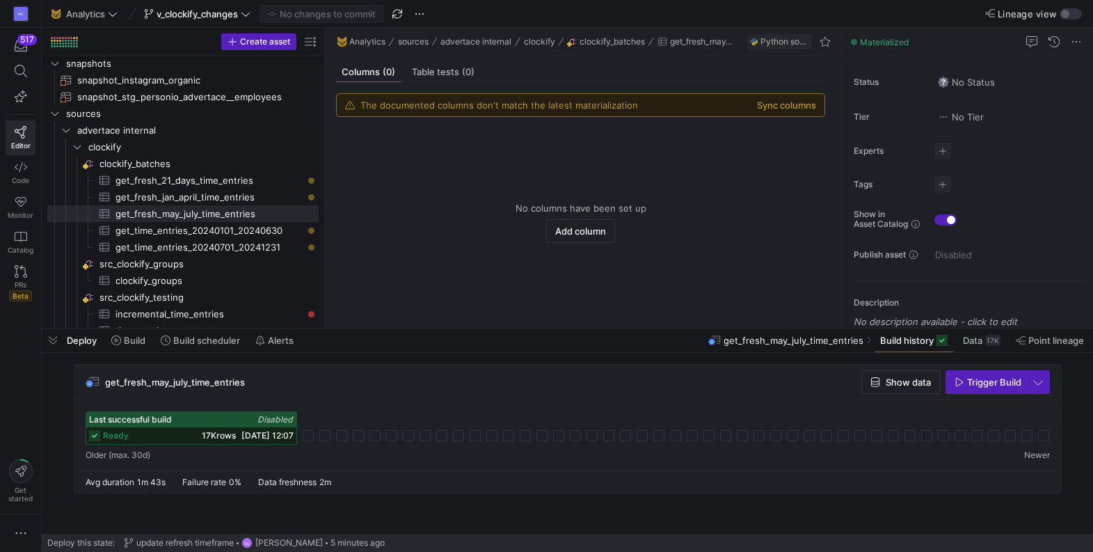
click at [129, 425] on div "Last successful build Disabled" at bounding box center [191, 419] width 210 height 15
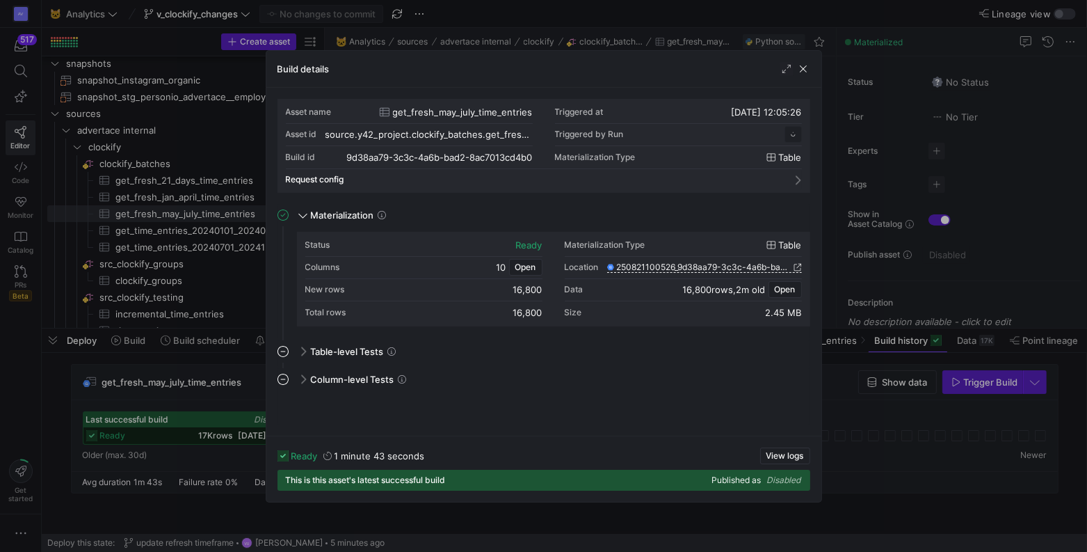
scroll to position [125, 0]
click at [801, 70] on span "button" at bounding box center [804, 69] width 14 height 14
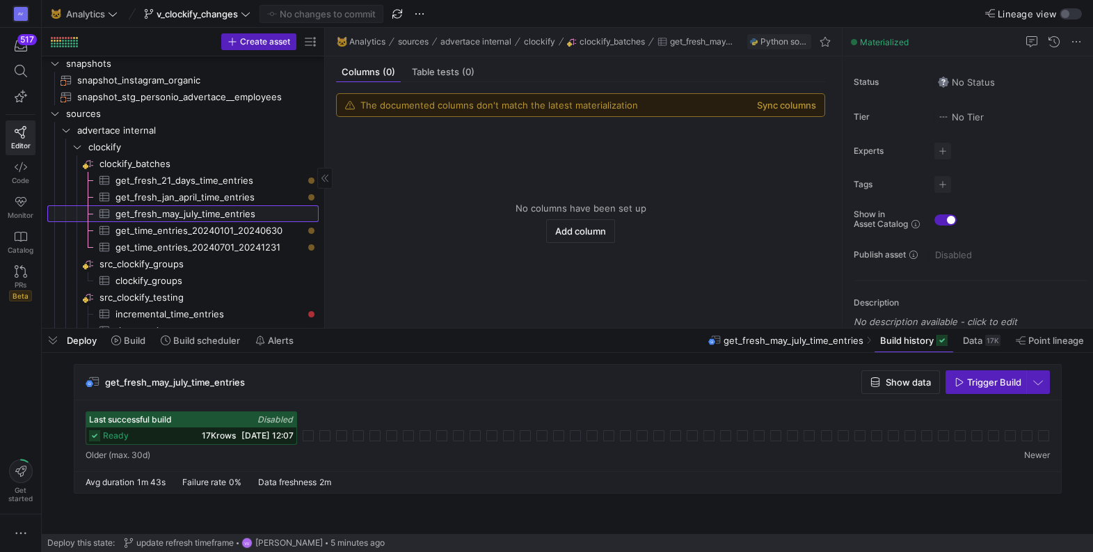
click at [221, 208] on span "get_fresh_may_july_time_entries​​​​​​​​​" at bounding box center [208, 214] width 187 height 16
click at [218, 198] on span "get_fresh_jan_april_time_entries​​​​​​​​​" at bounding box center [208, 197] width 187 height 16
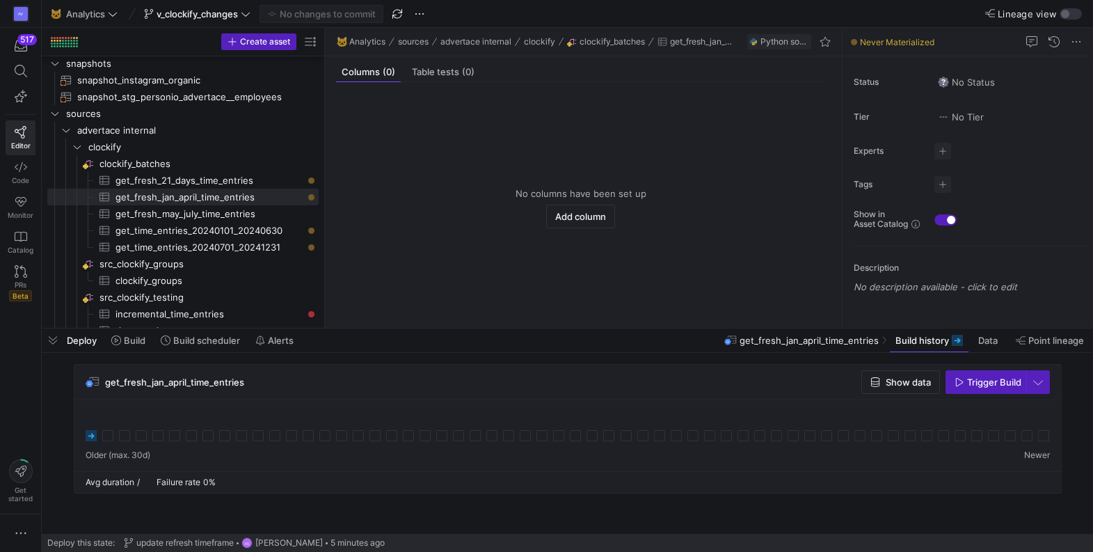
click at [90, 438] on icon at bounding box center [91, 435] width 11 height 11
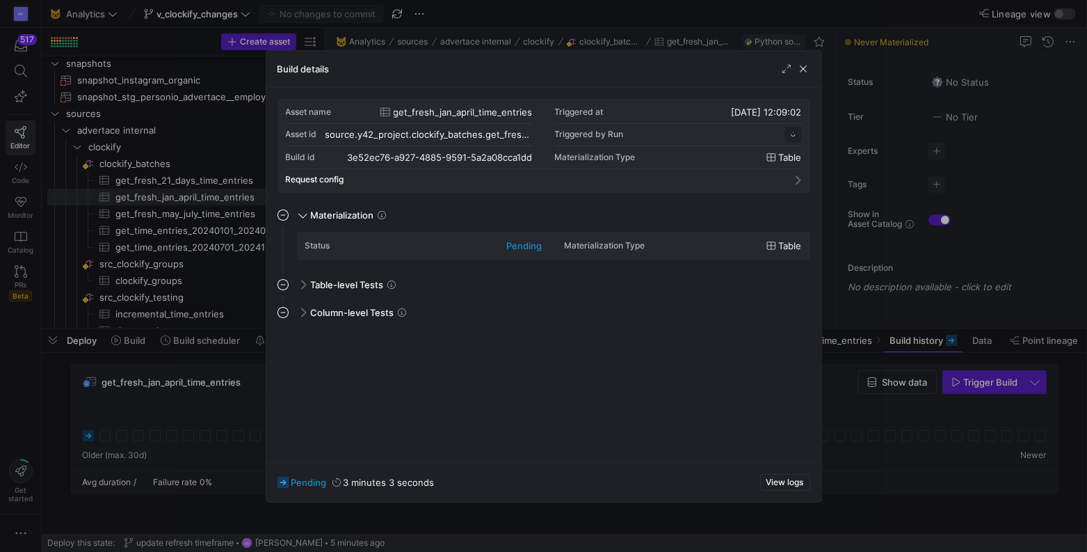
scroll to position [125, 0]
click at [783, 478] on span "View logs" at bounding box center [786, 482] width 38 height 10
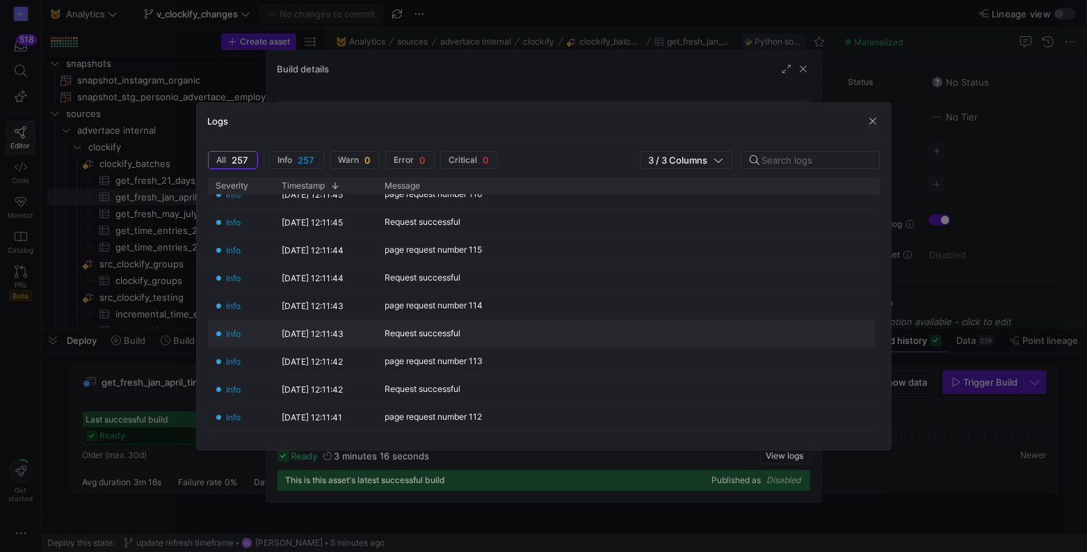
scroll to position [0, 0]
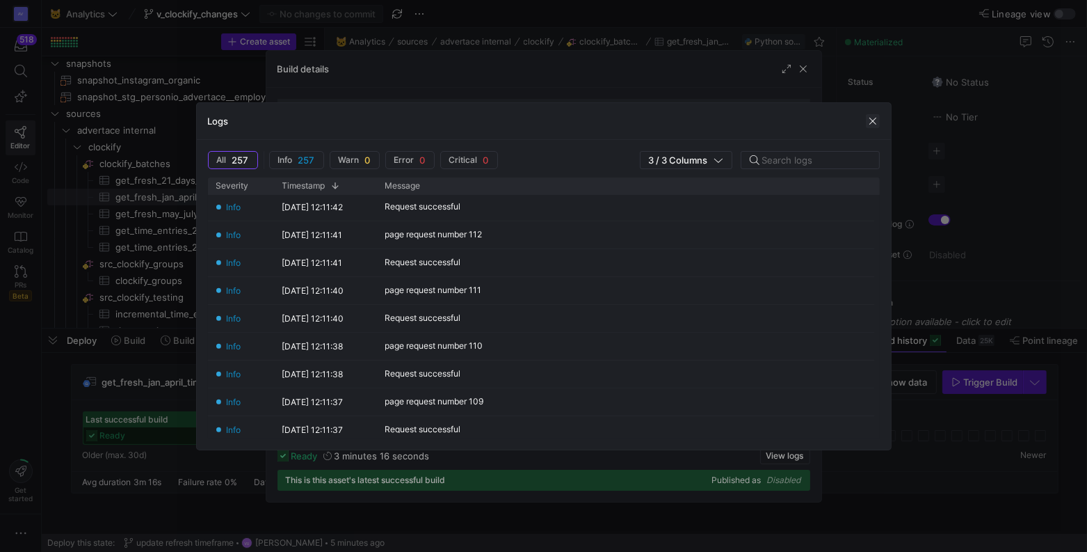
click at [875, 122] on span "button" at bounding box center [873, 121] width 14 height 14
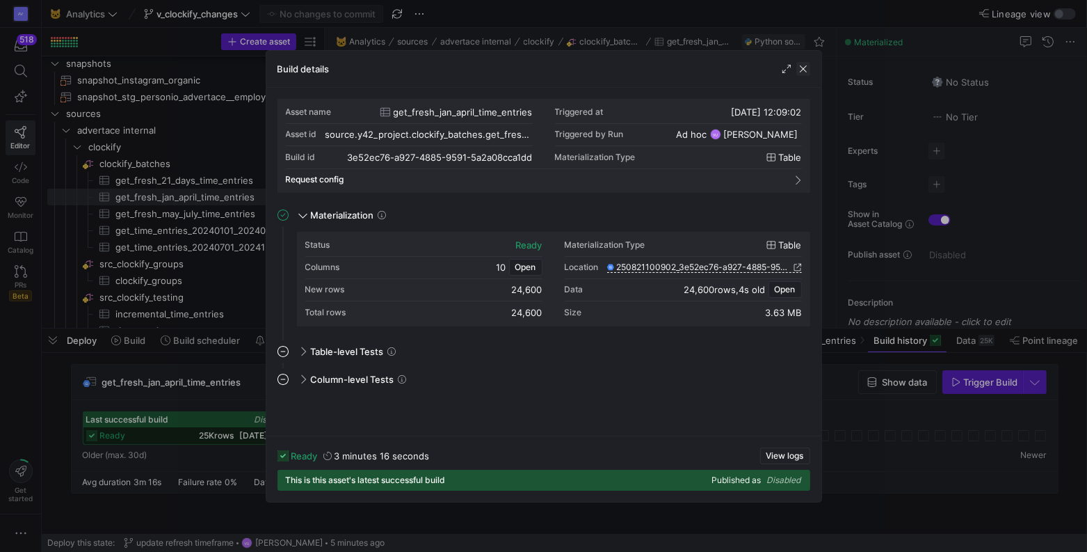
click at [803, 74] on span "button" at bounding box center [804, 69] width 14 height 14
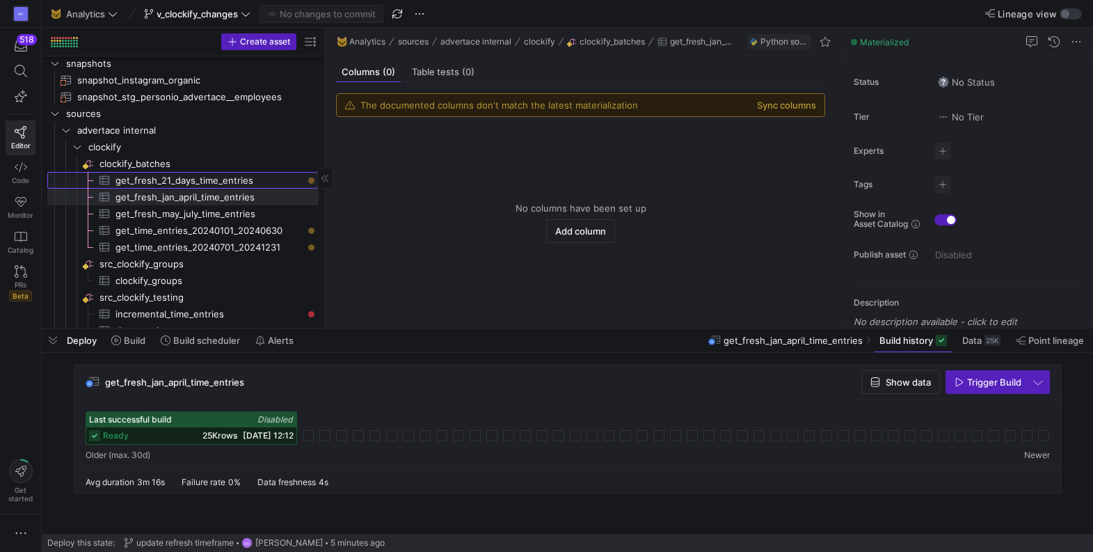
click at [207, 179] on span "get_fresh_21_days_time_entries​​​​​​​​​" at bounding box center [208, 181] width 187 height 16
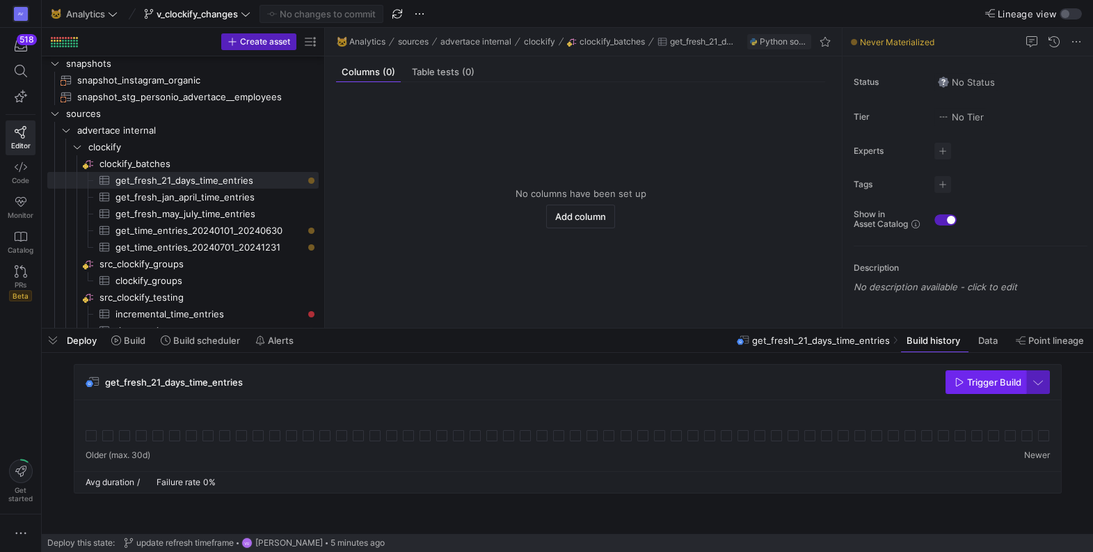
click at [979, 381] on span "Trigger Build" at bounding box center [994, 381] width 54 height 11
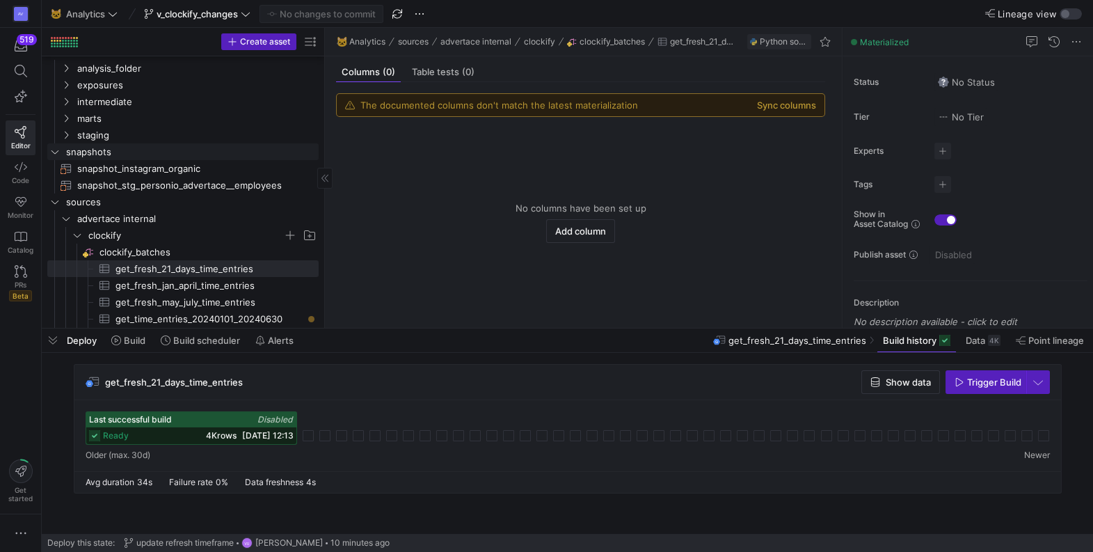
scroll to position [45, 0]
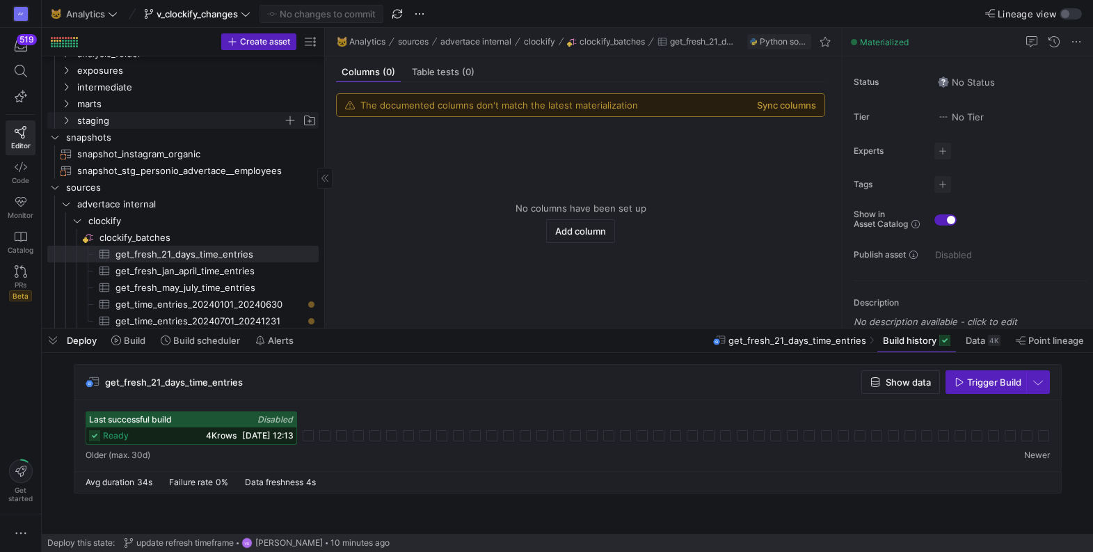
click at [71, 120] on y42-icon "Press SPACE to select this row." at bounding box center [66, 120] width 11 height 11
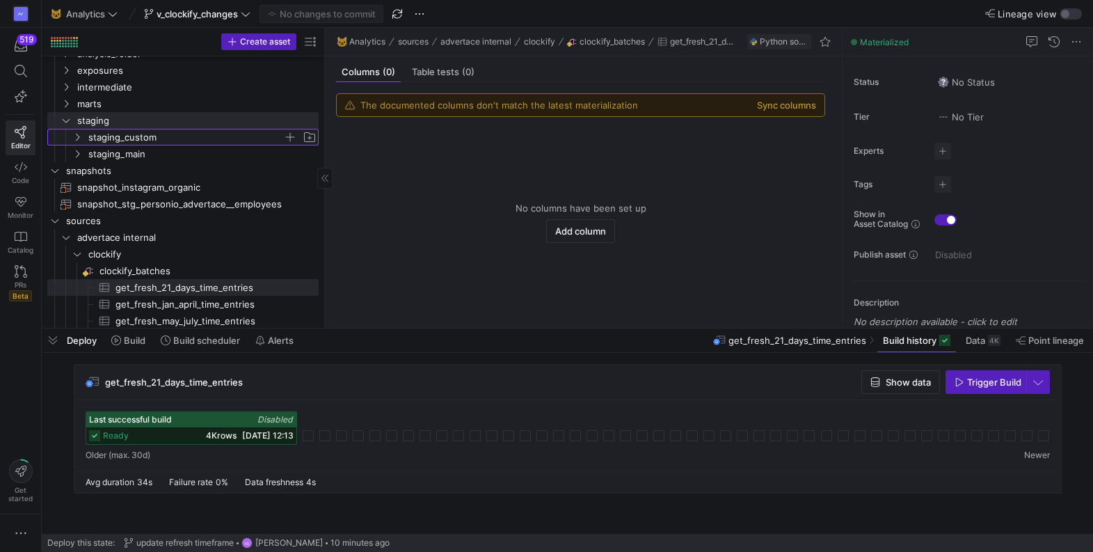
click at [82, 136] on y42-icon "Press SPACE to select this row." at bounding box center [77, 136] width 11 height 11
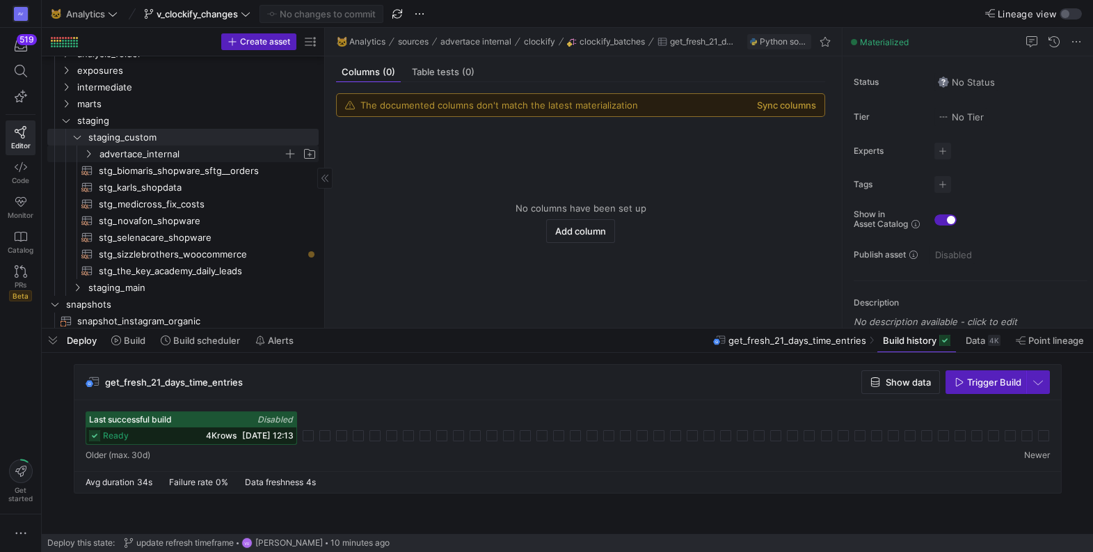
click at [120, 155] on span "advertace_internal" at bounding box center [191, 154] width 184 height 16
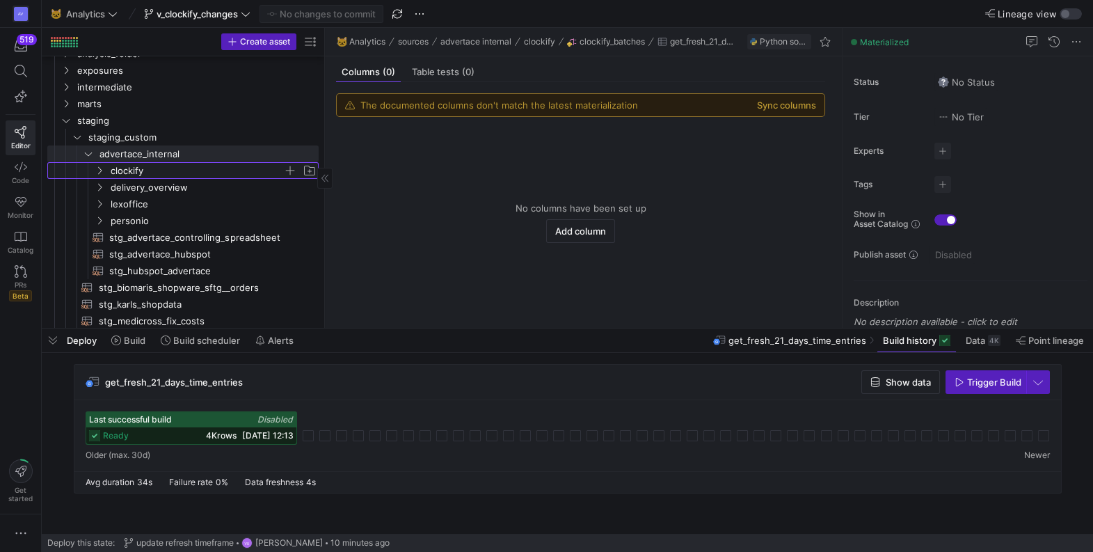
click at [125, 168] on span "clockify" at bounding box center [197, 171] width 173 height 16
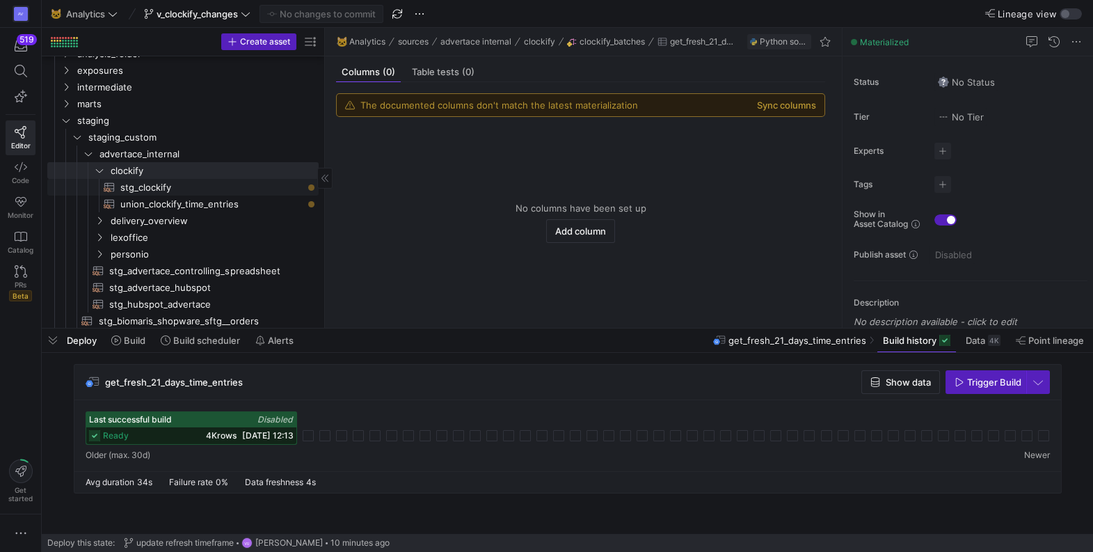
click at [158, 186] on span "stg_clockify​​​​​​​​​​" at bounding box center [211, 187] width 182 height 16
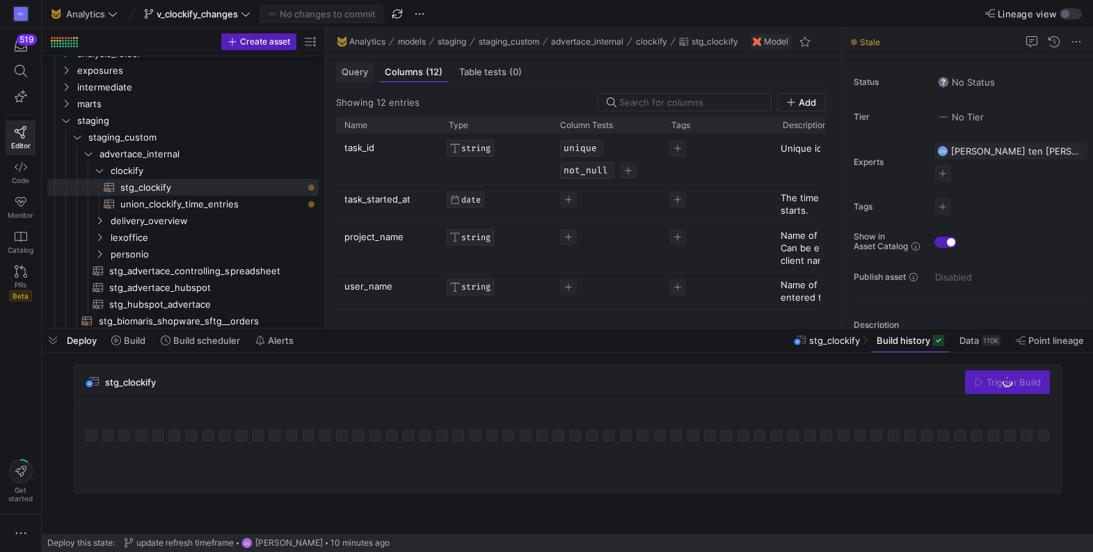
click at [356, 70] on span "Query" at bounding box center [355, 71] width 26 height 9
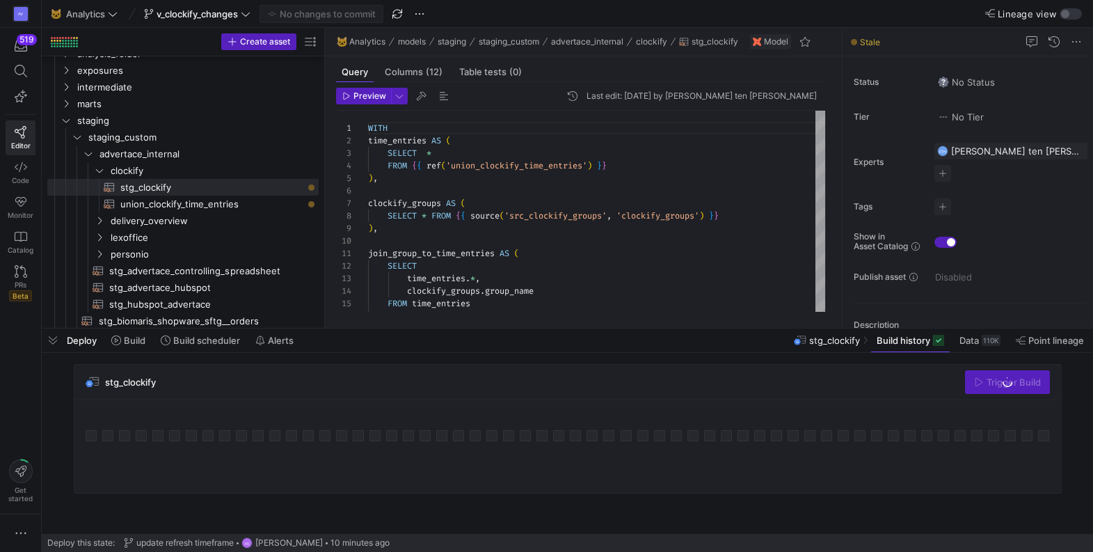
scroll to position [125, 0]
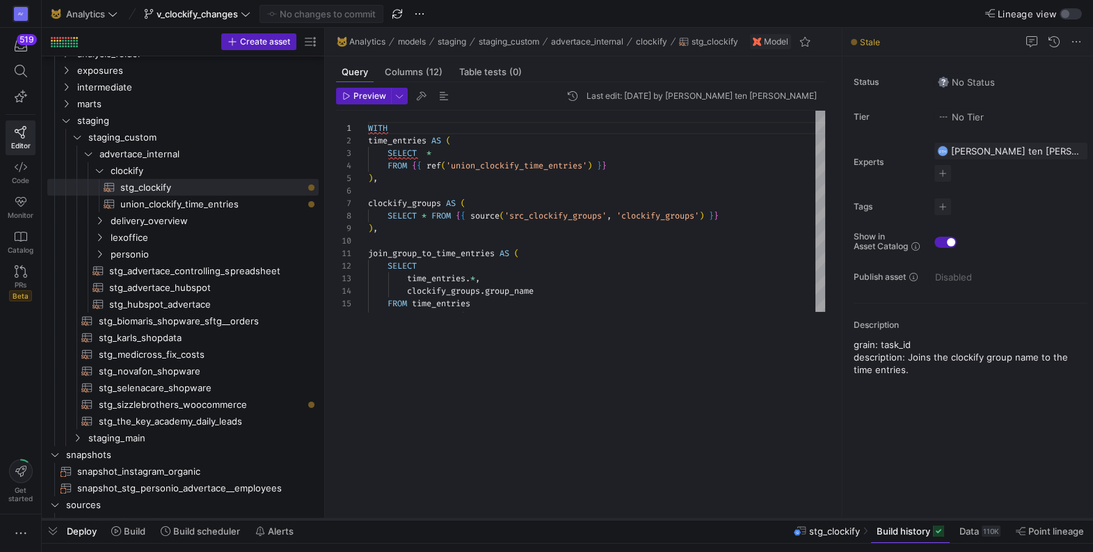
drag, startPoint x: 497, startPoint y: 328, endPoint x: 515, endPoint y: 518, distance: 191.4
click at [515, 518] on div at bounding box center [567, 519] width 1051 height 6
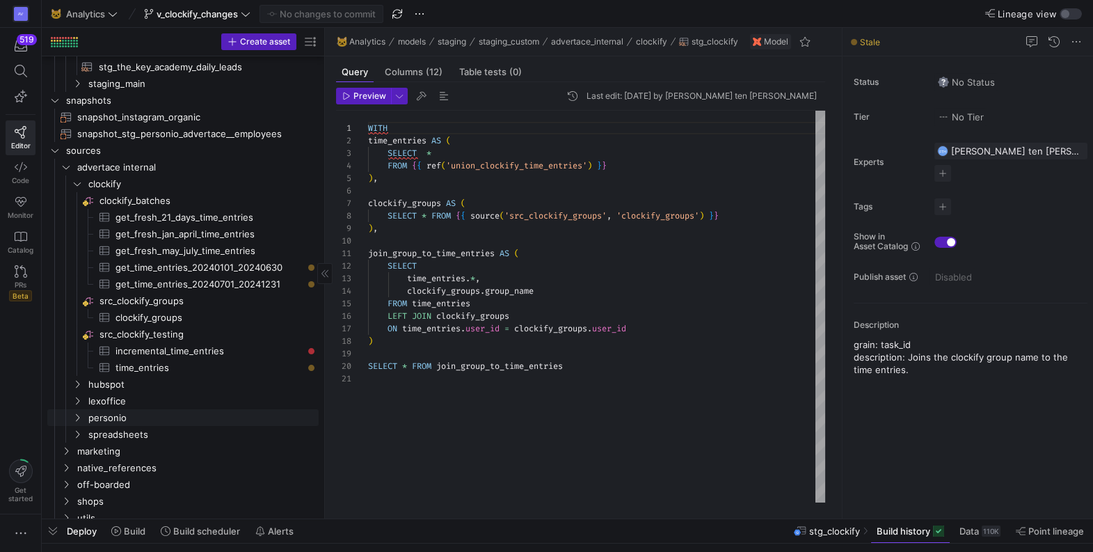
scroll to position [406, 0]
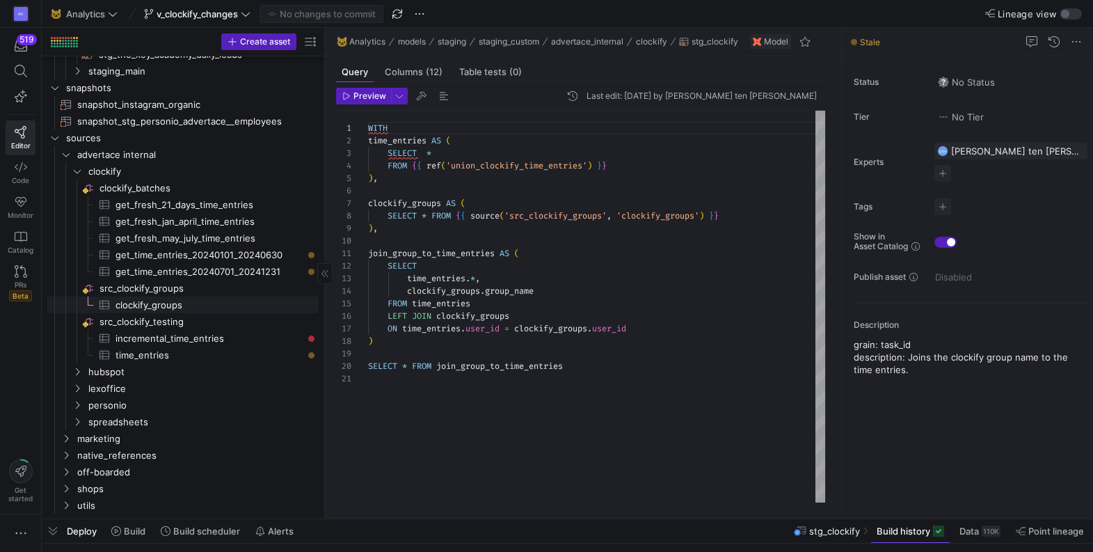
click at [158, 305] on span "clockify_groups​​​​​​​​​" at bounding box center [208, 305] width 187 height 16
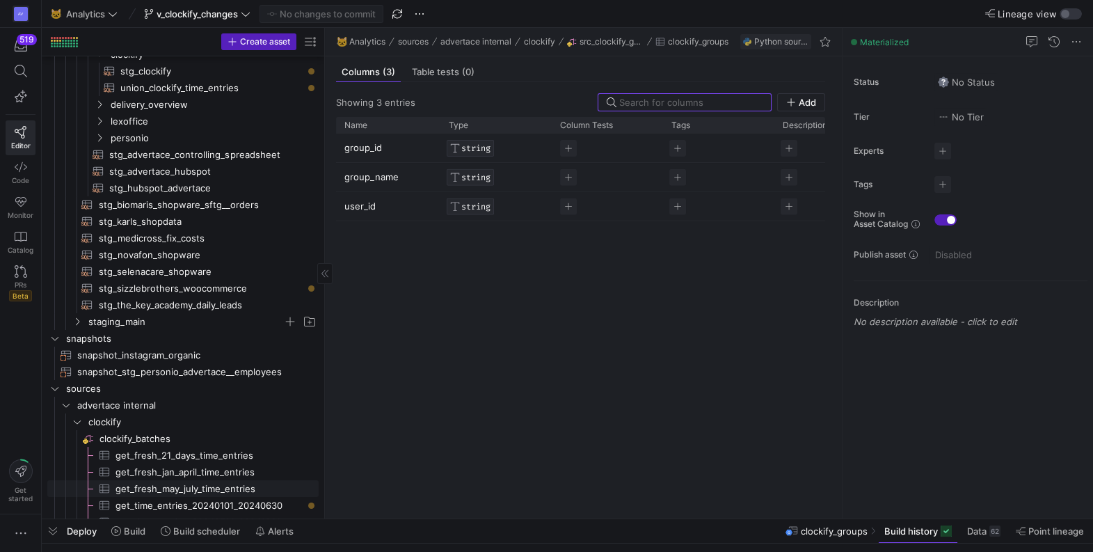
scroll to position [175, 0]
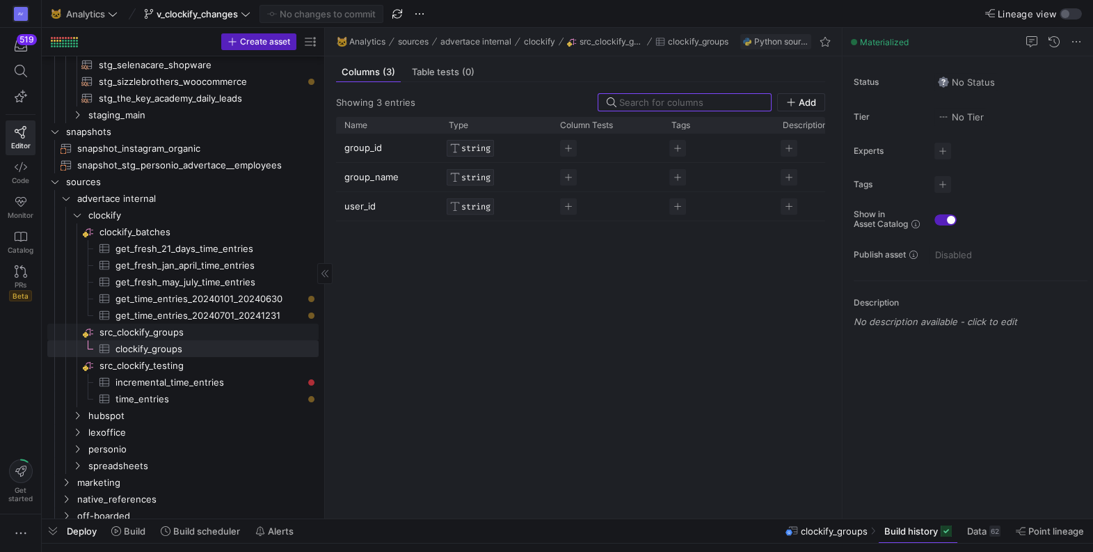
click at [145, 335] on span "src_clockify_groups​​​​​​​​" at bounding box center [207, 332] width 217 height 16
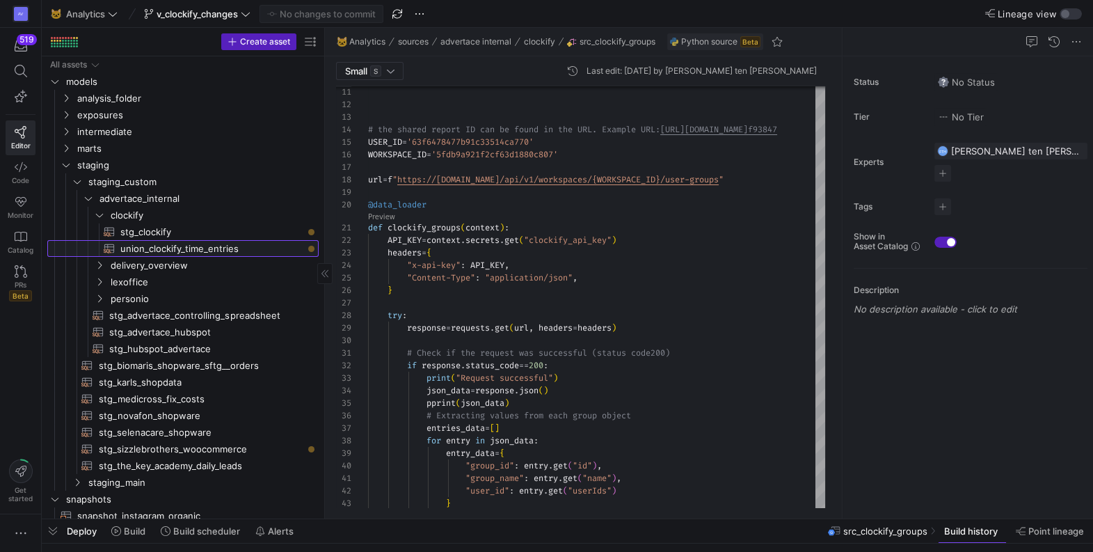
click at [159, 243] on span "union_clockify_time_entries​​​​​​​​​​" at bounding box center [211, 249] width 182 height 16
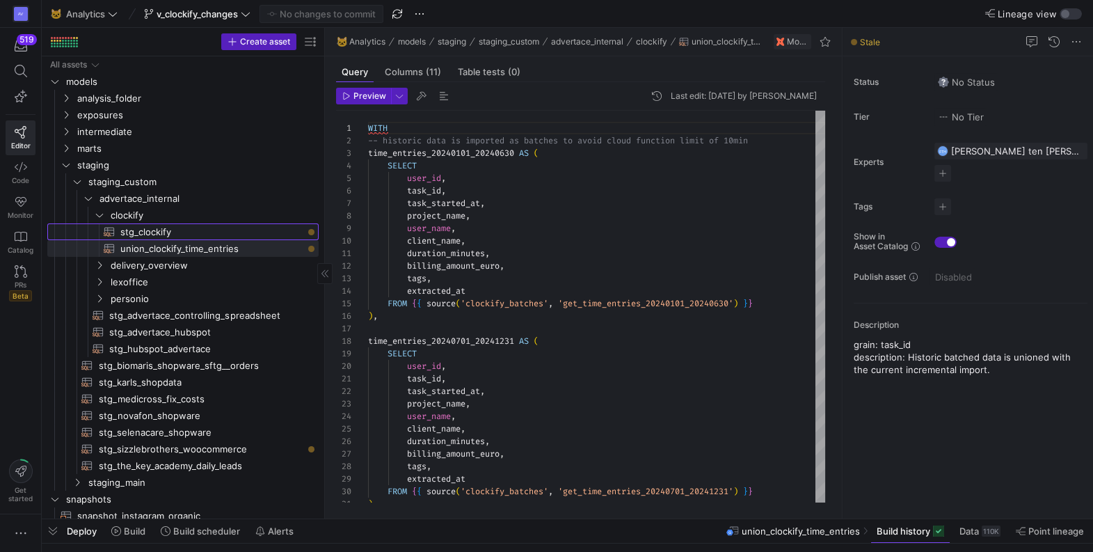
click at [168, 231] on span "stg_clockify​​​​​​​​​​" at bounding box center [211, 232] width 182 height 16
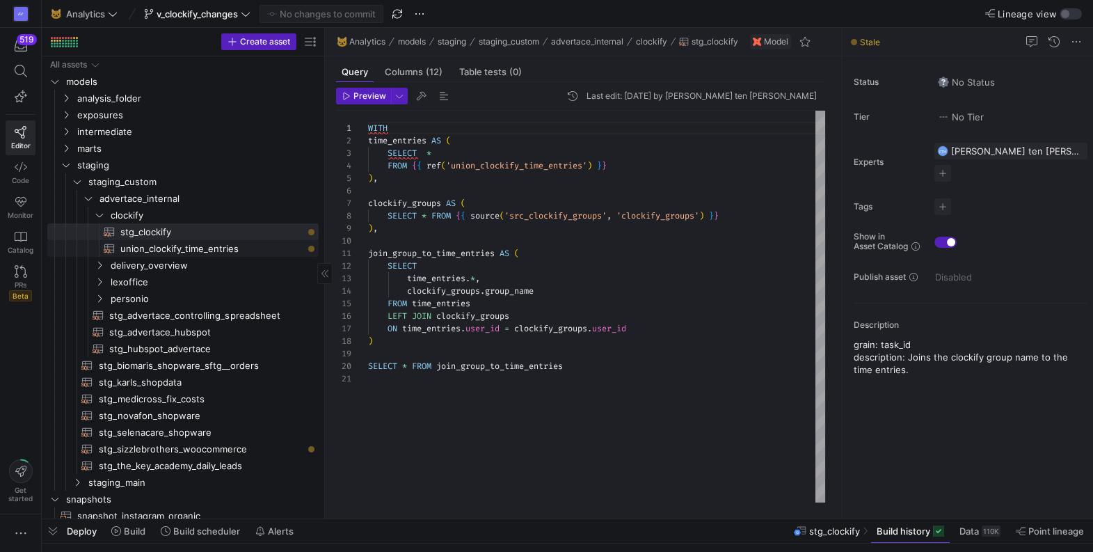
click at [233, 244] on span "union_clockify_time_entries​​​​​​​​​​" at bounding box center [211, 249] width 182 height 16
type textarea "WITH -- historic data is imported as batches to avoid cloud function limit of 1…"
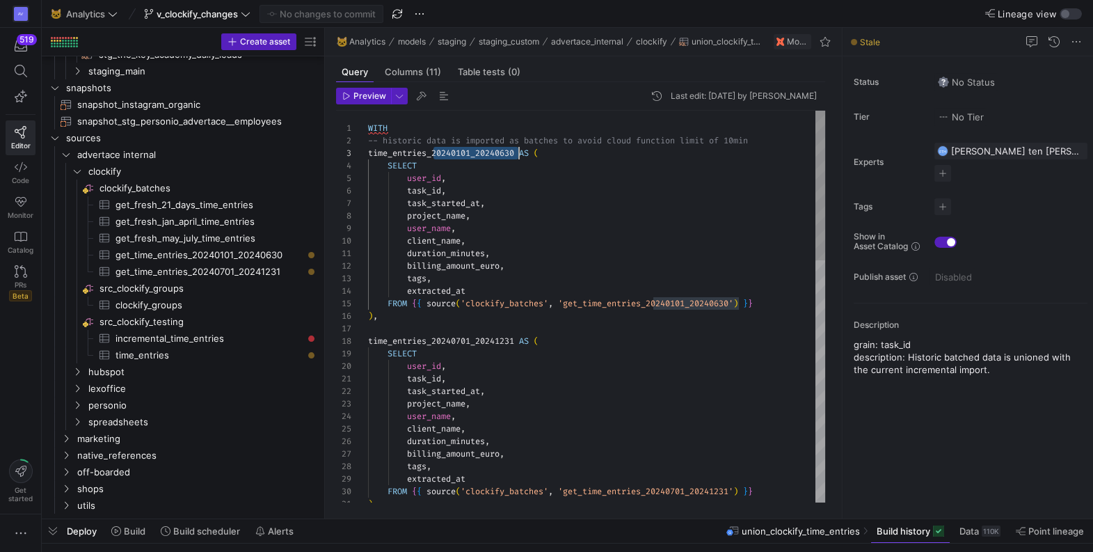
drag, startPoint x: 434, startPoint y: 154, endPoint x: 517, endPoint y: 150, distance: 82.9
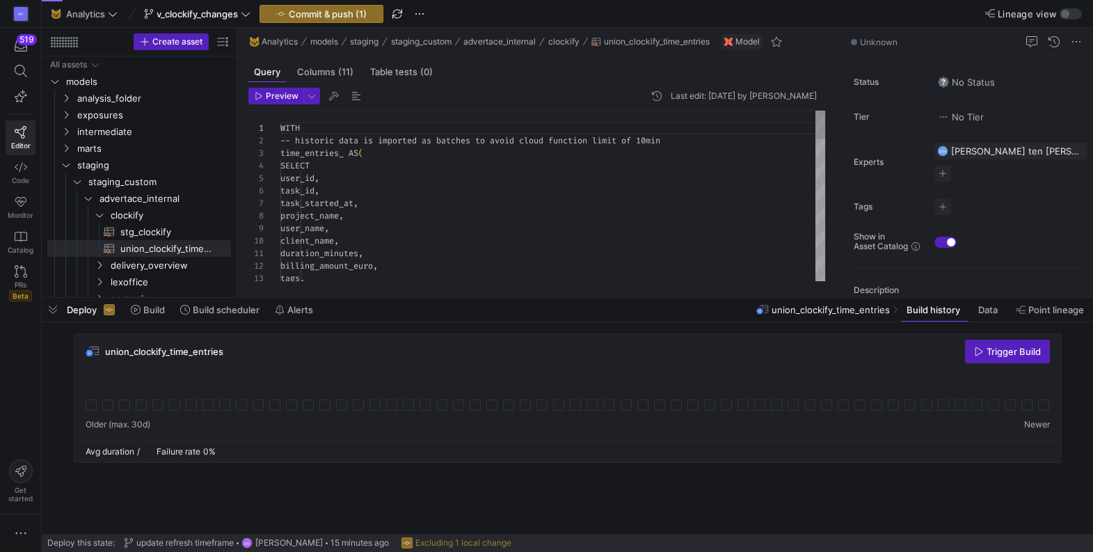
scroll to position [125, 0]
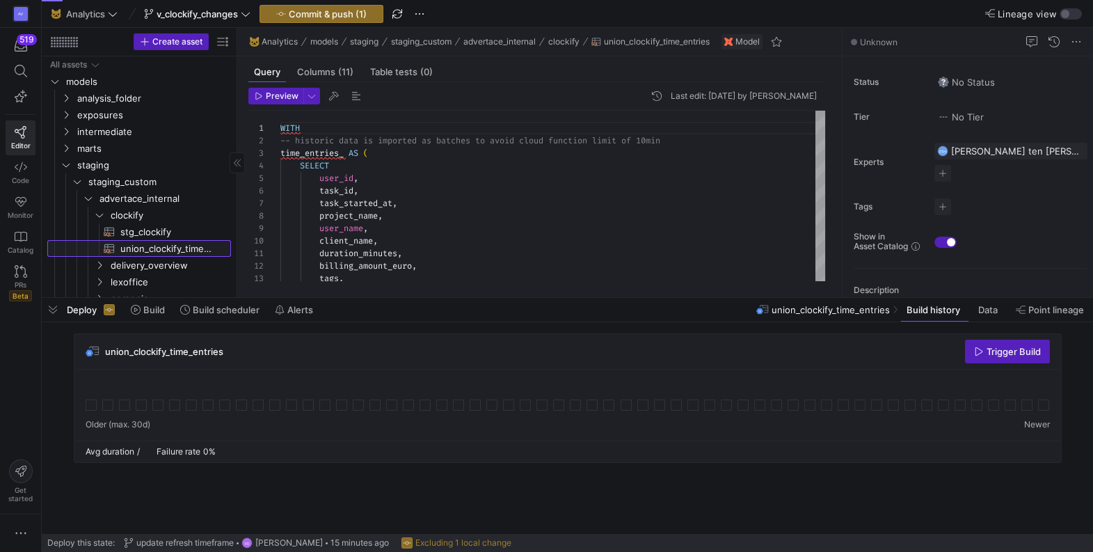
click at [143, 245] on span "union_clockify_time_entries​​​​​​​​​​" at bounding box center [167, 249] width 95 height 16
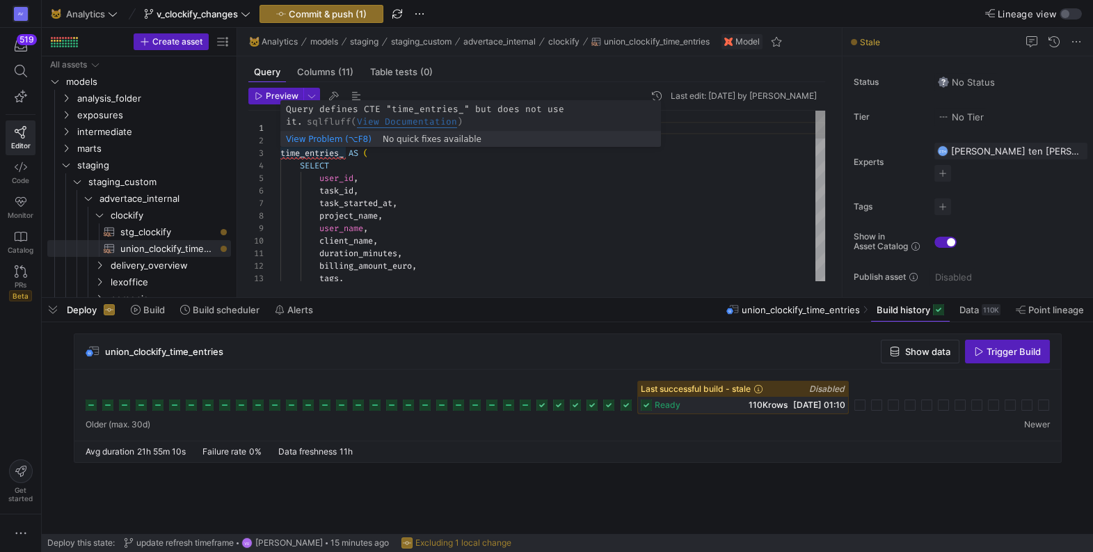
scroll to position [24, 65]
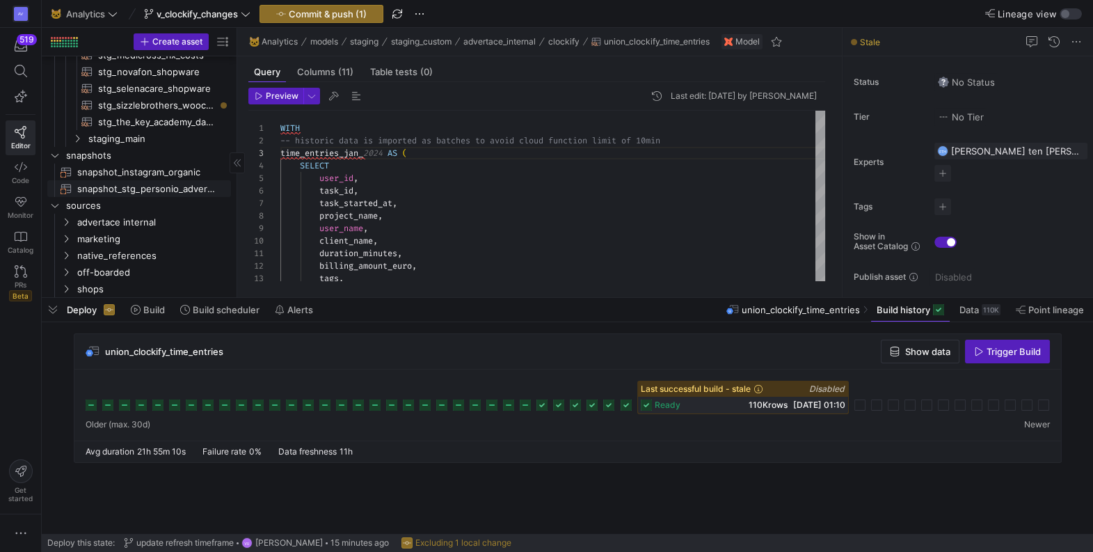
scroll to position [360, 0]
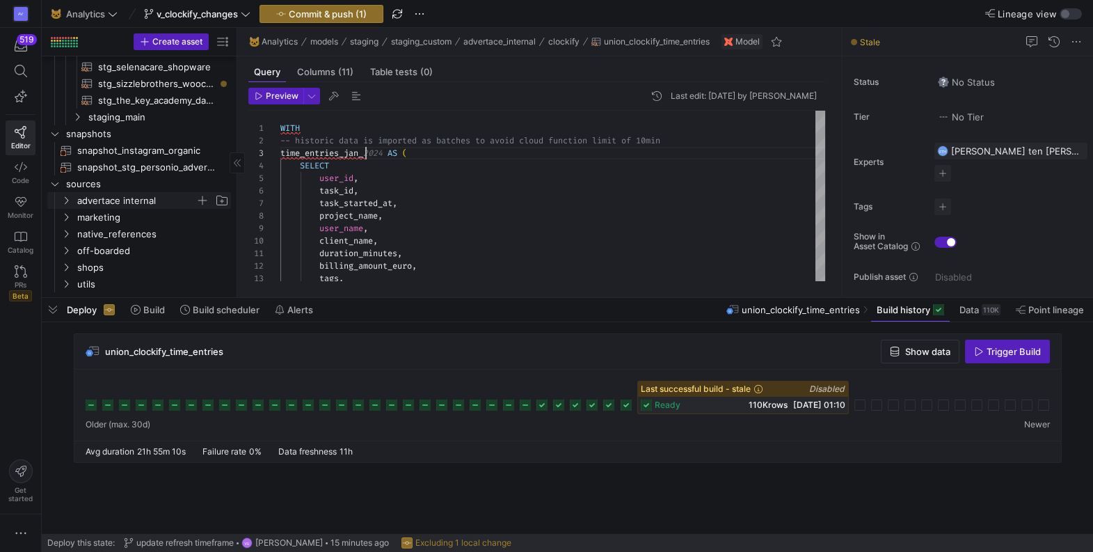
click at [72, 198] on span "advertace internal" at bounding box center [144, 200] width 171 height 15
click at [77, 220] on icon "Press SPACE to select this row." at bounding box center [77, 218] width 3 height 8
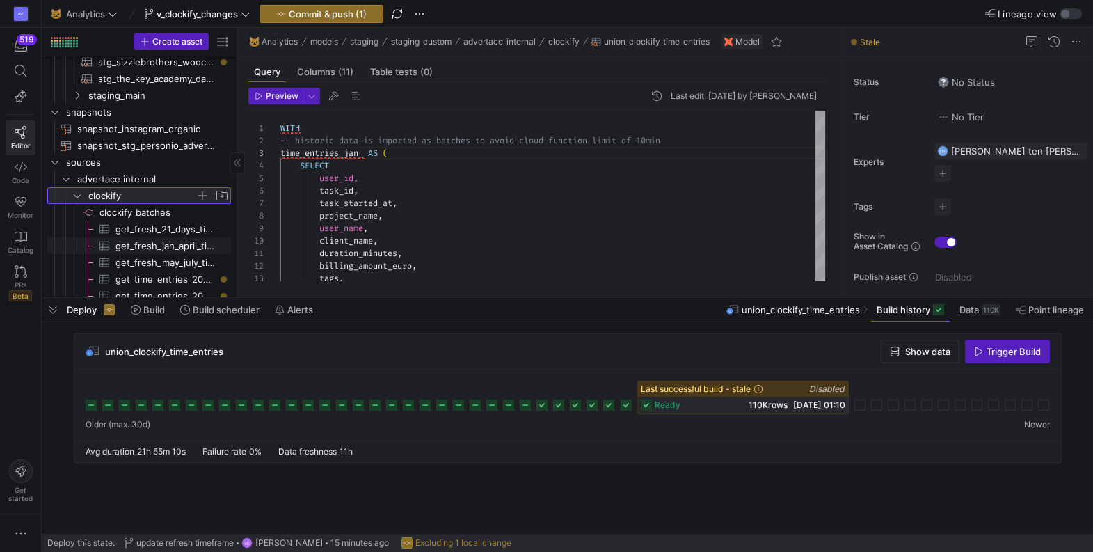
scroll to position [408, 0]
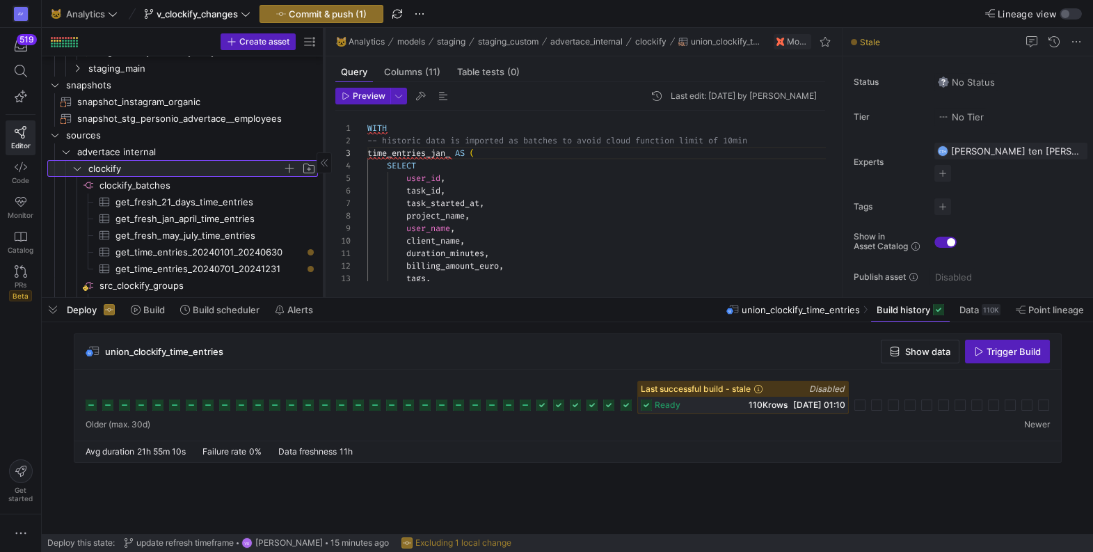
drag, startPoint x: 236, startPoint y: 186, endPoint x: 323, endPoint y: 195, distance: 87.4
click at [324, 195] on div at bounding box center [324, 162] width 1 height 269
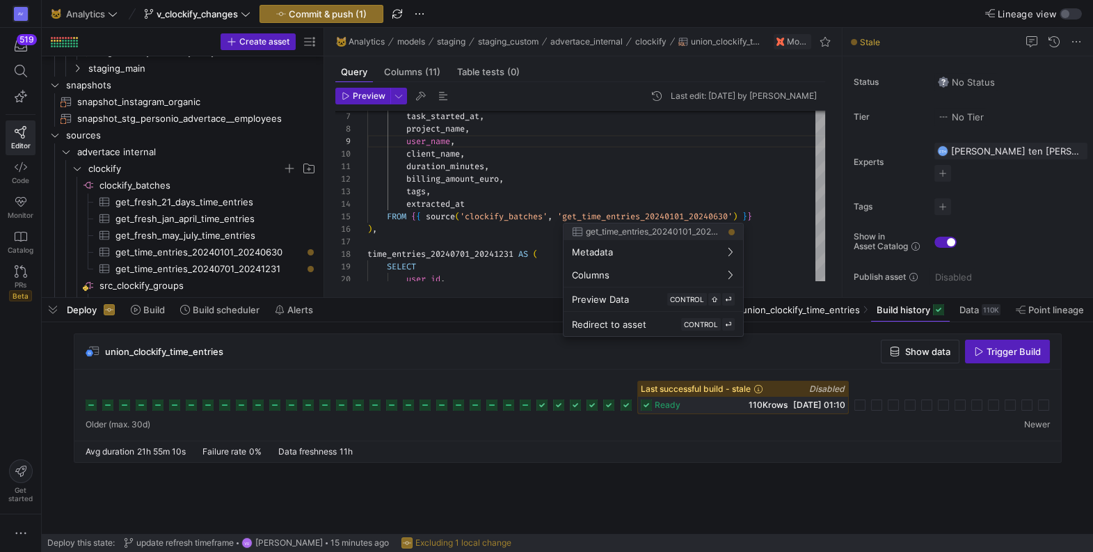
click at [566, 211] on div at bounding box center [546, 276] width 1093 height 552
click at [661, 217] on div at bounding box center [546, 276] width 1093 height 552
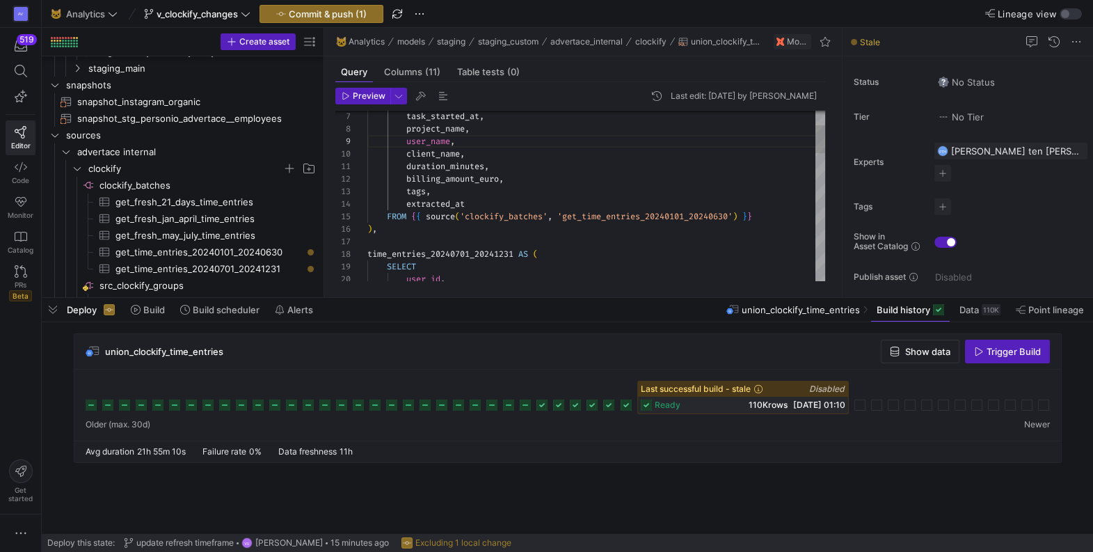
type textarea "duration_minutes, billing_amount_euro, tags, extracted_at FROM {{ source('clock…"
click at [744, 214] on div "tags , billing_amount_euro , duration_minutes , client_name , extracted_at FROM…" at bounding box center [596, 536] width 458 height 1025
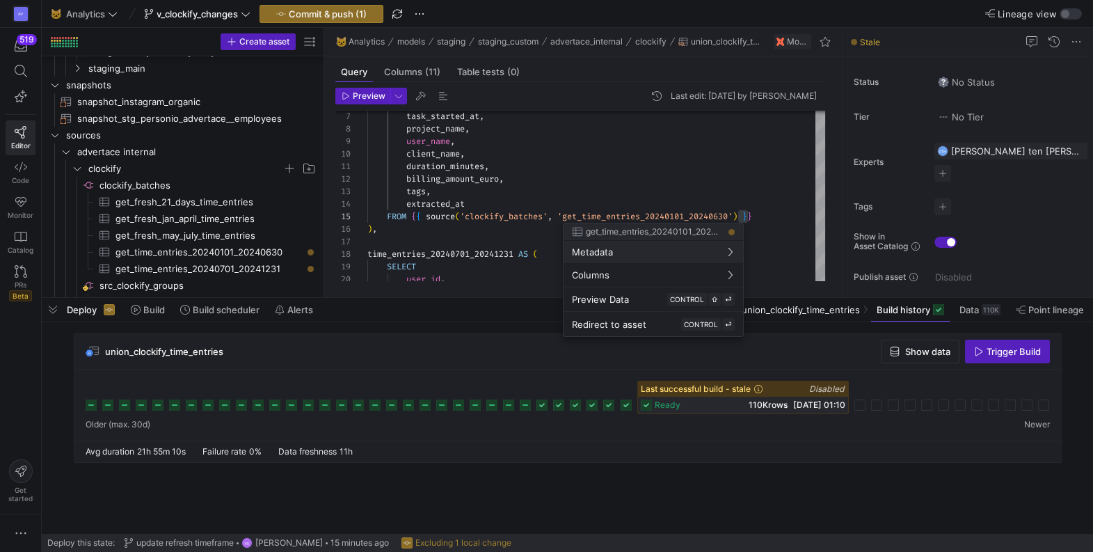
click at [554, 200] on div at bounding box center [546, 276] width 1093 height 552
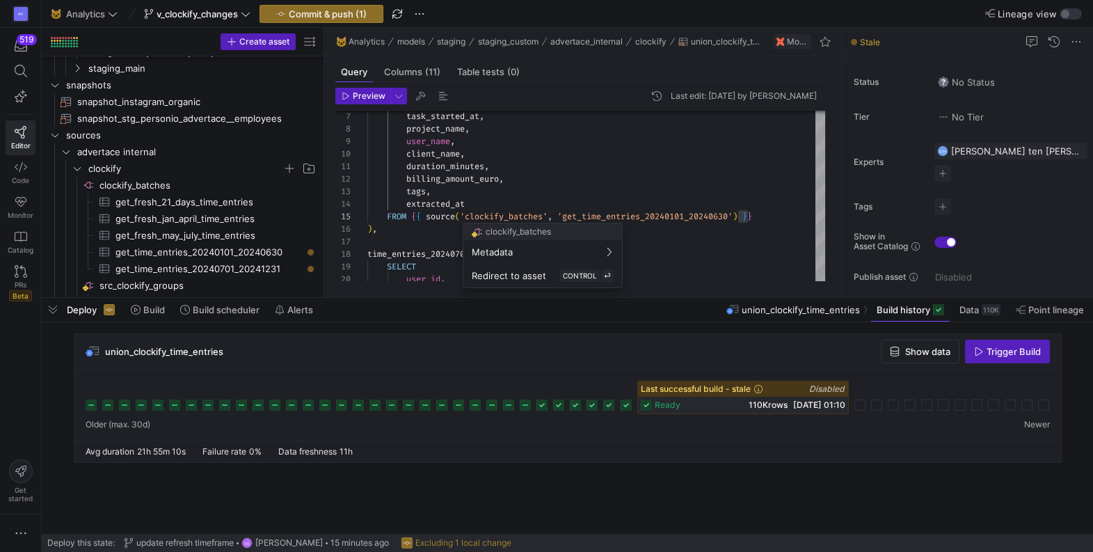
click at [546, 223] on div "clockify_batches Metadata Redirect to asset CONTROL ⏎" at bounding box center [543, 255] width 160 height 65
click at [549, 216] on div "tags , billing_amount_euro , duration_minutes , client_name , extracted_at FROM…" at bounding box center [596, 536] width 458 height 1025
click at [549, 216] on div at bounding box center [546, 276] width 1093 height 552
click at [571, 212] on div at bounding box center [546, 276] width 1093 height 552
click at [571, 212] on div "tags , billing_amount_euro , duration_minutes , client_name , extracted_at FROM…" at bounding box center [596, 536] width 458 height 1025
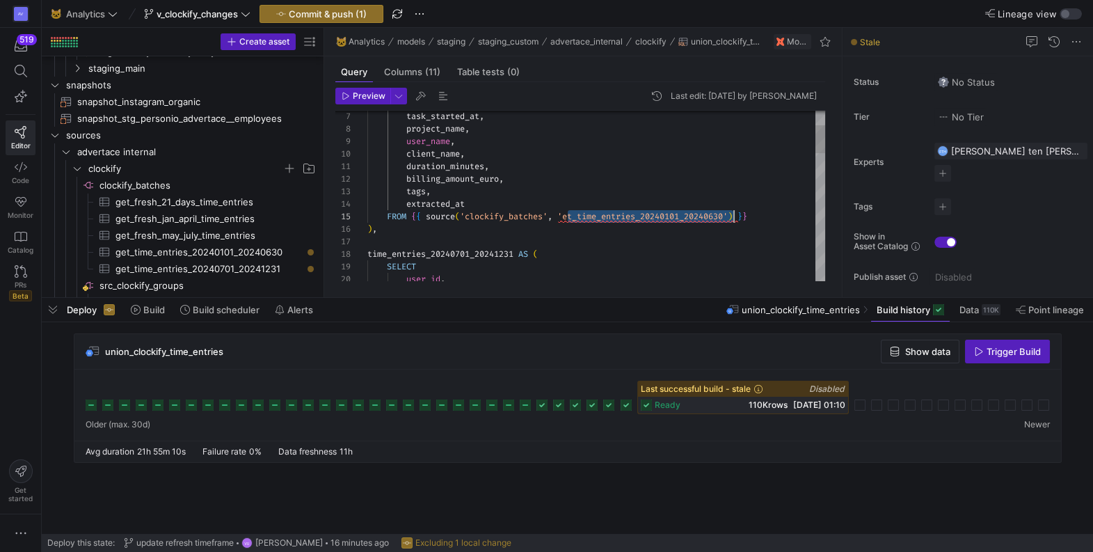
drag, startPoint x: 569, startPoint y: 216, endPoint x: 732, endPoint y: 212, distance: 162.8
click at [732, 212] on div "tags , billing_amount_euro , duration_minutes , client_name , extracted_at FROM…" at bounding box center [596, 536] width 458 height 1025
click at [690, 156] on div "tags , billing_amount_euro , duration_minutes , client_name , extracted_at FROM…" at bounding box center [596, 536] width 458 height 1025
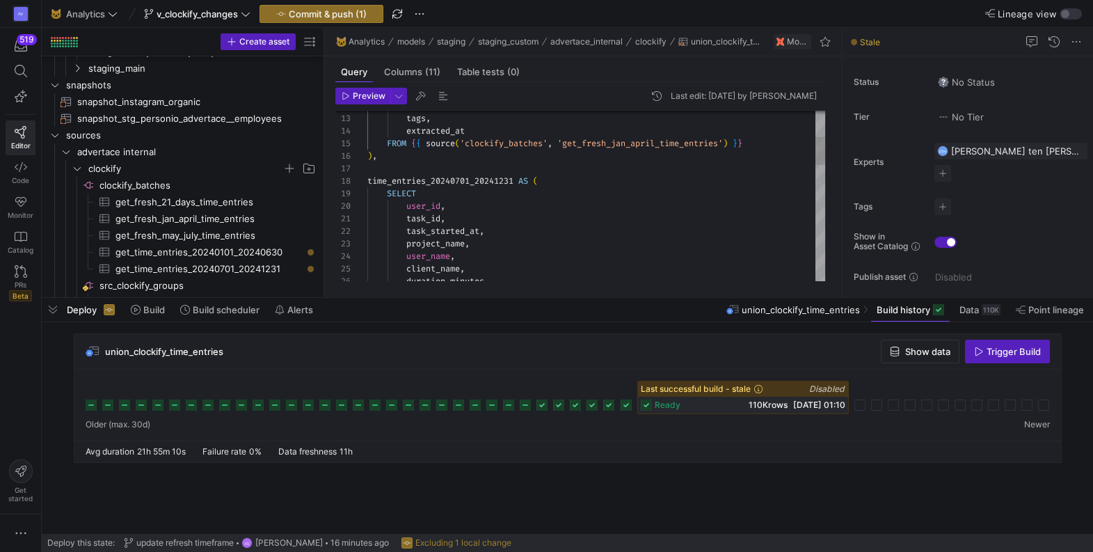
click at [413, 181] on div "tags , billing_amount_euro , extracted_at FROM { { source ( 'clockify_batches' …" at bounding box center [596, 463] width 458 height 1025
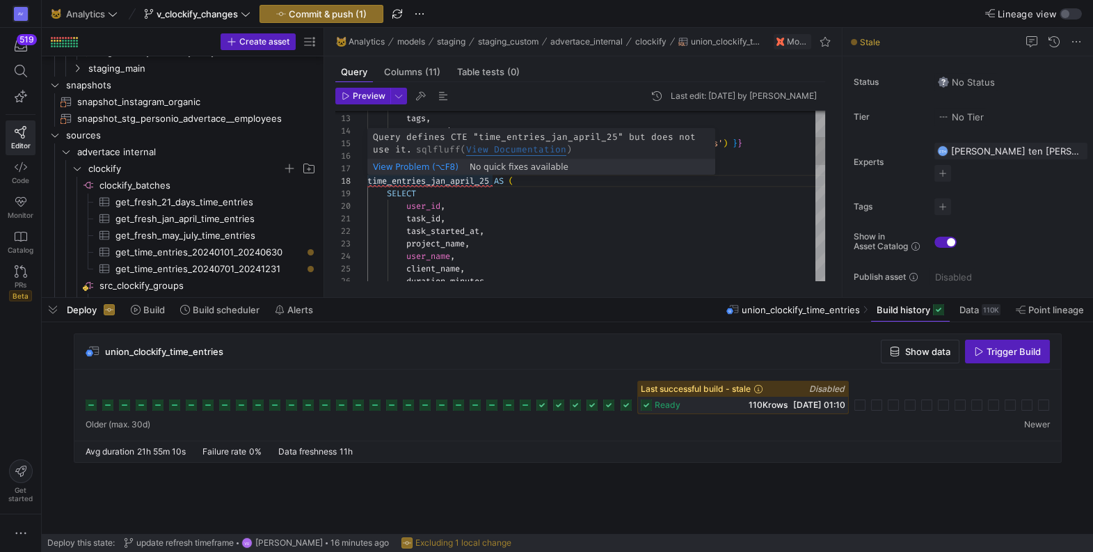
click at [447, 180] on div "tags , billing_amount_euro , extracted_at FROM { { source ( 'clockify_batches' …" at bounding box center [596, 463] width 458 height 1025
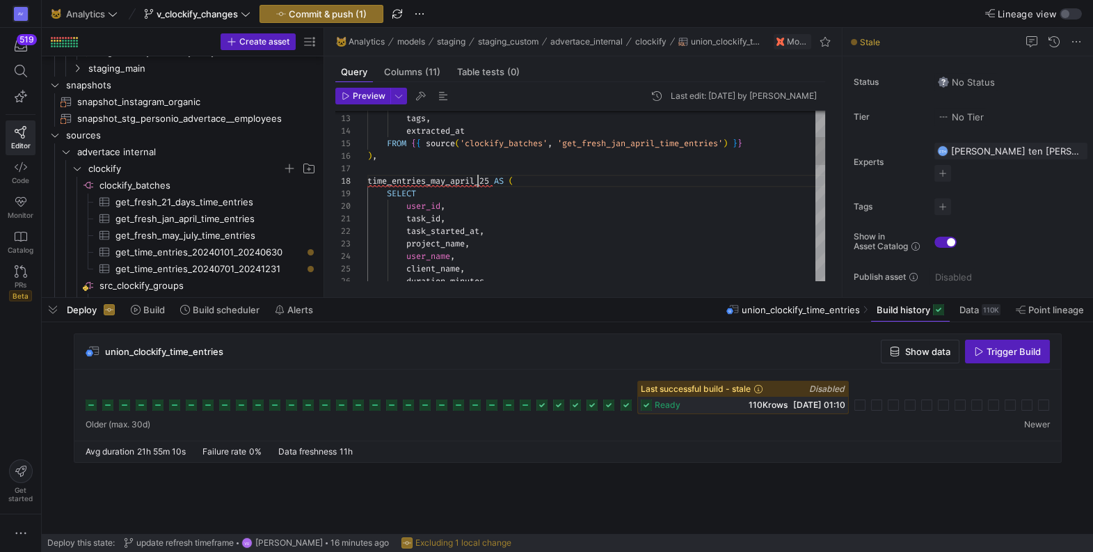
click at [479, 181] on div "tags , billing_amount_euro , extracted_at FROM { { source ( 'clockify_batches' …" at bounding box center [596, 463] width 458 height 1025
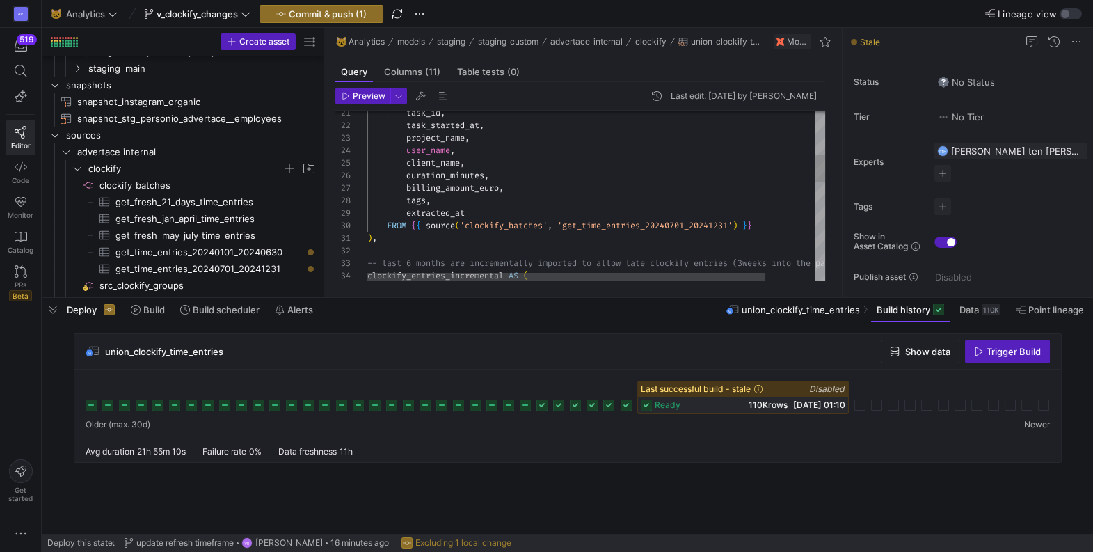
type textarea "task_id, task_started_at, project_name, user_name, client_name, duration_minute…"
click at [570, 226] on div "task_id , task_started_at , project_name , user_name , client_name , duration_m…" at bounding box center [624, 362] width 515 height 1034
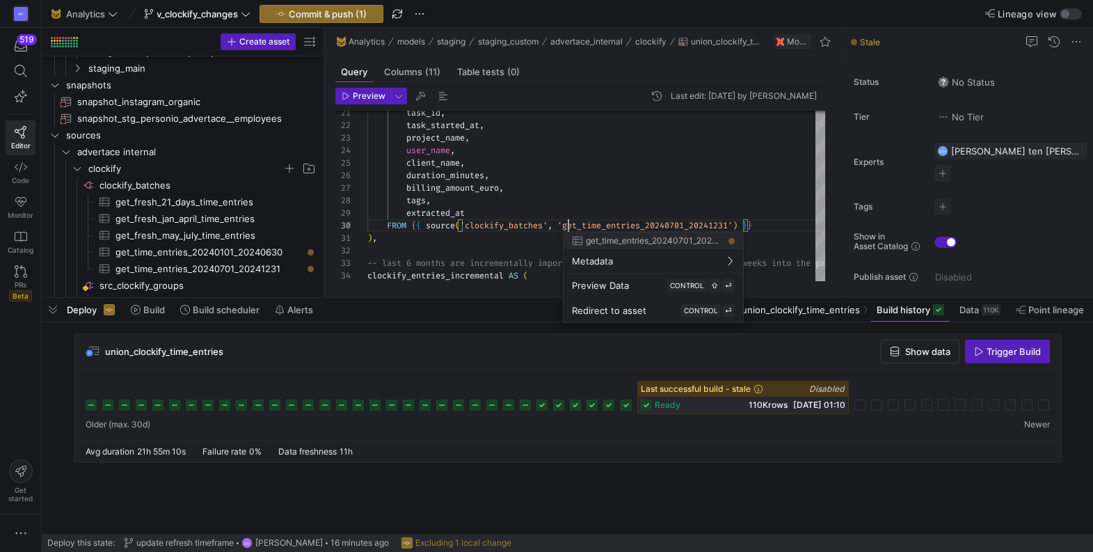
click at [570, 226] on div at bounding box center [546, 276] width 1093 height 552
click at [541, 224] on div at bounding box center [546, 276] width 1093 height 552
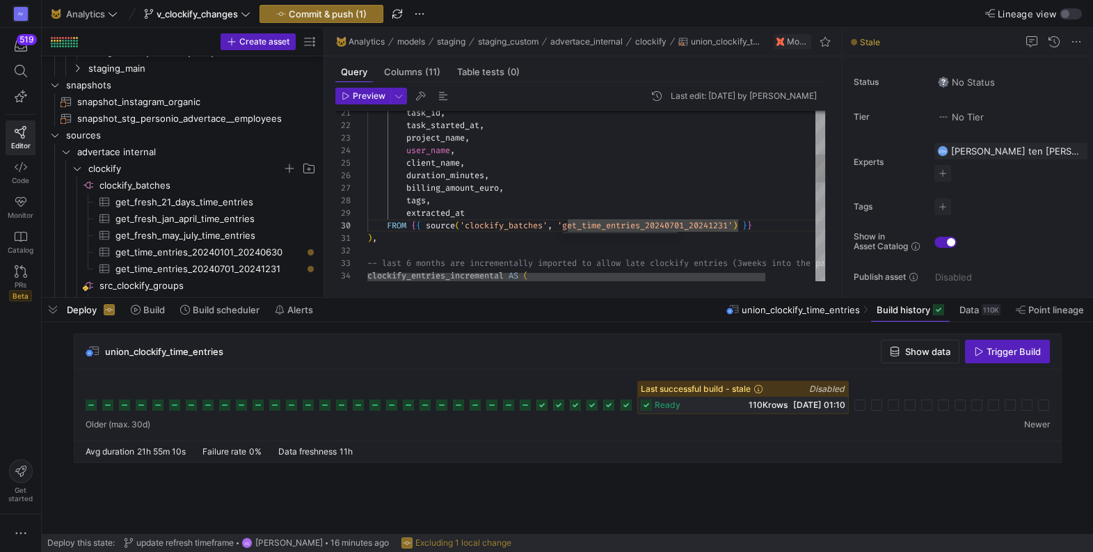
click at [578, 221] on div "task_id , task_started_at , project_name , user_name , client_name , duration_m…" at bounding box center [624, 362] width 515 height 1034
drag, startPoint x: 568, startPoint y: 226, endPoint x: 732, endPoint y: 225, distance: 164.2
click at [732, 225] on div "task_id , task_started_at , project_name , user_name , client_name , duration_m…" at bounding box center [624, 362] width 515 height 1034
click at [700, 174] on div "task_id , task_started_at , project_name , user_name , client_name , duration_m…" at bounding box center [624, 362] width 515 height 1034
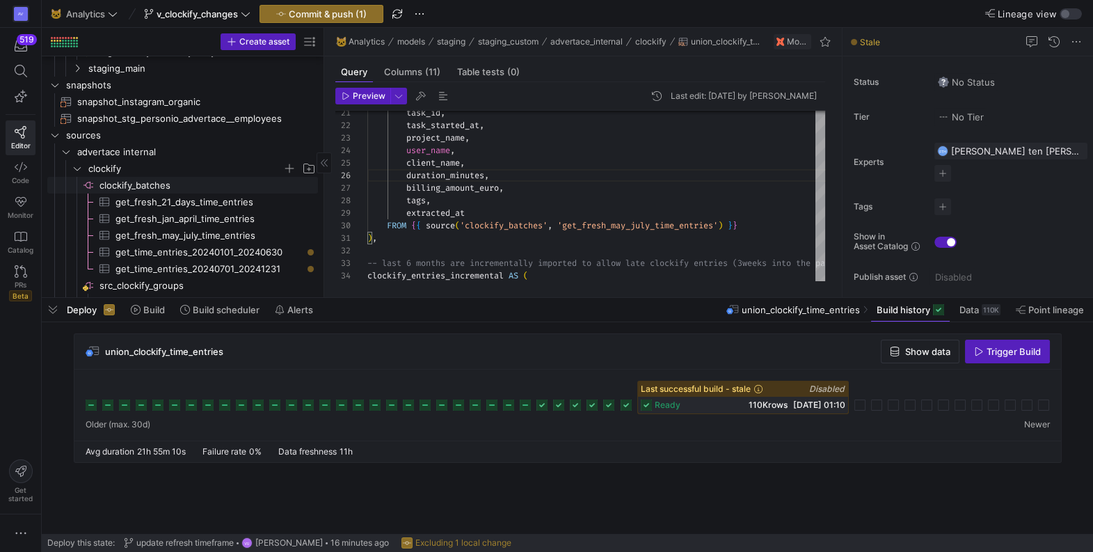
type textarea "task_id, task_started_at, project_name, user_name, client_name, duration_minute…"
click at [155, 185] on span "clockify_batches​​​​​​​​" at bounding box center [207, 185] width 216 height 16
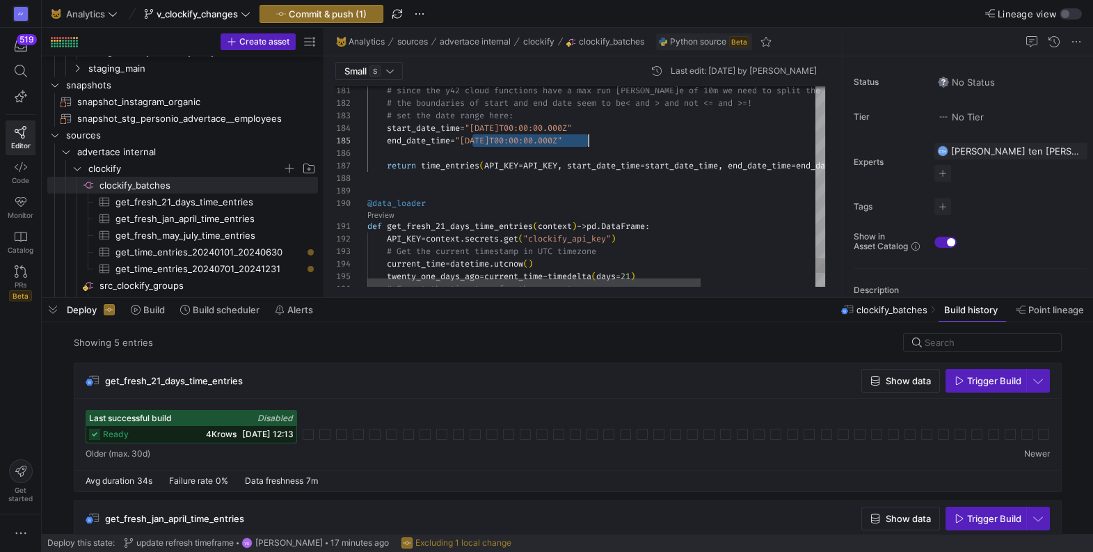
scroll to position [49, 225]
drag, startPoint x: 472, startPoint y: 138, endPoint x: 591, endPoint y: 138, distance: 119.0
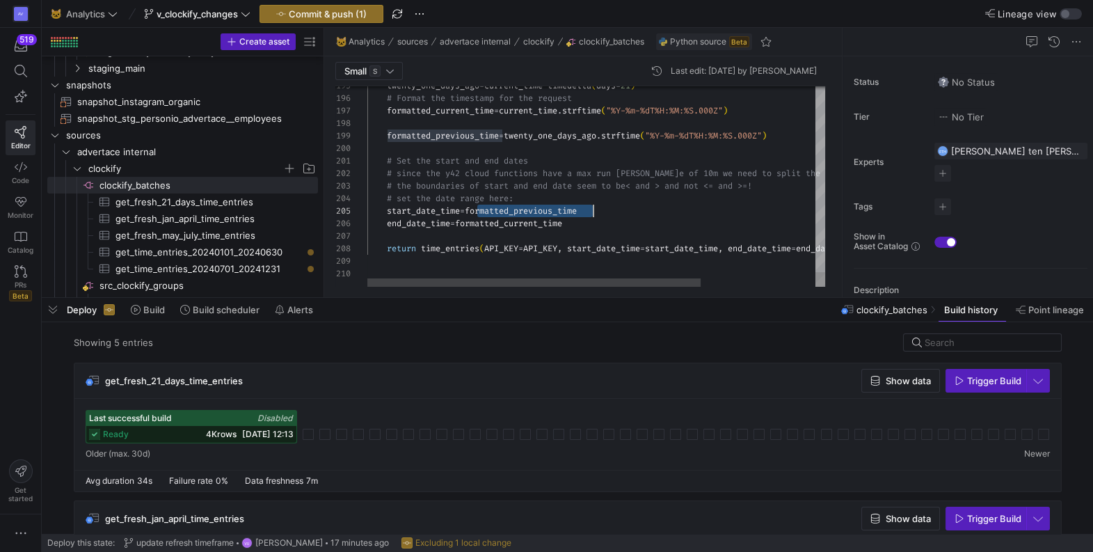
drag, startPoint x: 479, startPoint y: 210, endPoint x: 595, endPoint y: 211, distance: 116.2
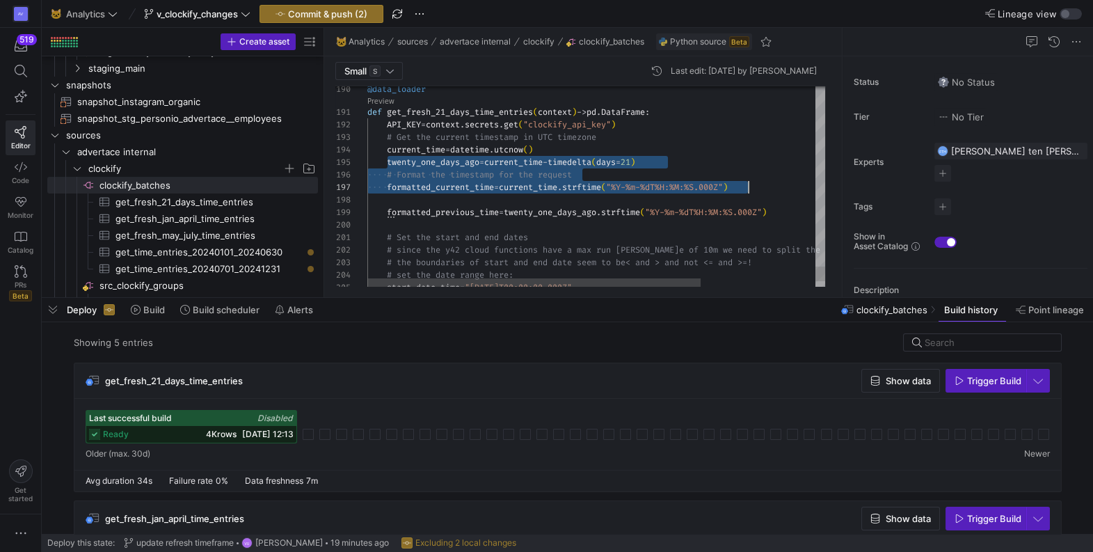
scroll to position [49, 380]
drag, startPoint x: 389, startPoint y: 160, endPoint x: 767, endPoint y: 183, distance: 379.2
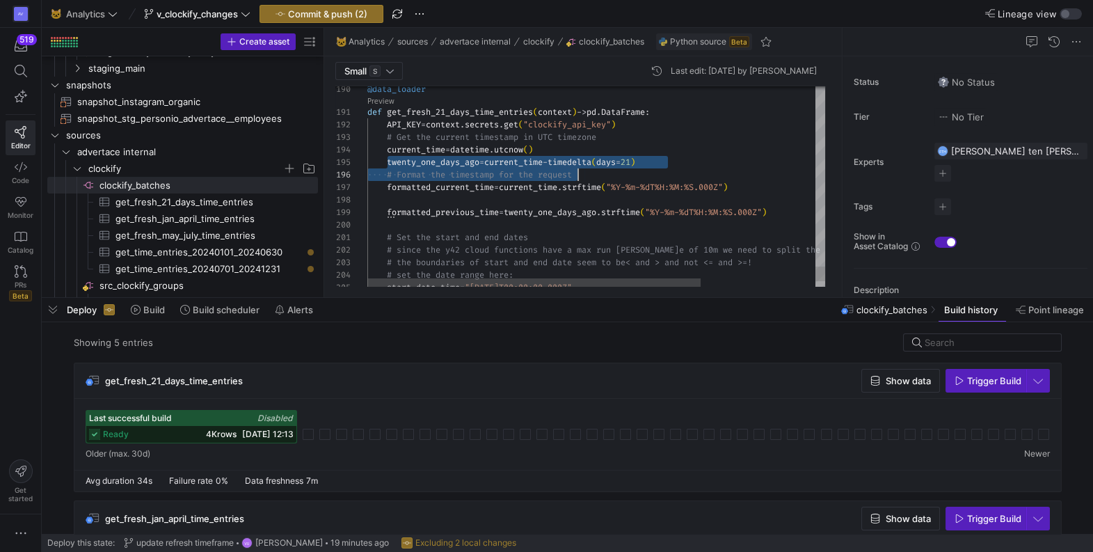
drag, startPoint x: 386, startPoint y: 161, endPoint x: 605, endPoint y: 177, distance: 219.0
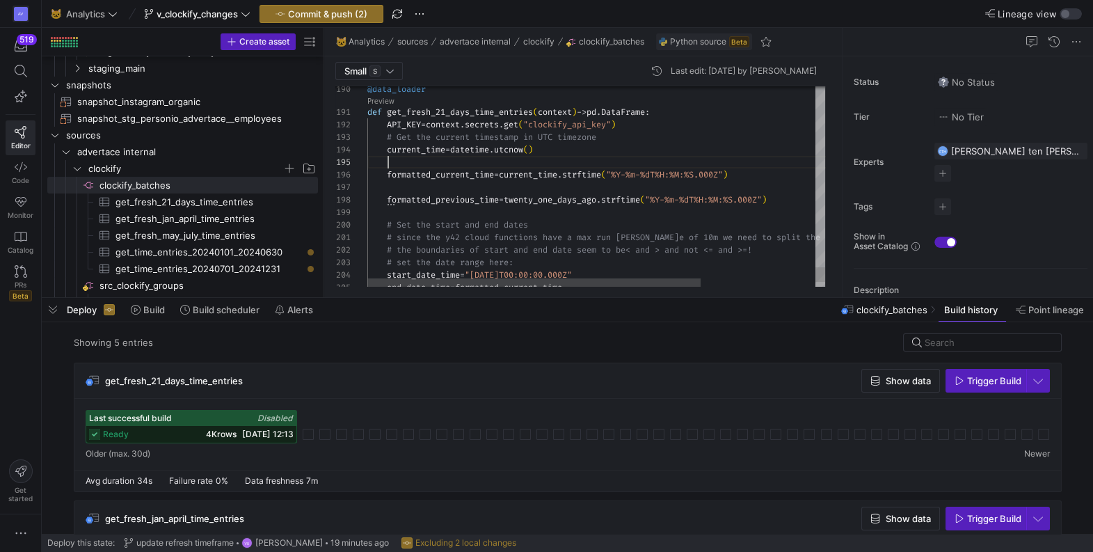
scroll to position [49, 20]
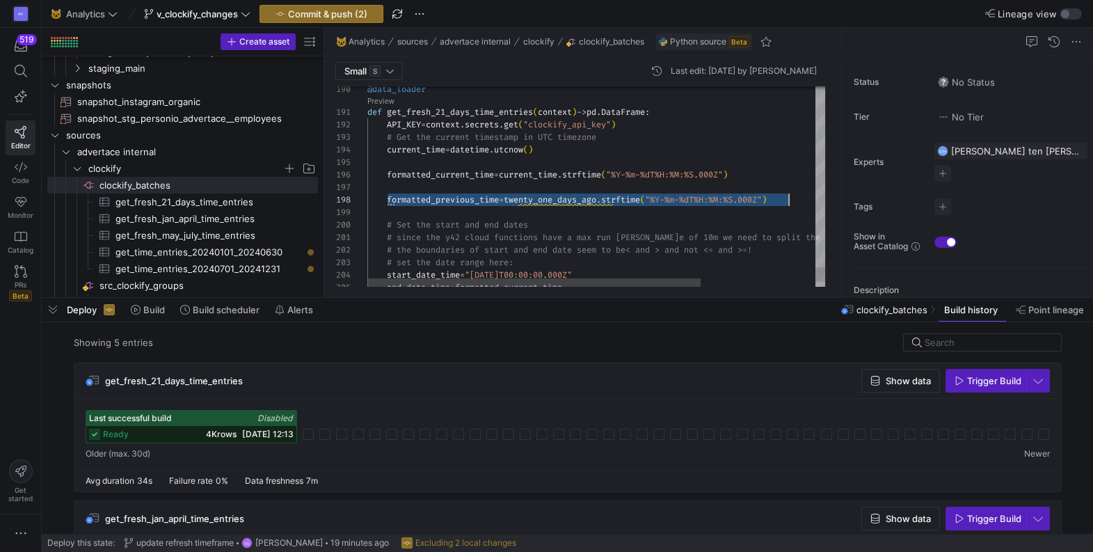
drag, startPoint x: 390, startPoint y: 198, endPoint x: 795, endPoint y: 200, distance: 405.6
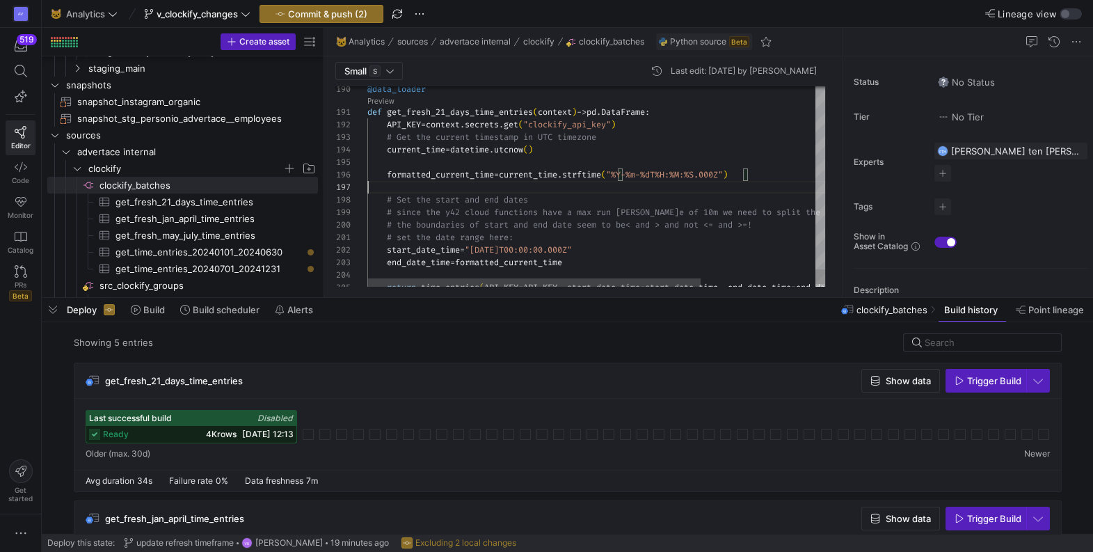
scroll to position [75, 0]
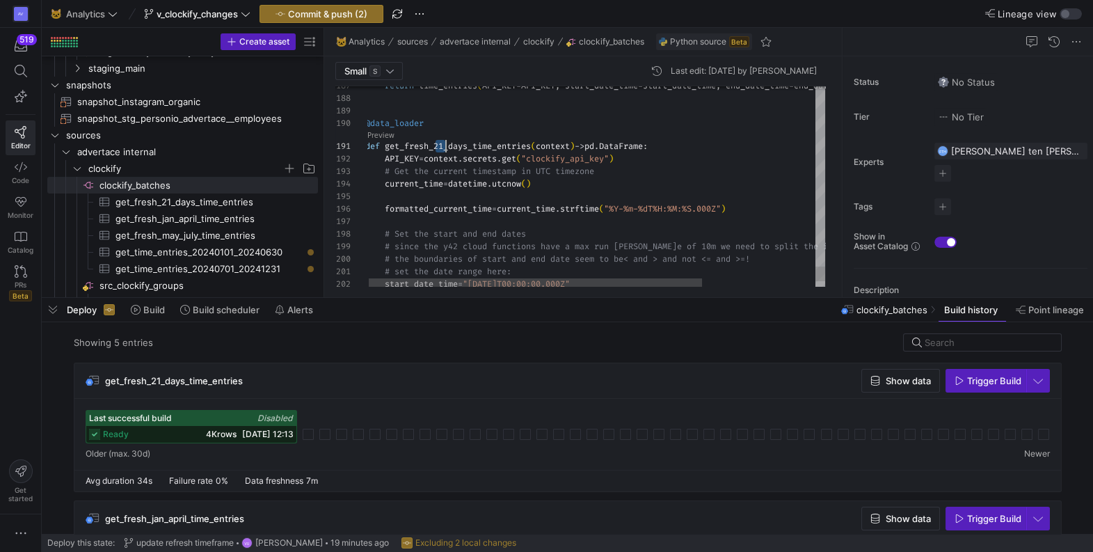
scroll to position [0, 80]
drag, startPoint x: 436, startPoint y: 143, endPoint x: 443, endPoint y: 142, distance: 7.8
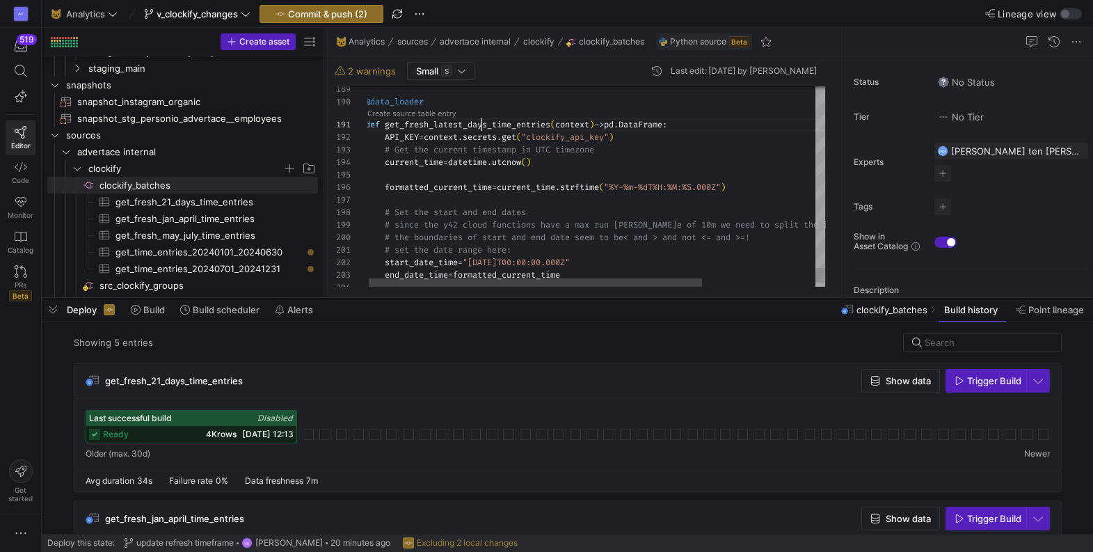
type textarea "def get_fresh_latest_days_time_entries(context) -> pd.DataFrame: API_KEY = cont…"
click at [19, 168] on icon at bounding box center [21, 167] width 13 height 13
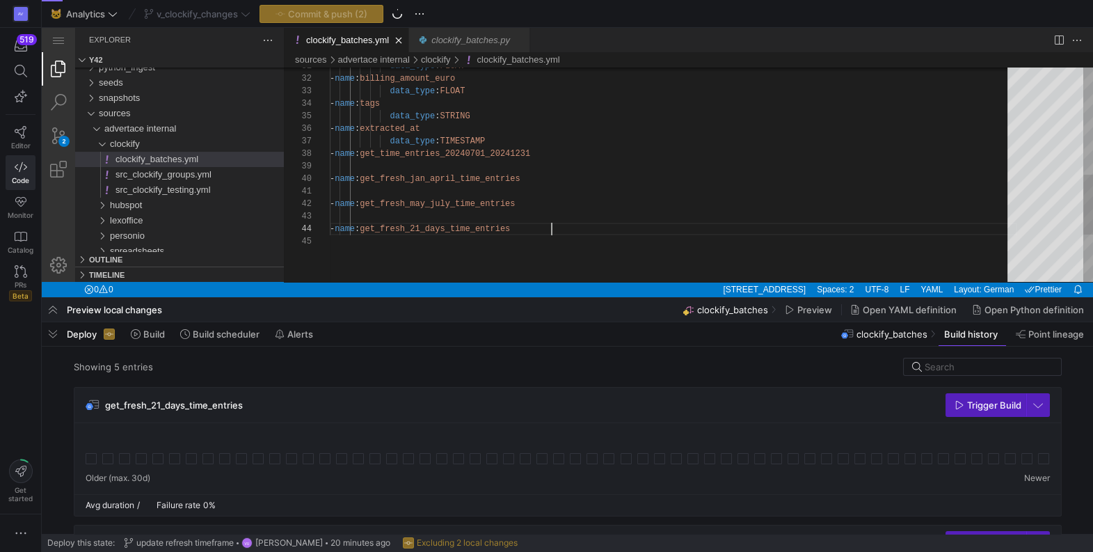
scroll to position [38, 221]
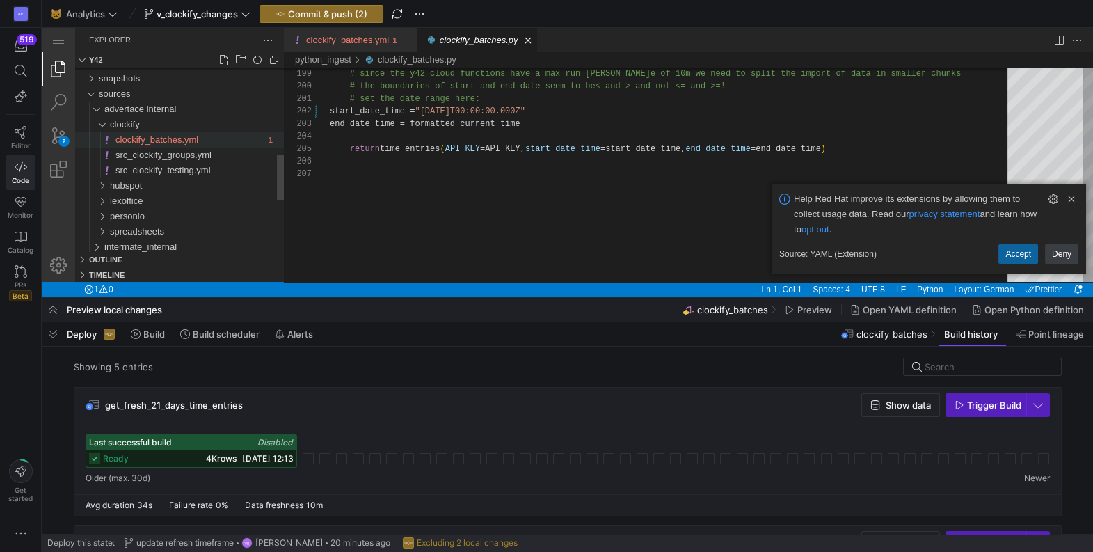
click at [147, 136] on span "clockify_batches.yml" at bounding box center [156, 139] width 83 height 10
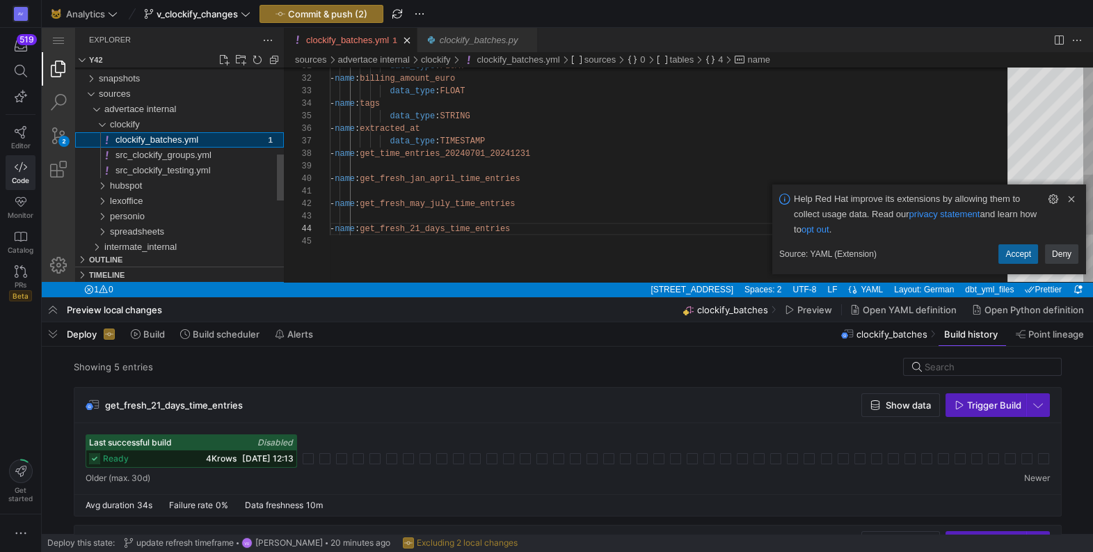
scroll to position [49, 221]
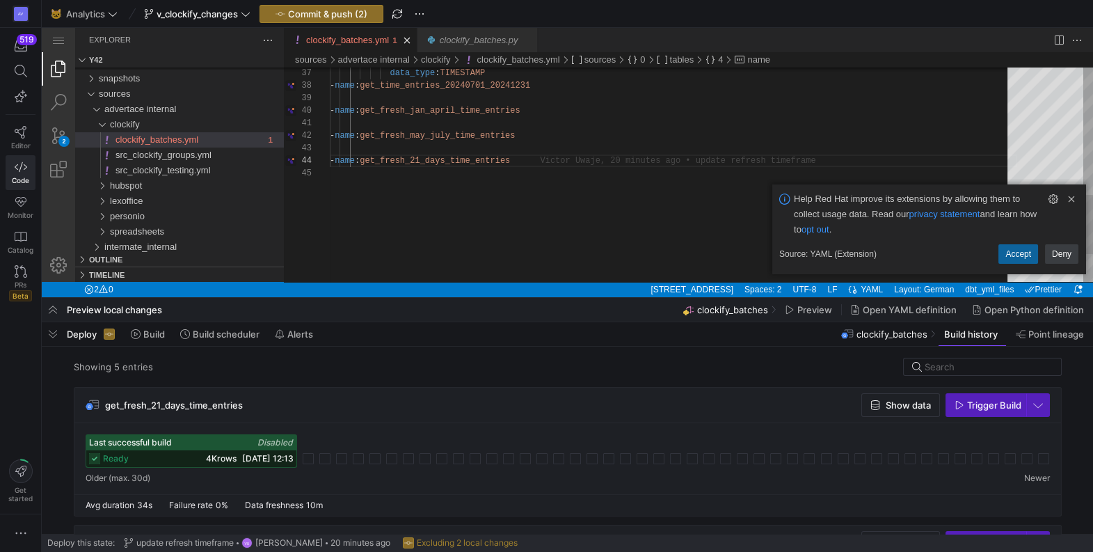
paste textarea "latest"
type textarea "- name: get_fresh_may_july_time_entries - name: get_fresh_latest_days_time_entr…"
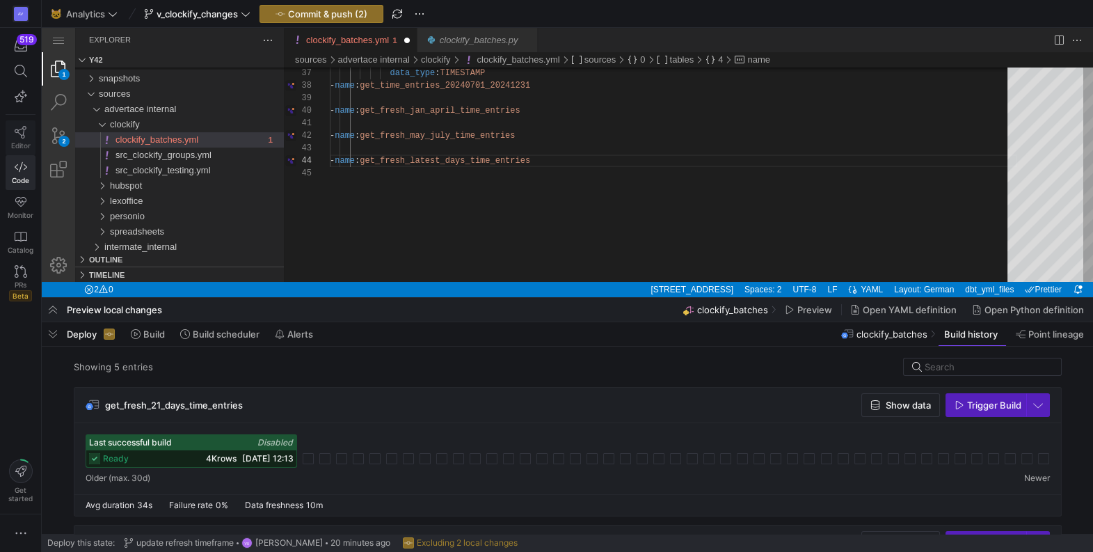
click at [25, 136] on icon at bounding box center [21, 132] width 13 height 13
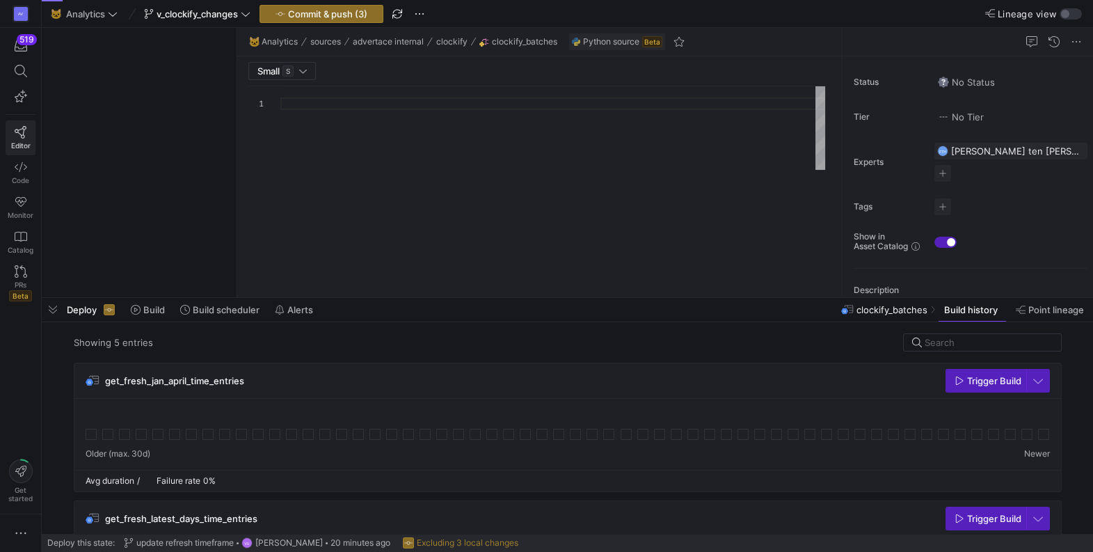
type textarea "from y42.v1.decorators import data_loader import requests from pprint import pp…"
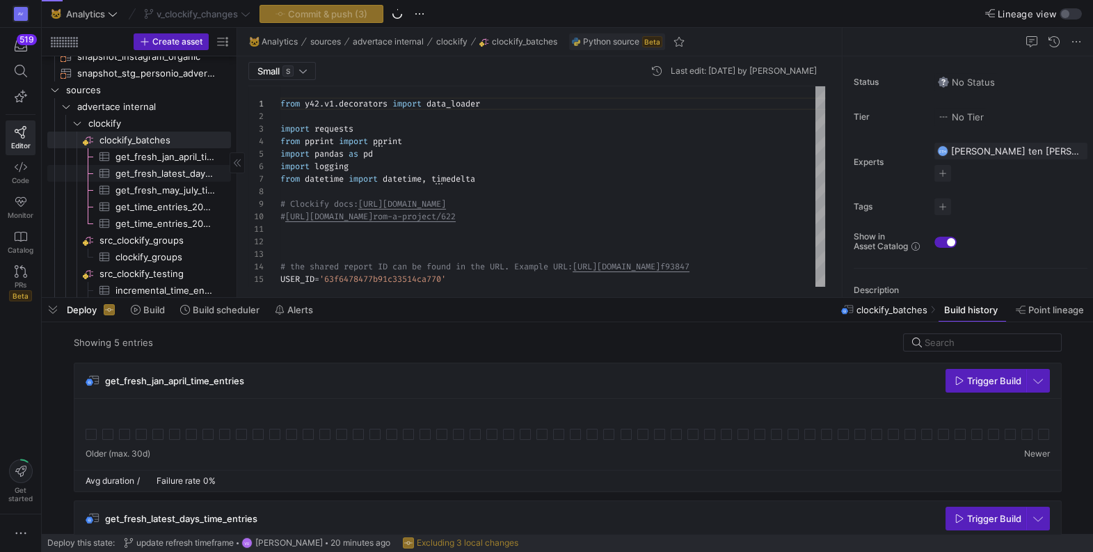
scroll to position [143, 0]
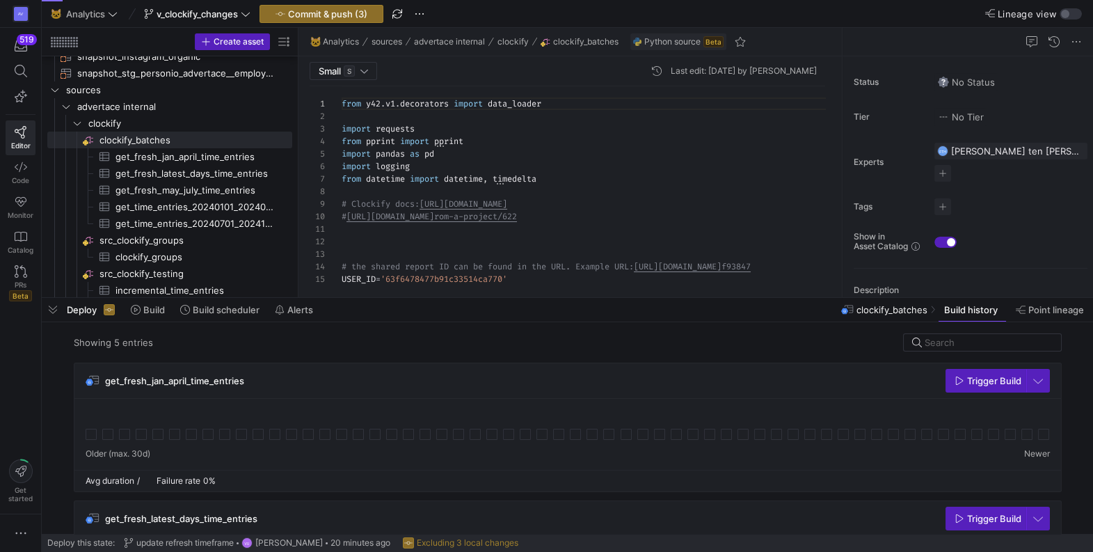
drag, startPoint x: 236, startPoint y: 123, endPoint x: 312, endPoint y: 122, distance: 75.8
click at [298, 123] on div at bounding box center [298, 162] width 1 height 269
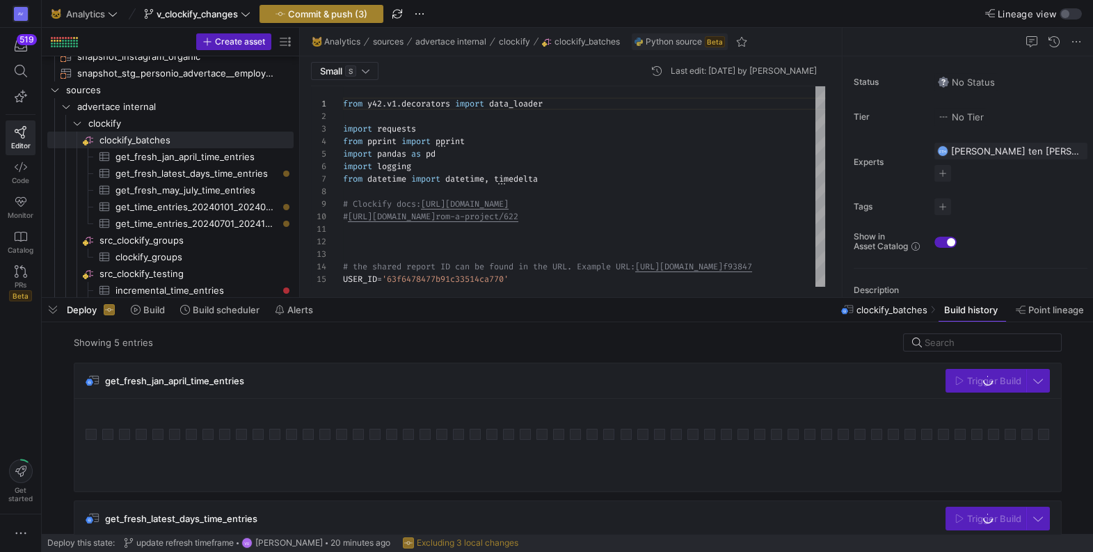
click at [333, 8] on span "Commit & push (3)" at bounding box center [327, 13] width 79 height 11
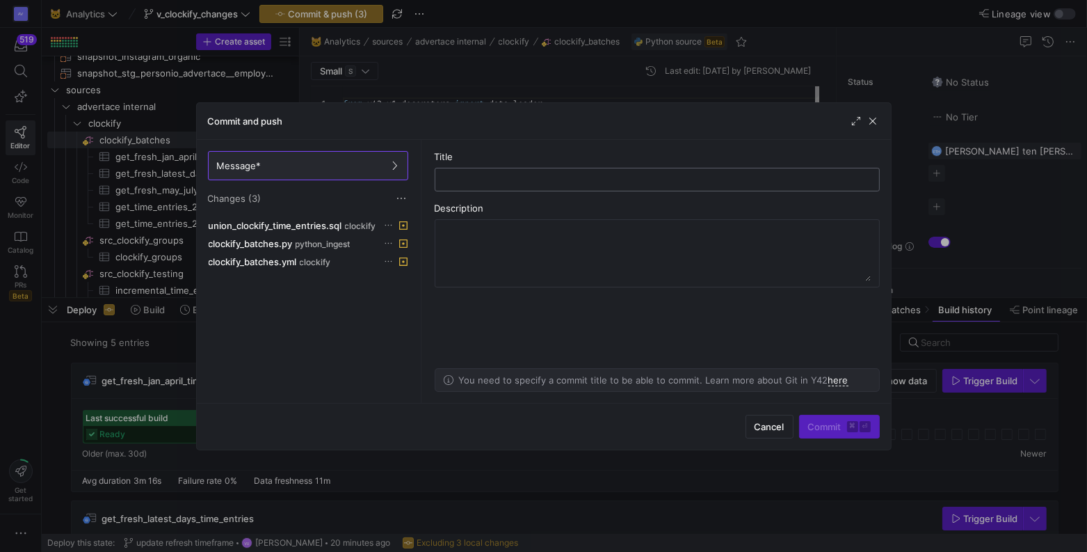
click at [497, 182] on input "text" at bounding box center [658, 179] width 422 height 11
type input "rename to latest"
click at [822, 431] on span "Commit ⌘ ⏎" at bounding box center [839, 426] width 63 height 11
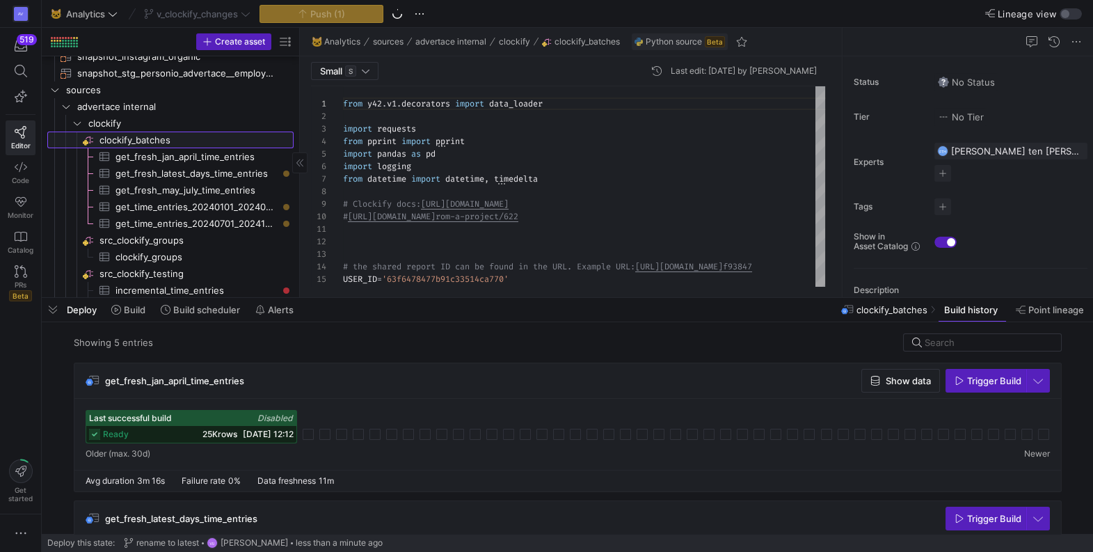
click at [157, 138] on span "clockify_batches​​​​​​​​" at bounding box center [195, 140] width 192 height 16
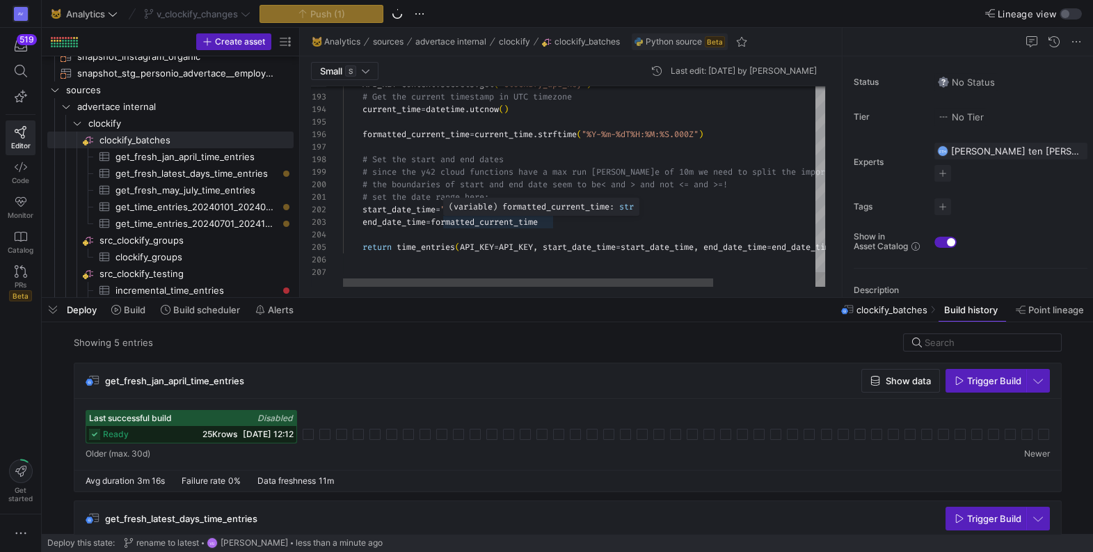
type textarea "# set the date range here: start_date_time = "[DATE]T00:00:00.000Z" end_date_ti…"
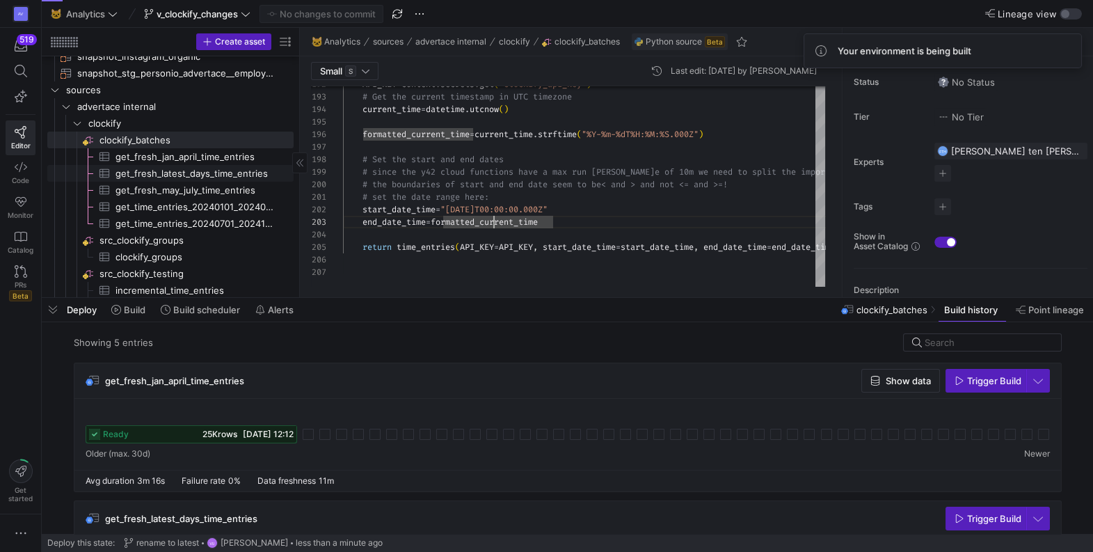
click at [222, 171] on span "get_fresh_latest_days_time_entries​​​​​​​​​" at bounding box center [196, 174] width 162 height 16
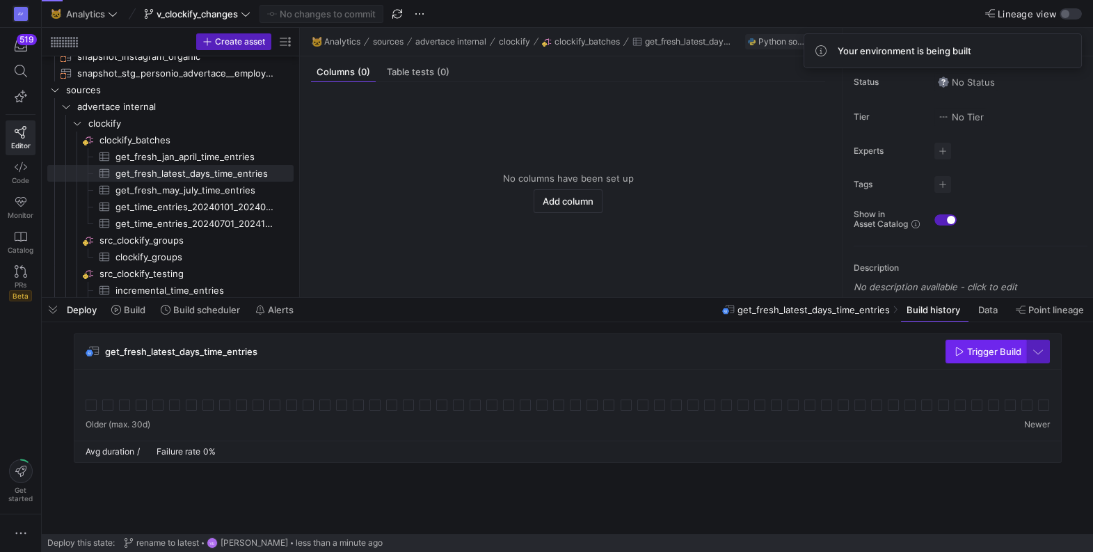
click at [987, 356] on span "Trigger Build" at bounding box center [994, 351] width 54 height 11
click at [152, 138] on span "clockify_batches​​​​​​​​" at bounding box center [195, 140] width 192 height 16
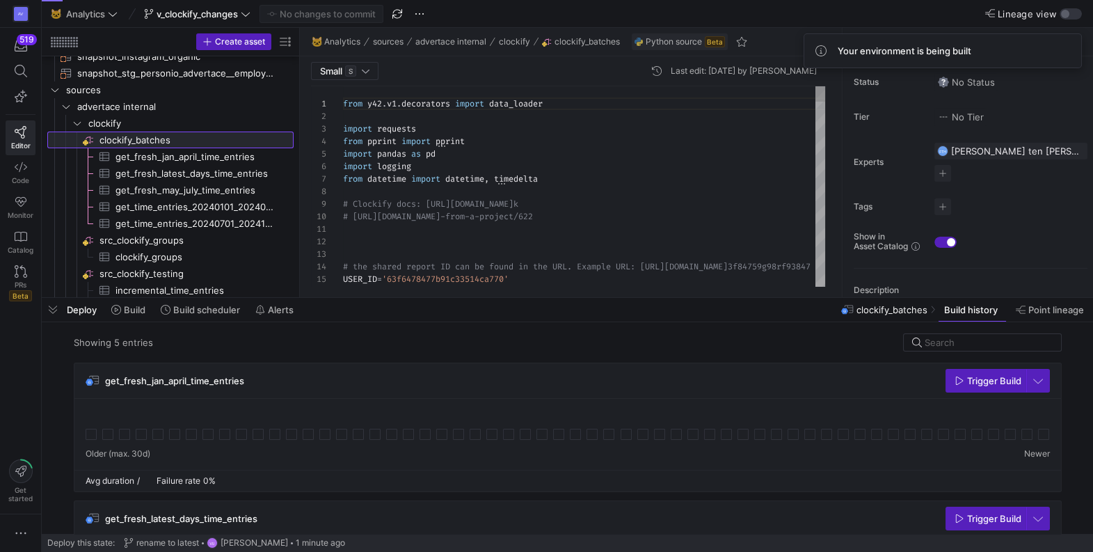
scroll to position [125, 0]
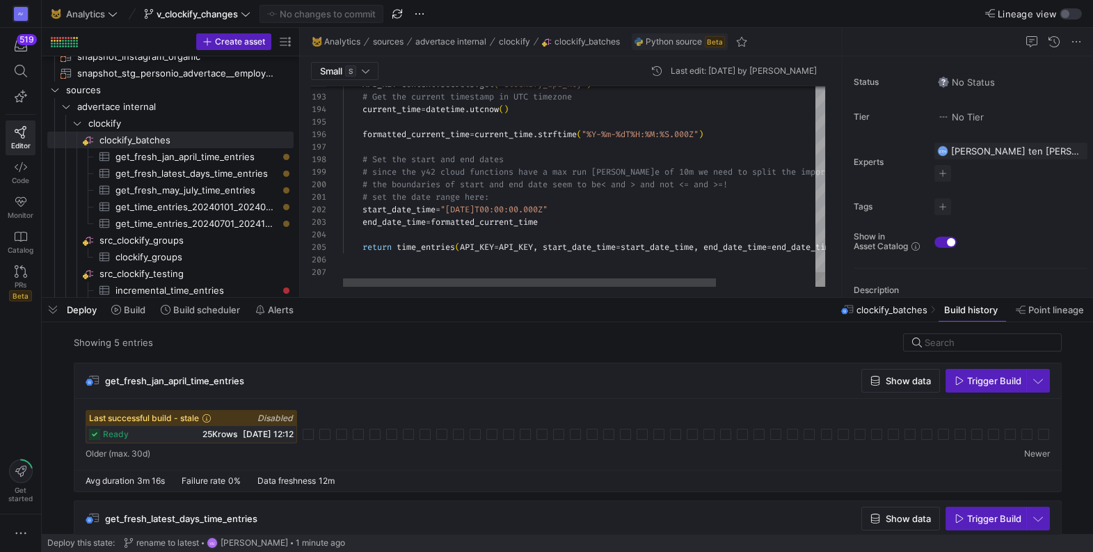
type textarea "# set the date range here: start_date_time = "[DATE]T00:00:00.000Z" end_date_ti…"
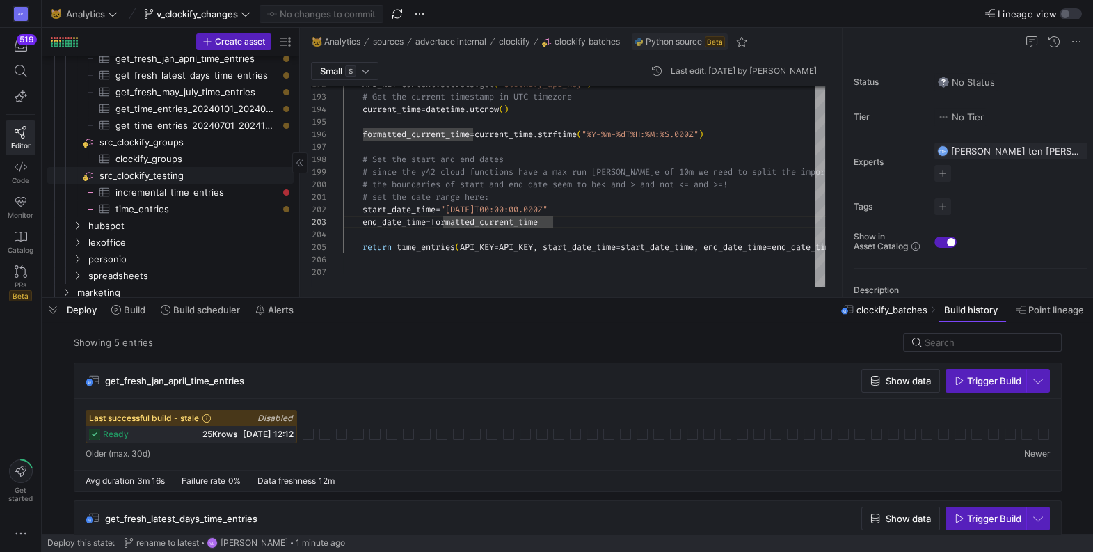
scroll to position [226, 0]
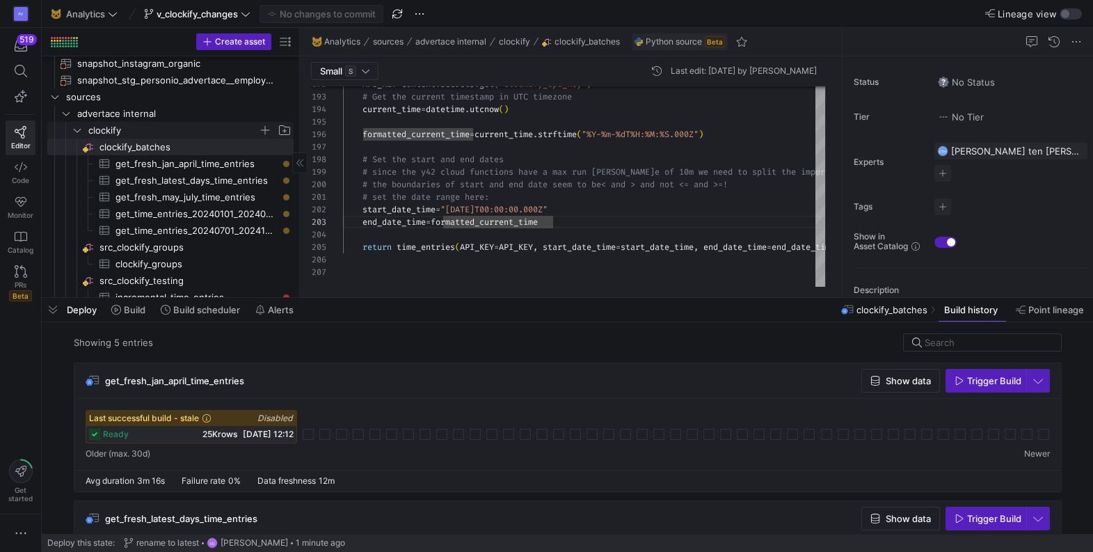
click at [75, 129] on icon "Press SPACE to select this row." at bounding box center [77, 130] width 10 height 8
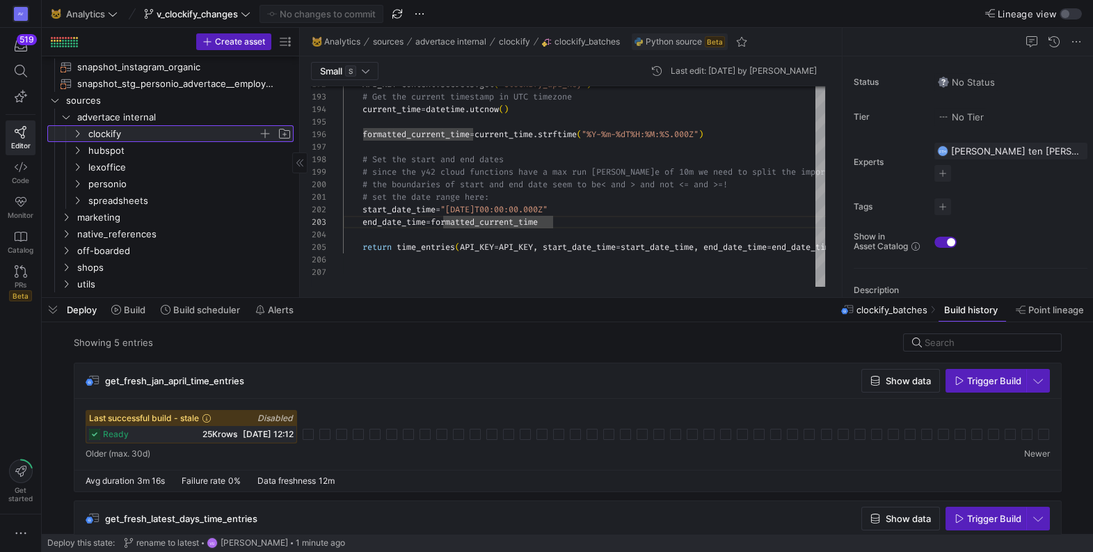
click at [78, 131] on icon at bounding box center [77, 133] width 10 height 8
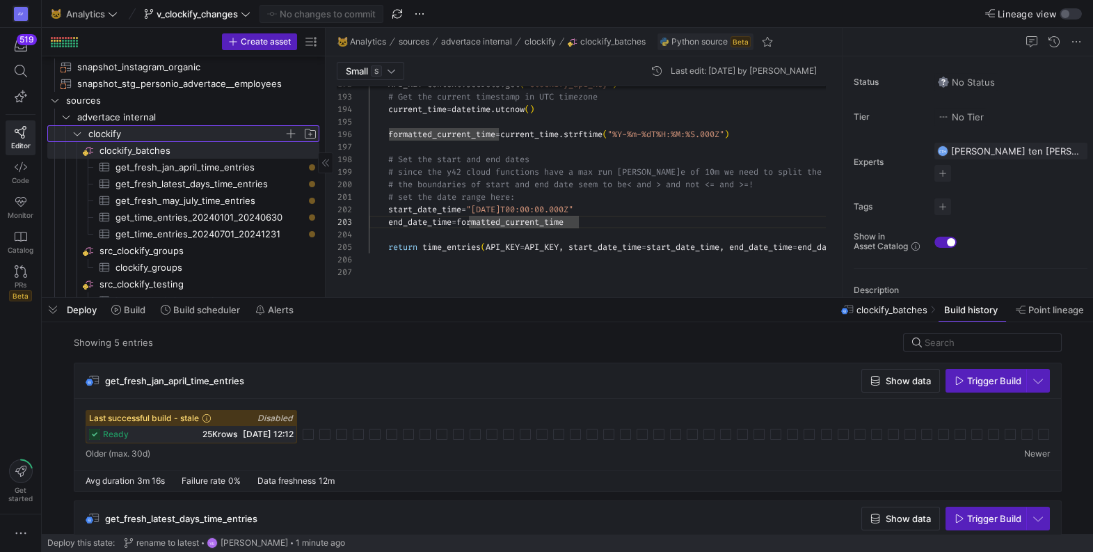
drag, startPoint x: 300, startPoint y: 100, endPoint x: 326, endPoint y: 101, distance: 25.8
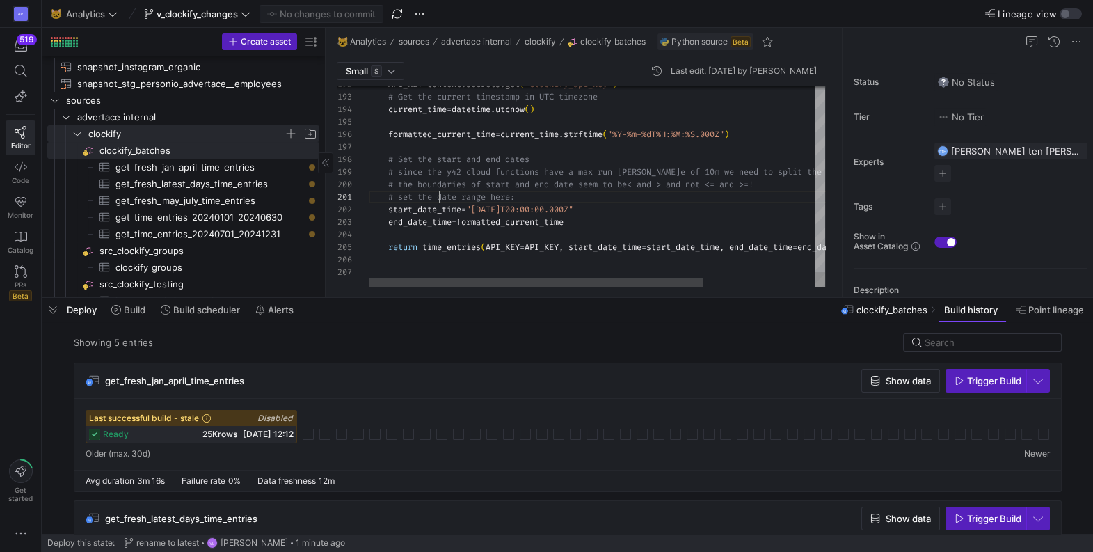
scroll to position [0, 70]
click at [224, 166] on span "get_fresh_jan_april_time_entries​​​​​​​​​" at bounding box center [209, 167] width 188 height 16
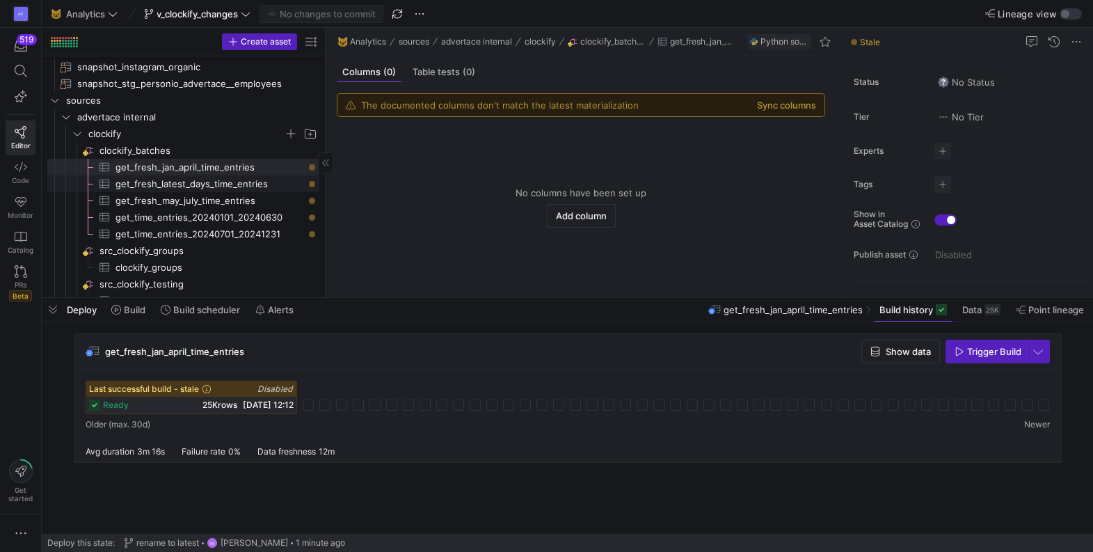
click at [251, 181] on span "get_fresh_latest_days_time_entries​​​​​​​​​" at bounding box center [209, 184] width 188 height 16
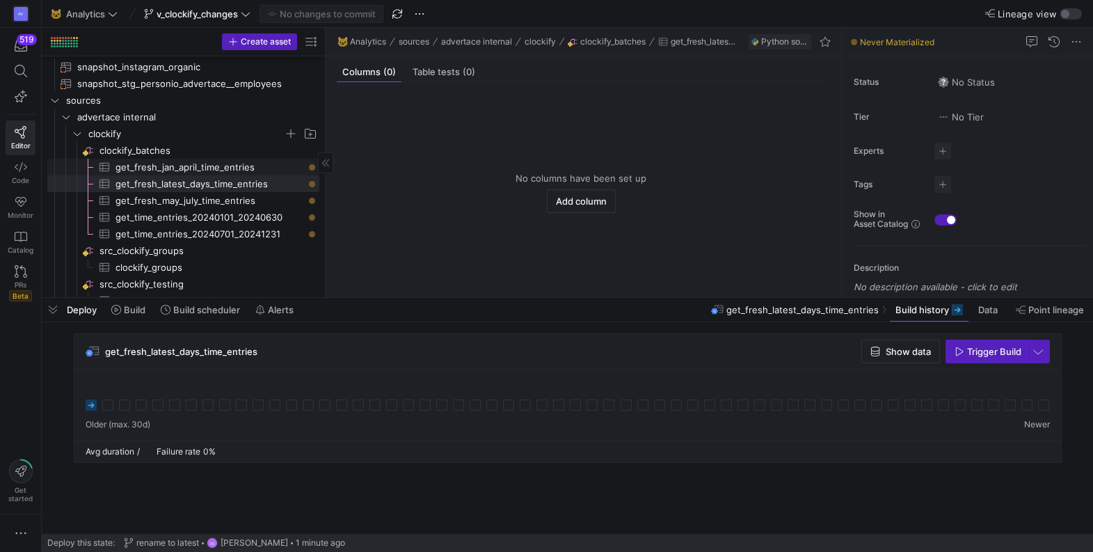
click at [248, 166] on span "get_fresh_jan_april_time_entries​​​​​​​​​" at bounding box center [209, 167] width 188 height 16
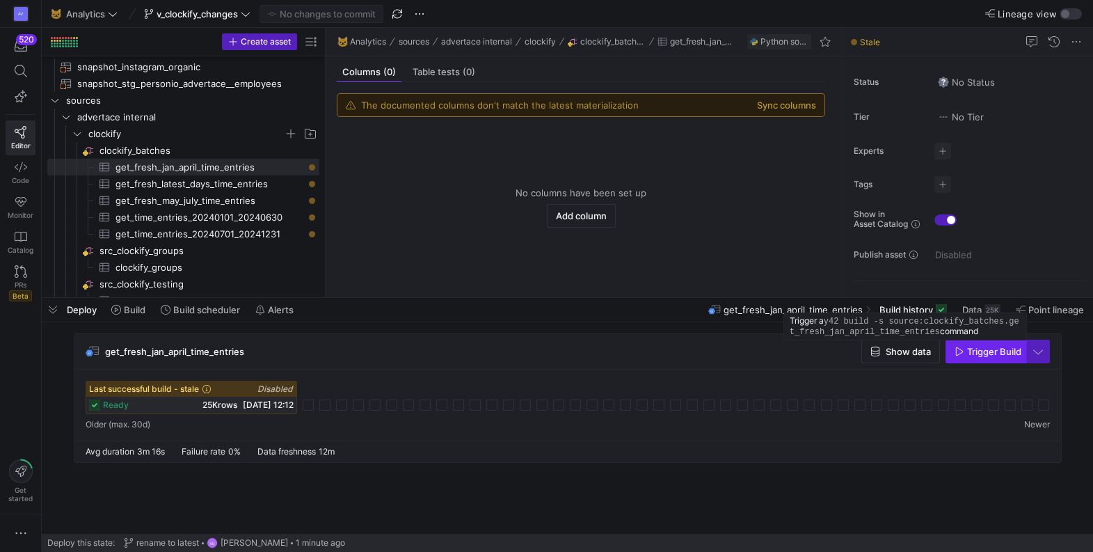
click at [984, 351] on span "Trigger Build" at bounding box center [994, 351] width 54 height 11
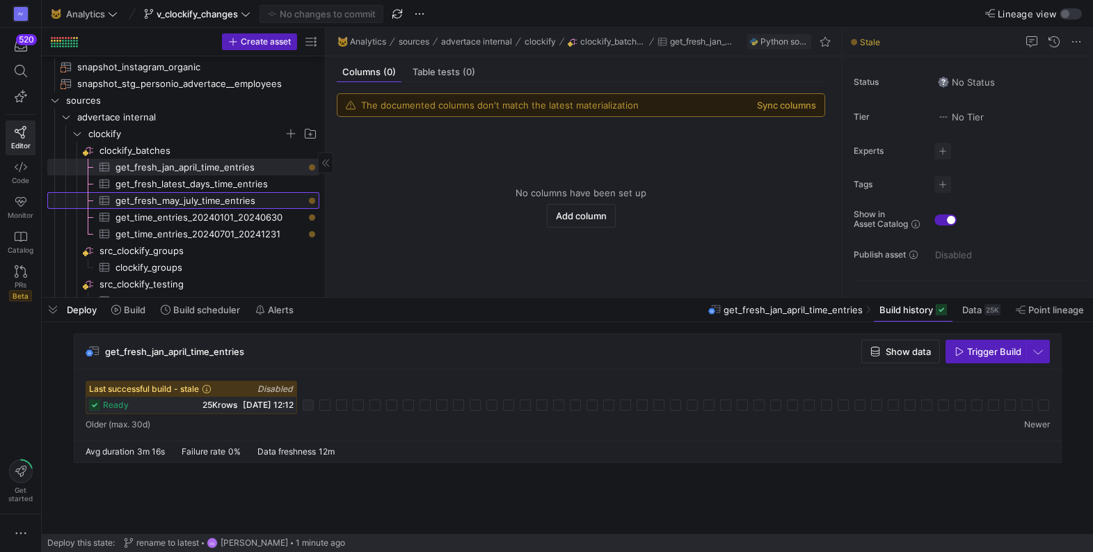
click at [239, 198] on span "get_fresh_may_july_time_entries​​​​​​​​​" at bounding box center [209, 201] width 188 height 16
click at [973, 346] on span "Trigger Build" at bounding box center [994, 351] width 54 height 11
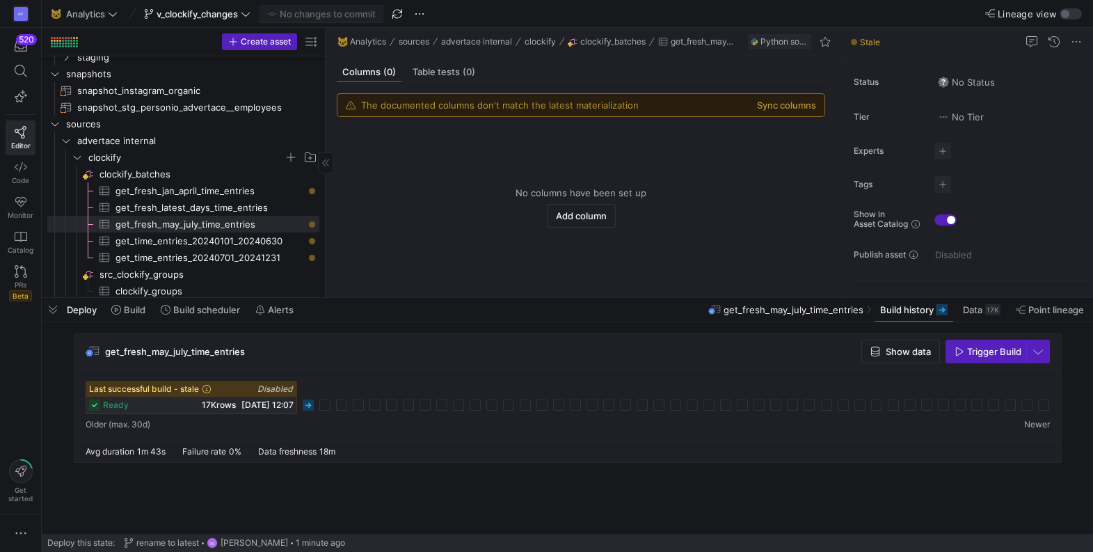
scroll to position [106, 0]
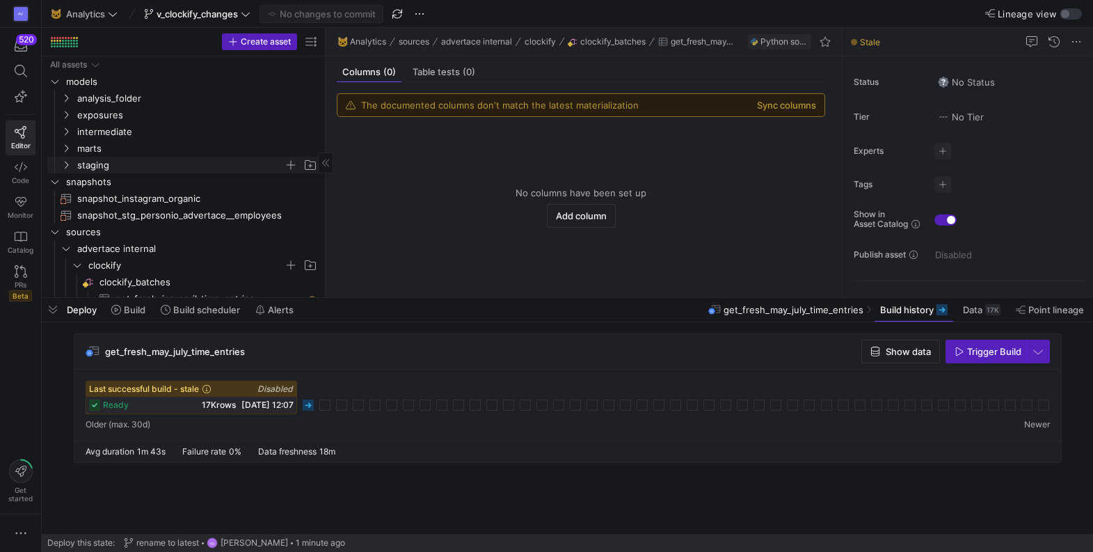
click at [65, 163] on icon "Press SPACE to select this row." at bounding box center [66, 165] width 10 height 8
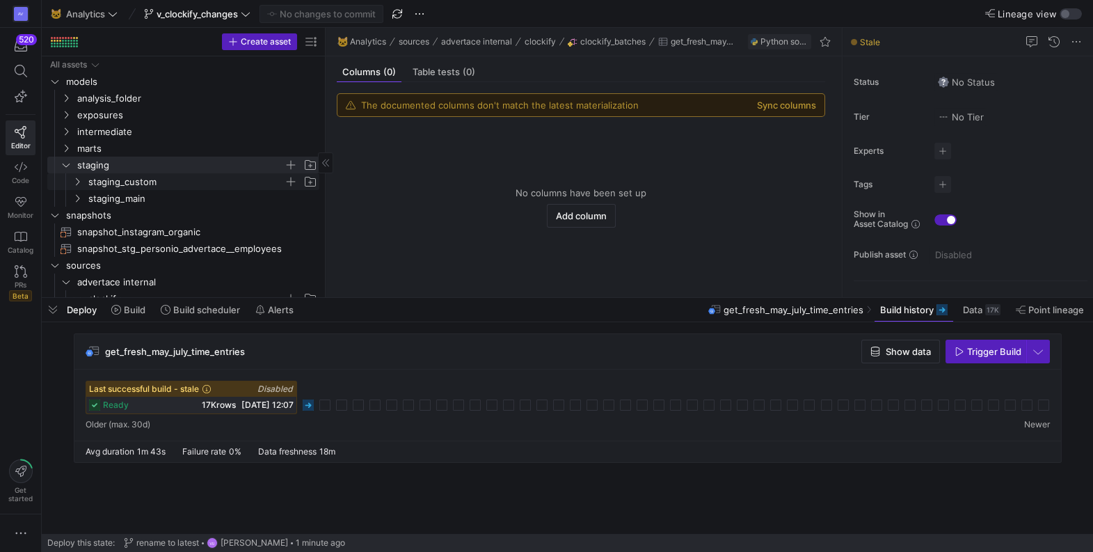
click at [78, 184] on icon "Press SPACE to select this row." at bounding box center [77, 181] width 10 height 8
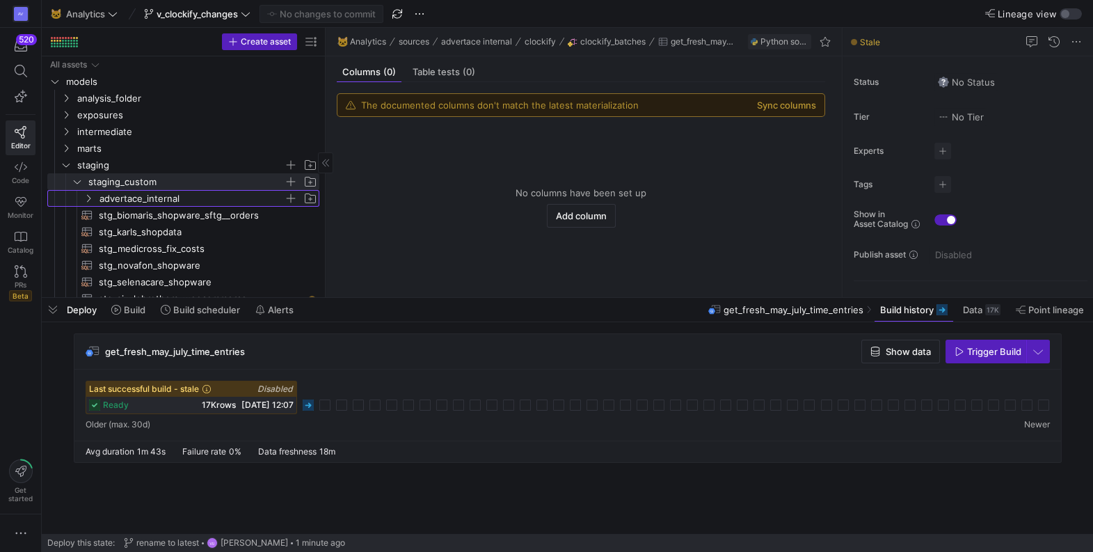
click at [91, 200] on icon "Press SPACE to select this row." at bounding box center [88, 198] width 10 height 8
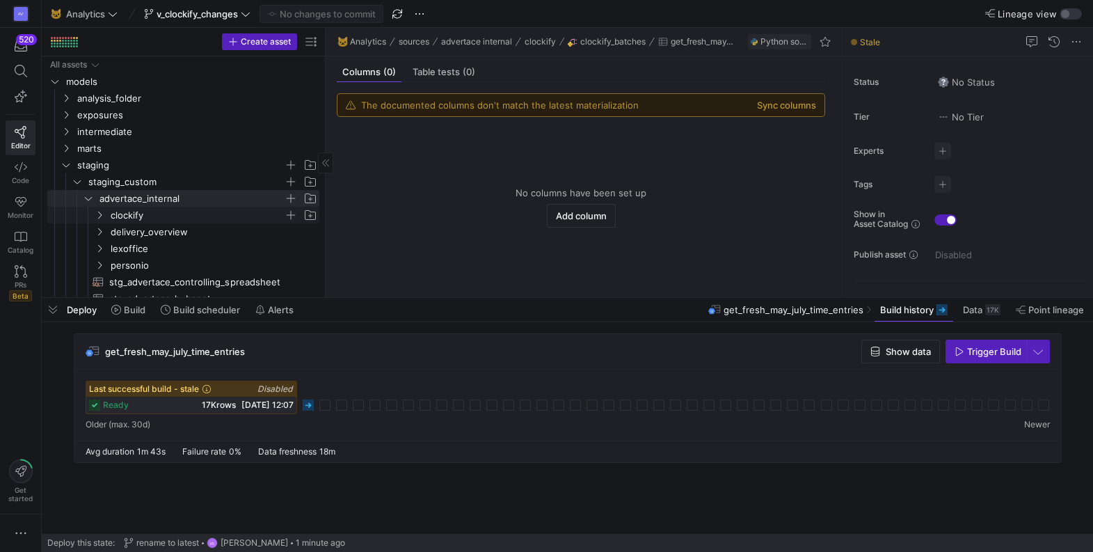
click at [99, 214] on icon "Press SPACE to select this row." at bounding box center [100, 215] width 10 height 8
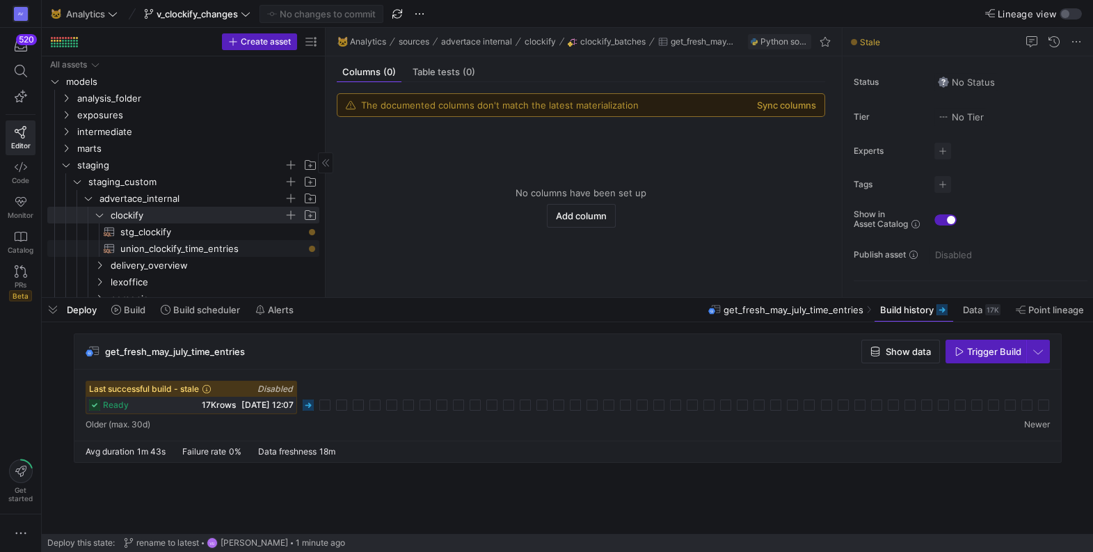
click at [154, 246] on span "union_clockify_time_entries​​​​​​​​​​" at bounding box center [211, 249] width 183 height 16
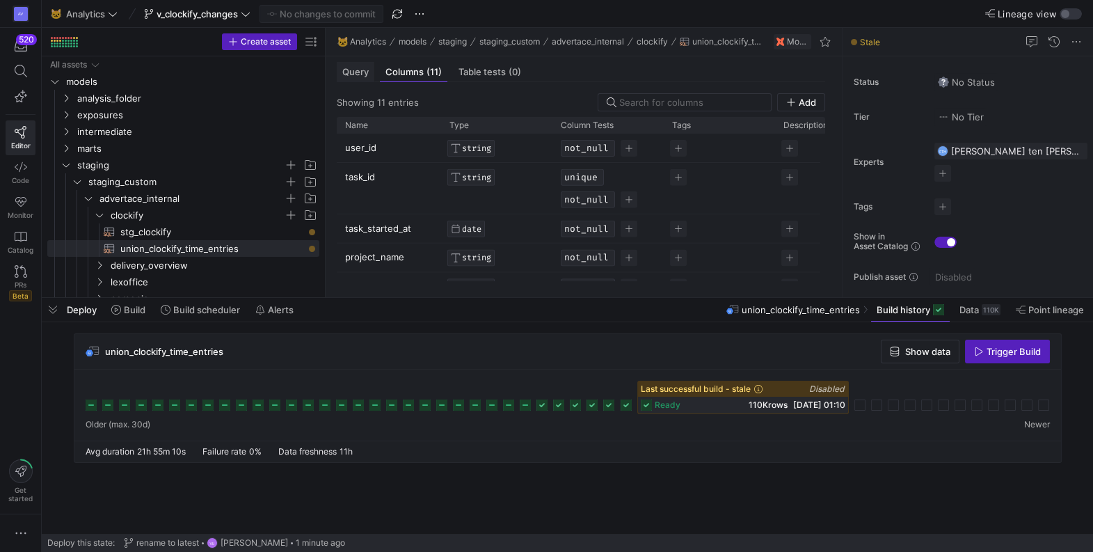
click at [350, 71] on span "Query" at bounding box center [355, 71] width 26 height 9
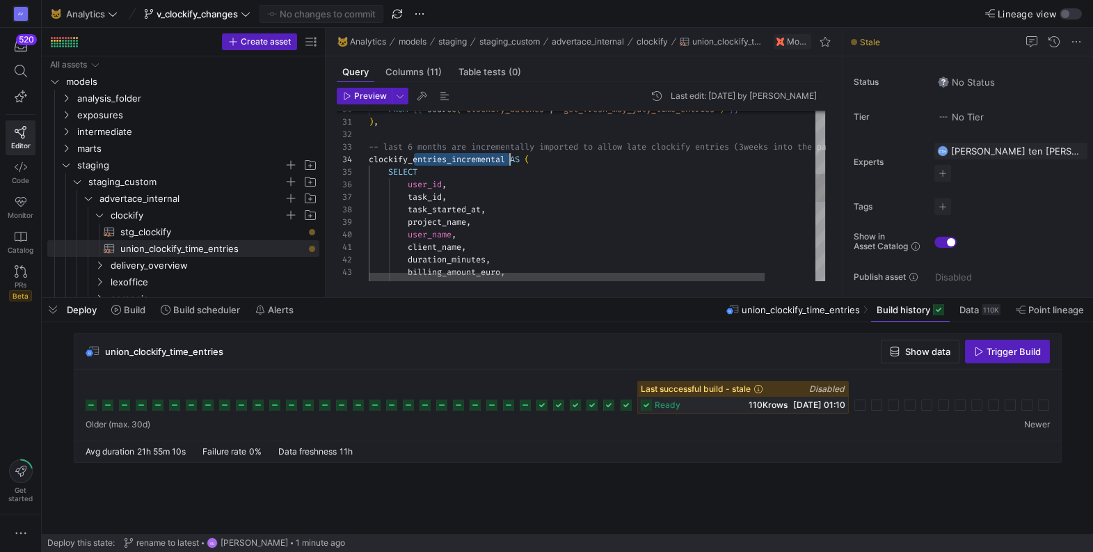
drag, startPoint x: 413, startPoint y: 159, endPoint x: 509, endPoint y: 158, distance: 95.3
click at [509, 158] on div "FROM { { source ( 'clockify_batches' , 'get_fresh_may_july_time_entries' ) } } …" at bounding box center [626, 246] width 515 height 1034
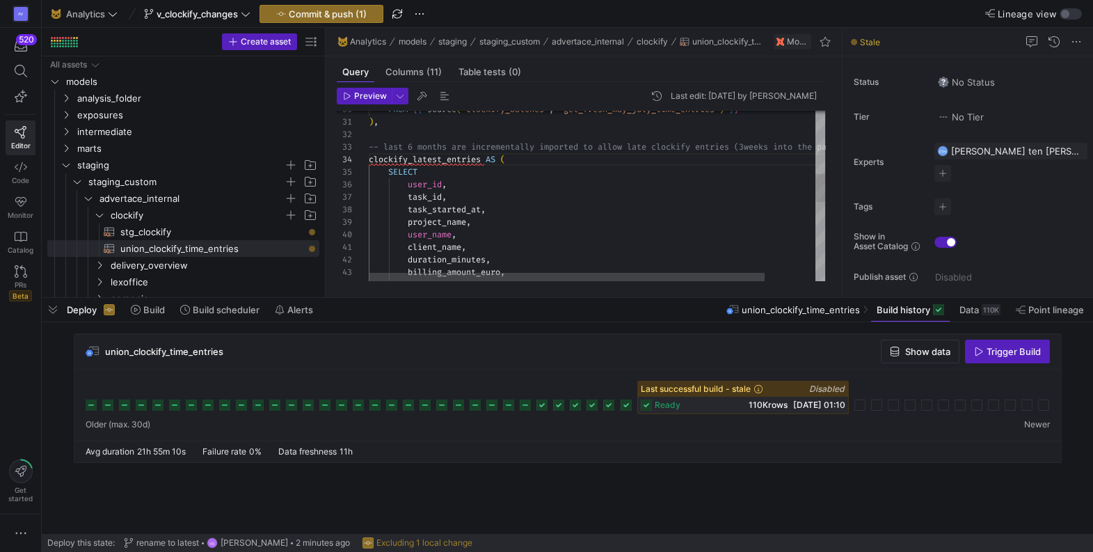
click at [629, 152] on div "FROM { { source ( 'clockify_batches' , 'get_fresh_may_july_time_entries' ) } } …" at bounding box center [626, 246] width 515 height 1034
click at [615, 158] on div "FROM { { source ( 'clockify_batches' , 'get_fresh_may_july_time_entries' ) } } …" at bounding box center [626, 246] width 515 height 1034
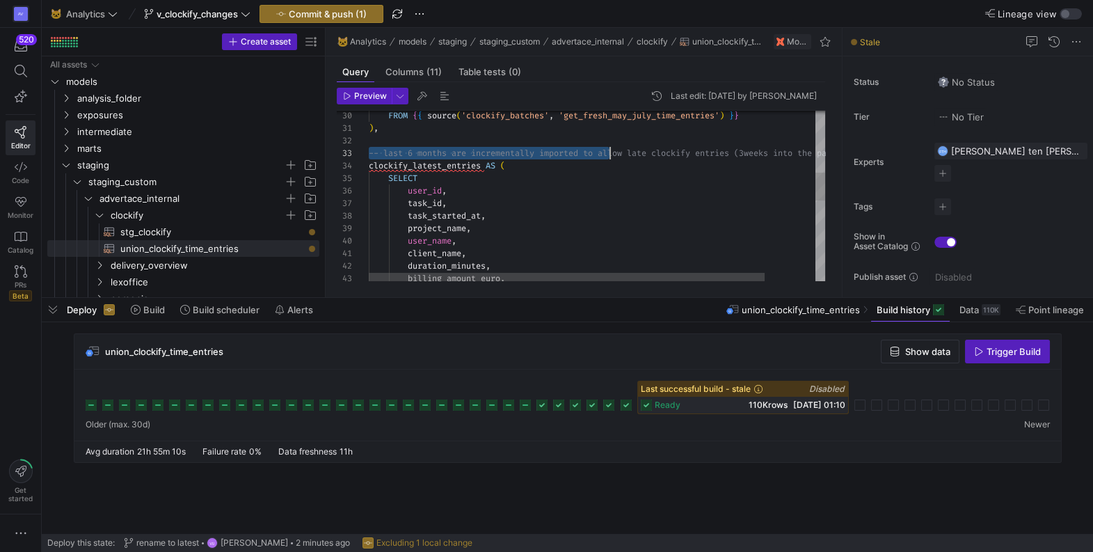
drag, startPoint x: 371, startPoint y: 153, endPoint x: 608, endPoint y: 157, distance: 237.3
click at [608, 157] on div "FROM { { source ( 'clockify_batches' , 'get_fresh_may_july_time_entries' ) } } …" at bounding box center [626, 252] width 515 height 1034
click at [644, 201] on div "FROM { { source ( 'clockify_batches' , 'get_fresh_may_july_time_entries' ) } } …" at bounding box center [626, 252] width 515 height 1034
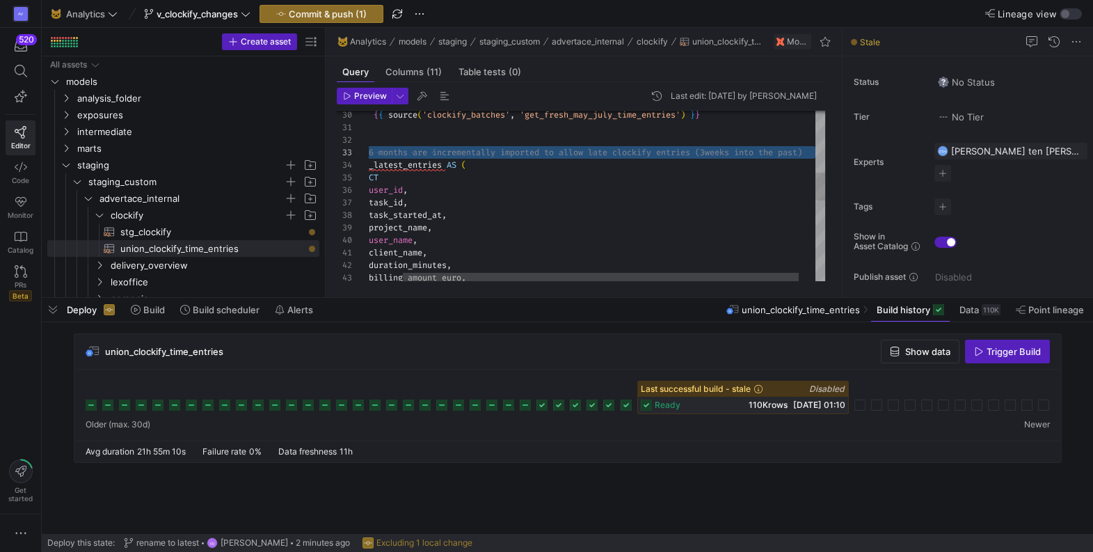
drag, startPoint x: 370, startPoint y: 151, endPoint x: 867, endPoint y: 153, distance: 496.7
click at [845, 153] on div "FROM { { source ( 'clockify_batches' , 'get_fresh_may_july_time_entries' ) } } …" at bounding box center [587, 251] width 515 height 1034
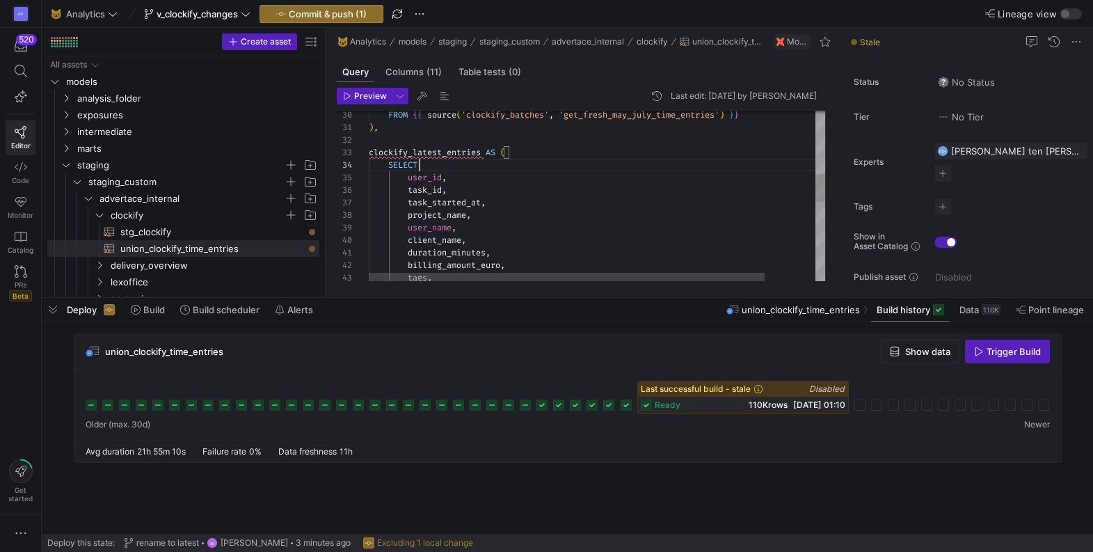
scroll to position [38, 49]
click at [671, 163] on div "FROM { { source ( 'clockify_batches' , 'get_fresh_may_july_time_entries' ) } } …" at bounding box center [626, 244] width 515 height 1021
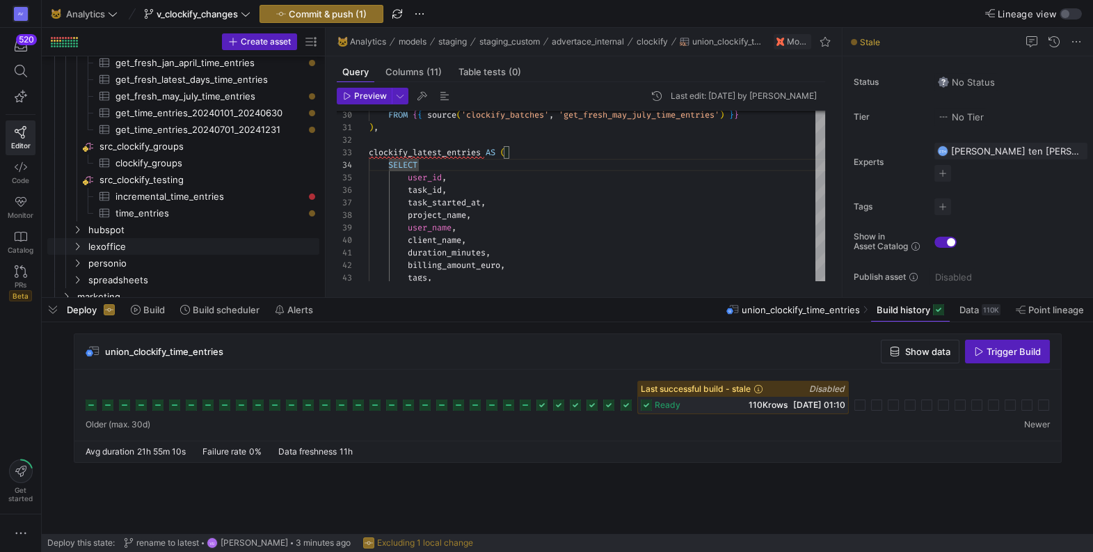
scroll to position [508, 0]
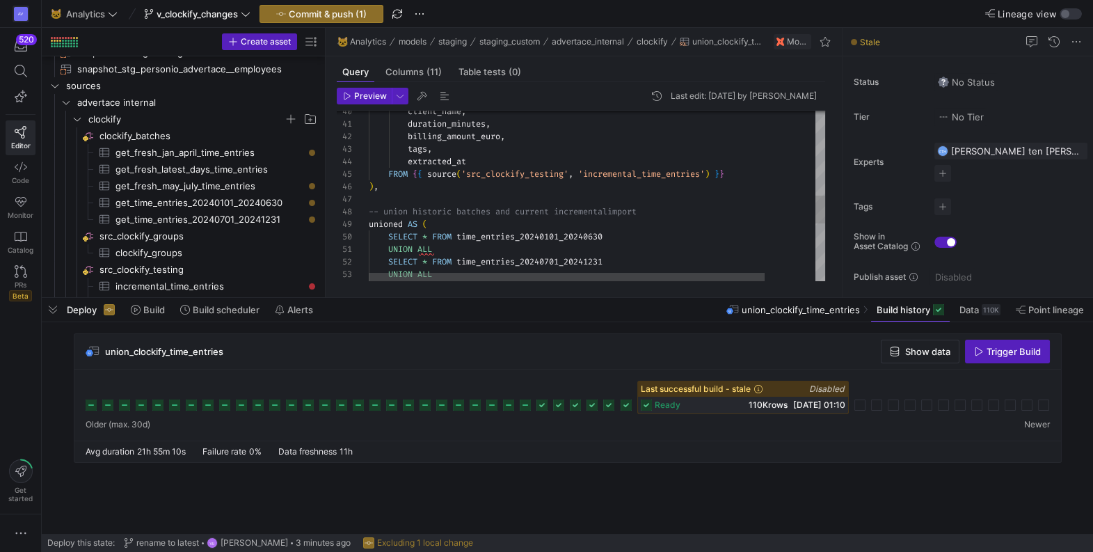
click at [596, 175] on div "client_name , duration_minutes , billing_amount_euro , tags , extracted_at FROM…" at bounding box center [626, 116] width 515 height 1021
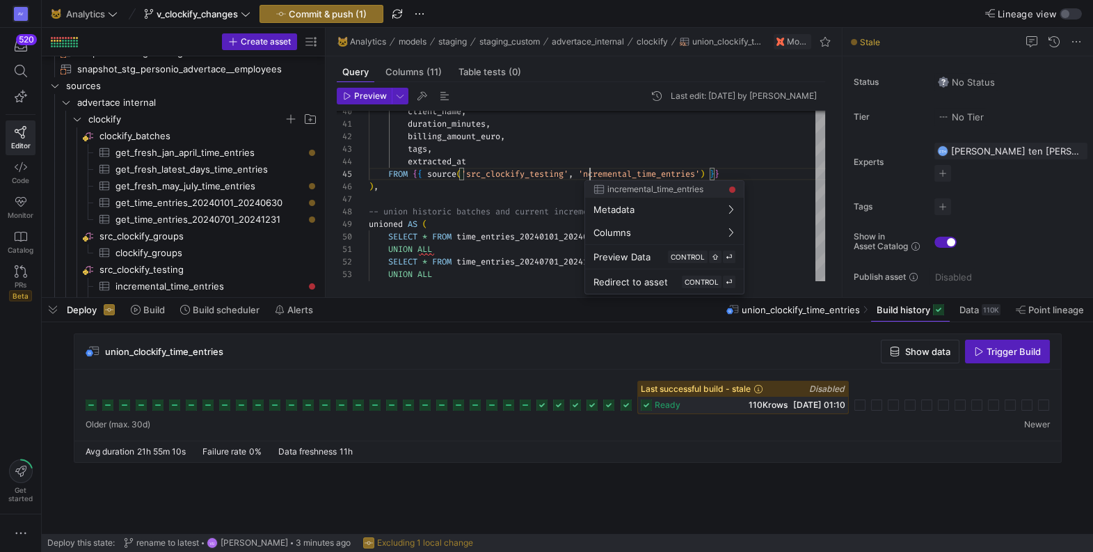
click at [596, 173] on div at bounding box center [546, 276] width 1093 height 552
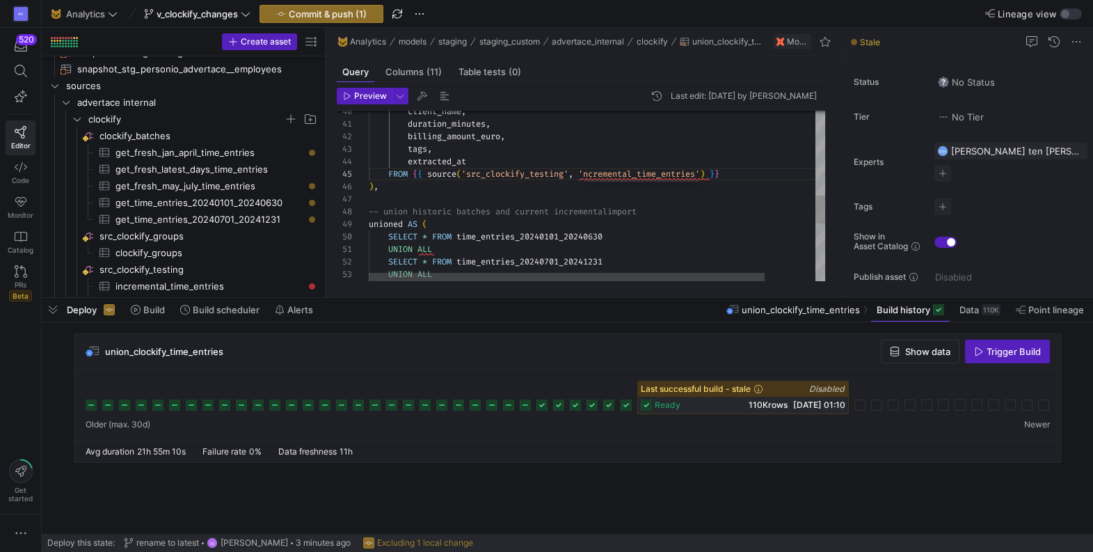
click at [596, 173] on div "client_name , duration_minutes , billing_amount_euro , tags , extracted_at FROM…" at bounding box center [626, 116] width 515 height 1021
click at [617, 174] on div "client_name , duration_minutes , billing_amount_euro , tags , extracted_at FROM…" at bounding box center [626, 116] width 515 height 1021
click at [618, 181] on div "client_name , duration_minutes , billing_amount_euro , tags , extracted_at FROM…" at bounding box center [626, 116] width 515 height 1021
click at [591, 172] on div "client_name , duration_minutes , billing_amount_euro , tags , extracted_at FROM…" at bounding box center [626, 116] width 515 height 1021
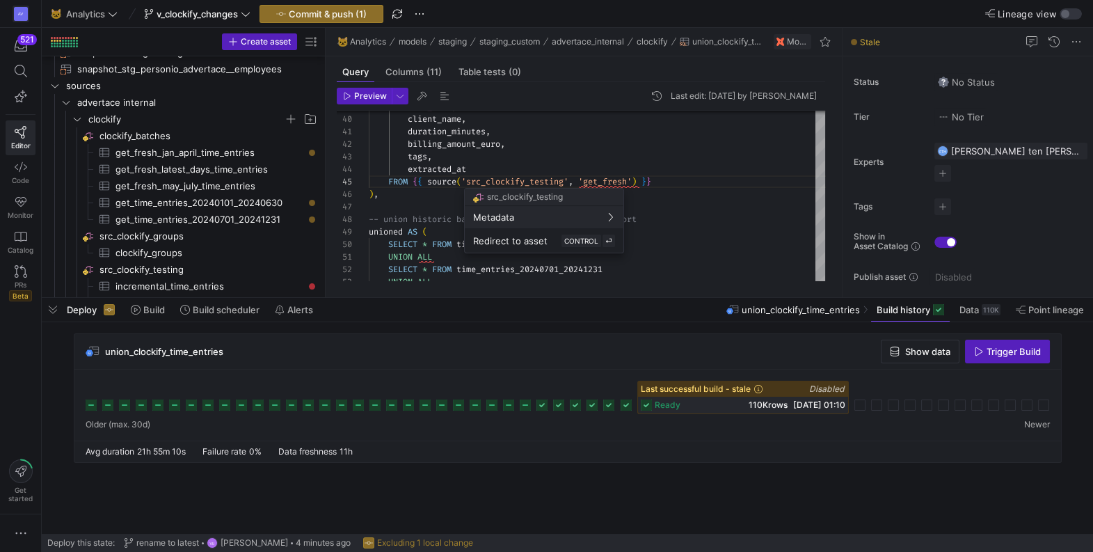
click at [634, 161] on div at bounding box center [546, 276] width 1093 height 552
click at [515, 179] on div at bounding box center [546, 276] width 1093 height 552
click at [515, 179] on div "user_name , client_name , duration_minutes , billing_amount_euro , tags , extra…" at bounding box center [626, 123] width 515 height 1021
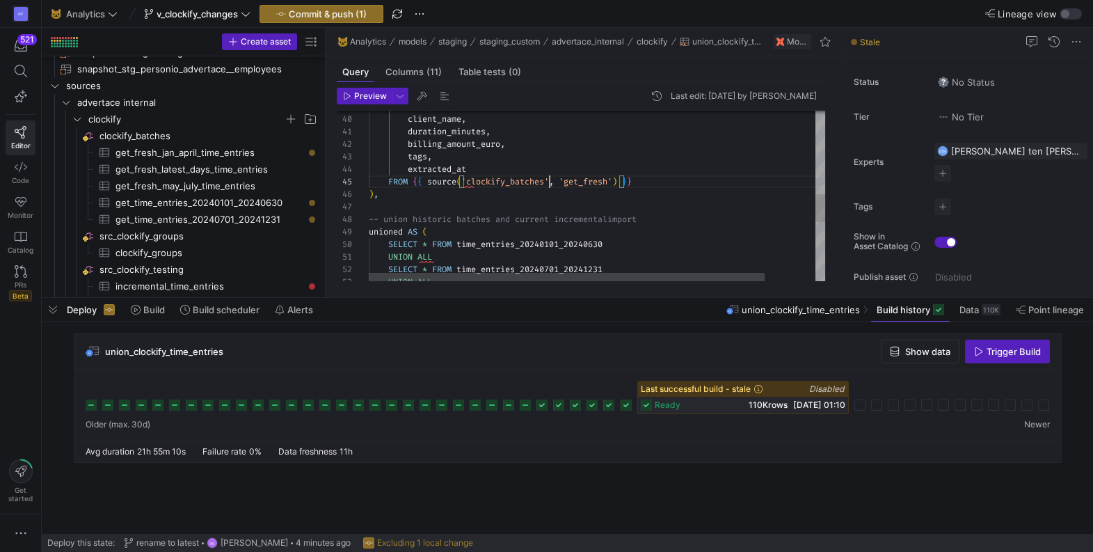
scroll to position [49, 180]
click at [580, 182] on div "user_name , client_name , duration_minutes , billing_amount_euro , tags , extra…" at bounding box center [626, 123] width 515 height 1021
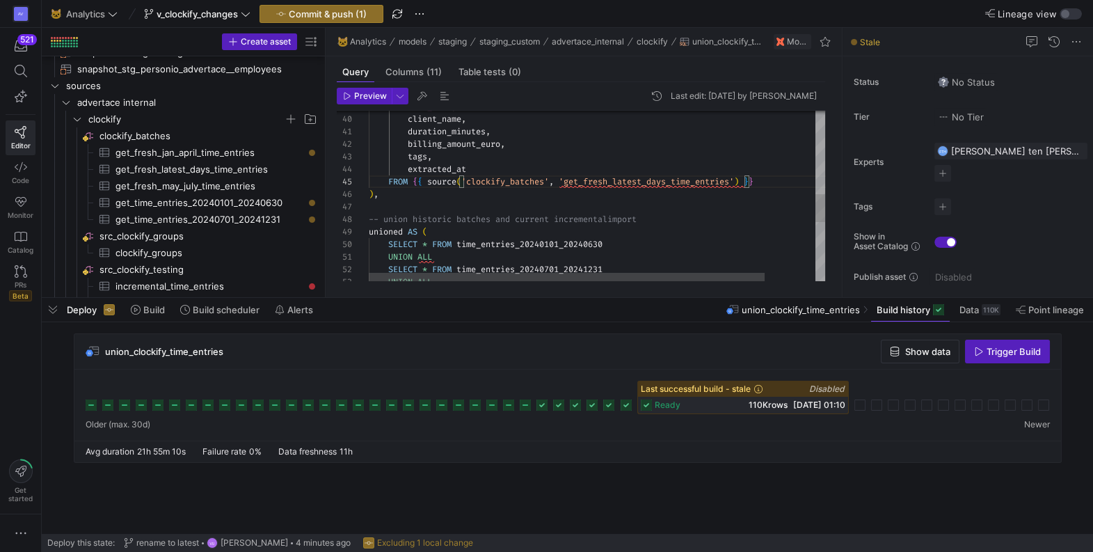
click at [635, 156] on div "user_name , client_name , duration_minutes , billing_amount_euro , tags , extra…" at bounding box center [626, 123] width 515 height 1021
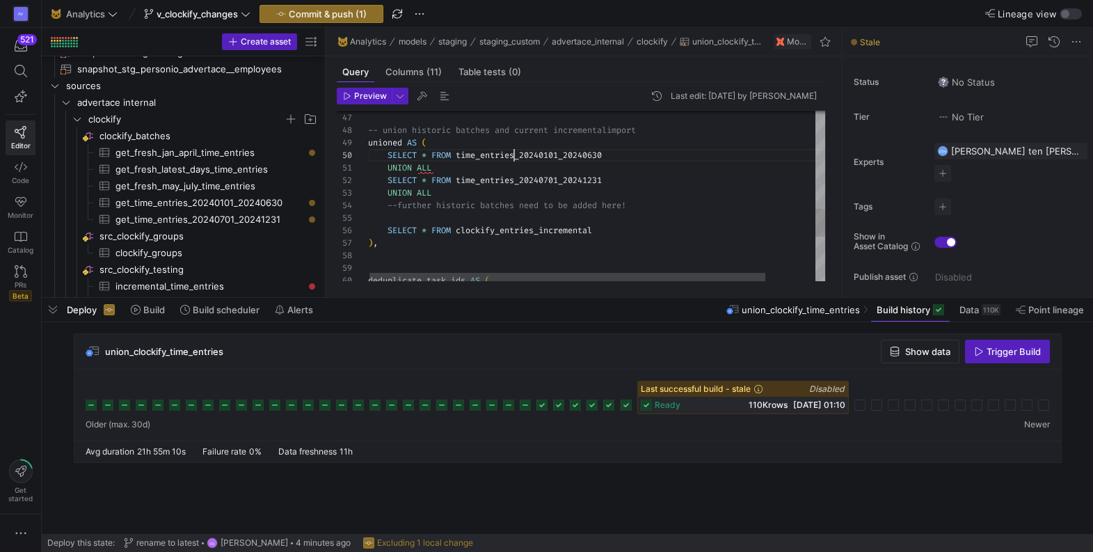
click at [511, 157] on div "-- union historic batches and current incremental import unioned AS ( SELECT * …" at bounding box center [625, 34] width 515 height 1021
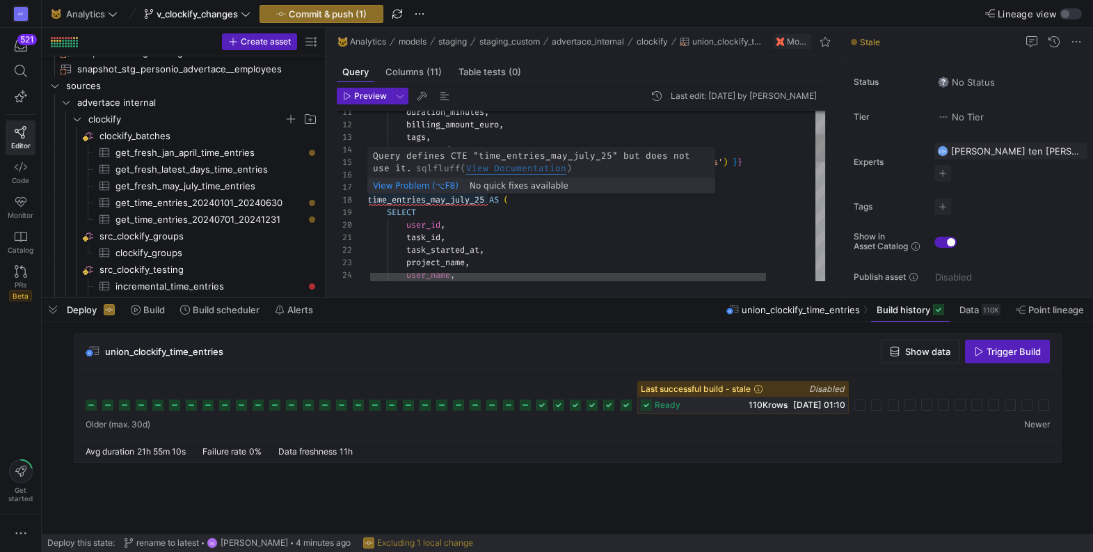
click at [455, 197] on div "tags , billing_amount_euro , duration_minutes , extracted_at FROM { { source ( …" at bounding box center [624, 479] width 515 height 1021
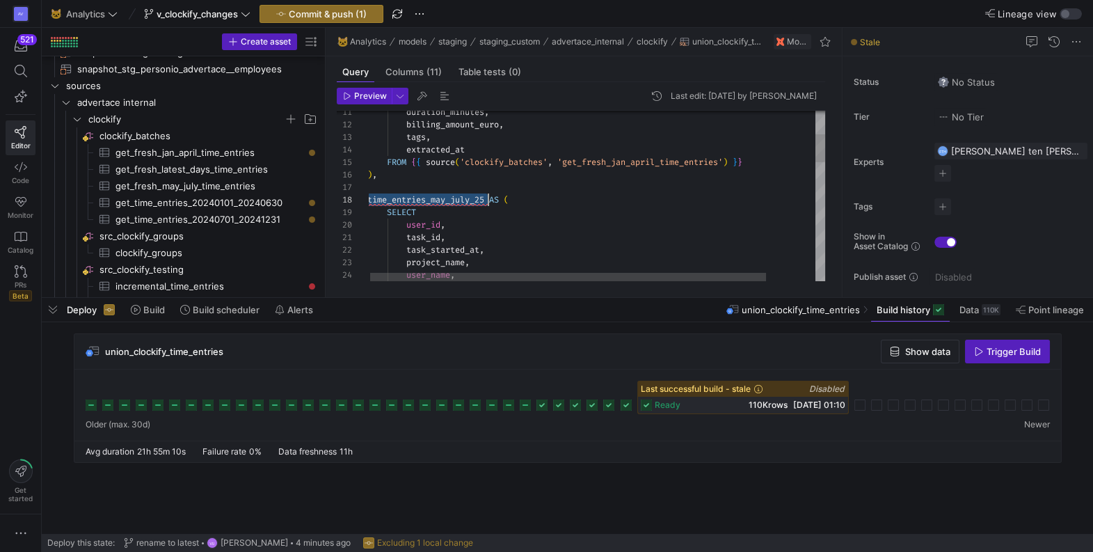
scroll to position [87, 120]
click at [455, 197] on div "tags , billing_amount_euro , duration_minutes , extracted_at FROM { { source ( …" at bounding box center [624, 479] width 515 height 1021
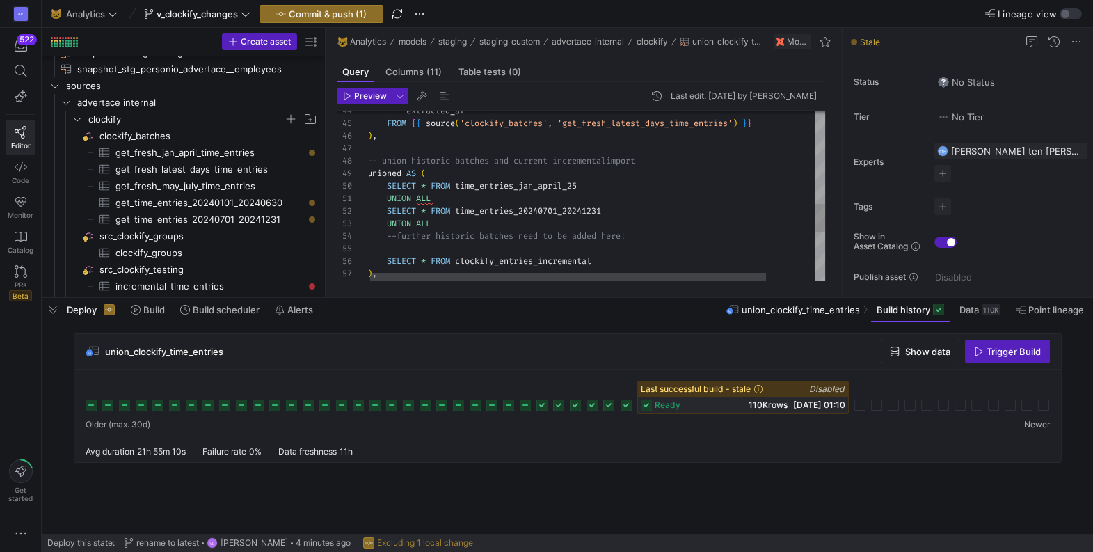
click at [477, 214] on div "extracted_at FROM { { source ( 'clockify_batches' , 'get_fresh_latest_days_time…" at bounding box center [624, 65] width 515 height 1021
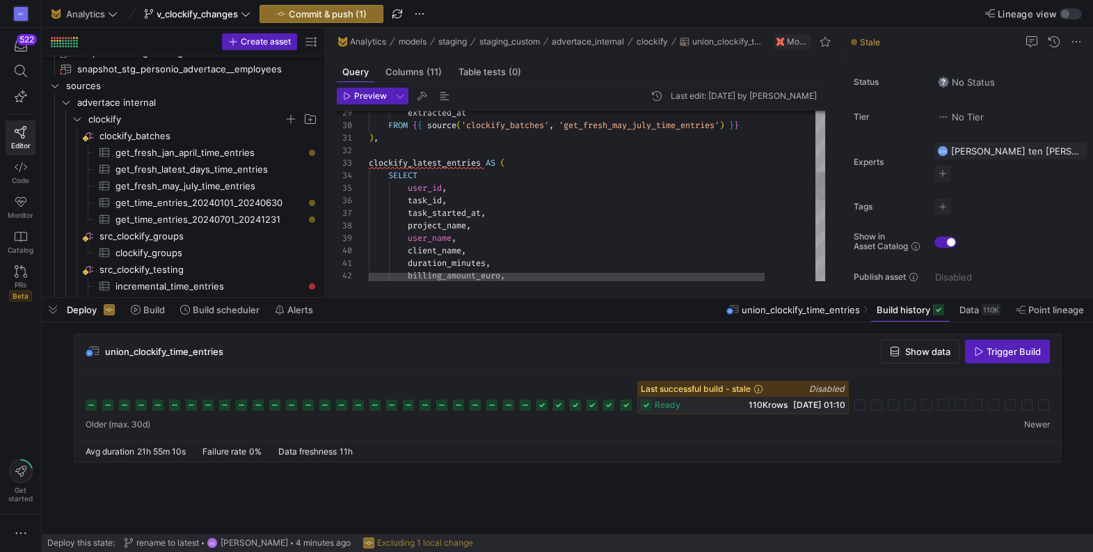
click at [439, 162] on div "extracted_at FROM { { source ( 'clockify_batches' , 'get_fresh_may_july_time_en…" at bounding box center [626, 255] width 515 height 1021
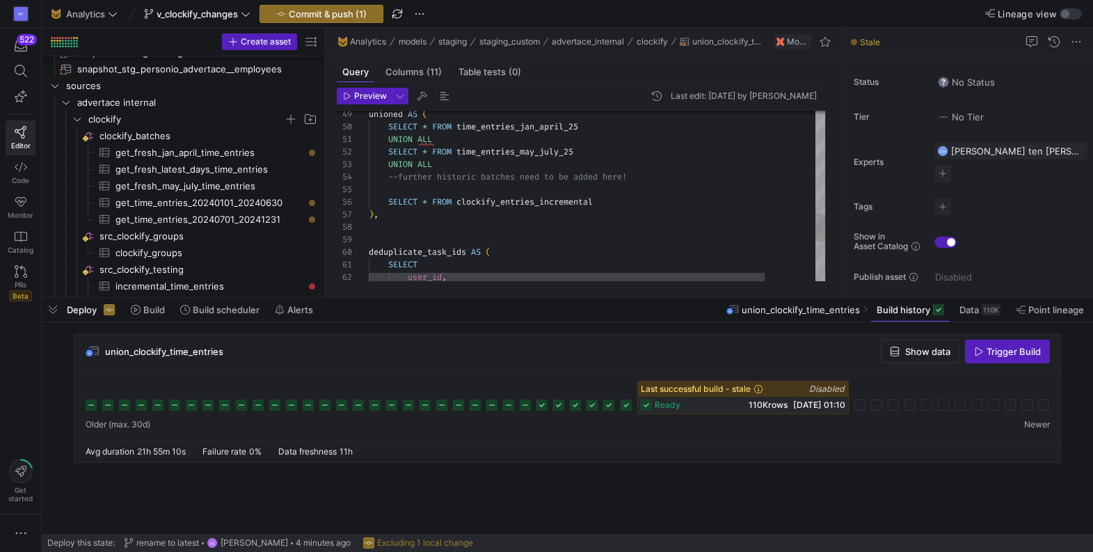
click at [489, 203] on div "unioned AS ( SELECT * FROM time_entries_jan_april_25 UNION ALL SELECT * FROM ti…" at bounding box center [626, 6] width 515 height 1021
click at [487, 184] on div "unioned AS ( SELECT * FROM time_entries_jan_april_25 UNION ALL SELECT * FROM ti…" at bounding box center [626, 6] width 515 height 1021
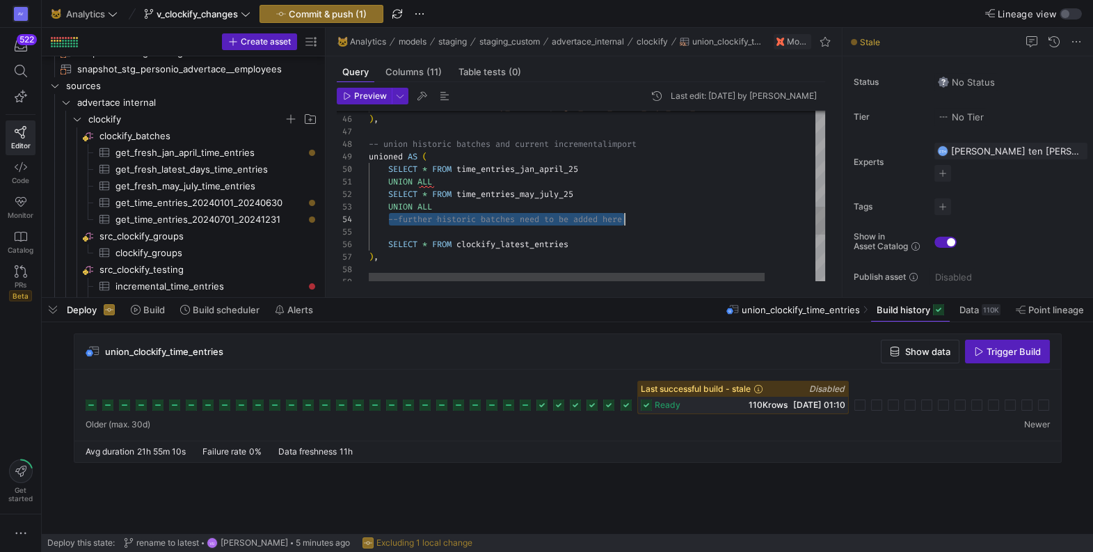
scroll to position [38, 264]
drag, startPoint x: 388, startPoint y: 218, endPoint x: 644, endPoint y: 219, distance: 256.0
click at [644, 219] on div "unioned AS ( SELECT * FROM time_entries_jan_april_25 UNION ALL SELECT * FROM ti…" at bounding box center [626, 48] width 515 height 1021
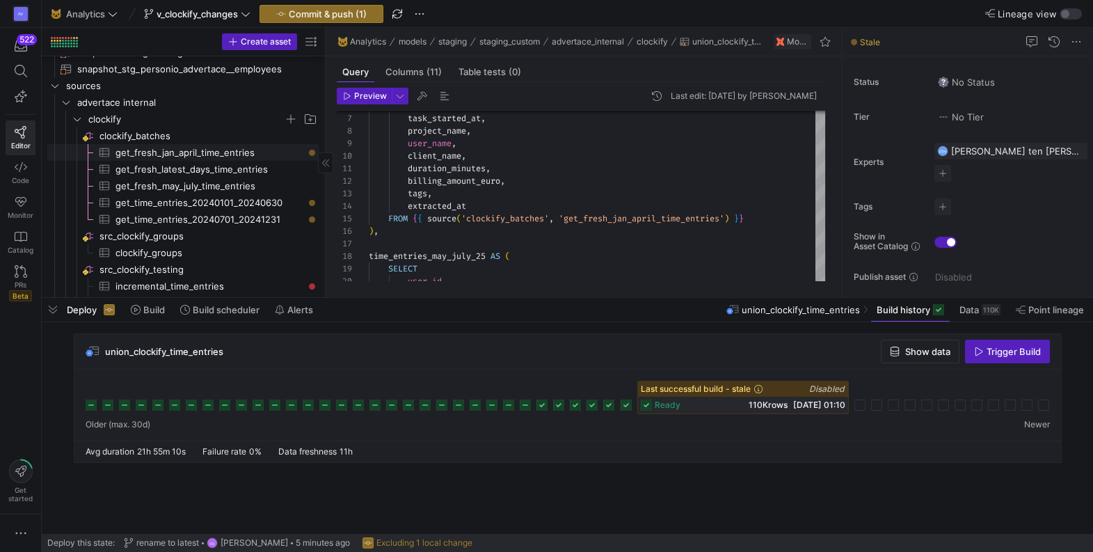
type textarea "UNION ALL SELECT * FROM time_entries_may_july_25 UNION ALL --further historic b…"
click at [314, 154] on div "Press SPACE to select this row." at bounding box center [312, 153] width 6 height 6
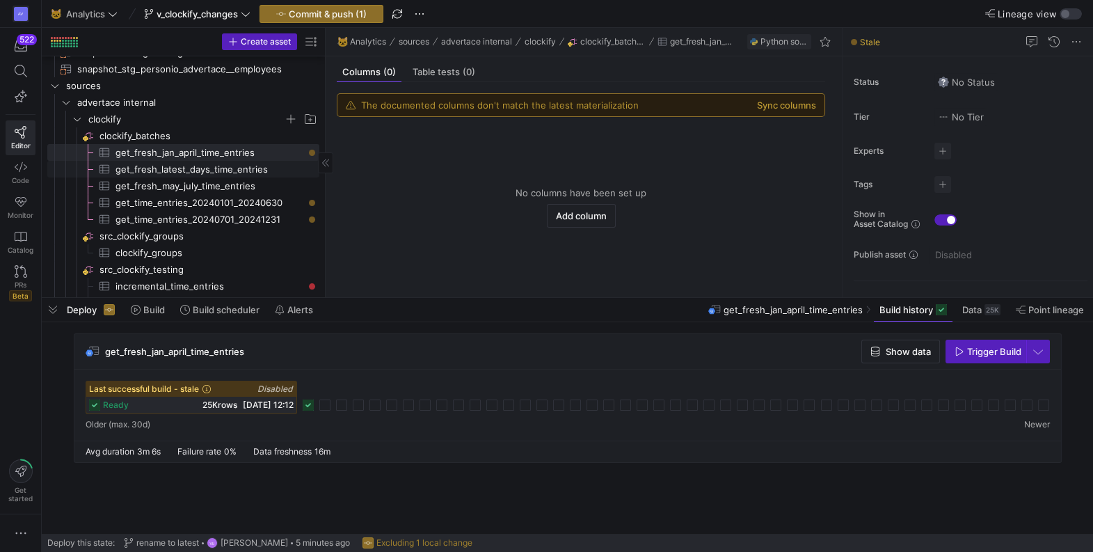
click at [228, 166] on span "get_fresh_latest_days_time_entries​​​​​​​​​" at bounding box center [209, 169] width 188 height 16
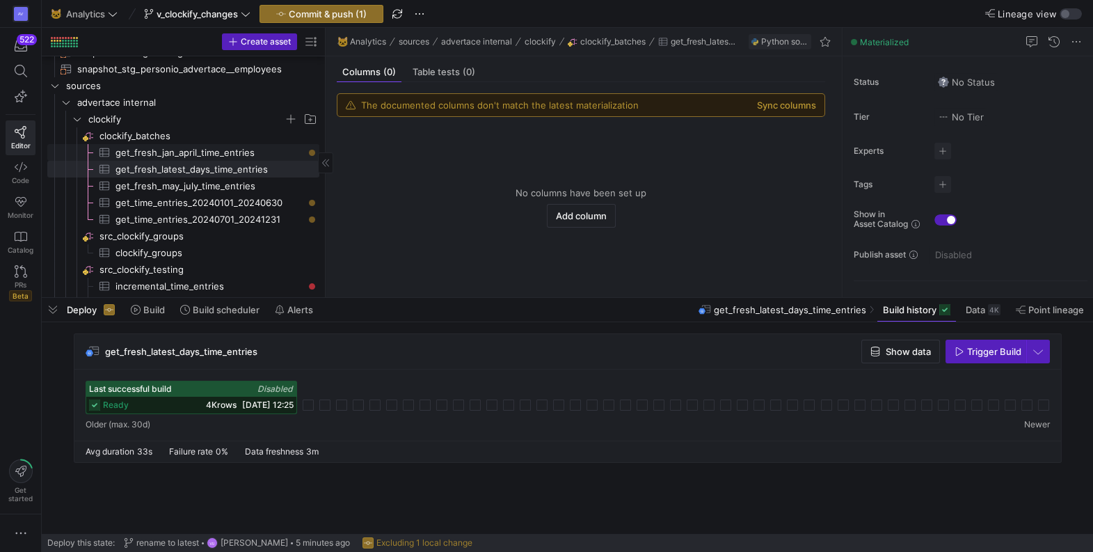
click at [232, 145] on span "get_fresh_jan_april_time_entries​​​​​​​​​" at bounding box center [209, 153] width 188 height 16
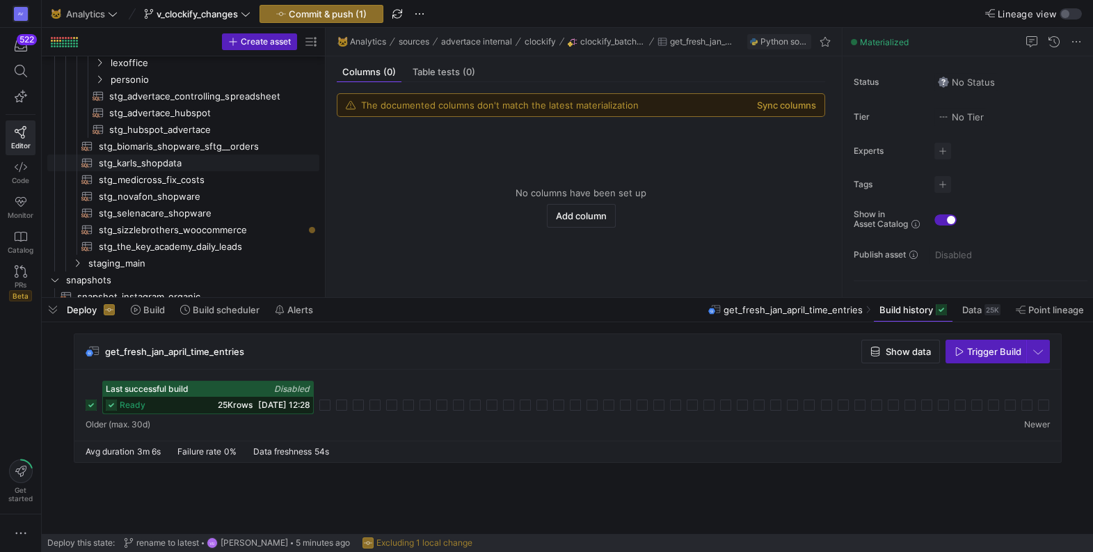
scroll to position [203, 0]
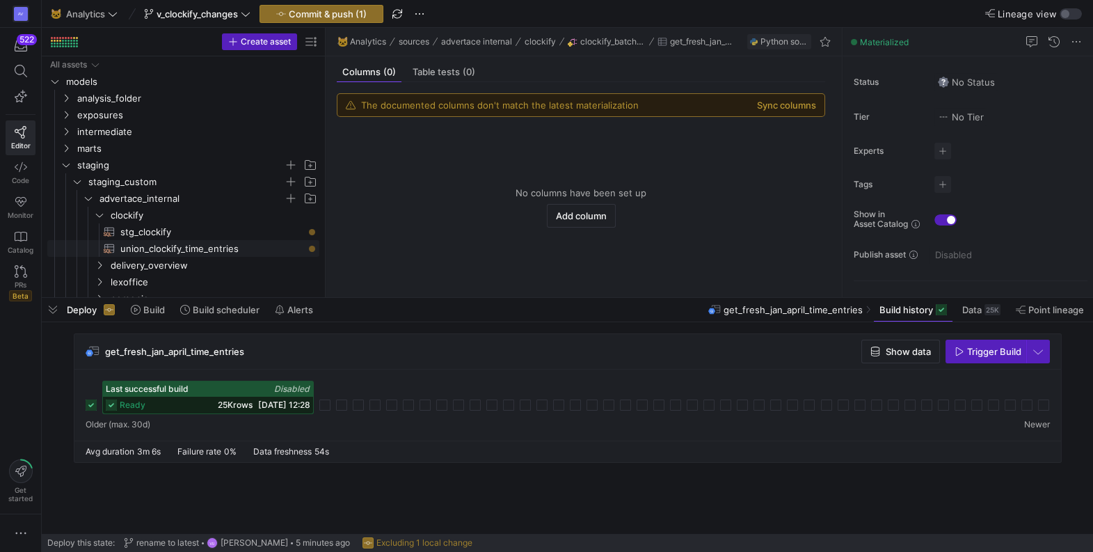
click at [206, 244] on span "union_clockify_time_entries​​​​​​​​​​" at bounding box center [211, 249] width 183 height 16
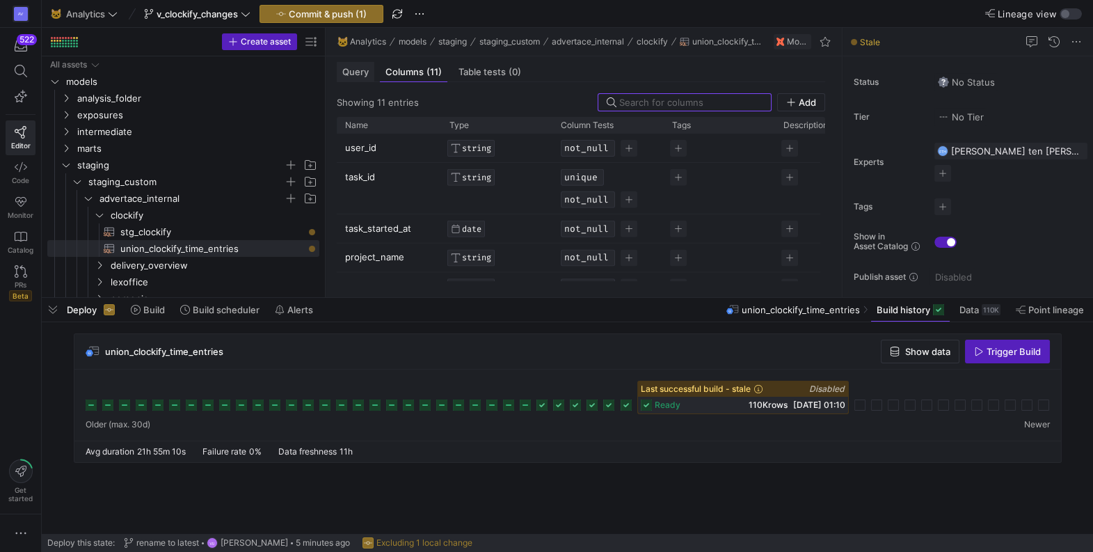
click at [351, 77] on div "Query" at bounding box center [356, 72] width 38 height 20
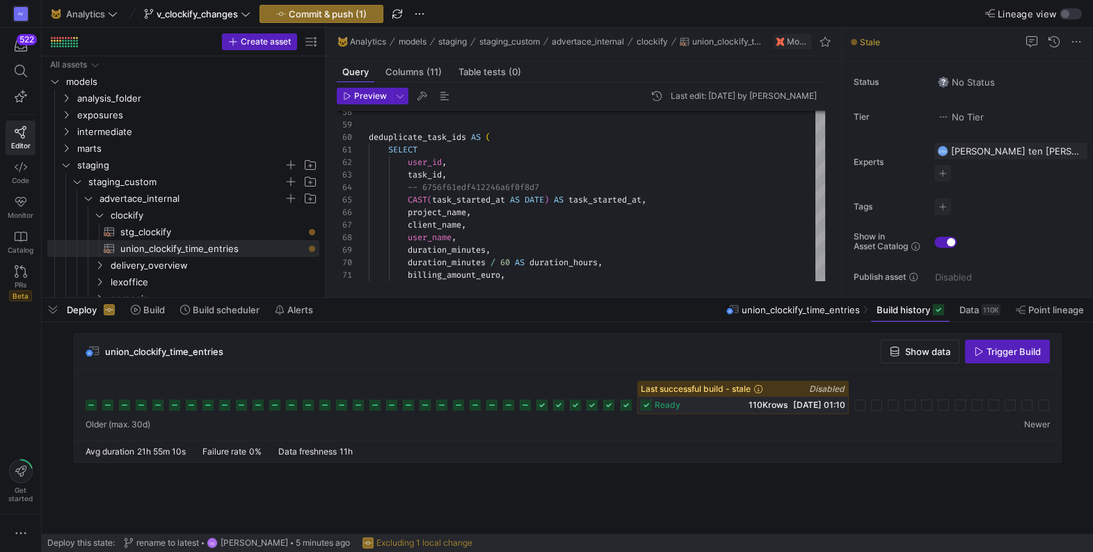
click at [370, 104] on header "Preview Last edit: [DATE] by [PERSON_NAME]" at bounding box center [581, 99] width 488 height 23
click at [373, 100] on span "Preview" at bounding box center [370, 96] width 33 height 10
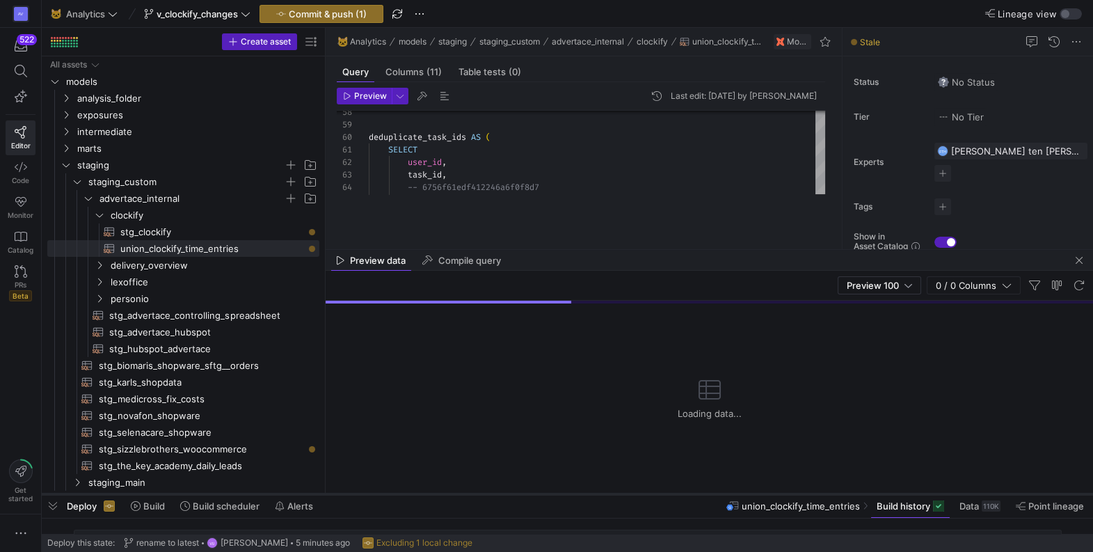
drag, startPoint x: 531, startPoint y: 297, endPoint x: 504, endPoint y: 498, distance: 202.9
click at [504, 497] on div at bounding box center [567, 494] width 1051 height 6
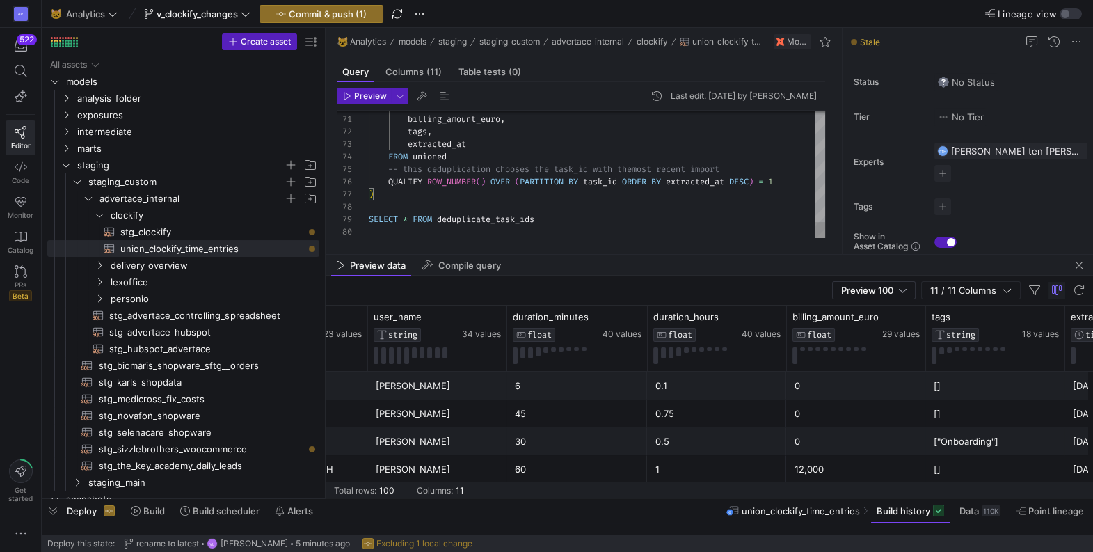
type textarea "billing_amount_euro, tags, extracted_at FROM unioned -- this deduplication choo…"
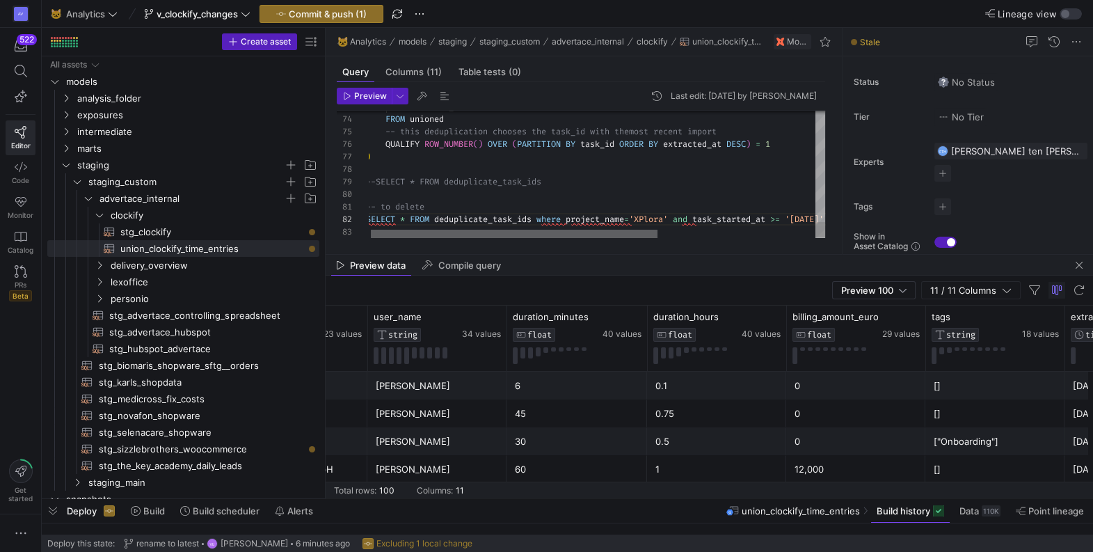
click at [411, 230] on div at bounding box center [514, 234] width 287 height 8
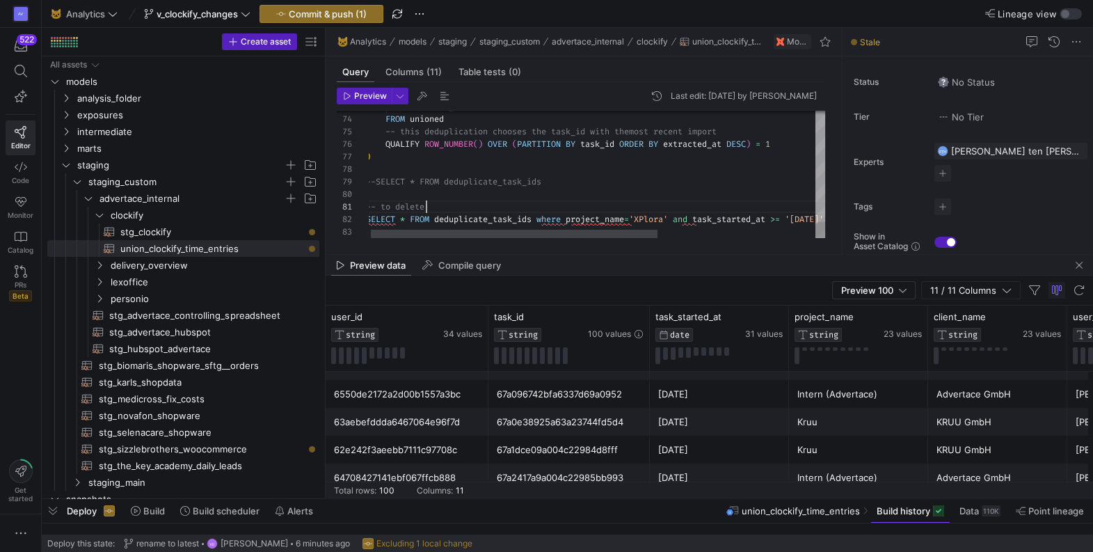
click at [367, 98] on span "Preview" at bounding box center [370, 96] width 33 height 10
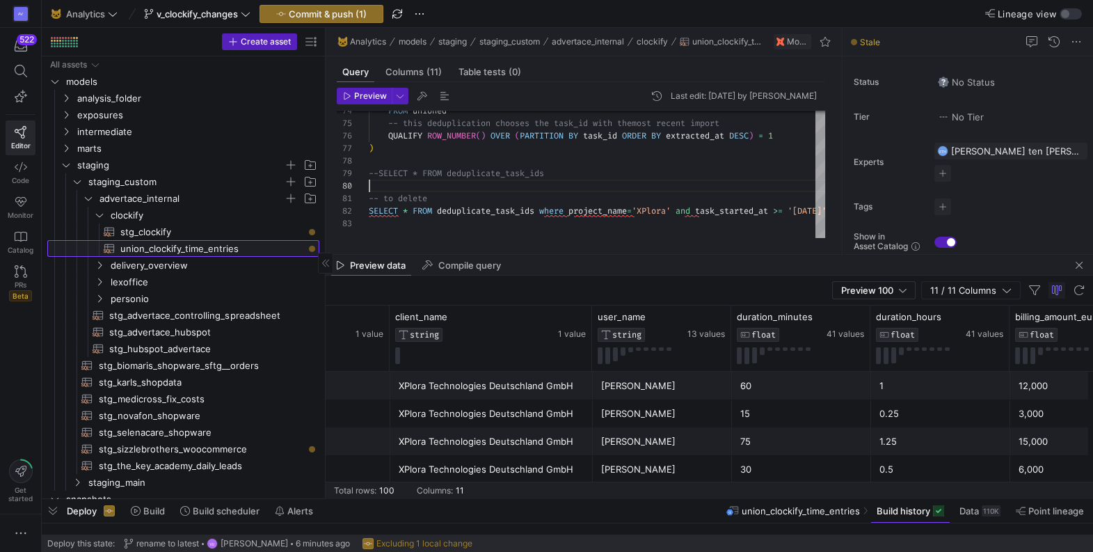
click at [191, 248] on span "union_clockify_time_entries​​​​​​​​​​" at bounding box center [211, 249] width 183 height 16
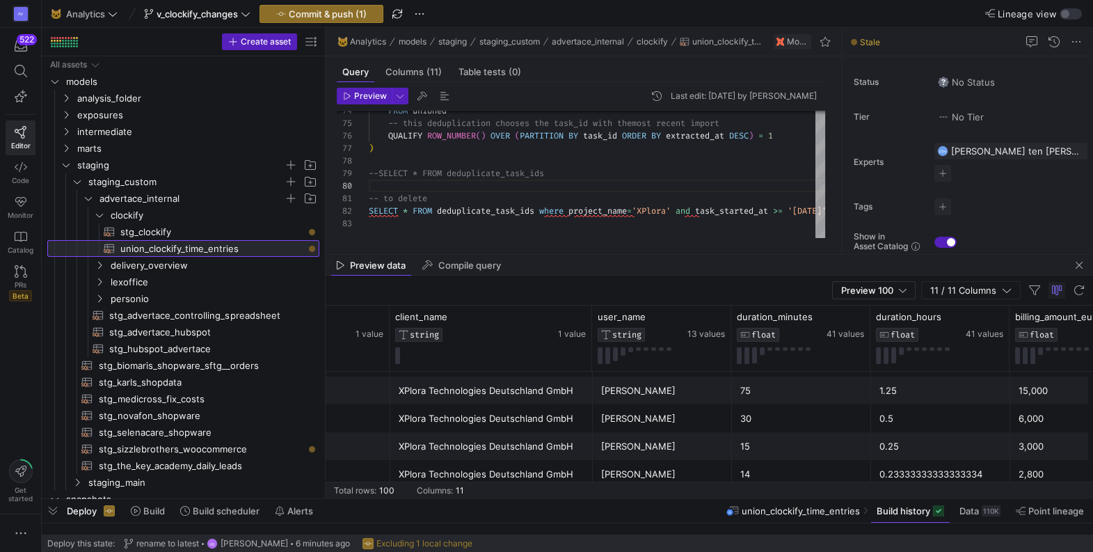
scroll to position [100, 0]
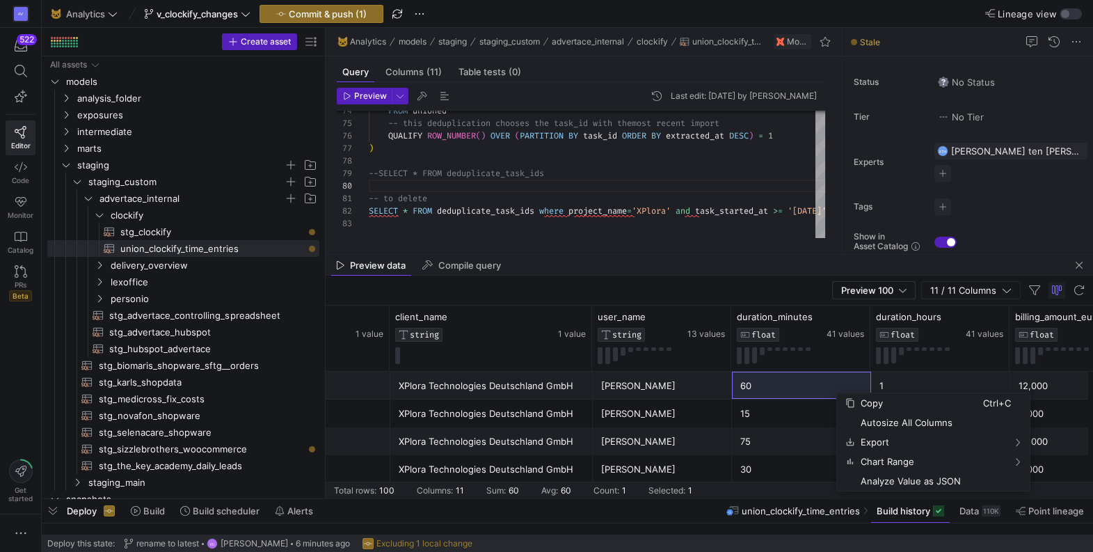
click at [582, 413] on div "XPlora Technologies Deutschland GmbH" at bounding box center [492, 413] width 186 height 27
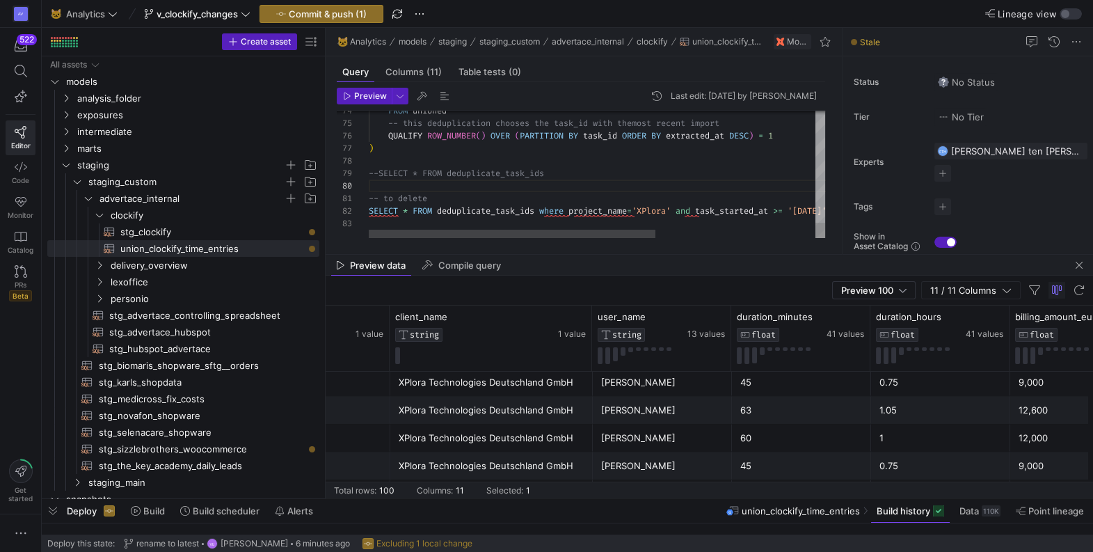
drag, startPoint x: 368, startPoint y: 198, endPoint x: 399, endPoint y: 219, distance: 37.6
type textarea "-- to delete SELECT * FROM deduplicate_task_ids where project_name='XPlora' and…"
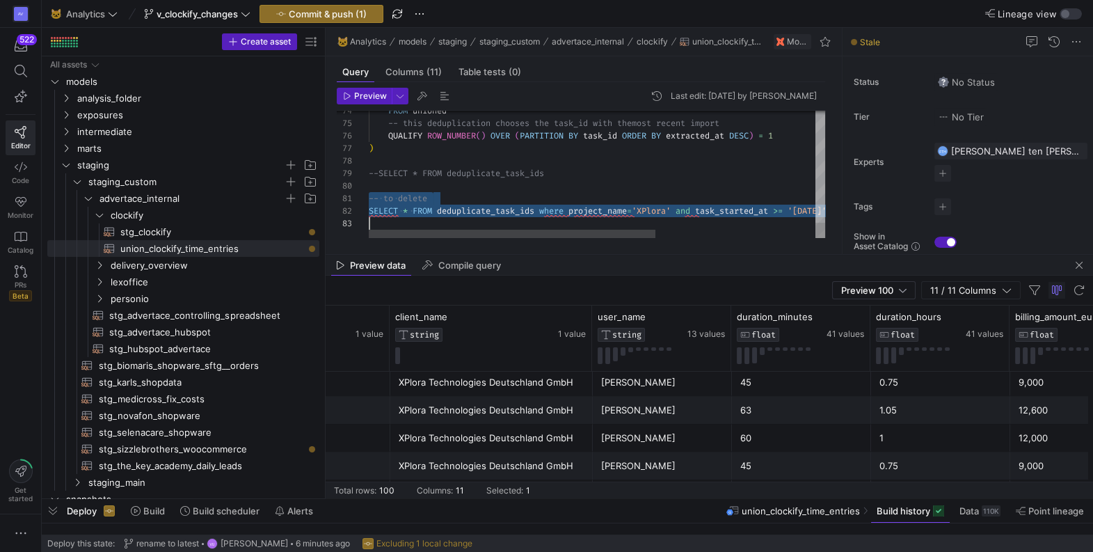
drag, startPoint x: 369, startPoint y: 200, endPoint x: 413, endPoint y: 227, distance: 52.1
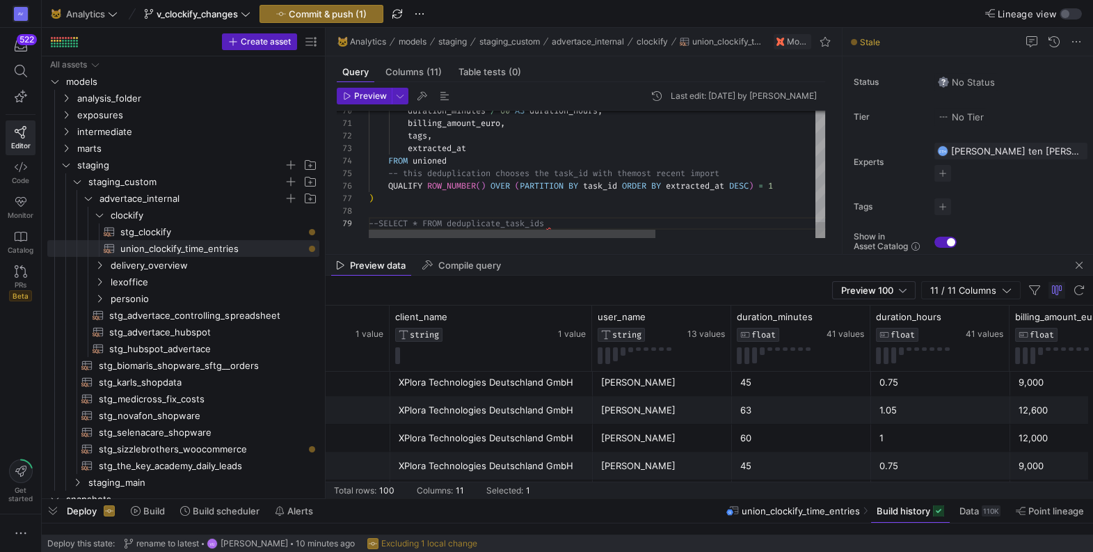
type textarea "billing_amount_euro, tags, extracted_at FROM unioned -- this deduplication choo…"
click at [367, 95] on span "Preview" at bounding box center [370, 96] width 33 height 10
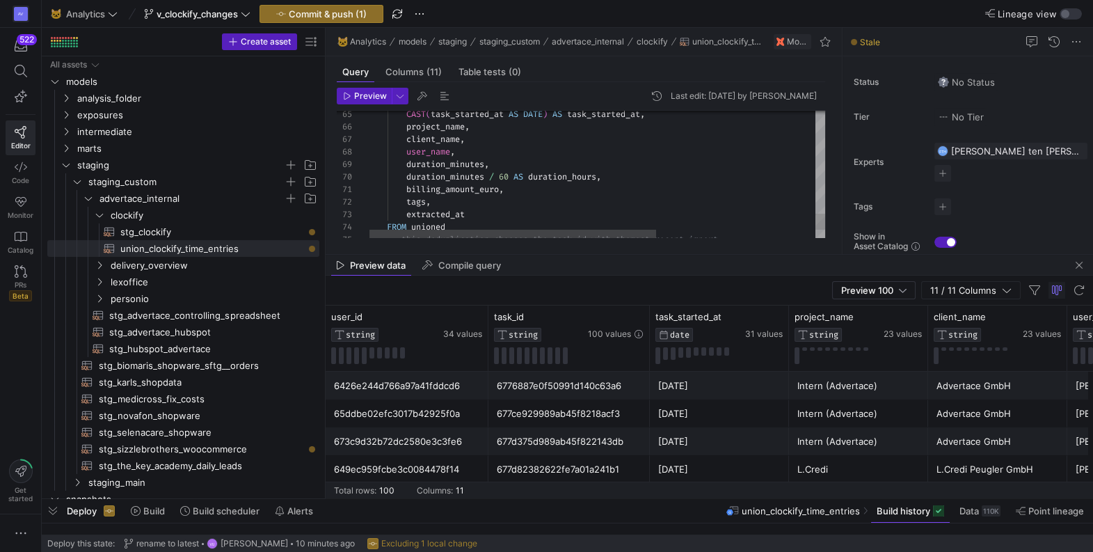
click at [682, 111] on div at bounding box center [581, 113] width 488 height 4
click at [218, 249] on span "union_clockify_time_entries​​​​​​​​​​" at bounding box center [211, 249] width 183 height 16
click at [898, 510] on span "Build history" at bounding box center [904, 510] width 54 height 11
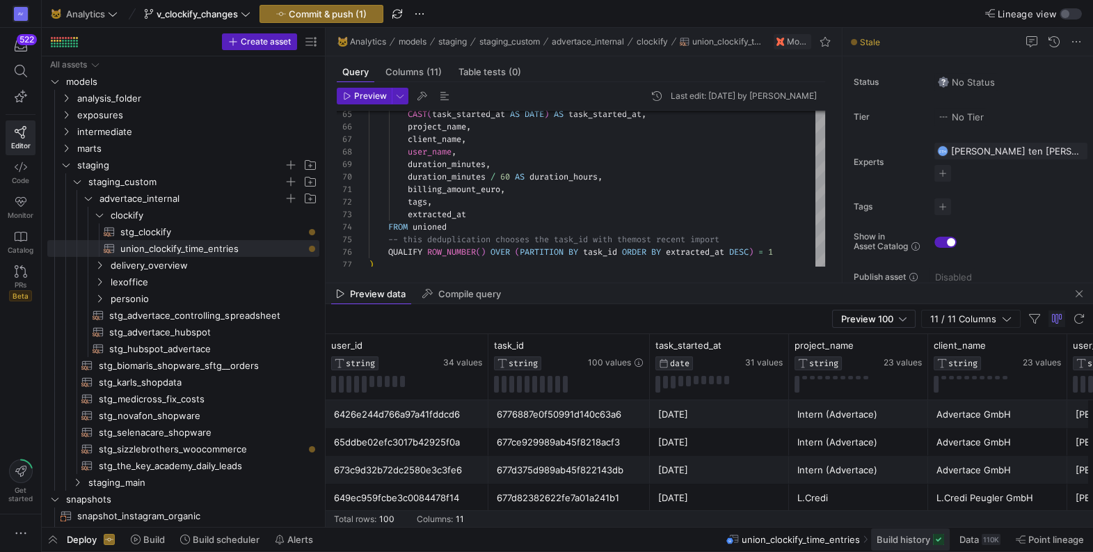
click at [891, 538] on span "Build history" at bounding box center [904, 539] width 54 height 11
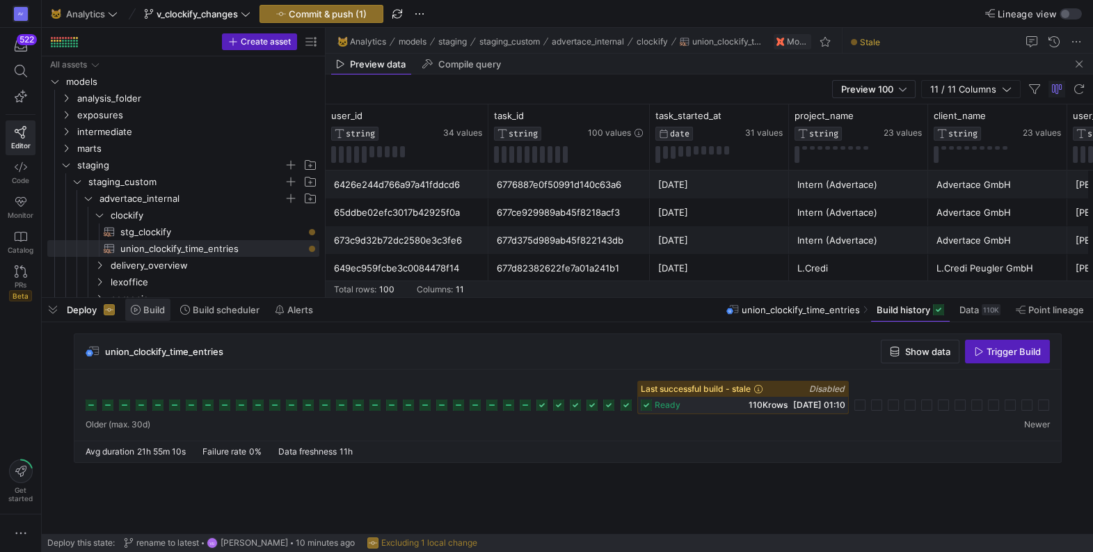
click at [153, 305] on span "Build" at bounding box center [154, 309] width 22 height 11
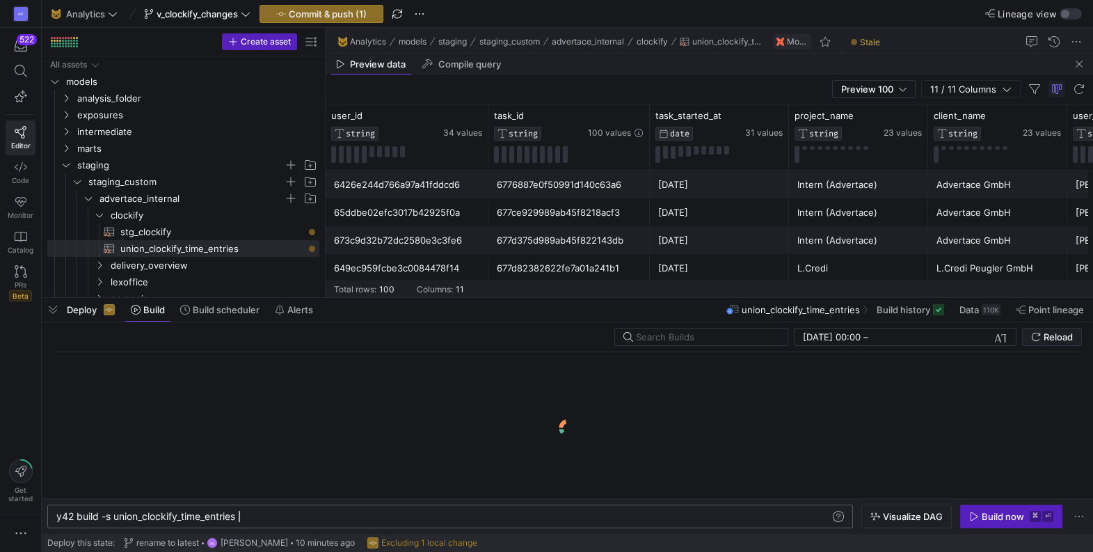
click at [314, 513] on div "y42 build -s union_clockify_time_entries" at bounding box center [443, 516] width 774 height 11
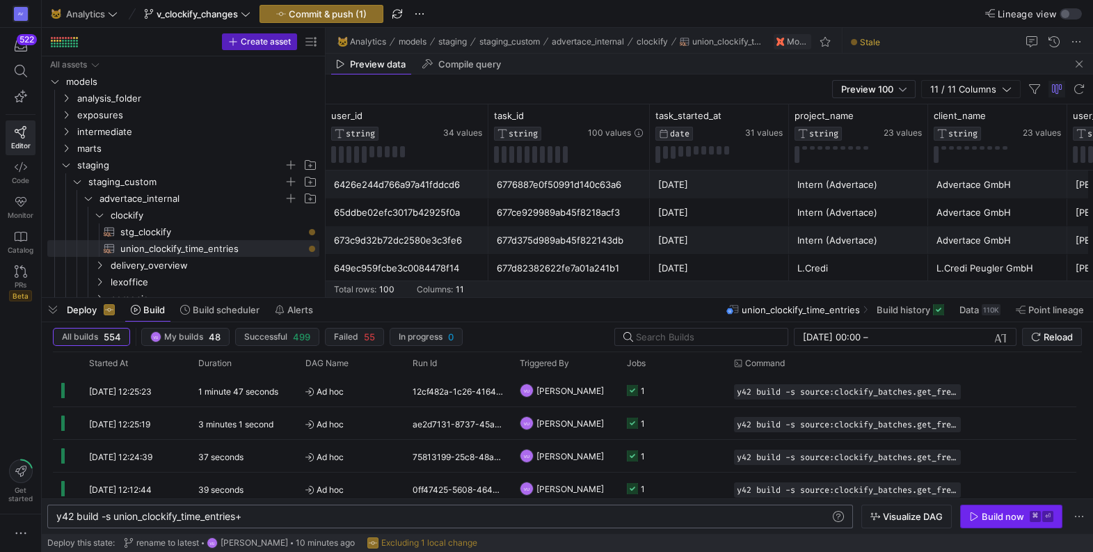
type textarea "y42 build -s union_clockify_time_entries+"
click at [987, 519] on div "Build now" at bounding box center [1003, 516] width 42 height 11
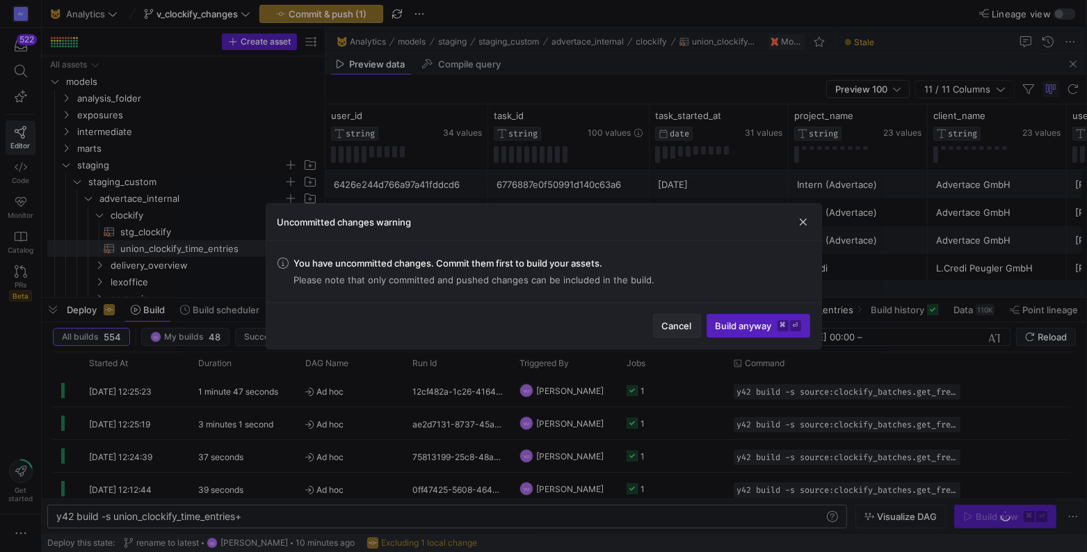
click at [681, 334] on span "button" at bounding box center [677, 325] width 47 height 22
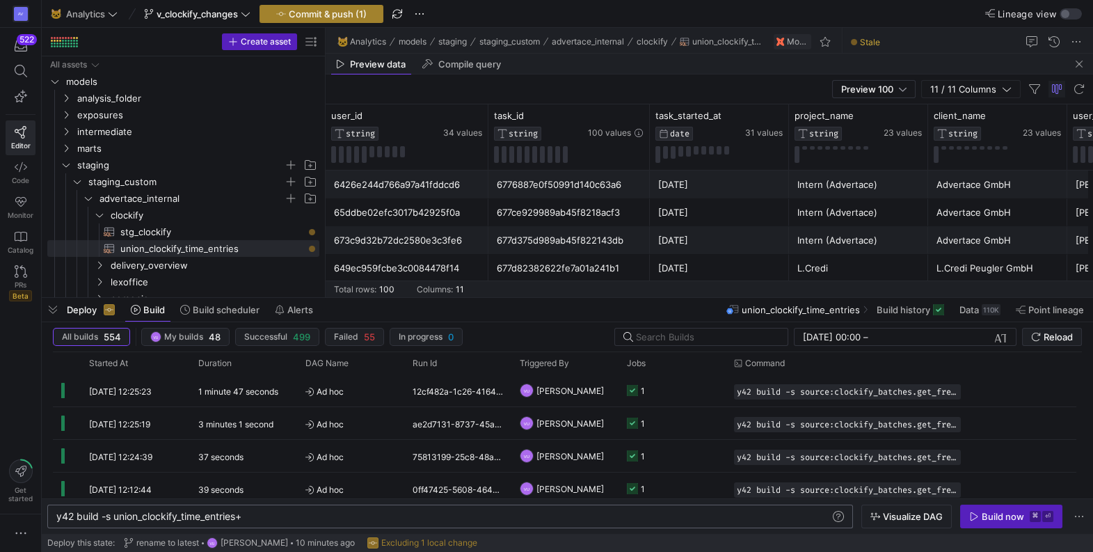
click at [342, 14] on span "Commit & push (1)" at bounding box center [328, 13] width 78 height 11
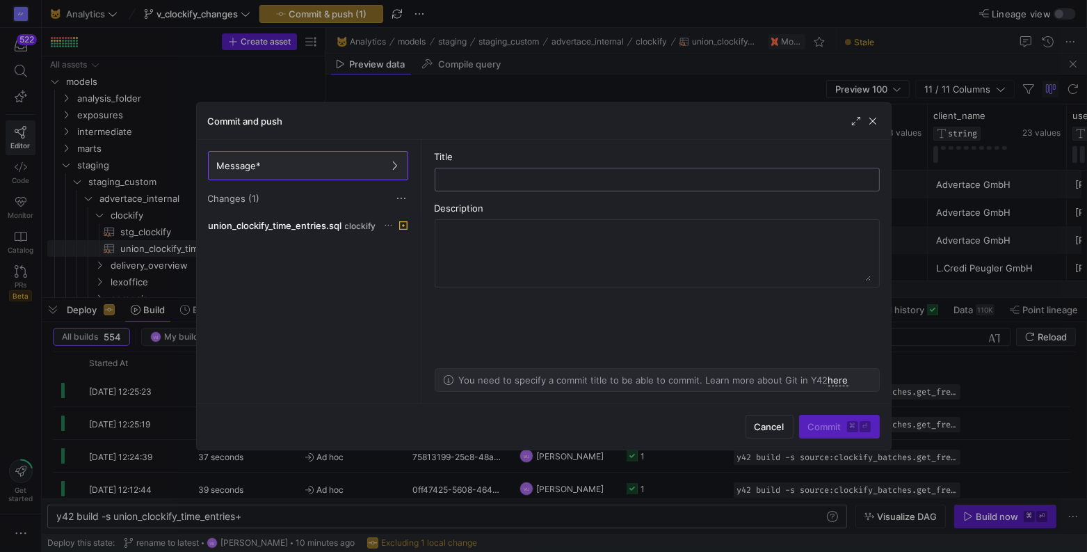
click at [500, 179] on input "text" at bounding box center [658, 179] width 422 height 11
type input "update union script"
click at [830, 428] on span "Commit ⌘ ⏎" at bounding box center [839, 426] width 63 height 11
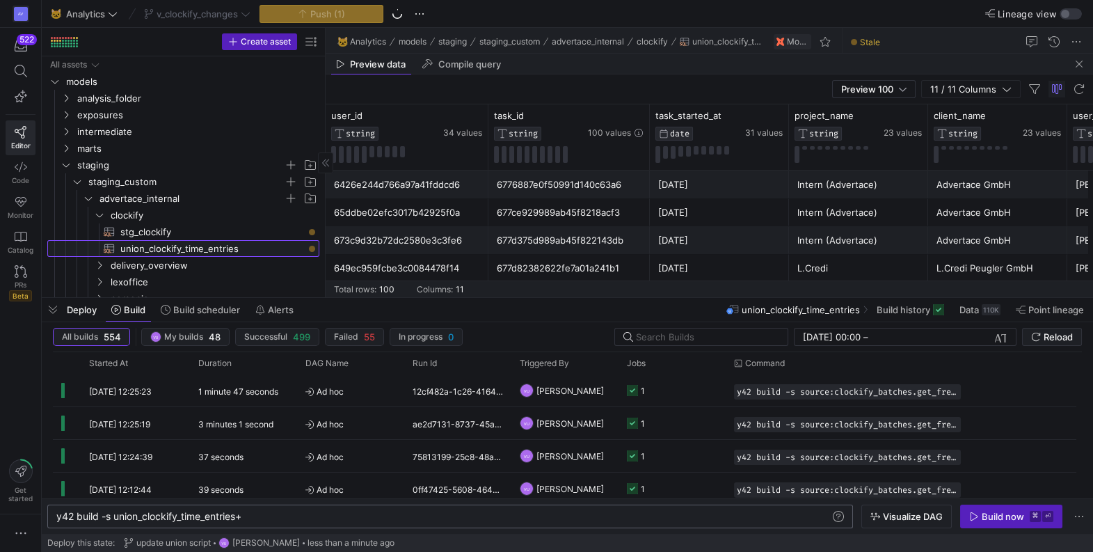
click at [177, 243] on span "union_clockify_time_entries​​​​​​​​​​" at bounding box center [211, 249] width 183 height 16
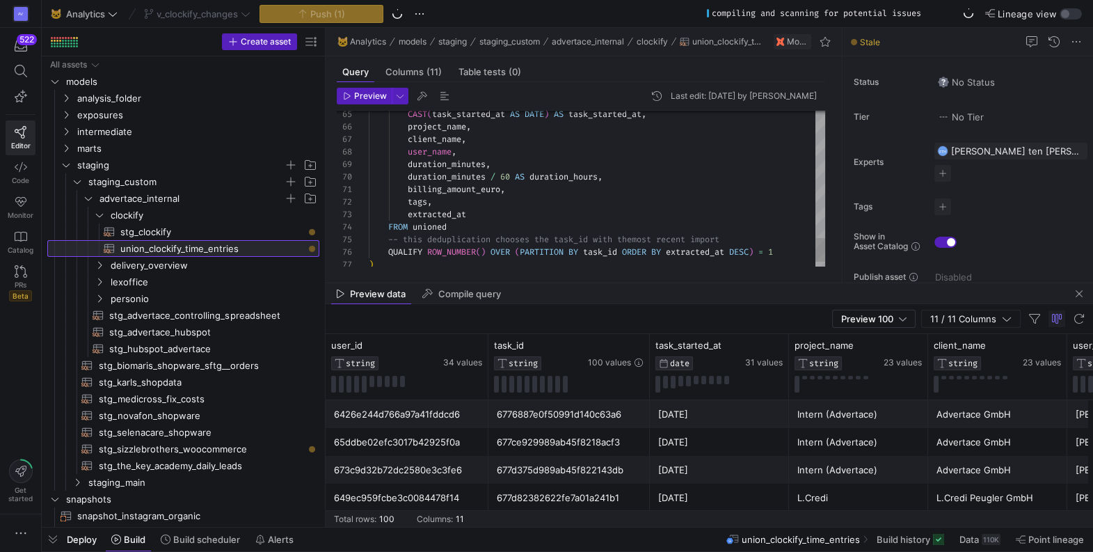
drag, startPoint x: 486, startPoint y: 298, endPoint x: 540, endPoint y: 567, distance: 274.7
click at [540, 551] on html "AV 522 Editor Code Monitor Catalog PRs Beta Get started 🐱 Analytics v_clockify_…" at bounding box center [546, 276] width 1093 height 552
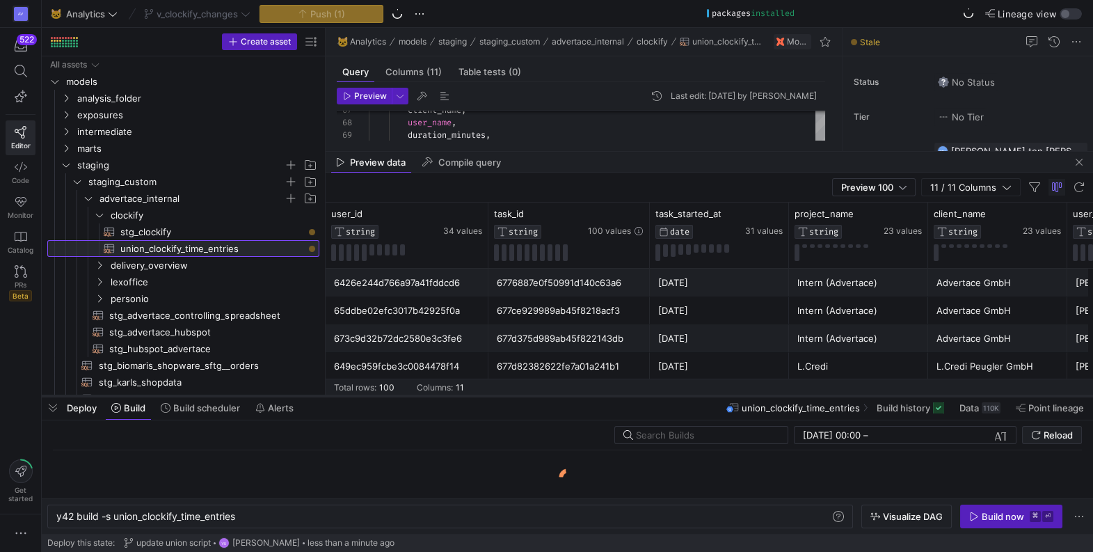
scroll to position [0, 182]
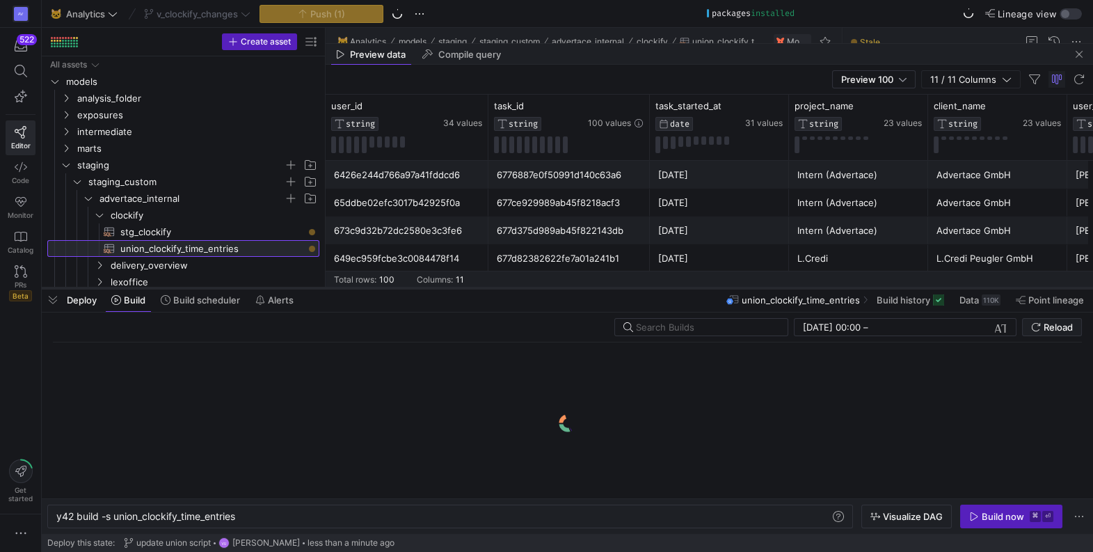
drag, startPoint x: 536, startPoint y: 528, endPoint x: 538, endPoint y: 292, distance: 236.6
click at [538, 291] on div at bounding box center [567, 288] width 1051 height 6
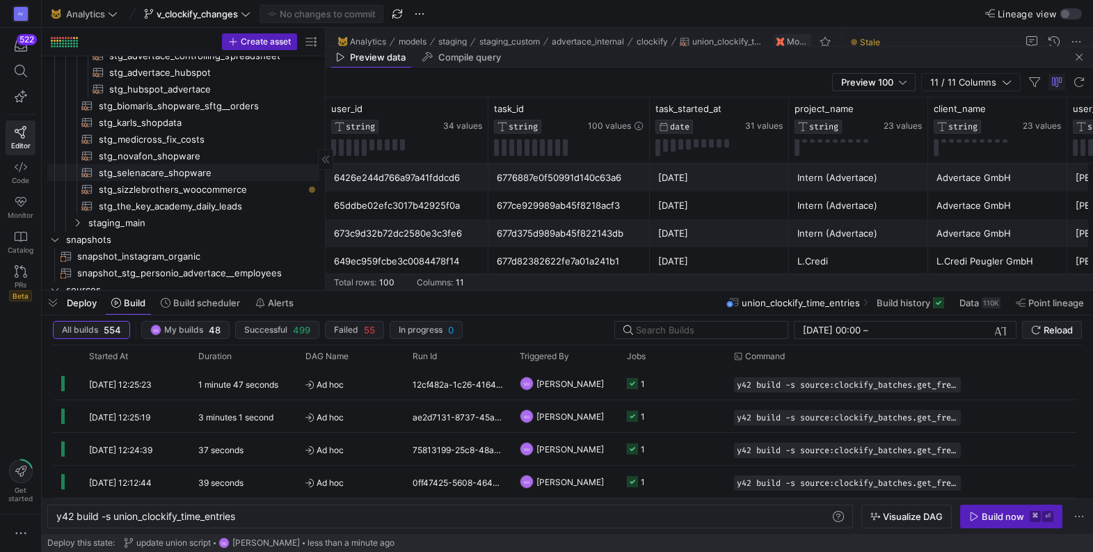
scroll to position [293, 0]
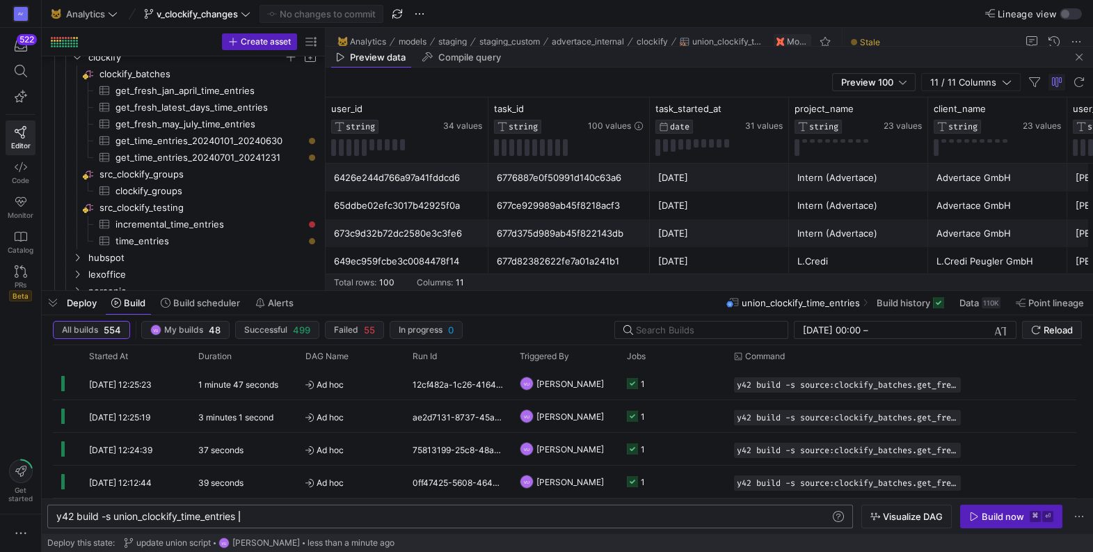
click at [262, 516] on div "y42 build -s union_clockify_time_entries" at bounding box center [443, 516] width 774 height 11
type textarea "y42 build -s union_clockify_time_entries+"
click at [989, 516] on div "Build now" at bounding box center [1003, 516] width 42 height 11
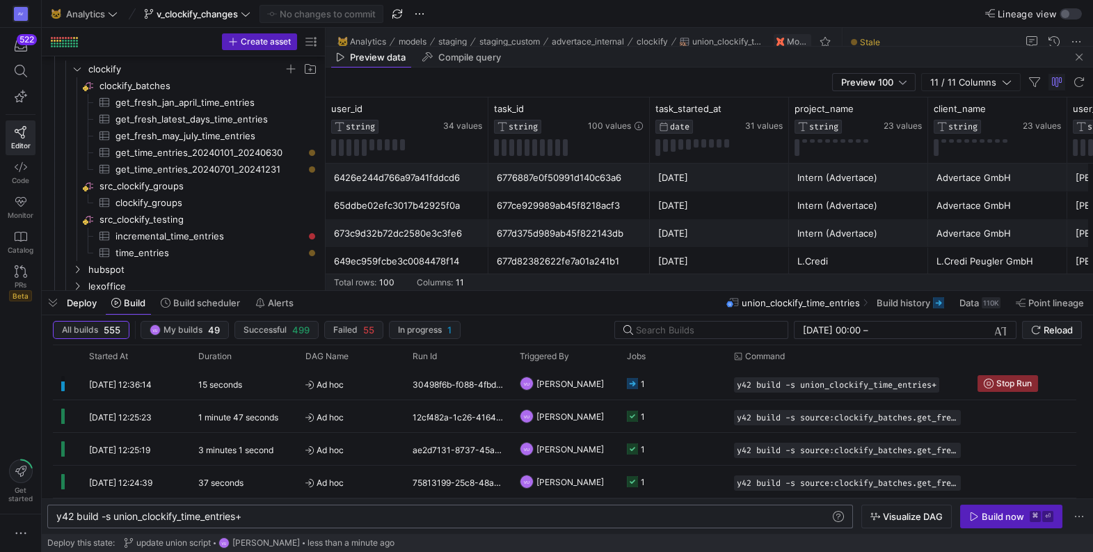
click at [401, 82] on div "Preview 100 11 / 11 Columns" at bounding box center [709, 82] width 767 height 30
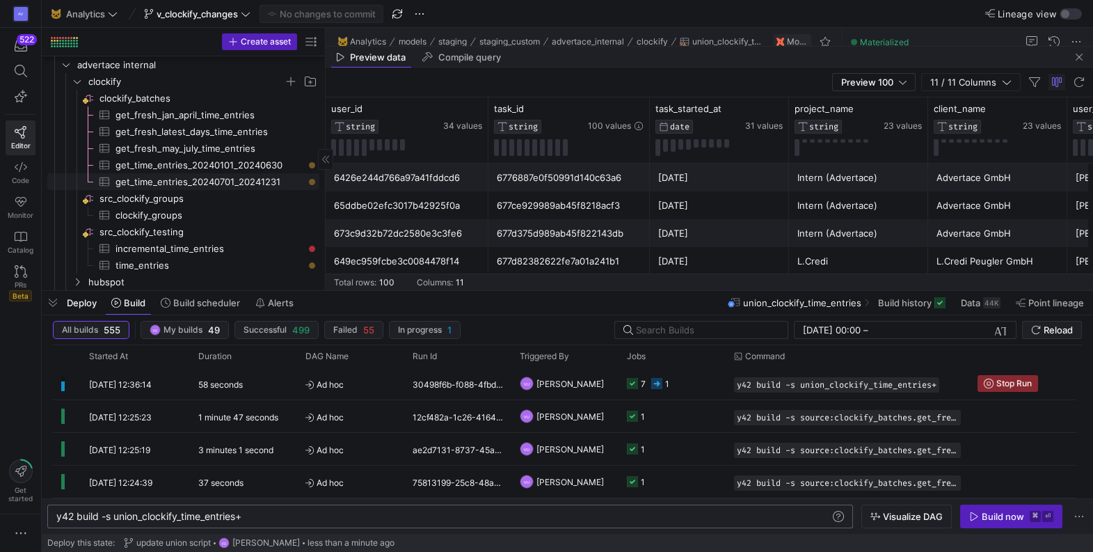
scroll to position [520, 0]
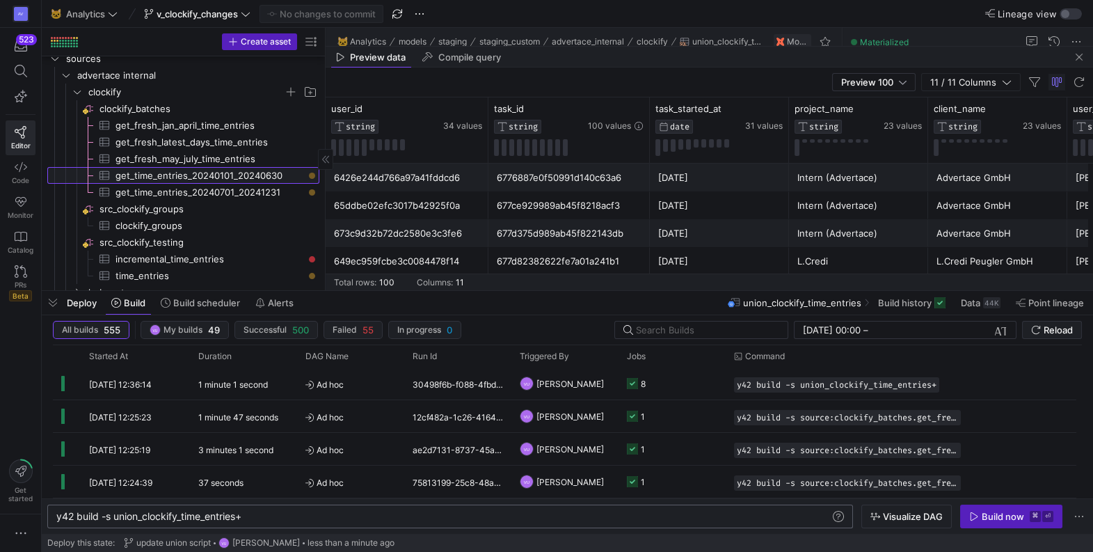
click at [211, 176] on span "get_time_entries_20240101_20240630​​​​​​​​​" at bounding box center [209, 176] width 188 height 16
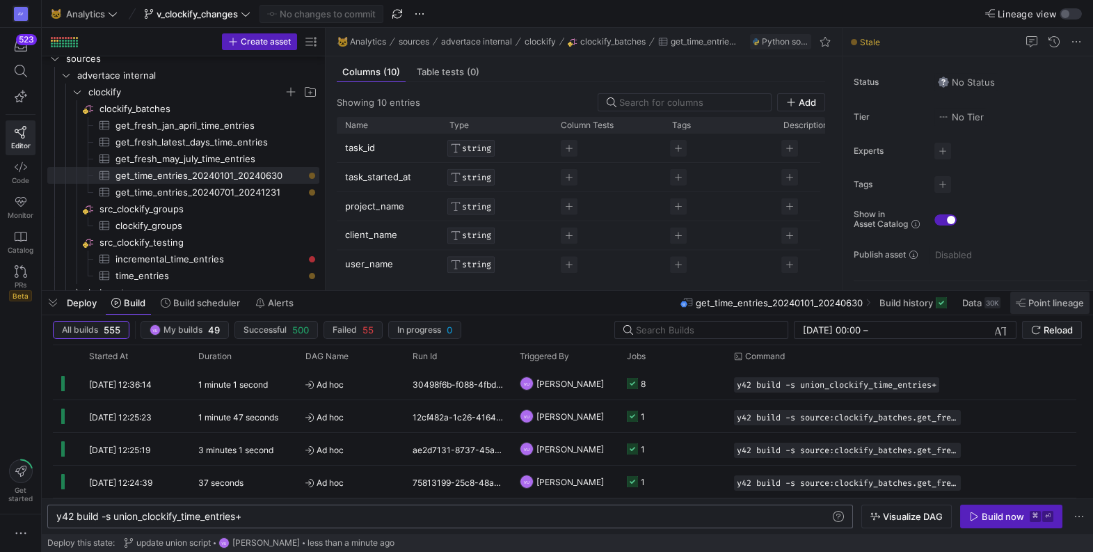
click at [1027, 302] on span "Point lineage" at bounding box center [1050, 302] width 68 height 11
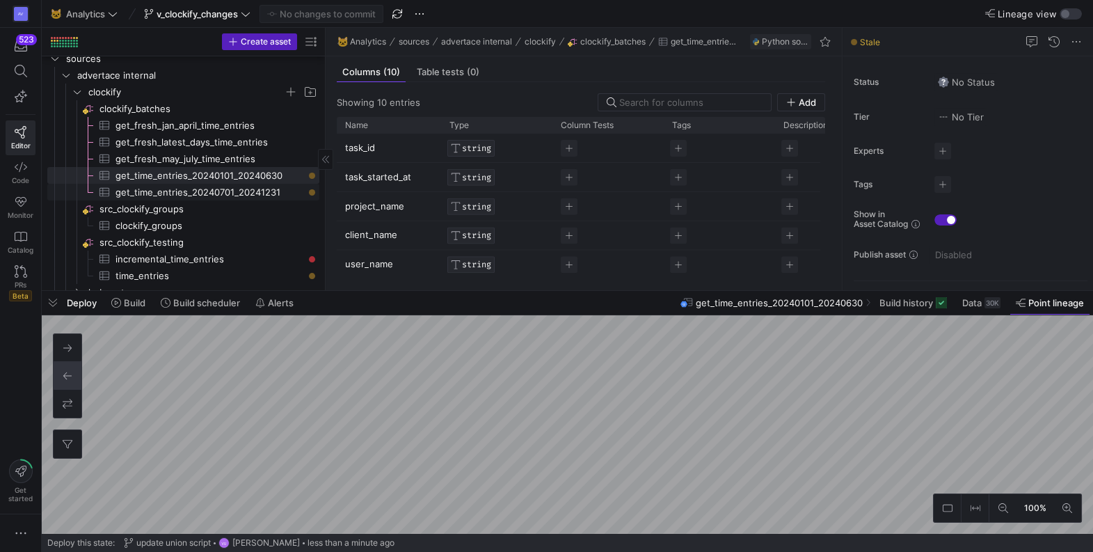
click at [230, 195] on span "get_time_entries_20240701_20241231​​​​​​​​​" at bounding box center [209, 192] width 188 height 16
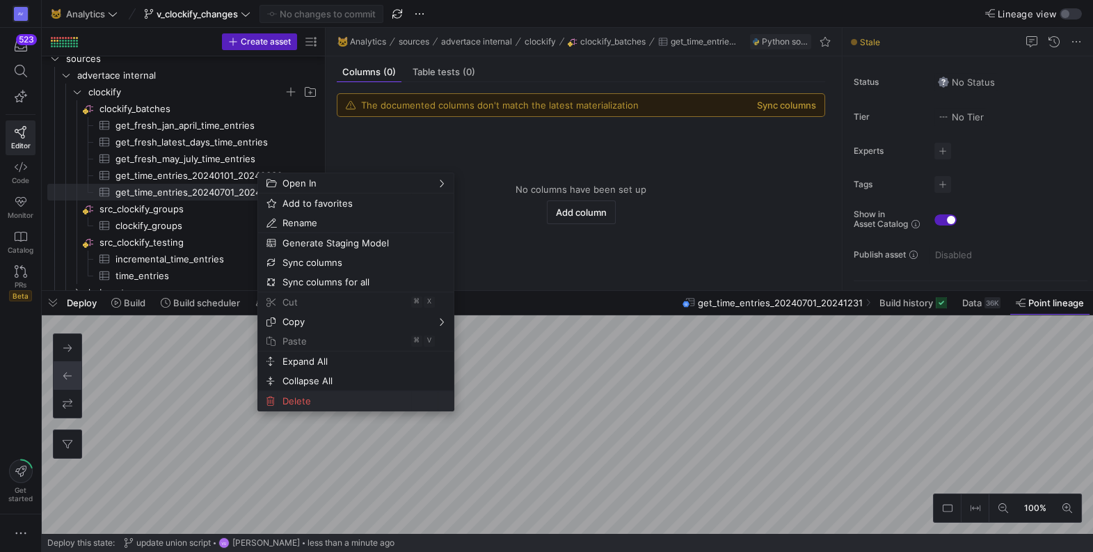
click at [301, 401] on span "Delete" at bounding box center [344, 400] width 134 height 19
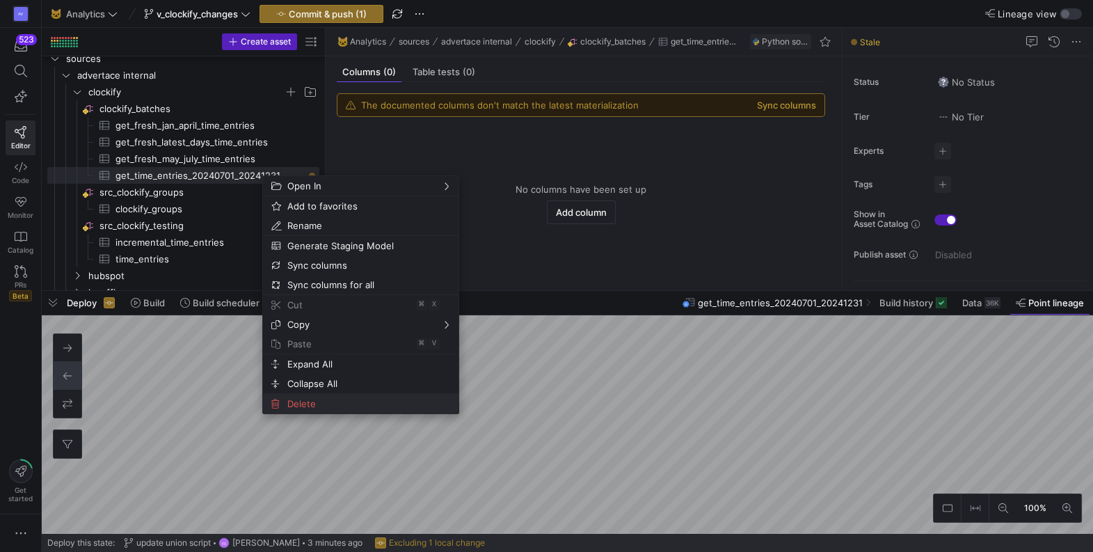
click at [304, 404] on span "Delete" at bounding box center [349, 403] width 134 height 19
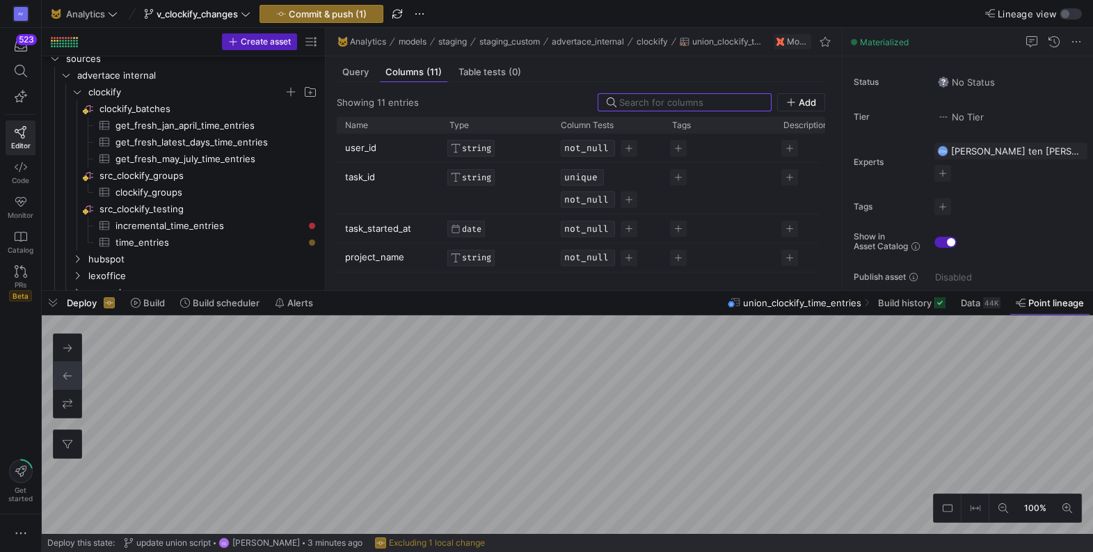
scroll to position [184, 0]
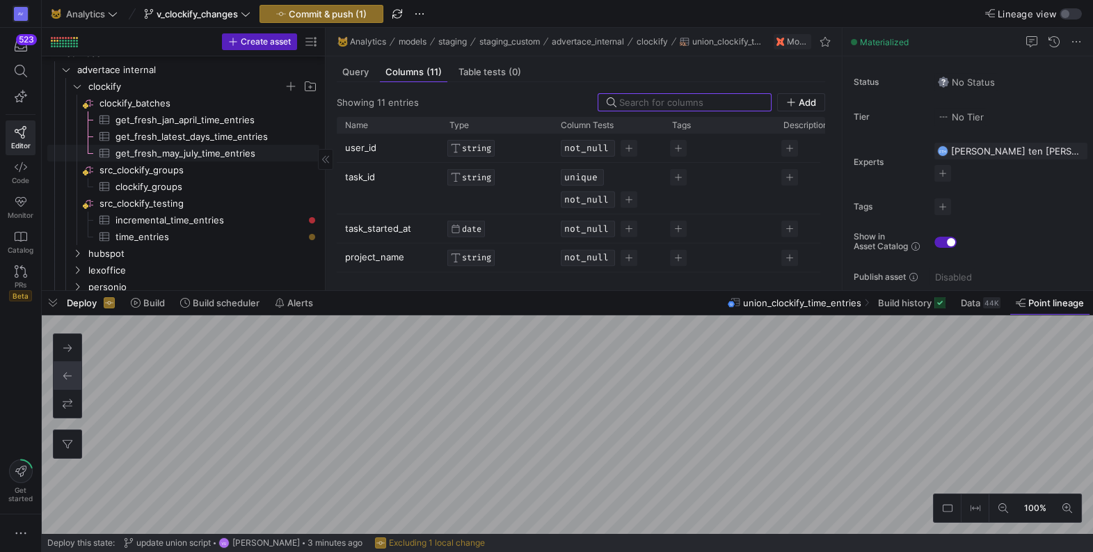
click at [176, 150] on span "get_fresh_may_july_time_entries​​​​​​​​​" at bounding box center [209, 153] width 188 height 16
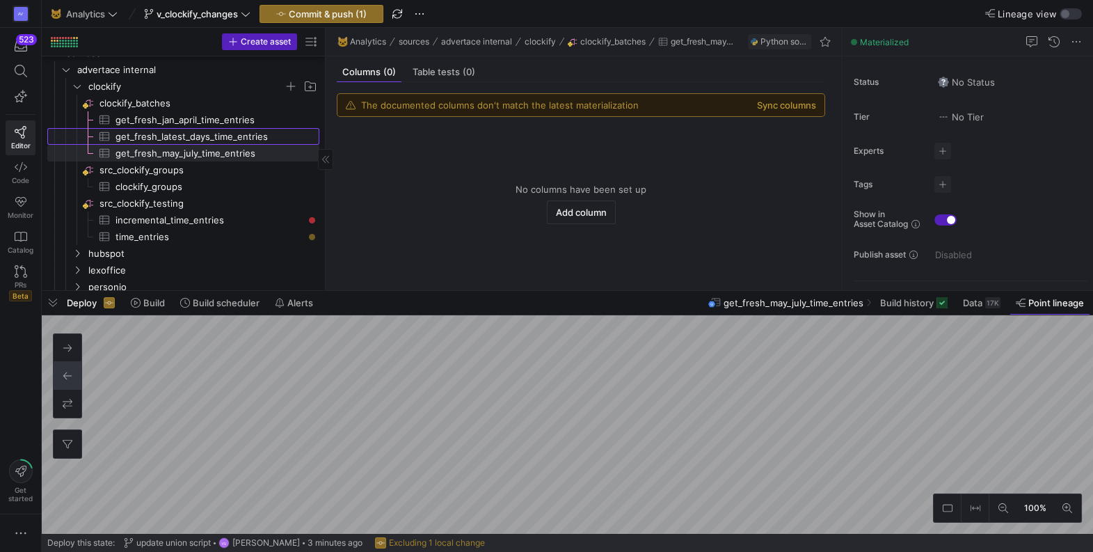
click at [170, 133] on span "get_fresh_latest_days_time_entries​​​​​​​​​" at bounding box center [209, 137] width 188 height 16
click at [166, 116] on span "get_fresh_jan_april_time_entries​​​​​​​​​" at bounding box center [209, 120] width 188 height 16
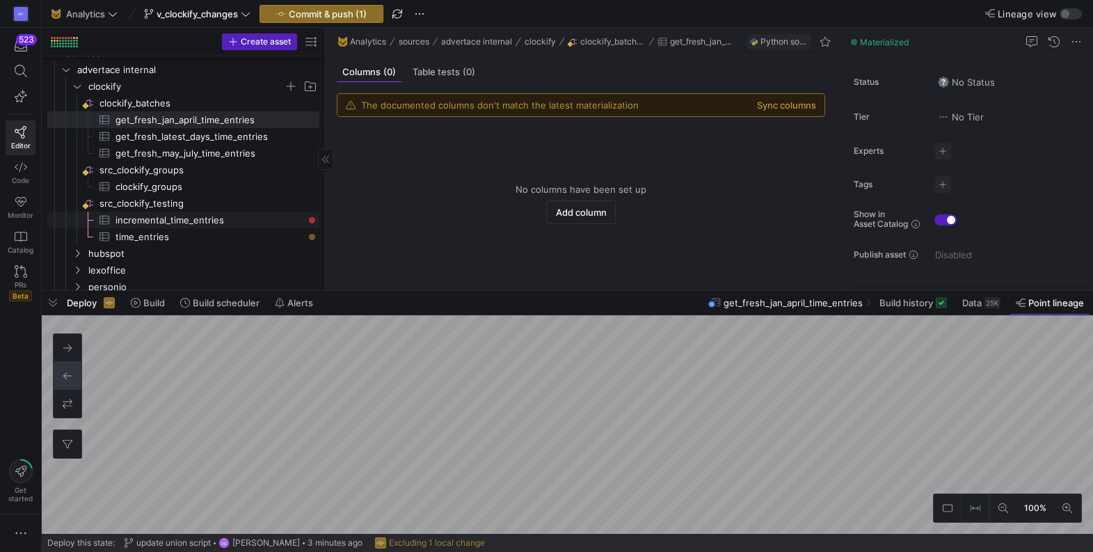
click at [177, 218] on span "incremental_time_entries​​​​​​​​​" at bounding box center [209, 220] width 188 height 16
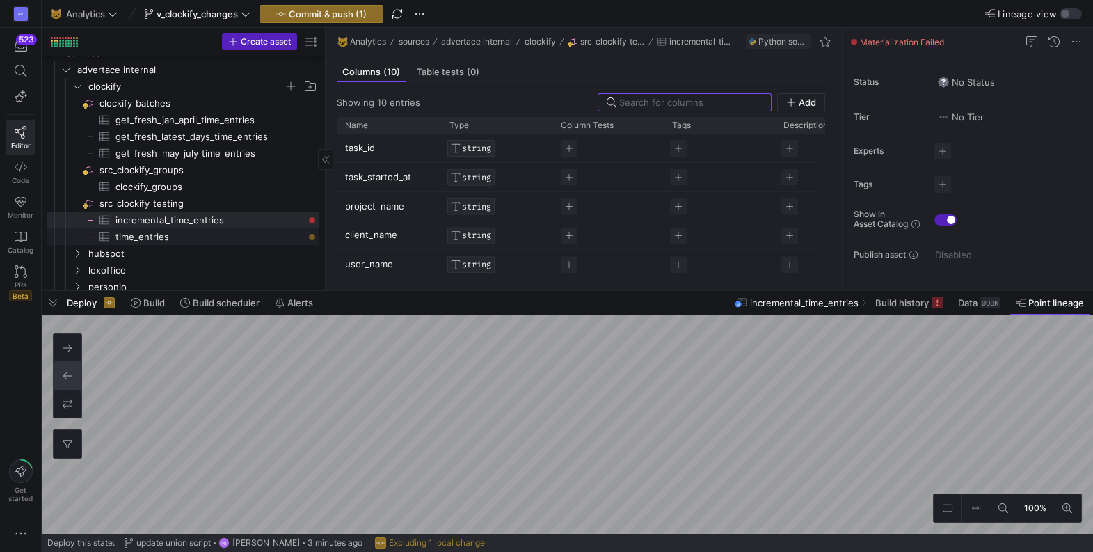
click at [198, 234] on span "time_entries​​​​​​​​​" at bounding box center [209, 237] width 188 height 16
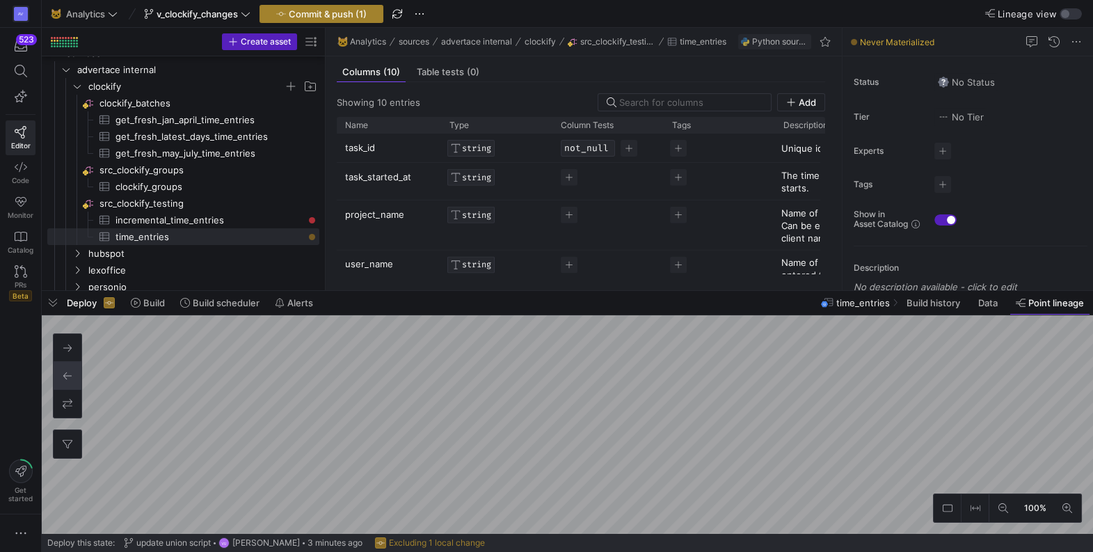
click at [326, 8] on span "Commit & push (1)" at bounding box center [328, 13] width 78 height 11
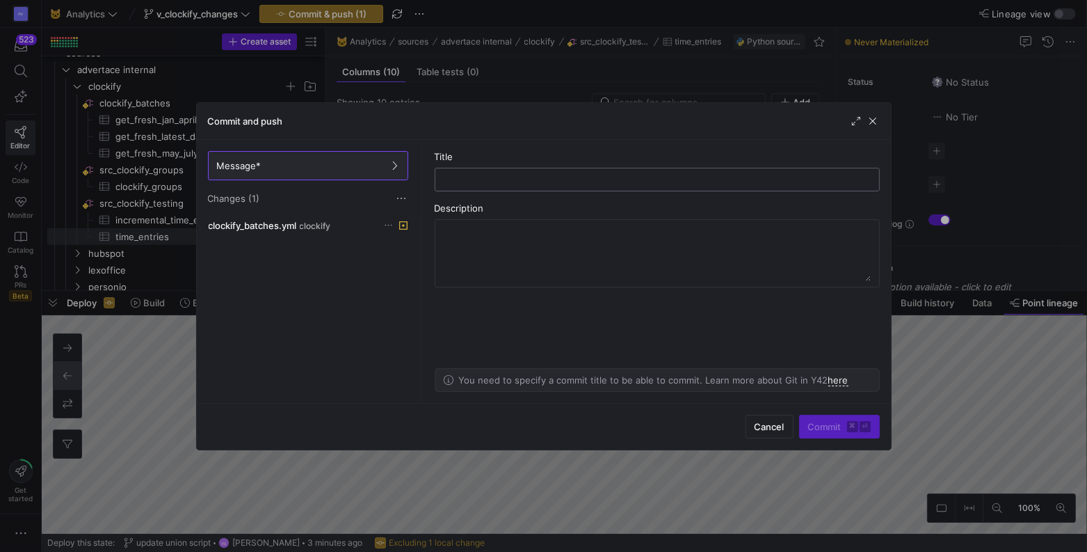
click at [494, 182] on input "text" at bounding box center [658, 179] width 422 height 11
type input "remove unwanted lineage"
click at [829, 423] on span "Commit ⌘ ⏎" at bounding box center [839, 426] width 63 height 11
